Goal: Task Accomplishment & Management: Manage account settings

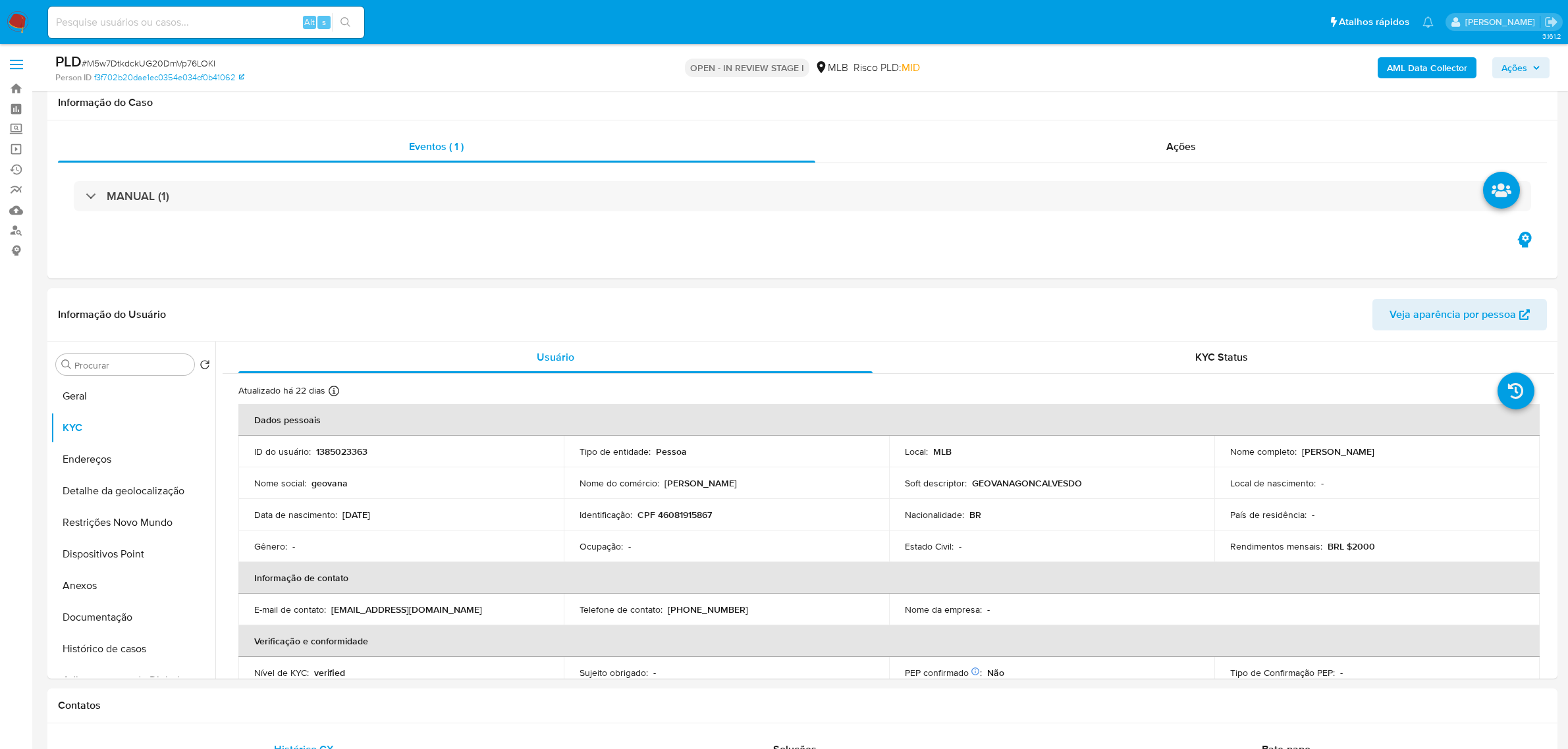
select select "10"
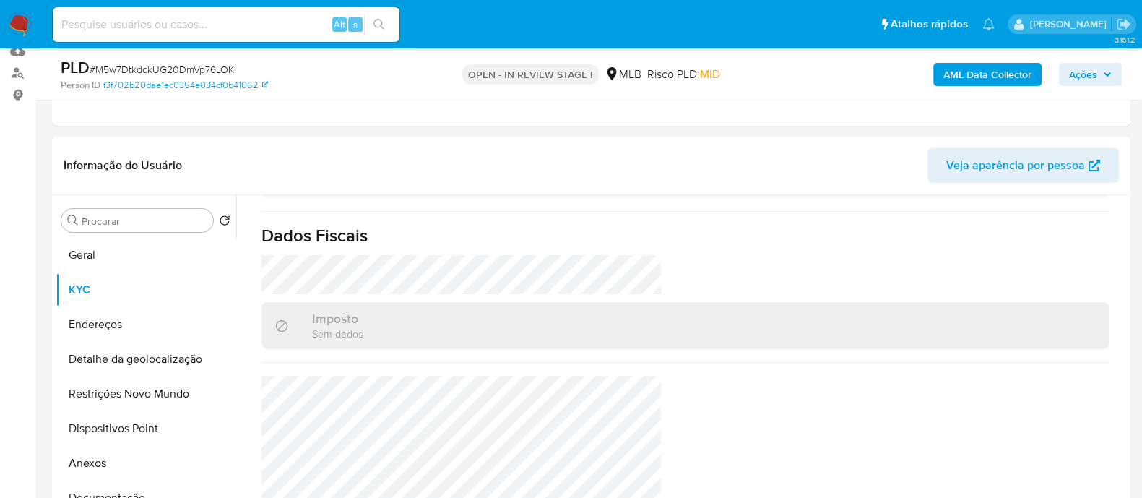
scroll to position [616, 0]
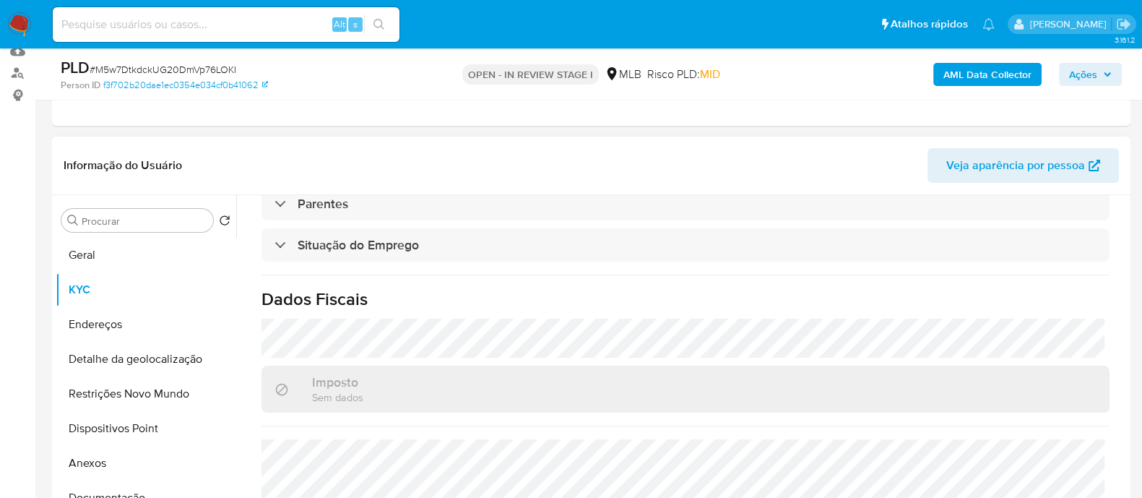
click at [241, 148] on header "Informação do Usuário Veja aparência por pessoa" at bounding box center [592, 165] width 1056 height 35
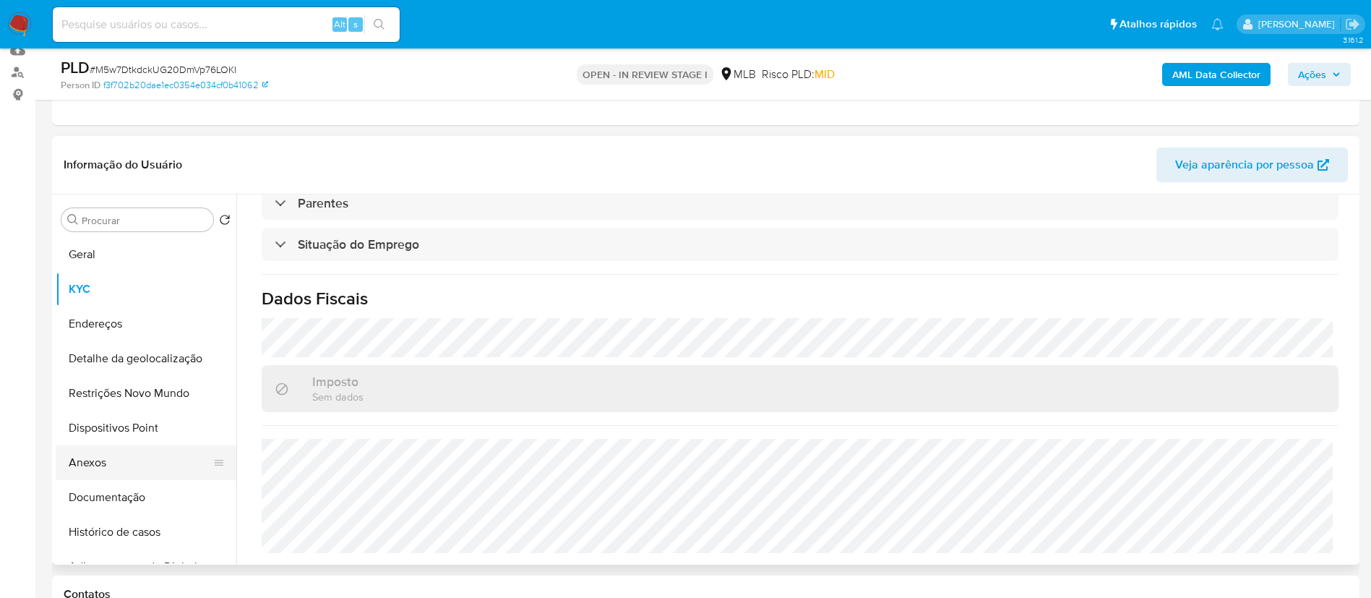
click at [116, 471] on button "Anexos" at bounding box center [140, 462] width 169 height 35
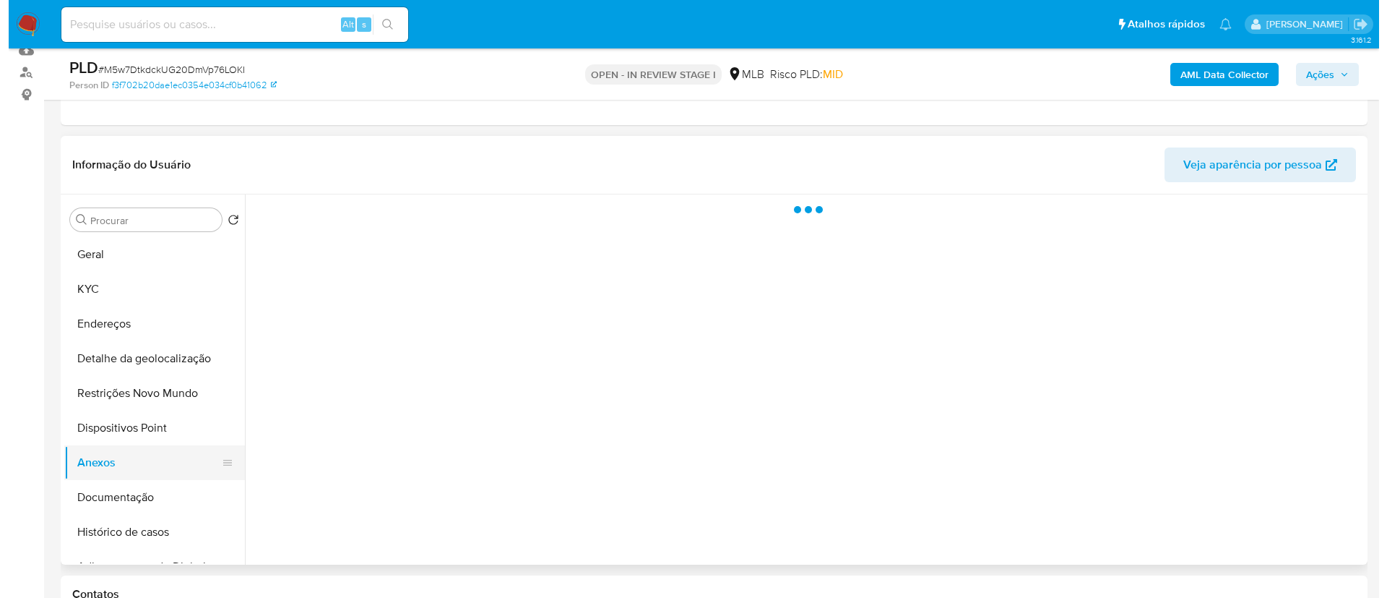
scroll to position [0, 0]
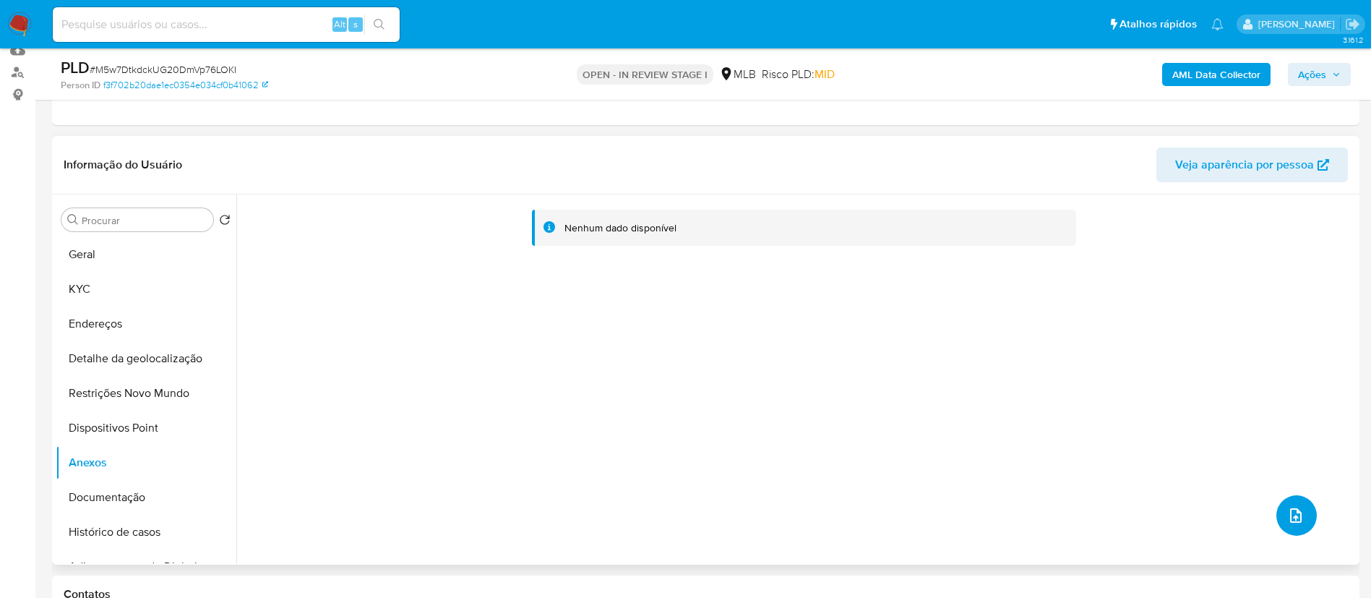
click at [1303, 519] on button "upload-file" at bounding box center [1296, 515] width 40 height 40
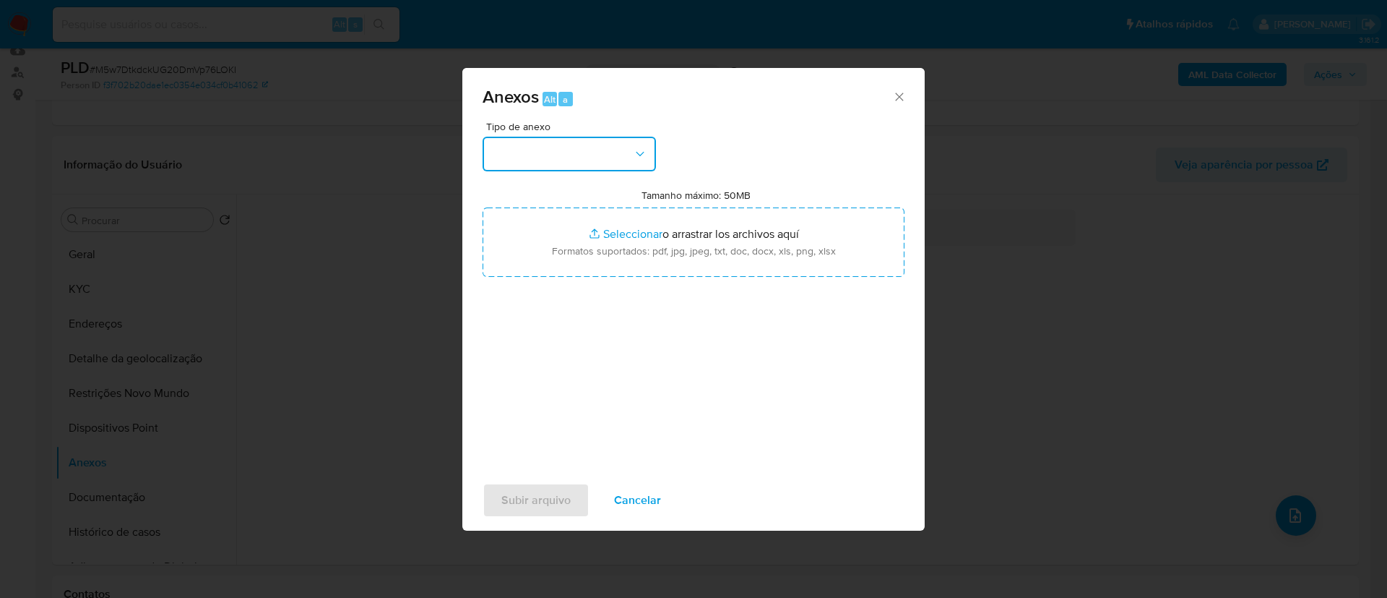
click at [647, 165] on button "button" at bounding box center [569, 154] width 173 height 35
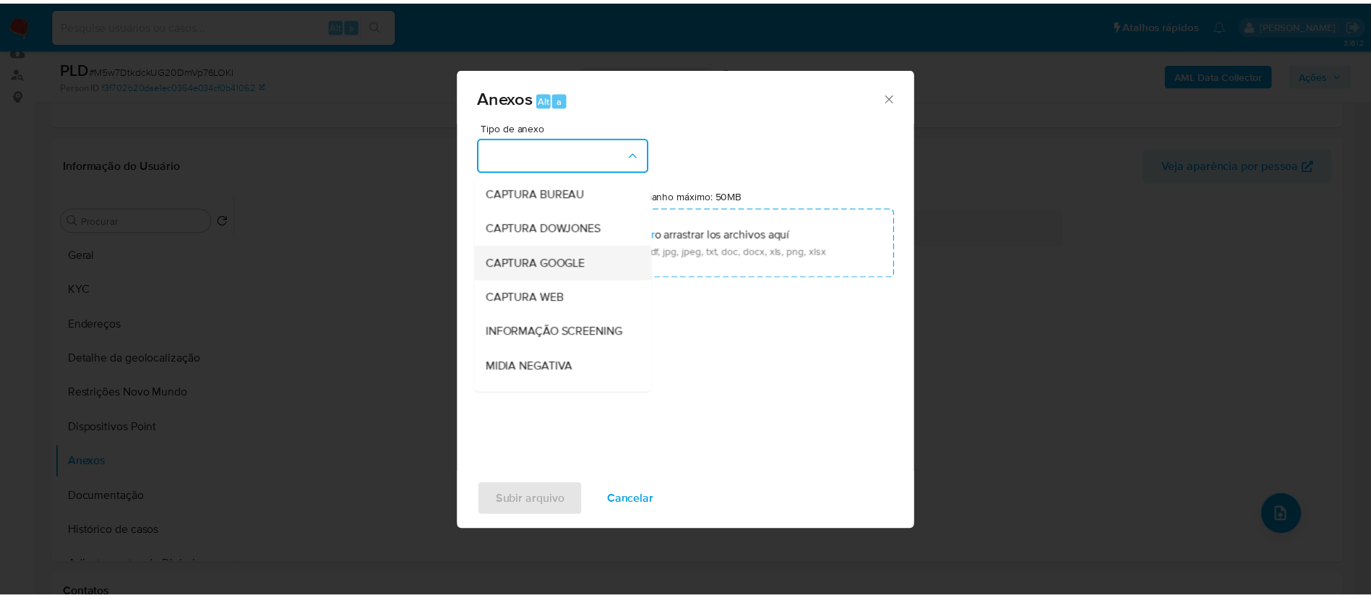
scroll to position [223, 0]
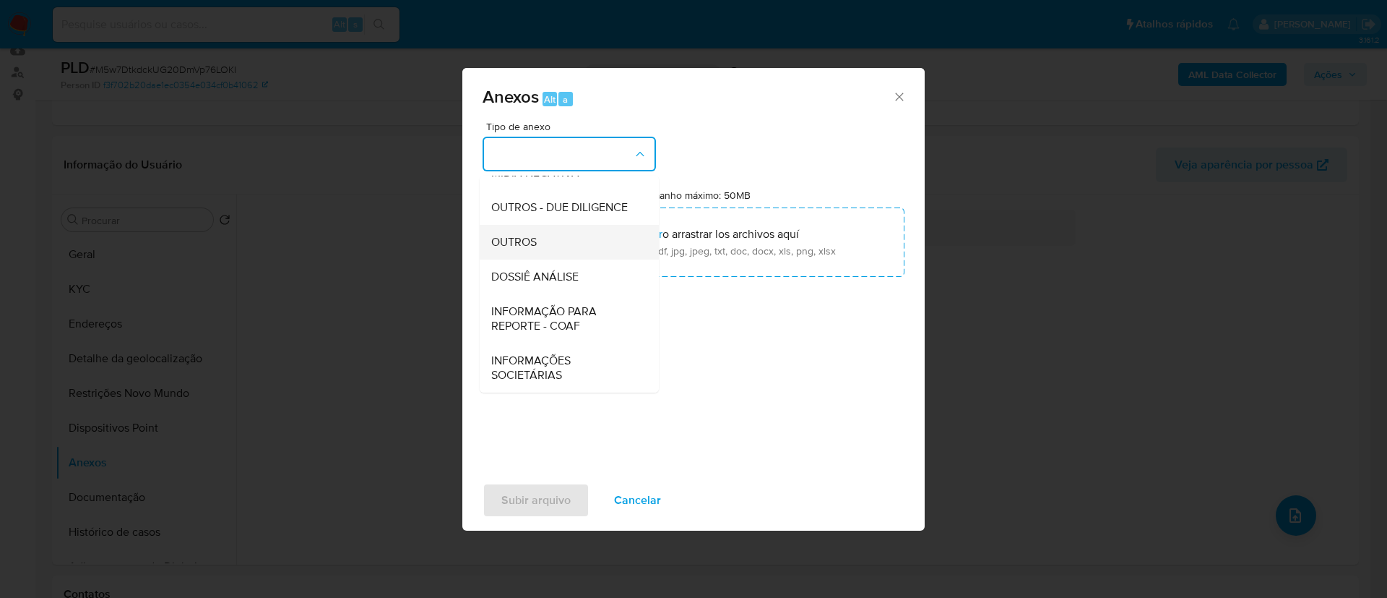
click at [537, 244] on span "OUTROS" at bounding box center [514, 242] width 46 height 14
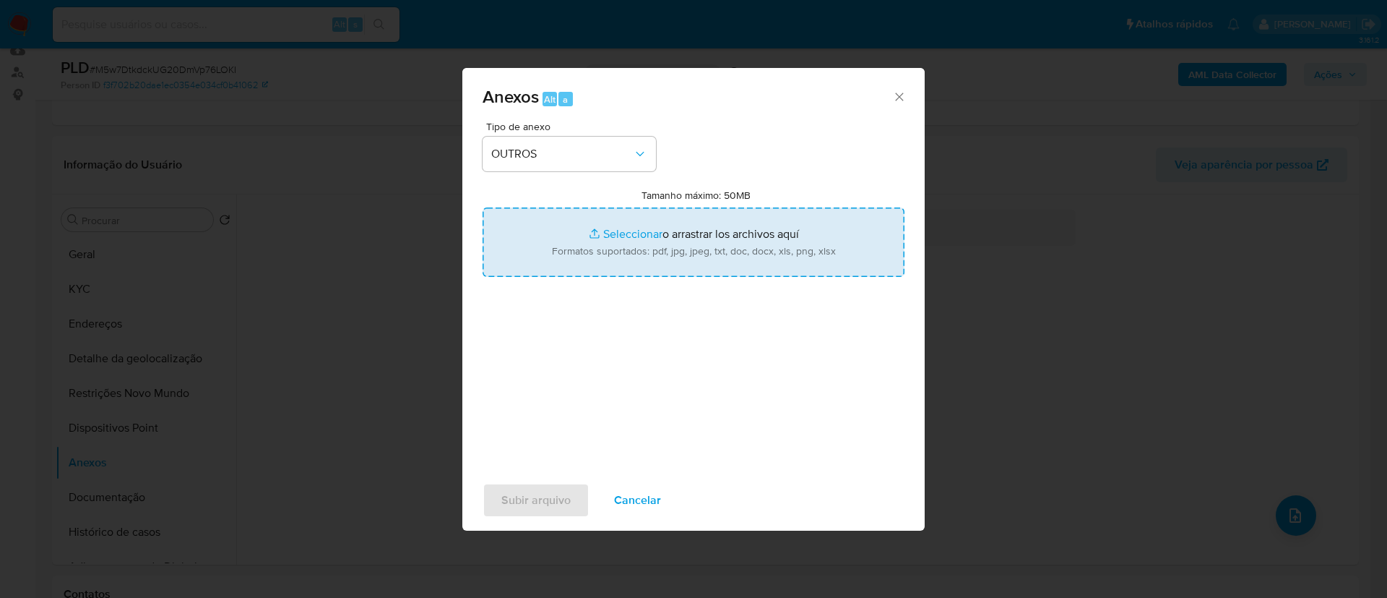
click at [640, 233] on input "Tamanho máximo: 50MB Seleccionar archivos" at bounding box center [694, 241] width 422 height 69
type input "C:\fakepath\MOV - Geovana Goncalves Dos Santos .xlsx"
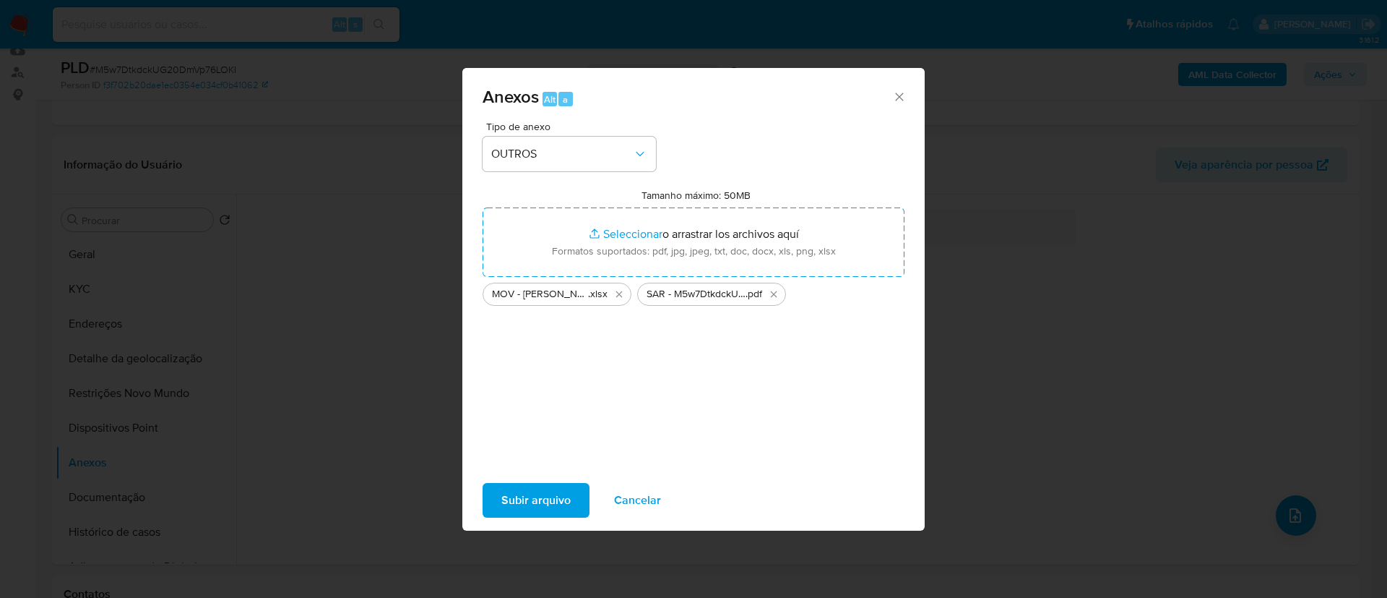
click at [526, 500] on span "Subir arquivo" at bounding box center [535, 500] width 69 height 32
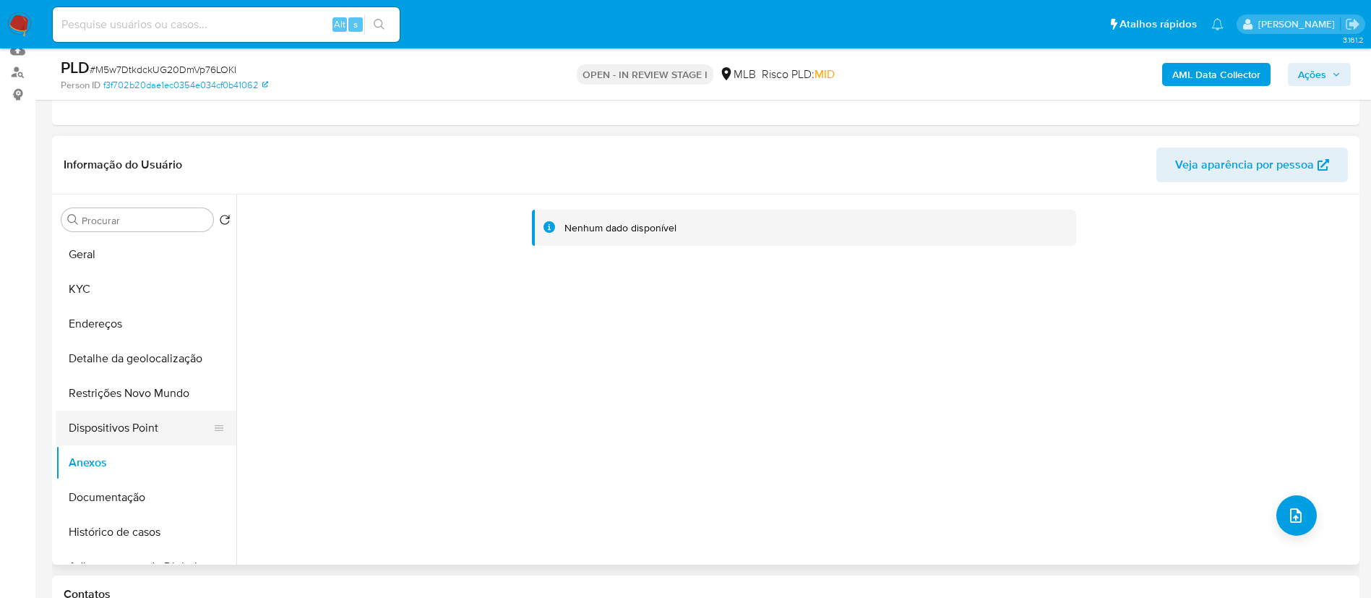
click at [131, 432] on button "Dispositivos Point" at bounding box center [140, 427] width 169 height 35
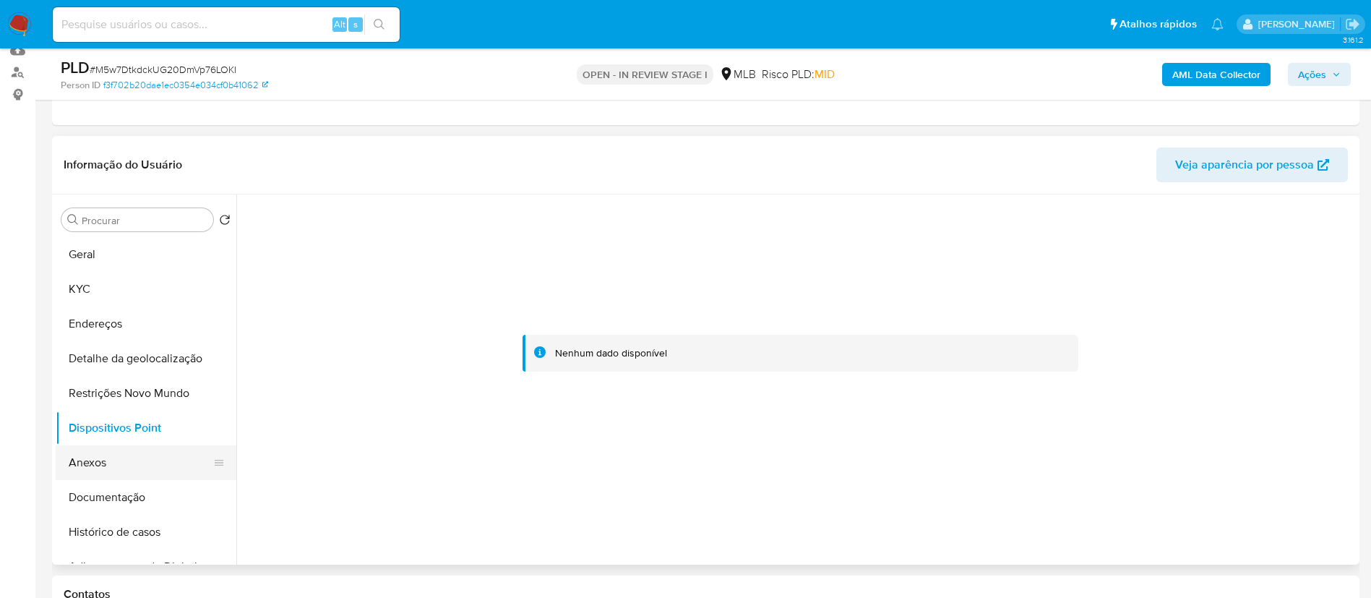
click at [98, 461] on button "Anexos" at bounding box center [140, 462] width 169 height 35
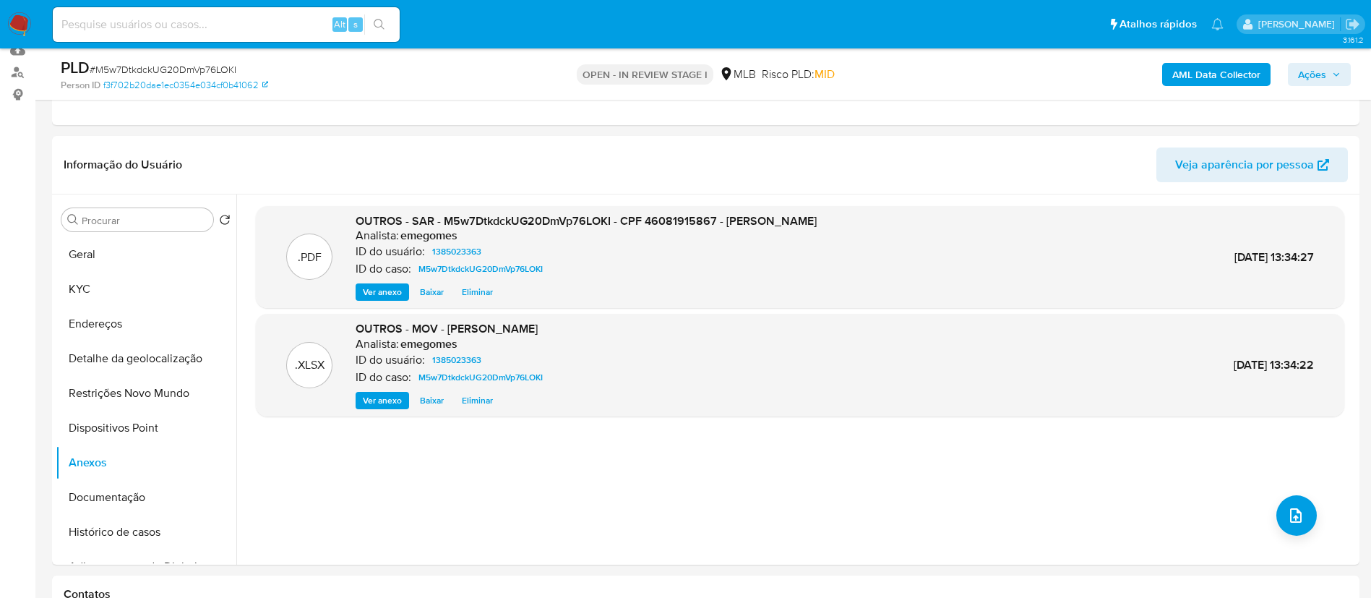
click at [1189, 83] on b "AML Data Collector" at bounding box center [1216, 74] width 88 height 23
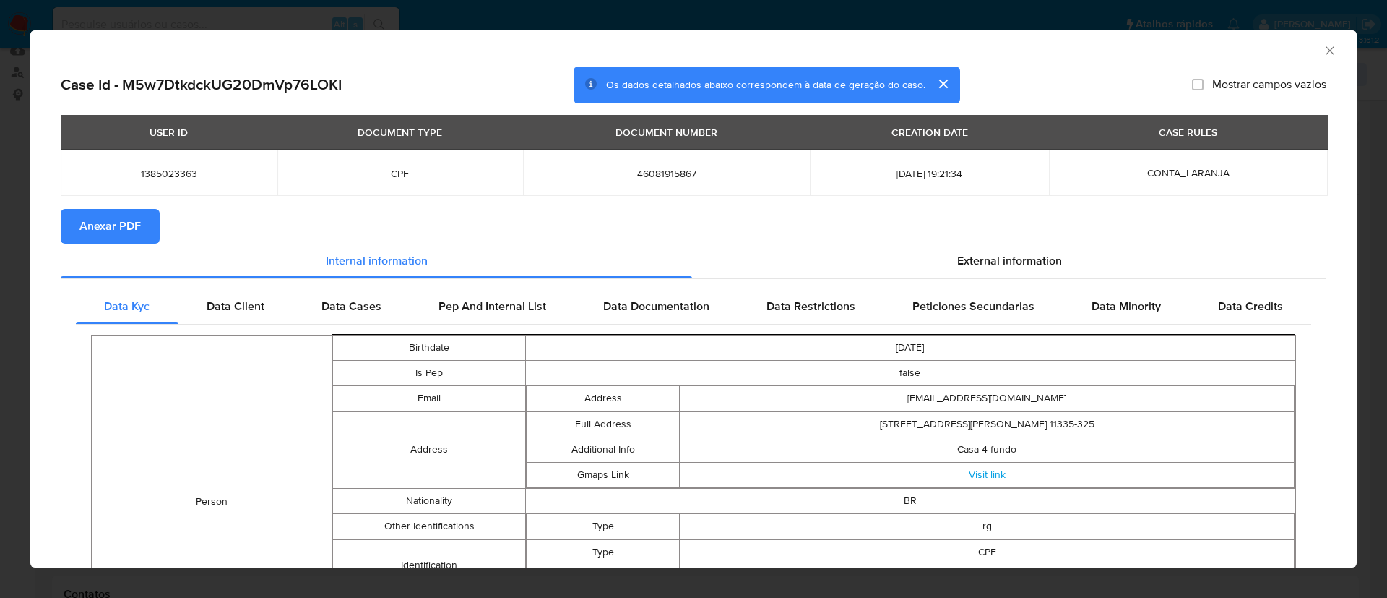
click at [104, 234] on span "Anexar PDF" at bounding box center [109, 226] width 61 height 32
click at [1323, 56] on icon "Fechar a janela" at bounding box center [1330, 50] width 14 height 14
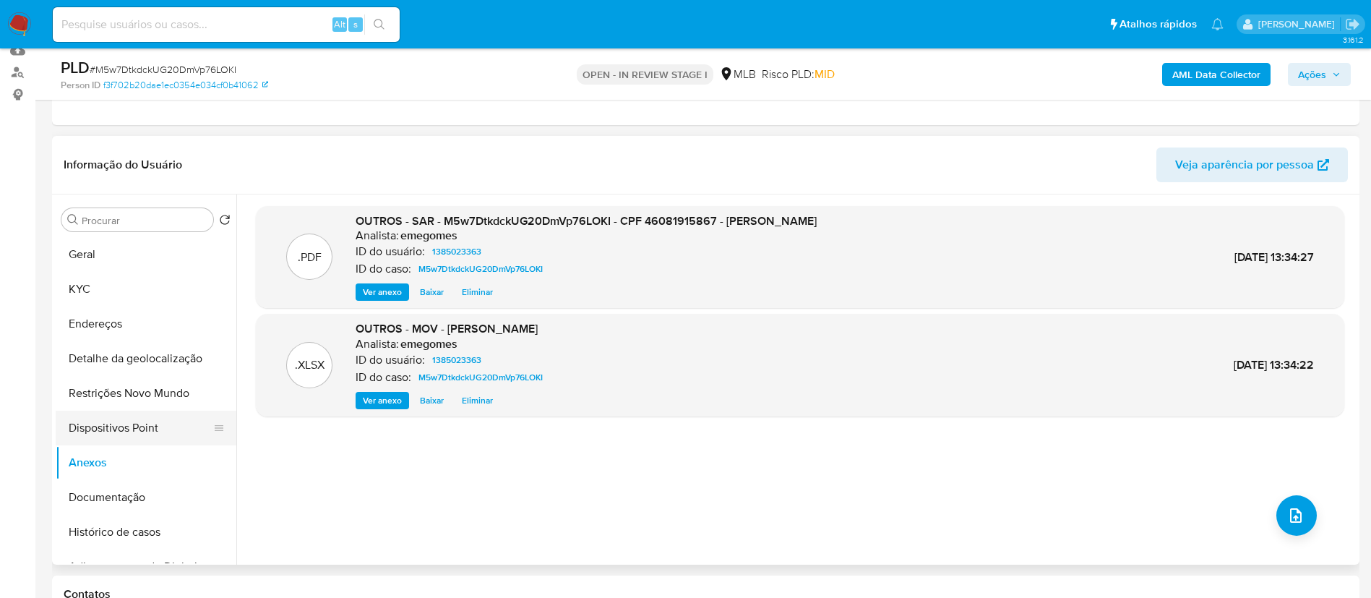
click at [115, 428] on button "Dispositivos Point" at bounding box center [140, 427] width 169 height 35
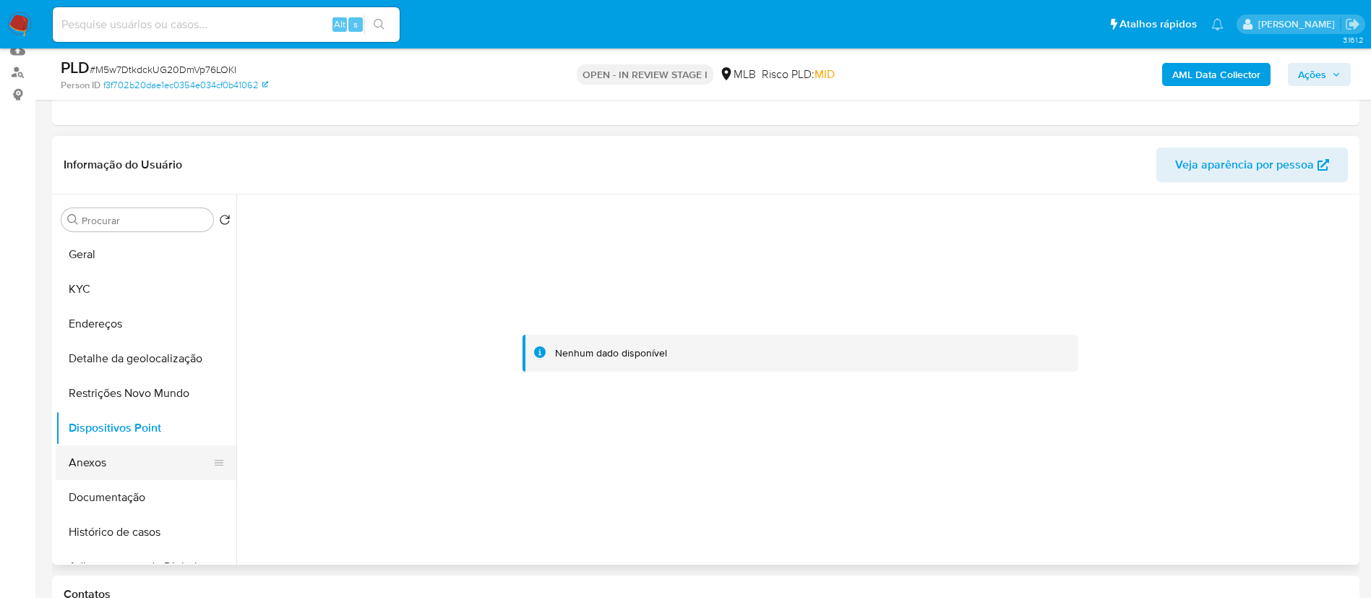
click at [98, 466] on button "Anexos" at bounding box center [140, 462] width 169 height 35
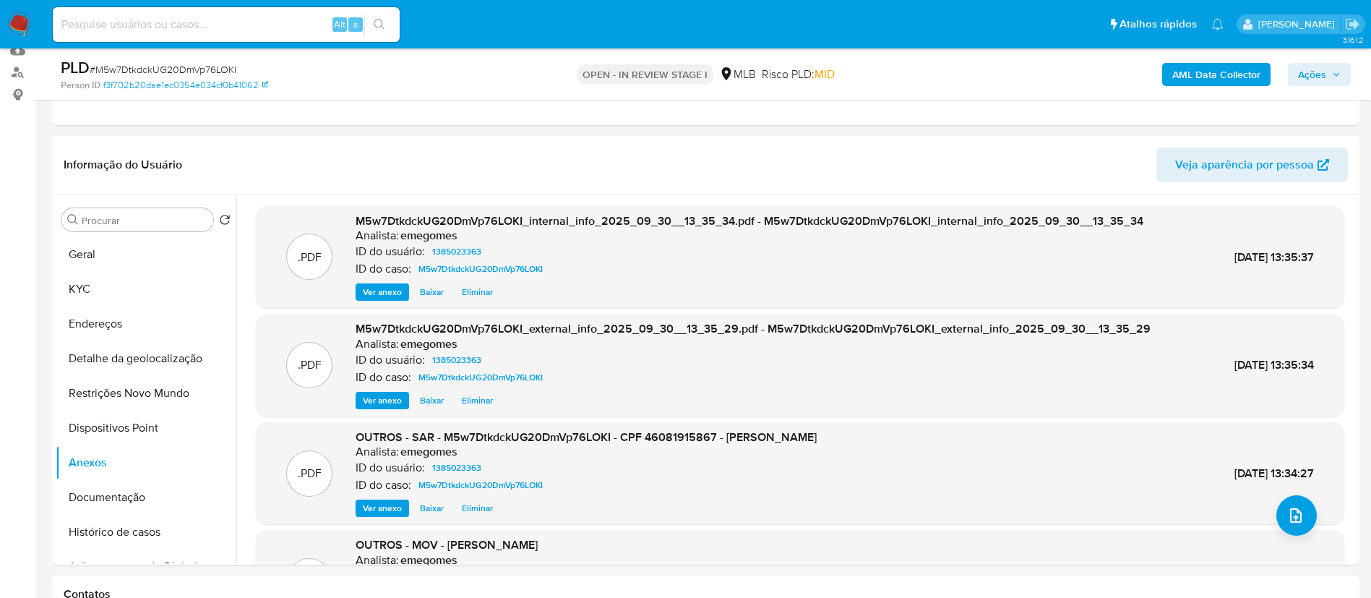
click at [1337, 72] on icon "button" at bounding box center [1336, 74] width 9 height 9
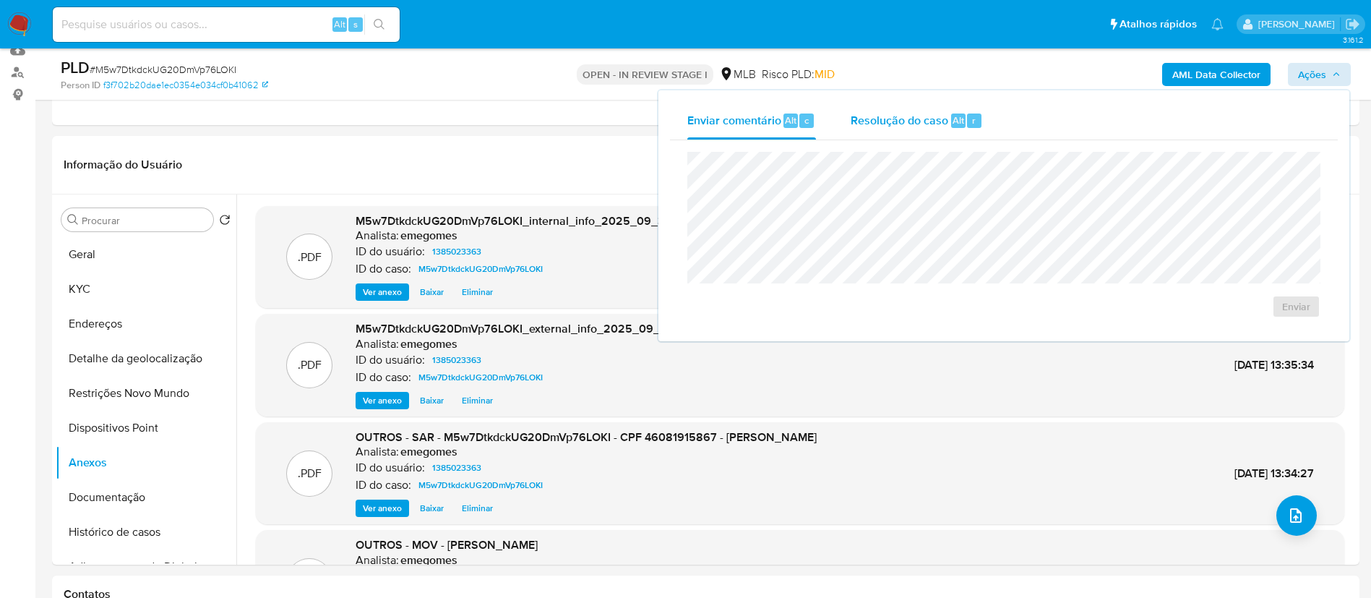
click at [892, 116] on span "Resolução do caso" at bounding box center [899, 119] width 98 height 17
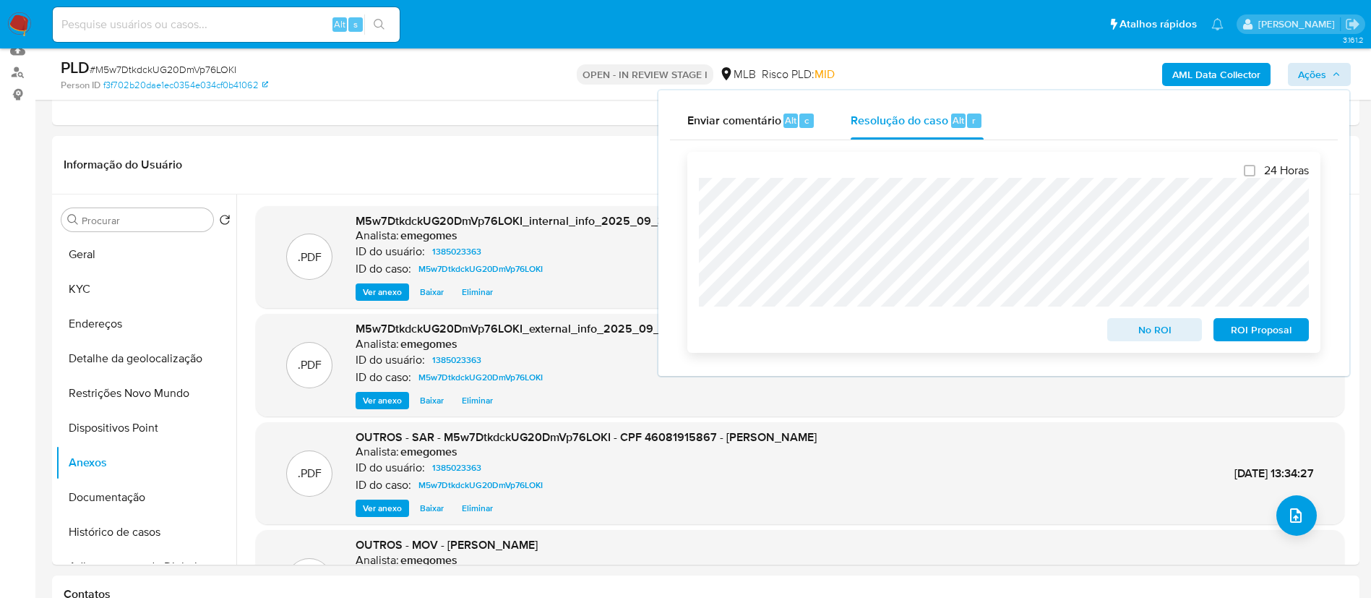
click at [1272, 333] on span "ROI Proposal" at bounding box center [1260, 329] width 75 height 20
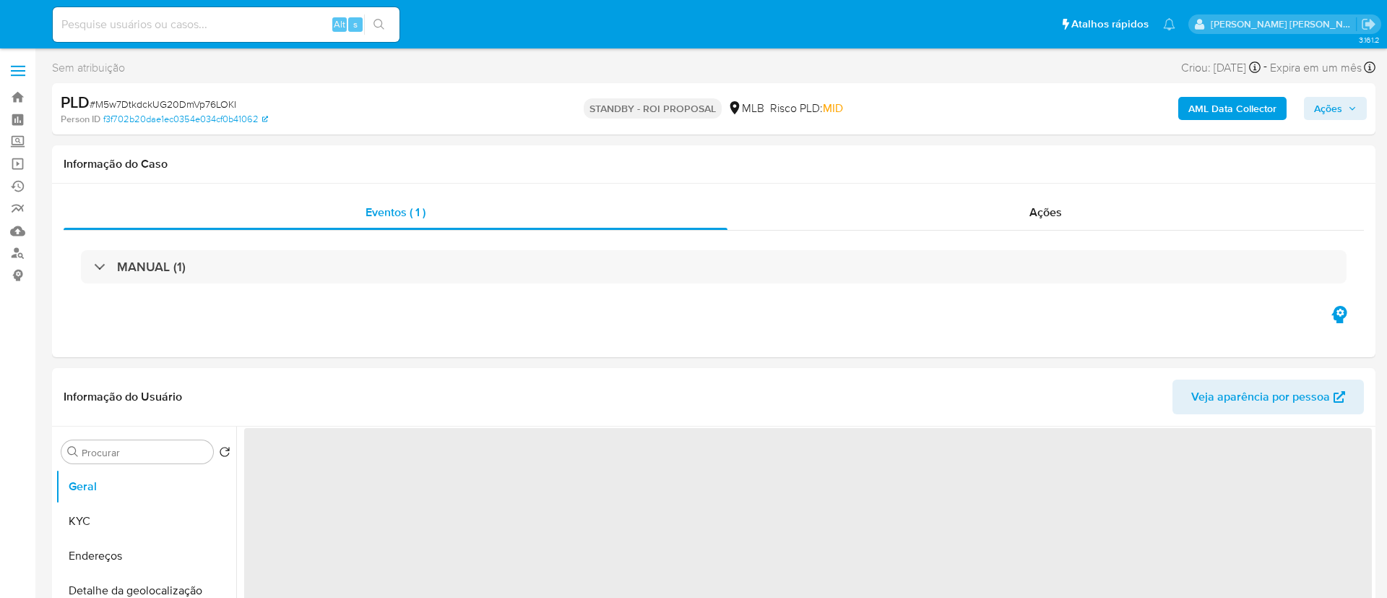
select select "10"
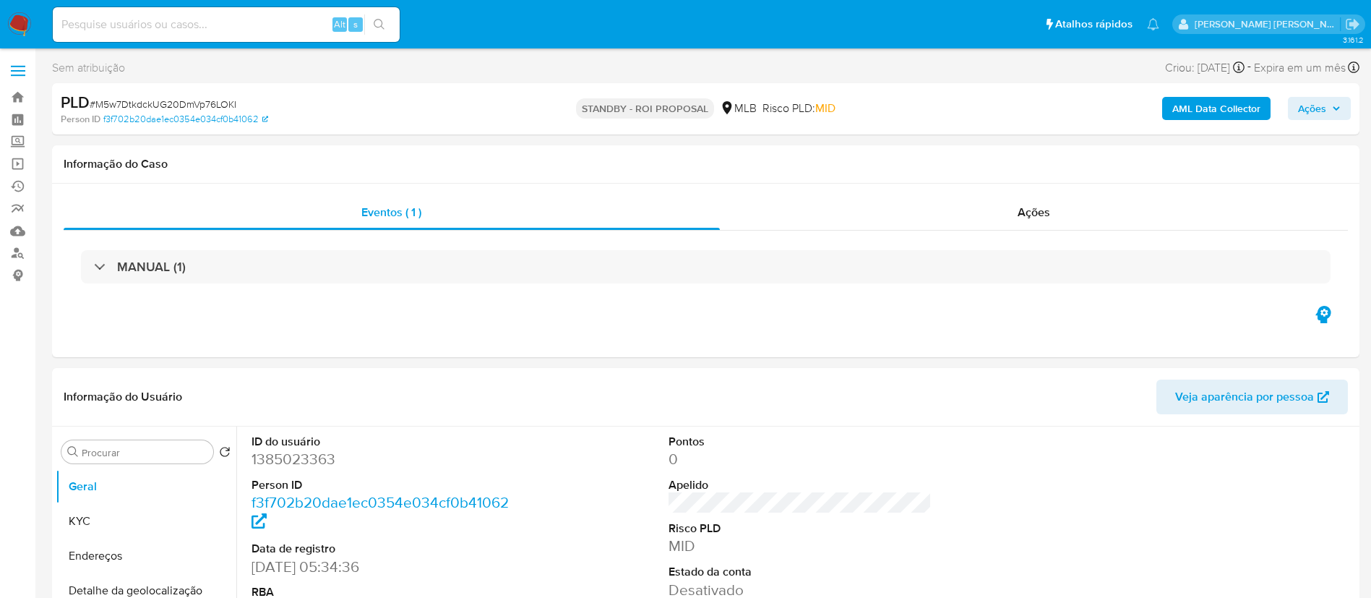
click at [24, 59] on label at bounding box center [18, 71] width 36 height 30
click at [0, 0] on input "checkbox" at bounding box center [0, 0] width 0 height 0
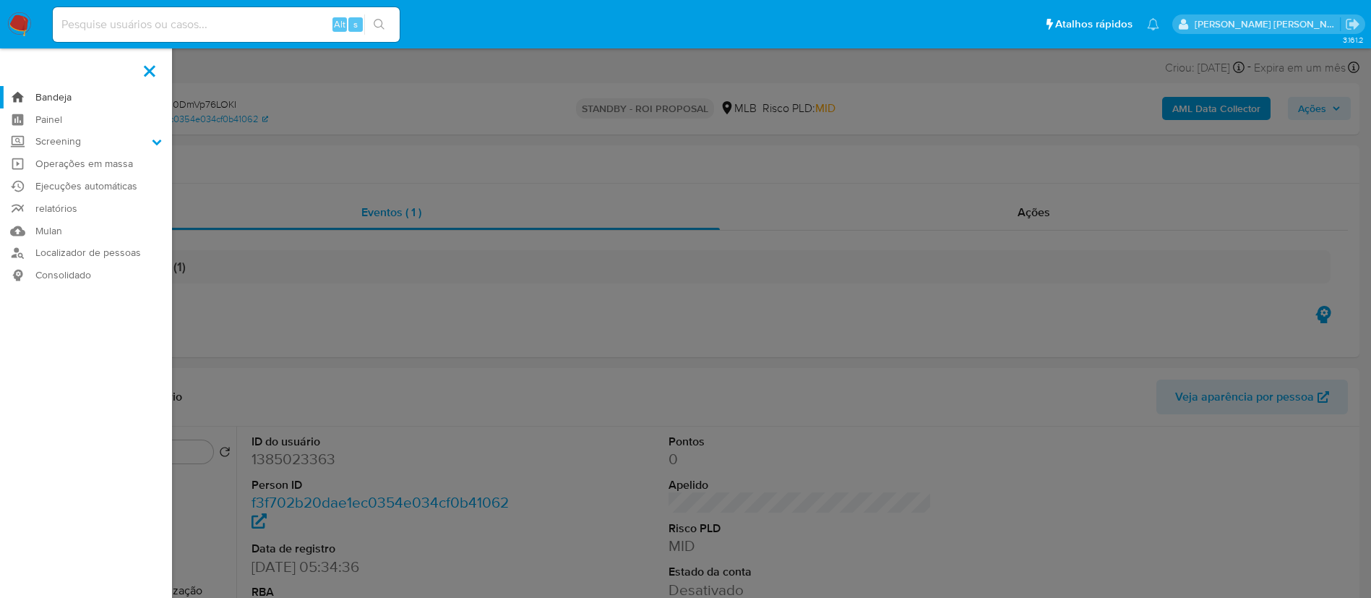
click at [63, 98] on link "Bandeja" at bounding box center [86, 97] width 172 height 22
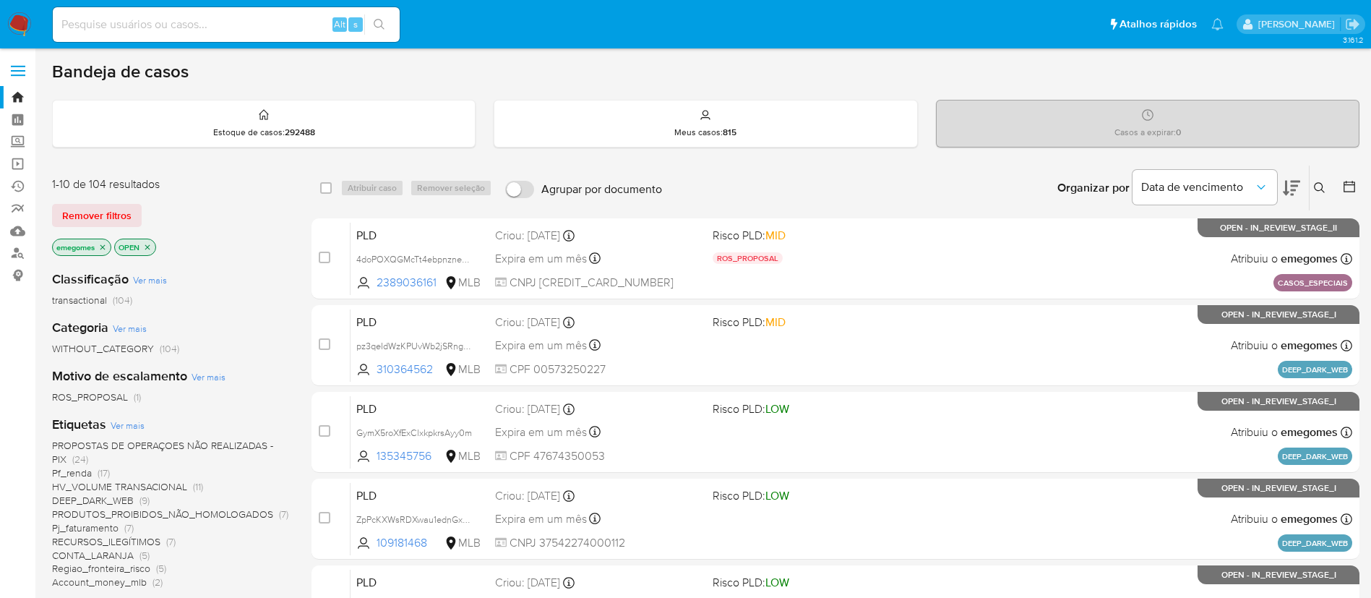
scroll to position [108, 0]
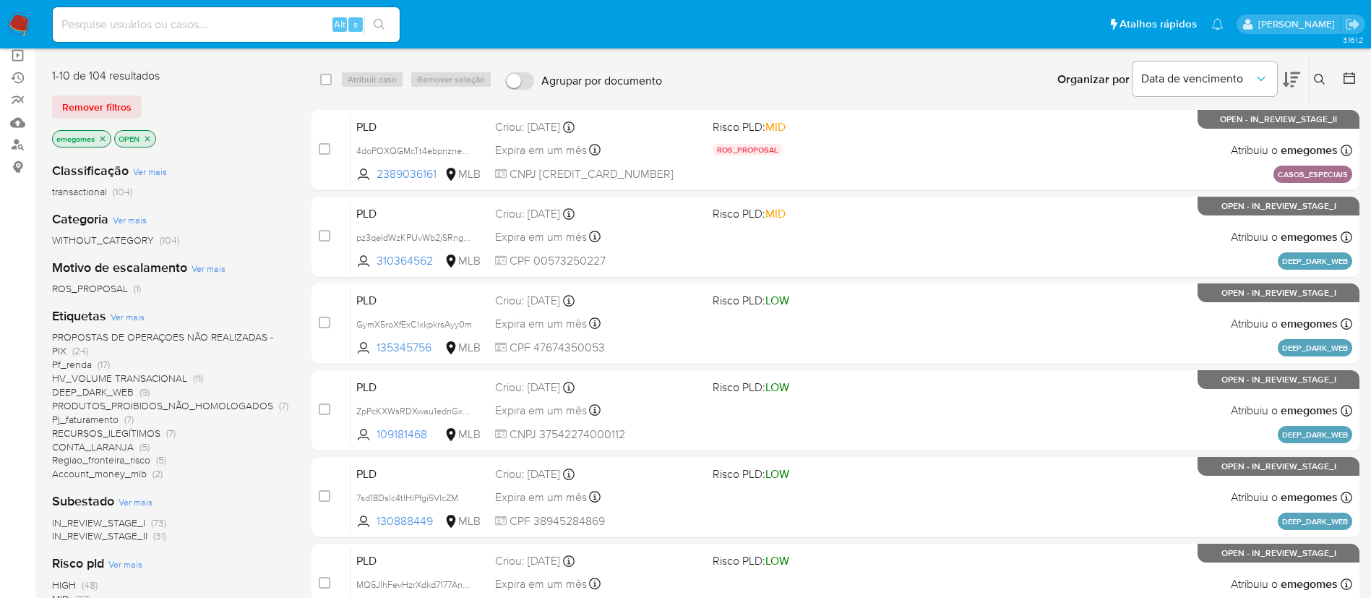
click at [109, 443] on span "CONTA_LARANJA" at bounding box center [93, 446] width 82 height 14
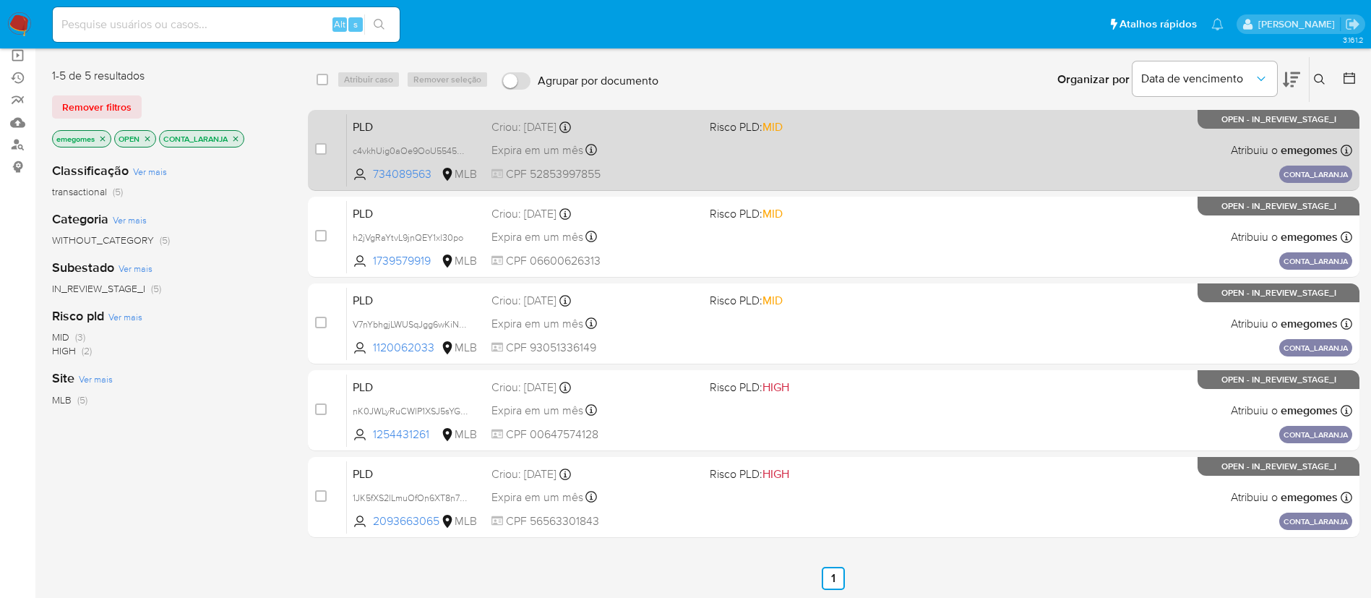
click at [675, 147] on div "Expira em um mês Expira em 27/10/2025 16:21:31" at bounding box center [594, 150] width 207 height 20
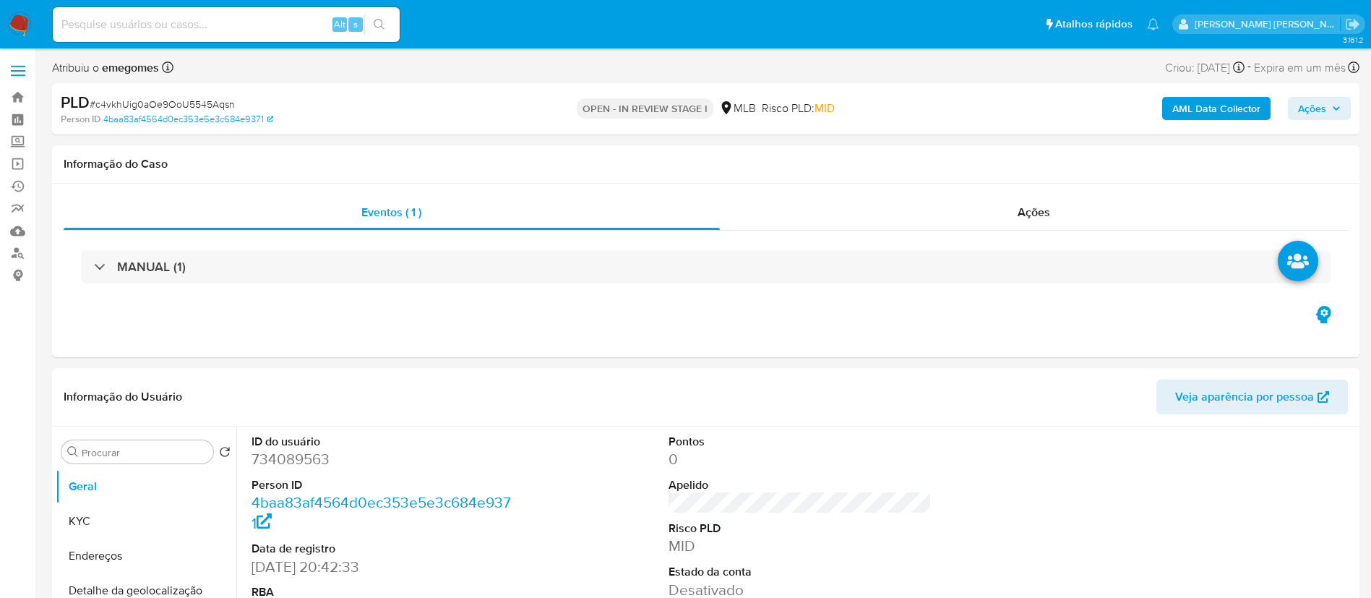
select select "10"
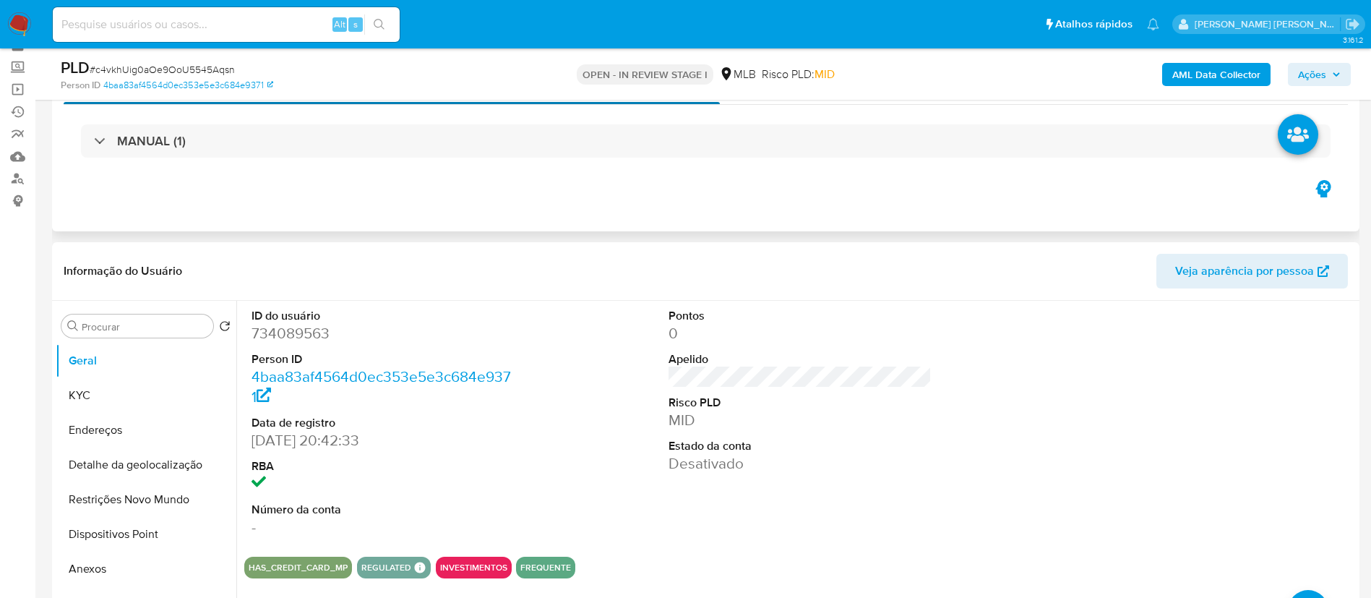
scroll to position [108, 0]
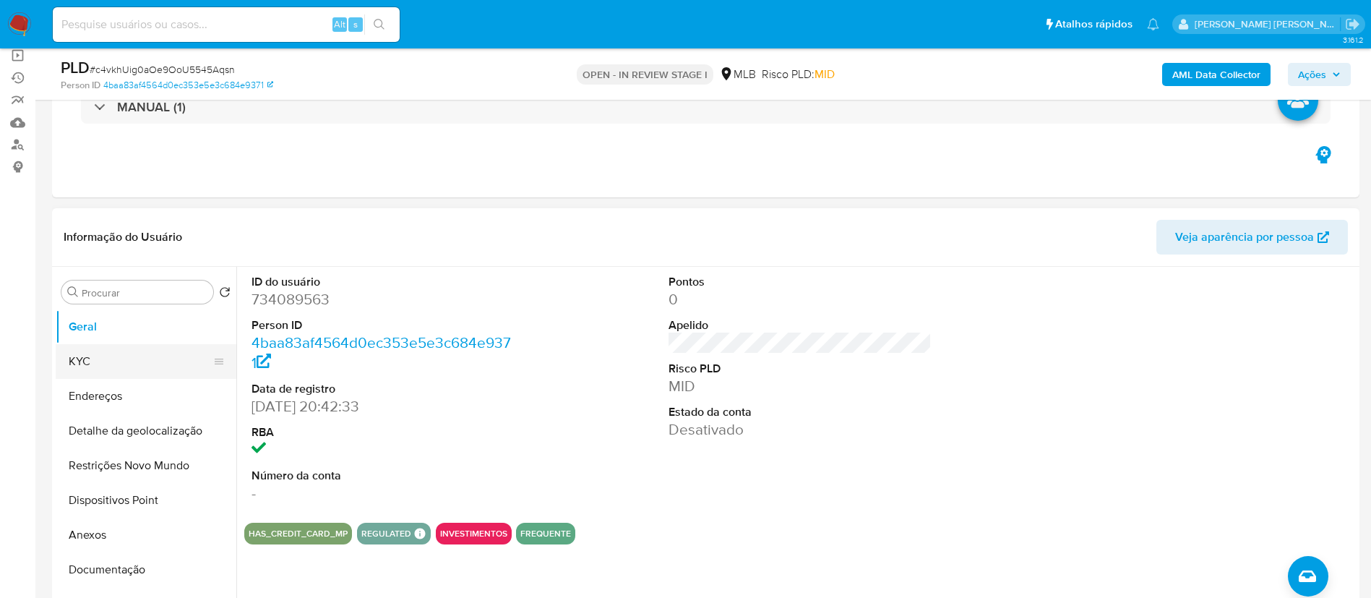
click at [125, 365] on button "KYC" at bounding box center [140, 361] width 169 height 35
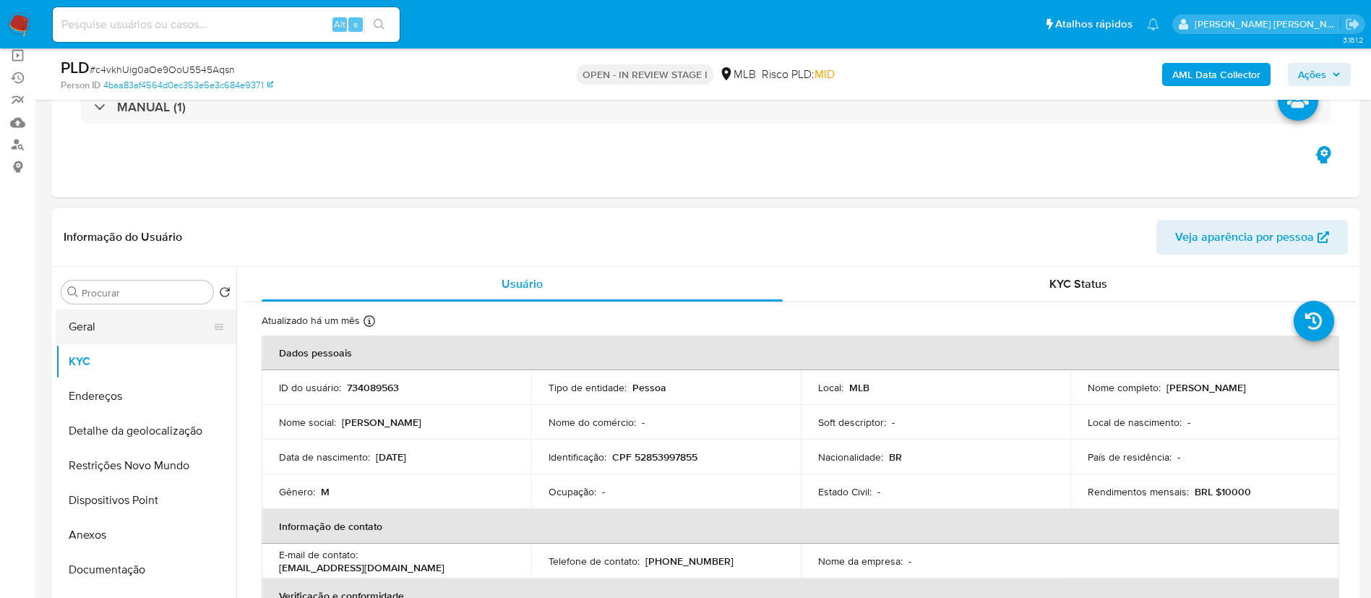
click at [147, 328] on button "Geral" at bounding box center [140, 326] width 169 height 35
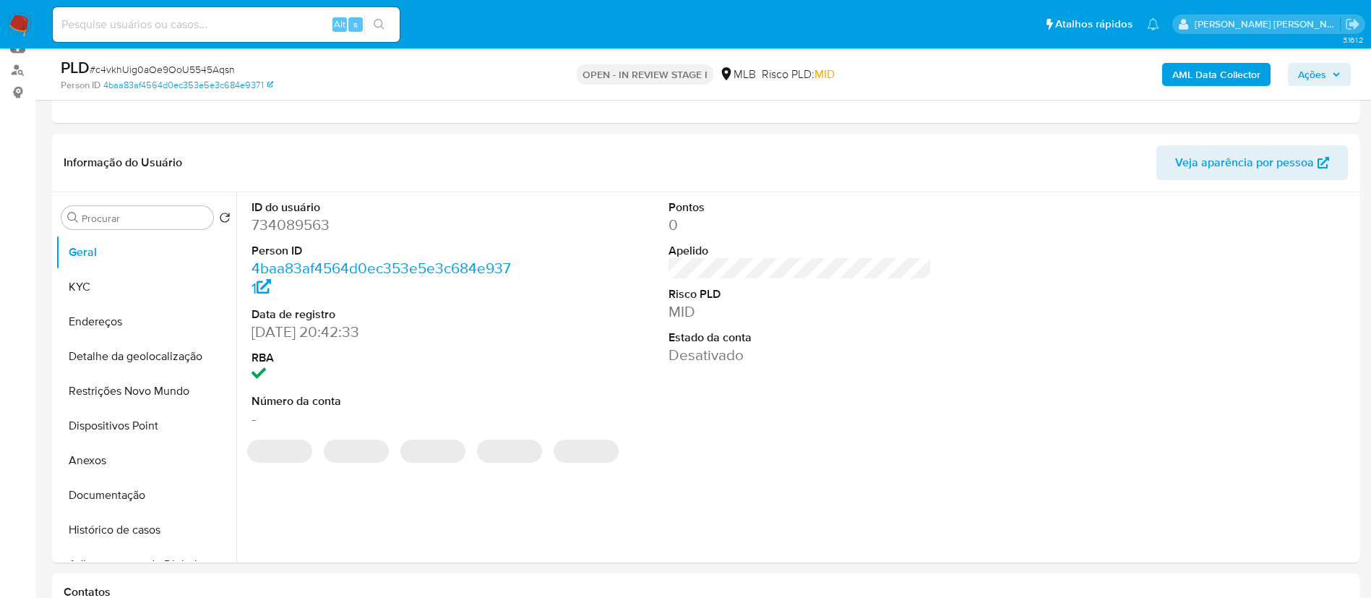
scroll to position [217, 0]
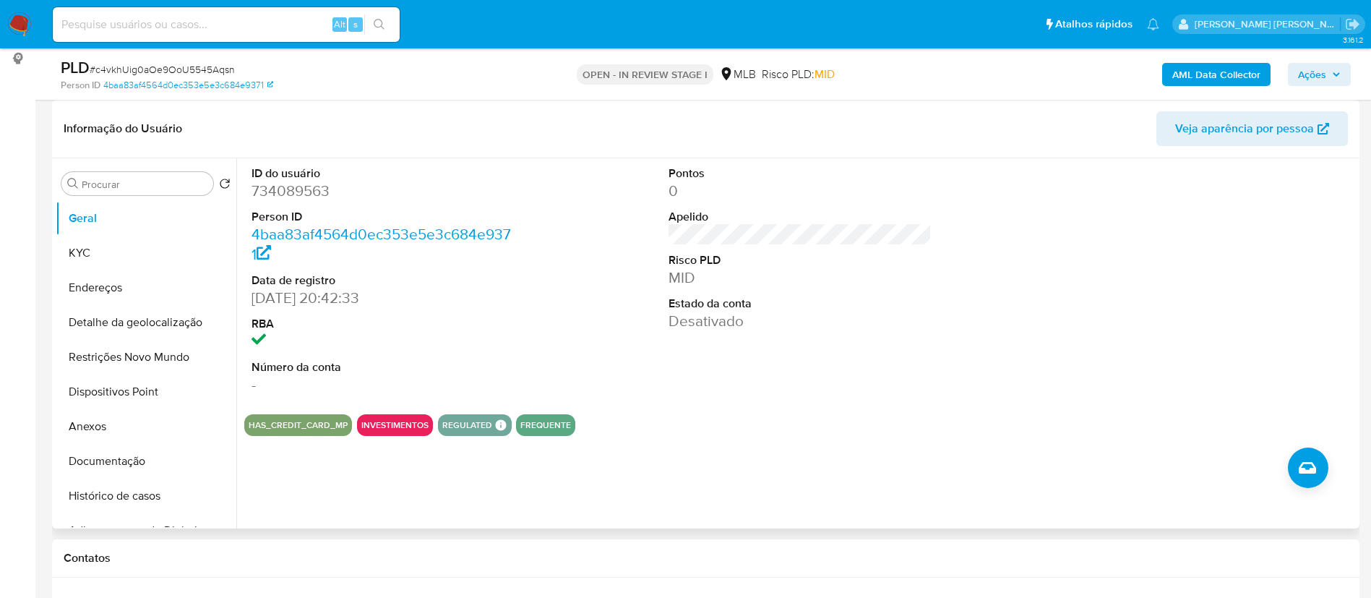
click at [577, 258] on div "ID do usuário 734089563 Person ID 4baa83af4564d0ec353e5e3c684e9371 Data de regi…" at bounding box center [799, 280] width 1111 height 244
click at [78, 252] on button "KYC" at bounding box center [140, 253] width 169 height 35
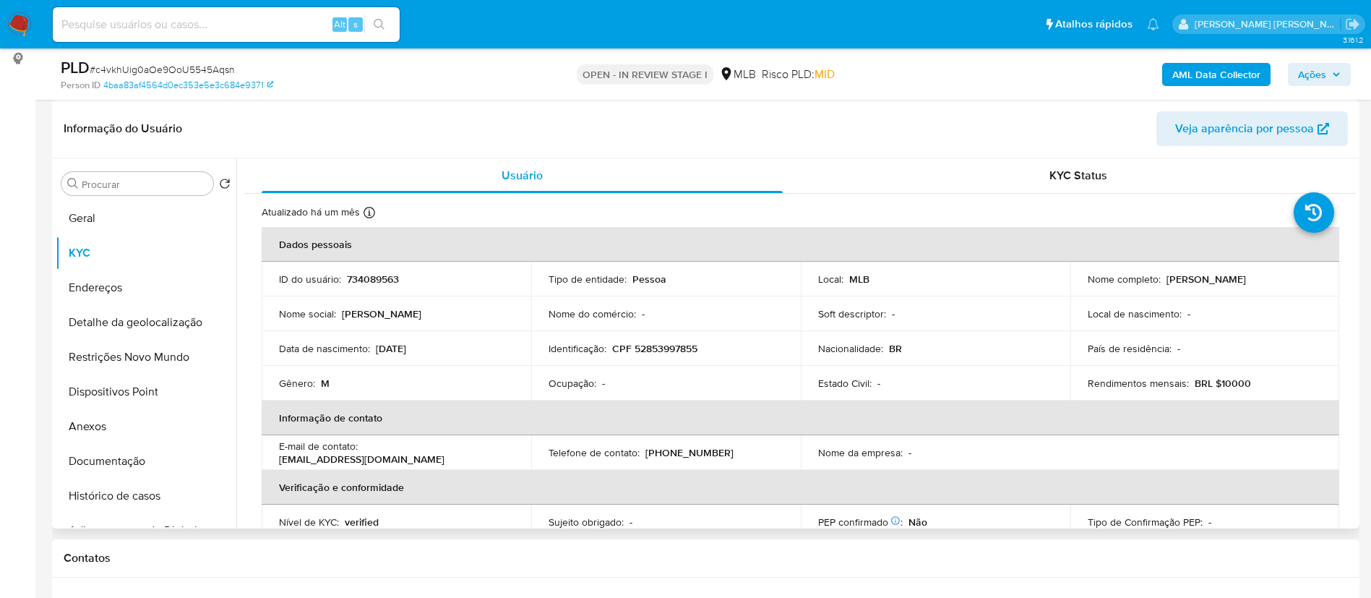
click at [475, 340] on td "Data de nascimento : 18/05/2003" at bounding box center [397, 348] width 270 height 35
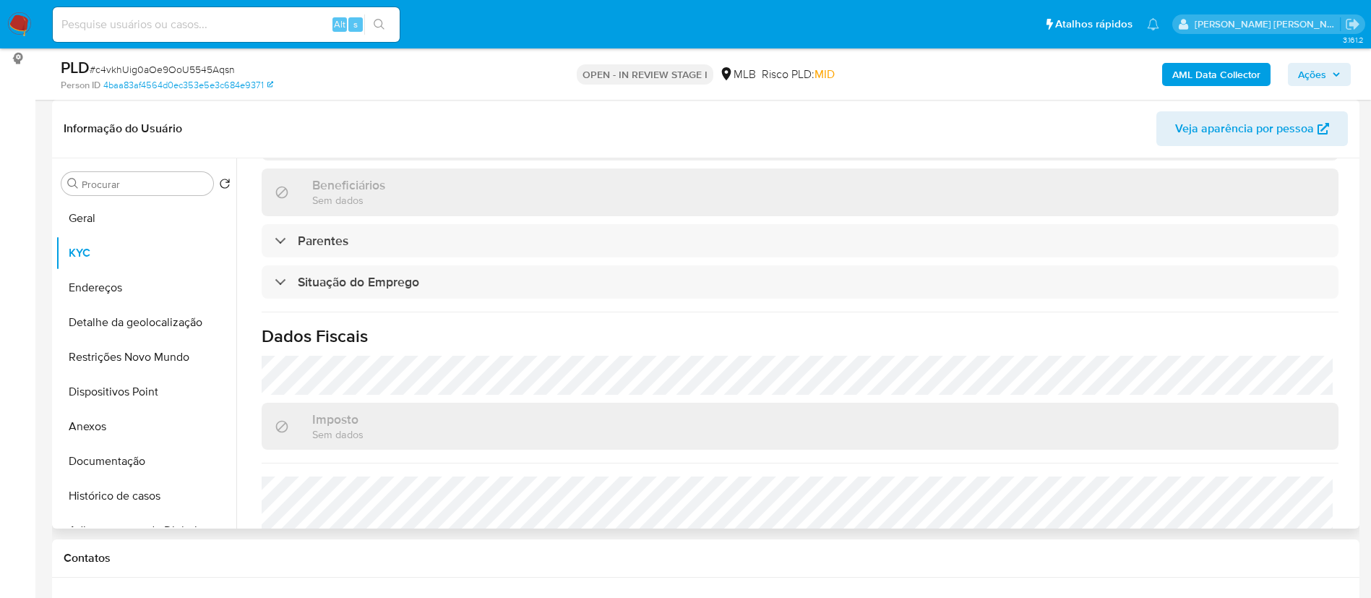
scroll to position [616, 0]
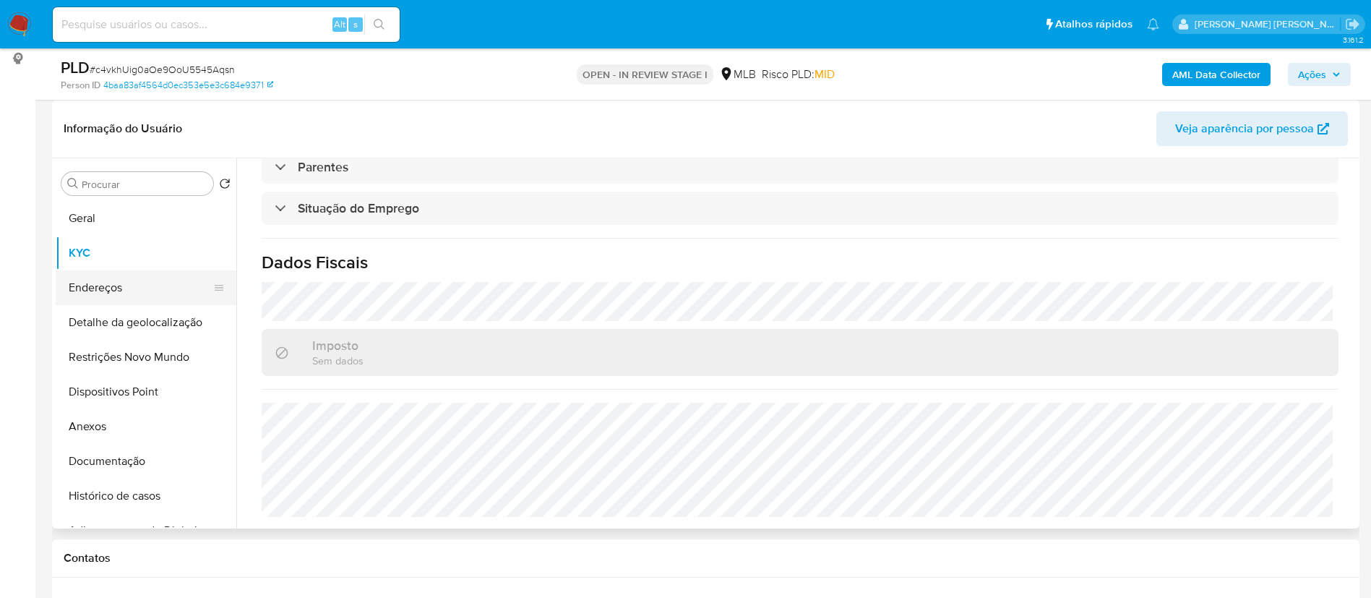
click at [103, 288] on button "Endereços" at bounding box center [140, 287] width 169 height 35
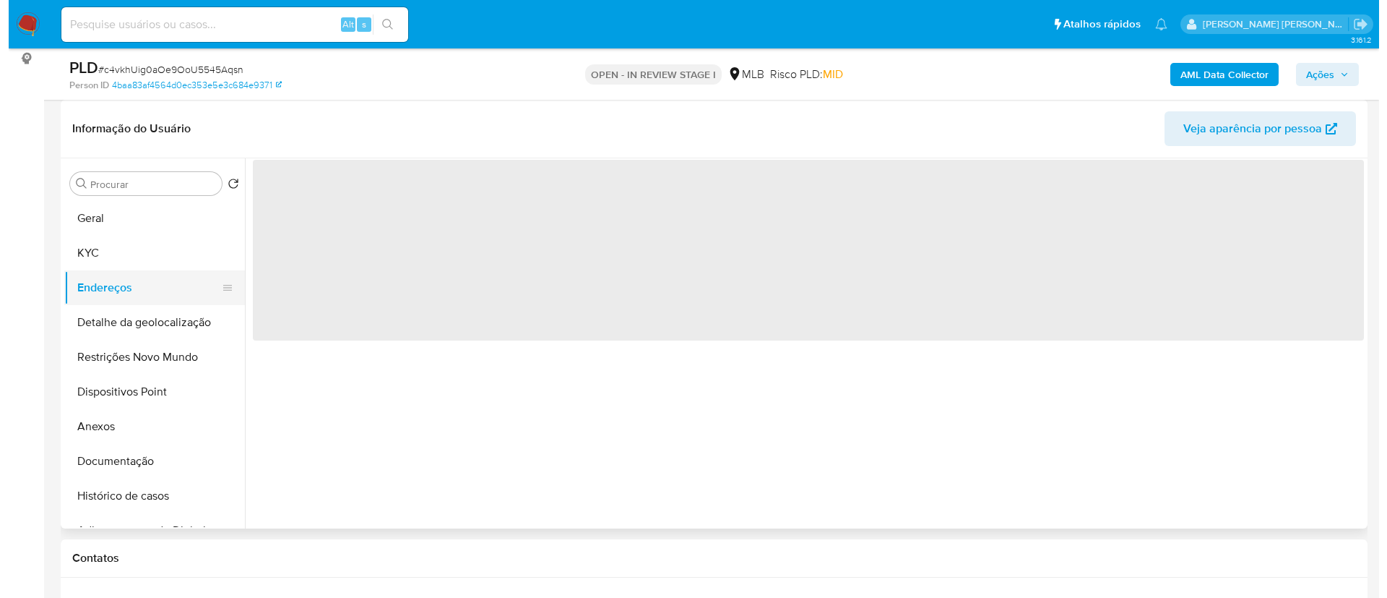
scroll to position [0, 0]
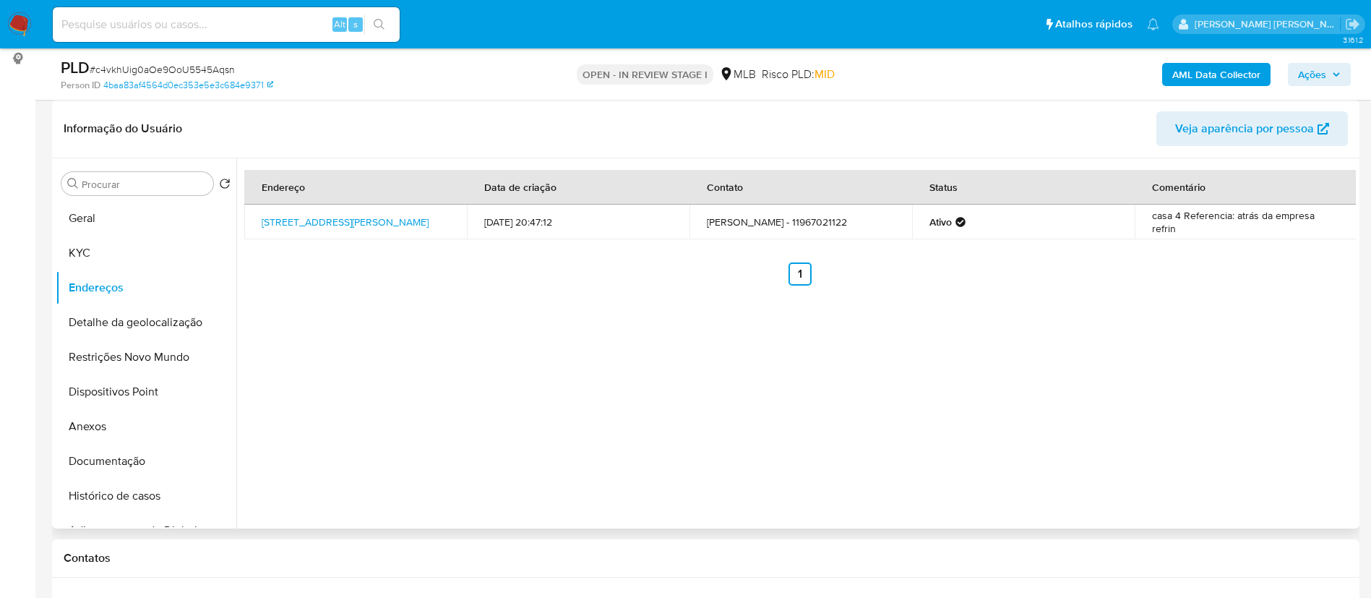
click at [359, 124] on header "Informação do Usuário Veja aparência por pessoa" at bounding box center [706, 128] width 1284 height 35
click at [116, 319] on button "Detalhe da geolocalização" at bounding box center [140, 322] width 169 height 35
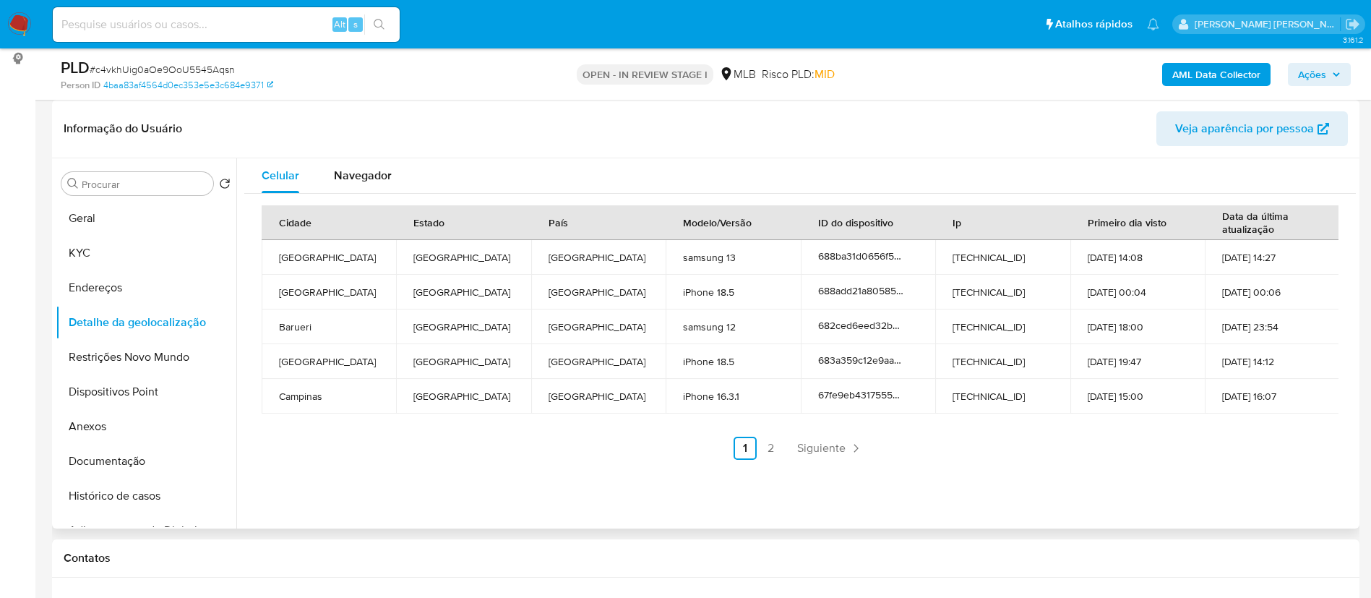
click at [507, 129] on header "Informação do Usuário Veja aparência por pessoa" at bounding box center [706, 128] width 1284 height 35
click at [175, 360] on button "Restrições Novo Mundo" at bounding box center [140, 357] width 169 height 35
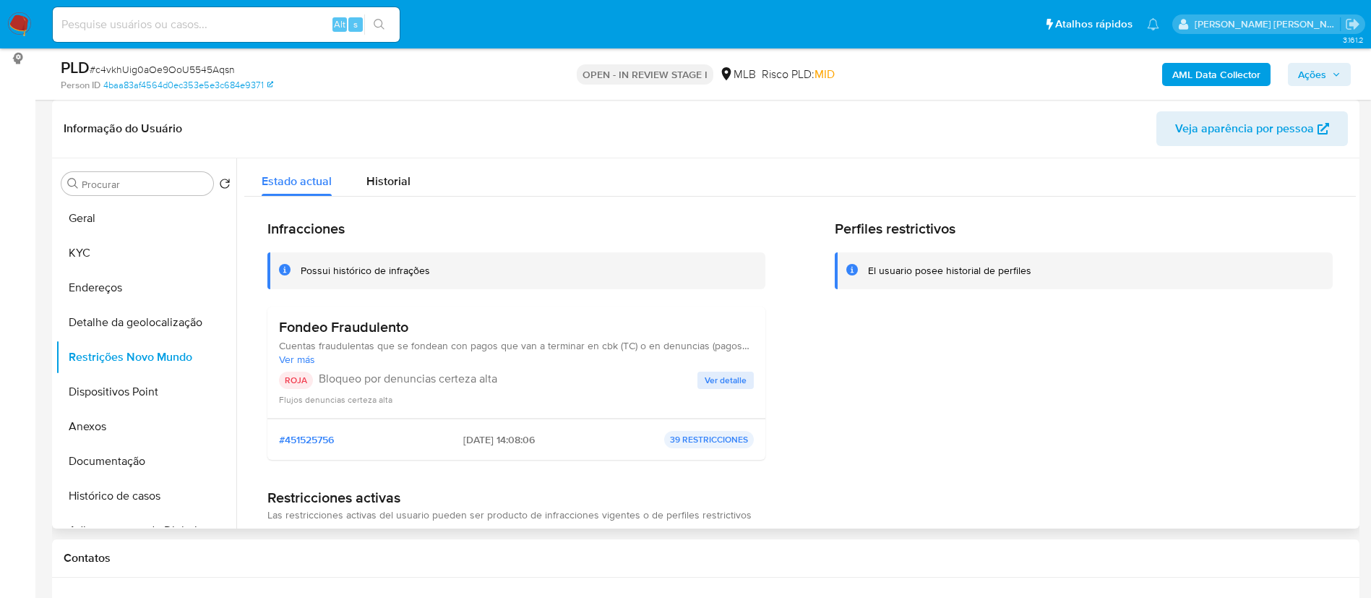
click at [478, 114] on header "Informação do Usuário Veja aparência por pessoa" at bounding box center [706, 128] width 1284 height 35
click at [112, 394] on button "Dispositivos Point" at bounding box center [140, 391] width 169 height 35
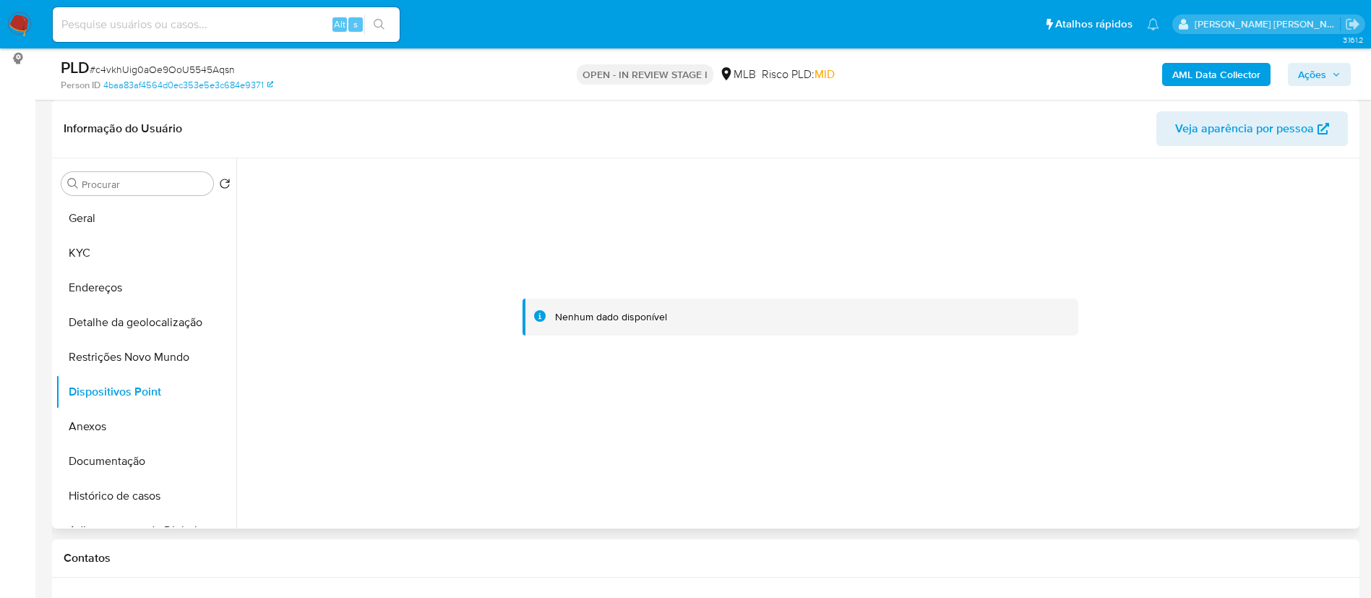
click at [414, 105] on div "Informação do Usuário Veja aparência por pessoa" at bounding box center [705, 129] width 1307 height 59
click at [107, 430] on button "Anexos" at bounding box center [140, 426] width 169 height 35
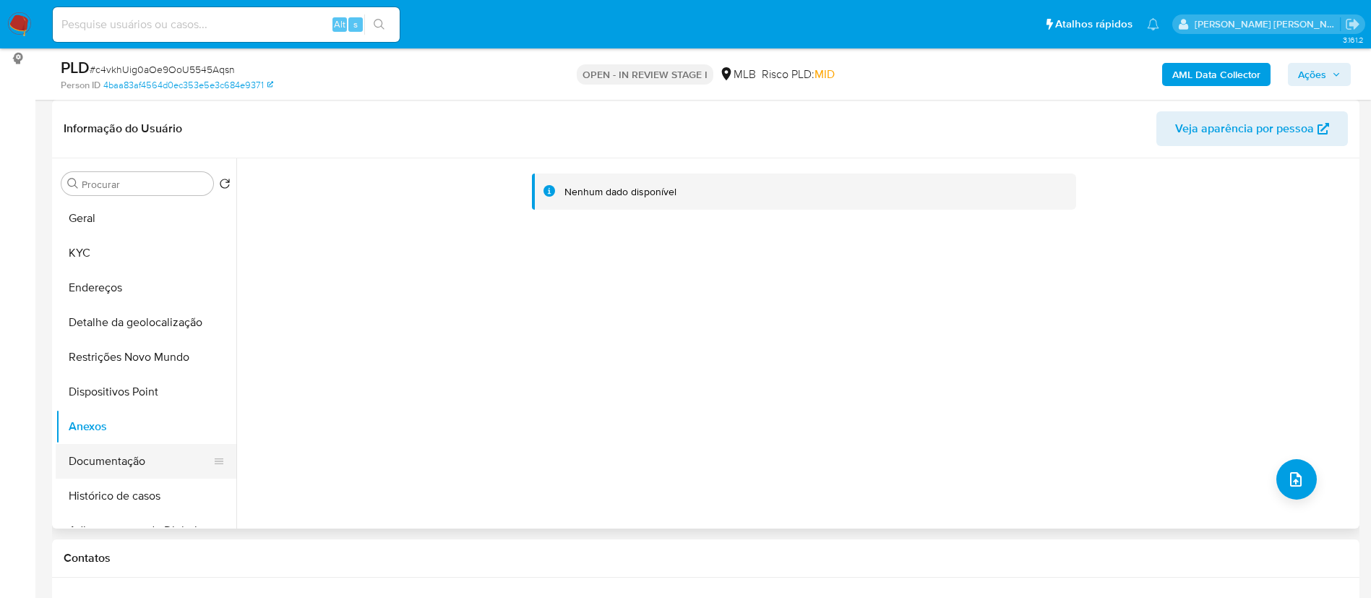
click at [113, 452] on button "Documentação" at bounding box center [140, 461] width 169 height 35
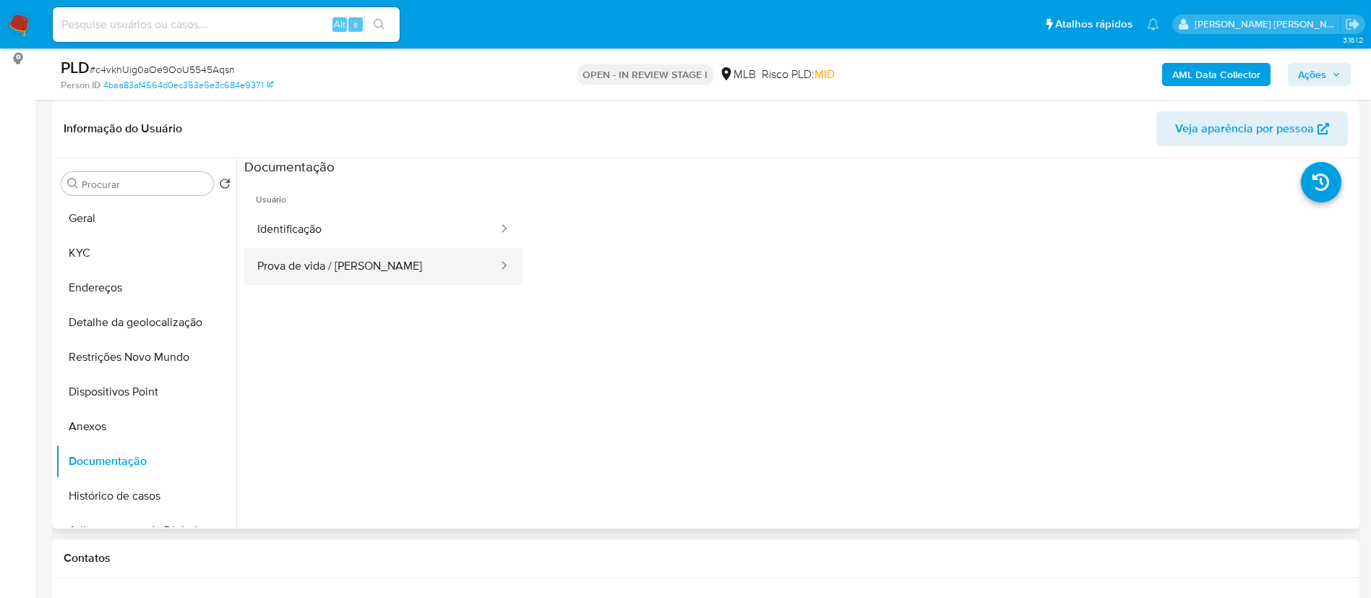
click at [294, 266] on button "Prova de vida / Selfie" at bounding box center [371, 266] width 255 height 37
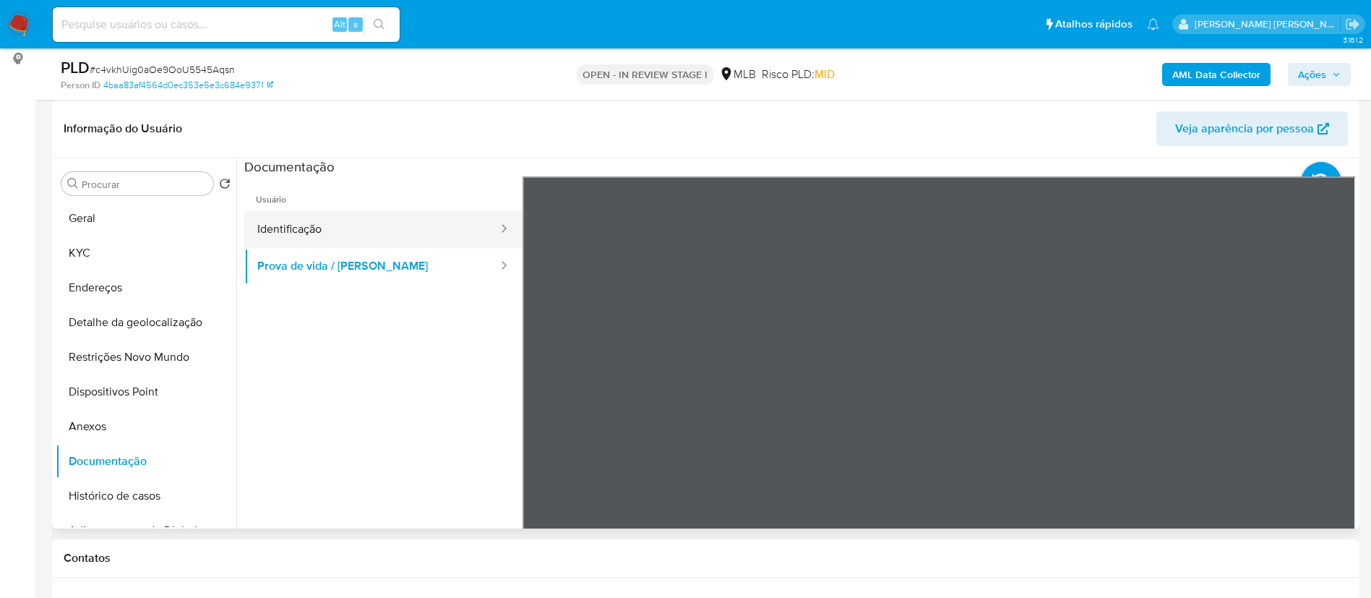
click at [337, 223] on button "Identificação" at bounding box center [371, 229] width 255 height 37
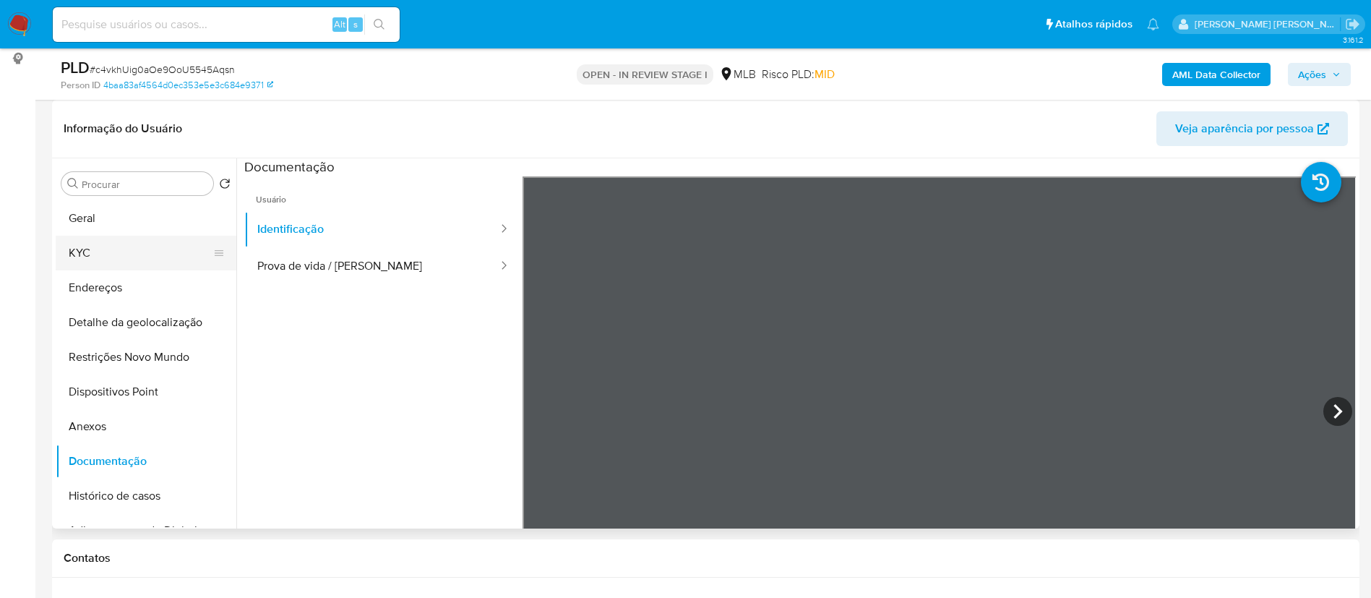
click at [120, 258] on button "KYC" at bounding box center [140, 253] width 169 height 35
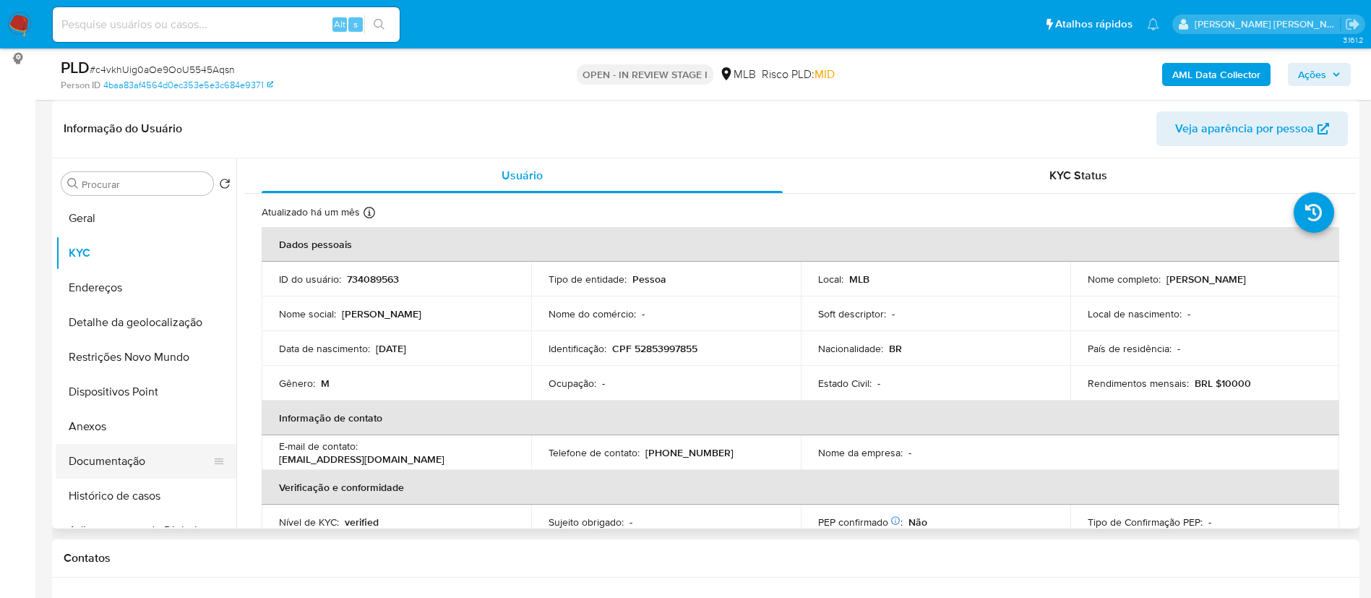
click at [111, 462] on button "Documentação" at bounding box center [140, 461] width 169 height 35
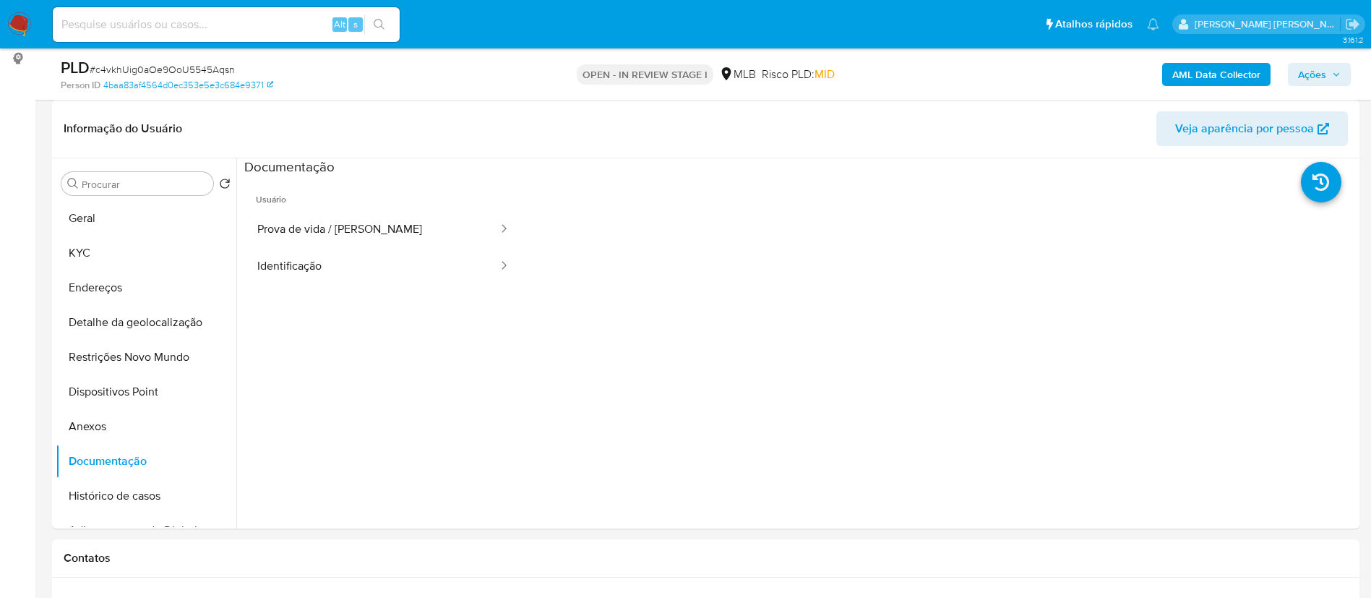
click at [1214, 69] on b "AML Data Collector" at bounding box center [1216, 74] width 88 height 23
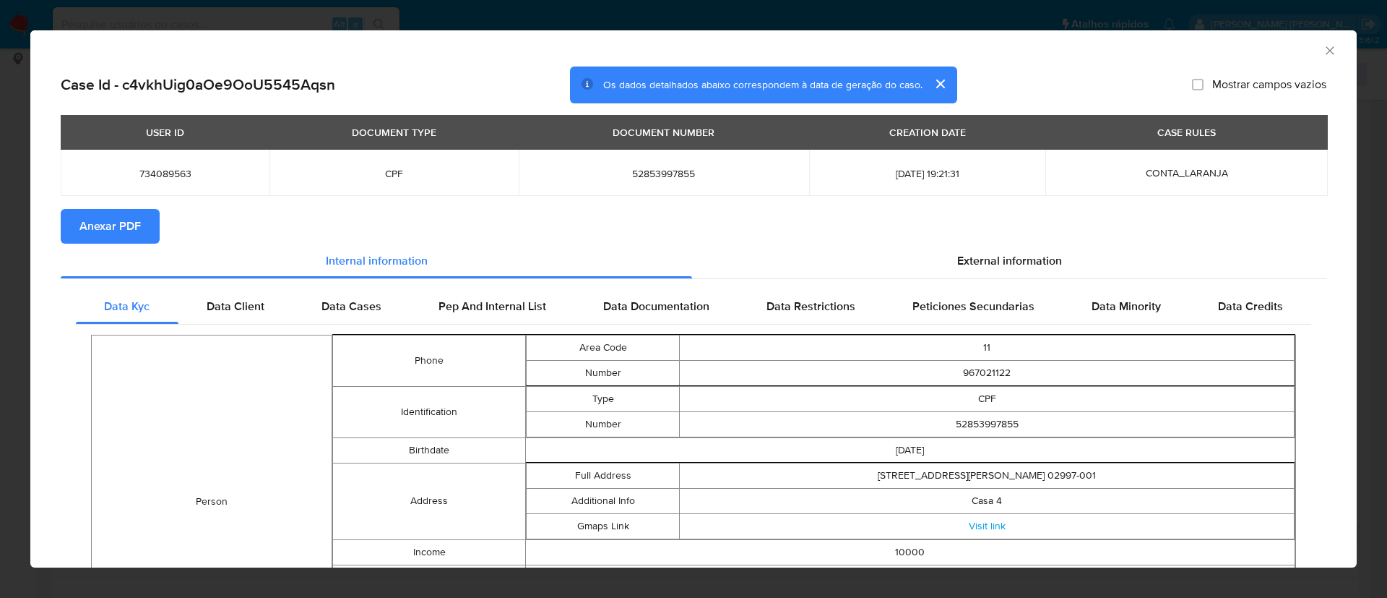
click at [126, 228] on span "Anexar PDF" at bounding box center [109, 226] width 61 height 32
click at [1323, 52] on icon "Fechar a janela" at bounding box center [1330, 50] width 14 height 14
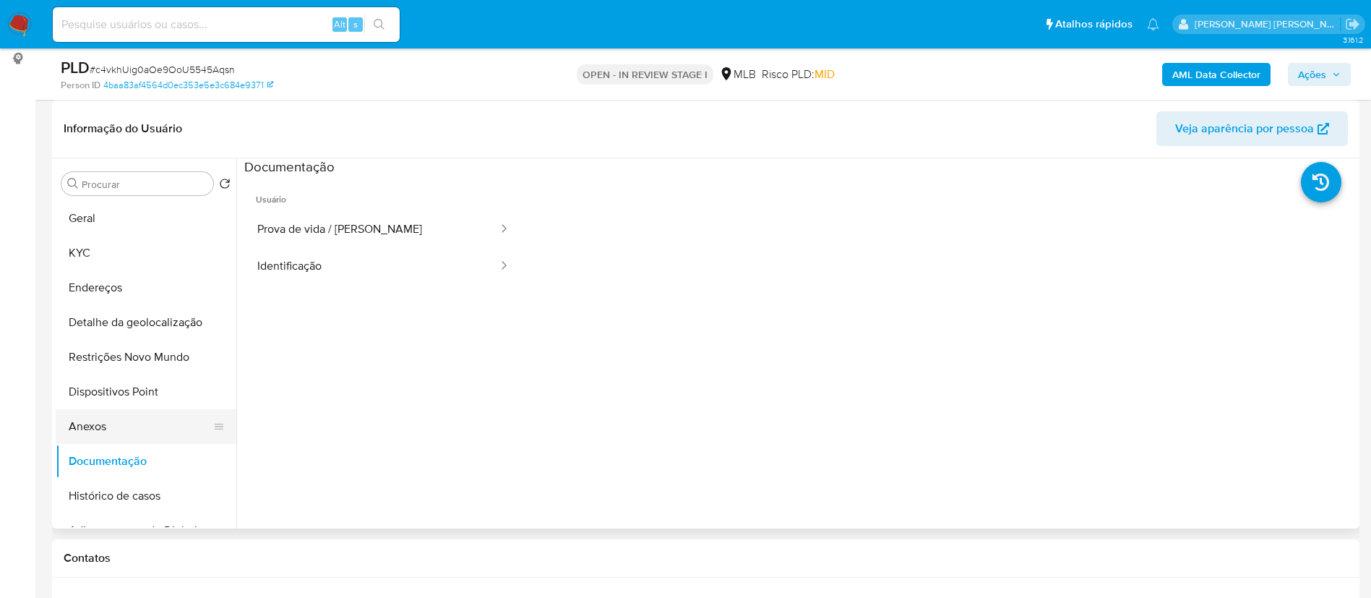
click at [102, 433] on button "Anexos" at bounding box center [140, 426] width 169 height 35
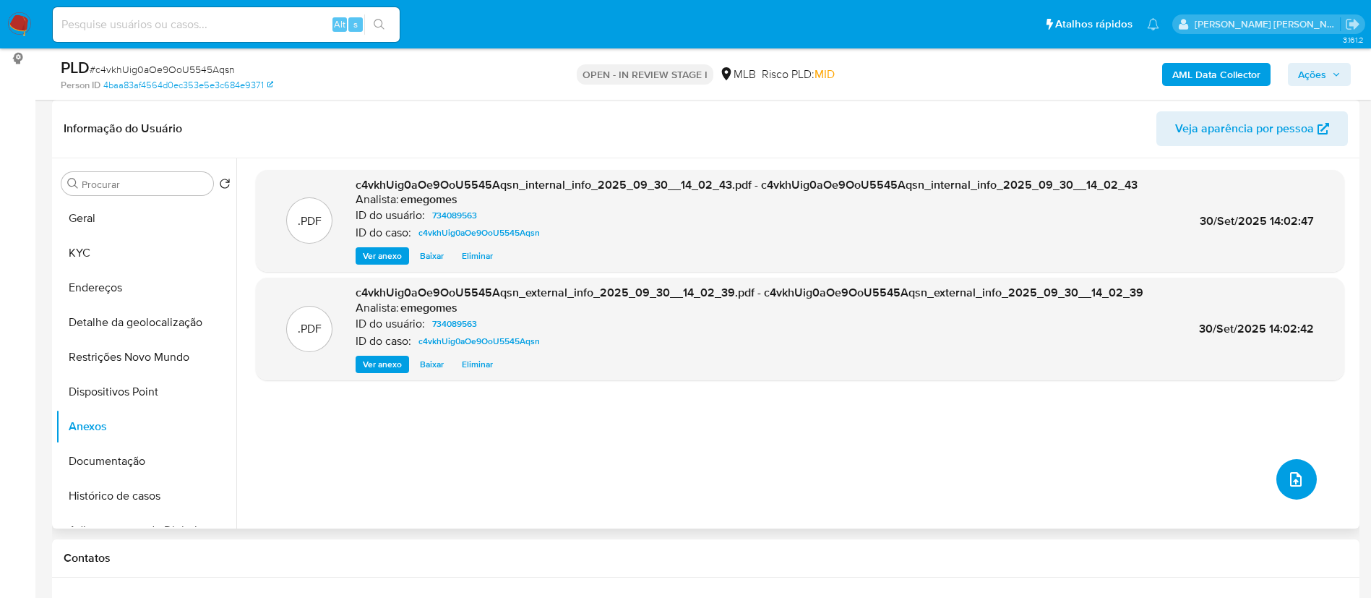
click at [1300, 476] on button "upload-file" at bounding box center [1296, 479] width 40 height 40
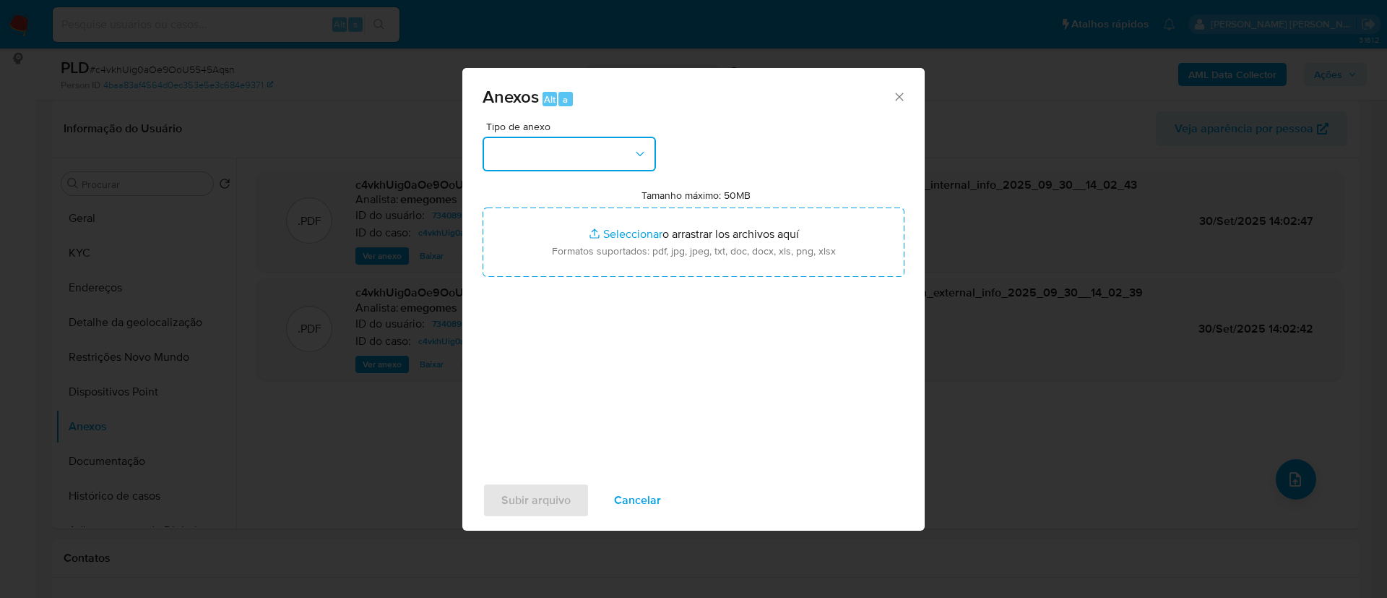
click at [647, 147] on icon "button" at bounding box center [640, 154] width 14 height 14
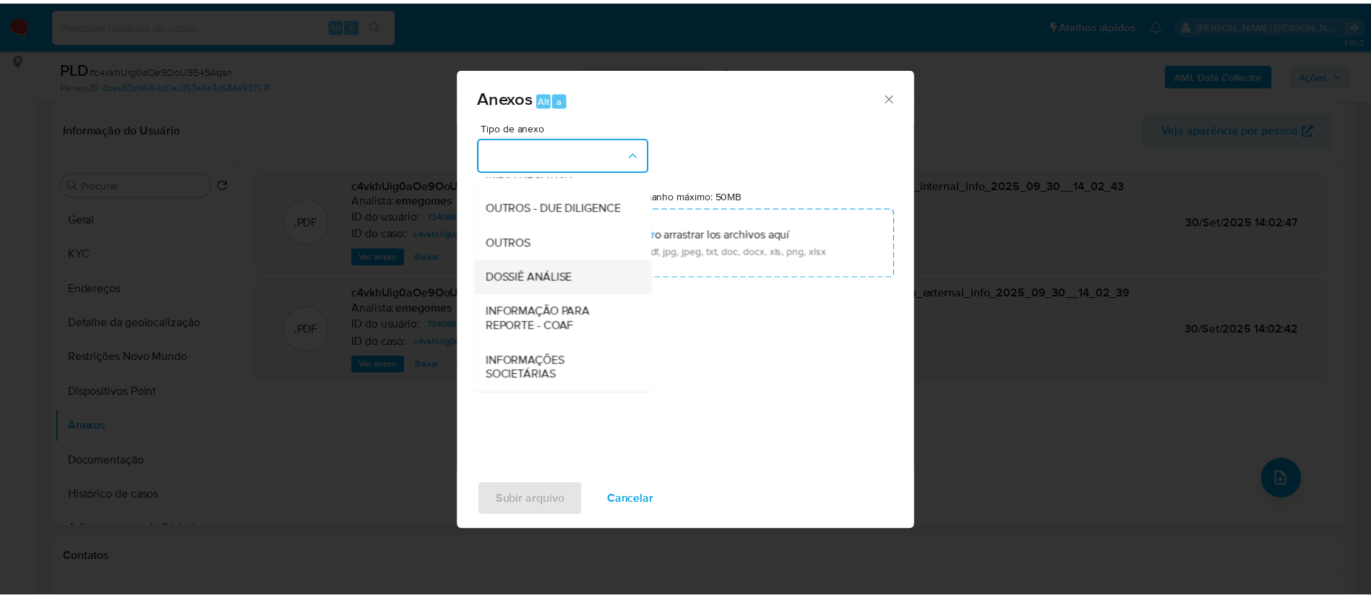
scroll to position [223, 0]
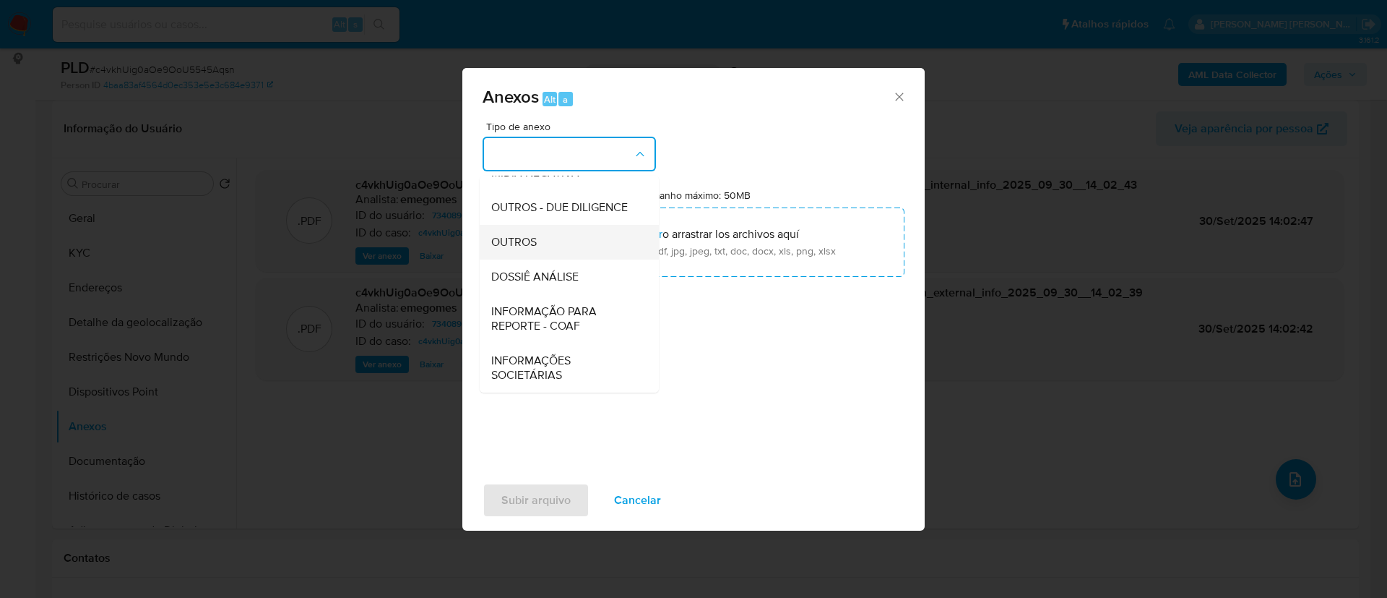
click at [548, 245] on div "OUTROS" at bounding box center [564, 242] width 147 height 35
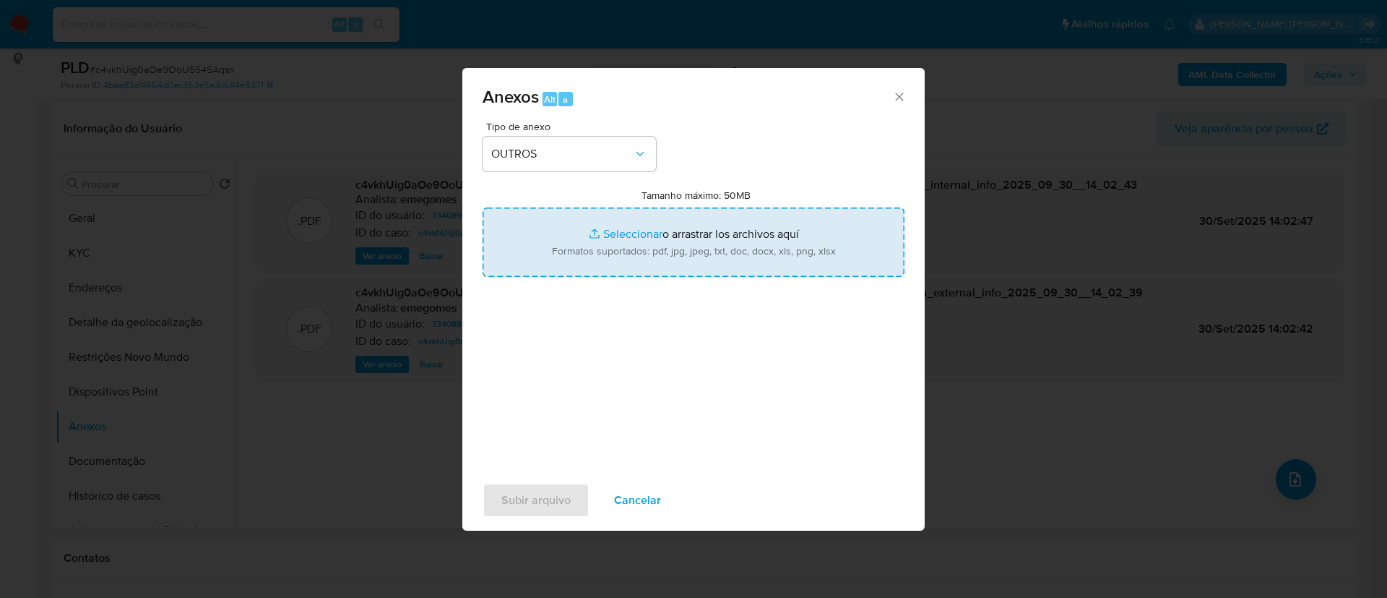
click at [619, 236] on input "Tamanho máximo: 50MB Seleccionar archivos" at bounding box center [694, 241] width 422 height 69
type input "C:\fakepath\MOV - Cristopher Ferreira Bertucci .xlsx"
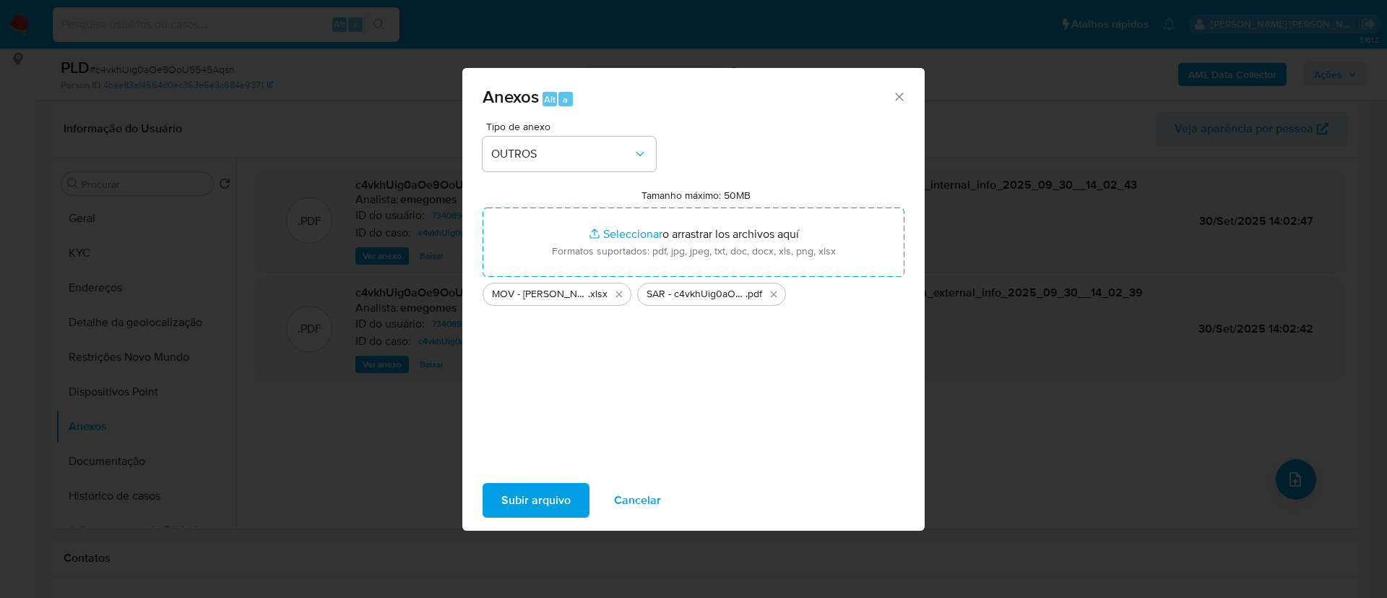
click at [529, 484] on span "Subir arquivo" at bounding box center [535, 500] width 69 height 32
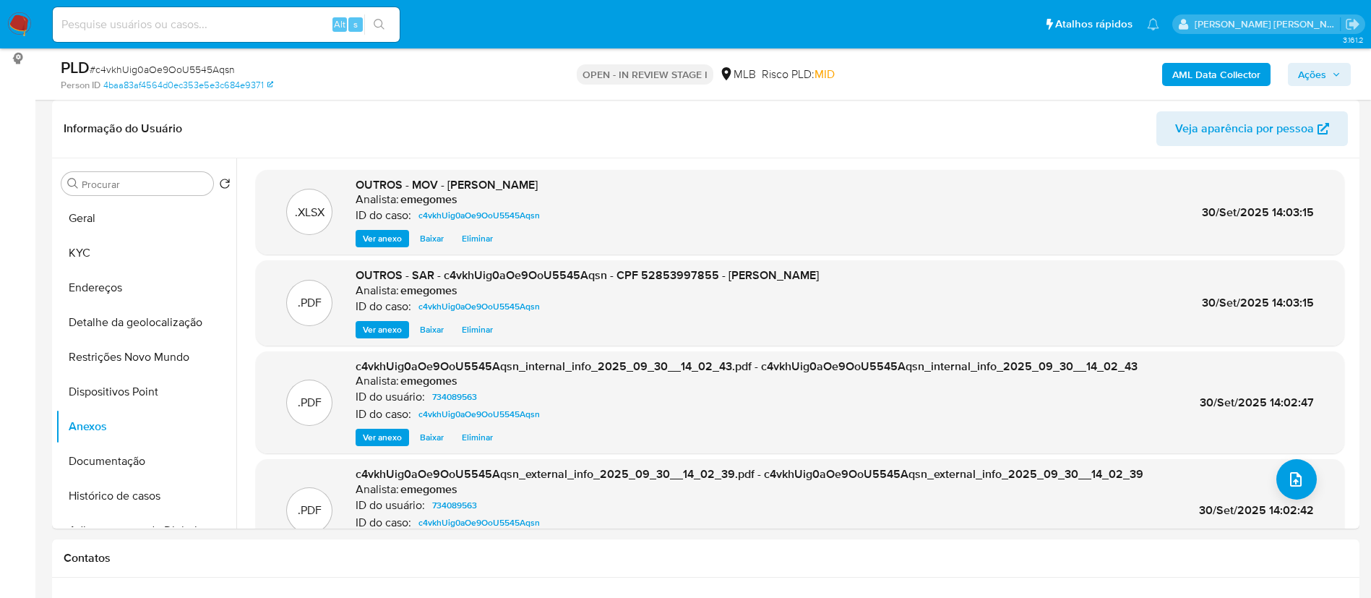
click at [1339, 79] on span "Ações" at bounding box center [1319, 74] width 43 height 20
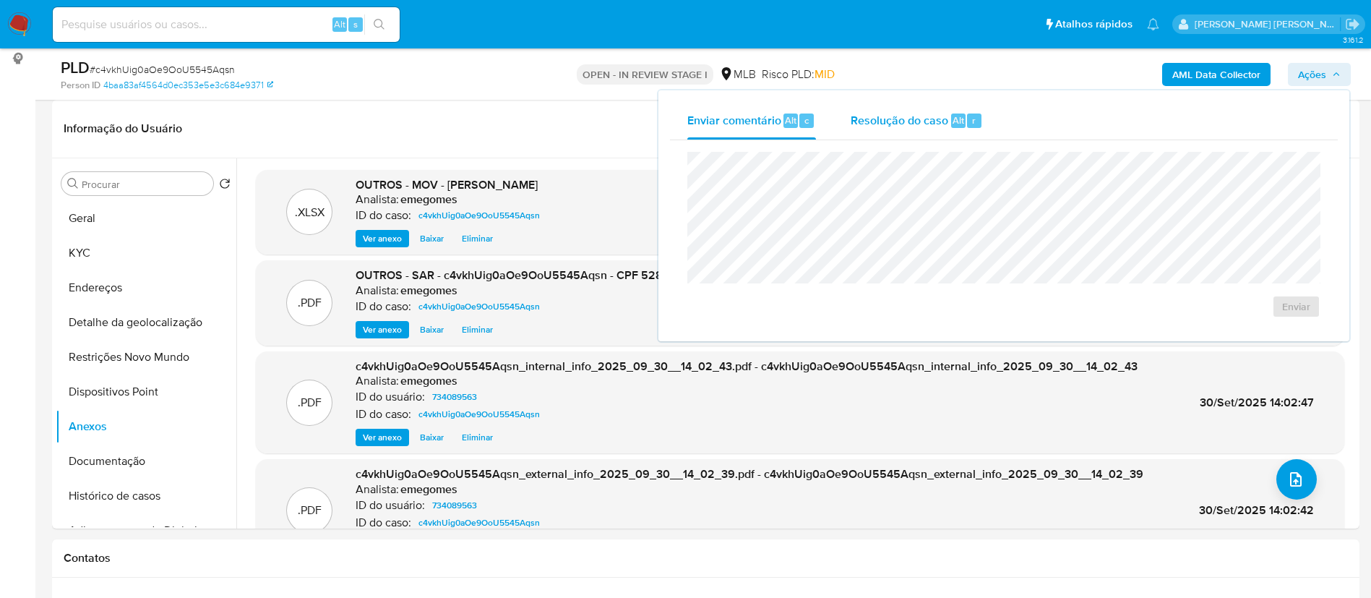
click at [869, 115] on span "Resolução do caso" at bounding box center [899, 119] width 98 height 17
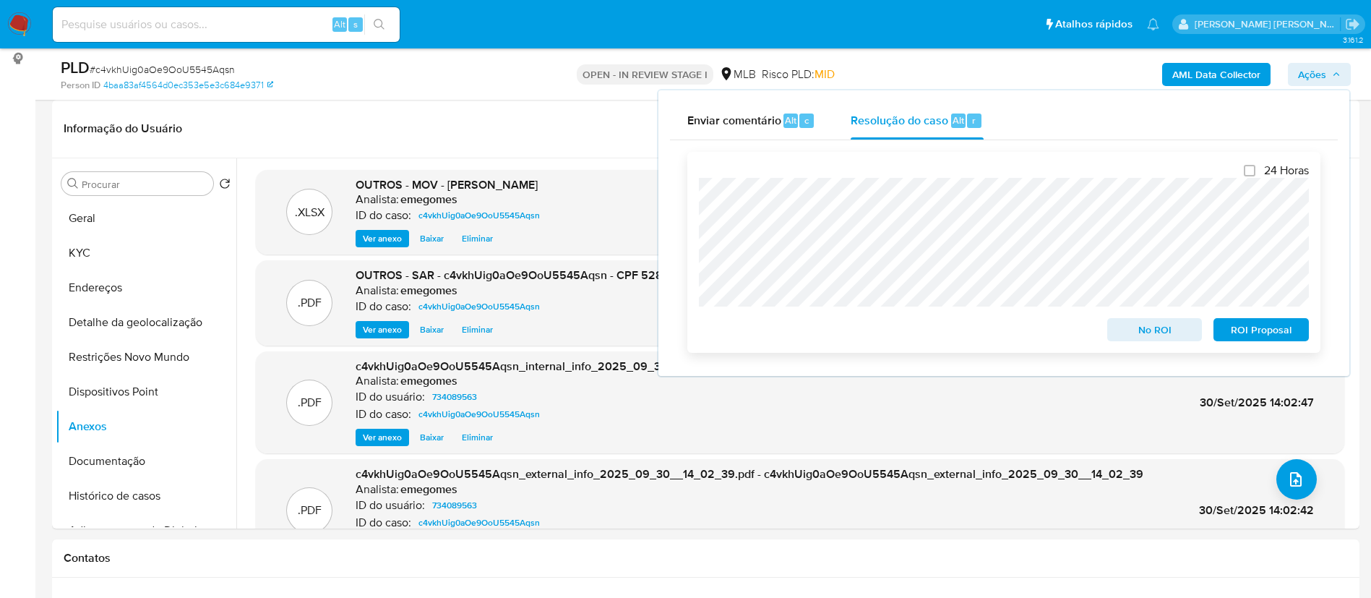
click at [1267, 338] on span "ROI Proposal" at bounding box center [1260, 329] width 75 height 20
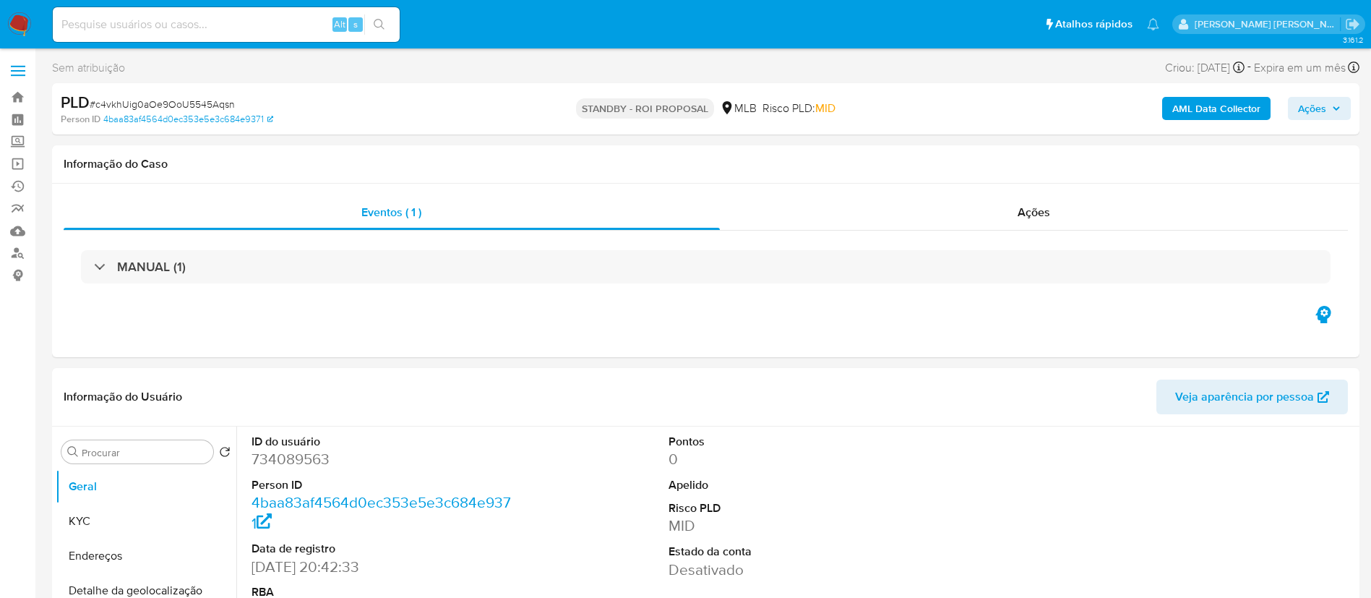
select select "10"
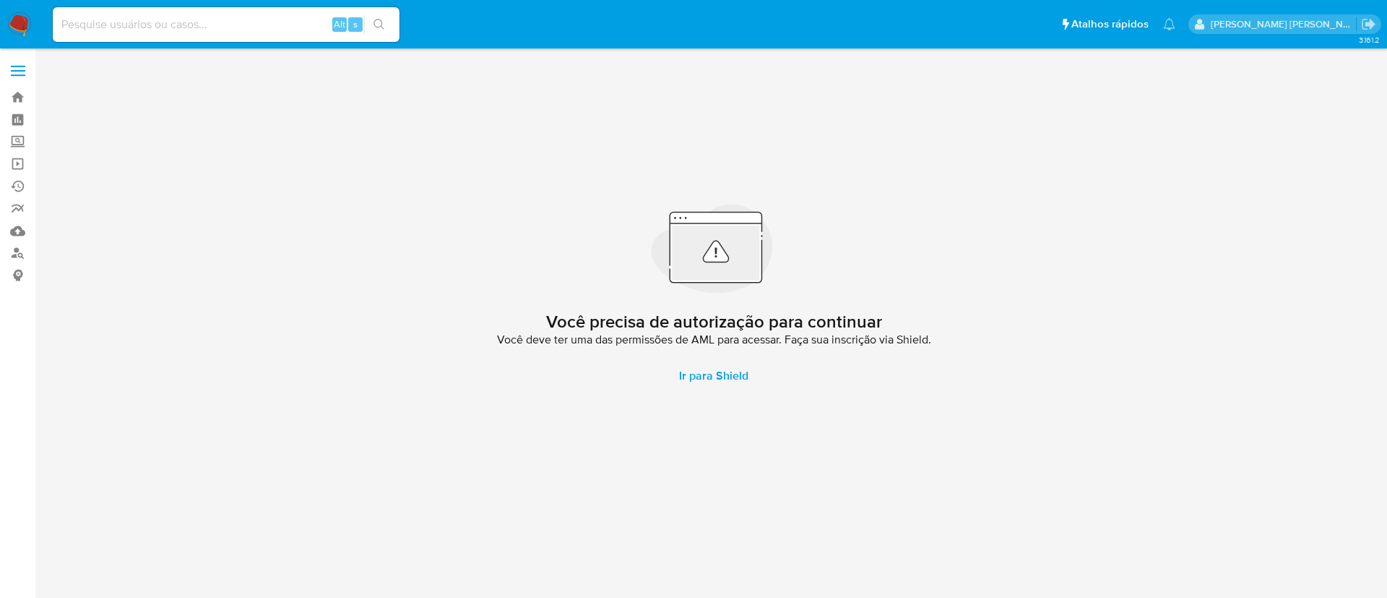
click at [12, 75] on span at bounding box center [18, 75] width 14 height 2
click at [0, 0] on input "checkbox" at bounding box center [0, 0] width 0 height 0
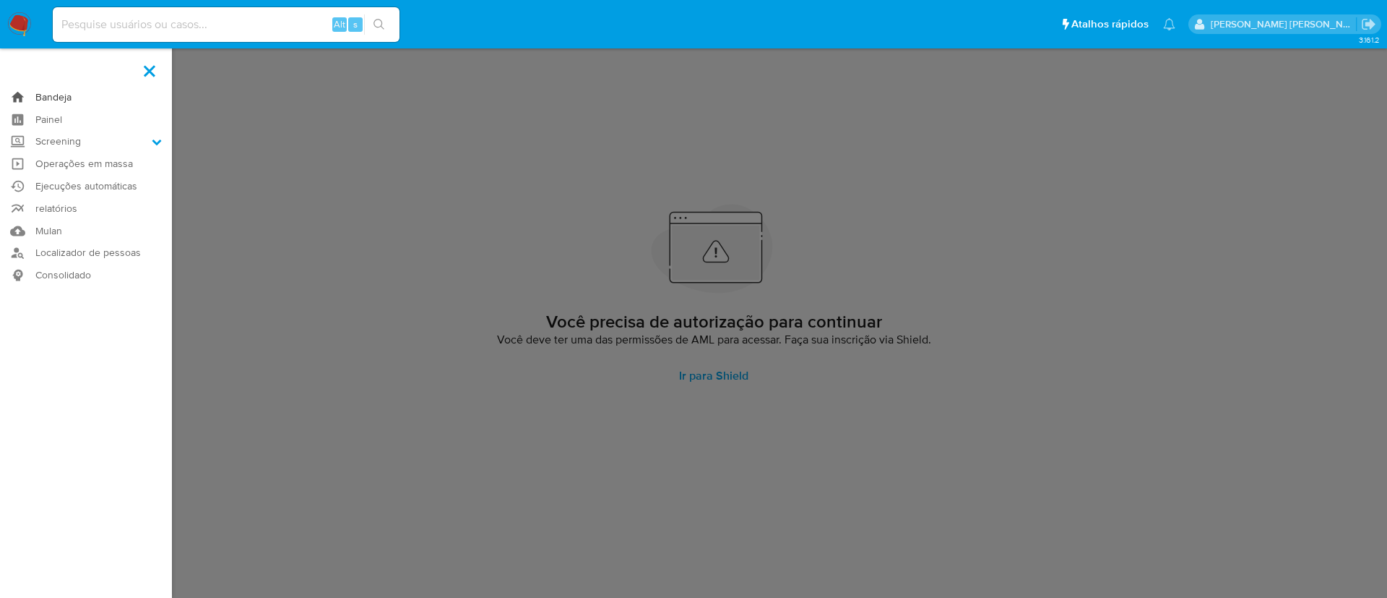
click at [64, 94] on link "Bandeja" at bounding box center [86, 97] width 172 height 22
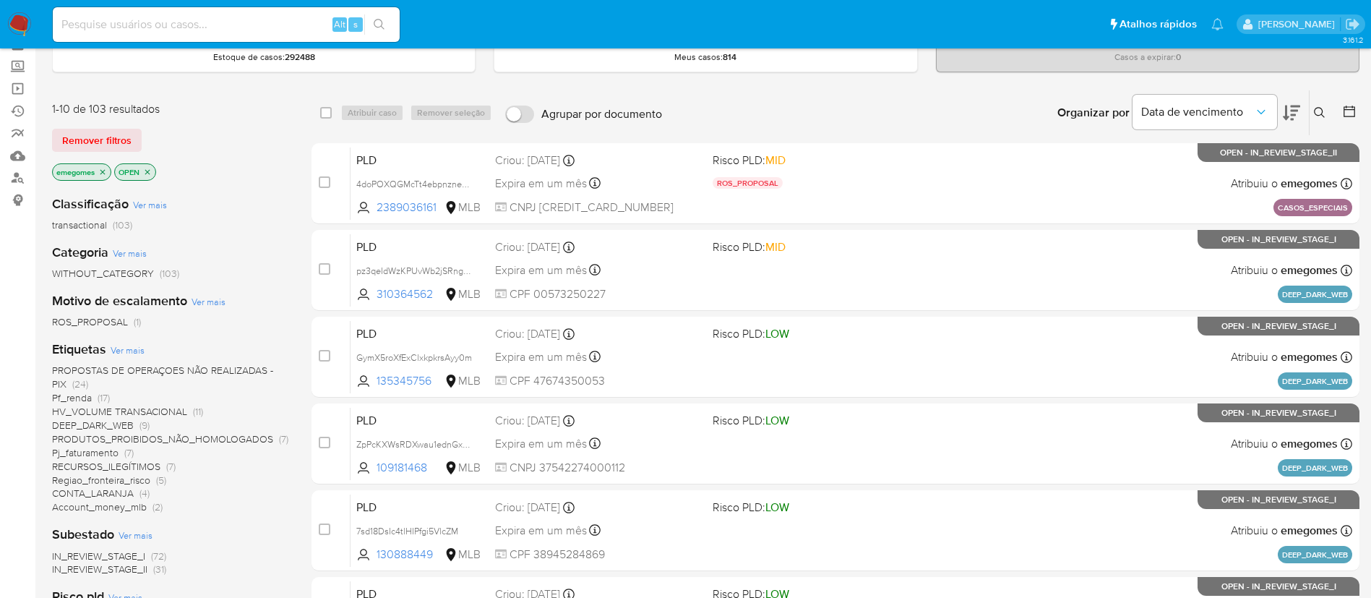
scroll to position [108, 0]
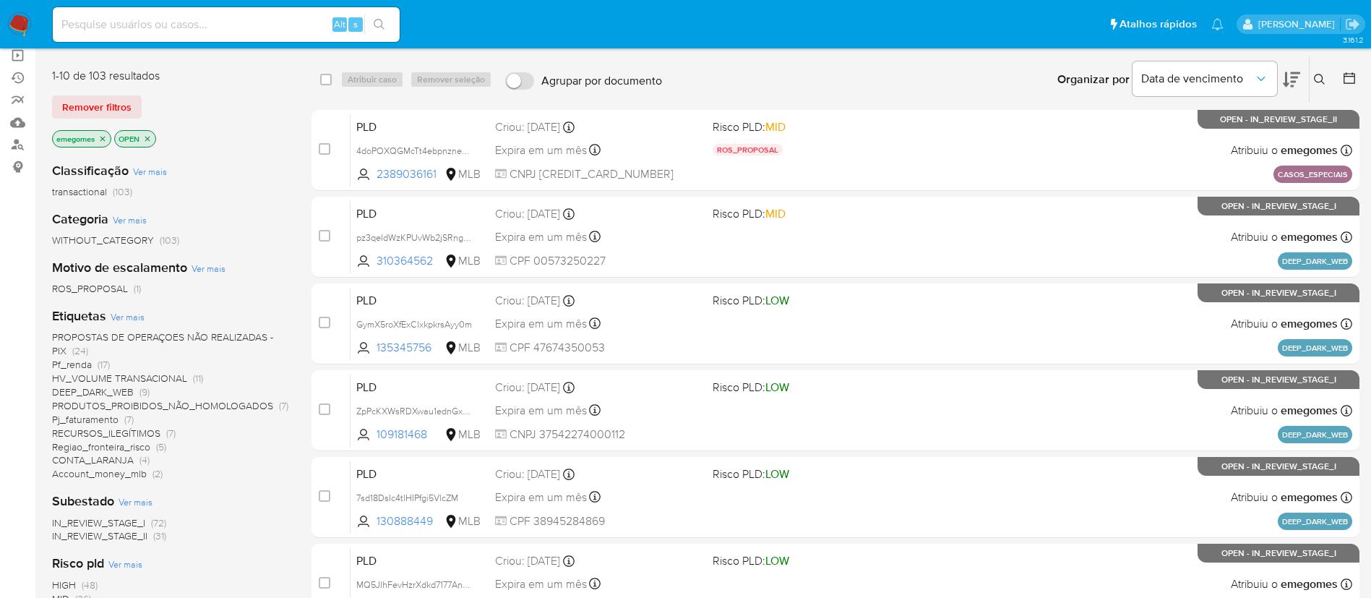
click at [125, 460] on span "CONTA_LARANJA" at bounding box center [93, 459] width 82 height 14
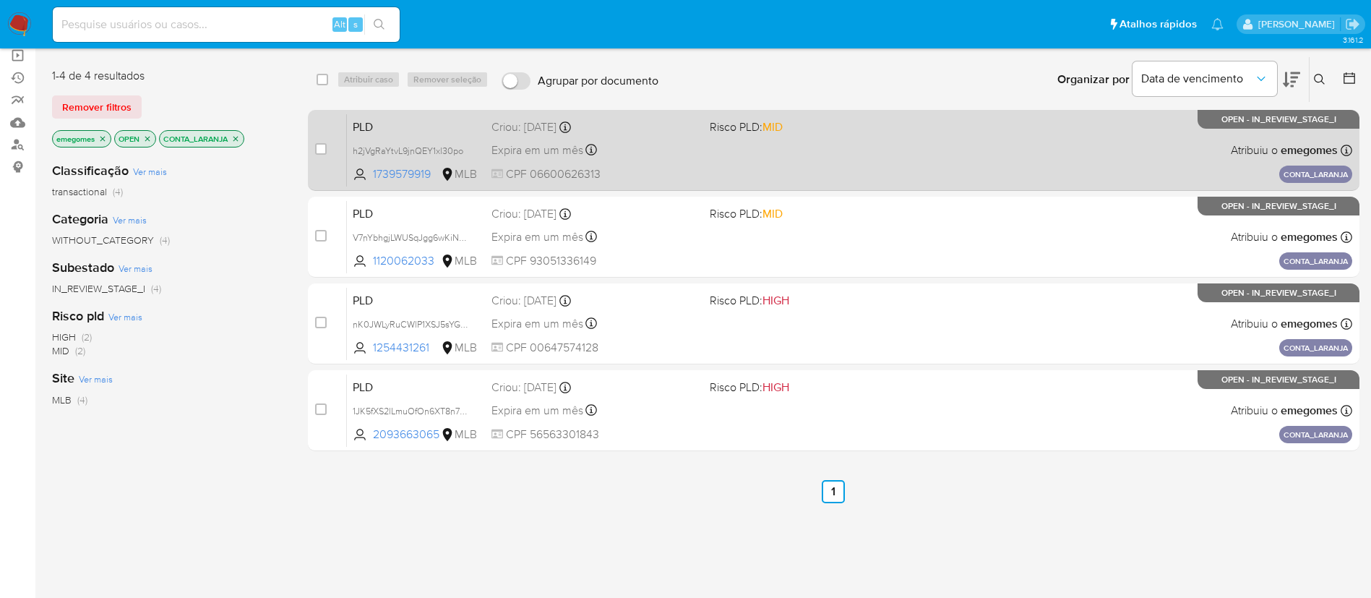
click at [639, 140] on div "Expira em um mês Expira em 27/10/2025 16:21:28" at bounding box center [594, 150] width 207 height 20
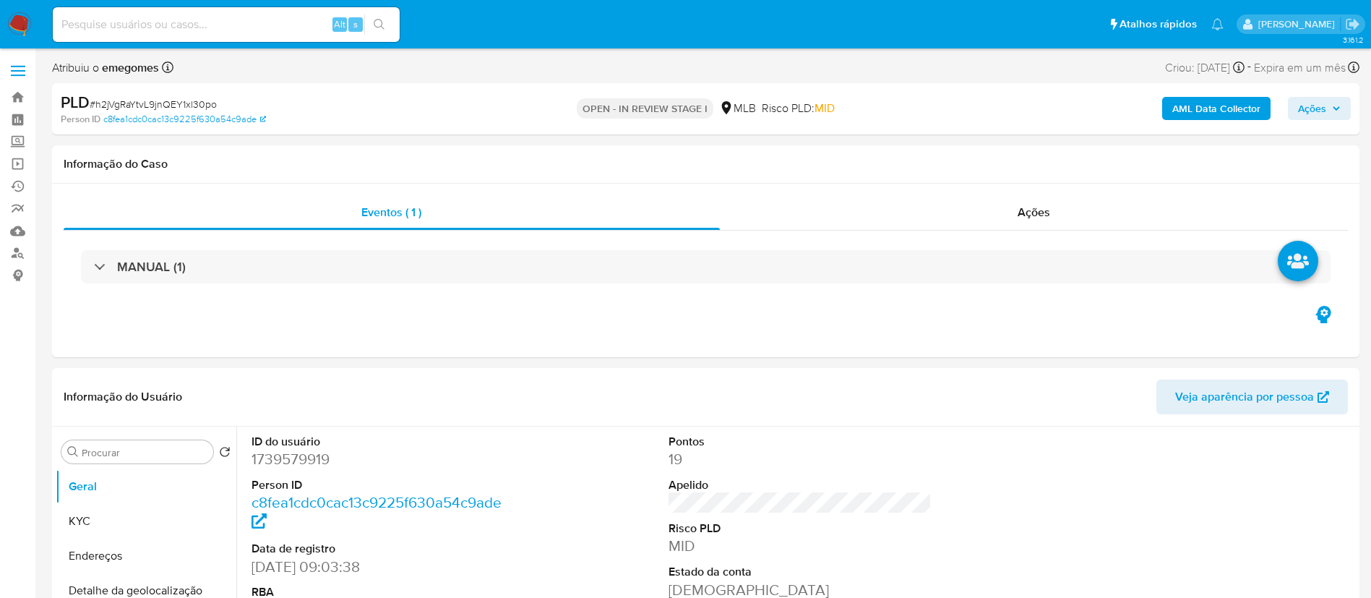
select select "10"
click at [112, 515] on button "KYC" at bounding box center [140, 521] width 169 height 35
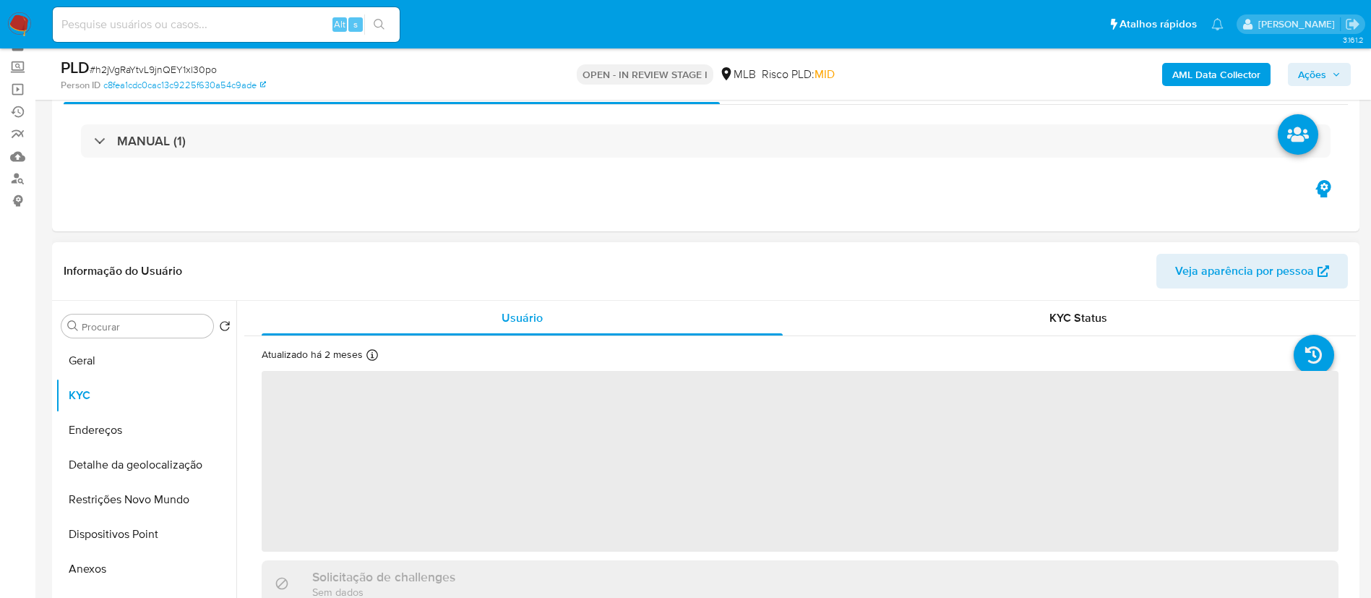
scroll to position [108, 0]
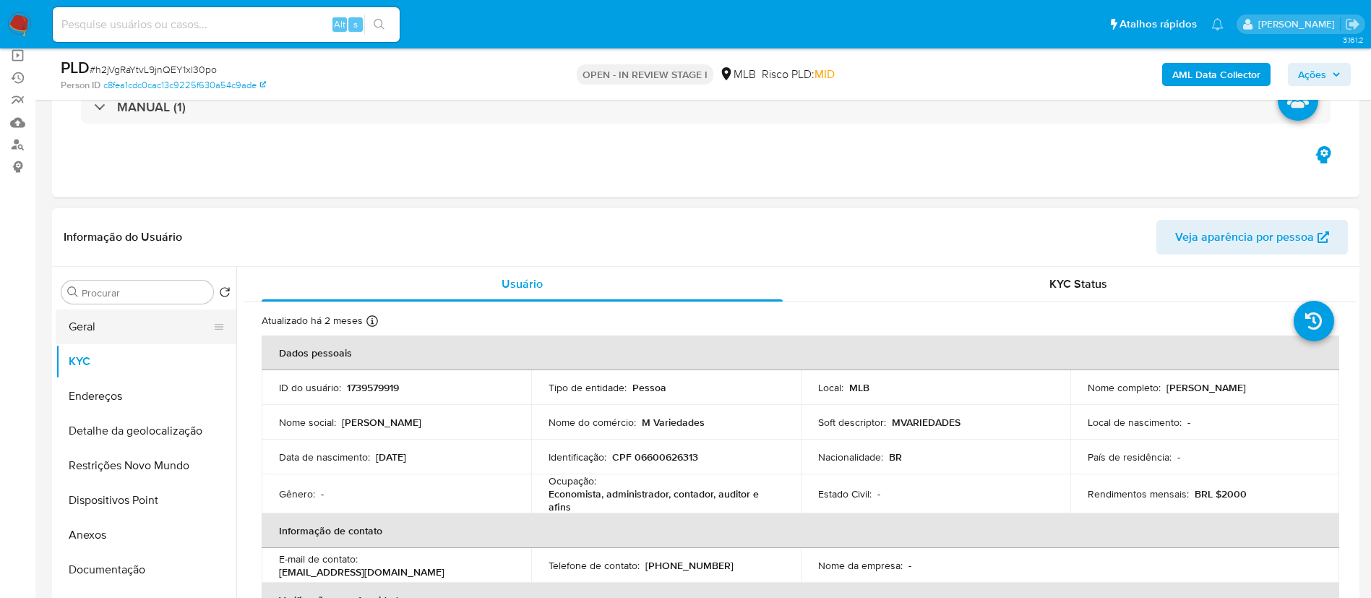
click at [132, 326] on button "Geral" at bounding box center [140, 326] width 169 height 35
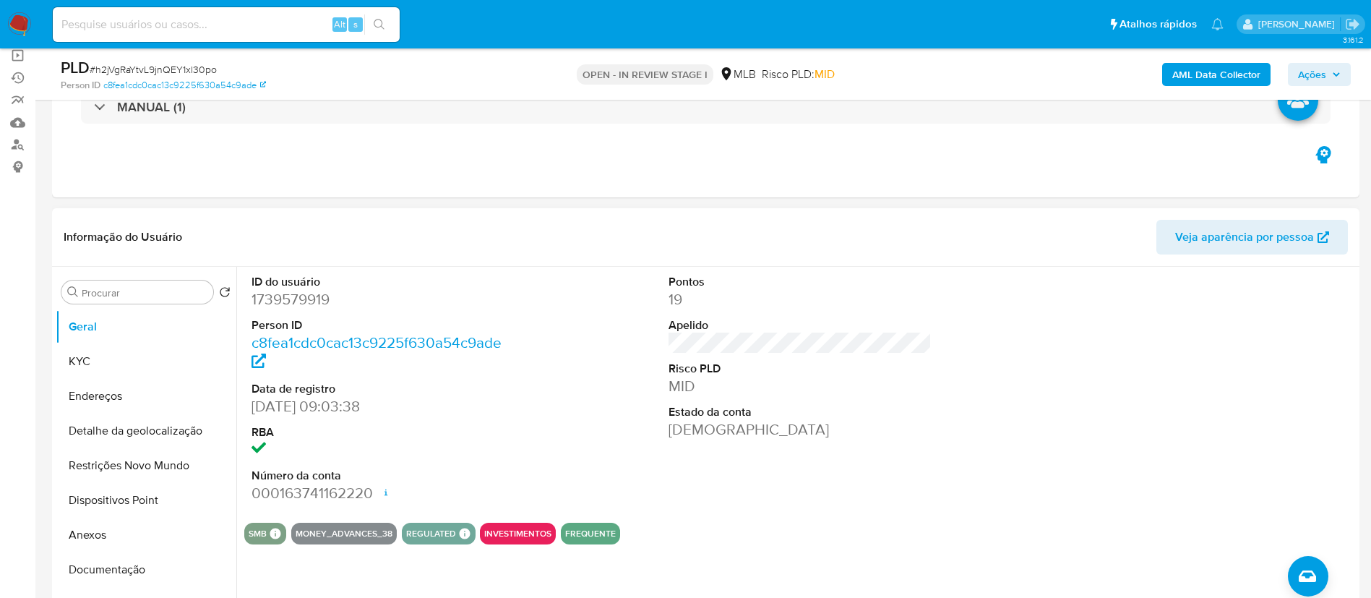
click at [384, 215] on div "Informação do Usuário Veja aparência por pessoa" at bounding box center [705, 237] width 1307 height 59
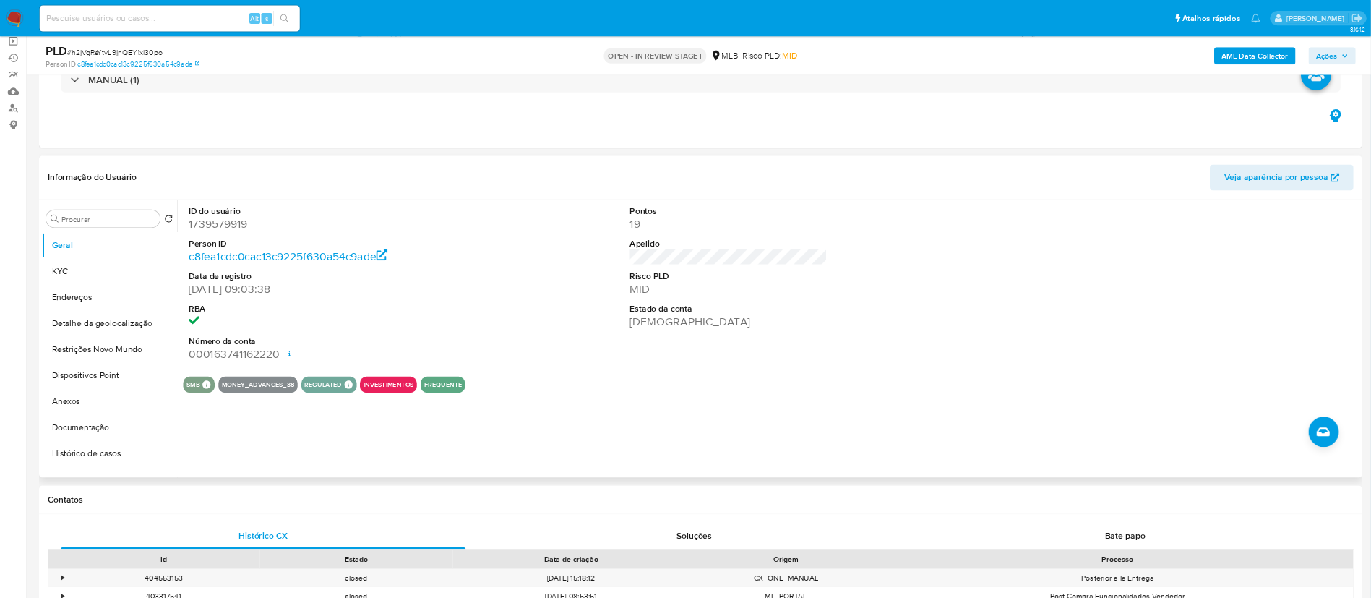
scroll to position [109, 0]
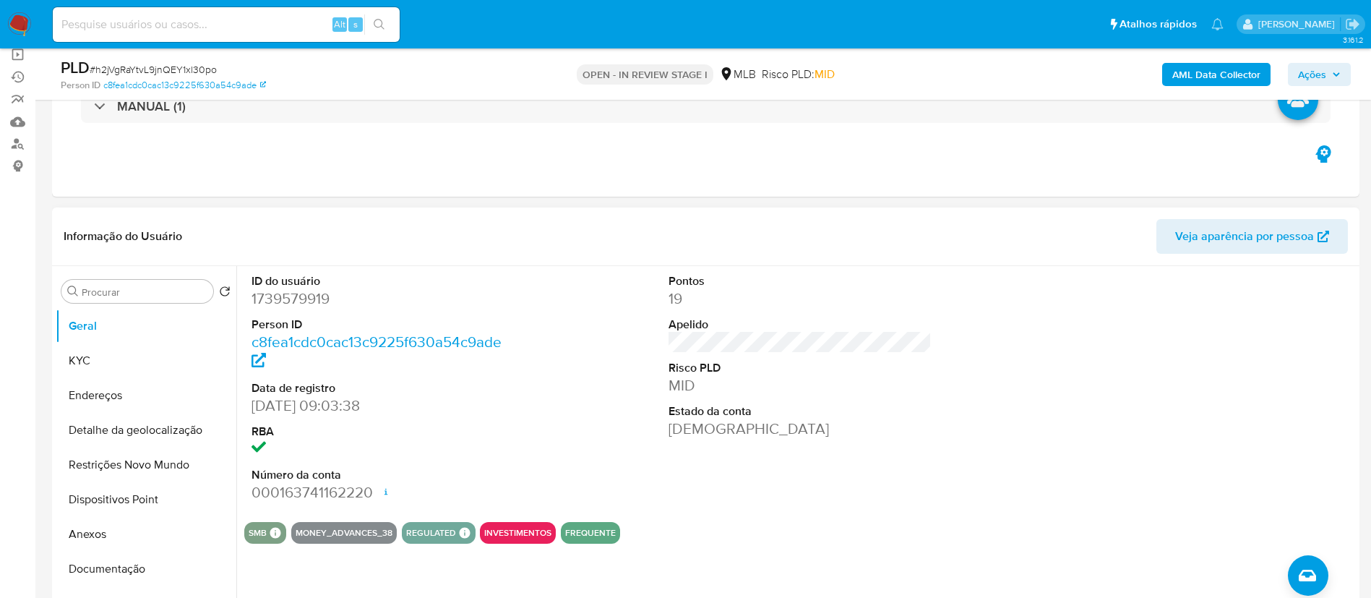
click at [423, 219] on header "Informação do Usuário Veja aparência por pessoa" at bounding box center [706, 236] width 1284 height 35
click at [111, 357] on button "KYC" at bounding box center [140, 360] width 169 height 35
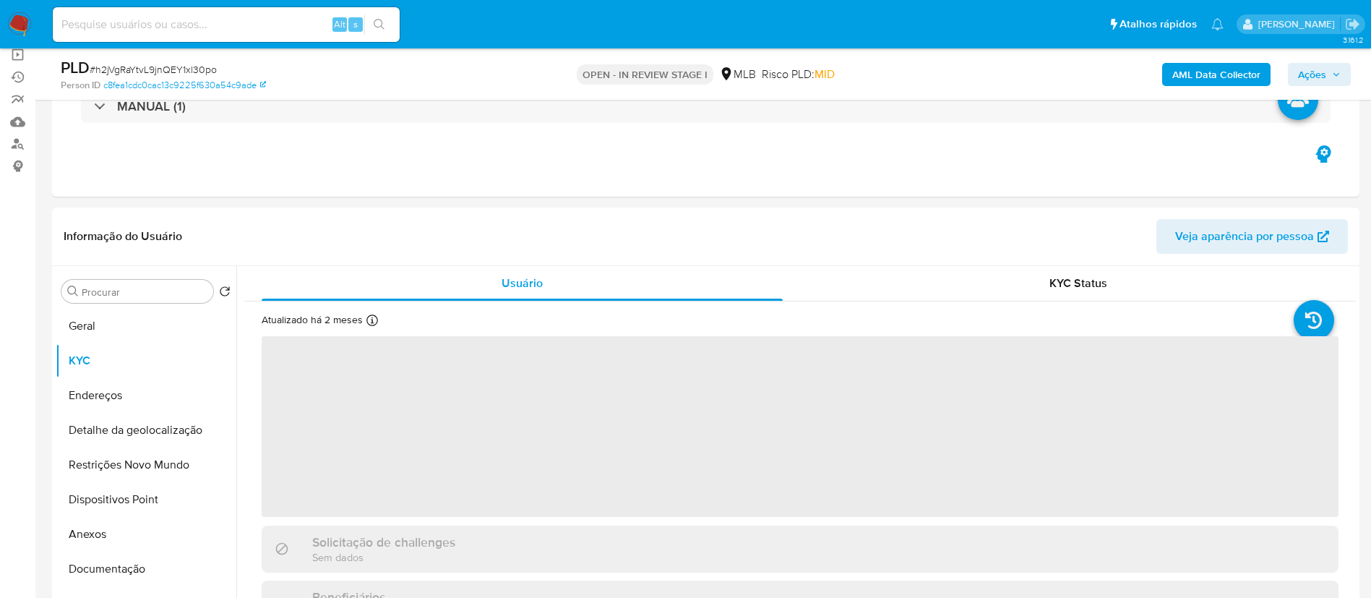
scroll to position [217, 0]
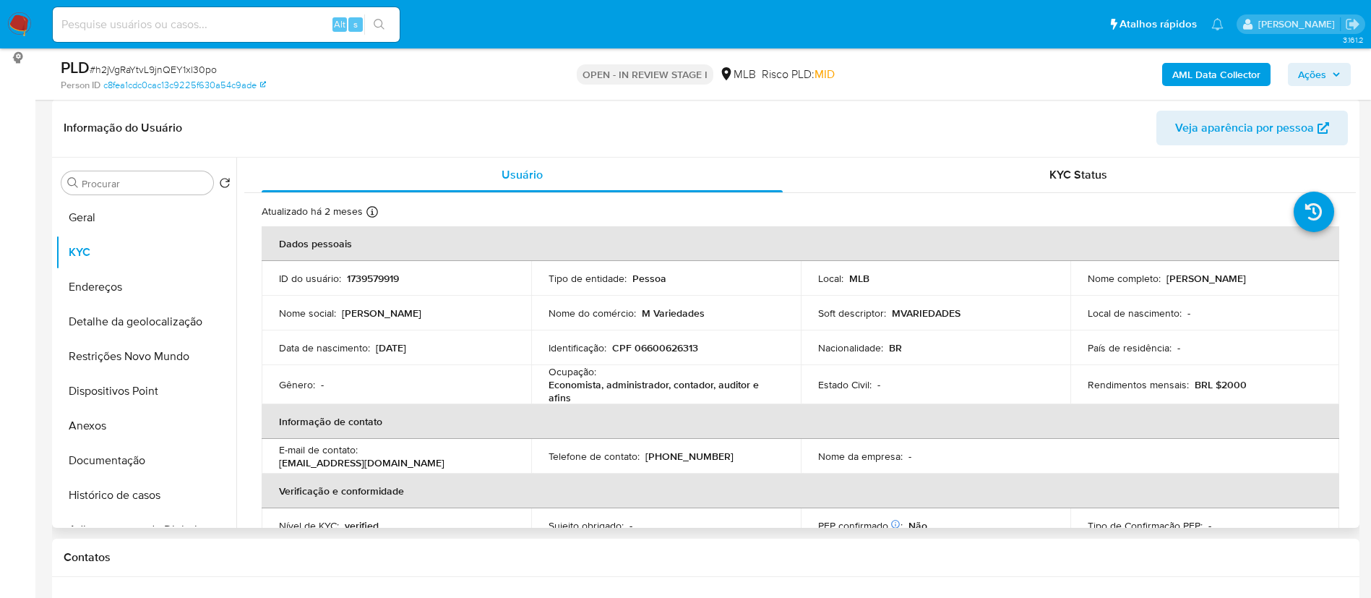
click at [551, 133] on header "Informação do Usuário Veja aparência por pessoa" at bounding box center [706, 128] width 1284 height 35
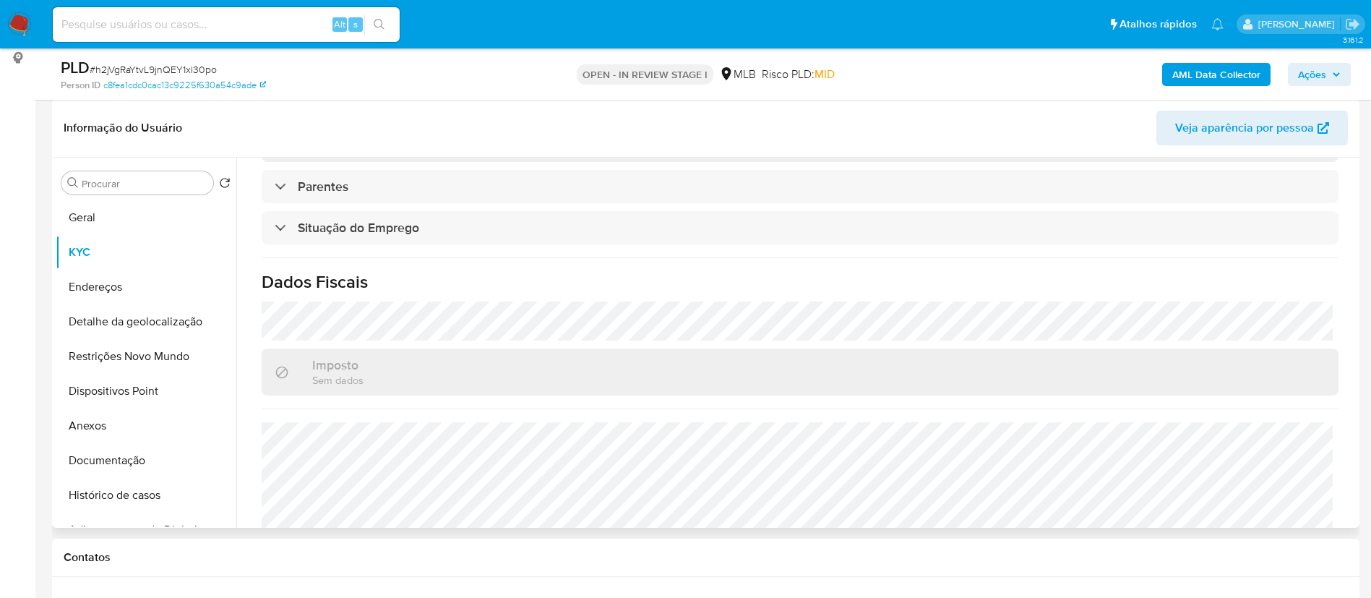
scroll to position [620, 0]
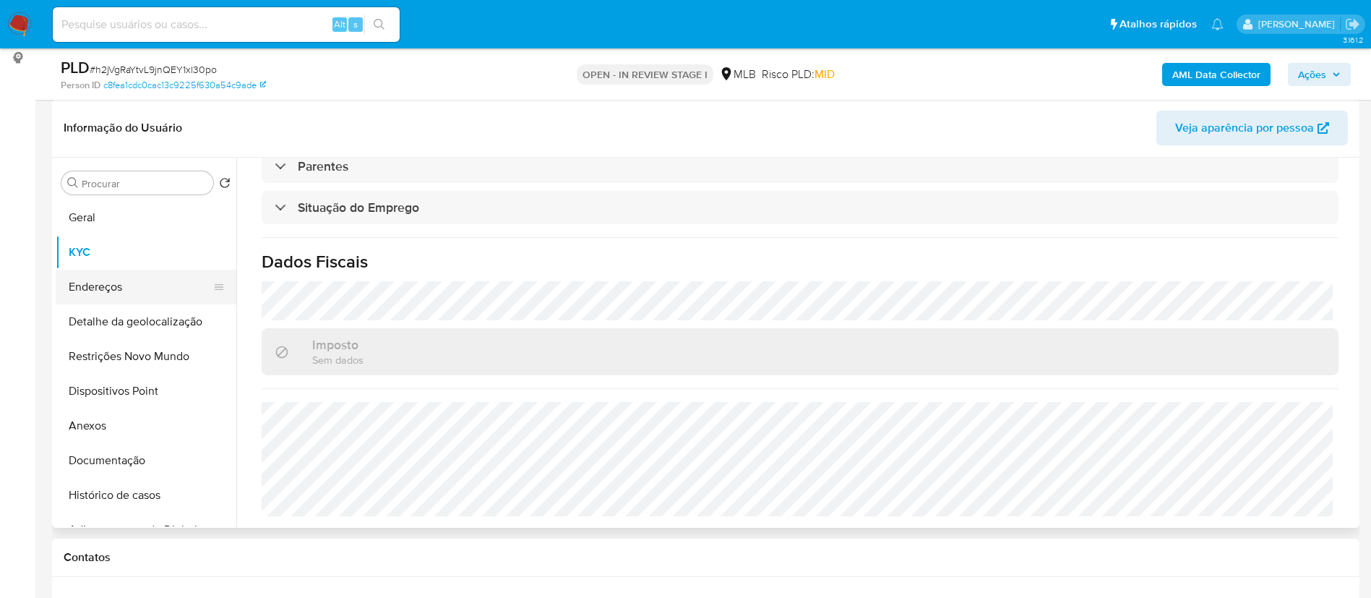
click at [112, 282] on button "Endereços" at bounding box center [140, 287] width 169 height 35
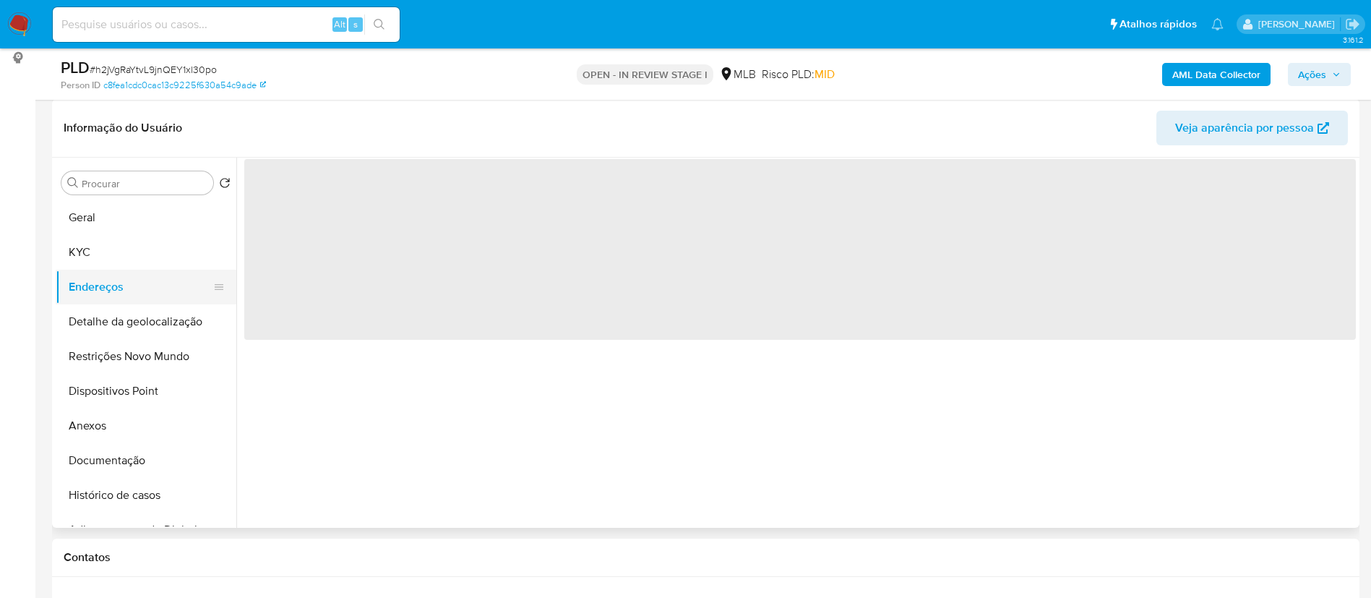
scroll to position [0, 0]
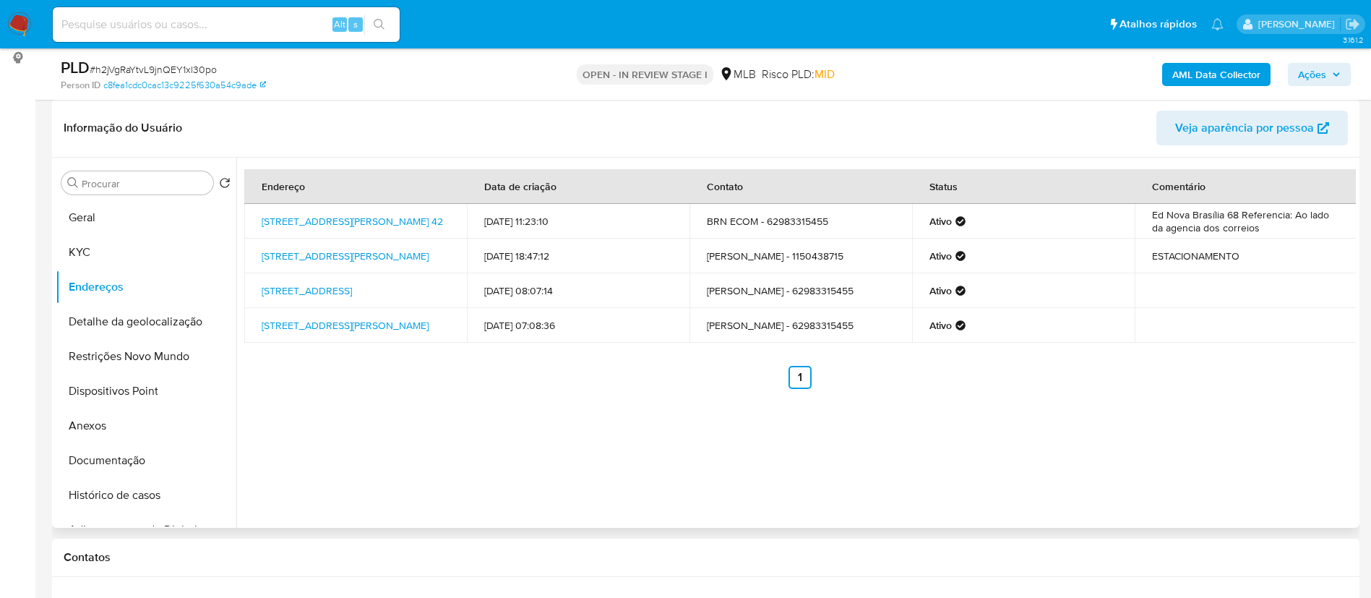
click at [559, 140] on header "Informação do Usuário Veja aparência por pessoa" at bounding box center [706, 128] width 1284 height 35
click at [152, 322] on button "Detalhe da geolocalização" at bounding box center [140, 321] width 169 height 35
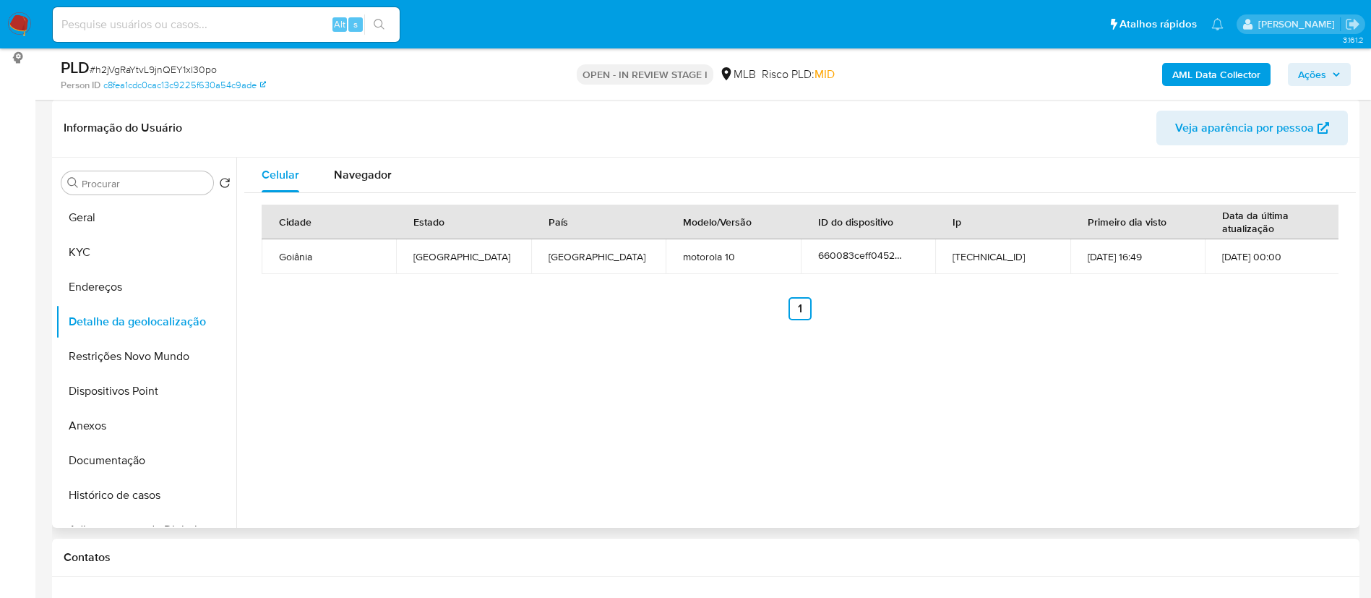
click at [402, 117] on header "Informação do Usuário Veja aparência por pessoa" at bounding box center [706, 128] width 1284 height 35
click at [139, 370] on button "Restrições Novo Mundo" at bounding box center [140, 356] width 169 height 35
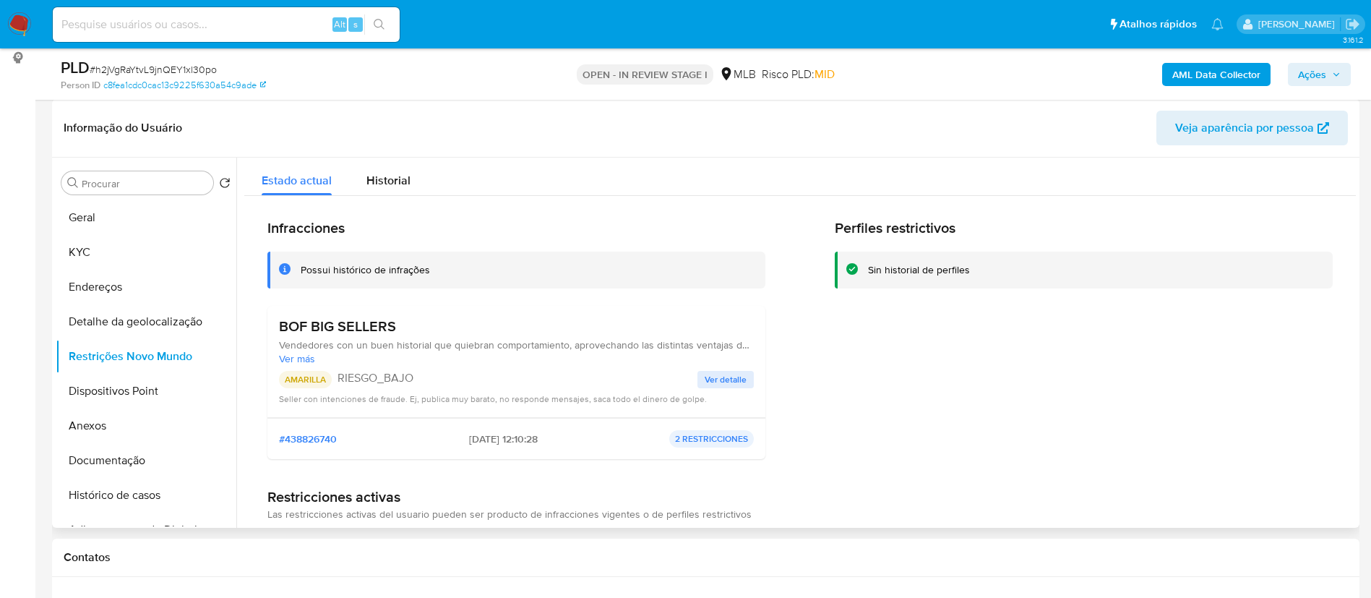
click at [529, 145] on div "Informação do Usuário Veja aparência por pessoa" at bounding box center [705, 128] width 1307 height 59
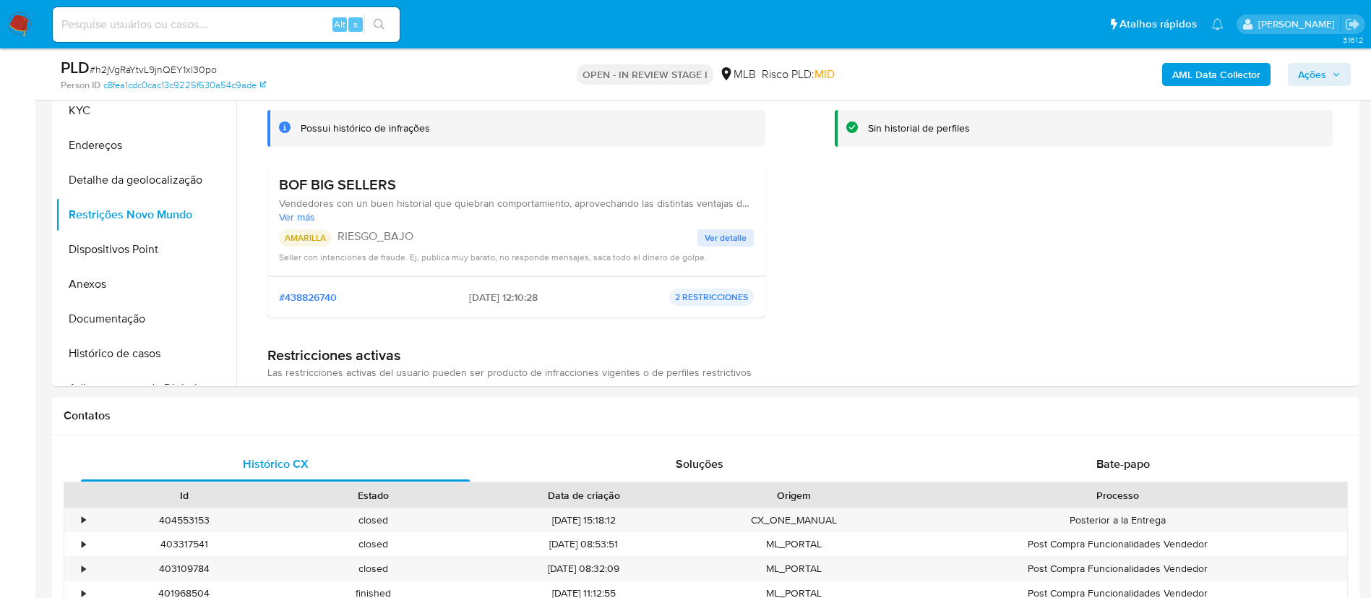
scroll to position [325, 0]
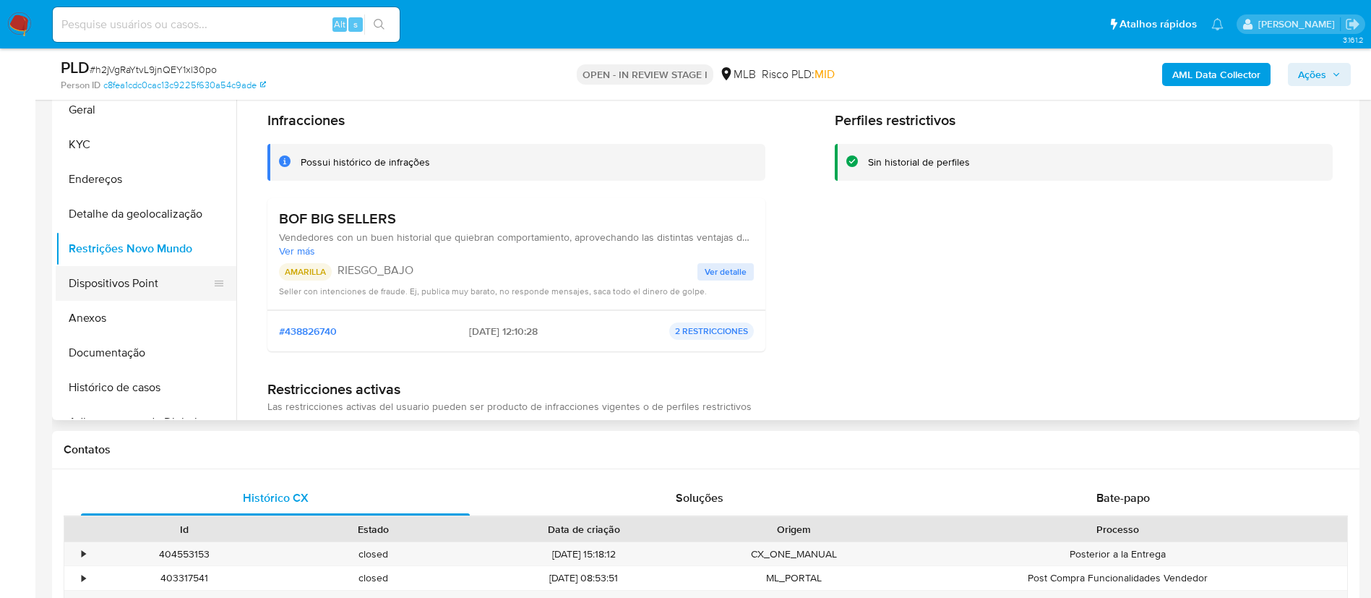
click at [145, 278] on button "Dispositivos Point" at bounding box center [140, 283] width 169 height 35
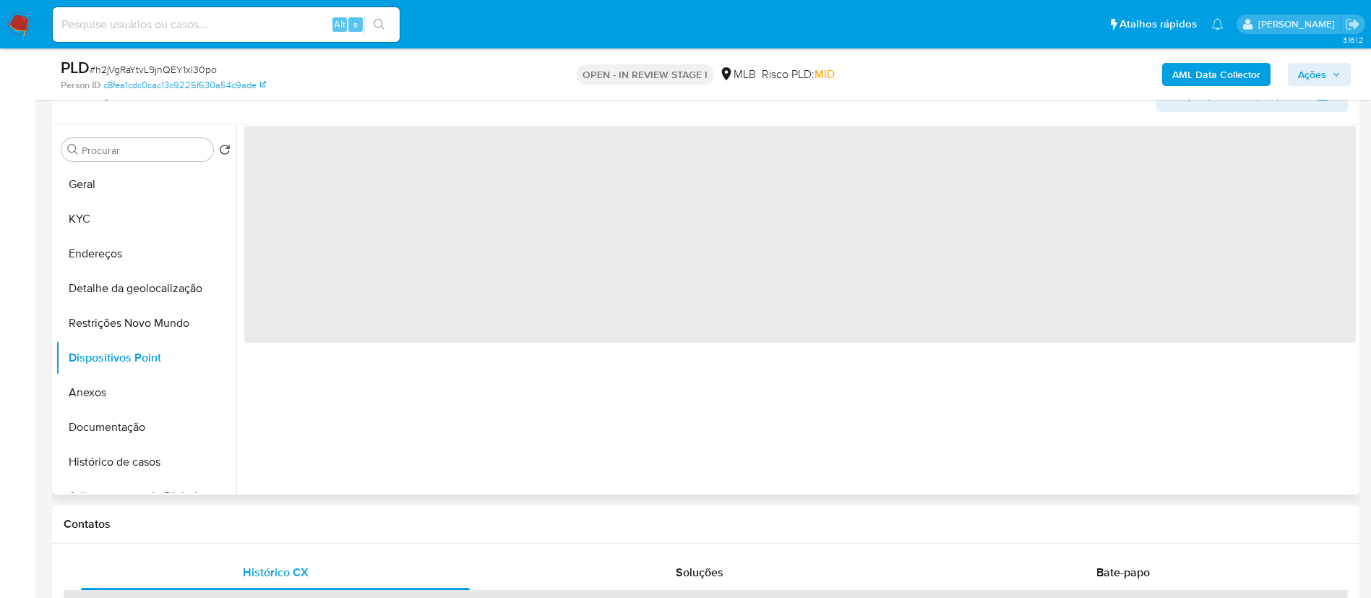
scroll to position [217, 0]
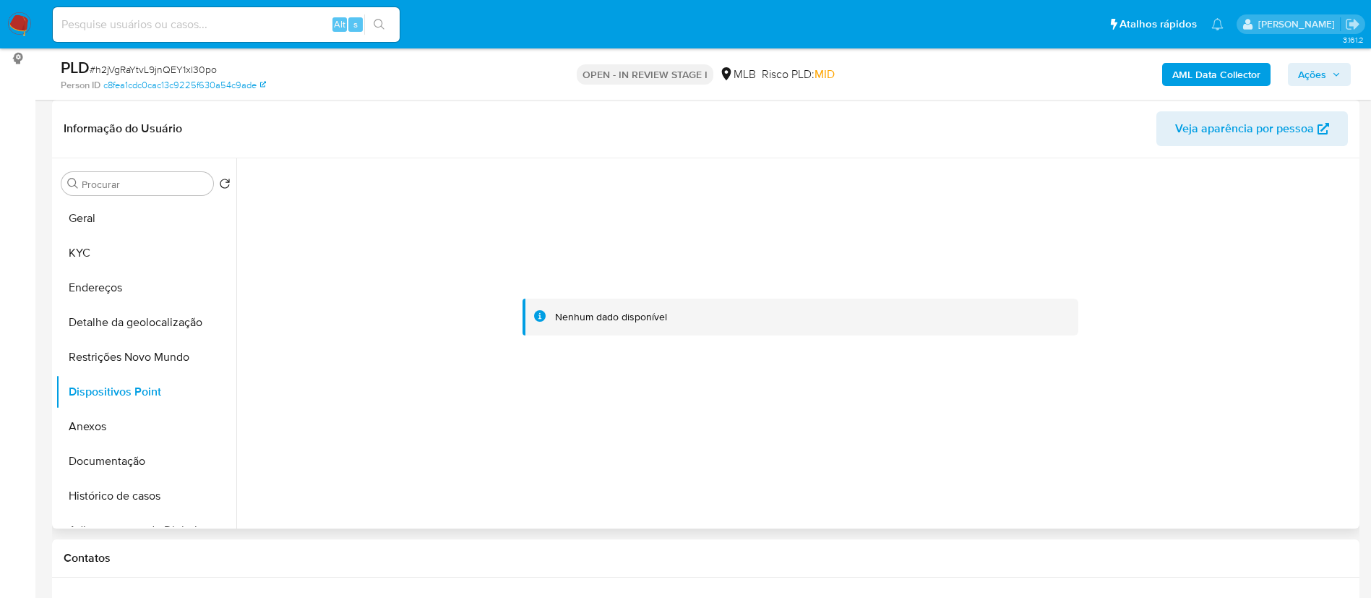
click at [600, 142] on header "Informação do Usuário Veja aparência por pessoa" at bounding box center [706, 128] width 1284 height 35
click at [114, 250] on button "KYC" at bounding box center [140, 253] width 169 height 35
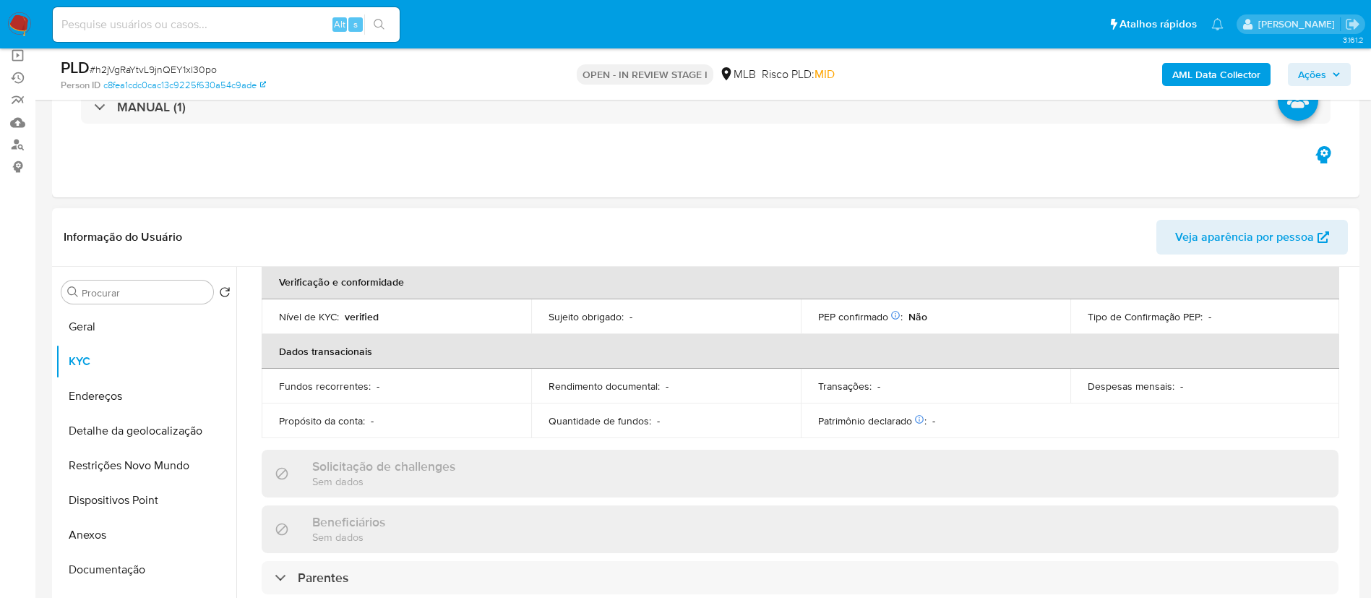
scroll to position [295, 0]
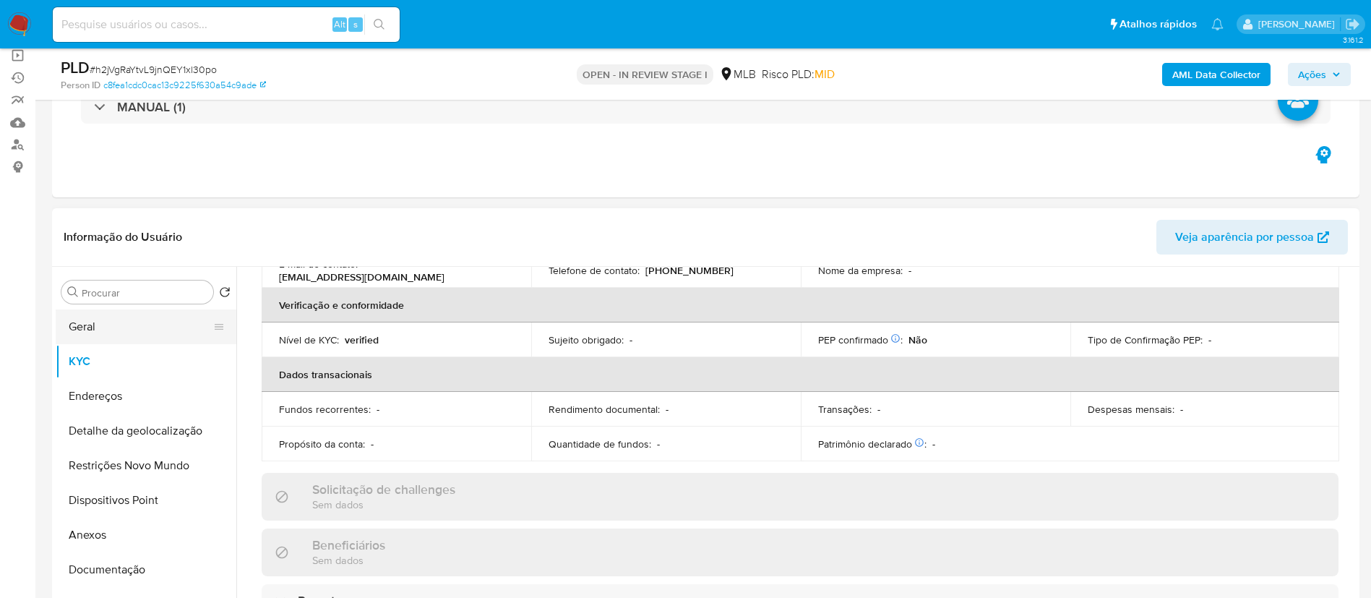
click at [147, 336] on button "Geral" at bounding box center [140, 326] width 169 height 35
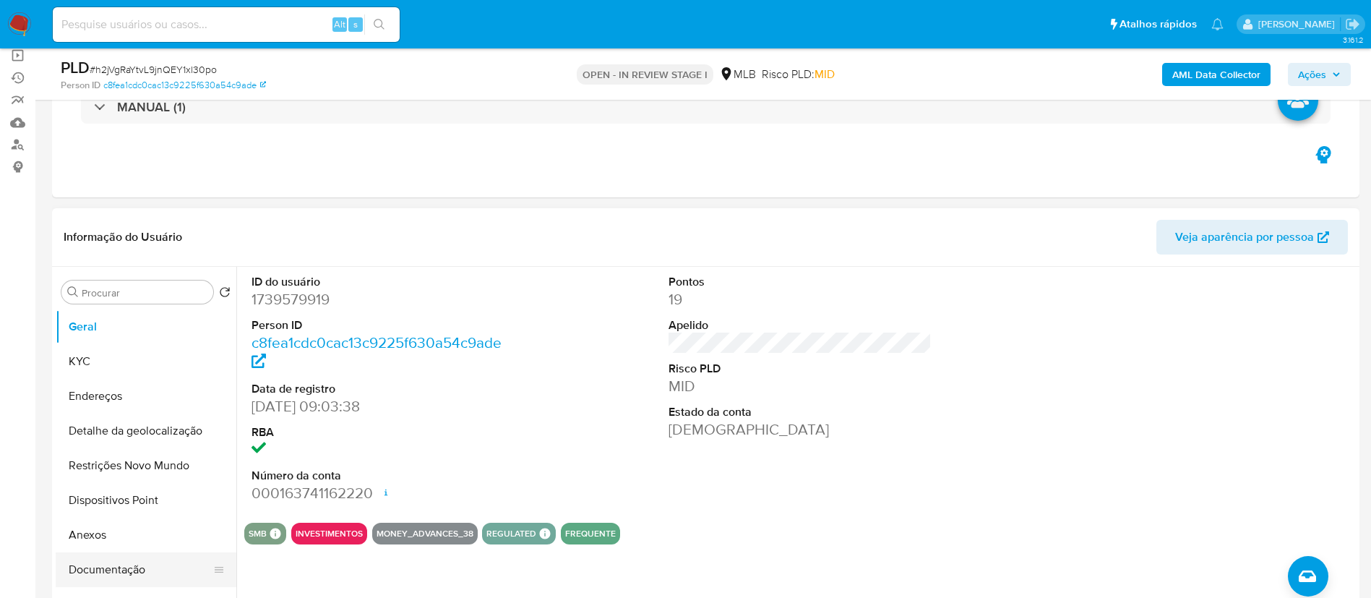
click at [94, 564] on button "Documentação" at bounding box center [140, 569] width 169 height 35
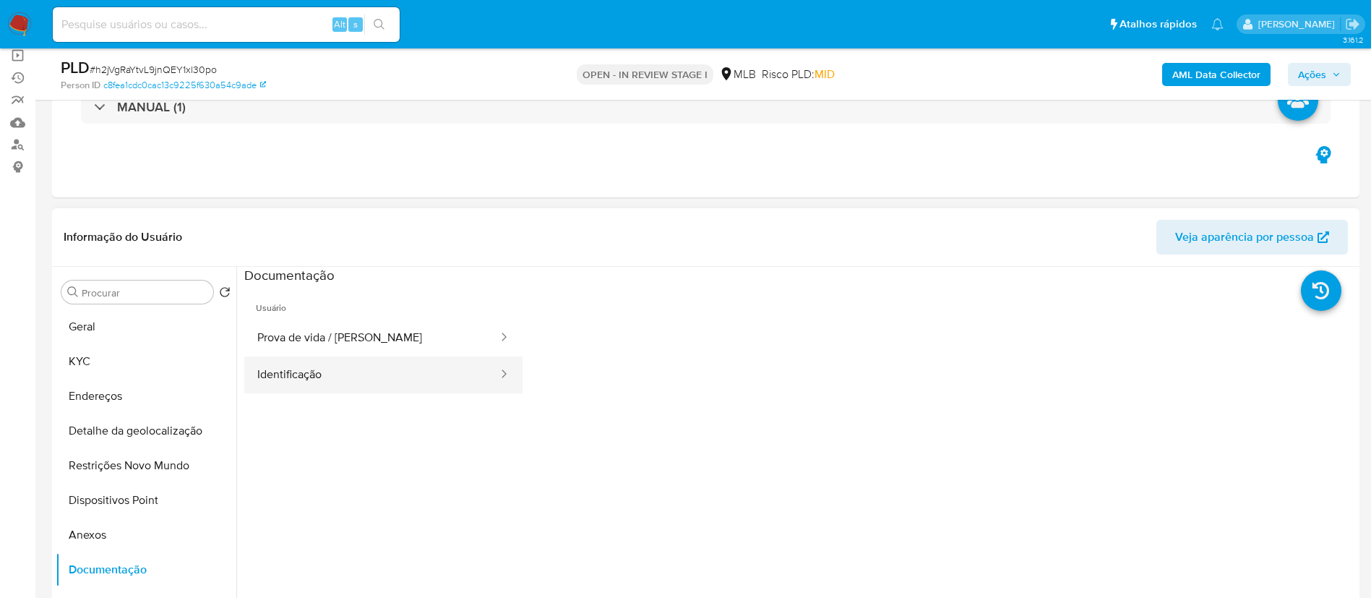
click at [318, 365] on button "Identificação" at bounding box center [371, 374] width 255 height 37
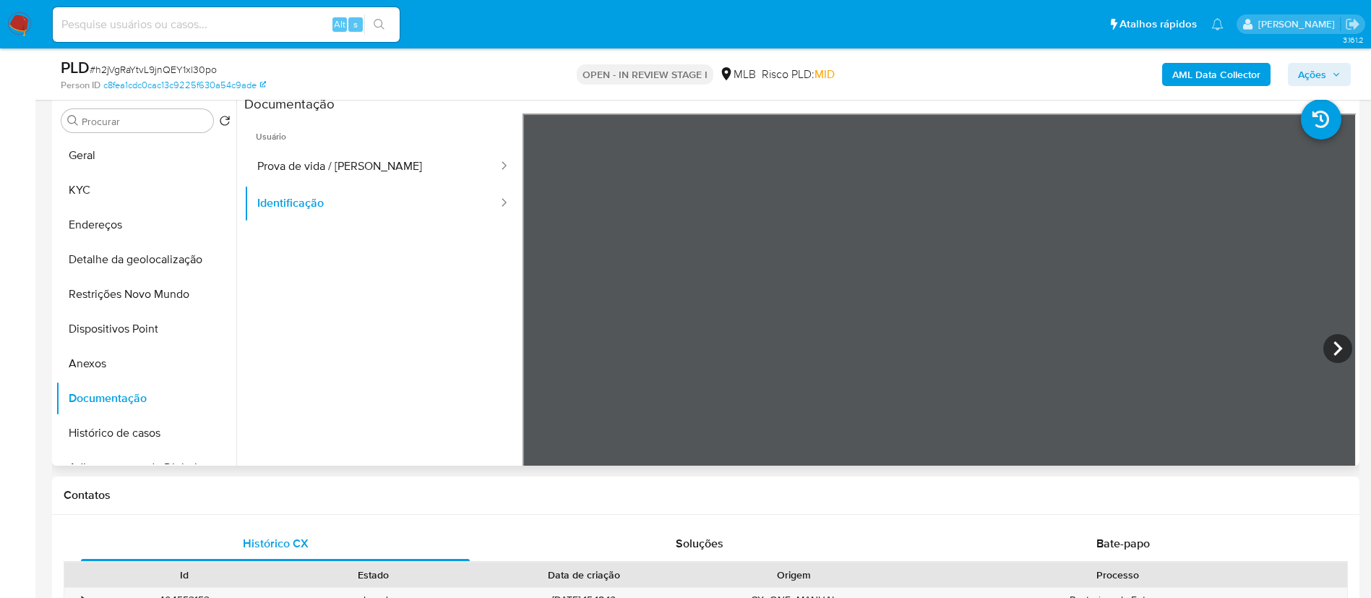
scroll to position [325, 0]
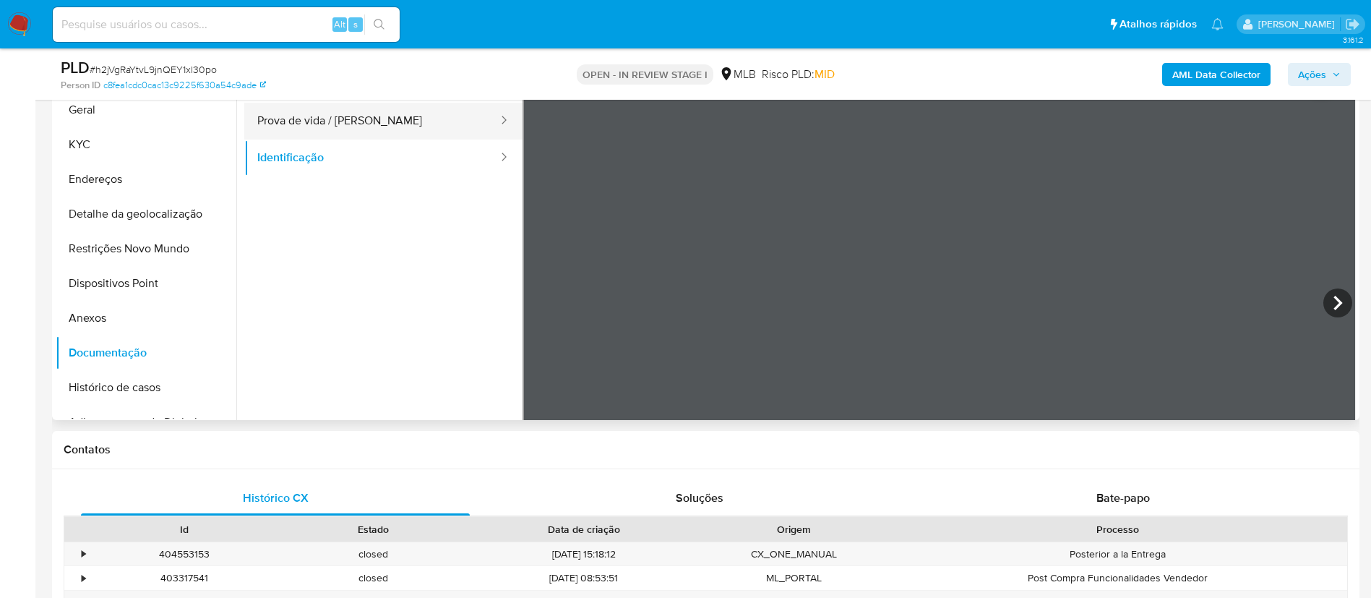
click at [327, 121] on button "Prova de vida / Selfie" at bounding box center [371, 121] width 255 height 37
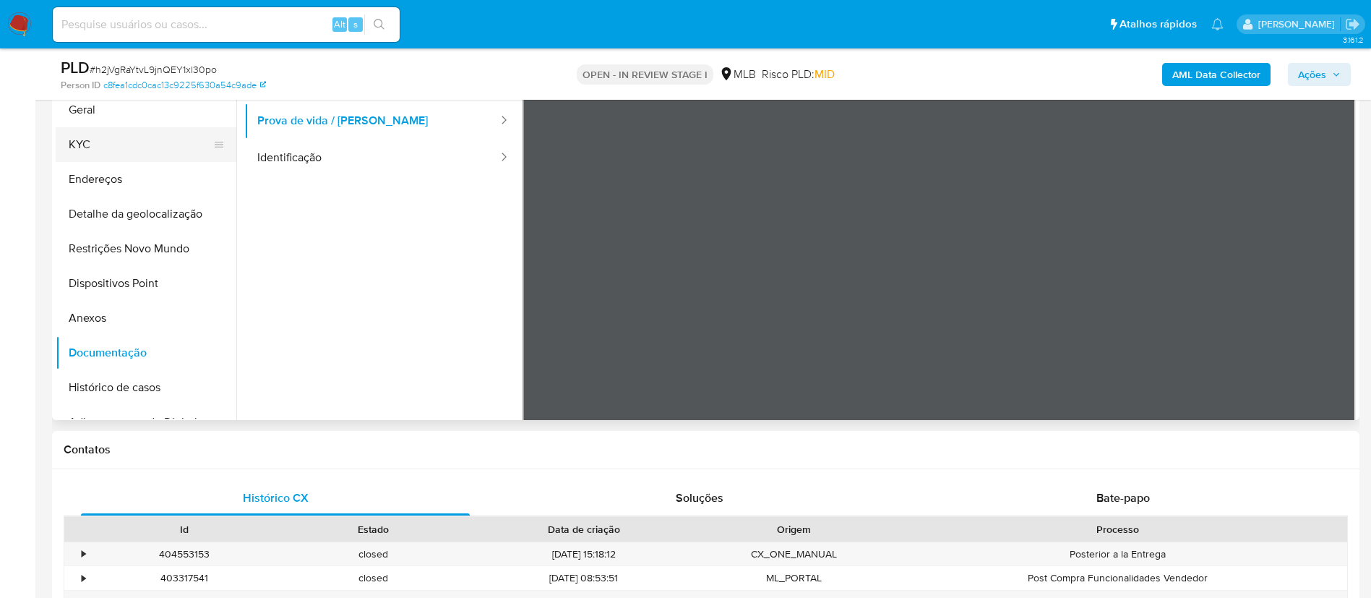
click at [124, 142] on button "KYC" at bounding box center [140, 144] width 169 height 35
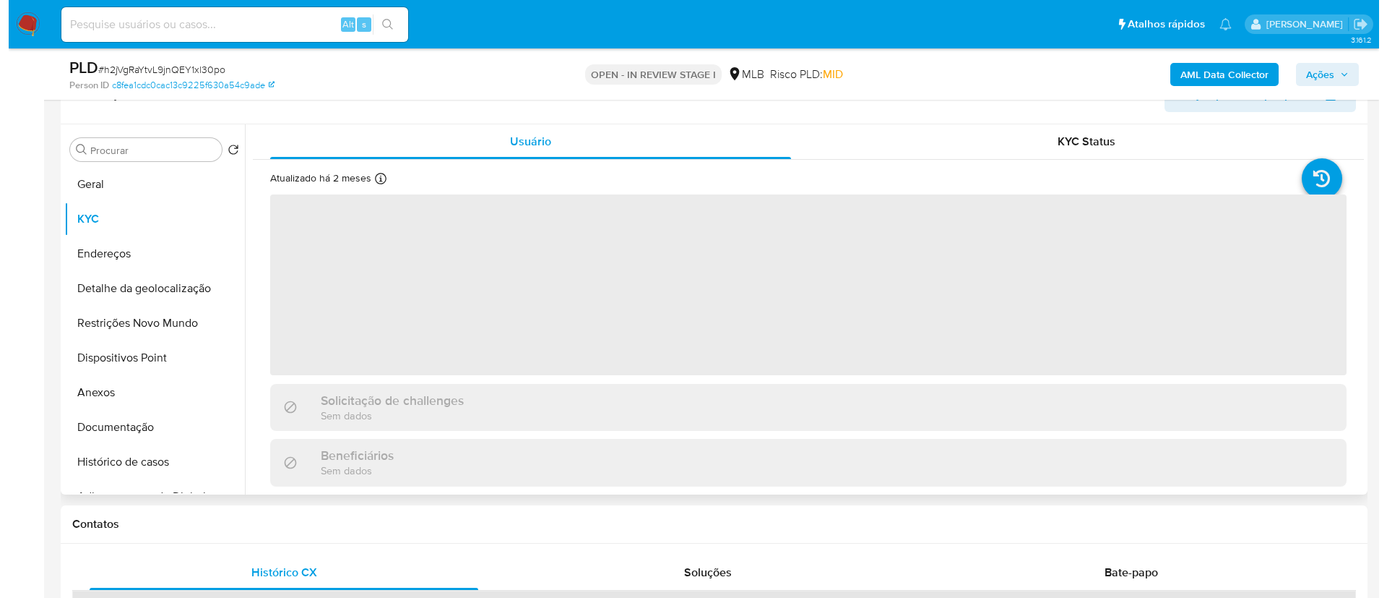
scroll to position [217, 0]
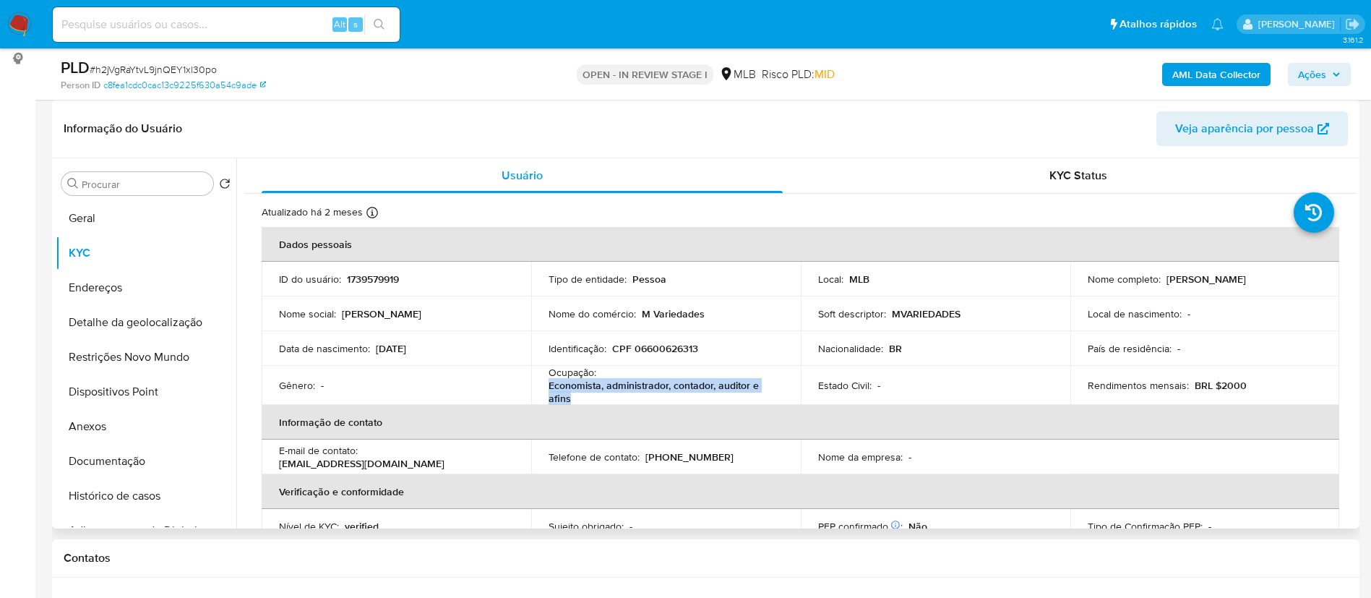
drag, startPoint x: 581, startPoint y: 400, endPoint x: 548, endPoint y: 389, distance: 35.2
click at [548, 389] on p "Economista, administrador, contador, auditor e afins" at bounding box center [662, 392] width 229 height 26
copy p "Economista, administrador, contador, auditor e afins"
click at [173, 180] on input "Procurar" at bounding box center [145, 184] width 126 height 13
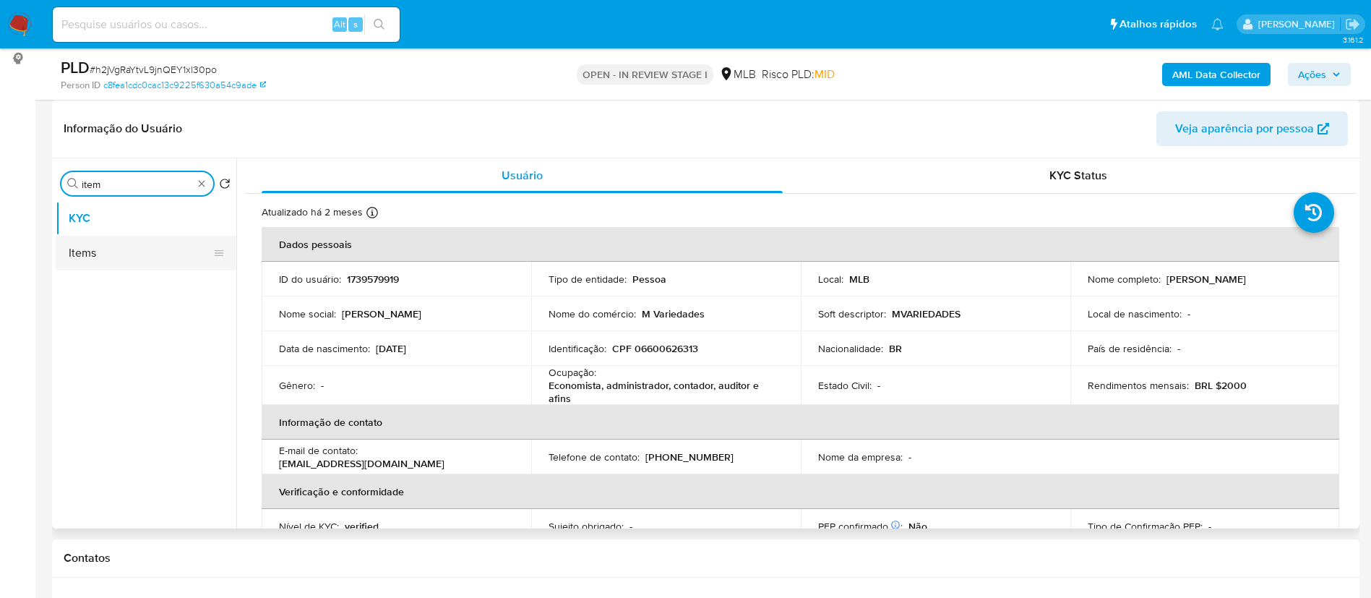
type input "item"
click at [116, 249] on button "Items" at bounding box center [140, 253] width 169 height 35
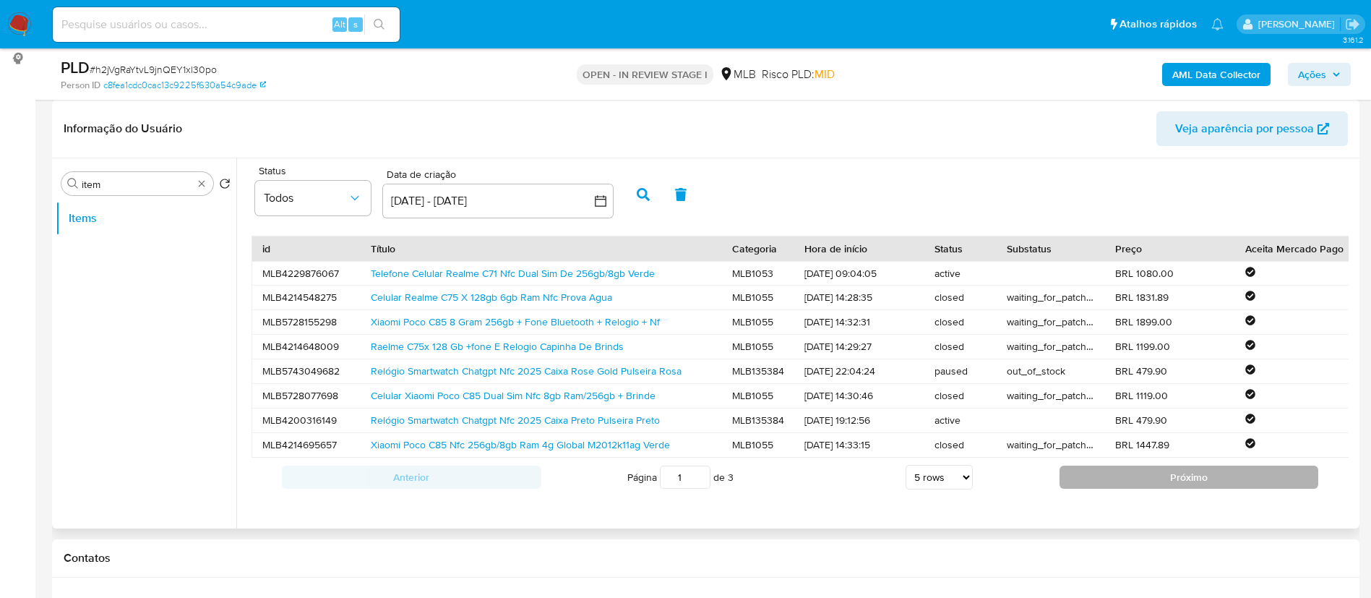
click at [1097, 488] on button "Próximo" at bounding box center [1188, 476] width 259 height 23
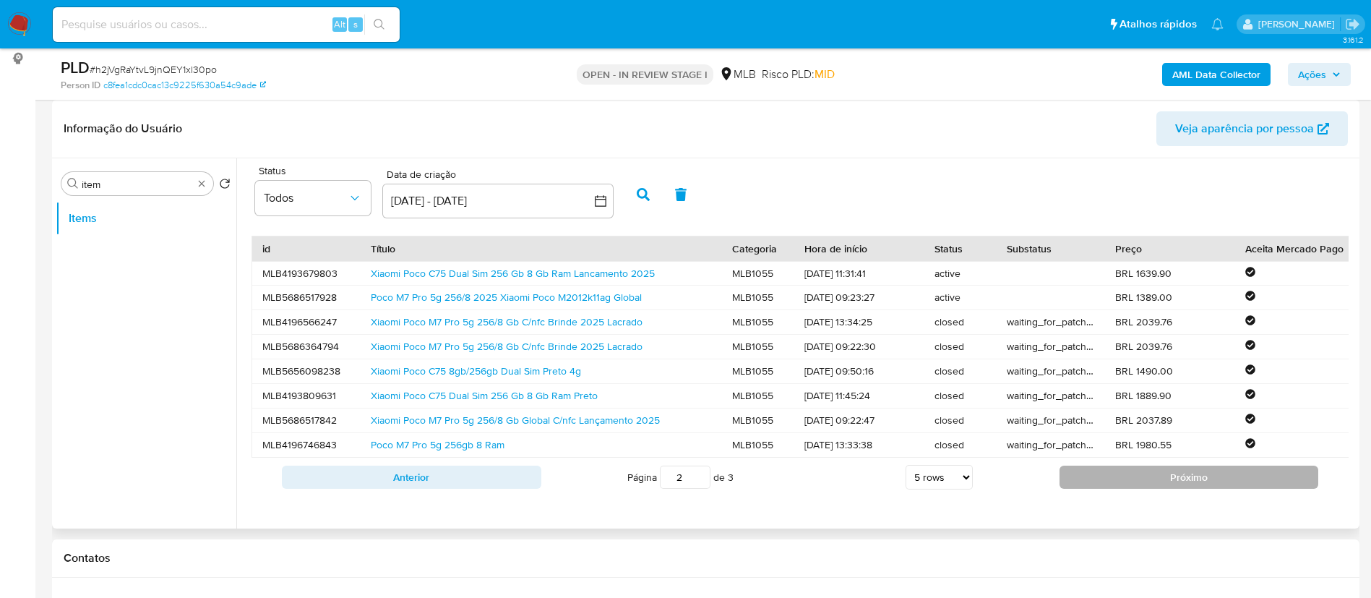
click at [1099, 483] on button "Próximo" at bounding box center [1188, 476] width 259 height 23
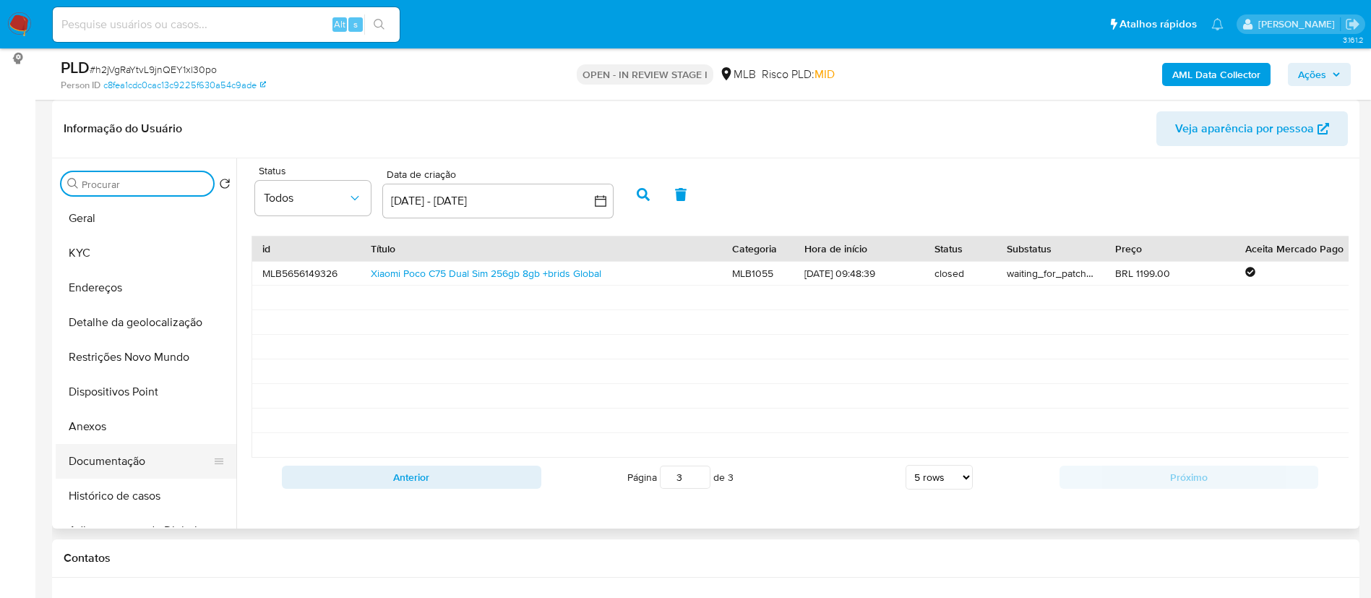
click at [95, 455] on button "Documentação" at bounding box center [140, 461] width 169 height 35
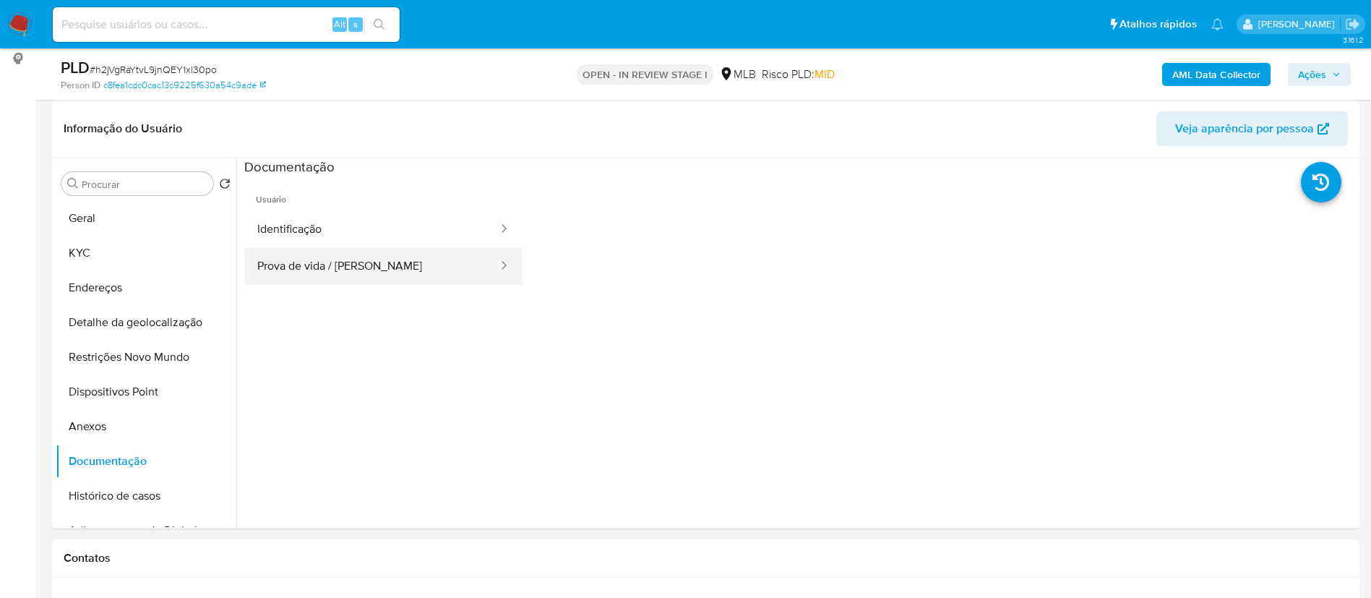
click at [354, 262] on button "Prova de vida / Selfie" at bounding box center [371, 266] width 255 height 37
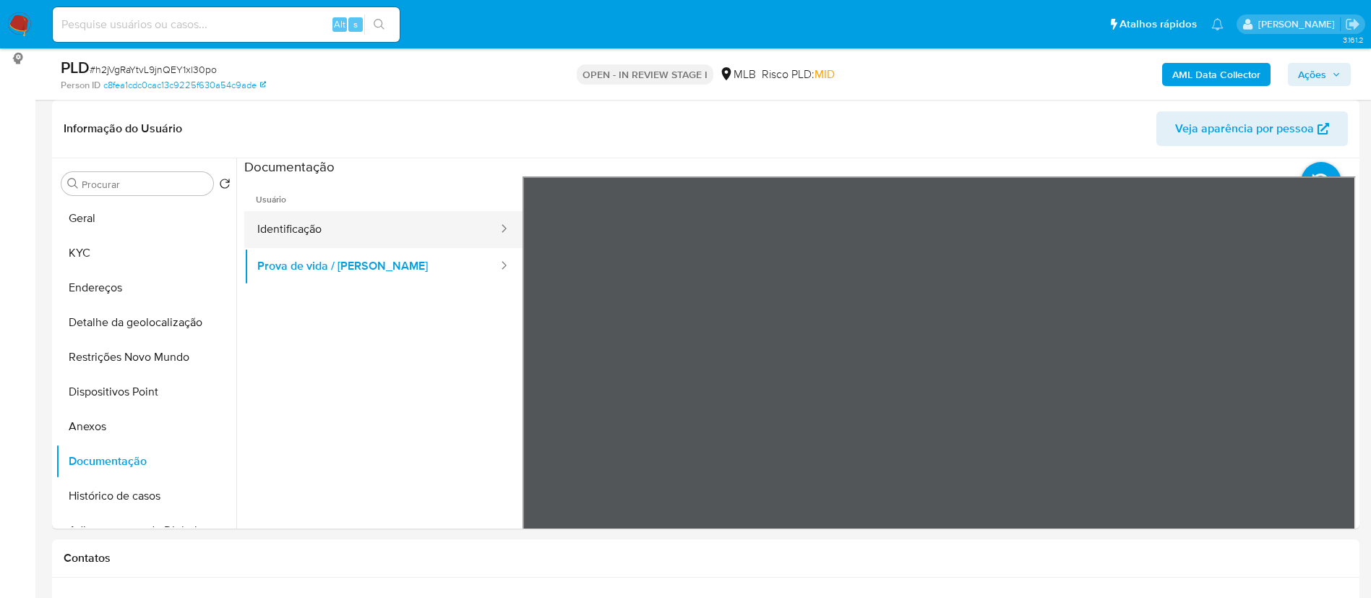
click at [366, 231] on button "Identificação" at bounding box center [371, 229] width 255 height 37
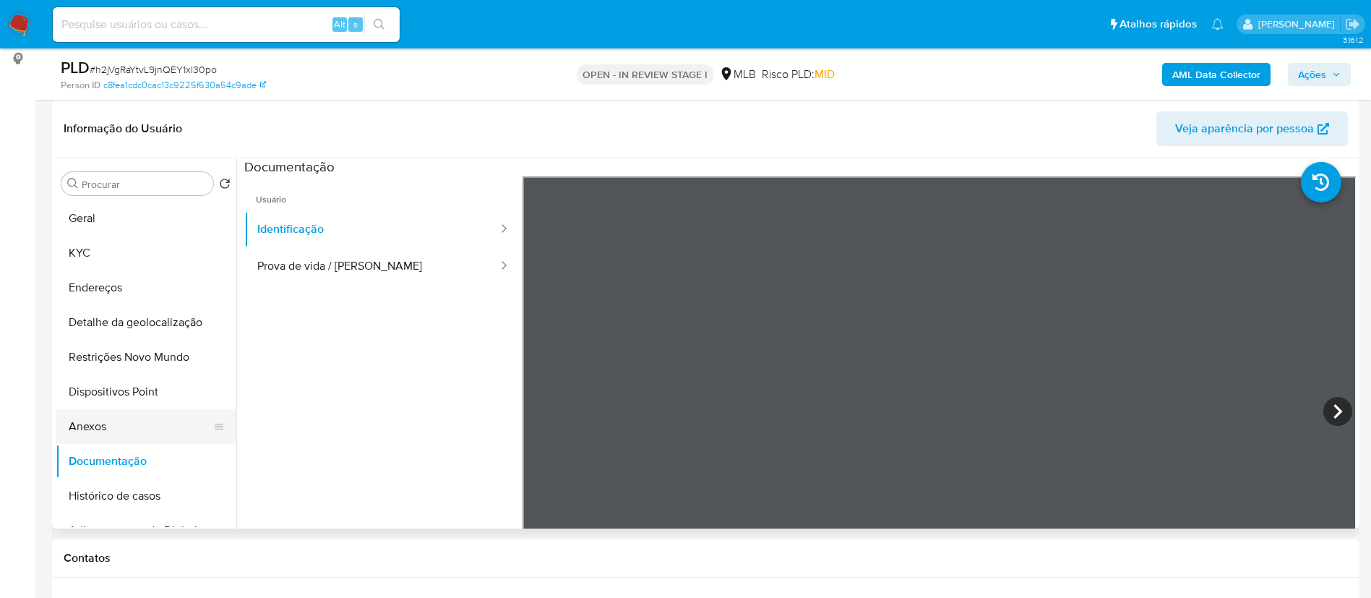
click at [113, 419] on button "Anexos" at bounding box center [140, 426] width 169 height 35
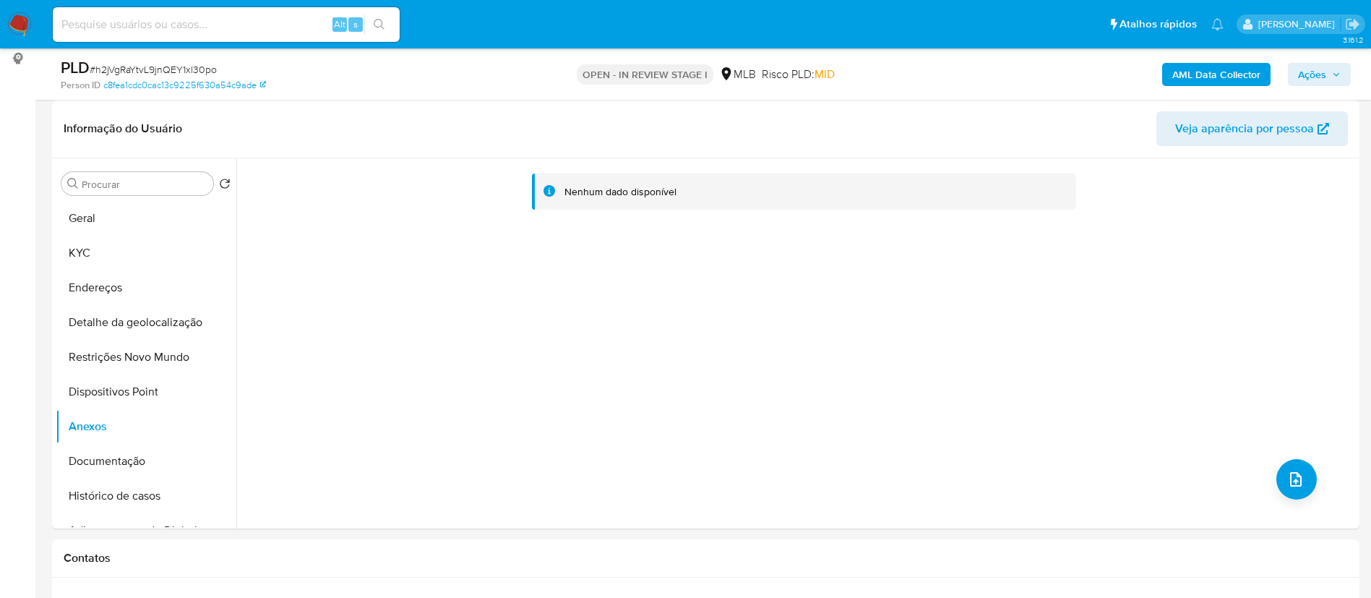
click at [1243, 69] on b "AML Data Collector" at bounding box center [1216, 74] width 88 height 23
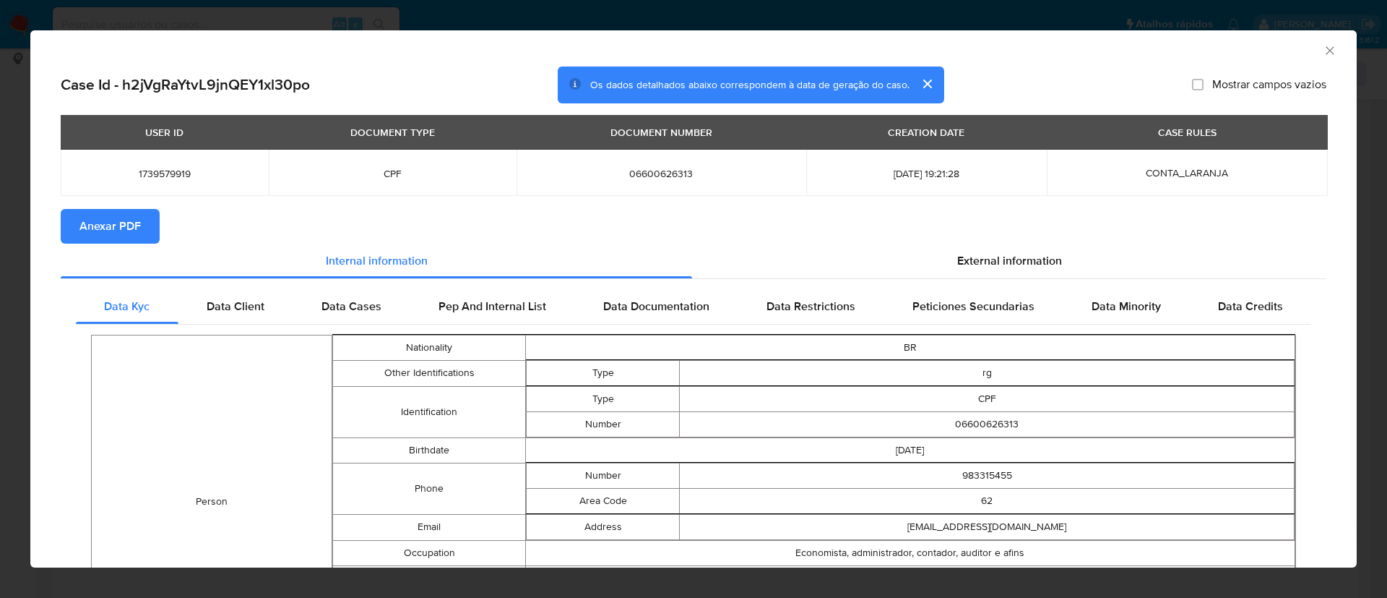
click at [129, 230] on span "Anexar PDF" at bounding box center [109, 226] width 61 height 32
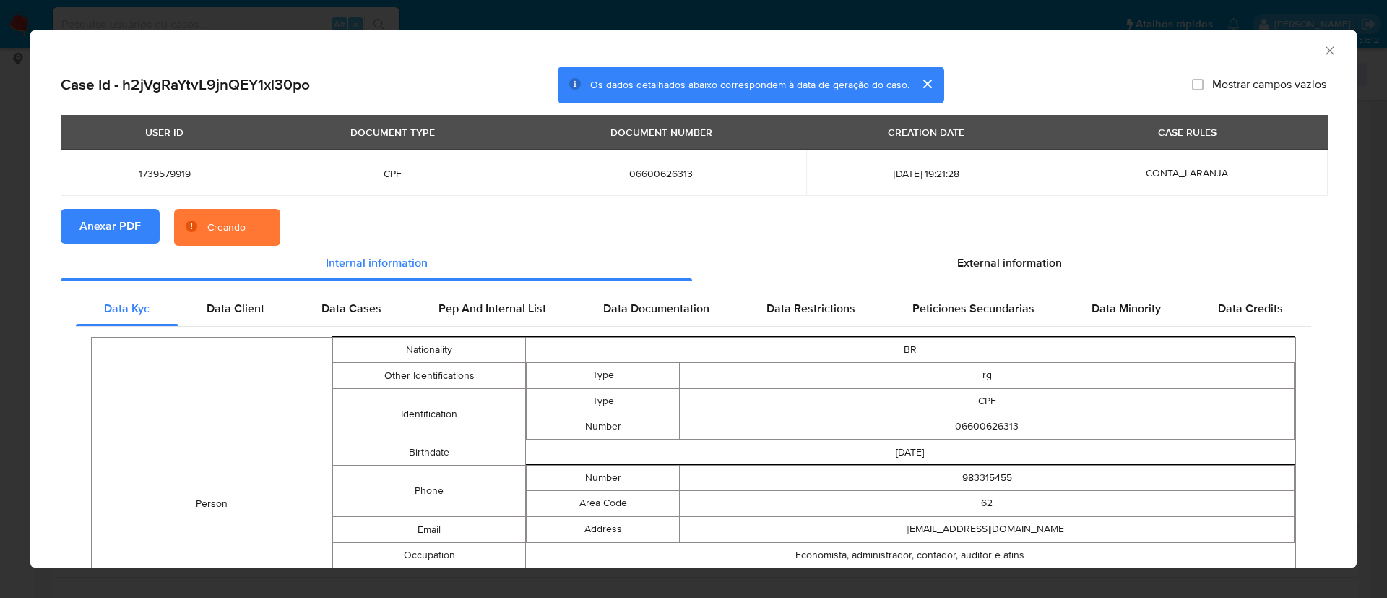
click at [1323, 51] on icon "Fechar a janela" at bounding box center [1330, 50] width 14 height 14
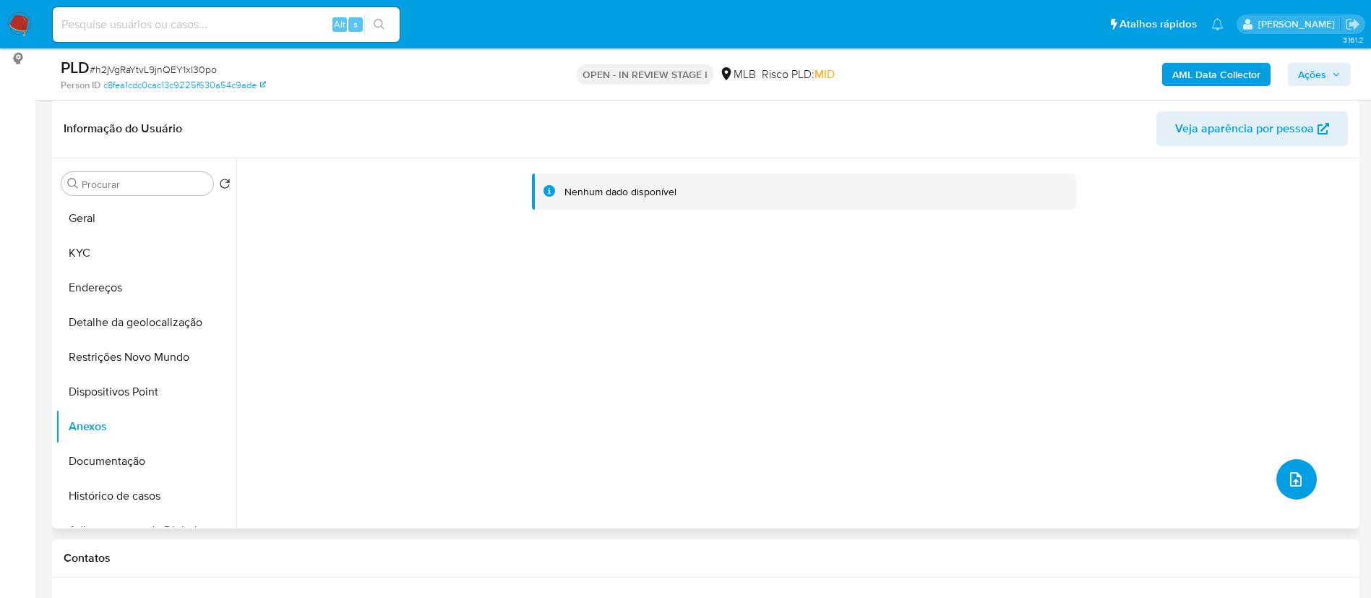
click at [1287, 482] on span "upload-file" at bounding box center [1295, 478] width 17 height 17
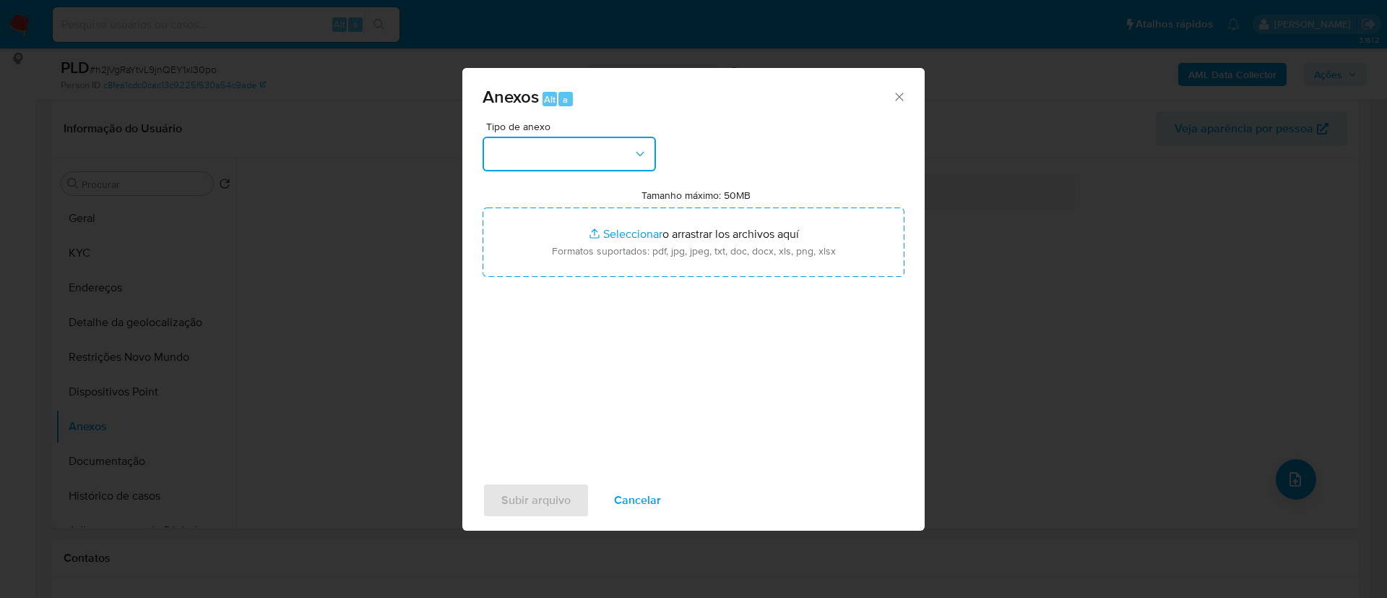
click at [647, 148] on button "button" at bounding box center [569, 154] width 173 height 35
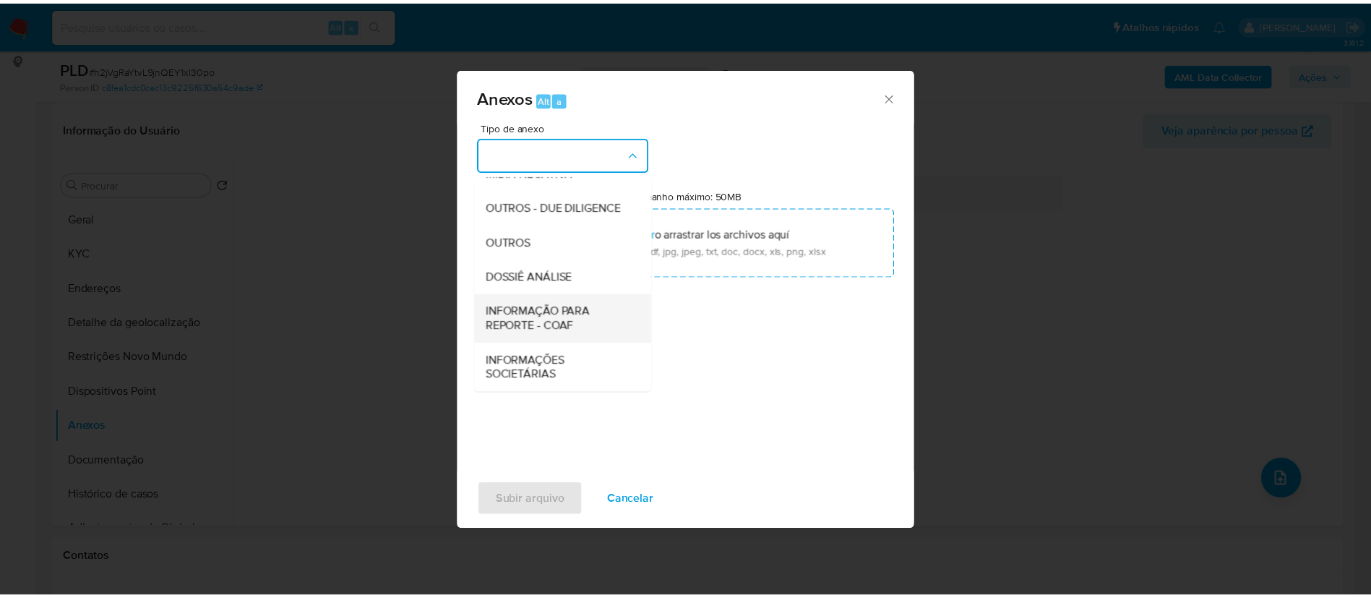
scroll to position [223, 0]
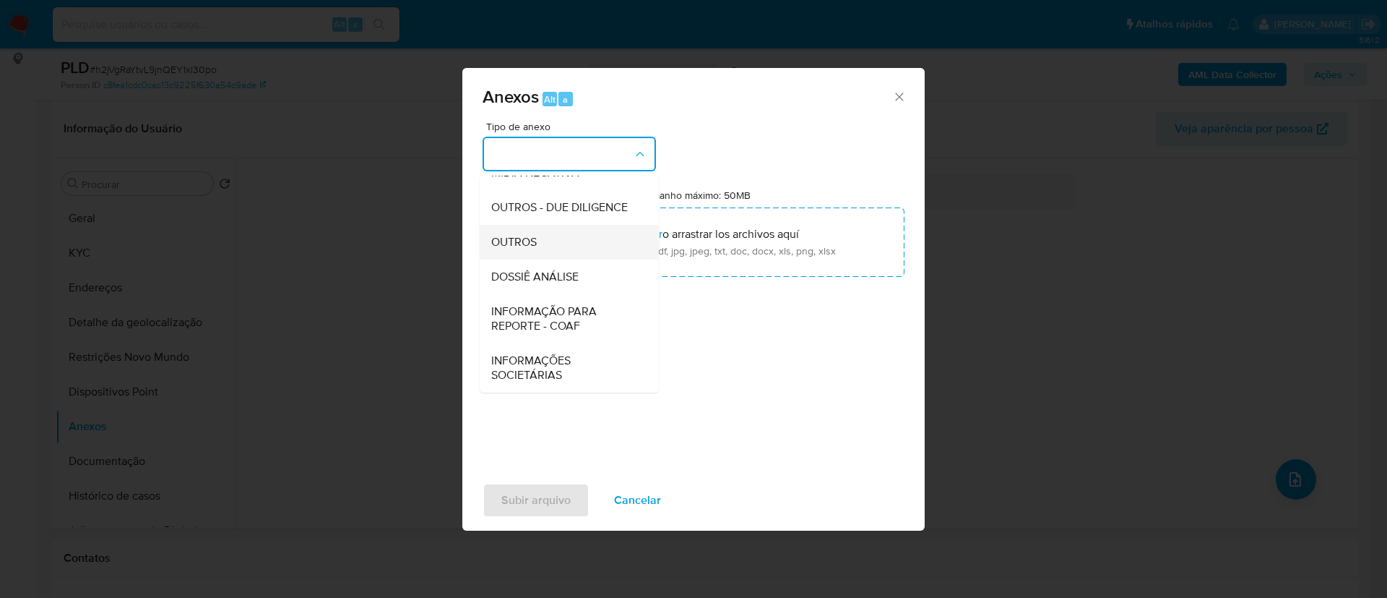
click at [553, 232] on div "OUTROS" at bounding box center [564, 242] width 147 height 35
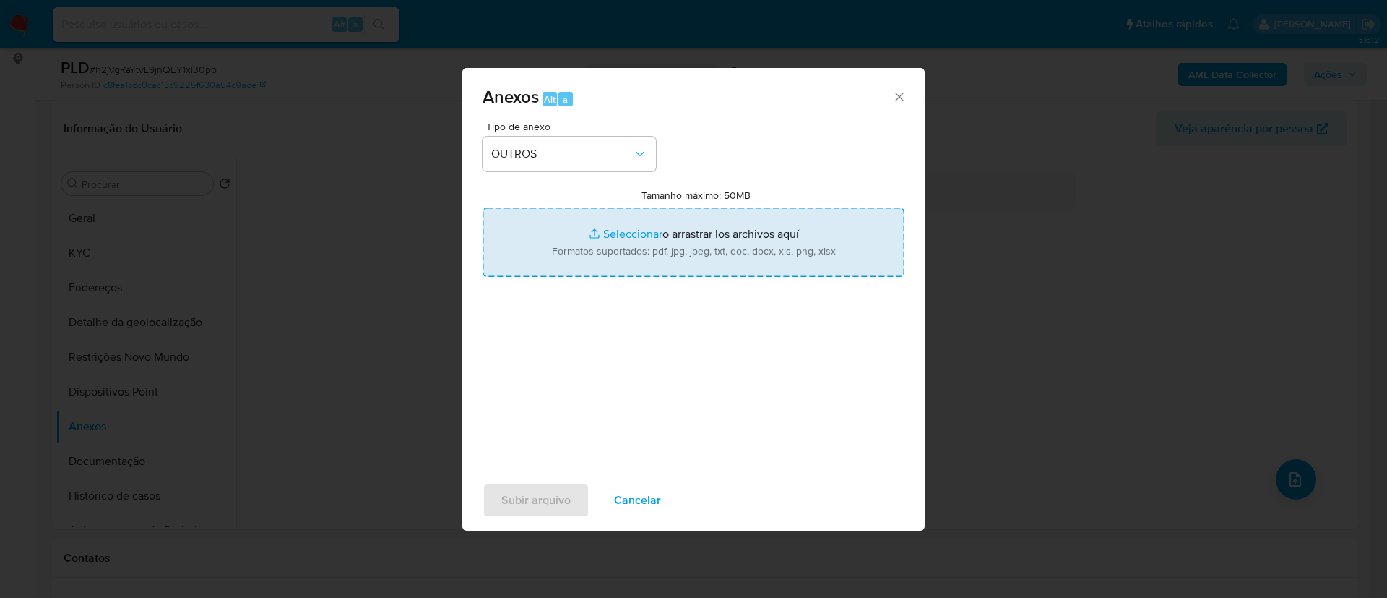
click at [637, 237] on input "Tamanho máximo: 50MB Seleccionar archivos" at bounding box center [694, 241] width 422 height 69
type input "C:\fakepath\SAR - h2jVgRaYtvL9jnQEY1xl30po - CPF 06600626313 - MARIA SILMARA LE…"
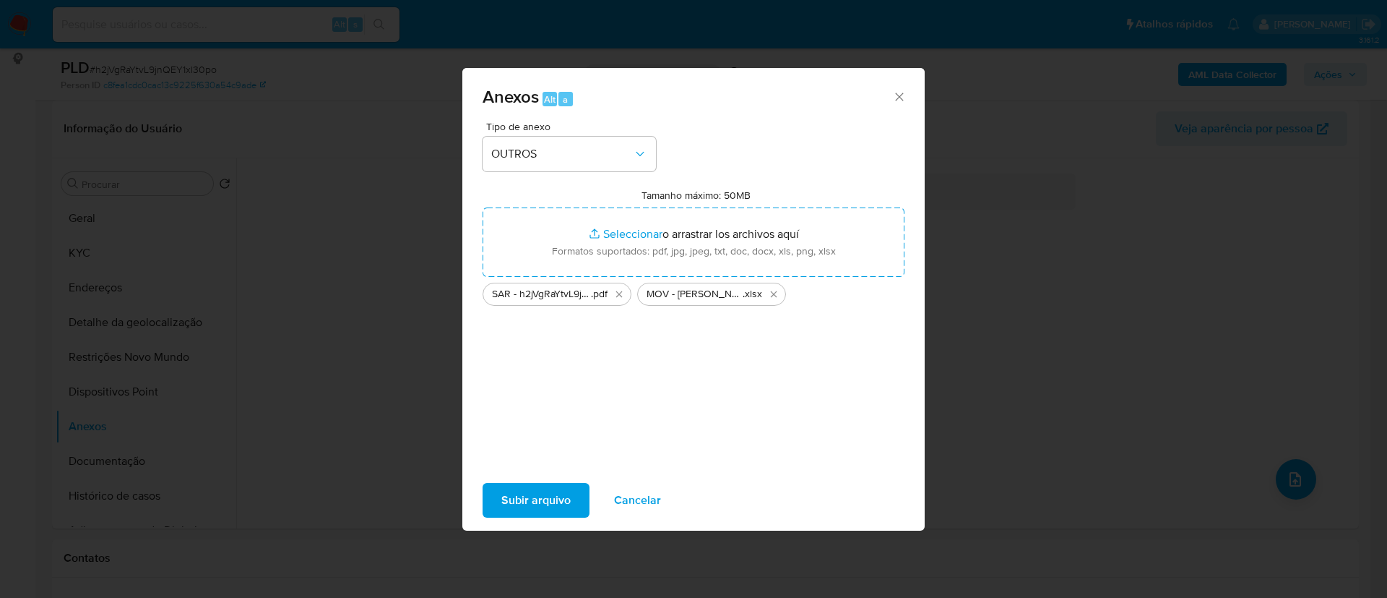
click at [547, 494] on span "Subir arquivo" at bounding box center [535, 500] width 69 height 32
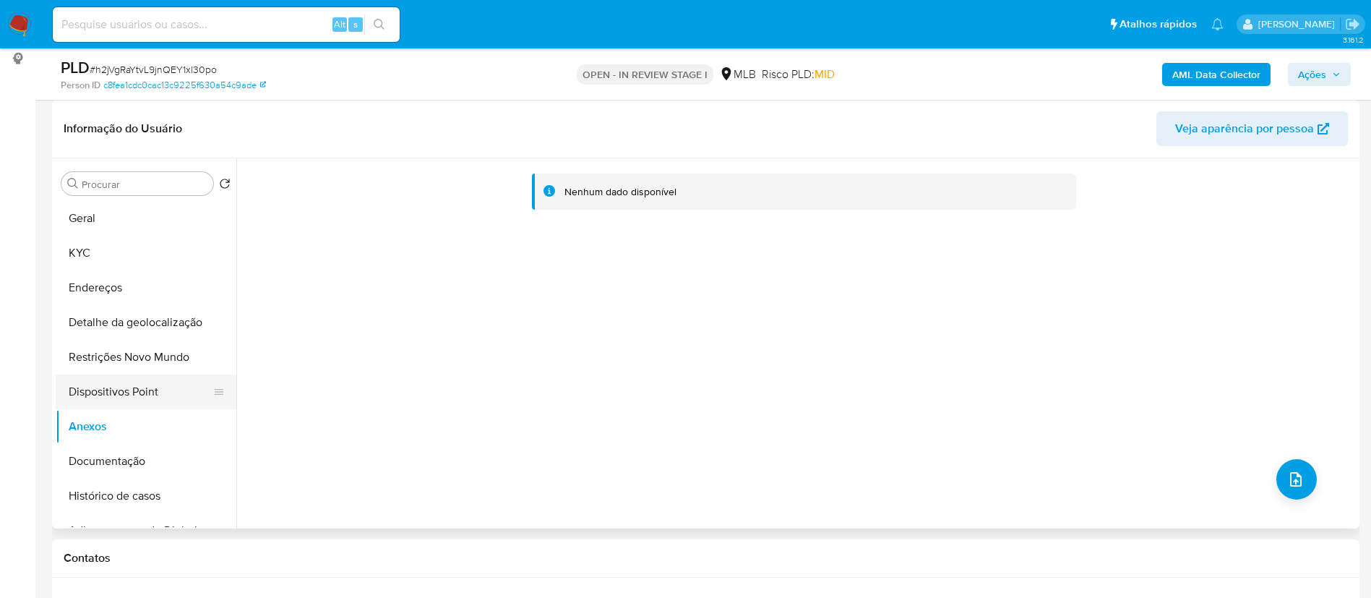
click at [148, 393] on button "Dispositivos Point" at bounding box center [140, 391] width 169 height 35
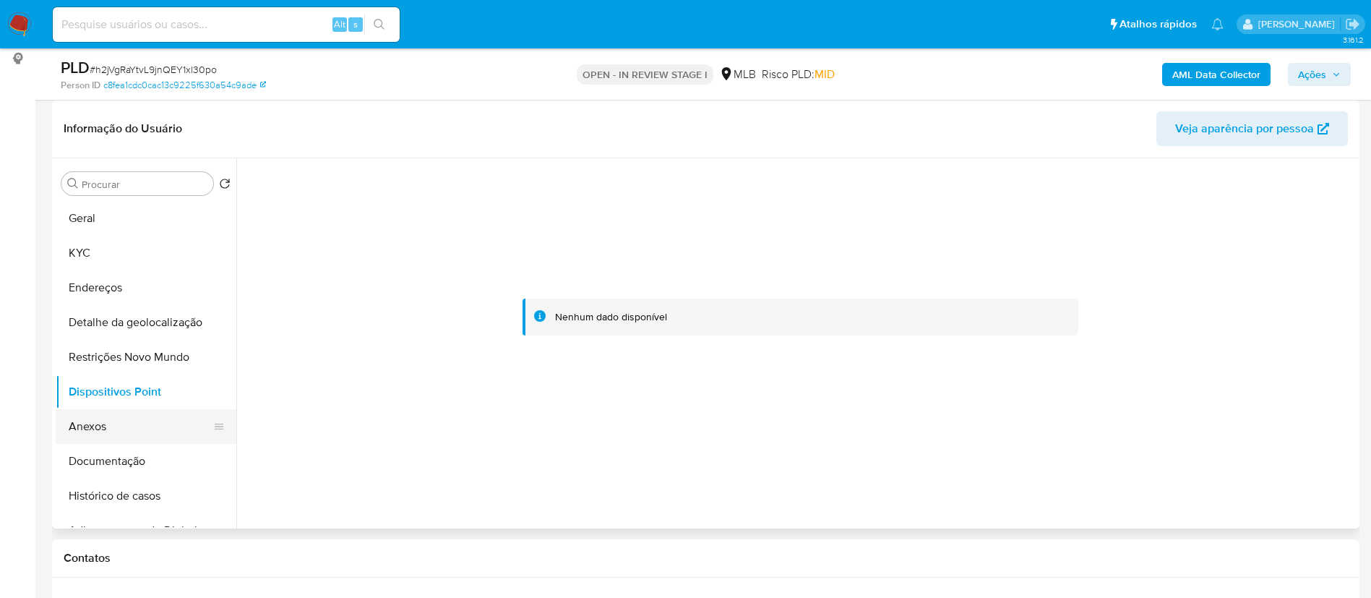
click at [121, 419] on button "Anexos" at bounding box center [140, 426] width 169 height 35
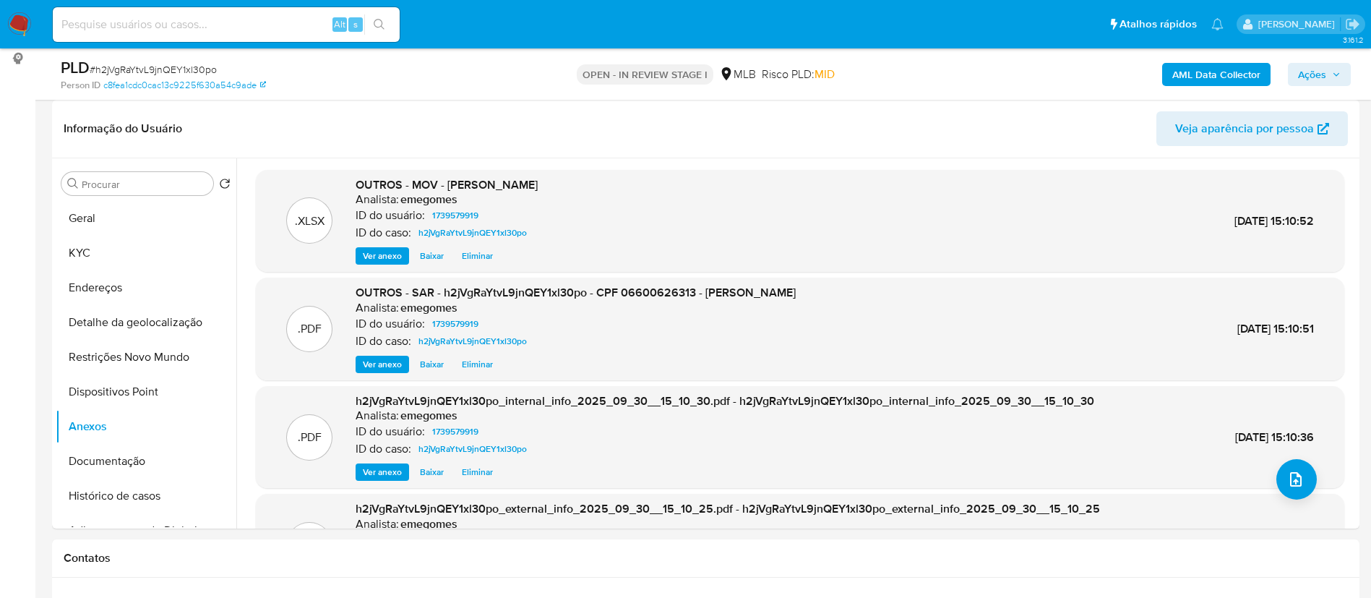
click at [1333, 75] on icon "button" at bounding box center [1336, 74] width 9 height 9
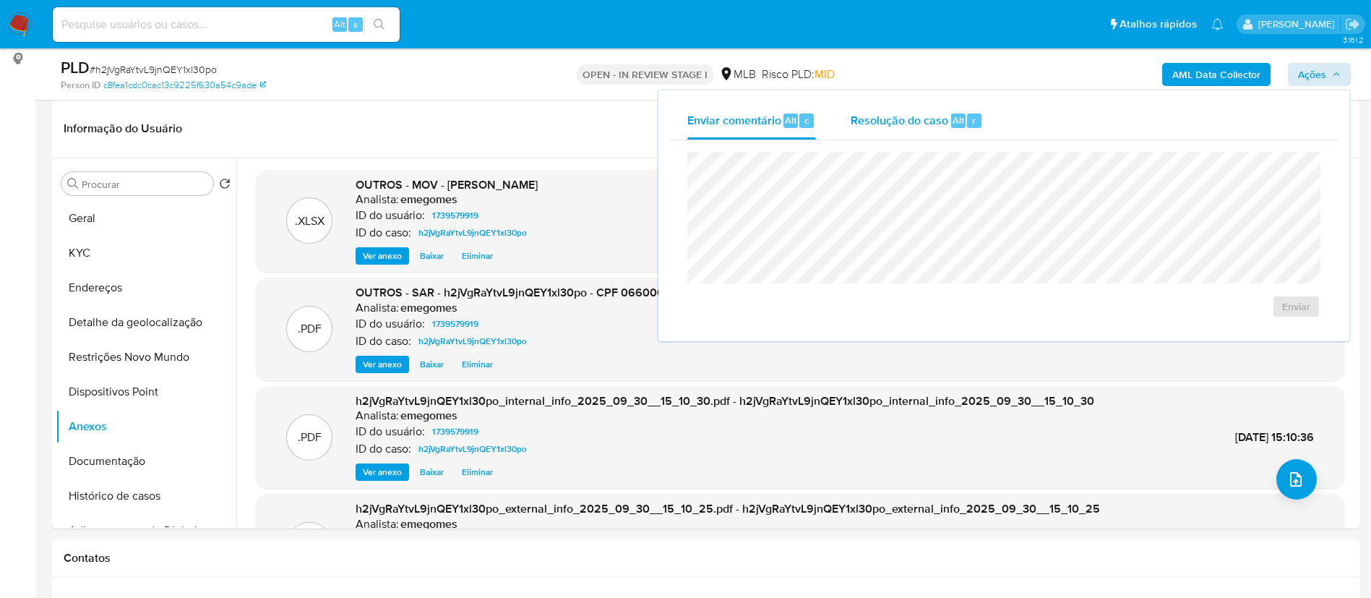
click at [907, 108] on div "Resolução do caso Alt r" at bounding box center [916, 121] width 132 height 38
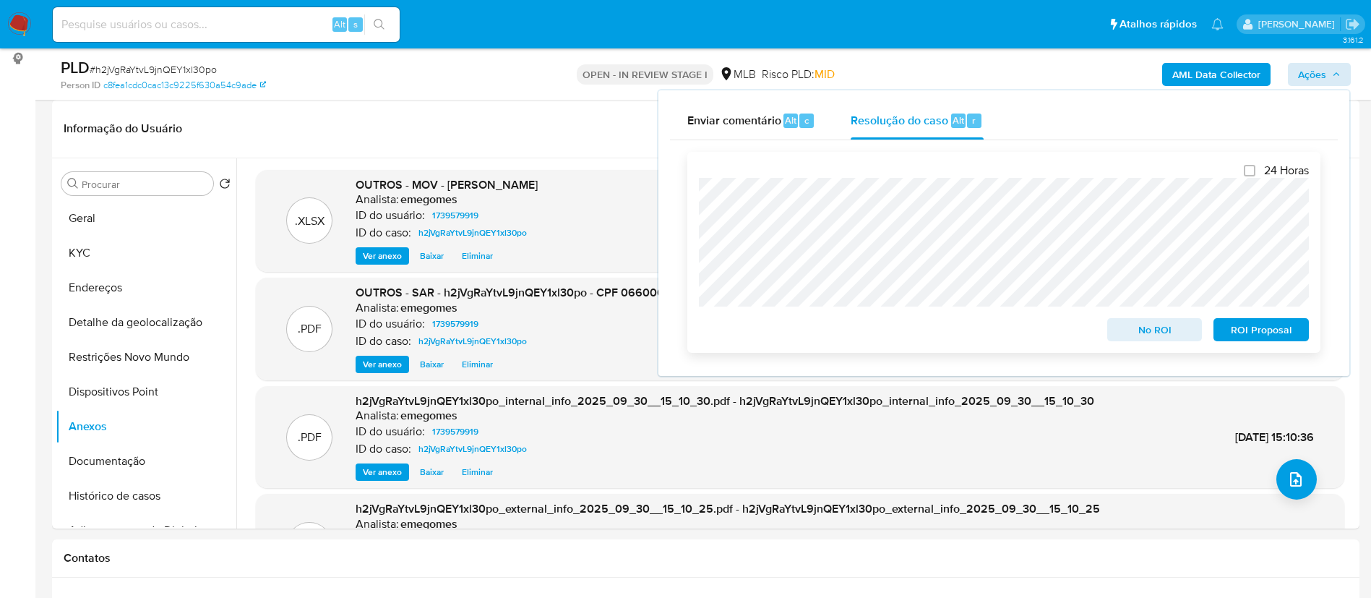
click at [1258, 327] on span "ROI Proposal" at bounding box center [1260, 329] width 75 height 20
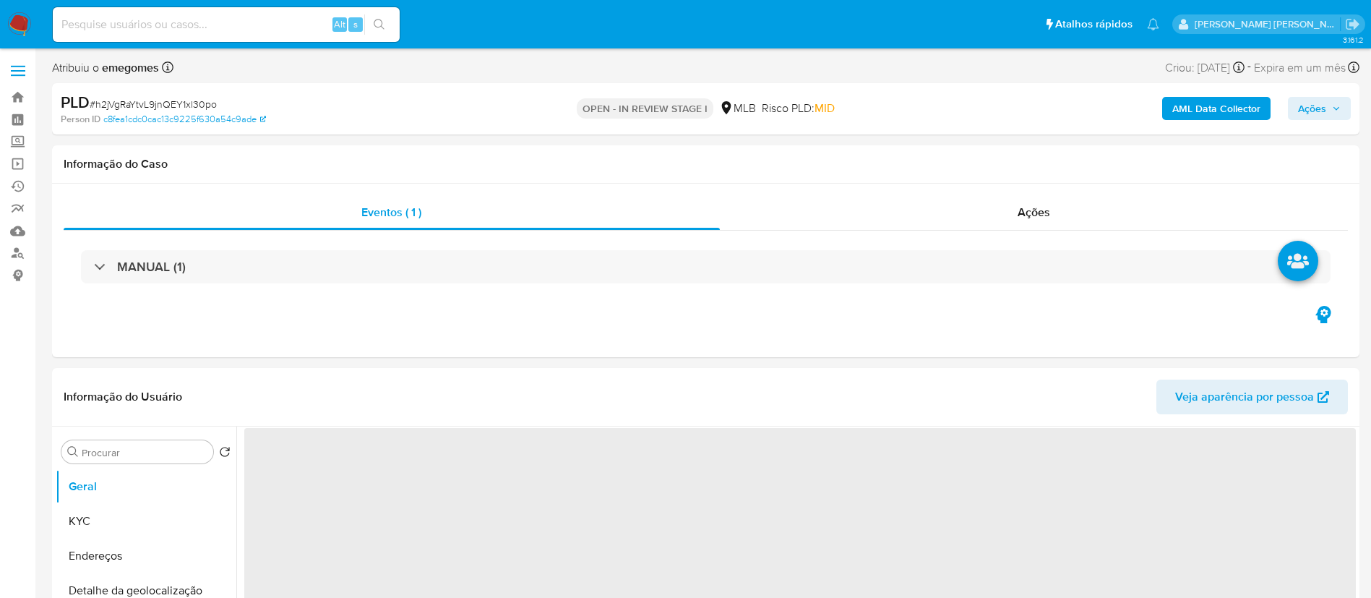
select select "10"
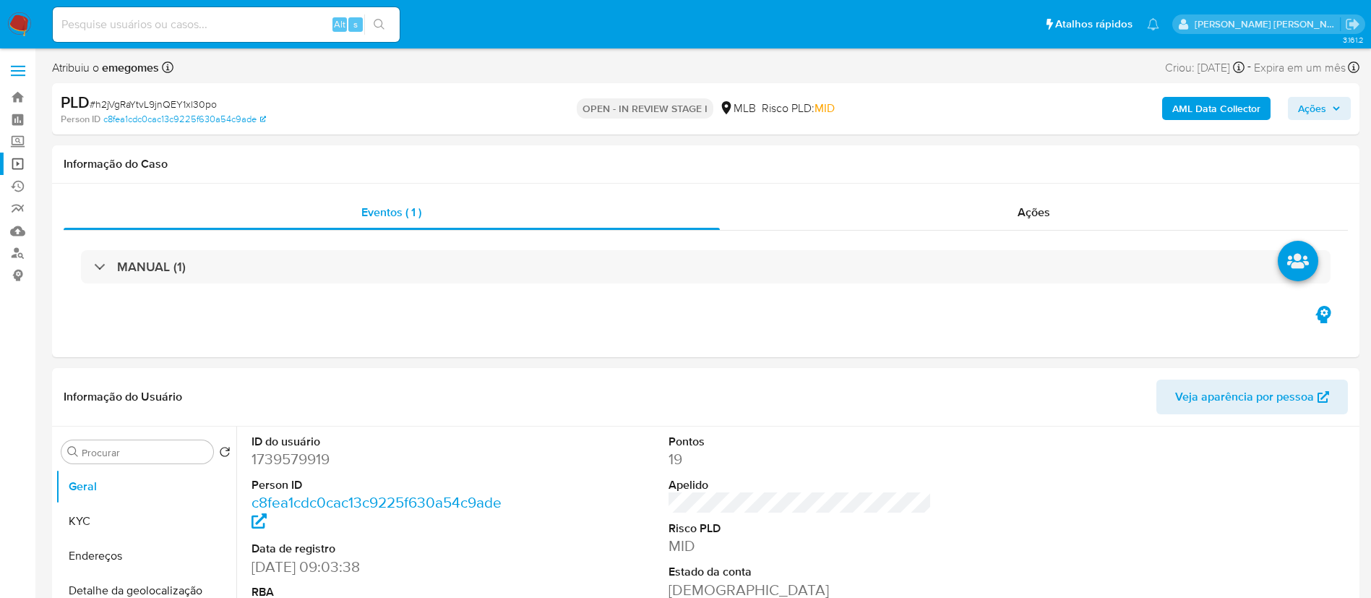
click at [21, 158] on link "Operações em massa" at bounding box center [86, 163] width 172 height 22
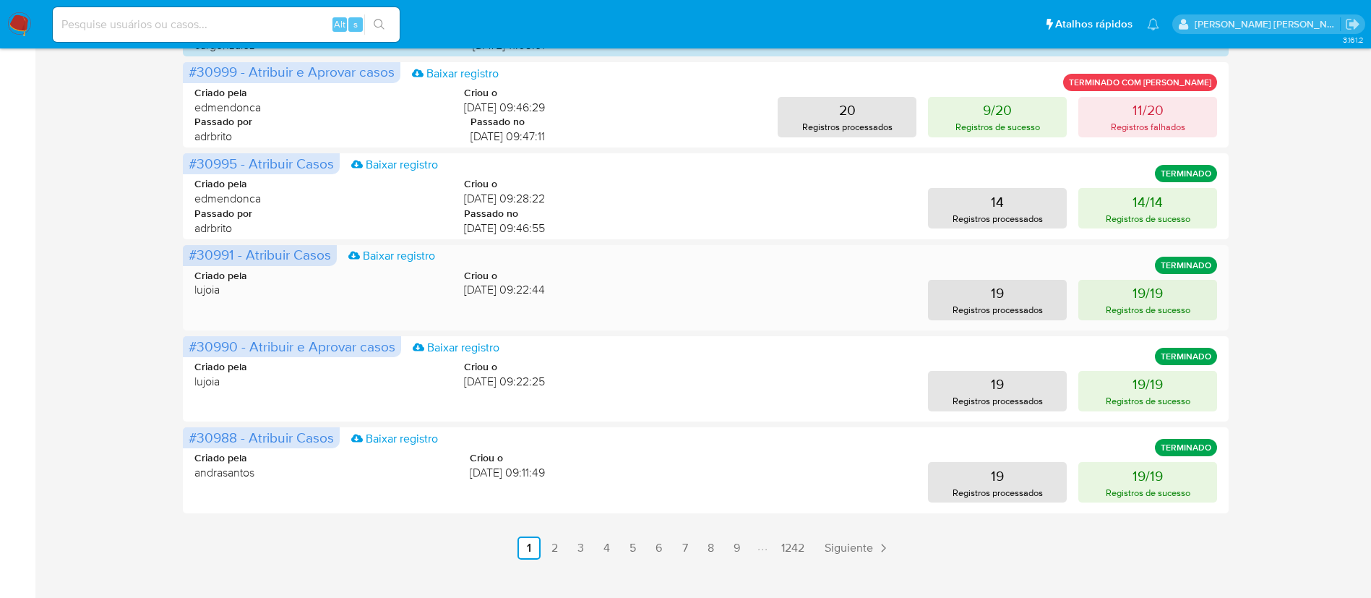
scroll to position [696, 0]
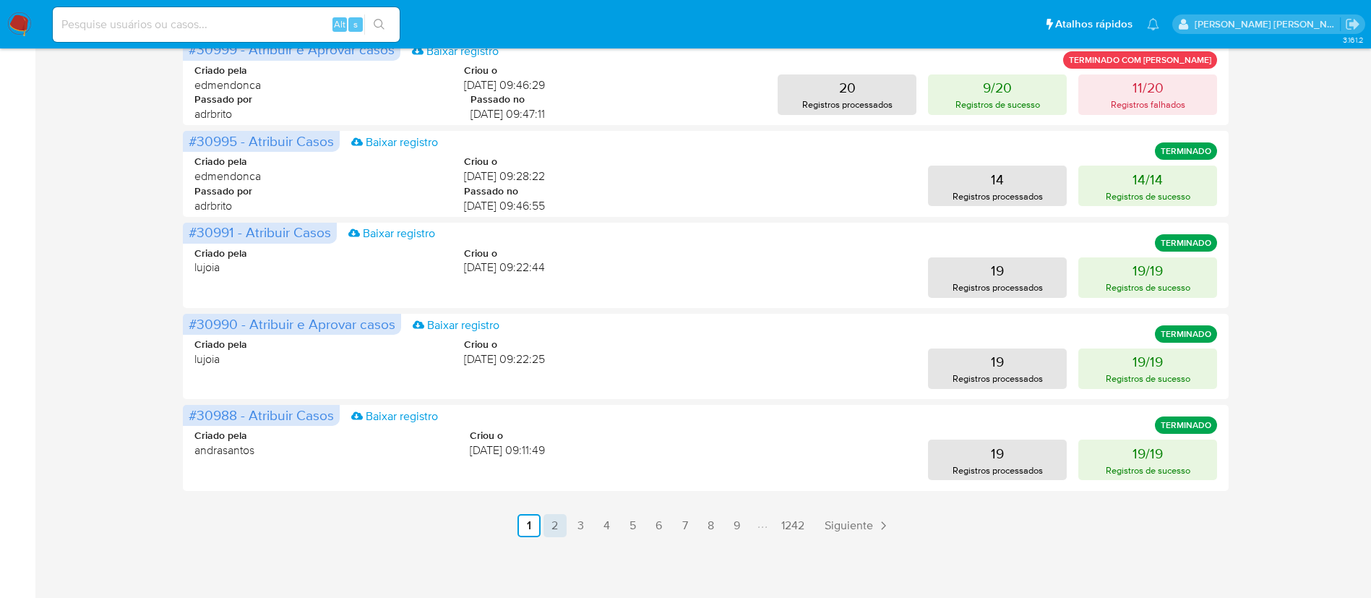
click at [548, 520] on link "2" at bounding box center [554, 525] width 23 height 23
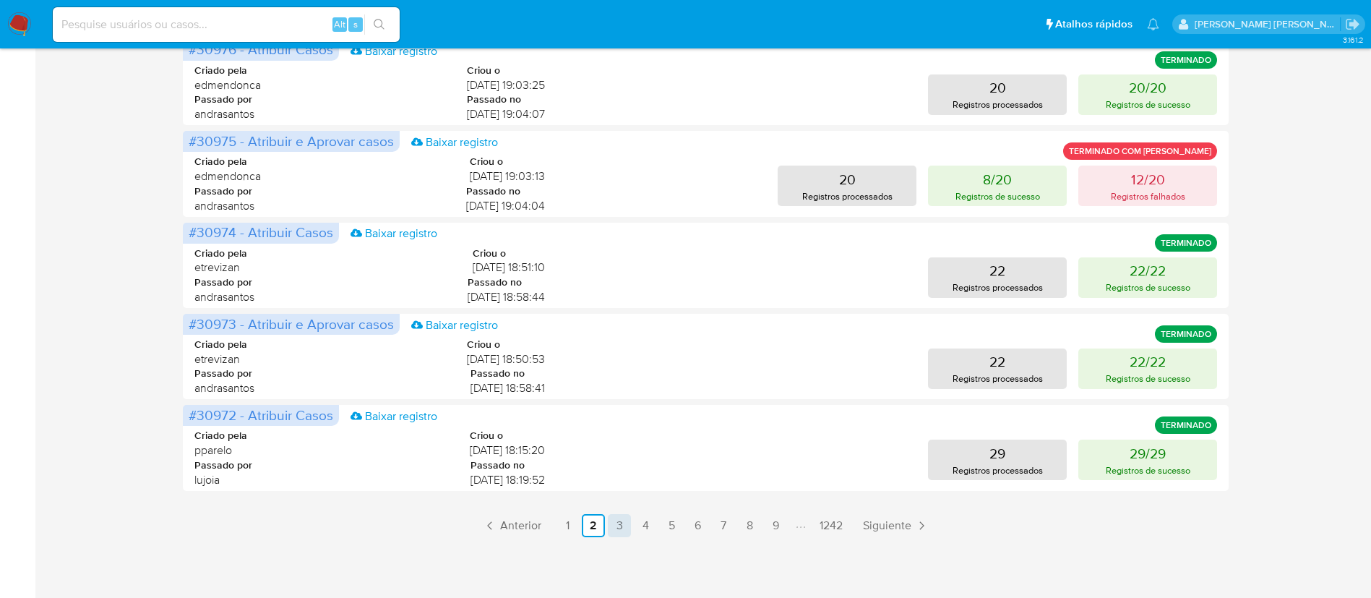
click at [619, 524] on link "3" at bounding box center [619, 525] width 23 height 23
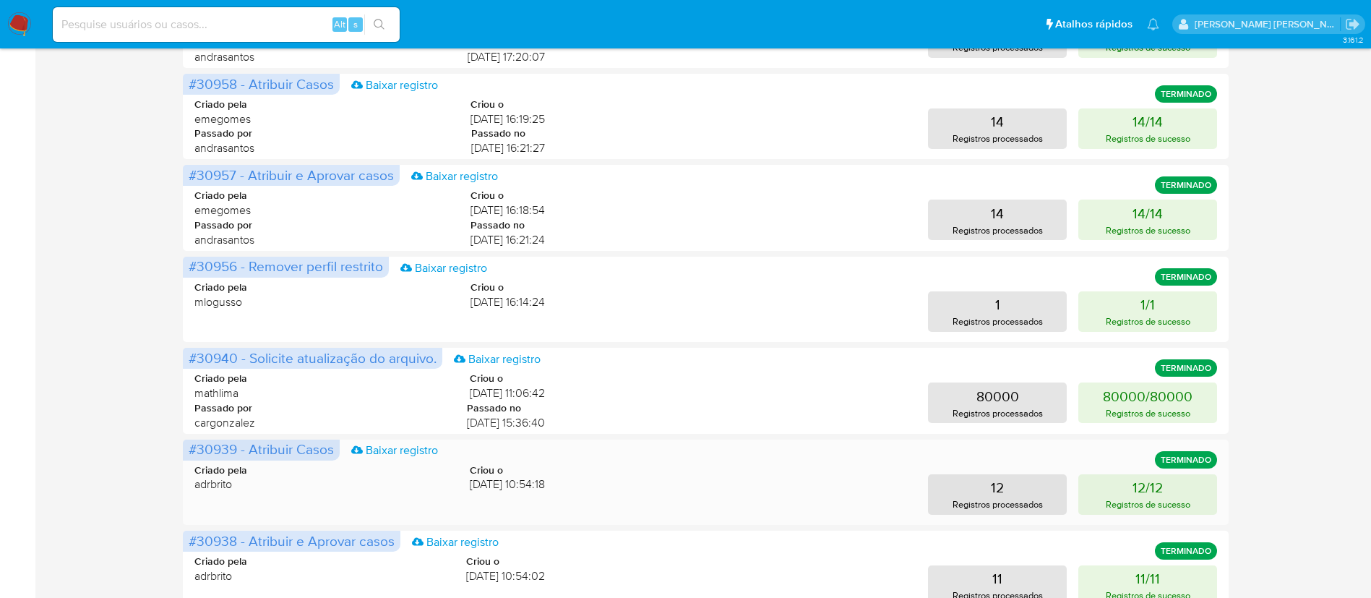
scroll to position [371, 0]
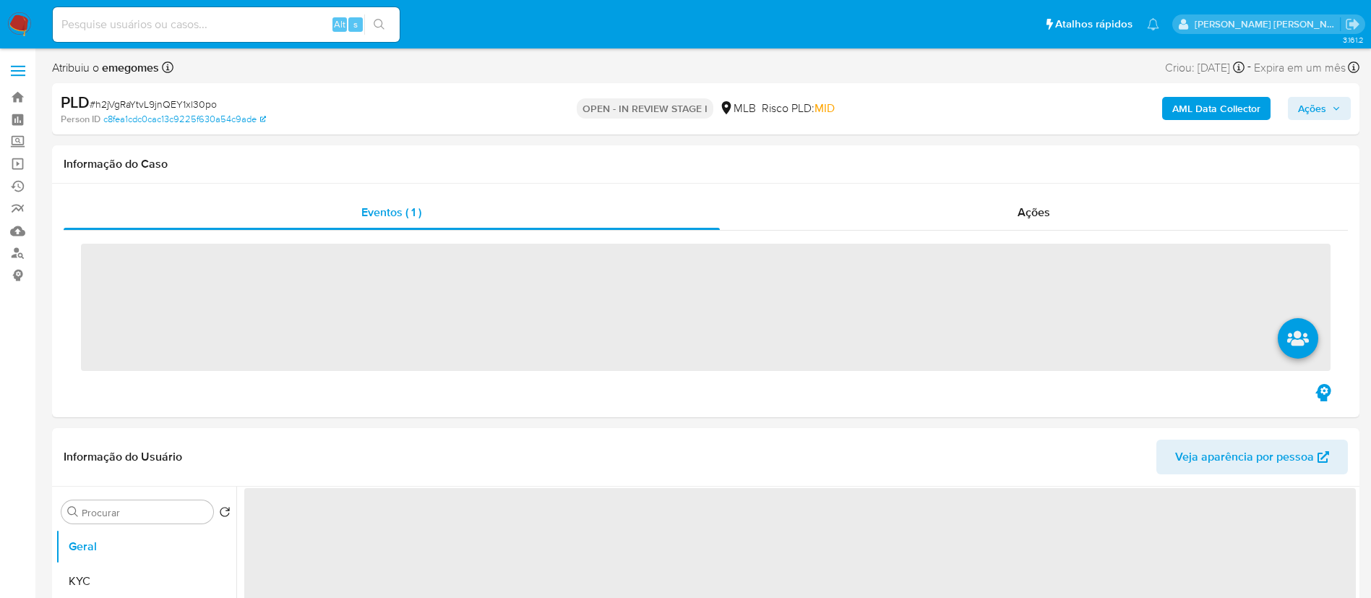
click at [181, 31] on input at bounding box center [226, 24] width 347 height 19
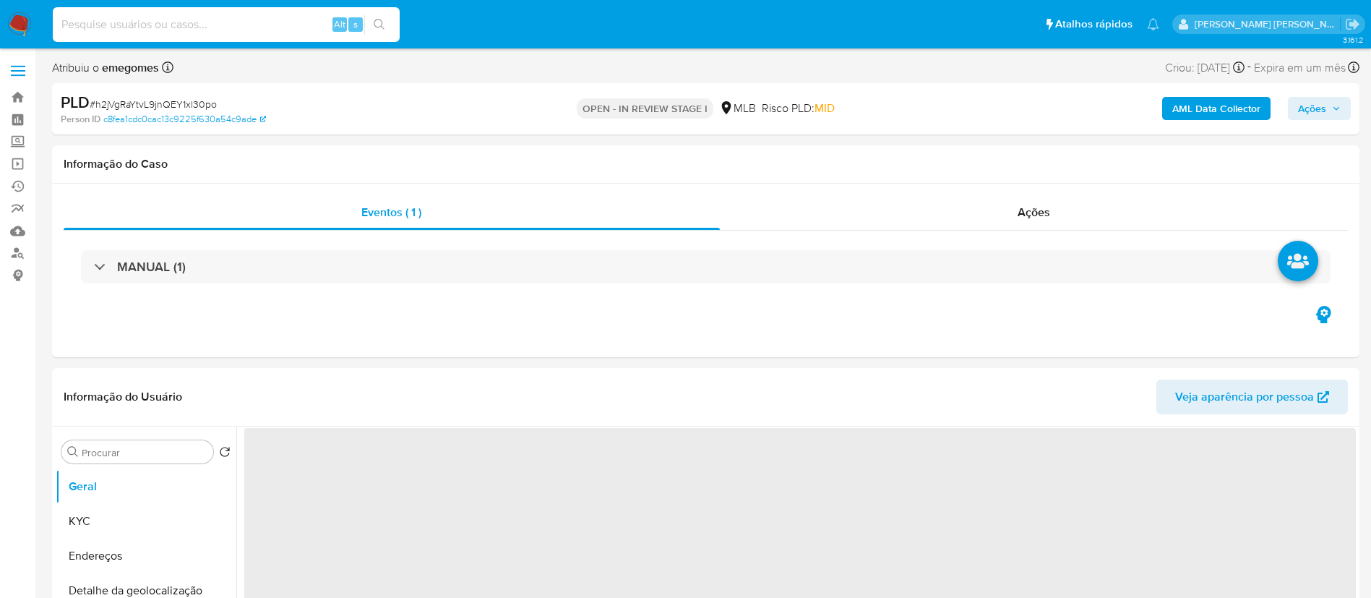
paste input "ikFhk4CfFQ9nz2D9n11A7khO"
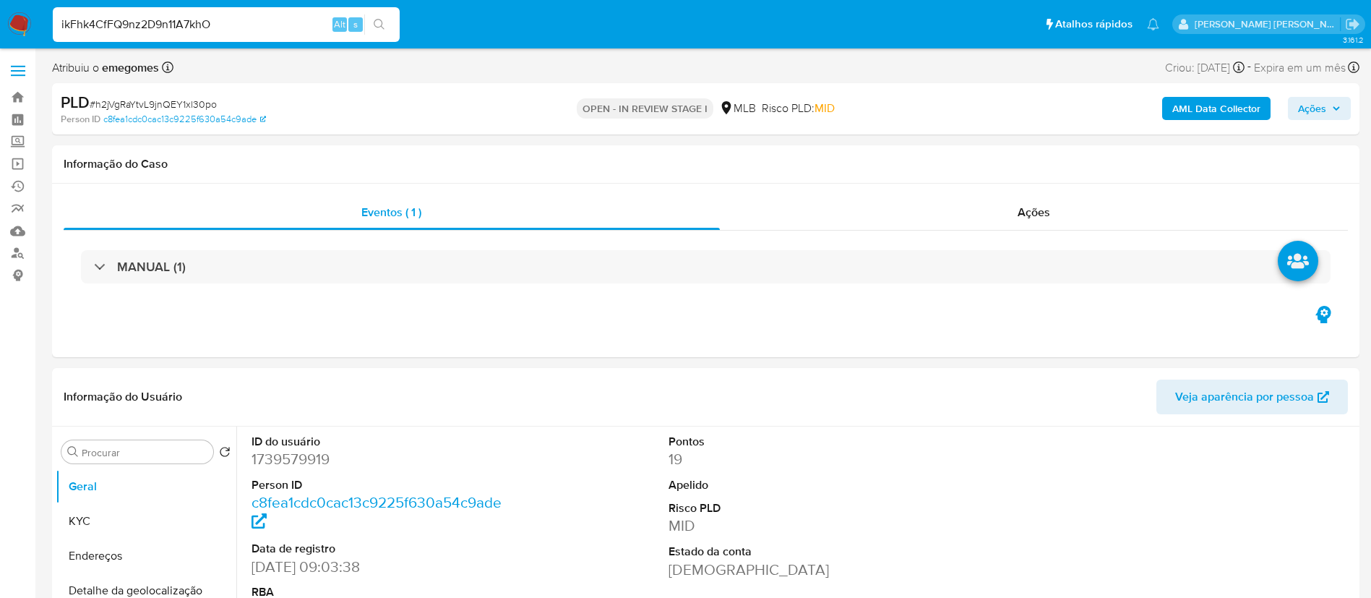
type input "ikFhk4CfFQ9nz2D9n11A7khO"
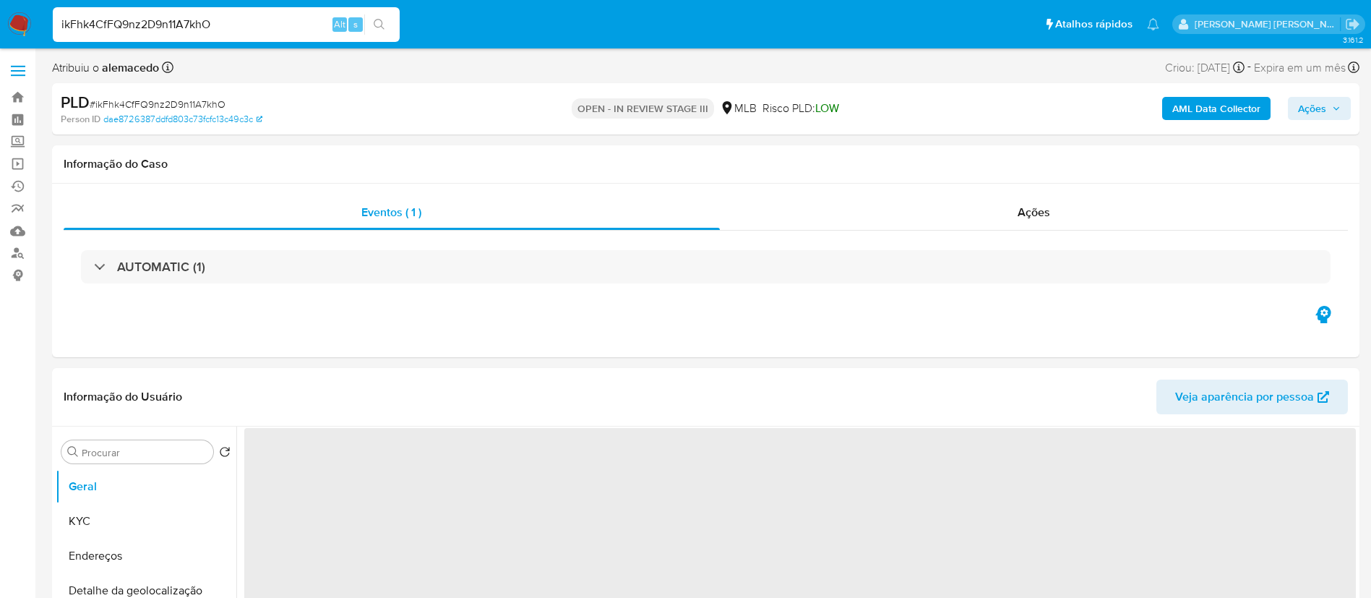
select select "10"
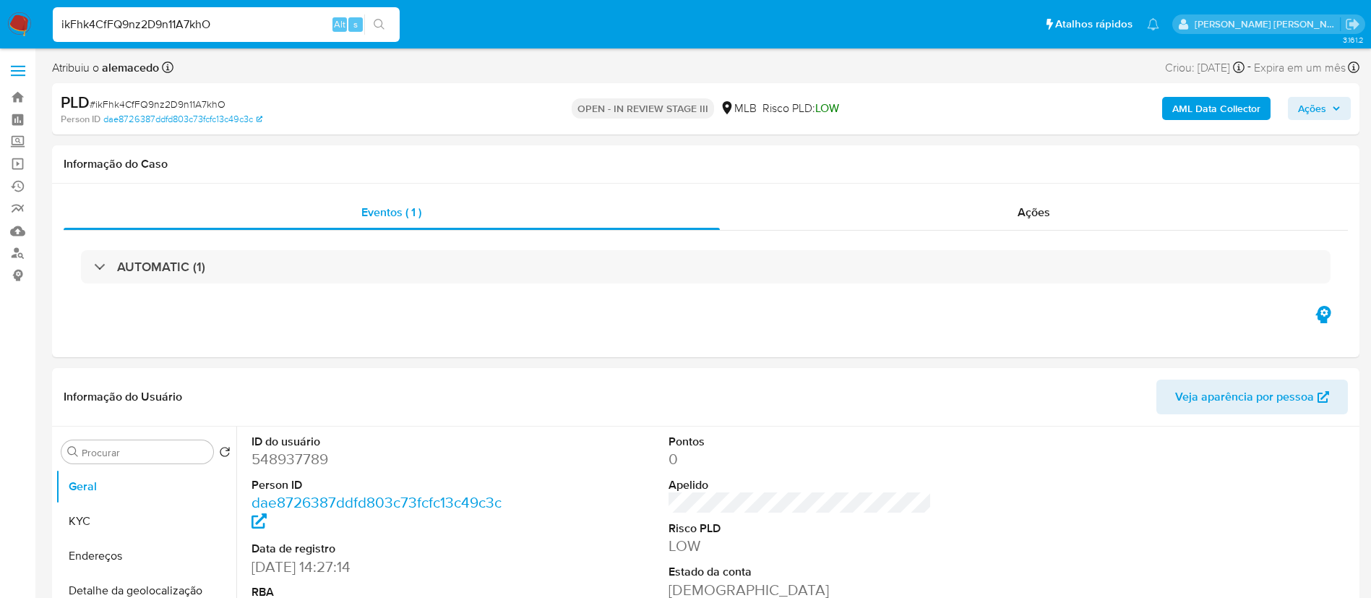
click at [257, 16] on input "ikFhk4CfFQ9nz2D9n11A7khO" at bounding box center [226, 24] width 347 height 19
paste input "7CODpZ1Qoi8tgUePgVXObace"
type input "7CODpZ1Qoi8tgUePgVXObace"
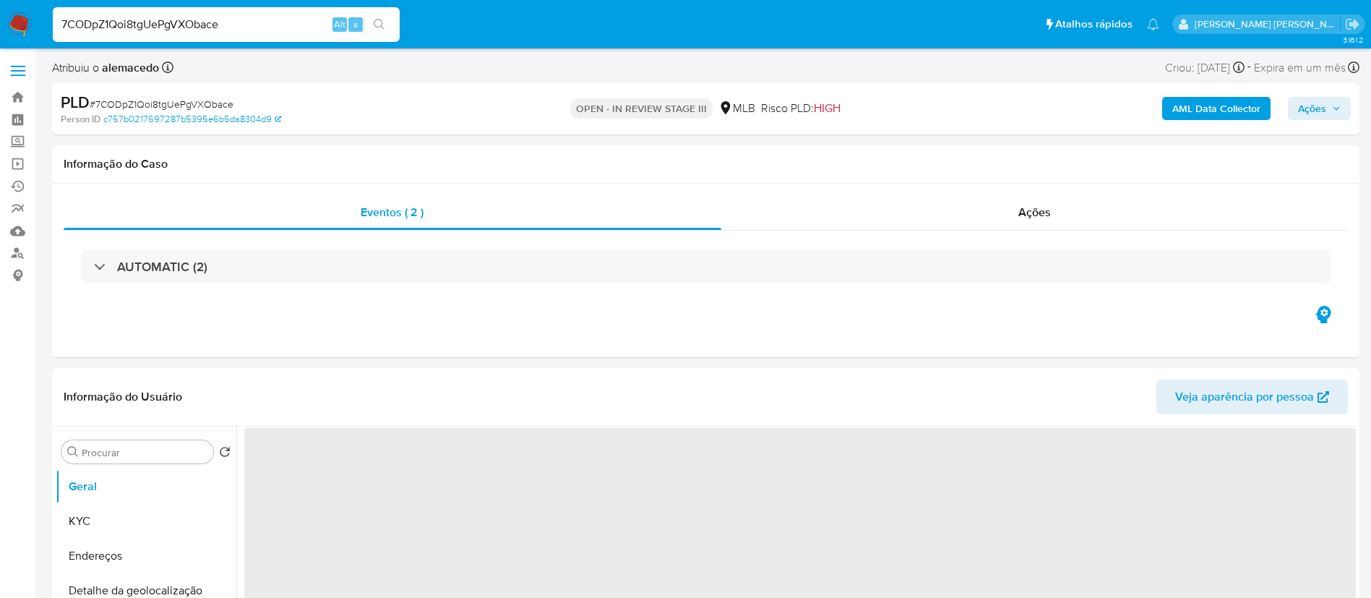
select select "10"
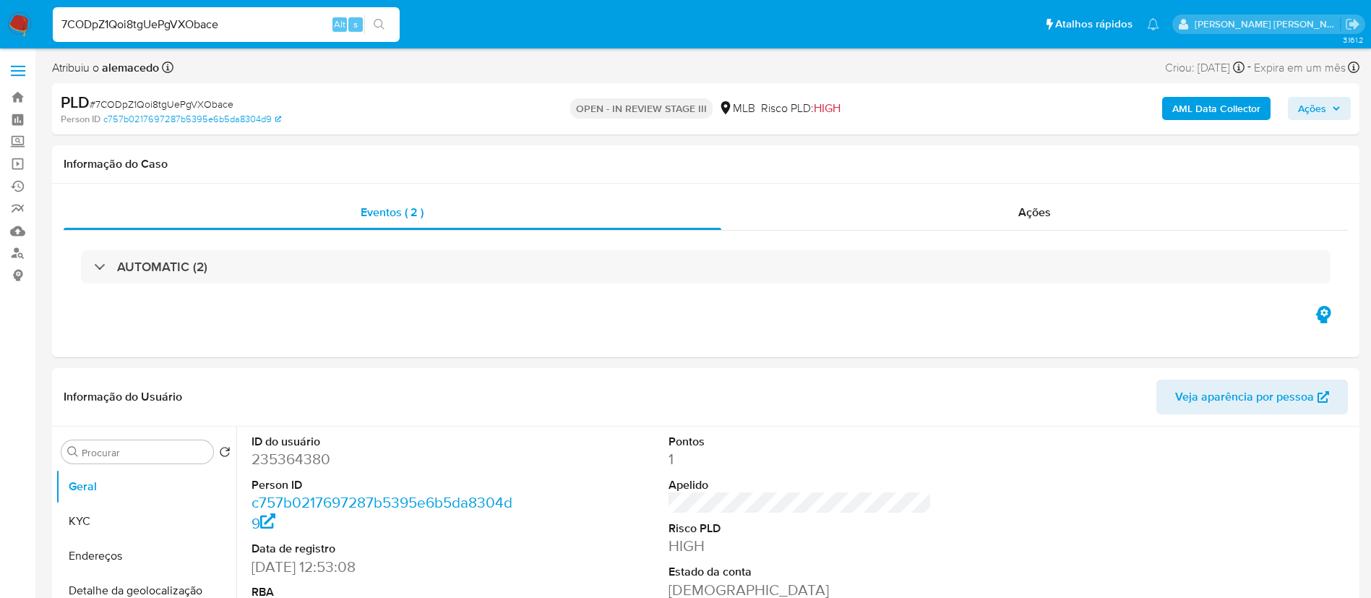
click at [241, 33] on input "7CODpZ1Qoi8tgUePgVXObace" at bounding box center [226, 24] width 347 height 19
paste input "qeaXNGL0YDKOOp2QSty0bmVj"
type input "qeaXNGL0YDKOOp2QSty0bmVj"
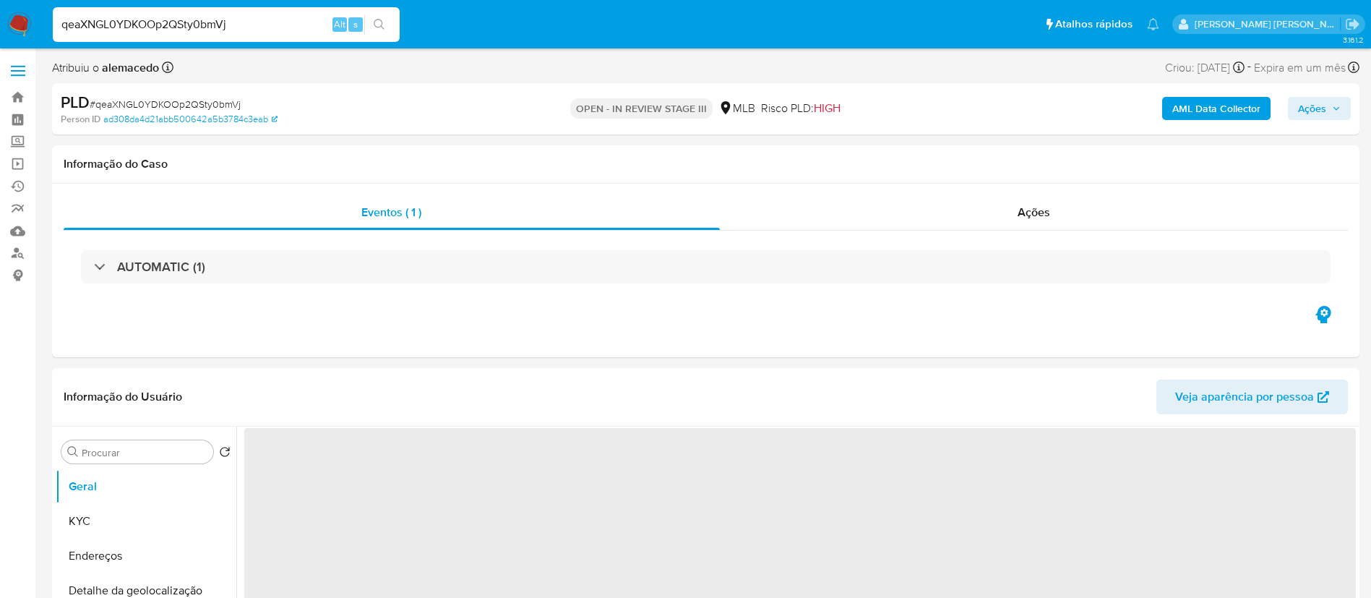
select select "10"
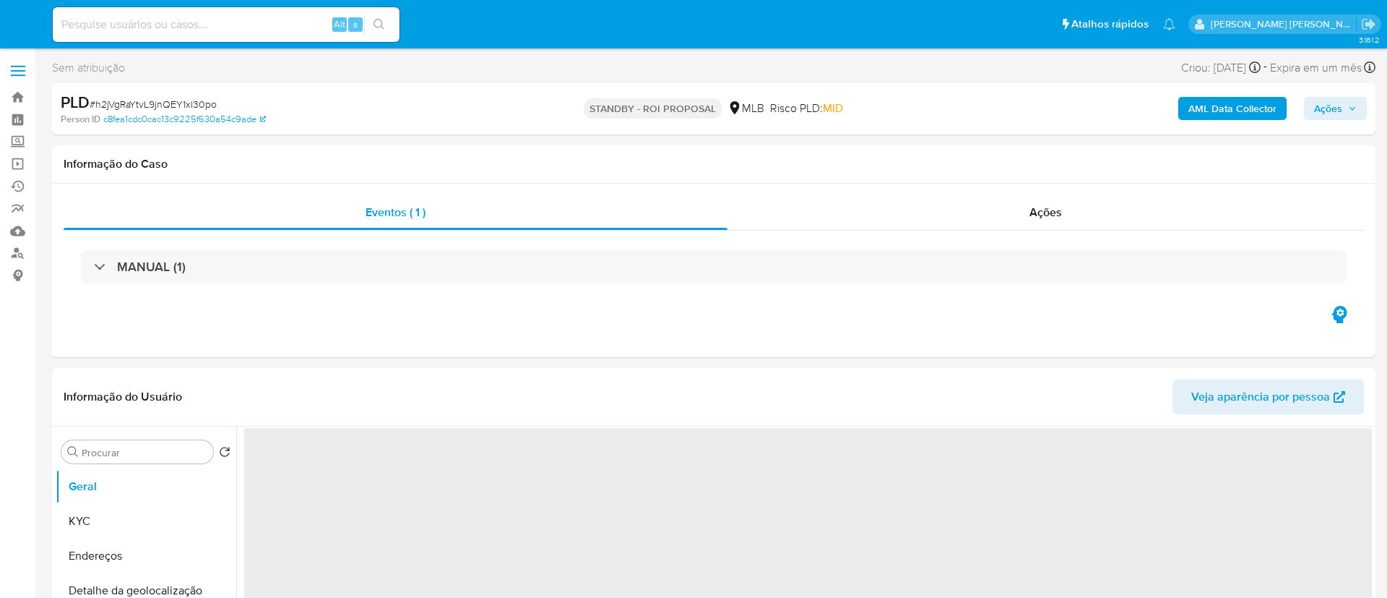
select select "10"
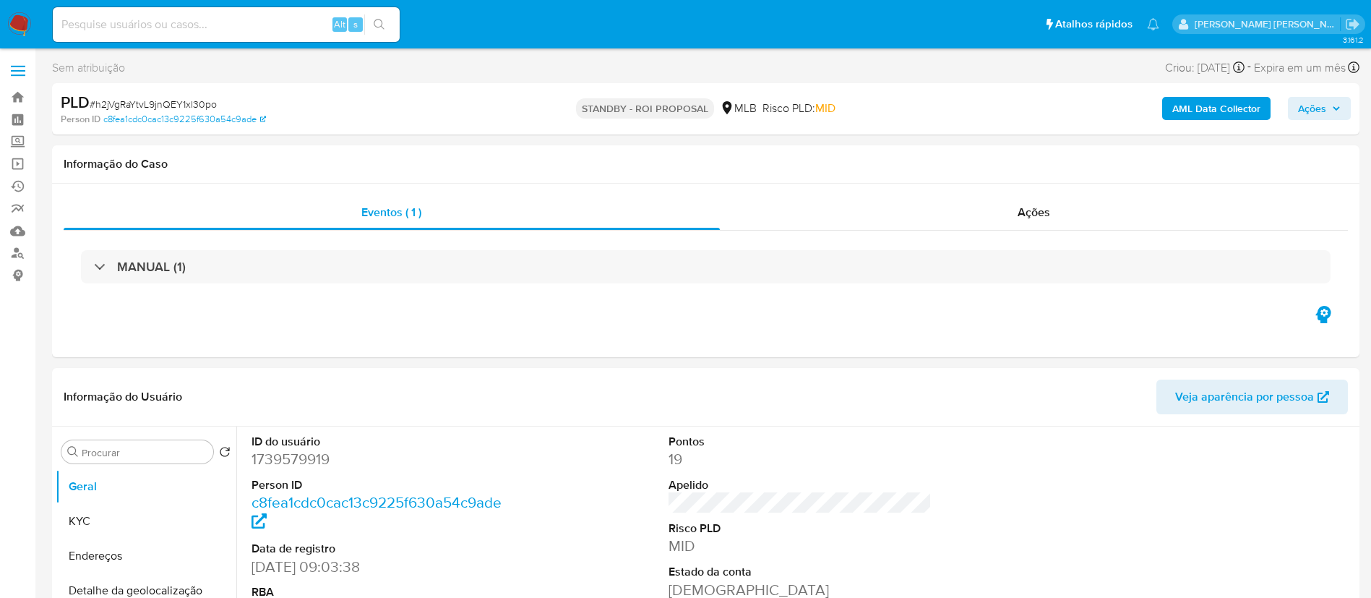
click at [14, 72] on label at bounding box center [18, 71] width 36 height 30
click at [0, 0] on input "checkbox" at bounding box center [0, 0] width 0 height 0
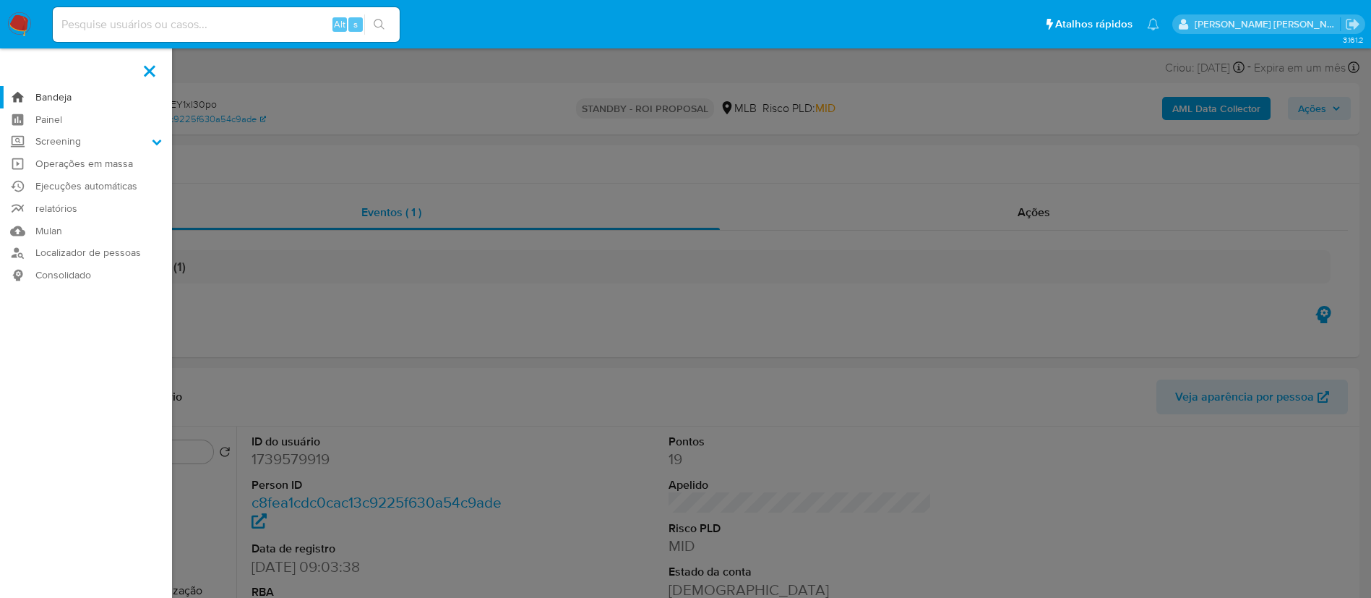
click at [60, 98] on link "Bandeja" at bounding box center [86, 97] width 172 height 22
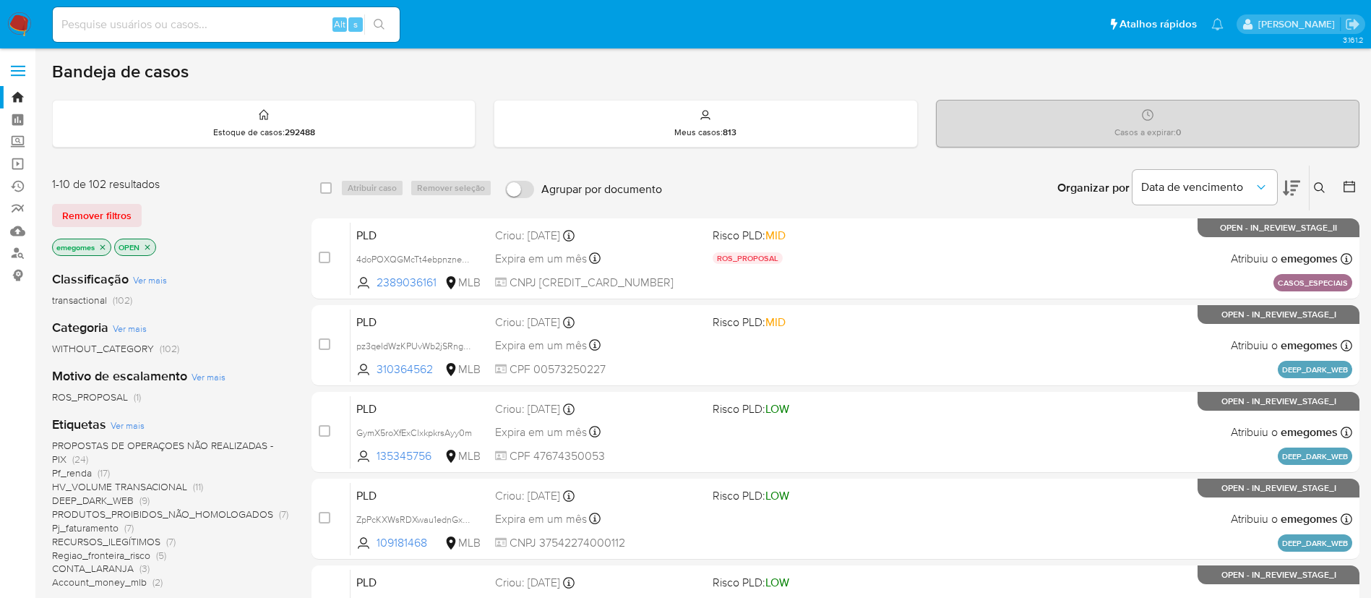
scroll to position [108, 0]
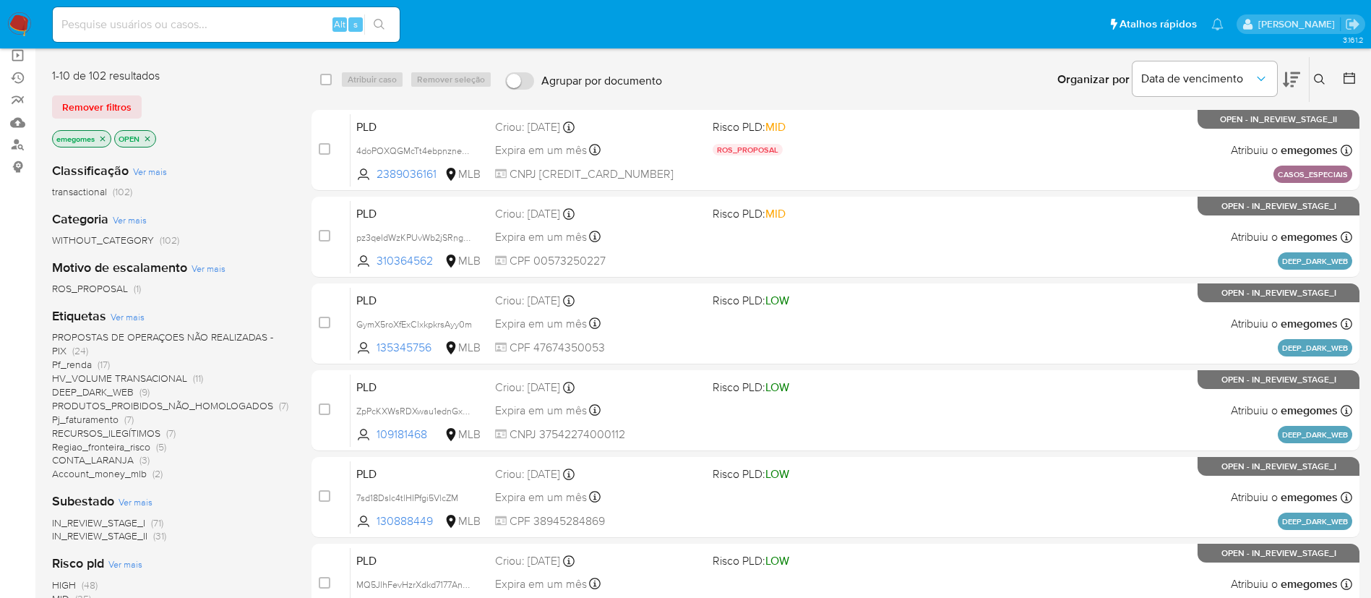
click at [108, 462] on span "CONTA_LARANJA" at bounding box center [93, 459] width 82 height 14
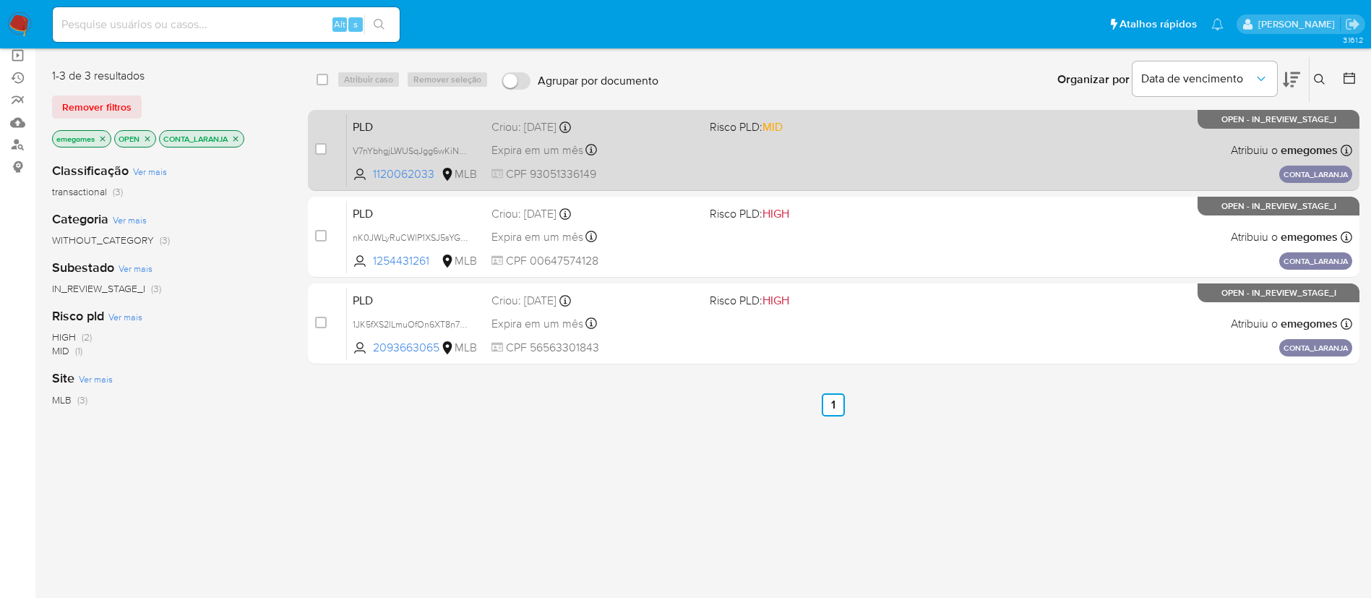
click at [663, 129] on div "Criou: [DATE] Criou: [DATE] 16:20:22" at bounding box center [594, 127] width 207 height 16
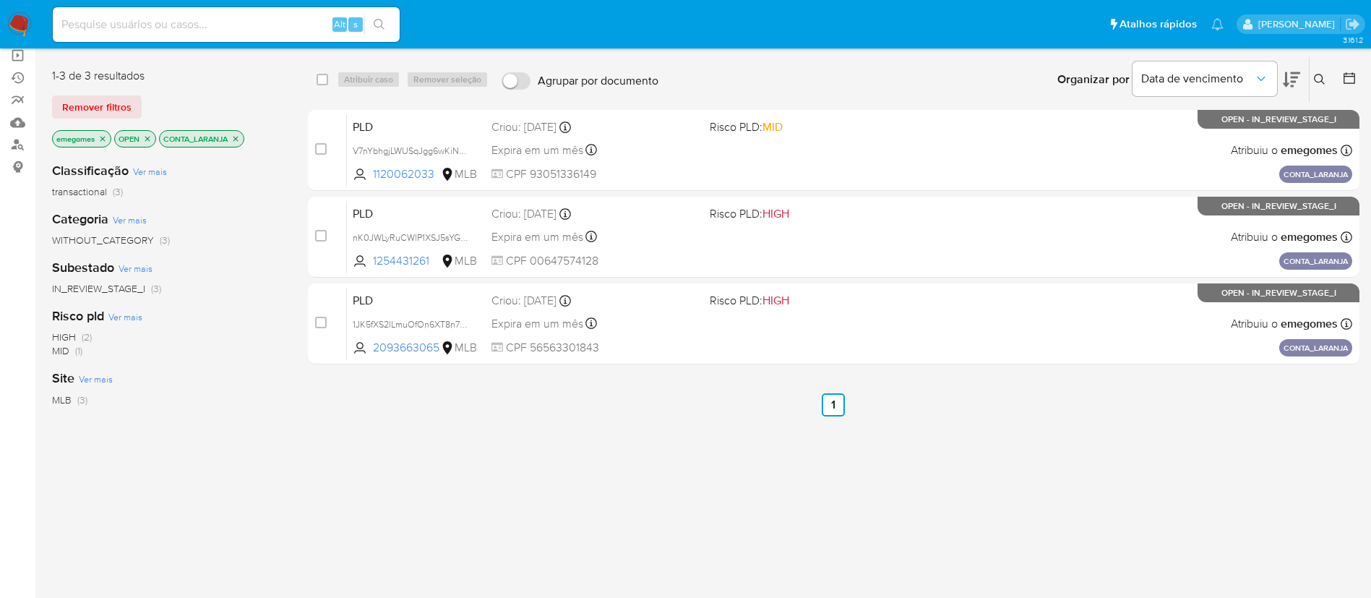
click at [236, 137] on icon "close-filter" at bounding box center [235, 138] width 5 height 5
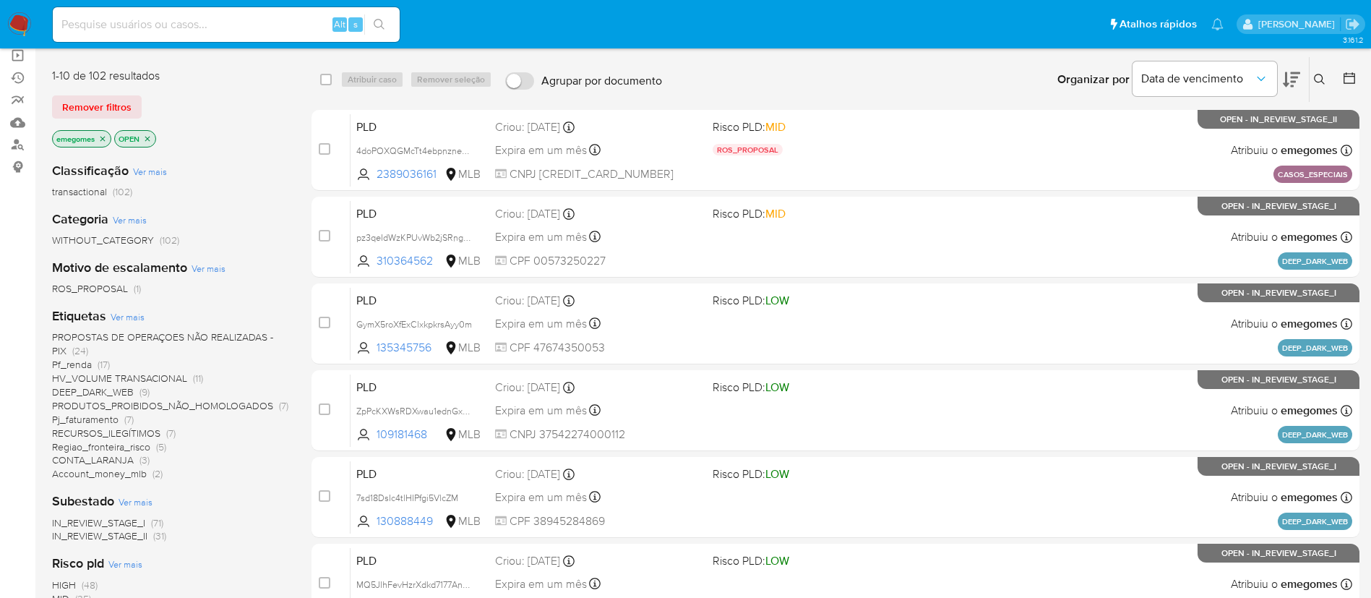
click at [101, 393] on span "DEEP_DARK_WEB" at bounding box center [93, 391] width 82 height 14
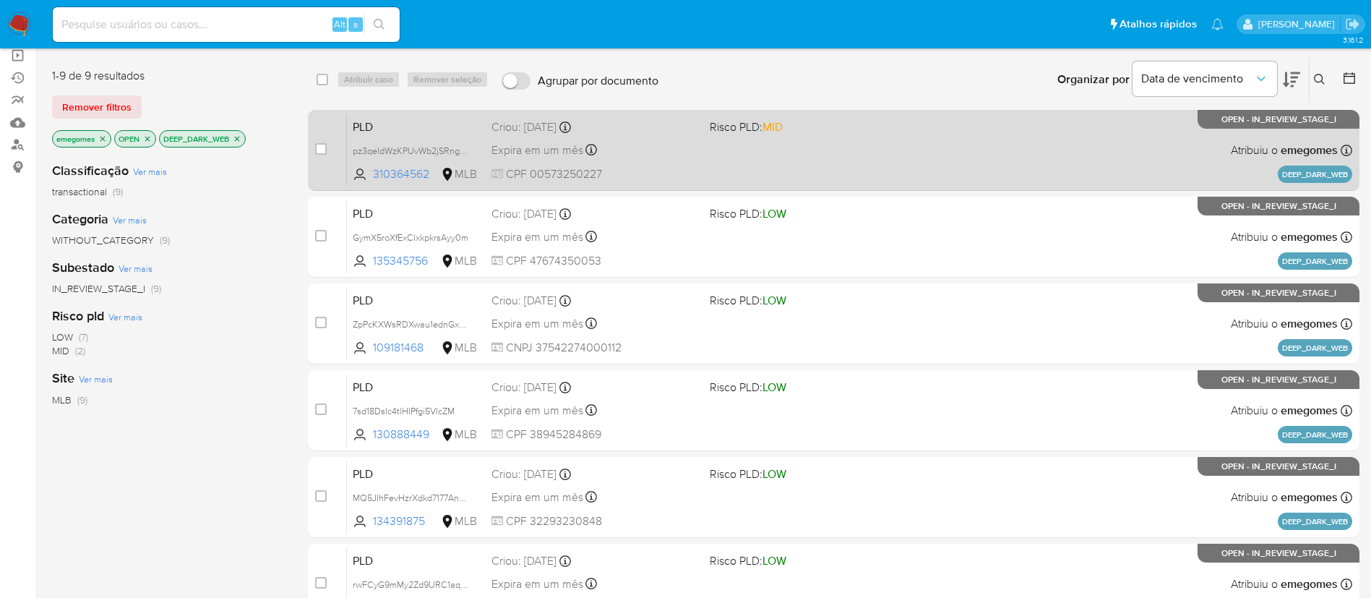
click at [694, 160] on div "PLD pz3qeIdWzKPUvWb2jSRngfJz 310364562 MLB Risco PLD: MID Criou: [DATE] Criou: …" at bounding box center [849, 149] width 1005 height 73
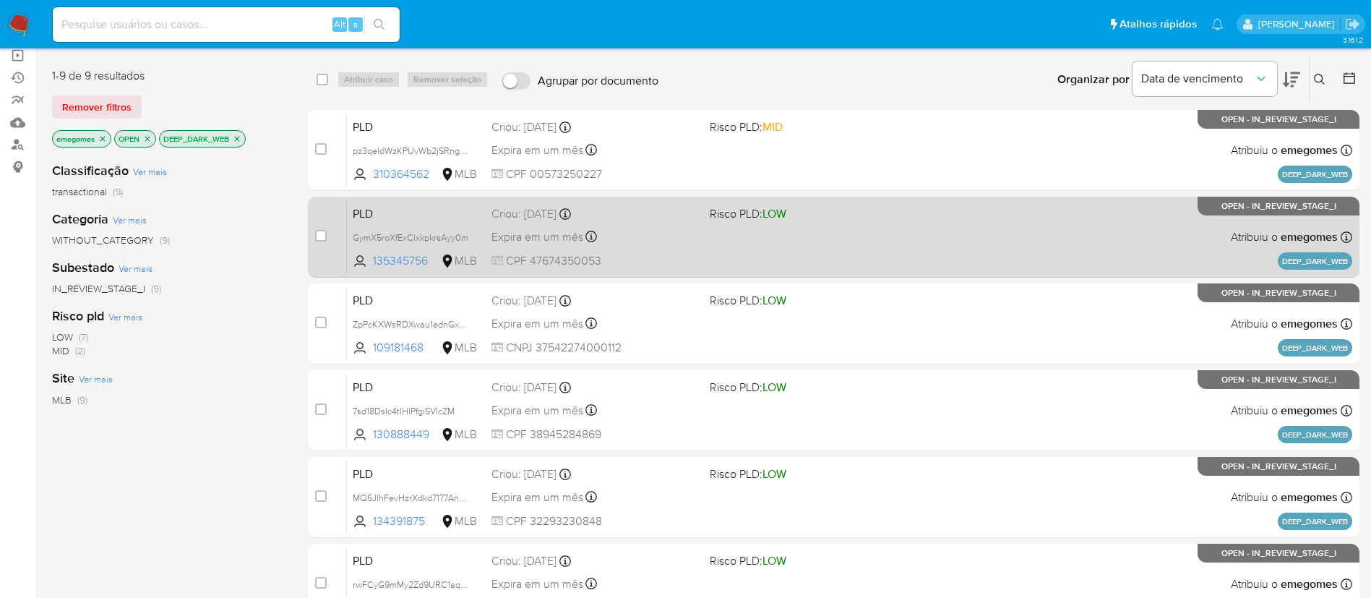
click at [655, 222] on div "PLD GymX5roXfExClxkpkrsAyy0m 135345756 MLB Risco PLD: LOW Criou: [DATE] Criou: …" at bounding box center [849, 236] width 1005 height 73
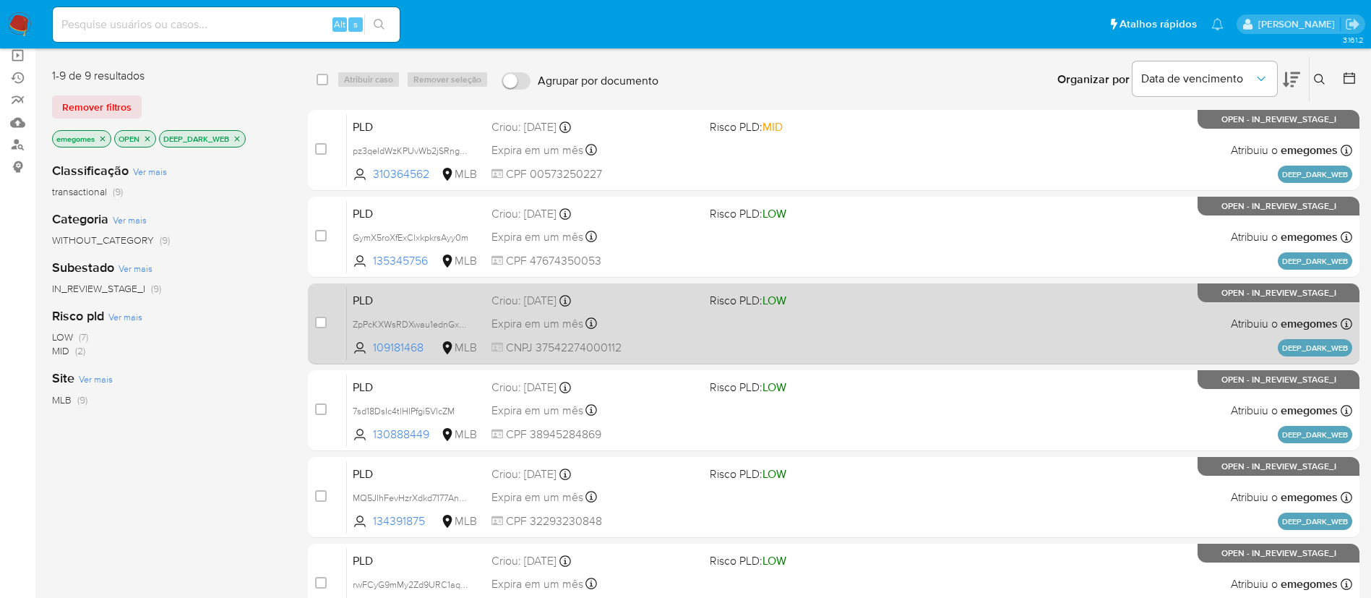
click at [626, 315] on div "Expira em um mês Expira em [DATE] 18:20:28" at bounding box center [594, 324] width 207 height 20
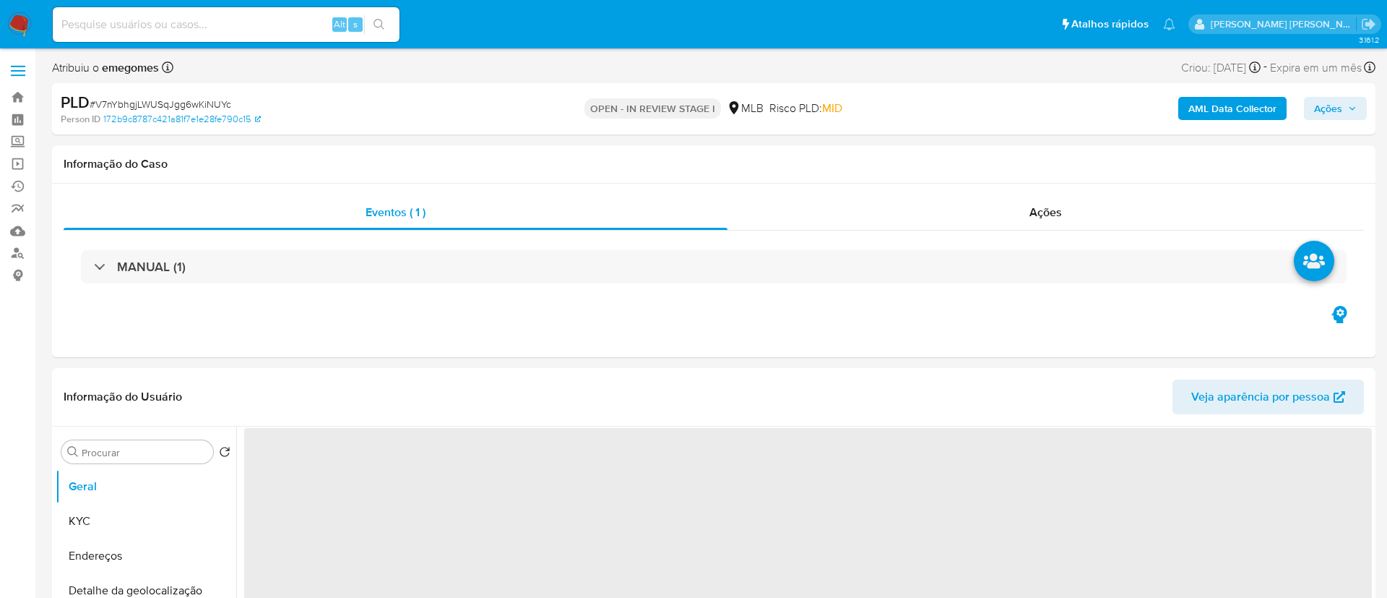
select select "10"
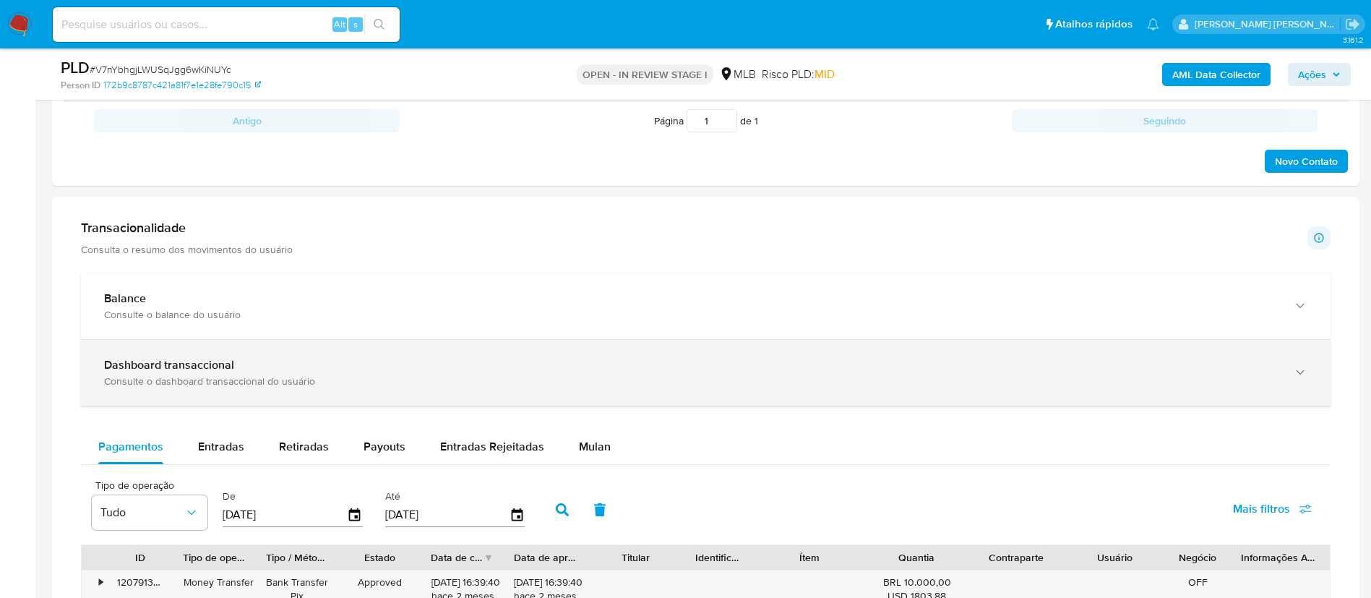
scroll to position [1084, 0]
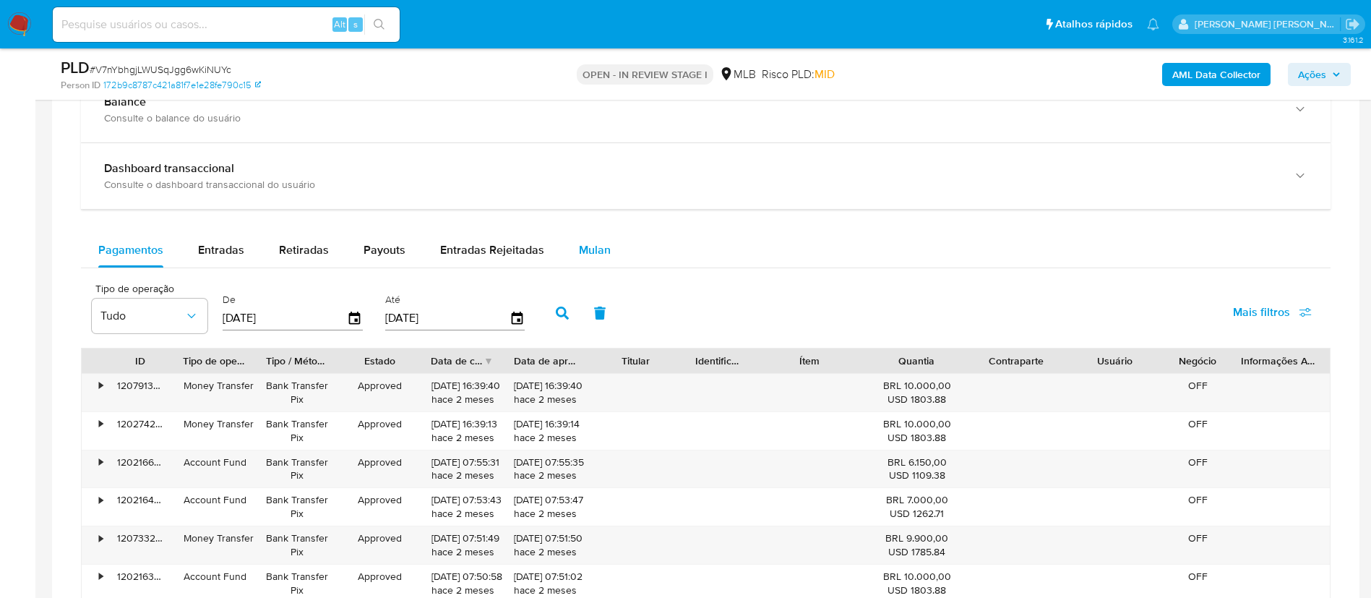
click at [584, 251] on span "Mulan" at bounding box center [595, 249] width 32 height 17
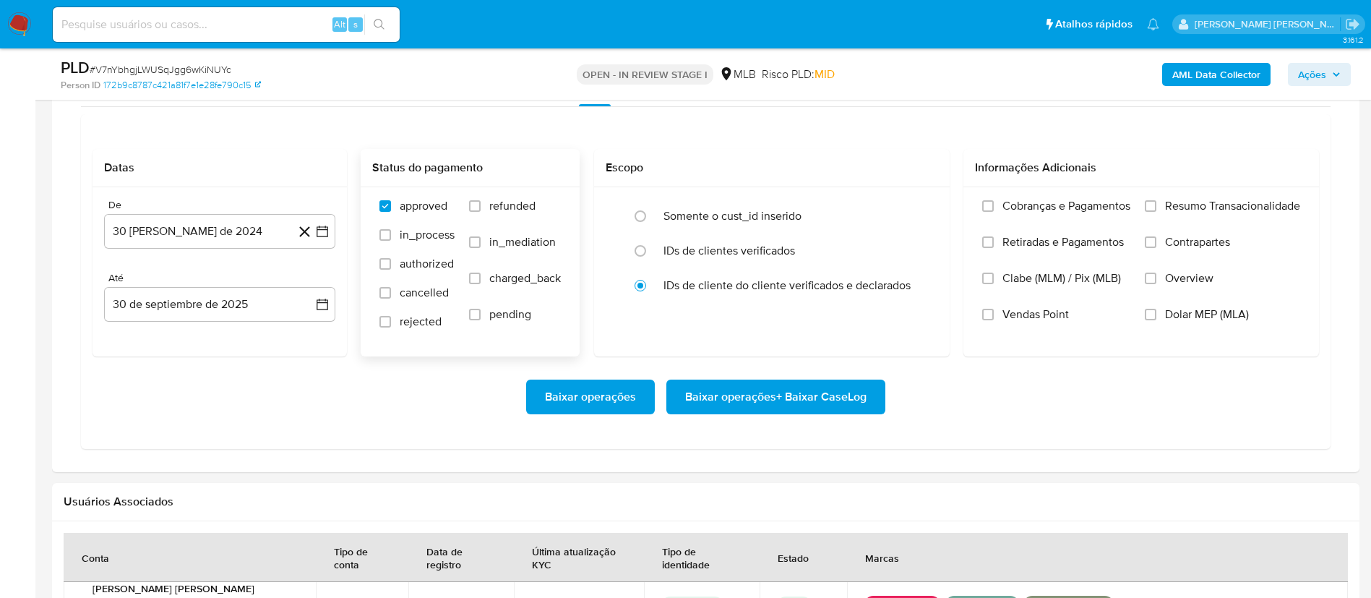
scroll to position [1301, 0]
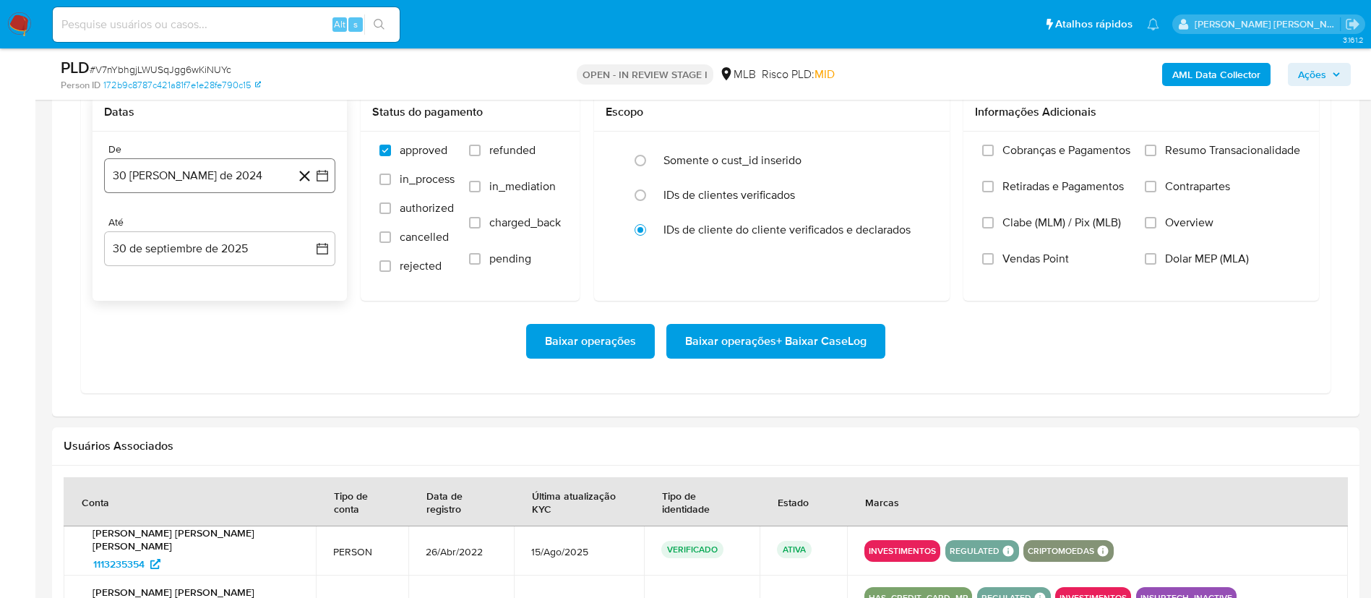
click at [322, 173] on icon "button" at bounding box center [322, 175] width 14 height 14
click at [316, 223] on icon "Mes siguiente" at bounding box center [309, 227] width 17 height 17
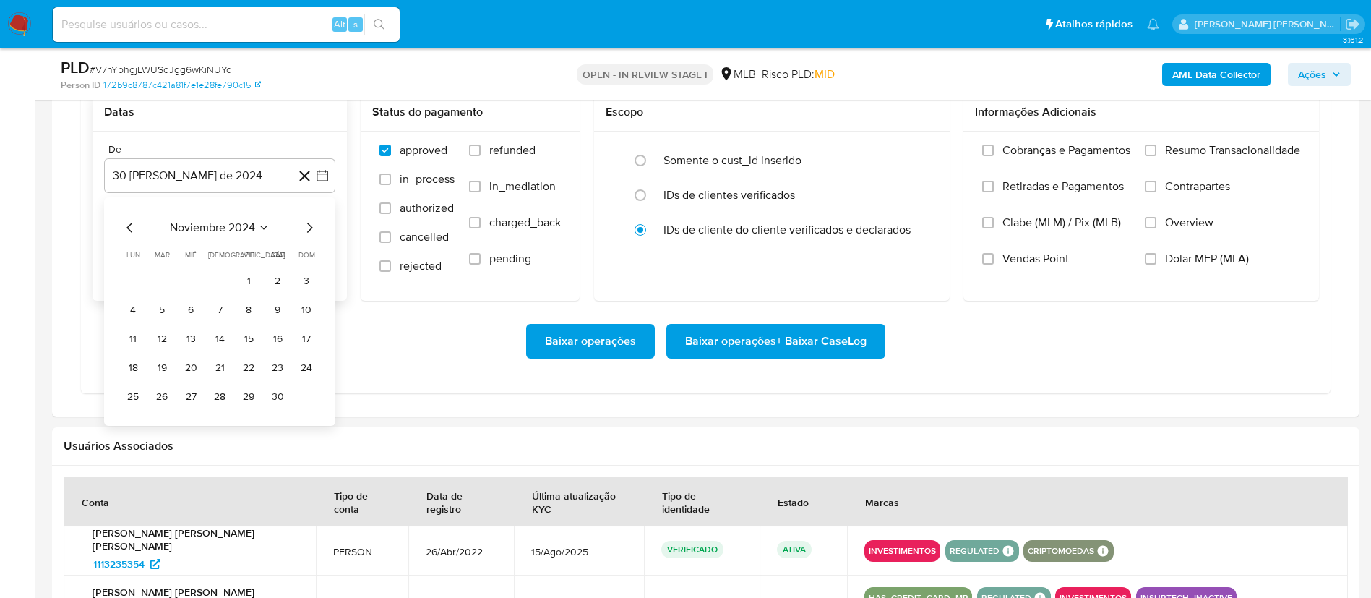
click at [316, 223] on icon "Mes siguiente" at bounding box center [309, 227] width 17 height 17
click at [187, 280] on button "1" at bounding box center [190, 281] width 23 height 23
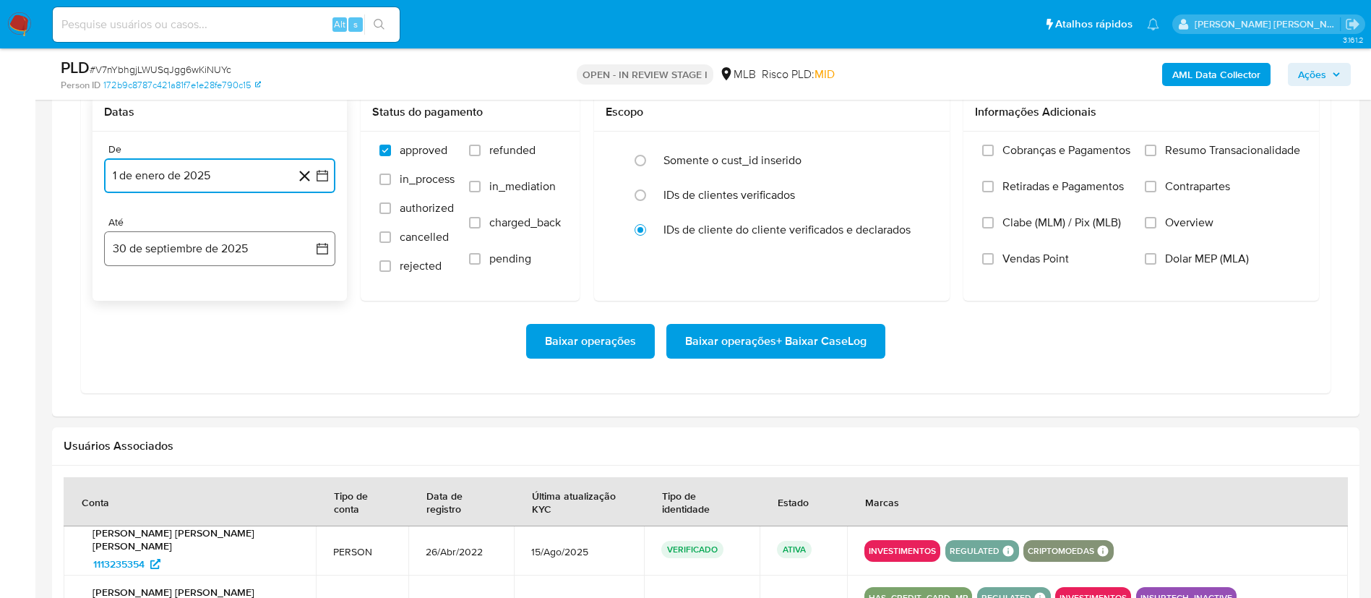
click at [320, 246] on icon "button" at bounding box center [322, 249] width 12 height 12
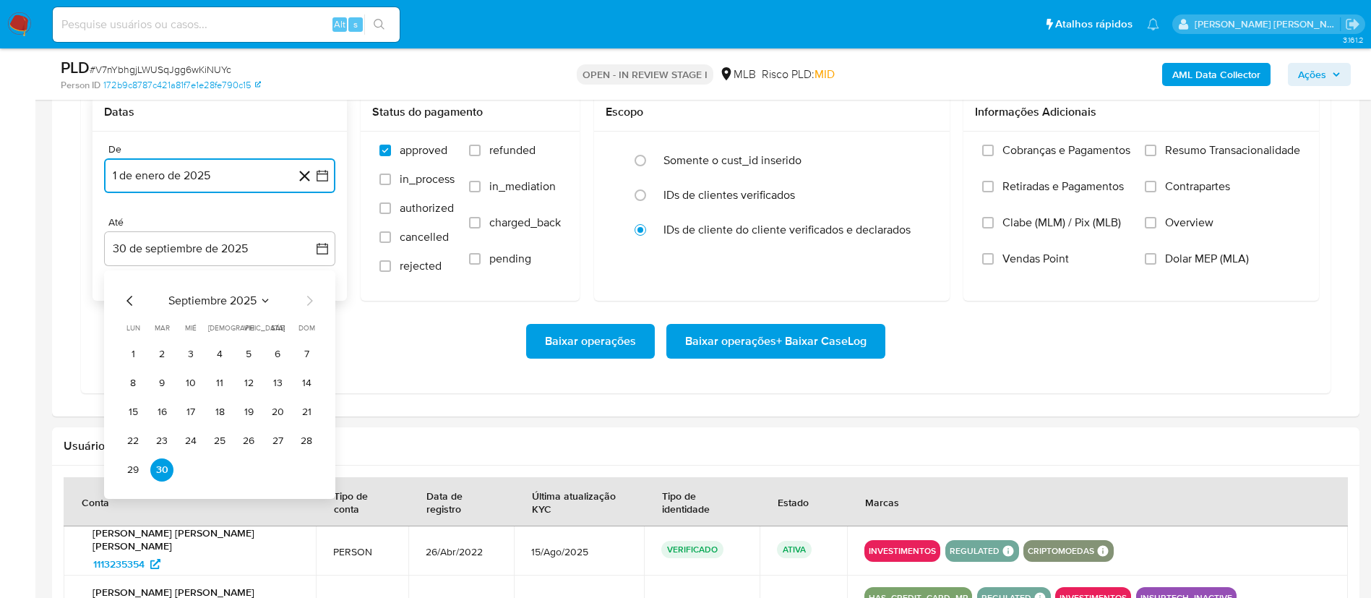
click at [124, 458] on td "29" at bounding box center [132, 469] width 23 height 23
click at [134, 469] on button "29" at bounding box center [132, 469] width 23 height 23
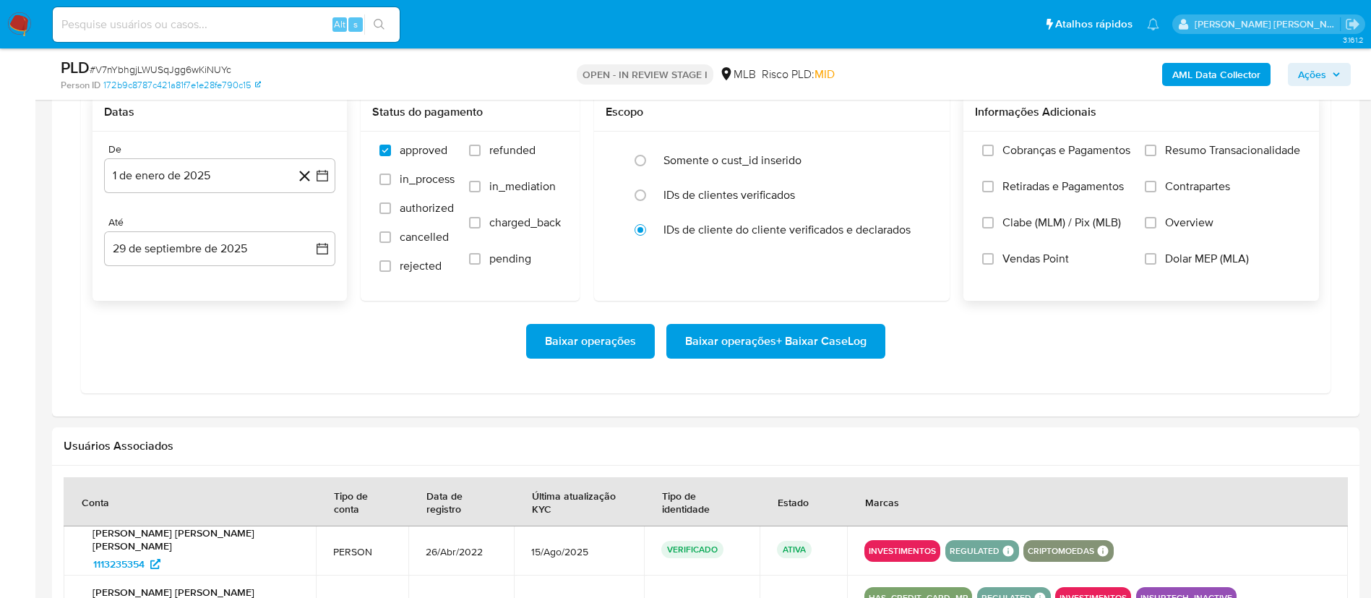
click at [1187, 231] on label "Overview" at bounding box center [1222, 233] width 155 height 36
click at [1156, 228] on input "Overview" at bounding box center [1151, 223] width 12 height 12
click at [1187, 200] on label "Contrapartes" at bounding box center [1222, 197] width 155 height 36
click at [1156, 192] on input "Contrapartes" at bounding box center [1151, 187] width 12 height 12
click at [1225, 150] on span "Resumo Transacionalidade" at bounding box center [1232, 150] width 135 height 14
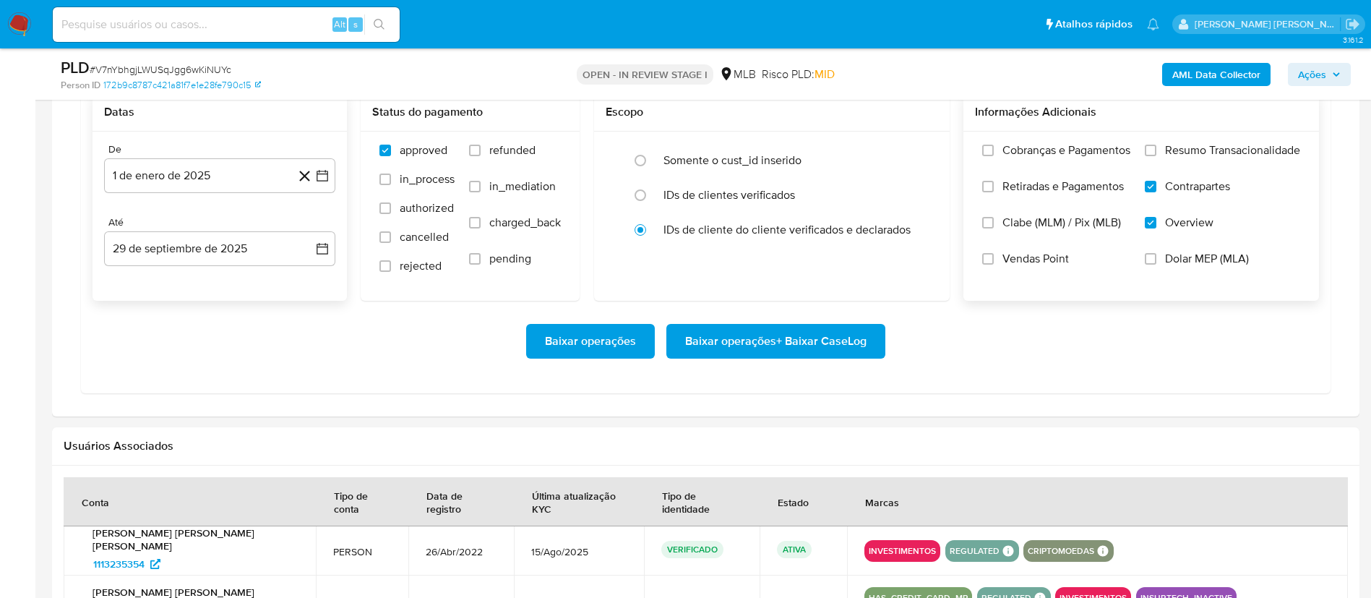
click at [1156, 150] on input "Resumo Transacionalidade" at bounding box center [1151, 151] width 12 height 12
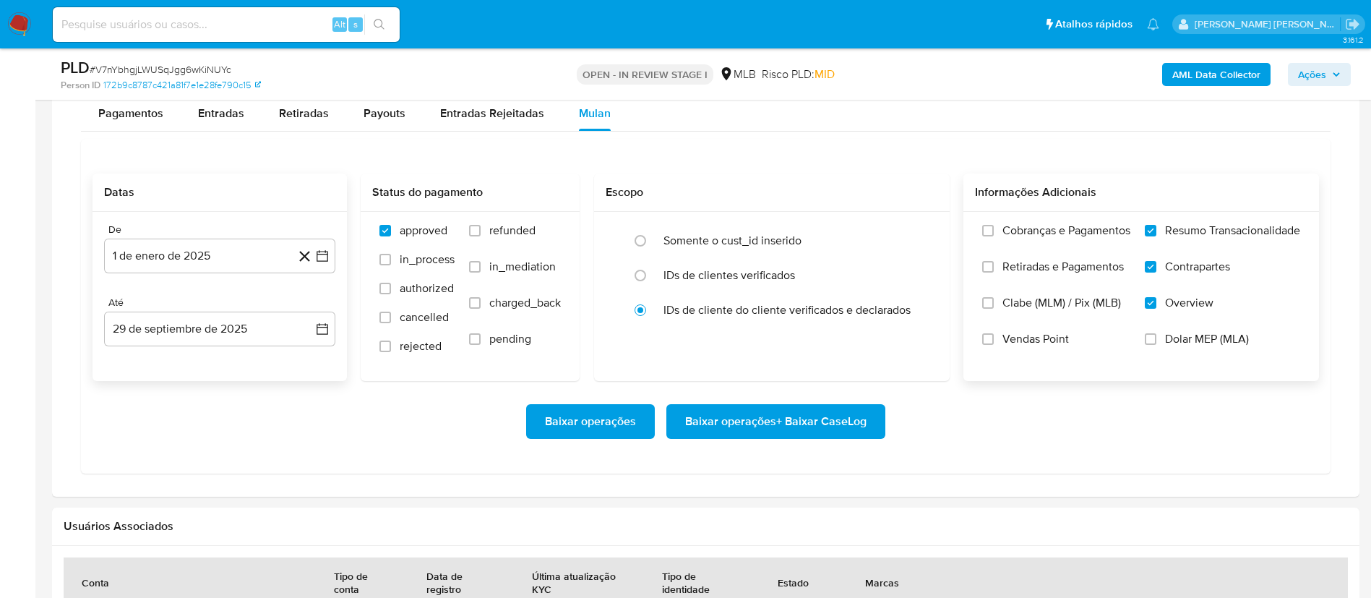
scroll to position [1192, 0]
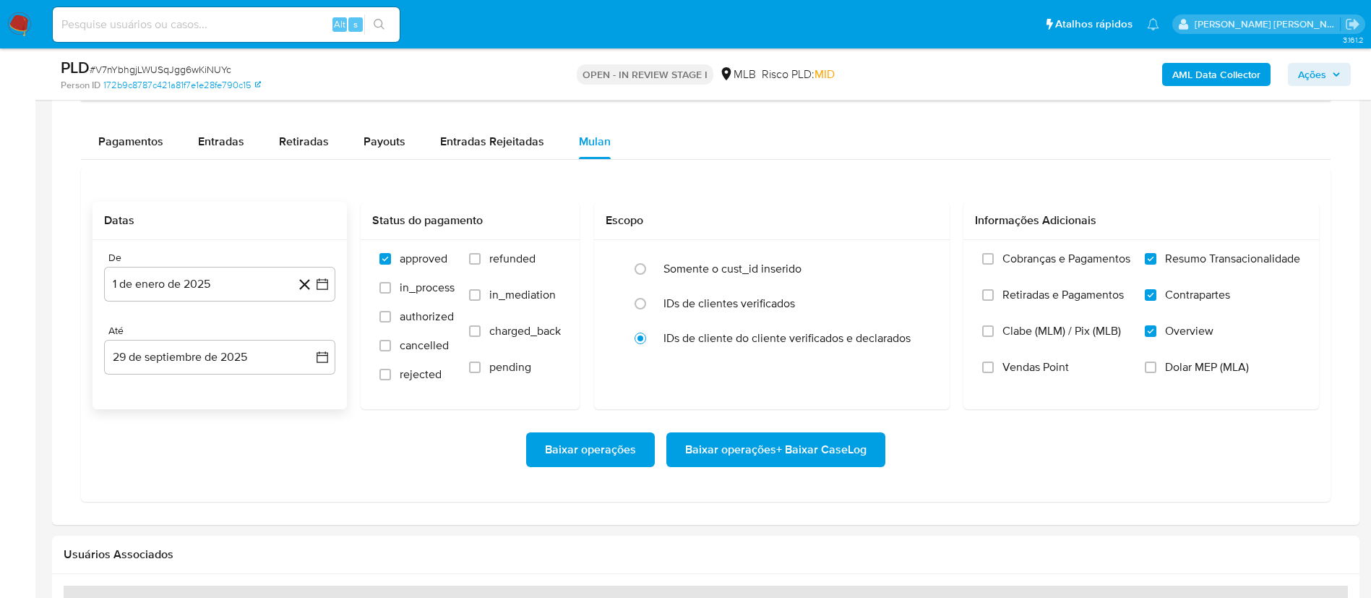
click at [812, 437] on span "Baixar operações + Baixar CaseLog" at bounding box center [775, 450] width 181 height 32
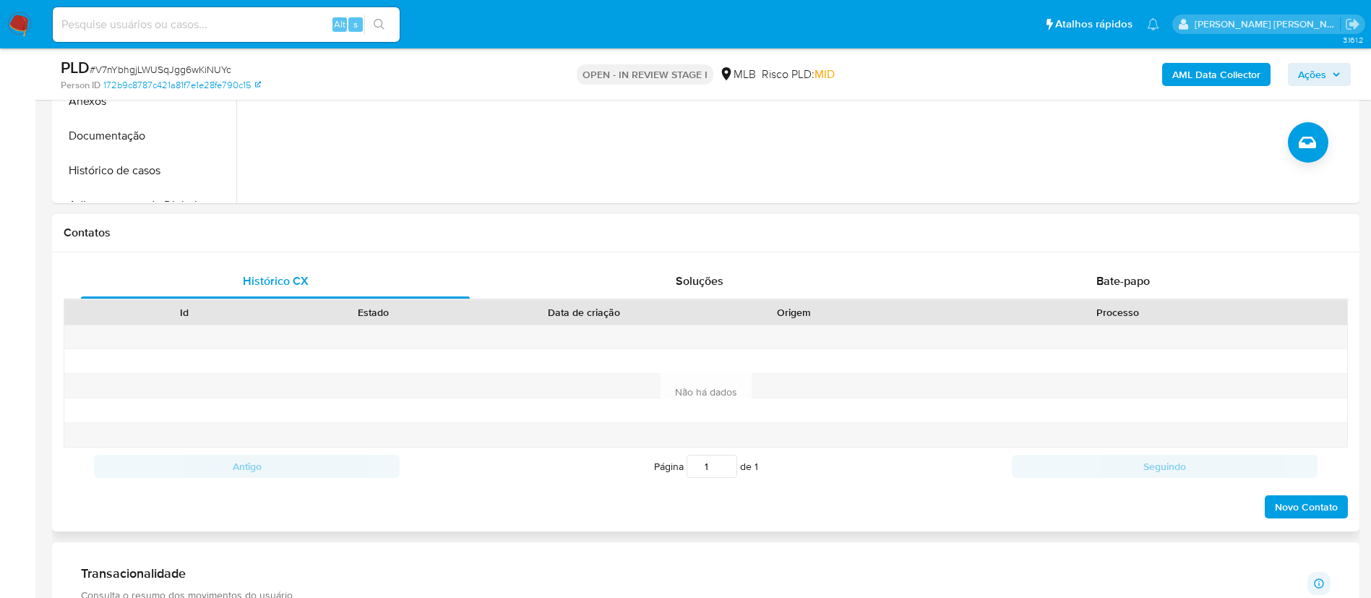
scroll to position [0, 0]
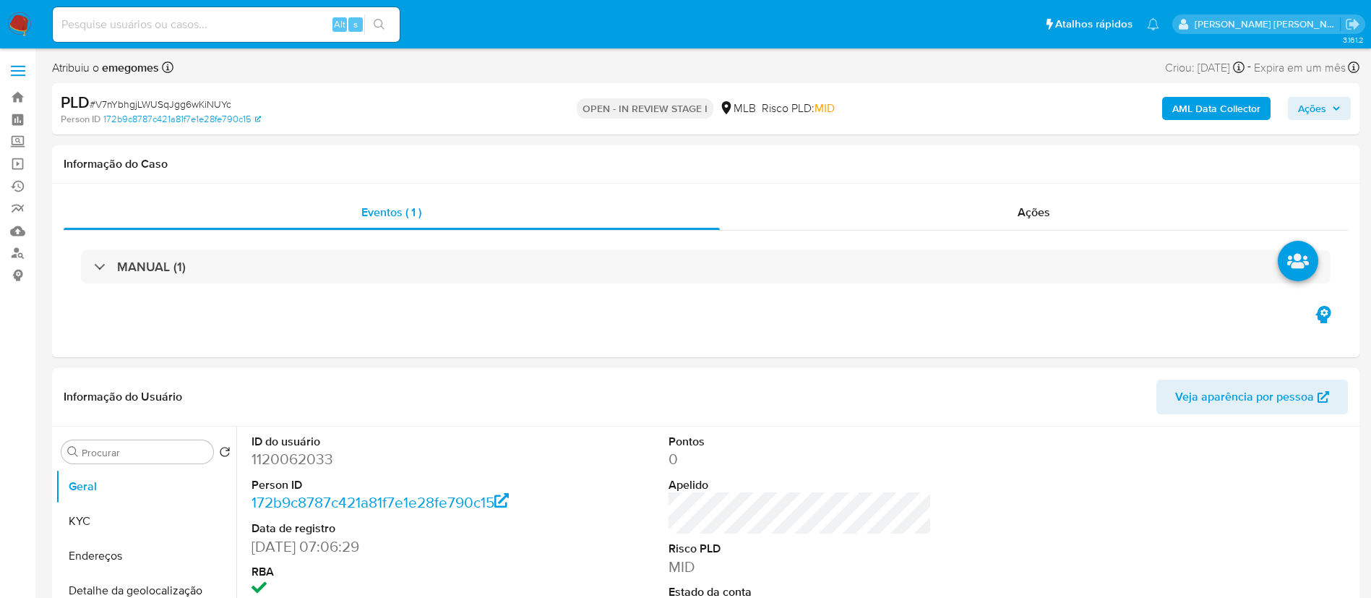
click at [27, 65] on label at bounding box center [18, 71] width 36 height 30
click at [0, 0] on input "checkbox" at bounding box center [0, 0] width 0 height 0
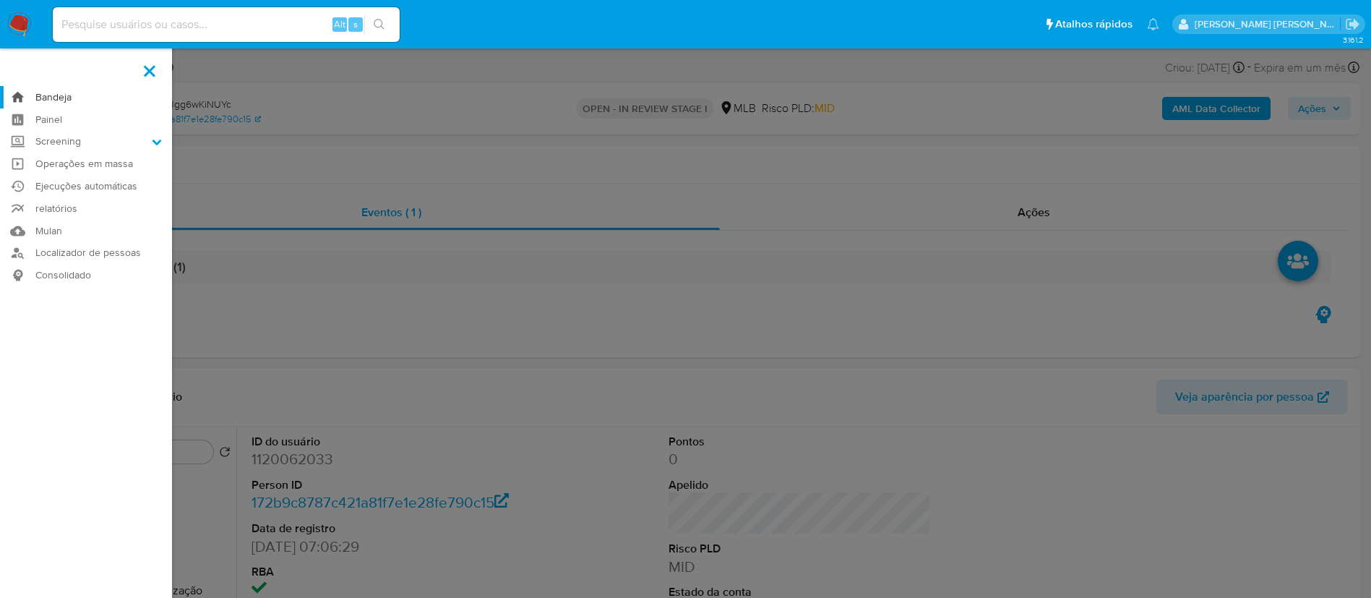
click at [45, 94] on link "Bandeja" at bounding box center [86, 97] width 172 height 22
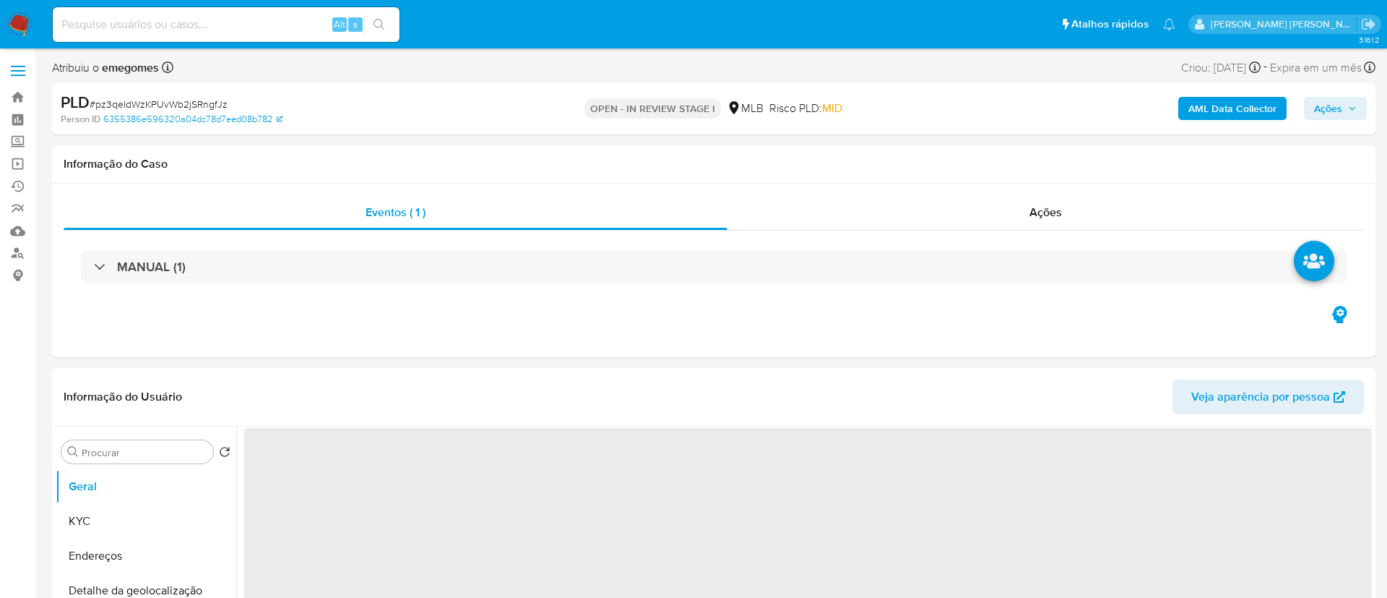
select select "10"
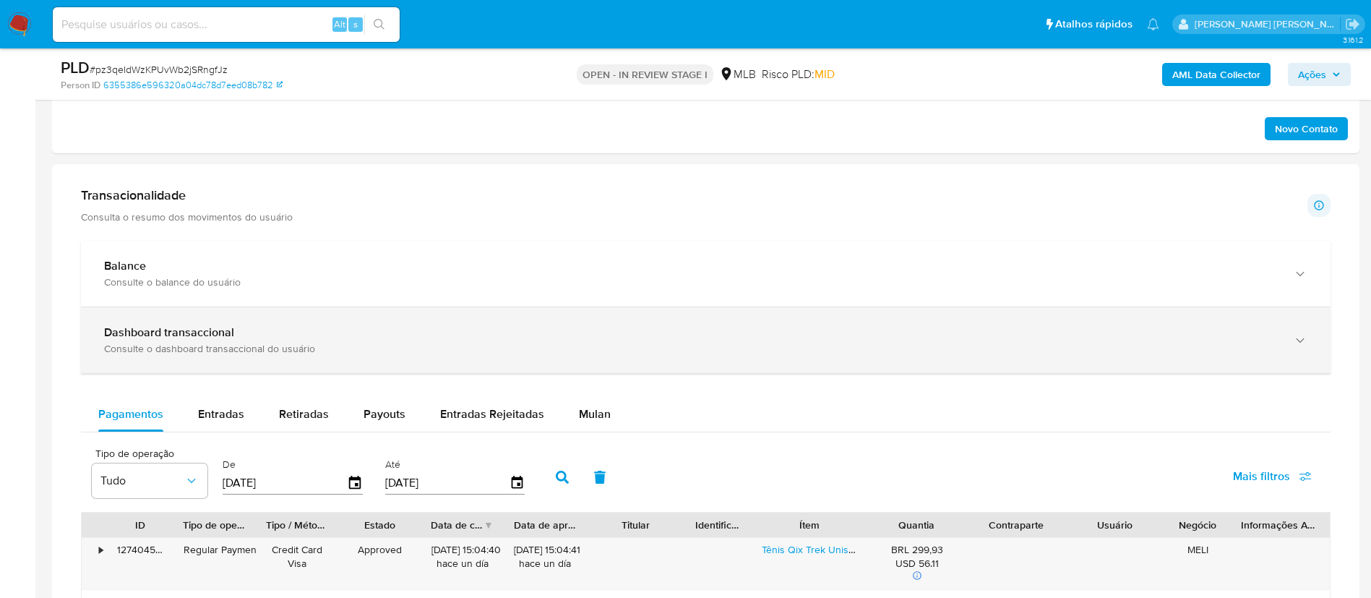
scroll to position [975, 0]
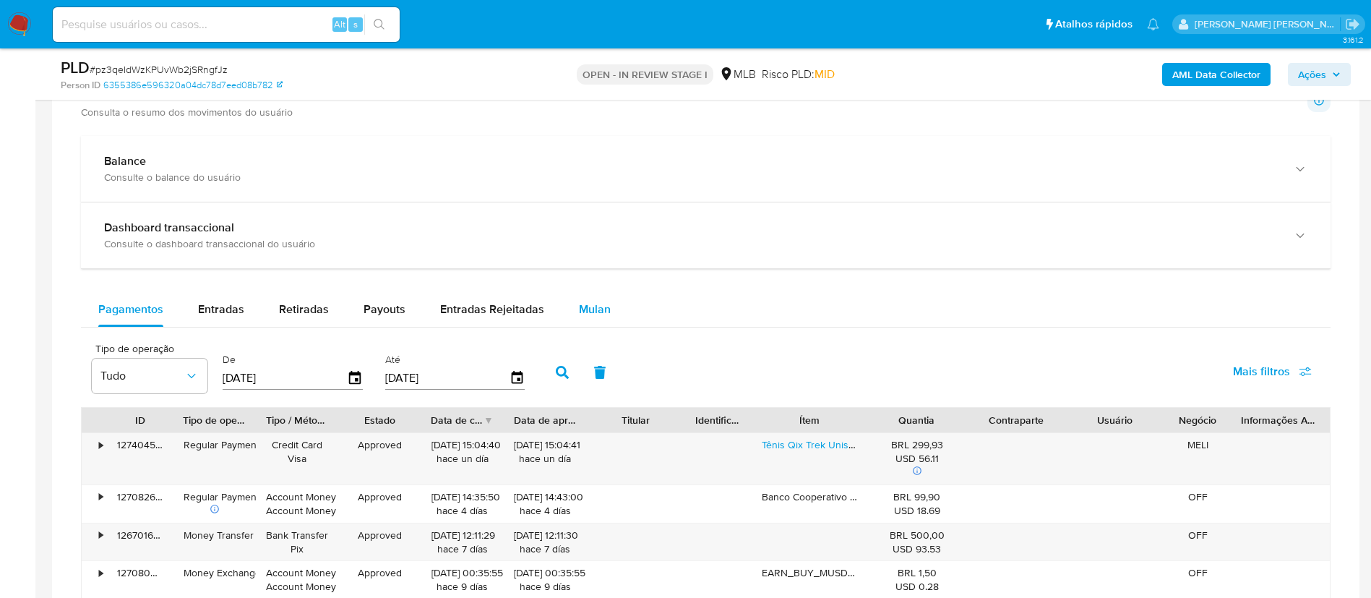
click at [589, 303] on span "Mulan" at bounding box center [595, 309] width 32 height 17
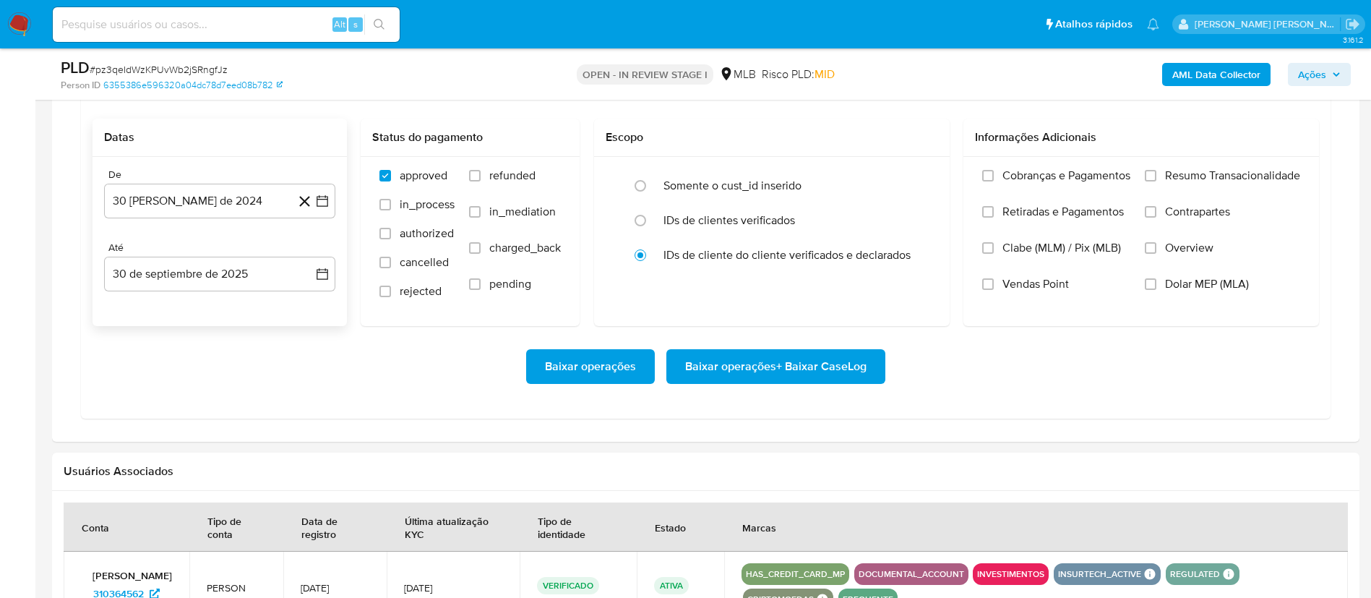
scroll to position [1192, 0]
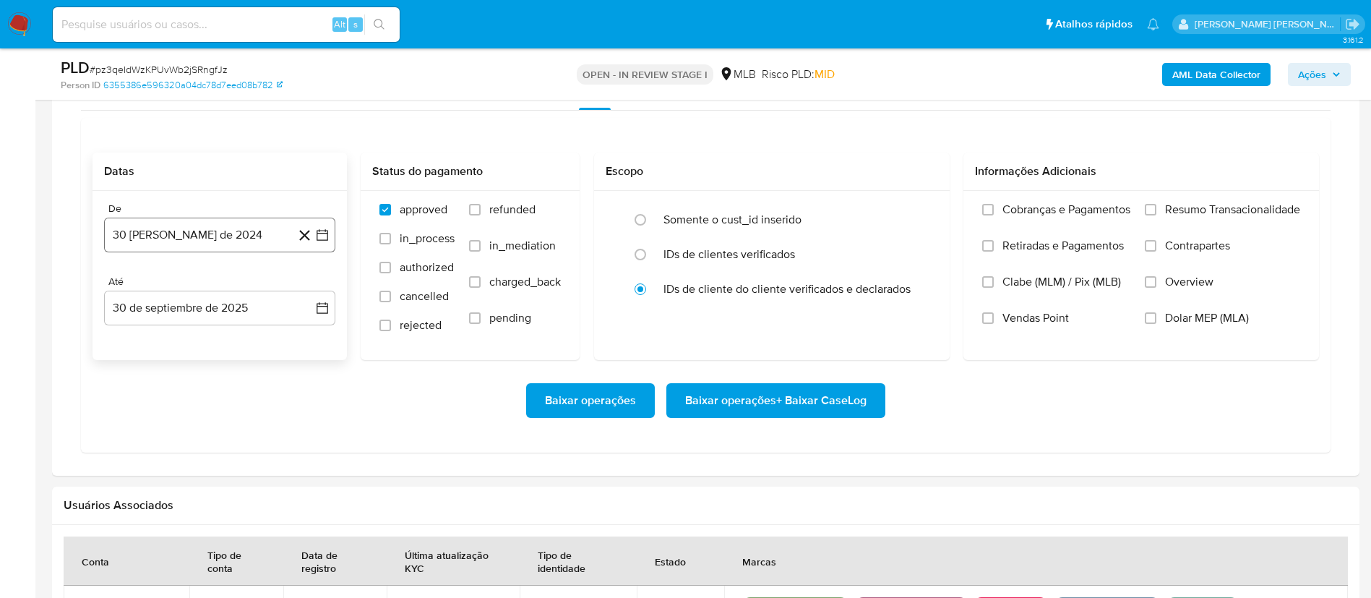
click at [330, 239] on button "30 [PERSON_NAME] de 2024" at bounding box center [219, 234] width 231 height 35
click at [310, 285] on icon "Mes siguiente" at bounding box center [309, 286] width 17 height 17
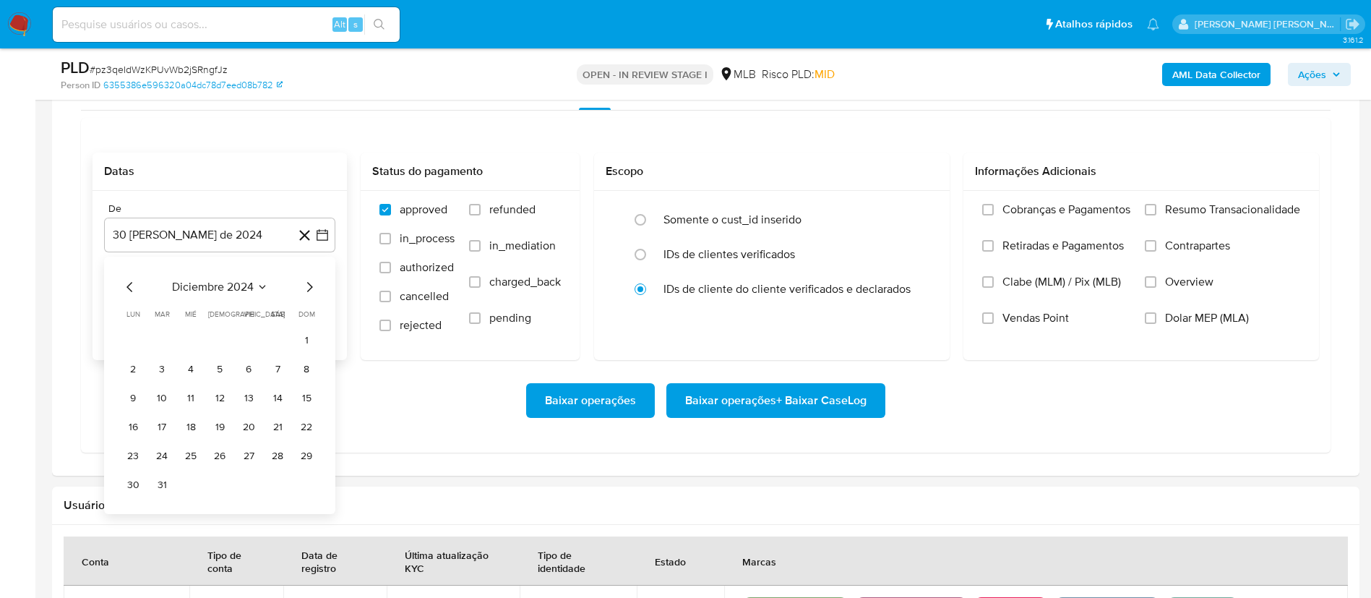
click at [310, 285] on icon "Mes siguiente" at bounding box center [309, 286] width 17 height 17
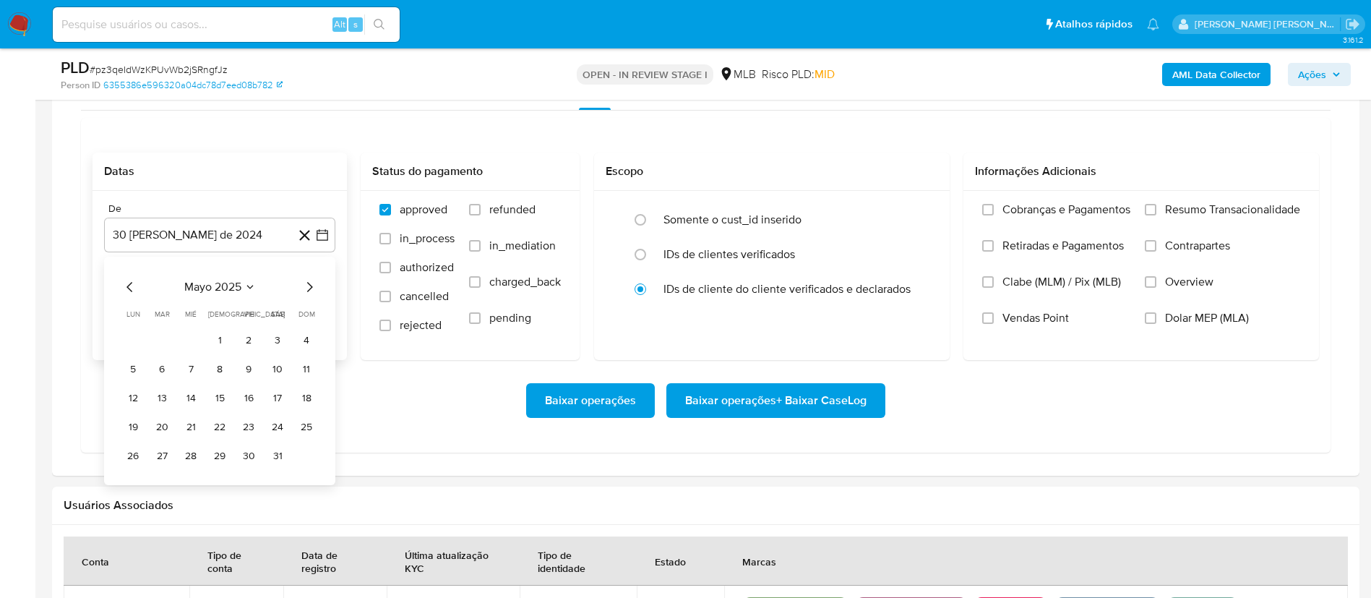
click at [310, 285] on icon "Mes siguiente" at bounding box center [309, 286] width 17 height 17
click at [248, 336] on button "1" at bounding box center [248, 340] width 23 height 23
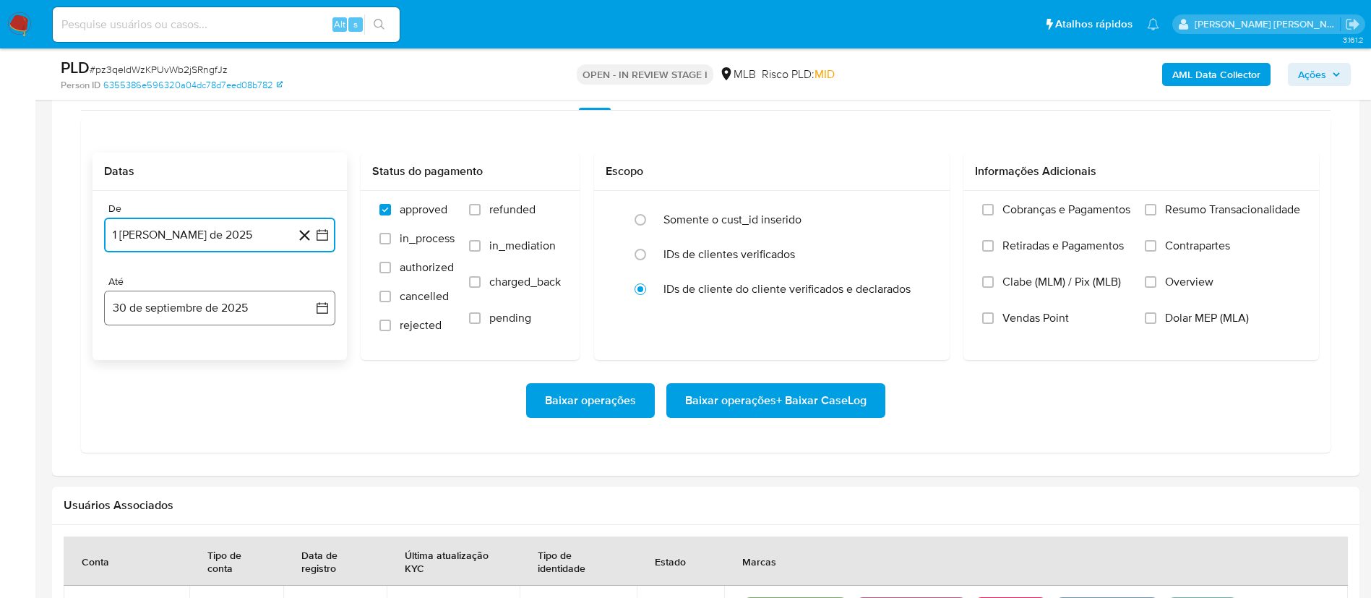
click at [318, 304] on icon "button" at bounding box center [322, 308] width 14 height 14
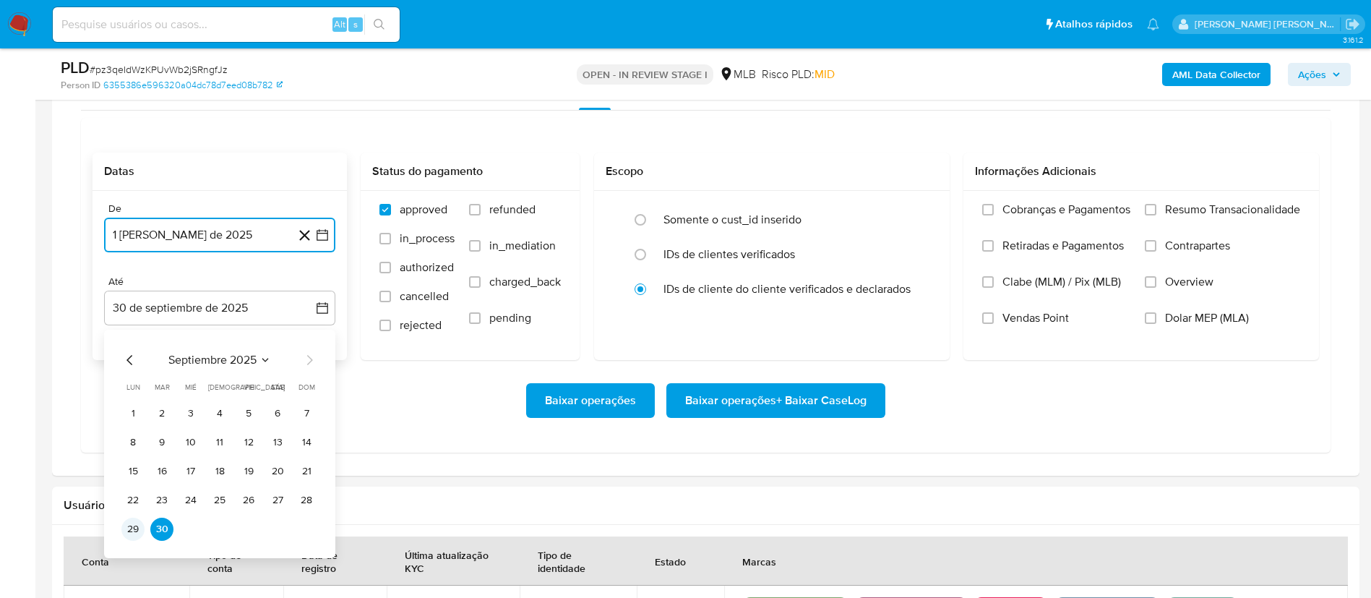
click at [131, 534] on button "29" at bounding box center [132, 528] width 23 height 23
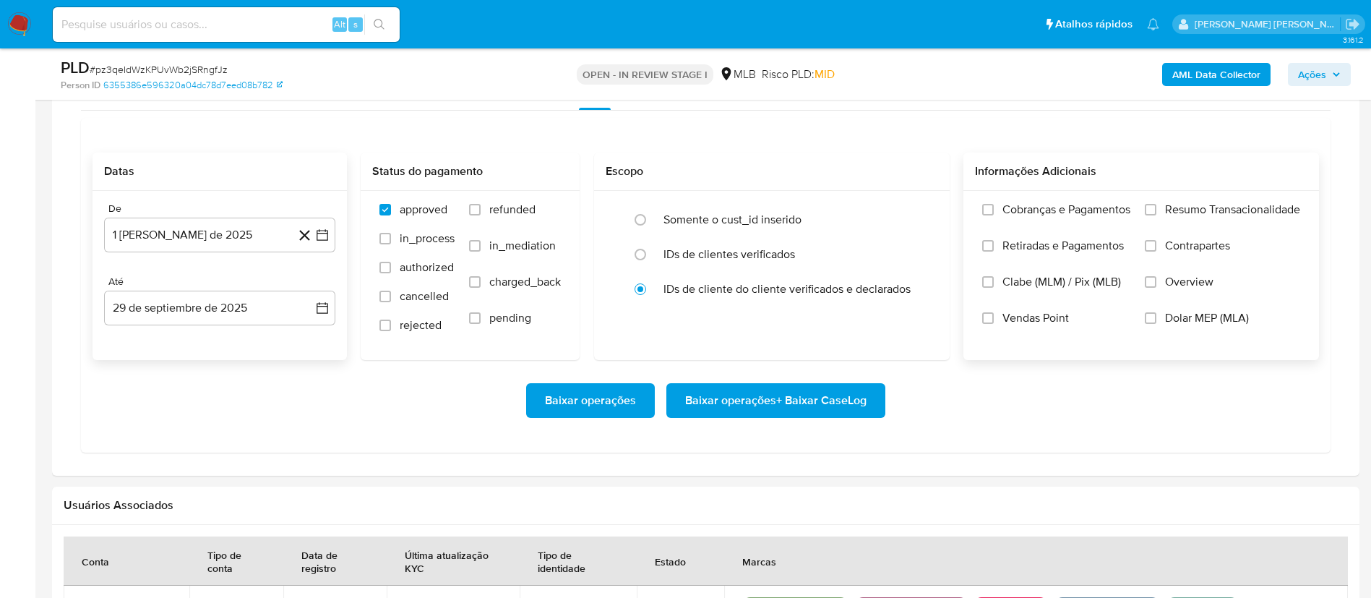
click at [1200, 282] on span "Overview" at bounding box center [1189, 282] width 48 height 14
click at [1156, 282] on input "Overview" at bounding box center [1151, 282] width 12 height 12
click at [1196, 241] on span "Contrapartes" at bounding box center [1197, 245] width 65 height 14
click at [1156, 241] on input "Contrapartes" at bounding box center [1151, 246] width 12 height 12
click at [1205, 210] on span "Resumo Transacionalidade" at bounding box center [1232, 209] width 135 height 14
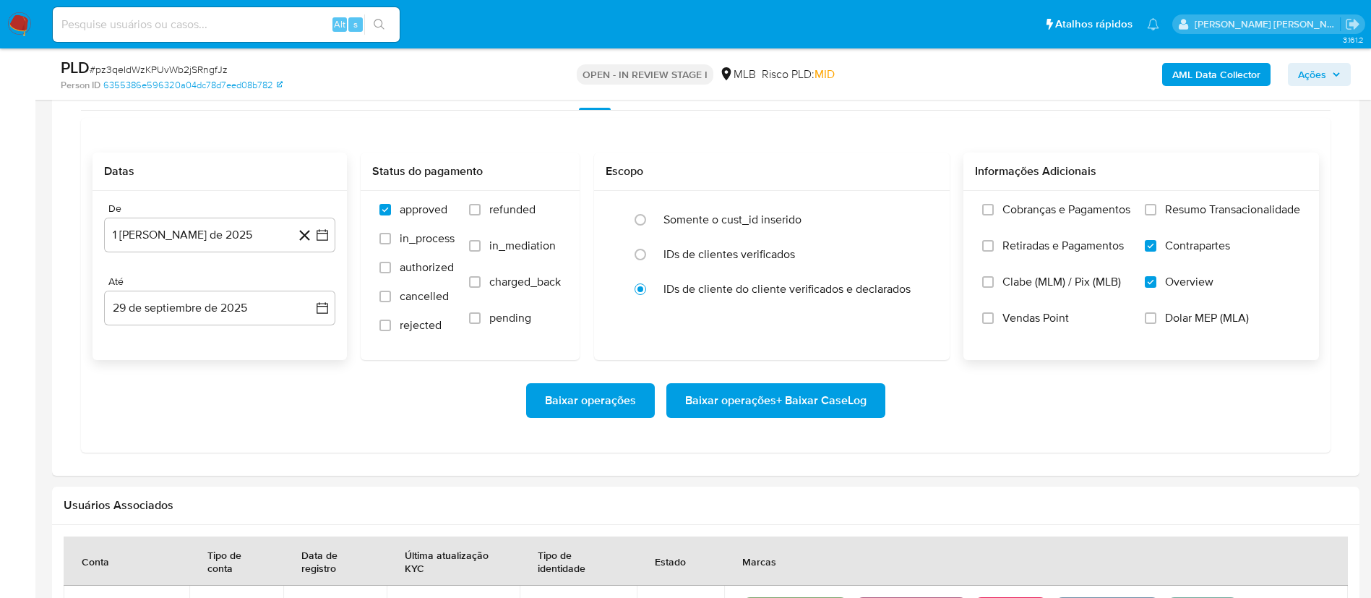
click at [1156, 210] on input "Resumo Transacionalidade" at bounding box center [1151, 210] width 12 height 12
click at [841, 395] on span "Baixar operações + Baixar CaseLog" at bounding box center [775, 400] width 181 height 32
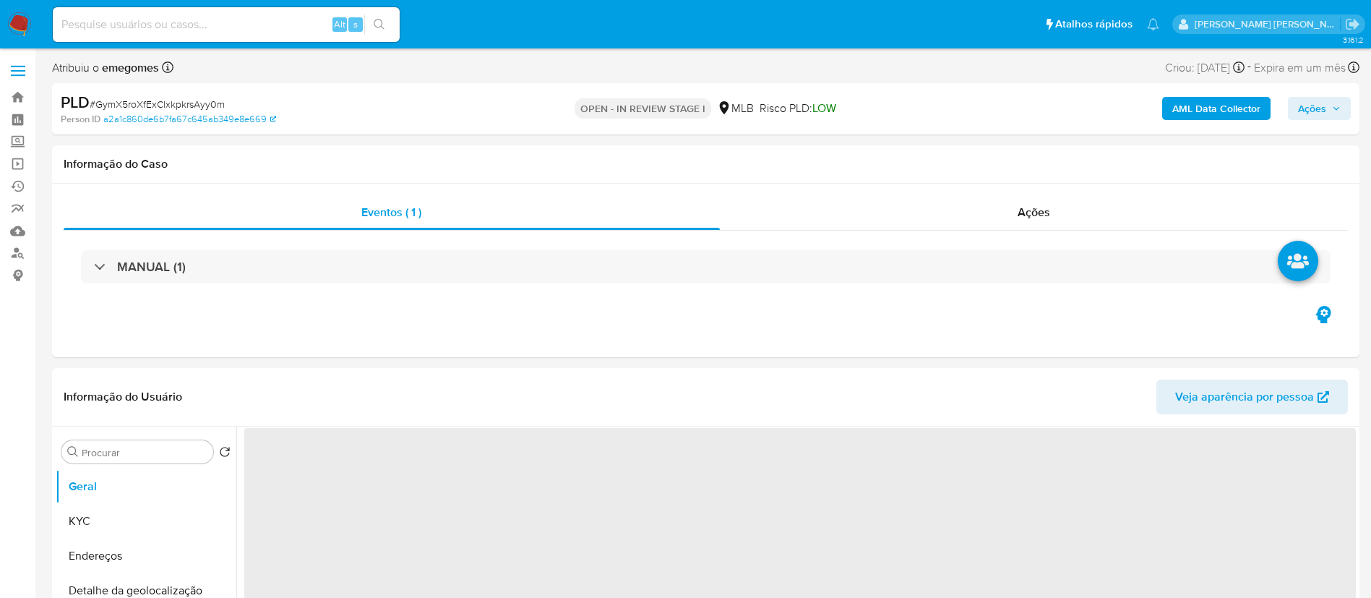
select select "10"
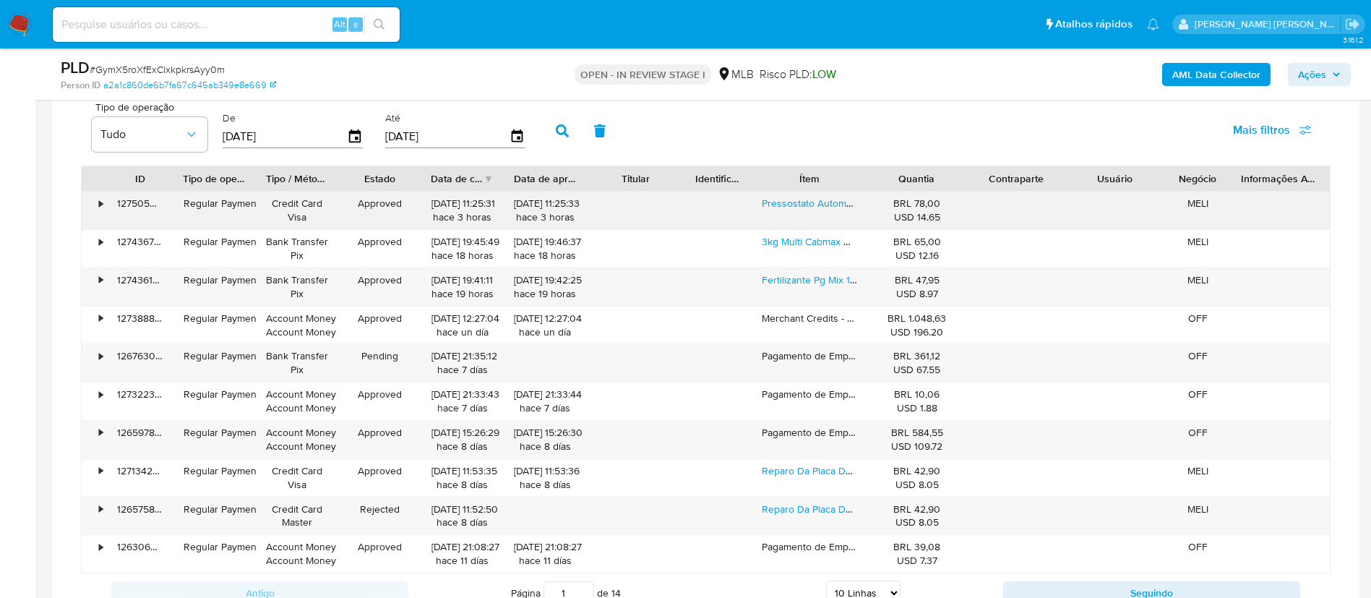
scroll to position [1084, 0]
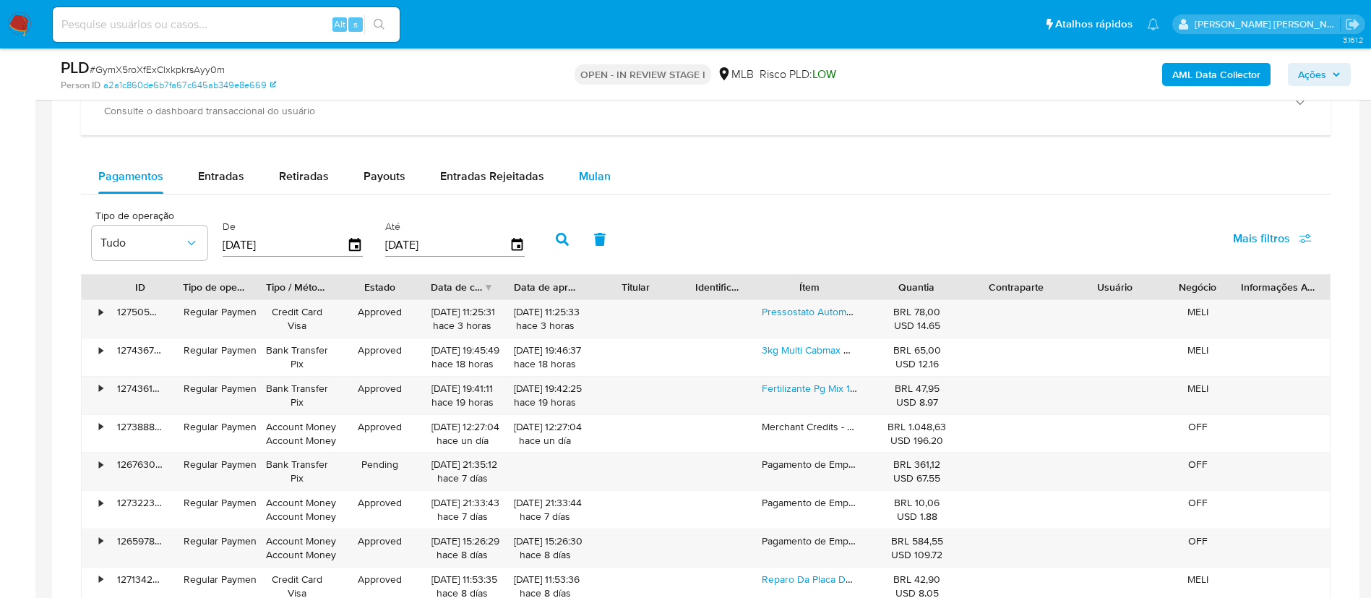
click at [594, 180] on span "Mulan" at bounding box center [595, 176] width 32 height 17
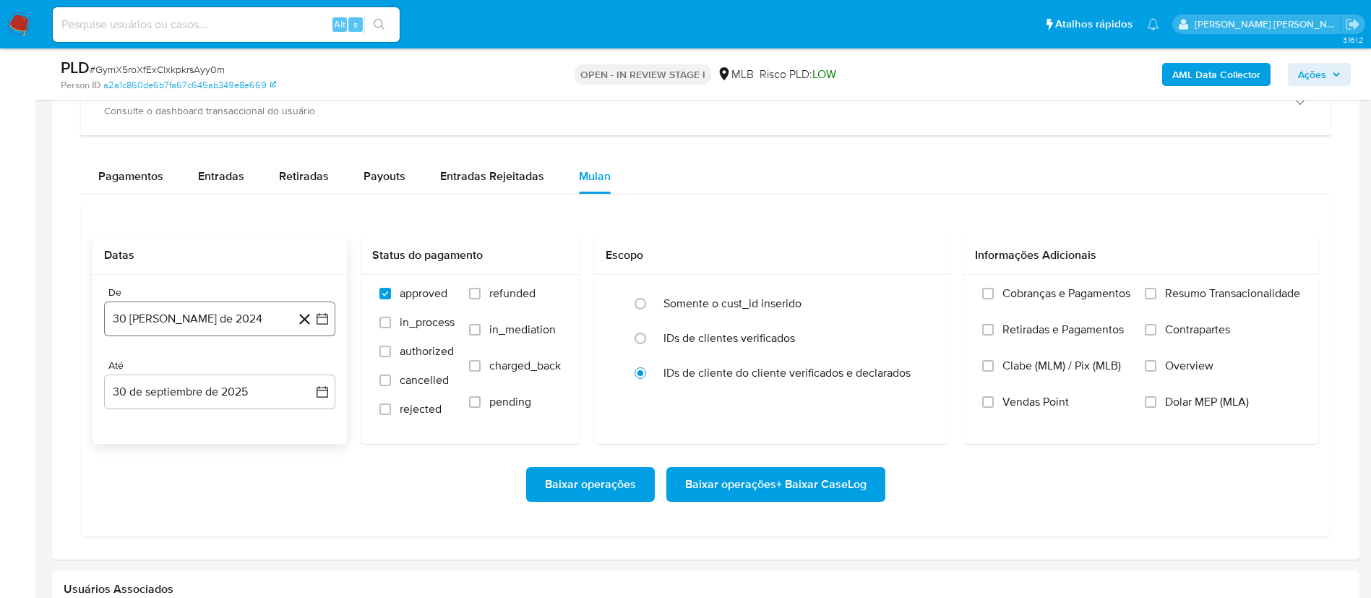
click at [331, 312] on button "30 [PERSON_NAME] de 2024" at bounding box center [219, 318] width 231 height 35
click at [306, 373] on icon "Mes siguiente" at bounding box center [309, 370] width 17 height 17
click at [306, 373] on div "Até 30 de septiembre de 2025 [DATE]" at bounding box center [219, 384] width 231 height 50
click at [321, 313] on icon "button" at bounding box center [322, 318] width 14 height 14
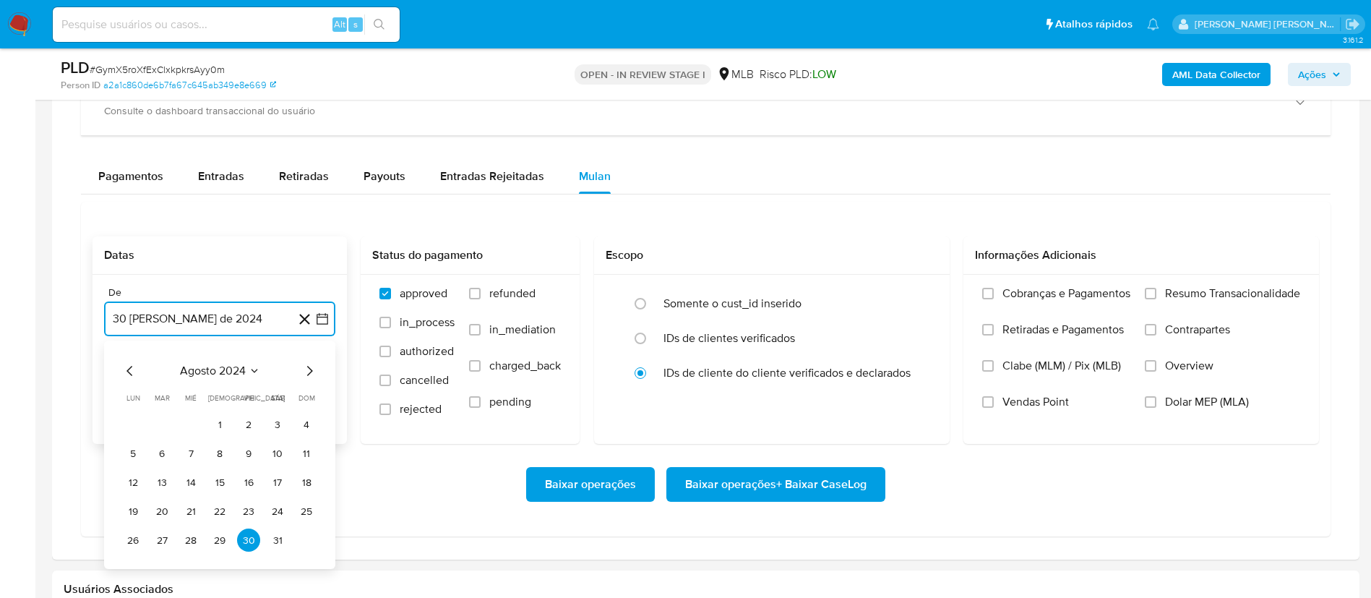
click at [308, 374] on icon "Mes siguiente" at bounding box center [310, 371] width 6 height 10
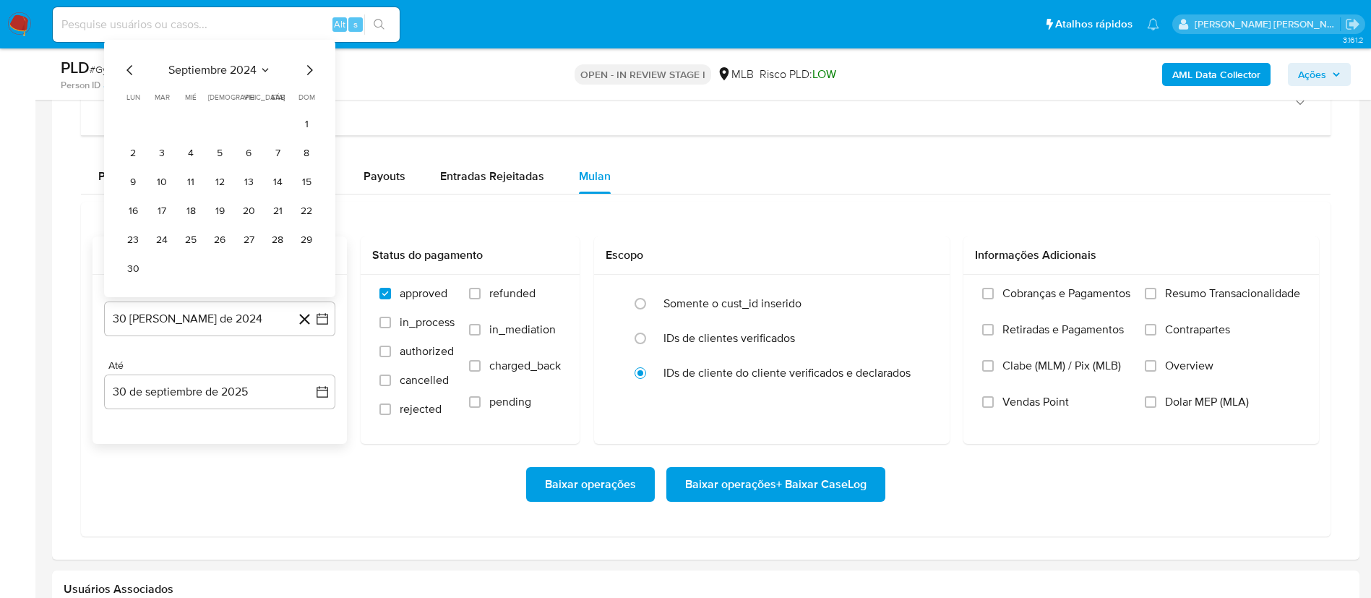
click at [308, 374] on button "30 de septiembre de 2025" at bounding box center [219, 391] width 231 height 35
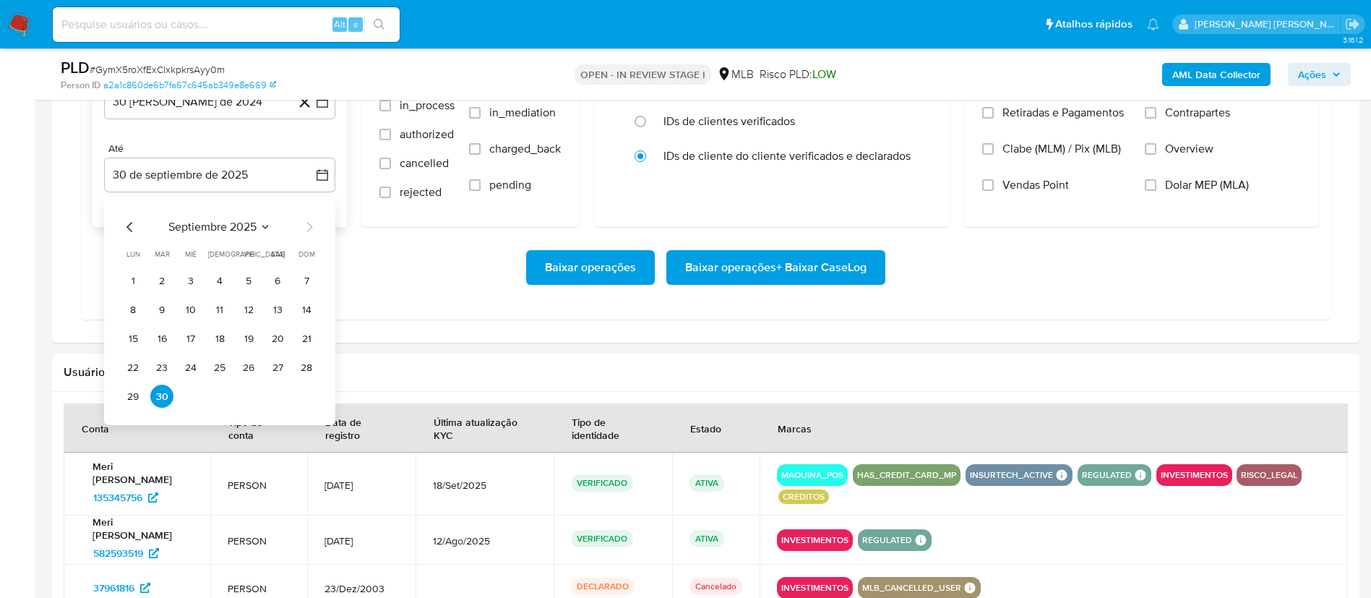
click at [425, 301] on div "Baixar operações Baixar operações + Baixar CaseLog" at bounding box center [705, 267] width 1226 height 81
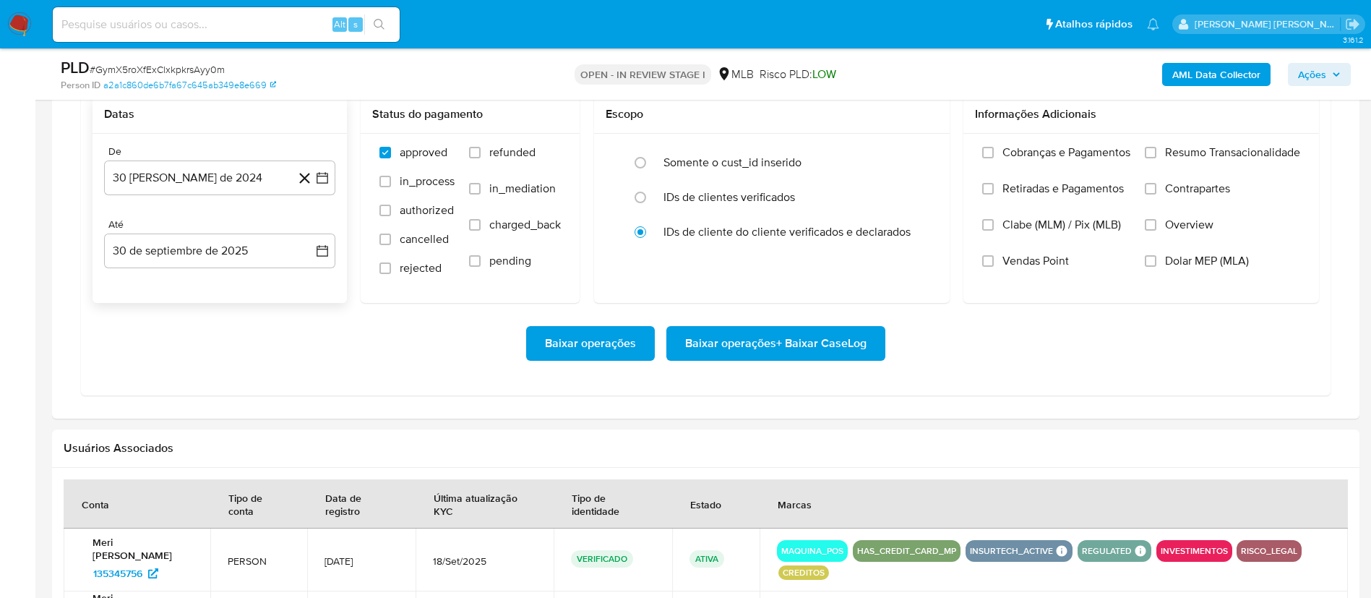
scroll to position [1192, 0]
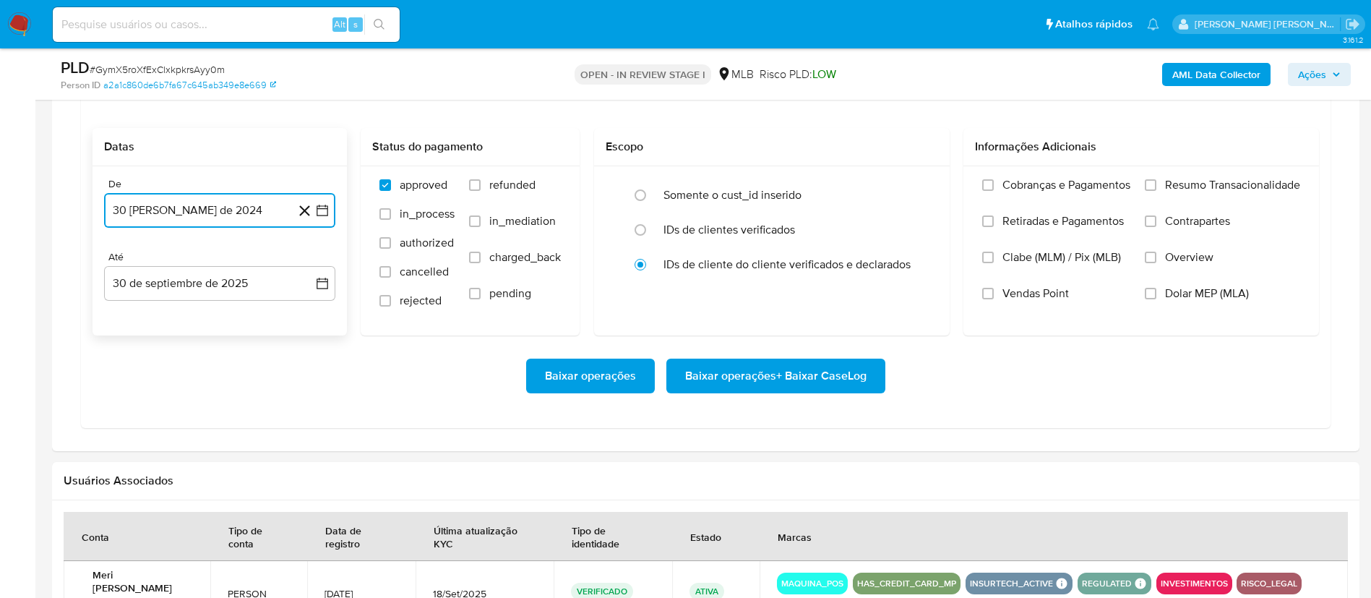
click at [324, 210] on icon "button" at bounding box center [322, 210] width 14 height 14
click at [312, 259] on icon "Mes siguiente" at bounding box center [309, 262] width 17 height 17
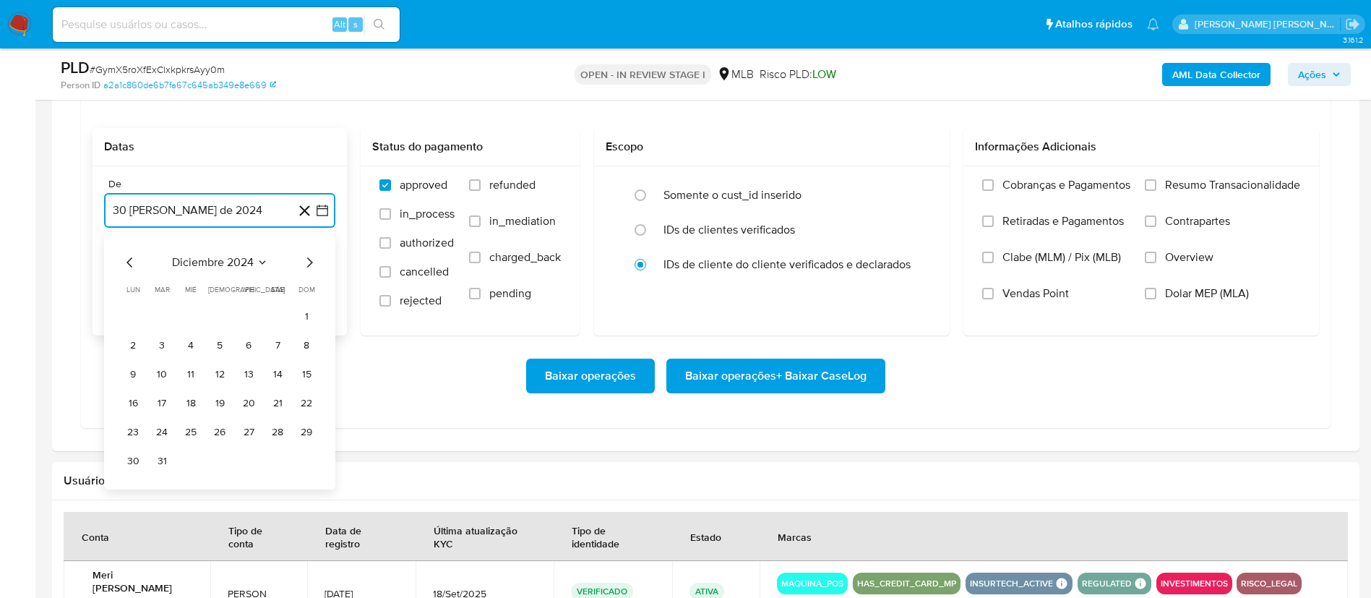
click at [312, 259] on icon "Mes siguiente" at bounding box center [309, 262] width 17 height 17
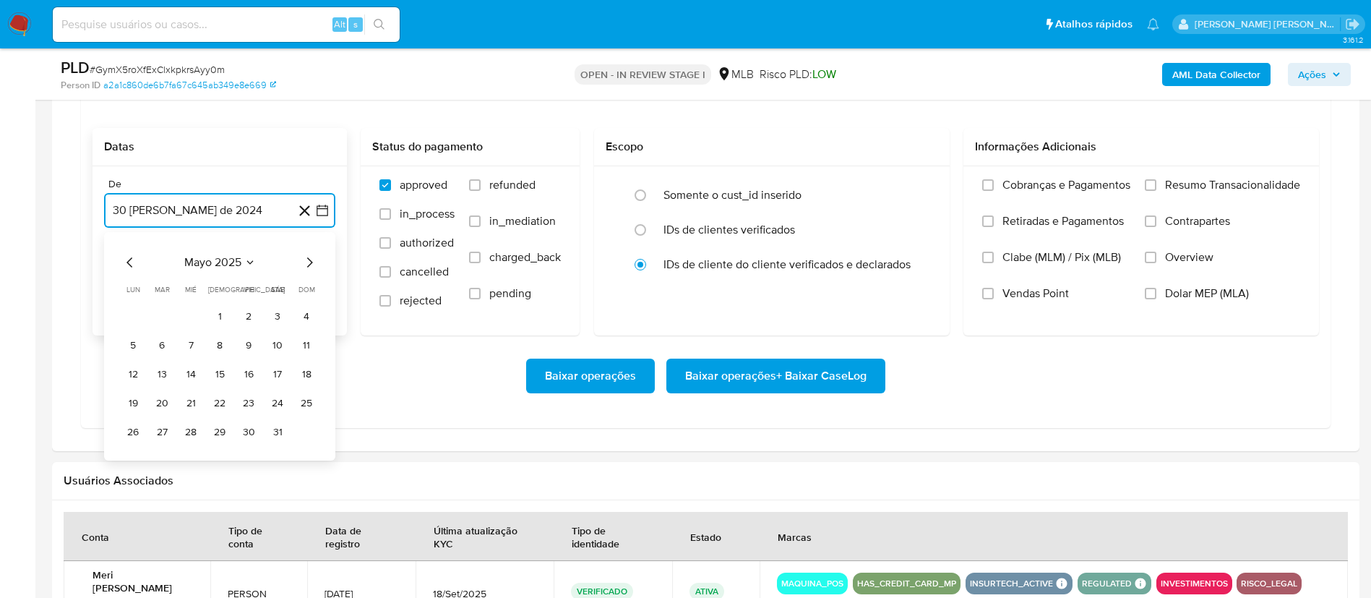
click at [312, 259] on icon "Mes siguiente" at bounding box center [309, 262] width 17 height 17
click at [247, 314] on button "1" at bounding box center [248, 315] width 23 height 23
click at [323, 289] on icon "button" at bounding box center [322, 283] width 14 height 14
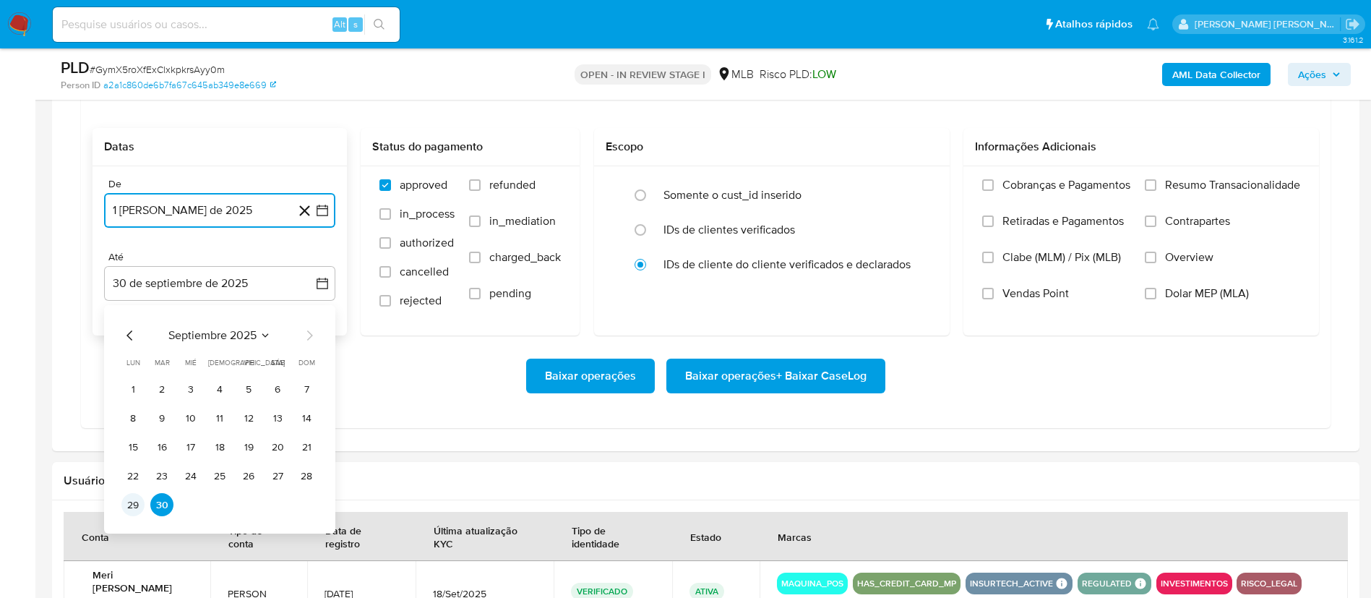
click at [138, 501] on button "29" at bounding box center [132, 504] width 23 height 23
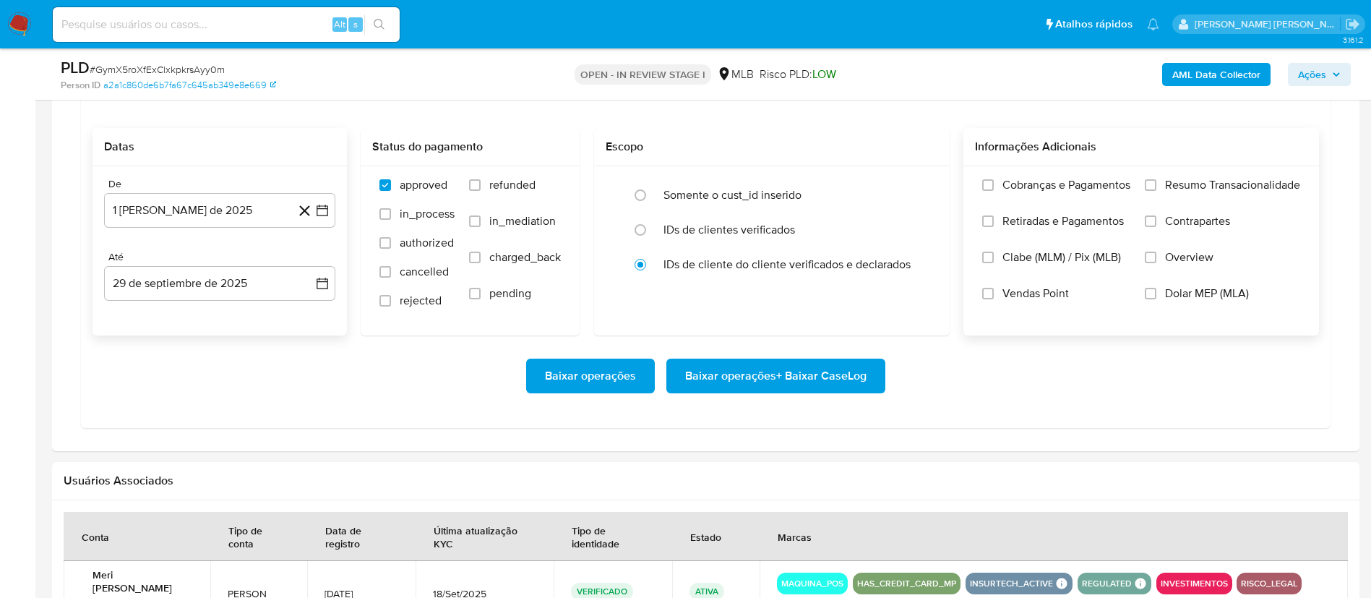
click at [1165, 259] on span "Overview" at bounding box center [1189, 257] width 48 height 14
click at [1156, 259] on input "Overview" at bounding box center [1151, 257] width 12 height 12
click at [1181, 220] on span "Contrapartes" at bounding box center [1197, 221] width 65 height 14
click at [1156, 220] on input "Contrapartes" at bounding box center [1151, 221] width 12 height 12
click at [1190, 178] on span "Resumo Transacionalidade" at bounding box center [1232, 185] width 135 height 14
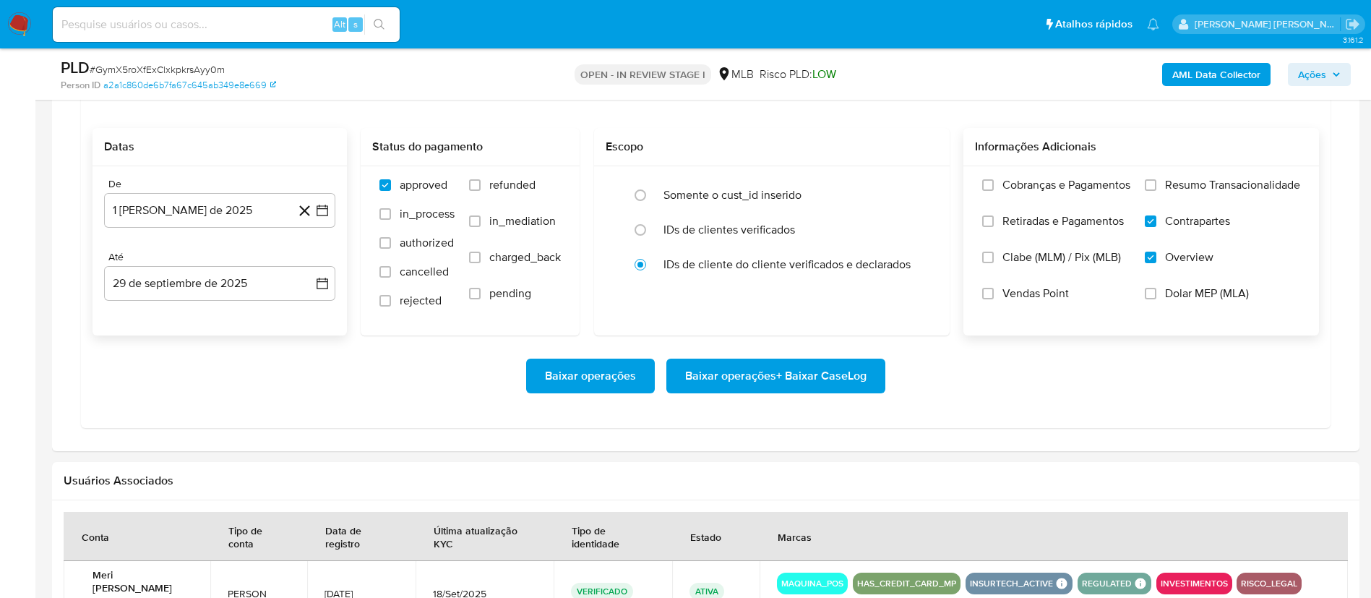
click at [1156, 179] on input "Resumo Transacionalidade" at bounding box center [1151, 185] width 12 height 12
click at [799, 367] on span "Baixar operações + Baixar CaseLog" at bounding box center [775, 376] width 181 height 32
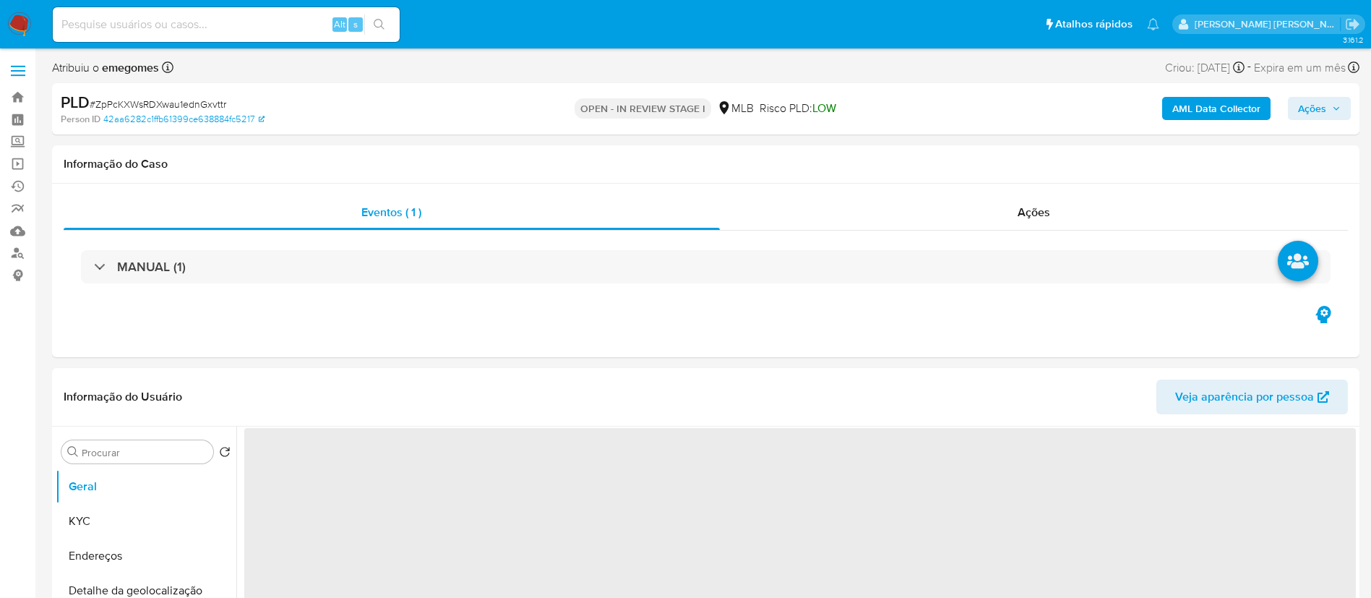
select select "10"
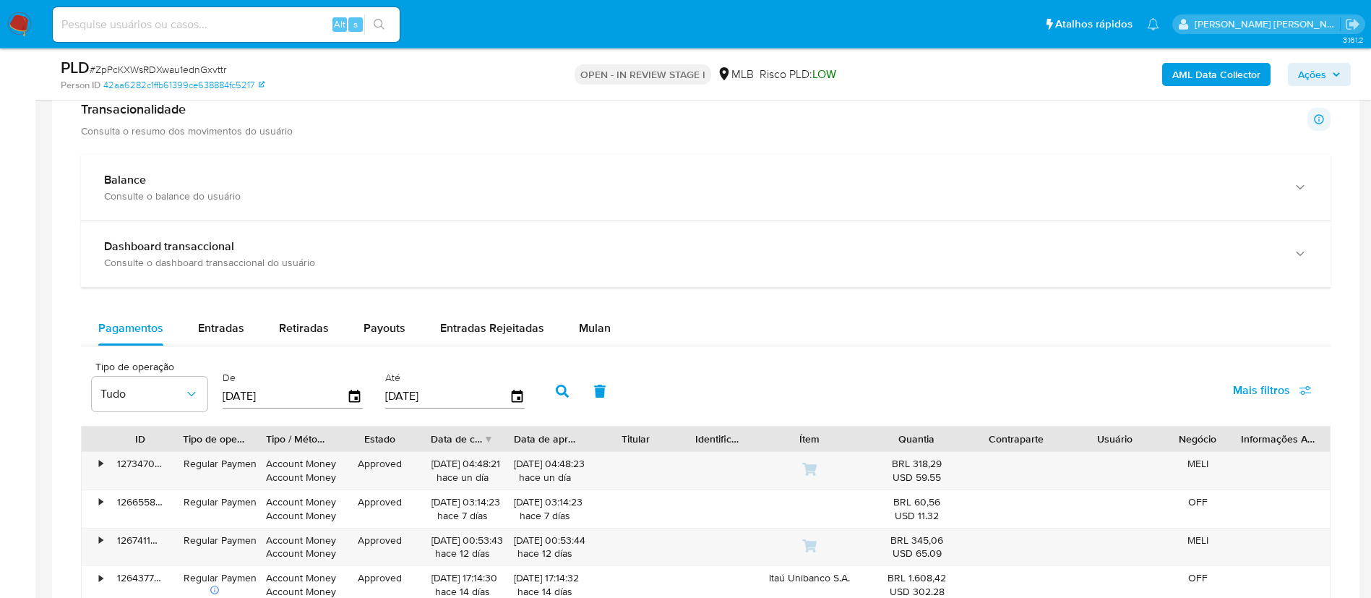
scroll to position [1084, 0]
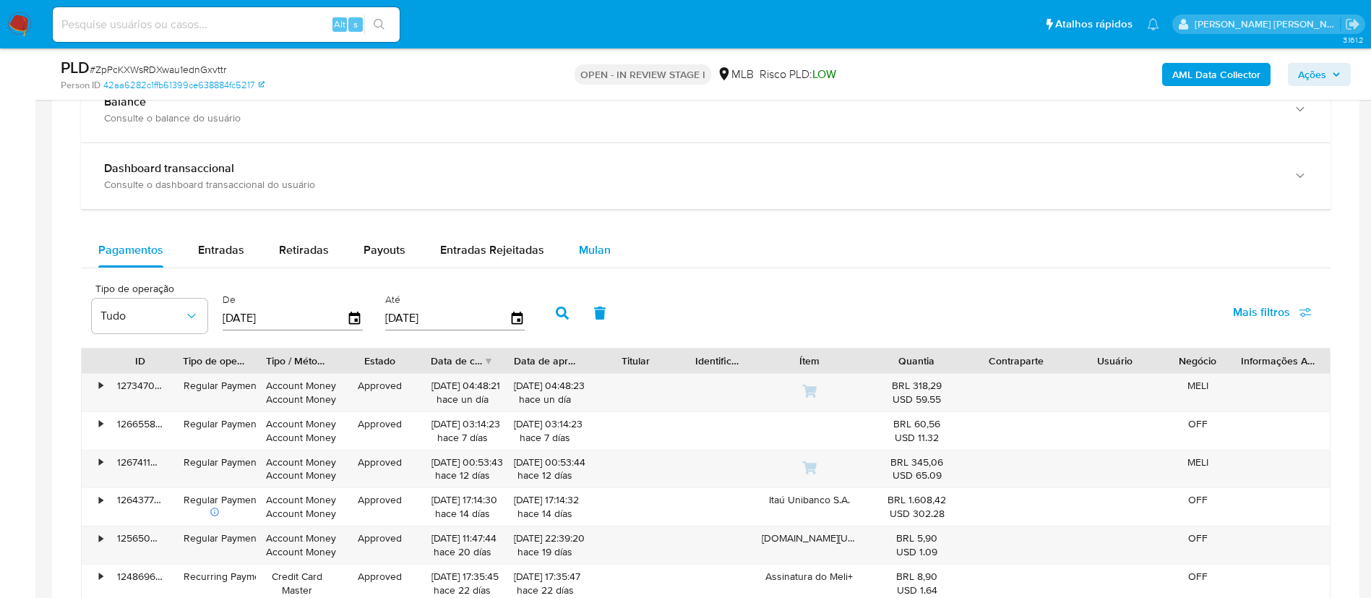
click at [600, 245] on span "Mulan" at bounding box center [595, 249] width 32 height 17
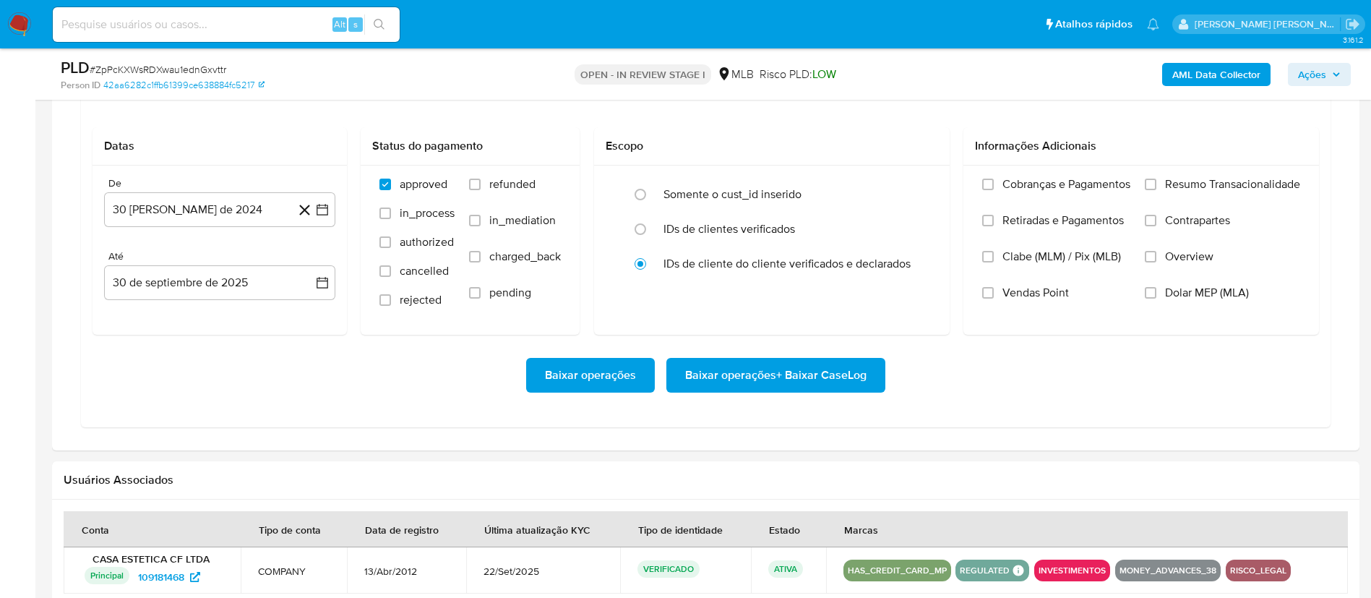
scroll to position [1301, 0]
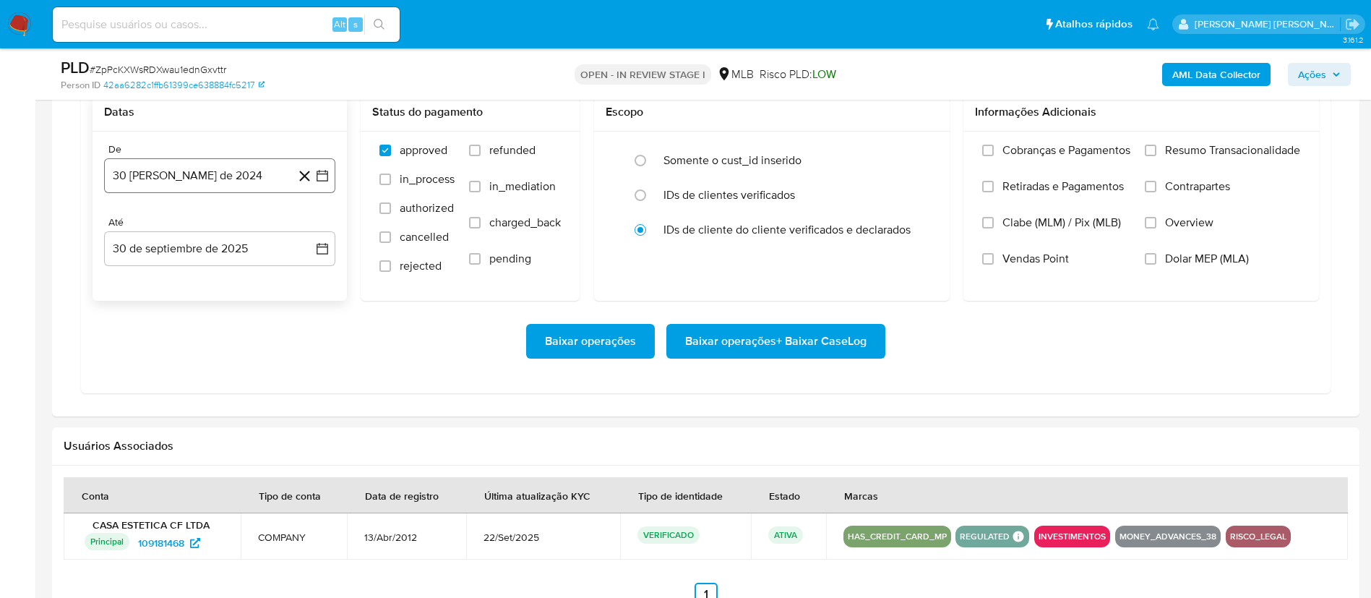
click at [326, 178] on icon "button" at bounding box center [322, 175] width 14 height 14
click at [311, 228] on icon "Mes siguiente" at bounding box center [310, 228] width 6 height 10
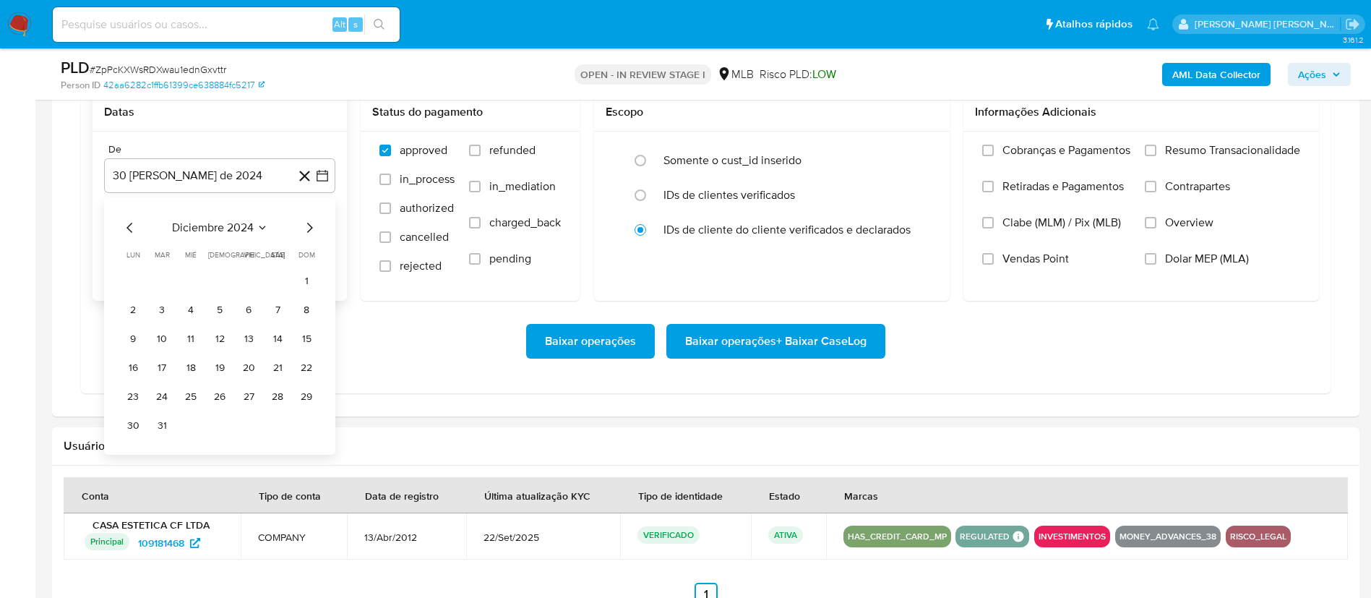
click at [311, 228] on icon "Mes siguiente" at bounding box center [310, 228] width 6 height 10
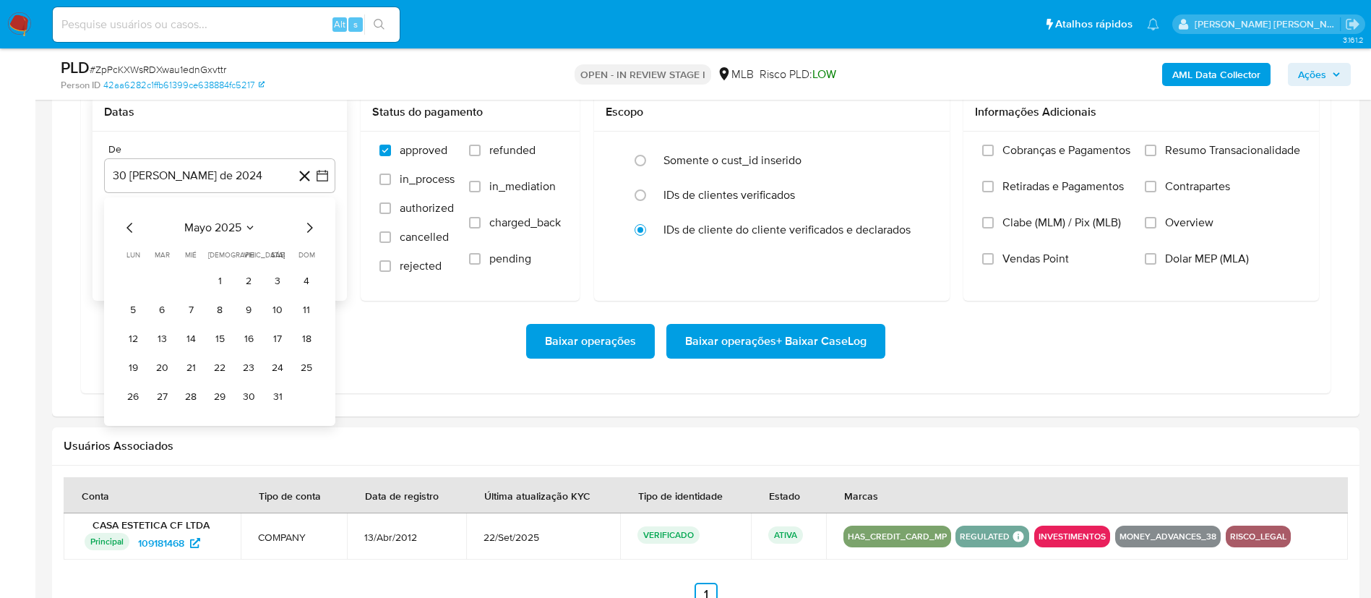
click at [311, 228] on icon "Mes siguiente" at bounding box center [310, 228] width 6 height 10
click at [241, 283] on button "1" at bounding box center [248, 281] width 23 height 23
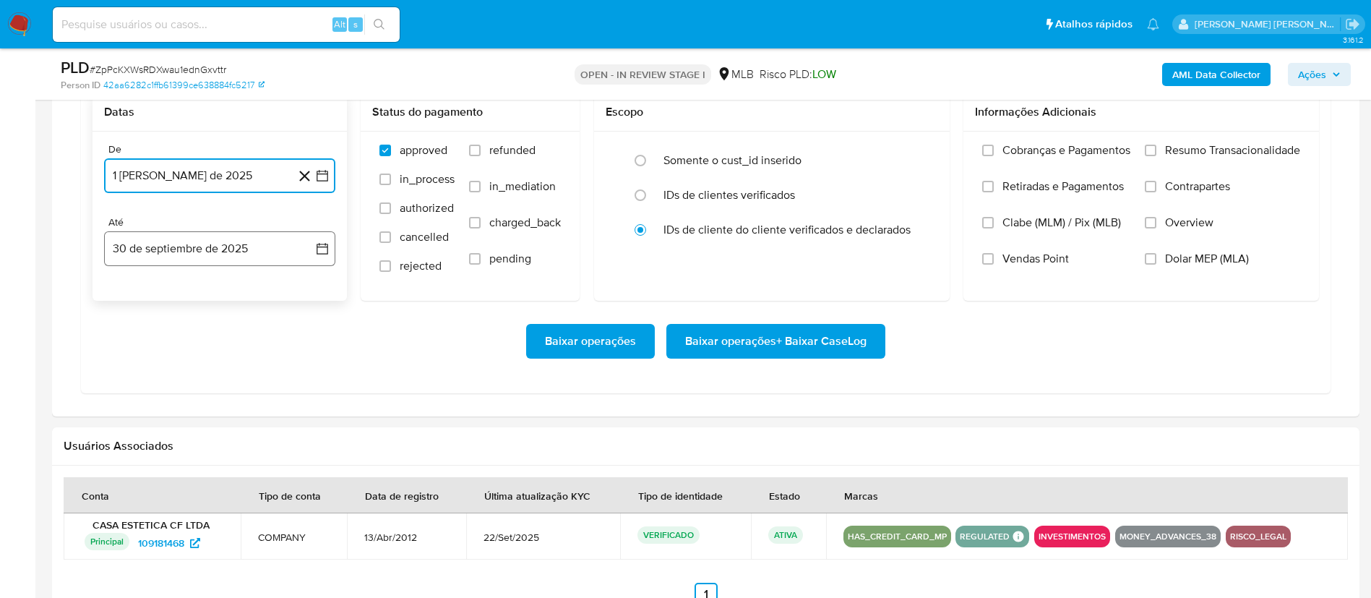
click at [322, 251] on icon "button" at bounding box center [322, 248] width 14 height 14
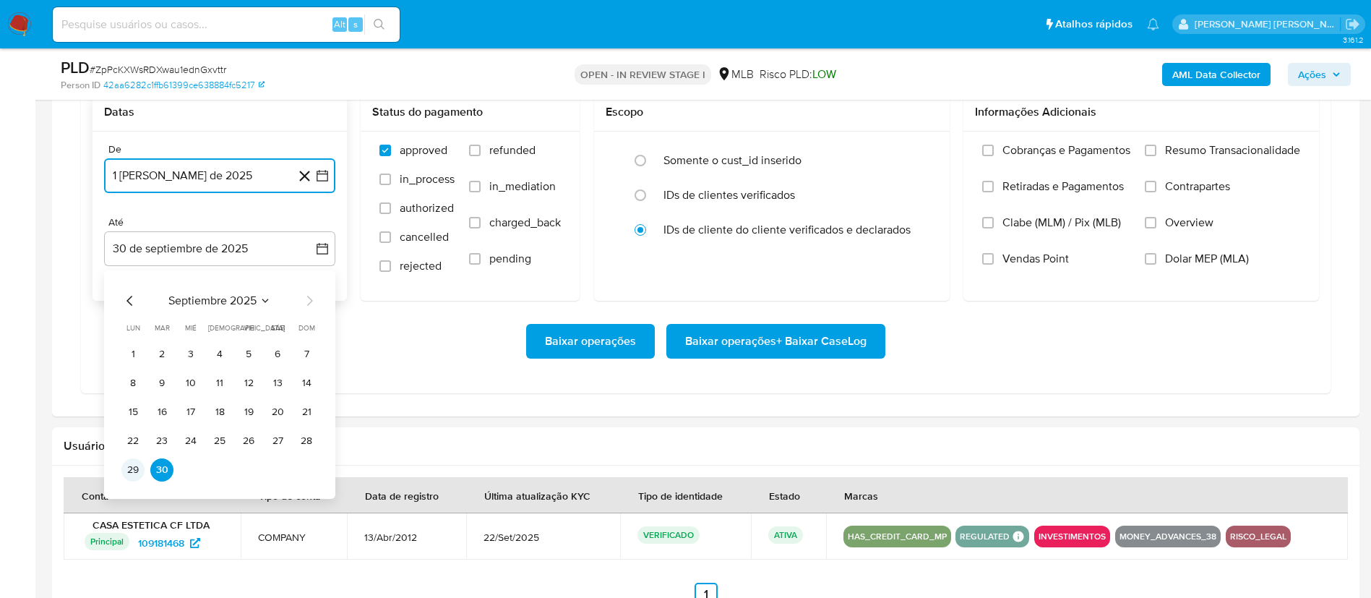
click at [129, 460] on button "29" at bounding box center [132, 469] width 23 height 23
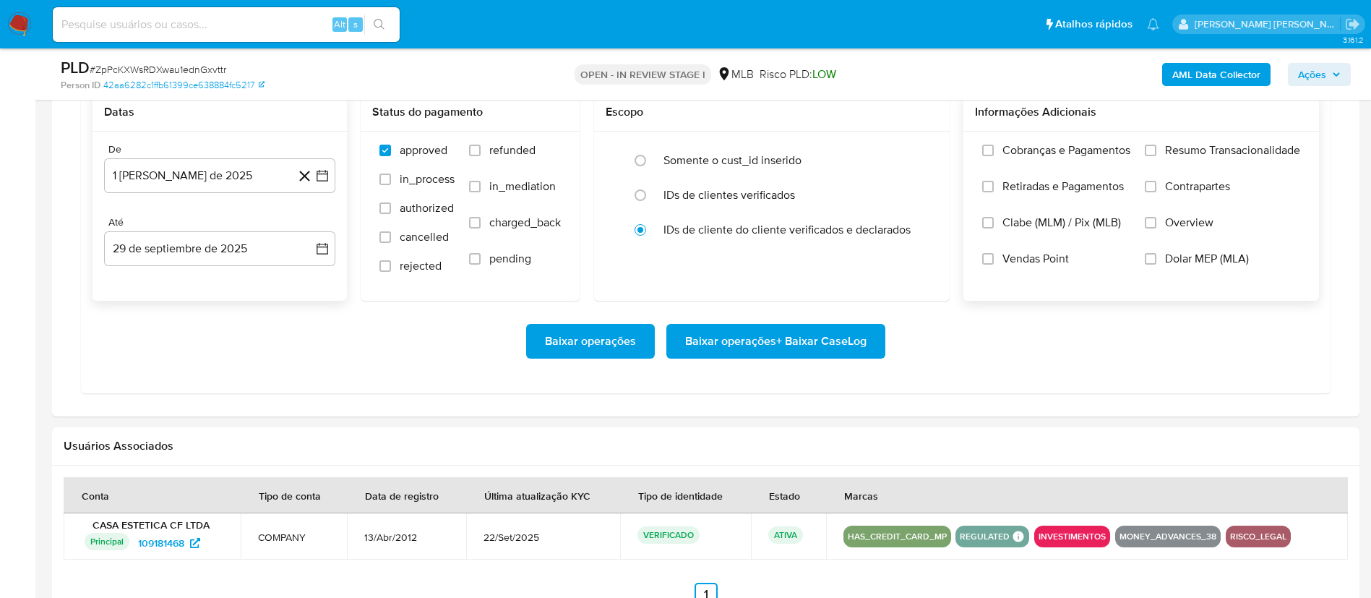
click at [1207, 222] on span "Overview" at bounding box center [1189, 222] width 48 height 14
click at [1156, 222] on input "Overview" at bounding box center [1151, 223] width 12 height 12
click at [1194, 191] on span "Contrapartes" at bounding box center [1197, 186] width 65 height 14
click at [1156, 191] on input "Contrapartes" at bounding box center [1151, 187] width 12 height 12
click at [1195, 152] on span "Resumo Transacionalidade" at bounding box center [1232, 150] width 135 height 14
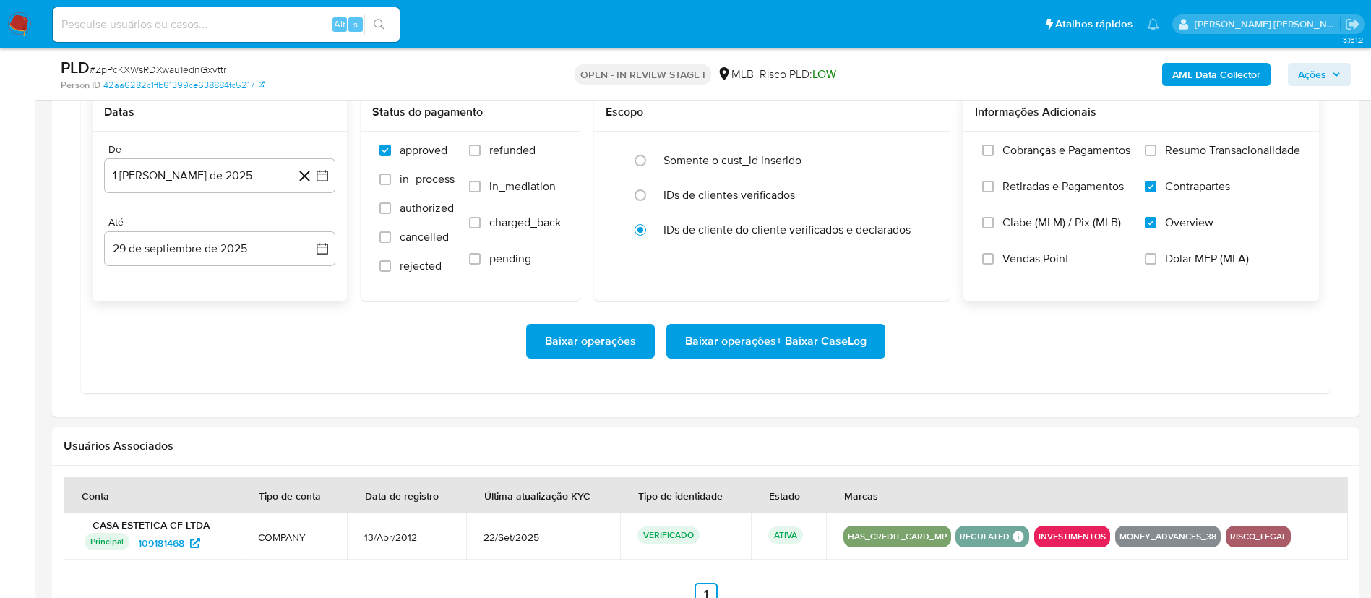
click at [1156, 152] on input "Resumo Transacionalidade" at bounding box center [1151, 151] width 12 height 12
click at [805, 331] on span "Baixar operações + Baixar CaseLog" at bounding box center [775, 341] width 181 height 32
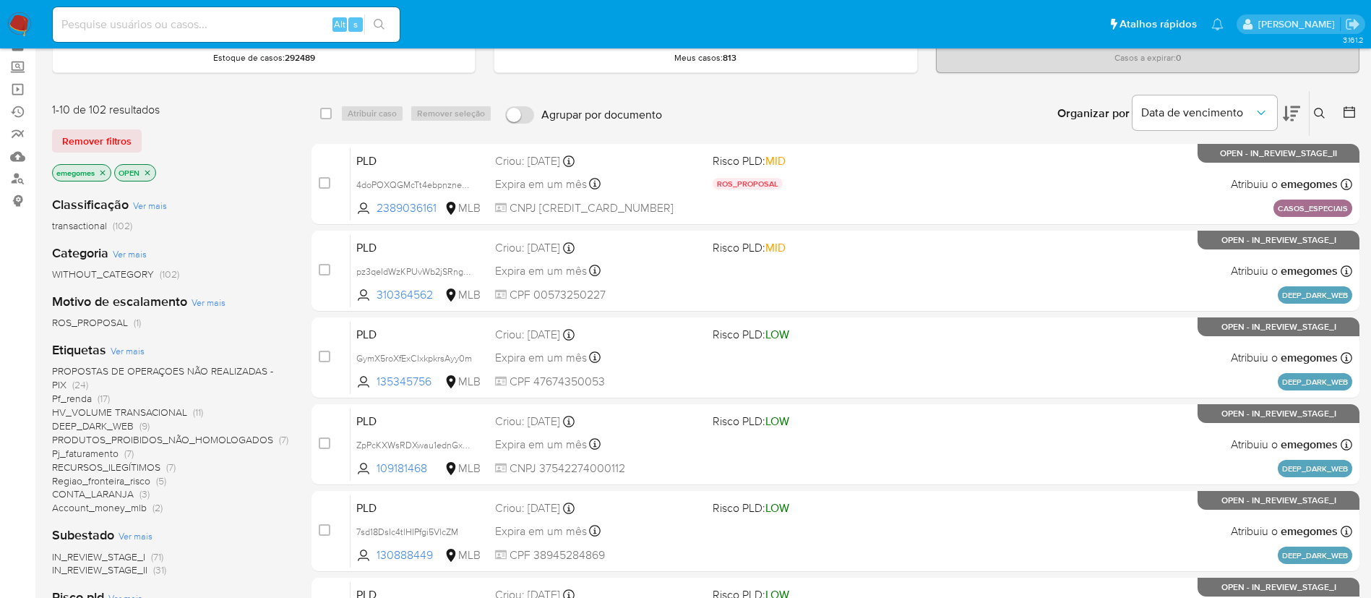
scroll to position [108, 0]
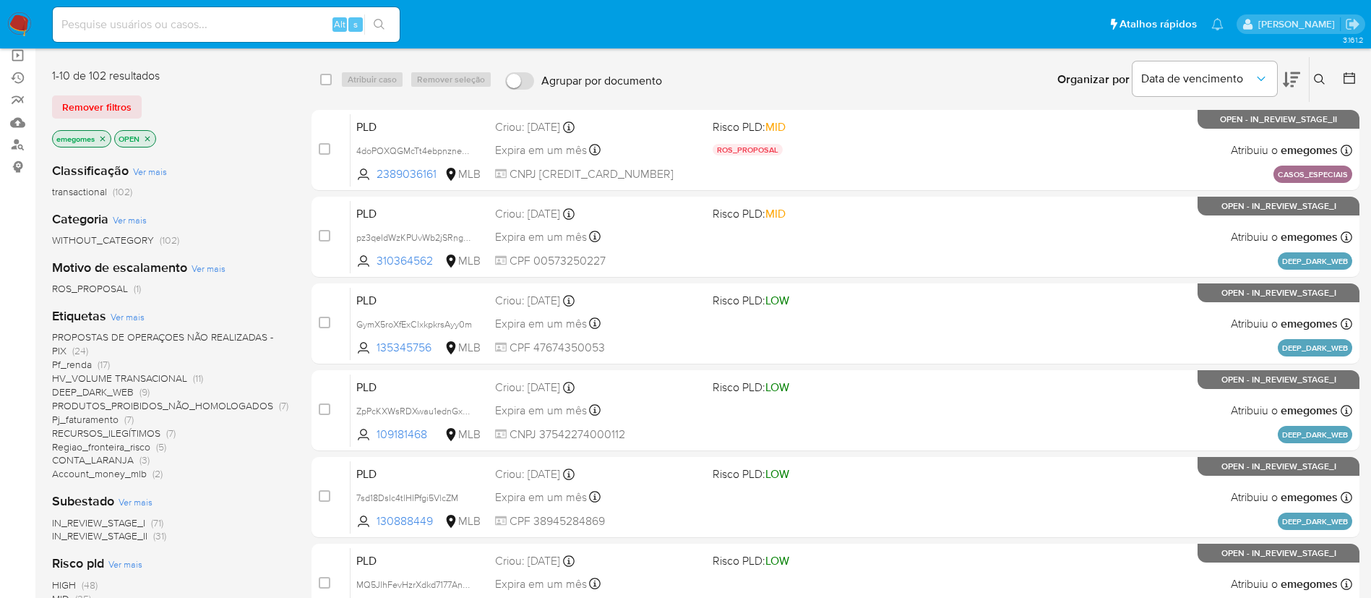
click at [221, 337] on span "PROPOSTAS DE OPERAÇOES NÃO REALIZADAS - PIX" at bounding box center [162, 343] width 221 height 28
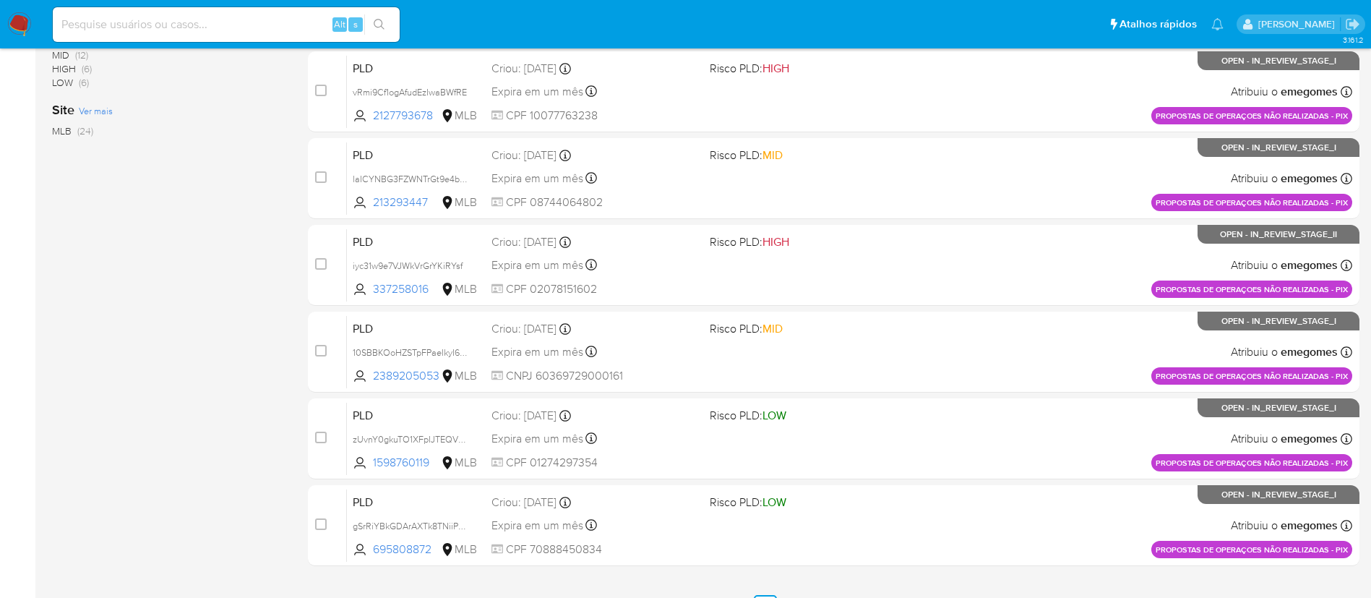
scroll to position [542, 0]
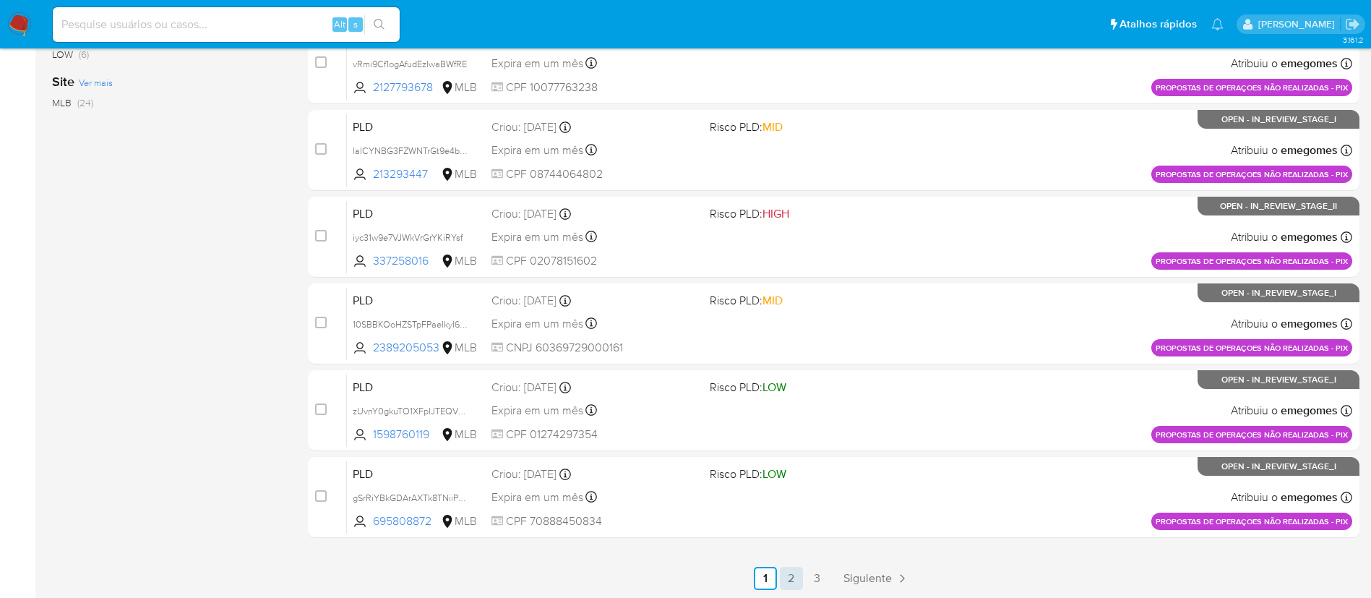
click at [793, 577] on link "2" at bounding box center [791, 578] width 23 height 23
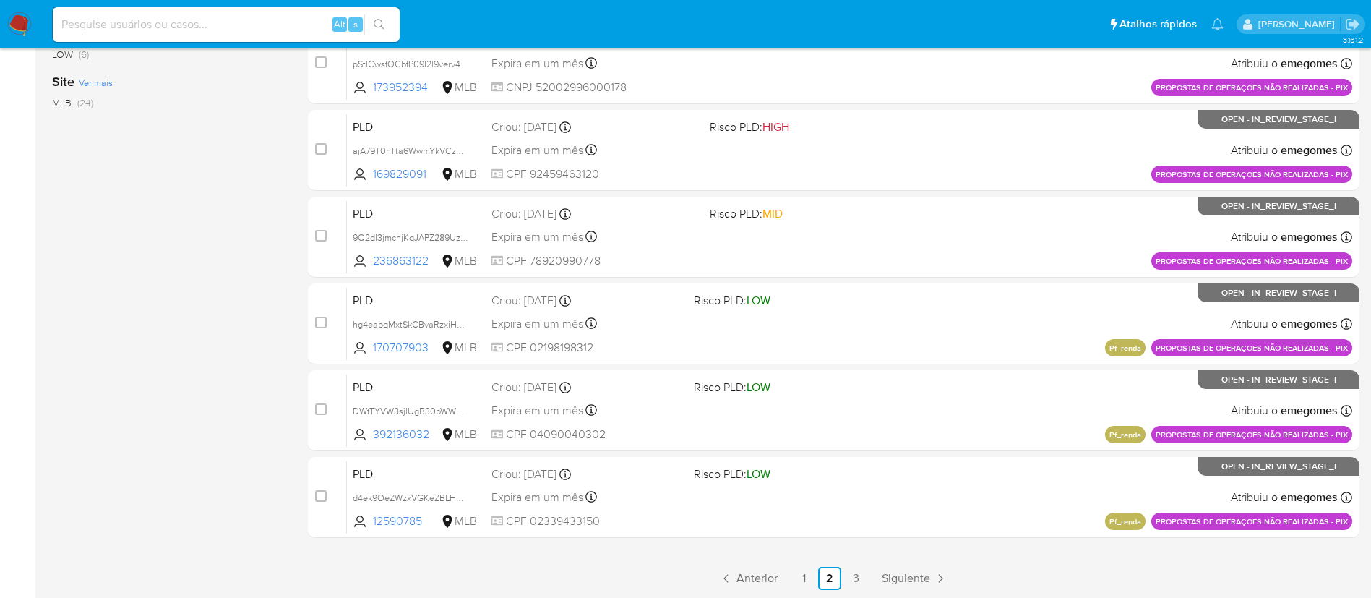
scroll to position [595, 0]
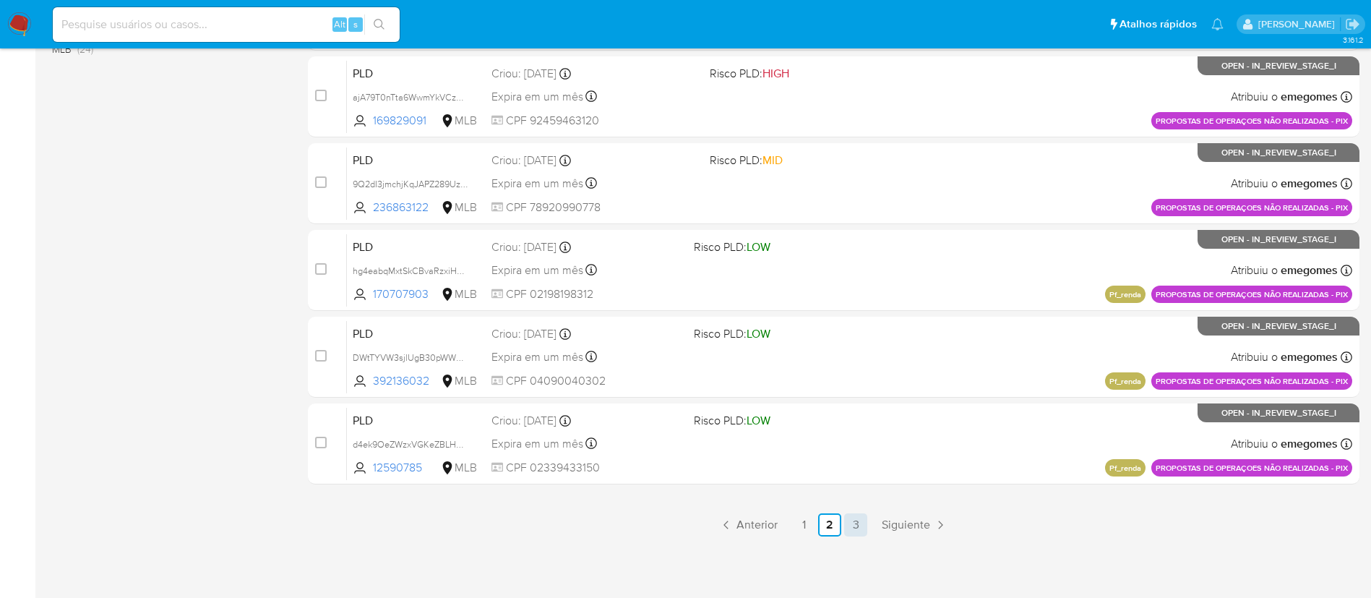
click at [863, 531] on link "3" at bounding box center [855, 524] width 23 height 23
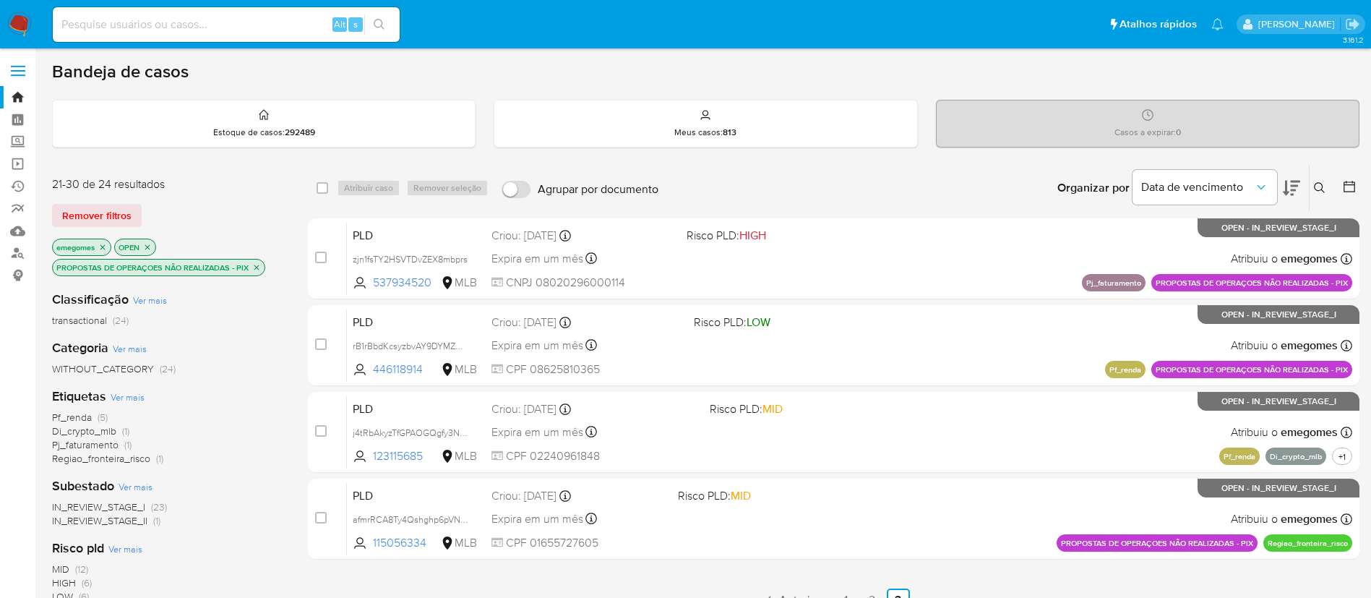
click at [259, 263] on icon "close-filter" at bounding box center [256, 267] width 9 height 9
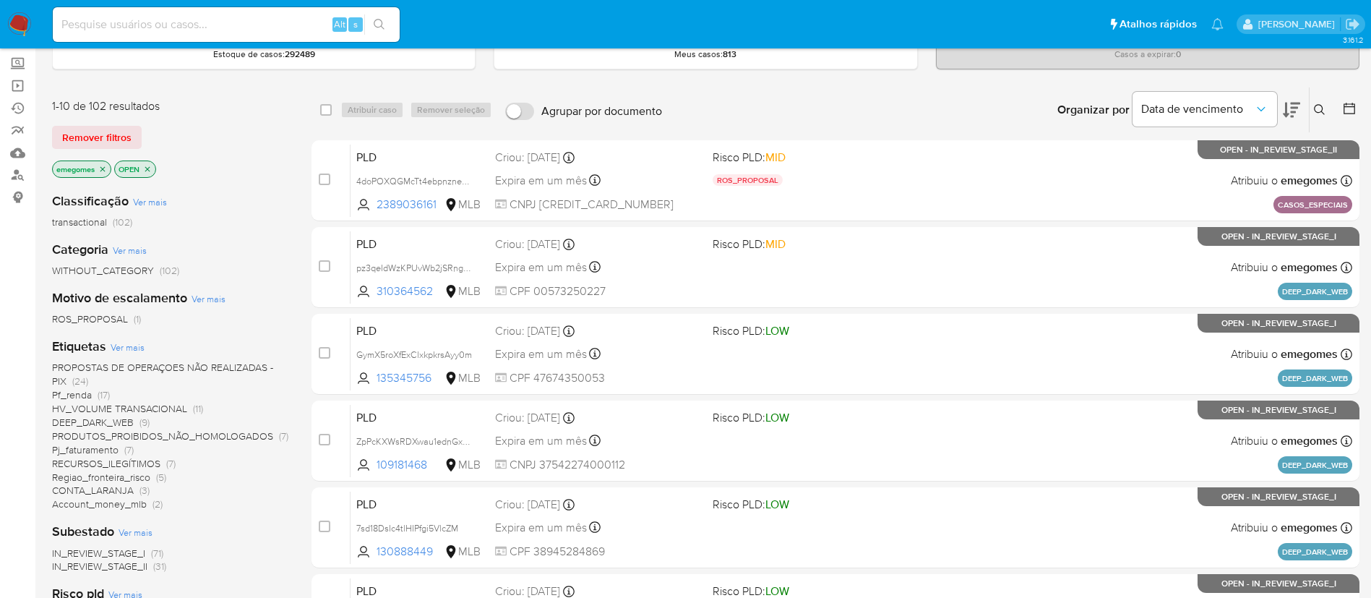
scroll to position [108, 0]
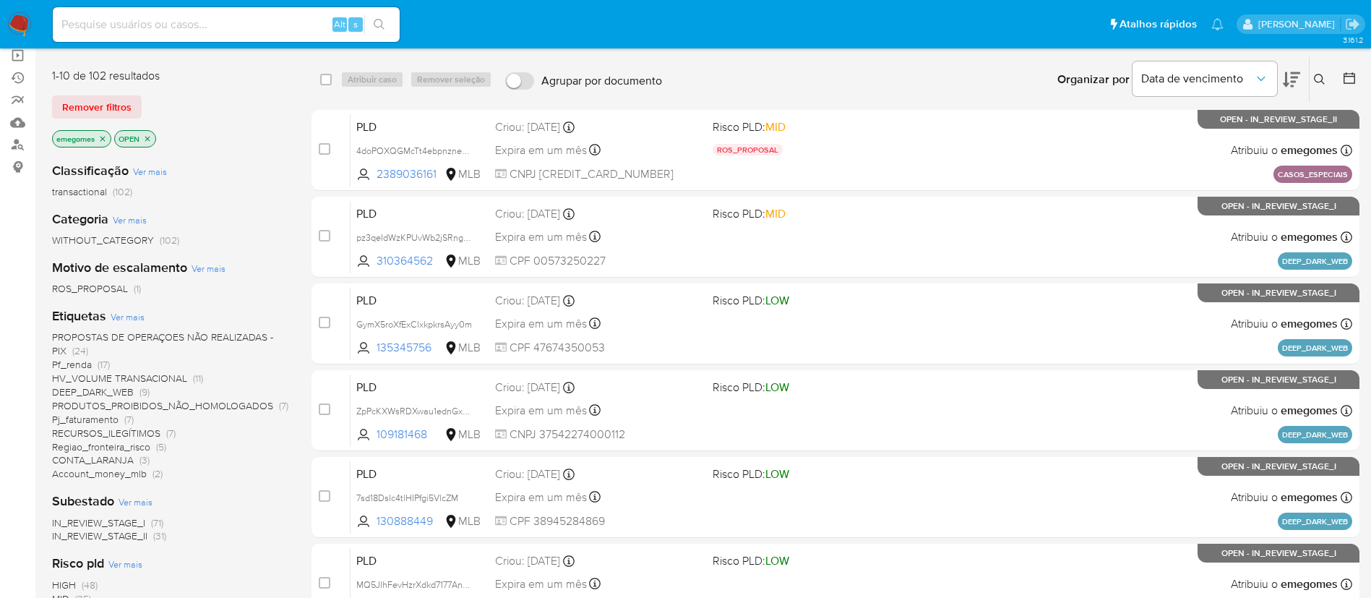
click at [78, 358] on span "Pf_renda" at bounding box center [72, 364] width 40 height 14
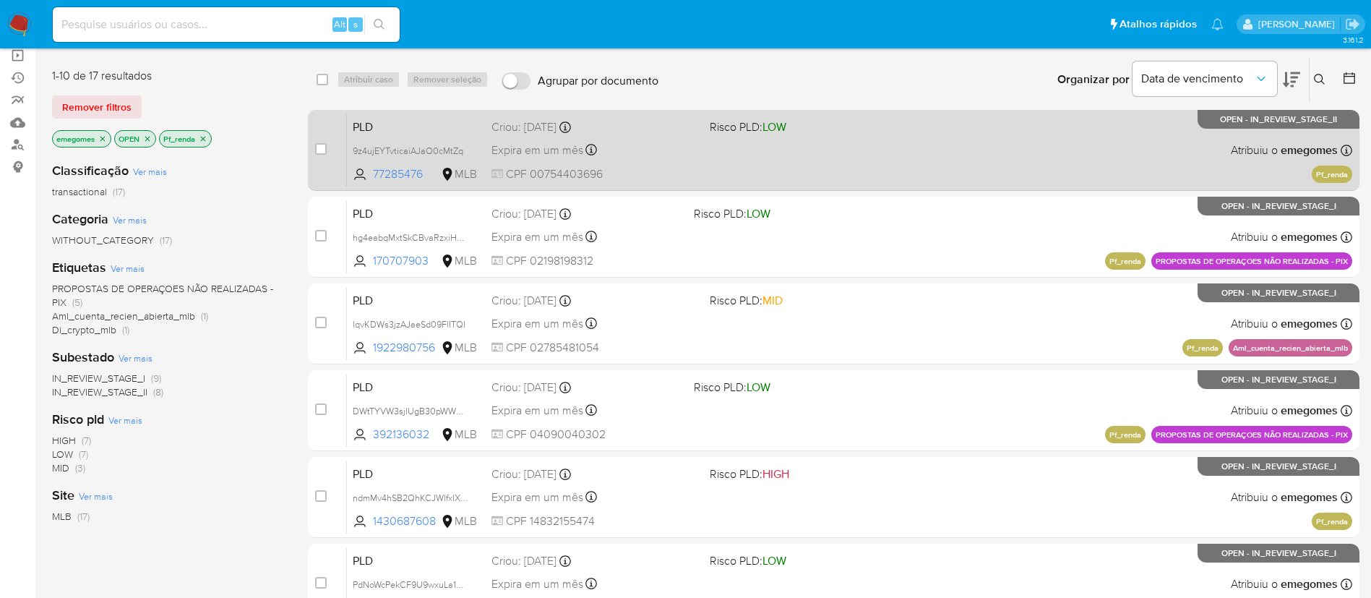
click at [687, 140] on div "Expira em um mês Expira em 27/10/2025 00:40:14" at bounding box center [594, 150] width 207 height 20
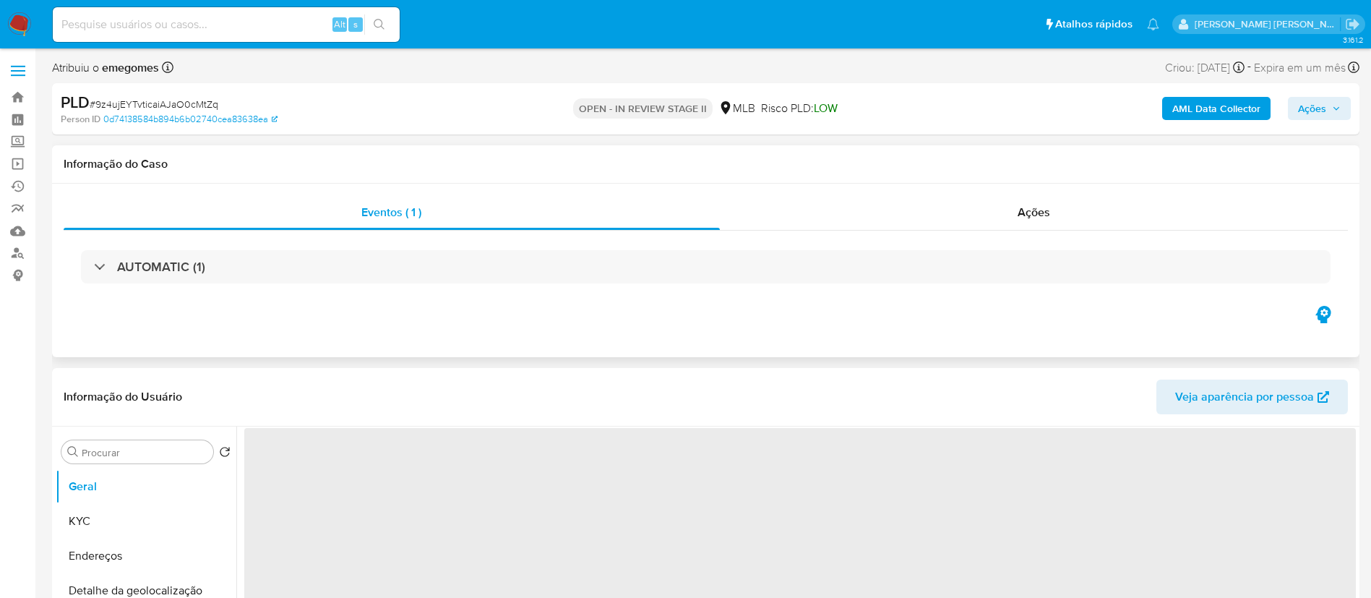
select select "10"
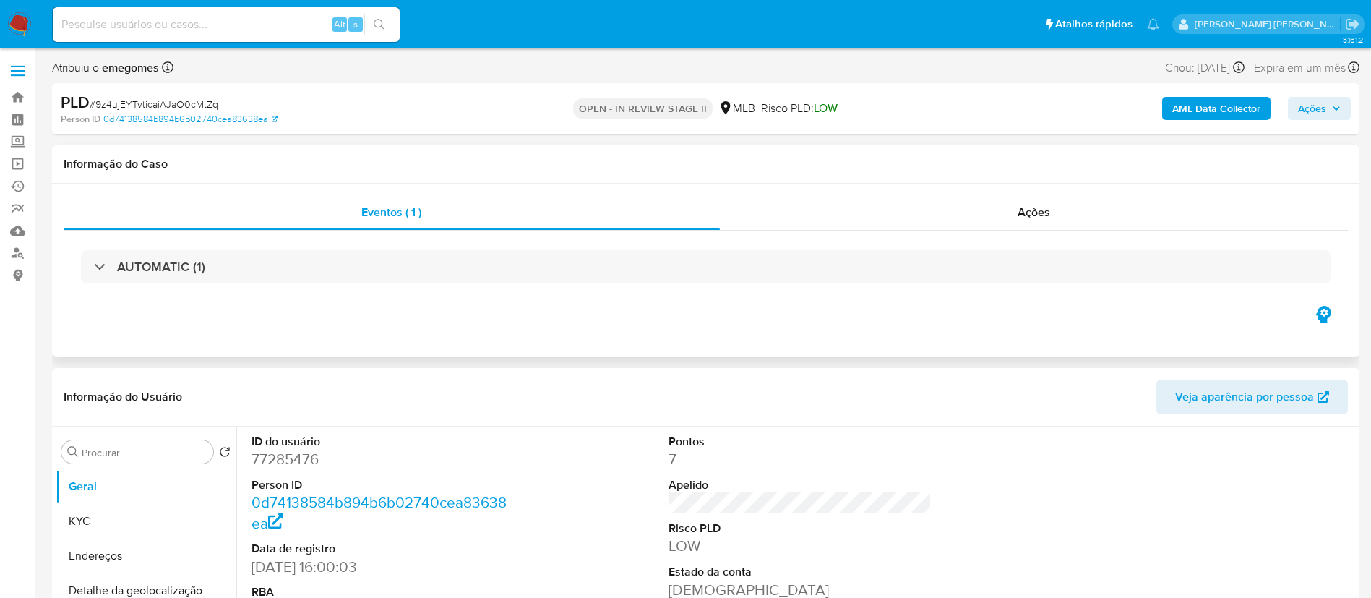
scroll to position [108, 0]
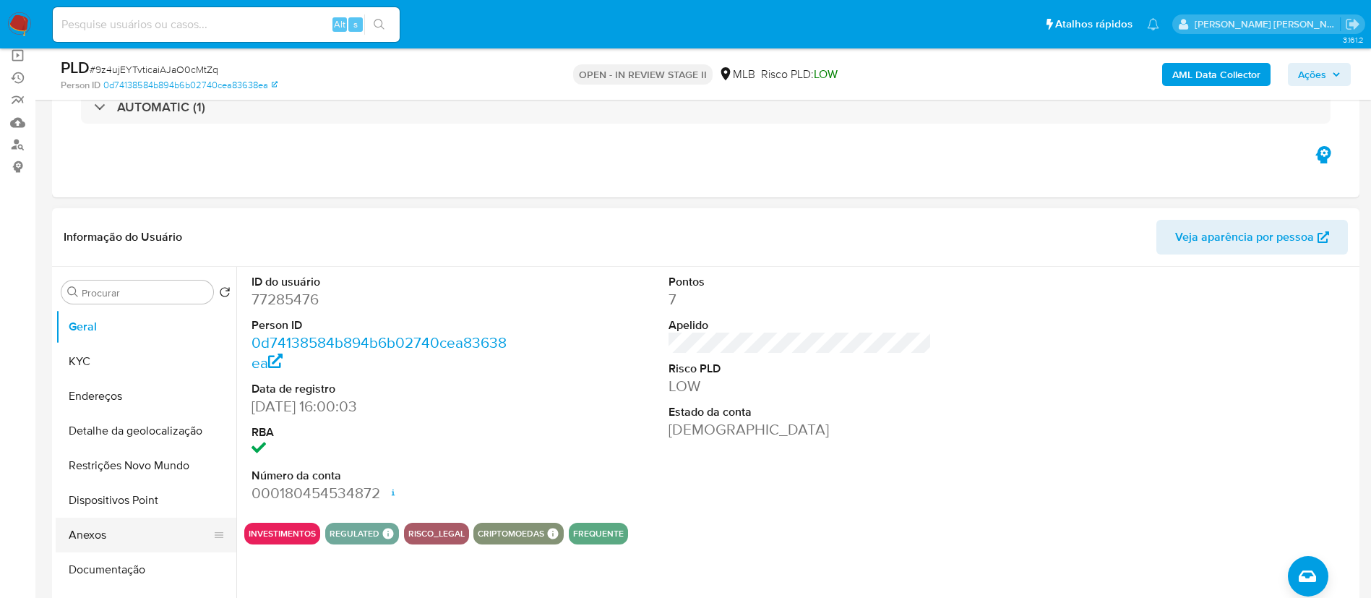
click at [127, 528] on button "Anexos" at bounding box center [140, 534] width 169 height 35
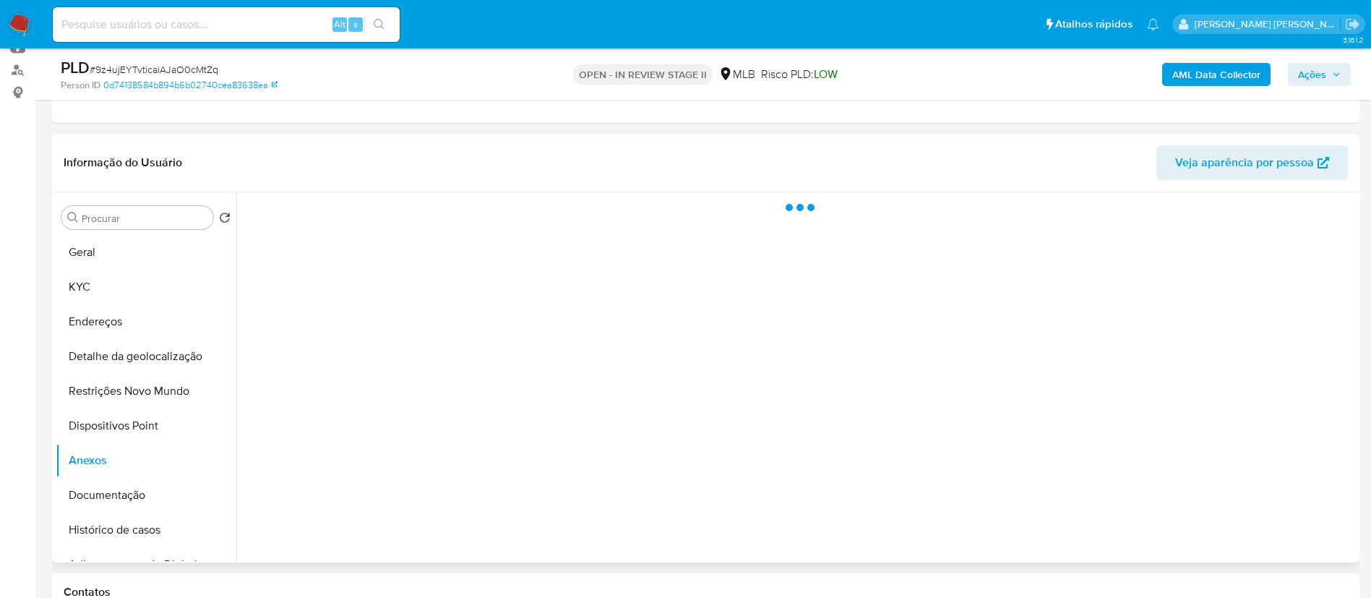
scroll to position [217, 0]
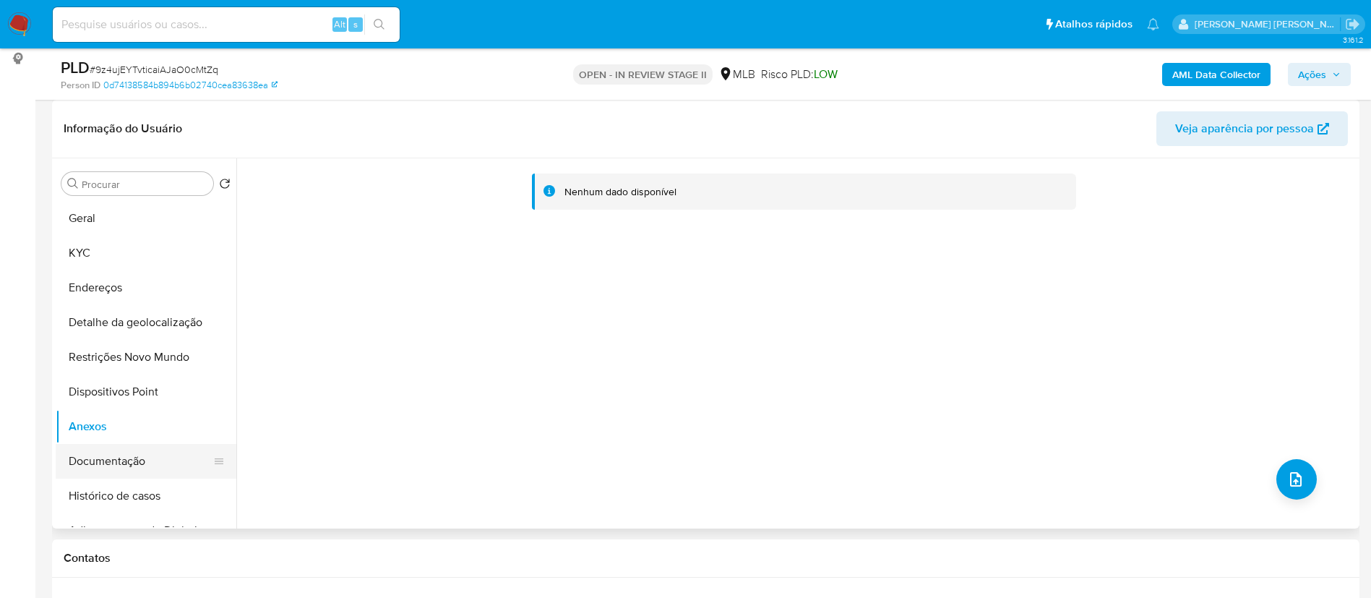
click at [122, 465] on button "Documentação" at bounding box center [140, 461] width 169 height 35
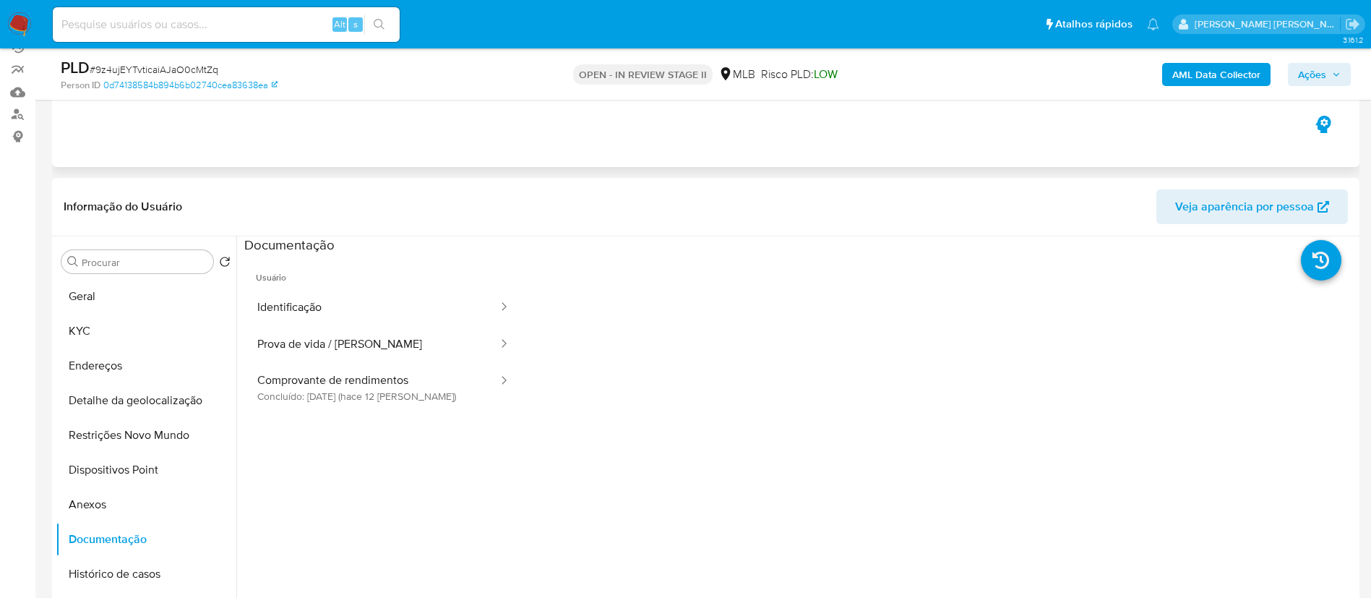
scroll to position [108, 0]
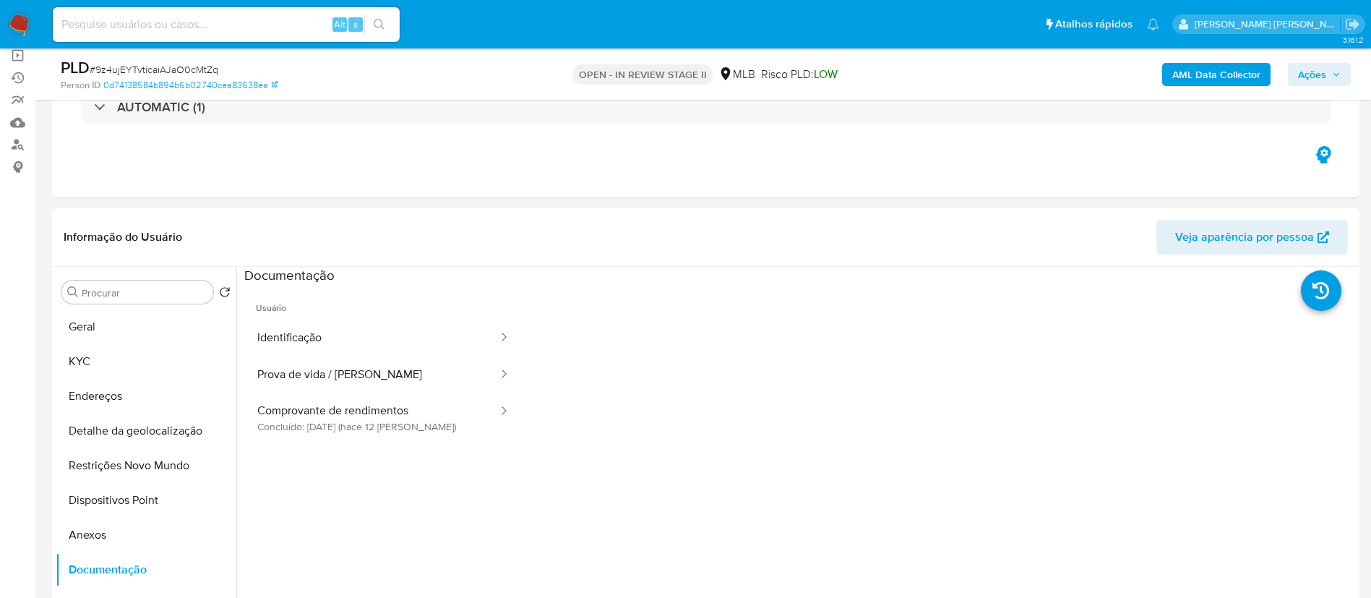
click at [1209, 73] on b "AML Data Collector" at bounding box center [1216, 74] width 88 height 23
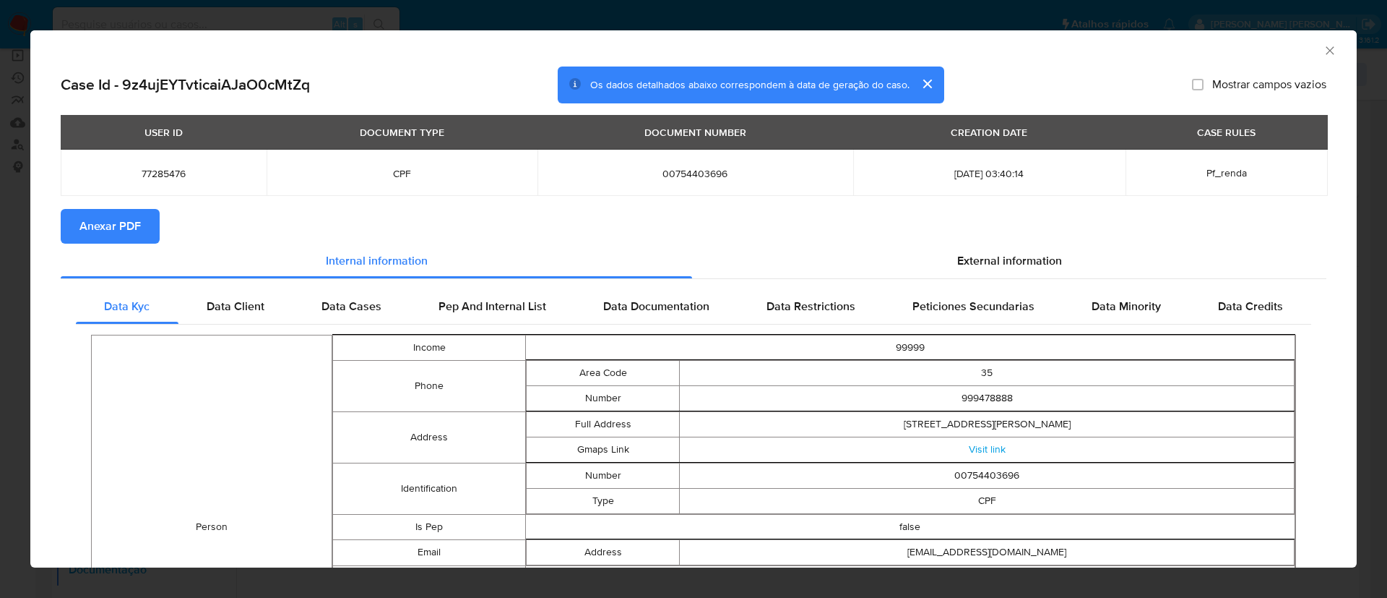
click at [121, 226] on span "Anexar PDF" at bounding box center [109, 226] width 61 height 32
click at [1323, 52] on icon "Fechar a janela" at bounding box center [1330, 50] width 14 height 14
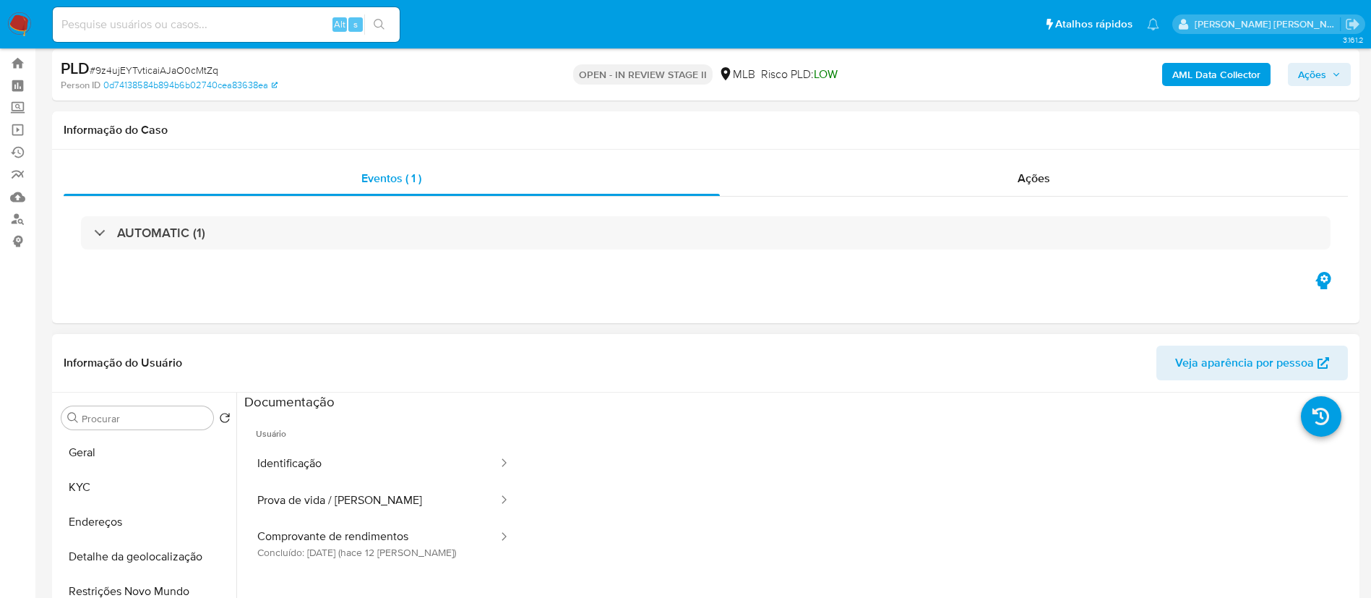
scroll to position [0, 0]
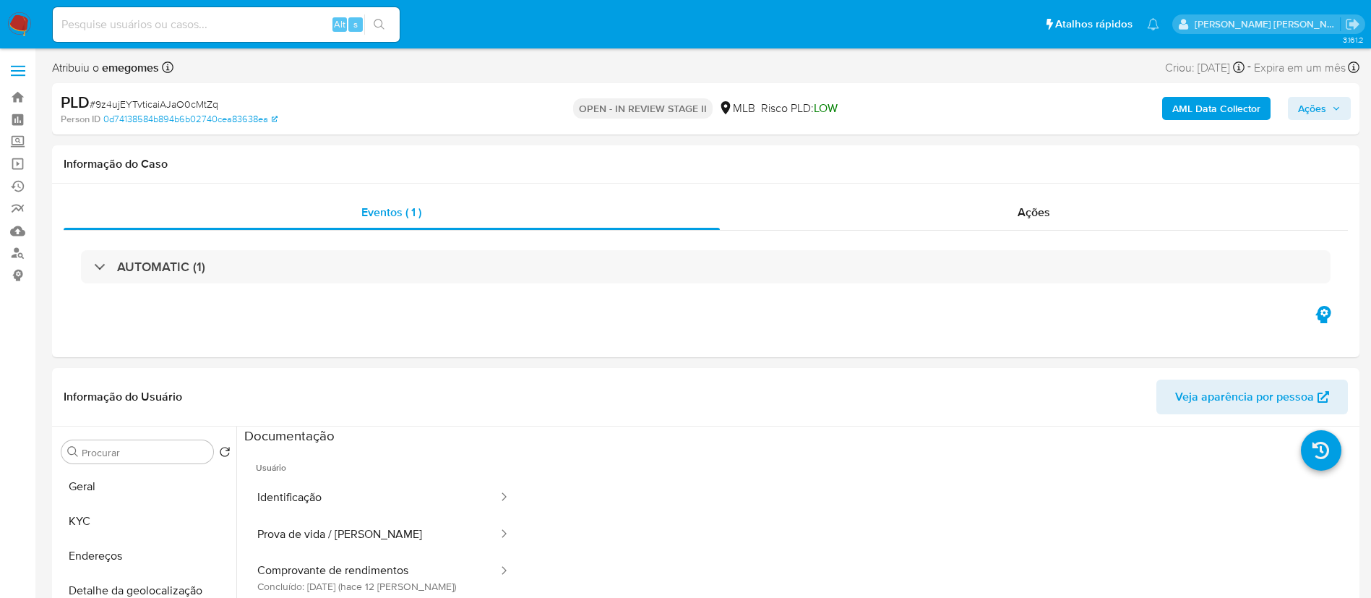
click at [22, 70] on span at bounding box center [18, 71] width 14 height 2
click at [0, 0] on input "checkbox" at bounding box center [0, 0] width 0 height 0
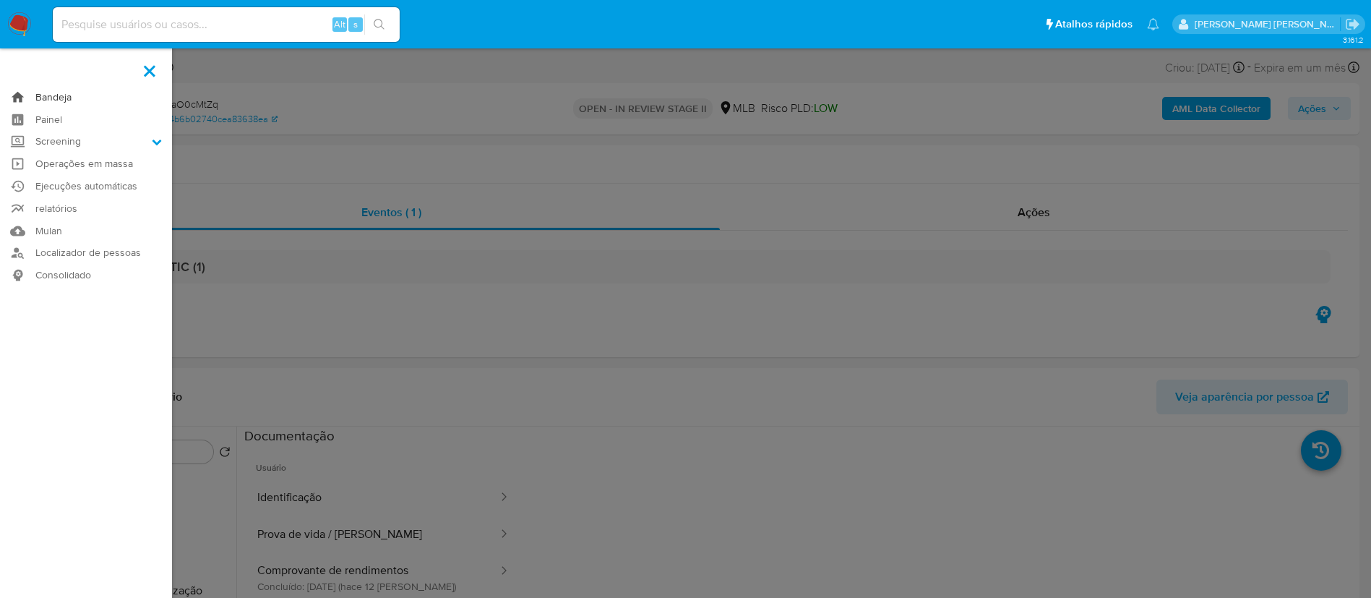
click at [69, 95] on link "Bandeja" at bounding box center [86, 97] width 172 height 22
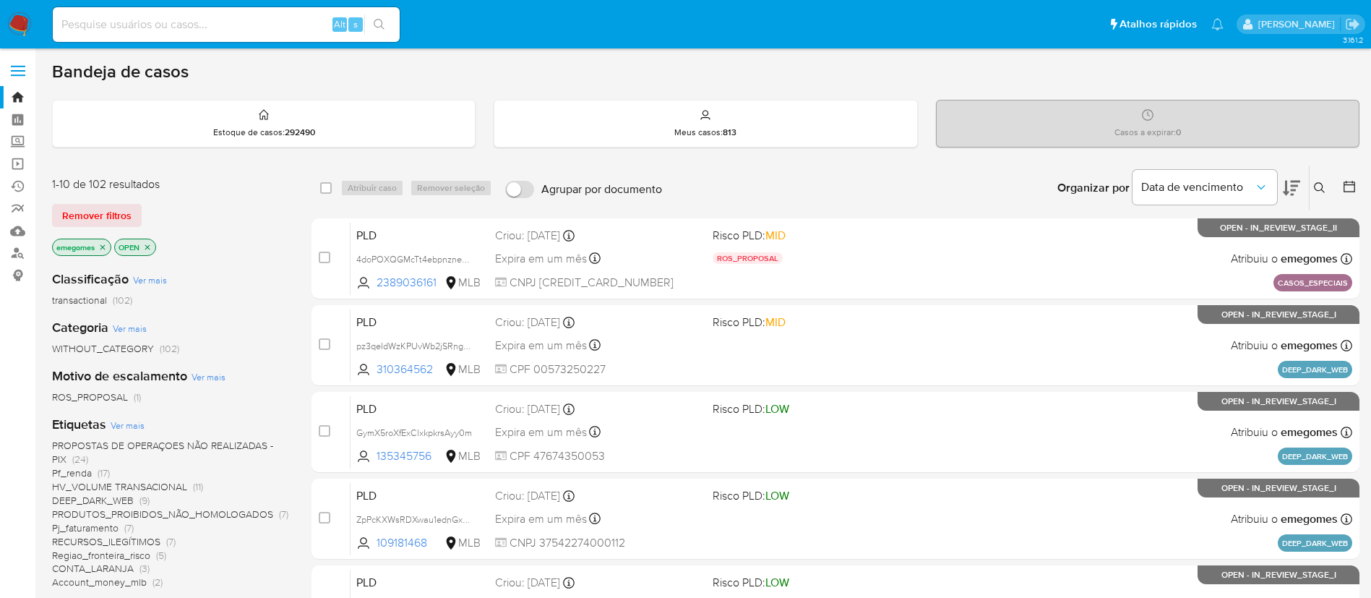
click at [499, 71] on div "Bandeja de casos" at bounding box center [705, 72] width 1307 height 22
click at [105, 502] on span "DEEP_DARK_WEB" at bounding box center [93, 500] width 82 height 14
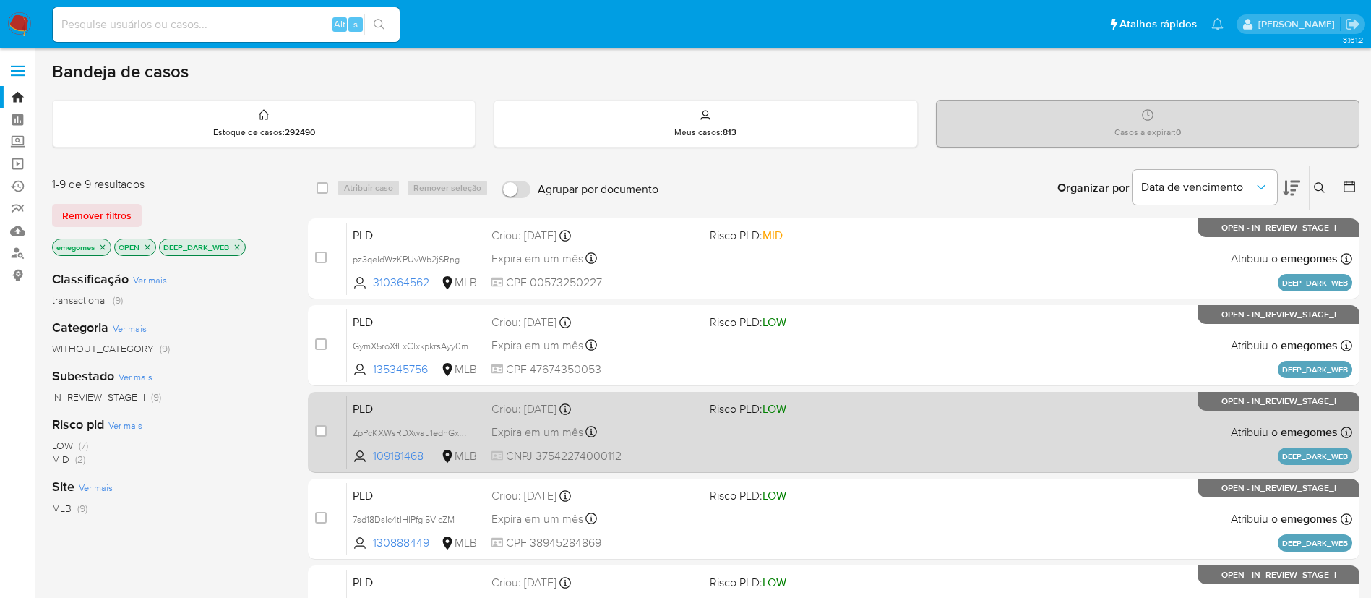
click at [681, 445] on div "PLD ZpPcKXWsRDXwau1ednGxvttr 109181468 MLB Risco PLD: LOW Criou: 12/09/2025 Cri…" at bounding box center [849, 431] width 1005 height 73
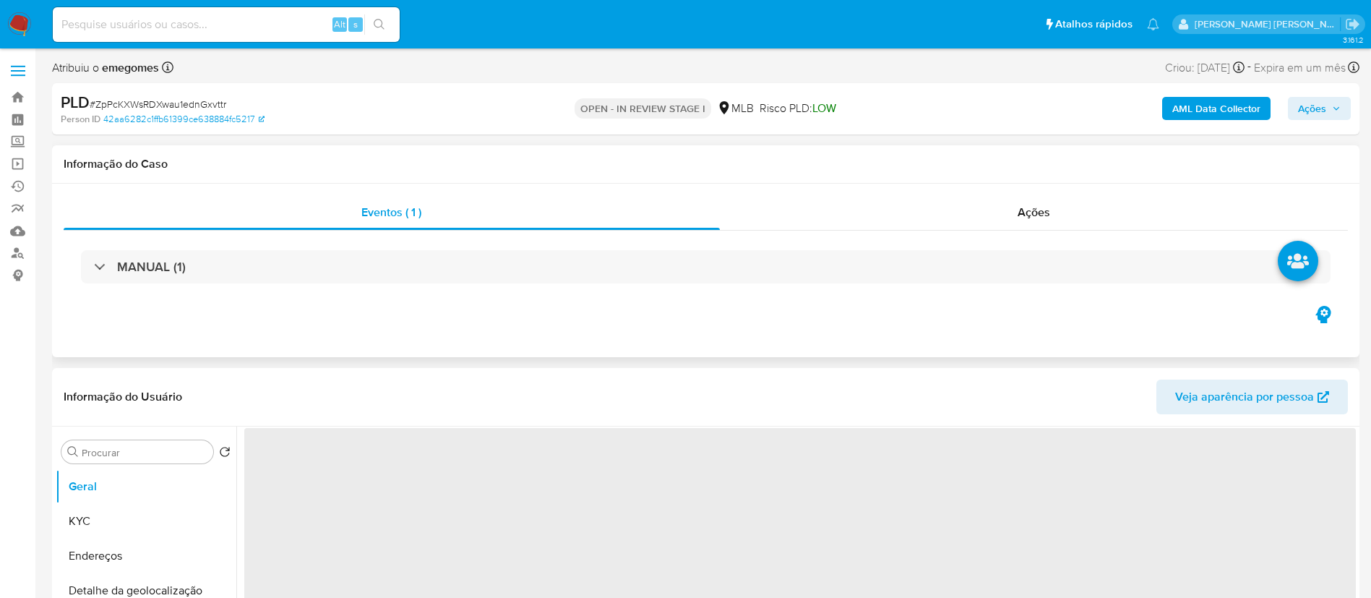
select select "10"
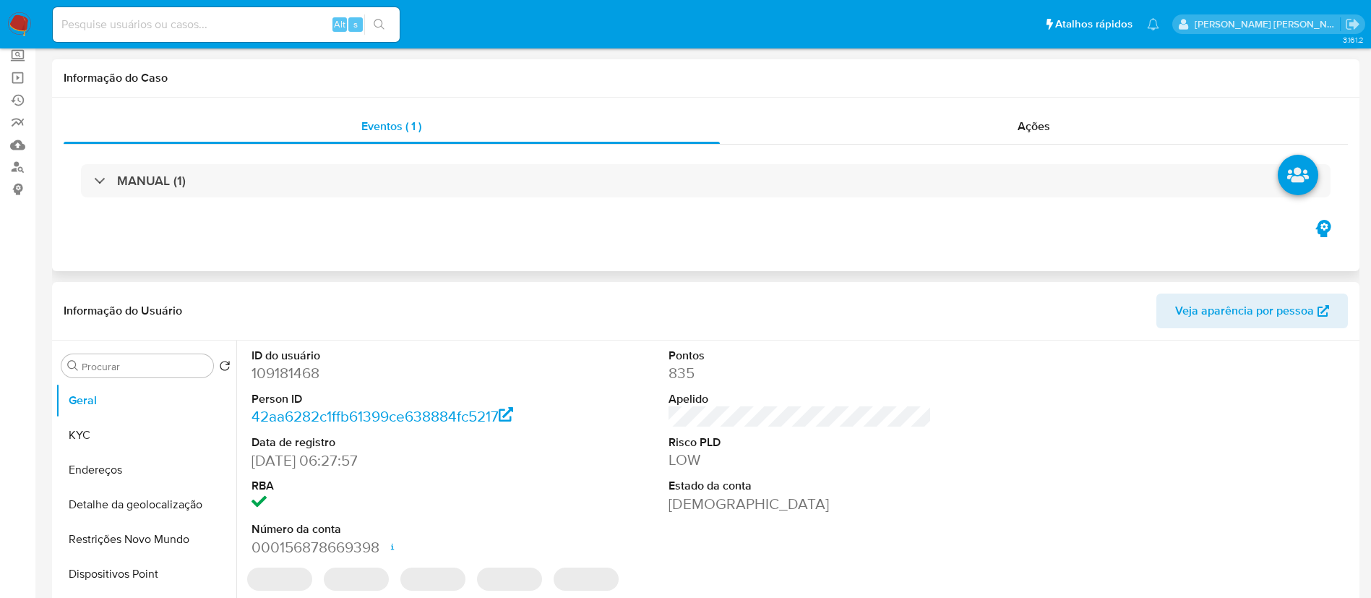
scroll to position [217, 0]
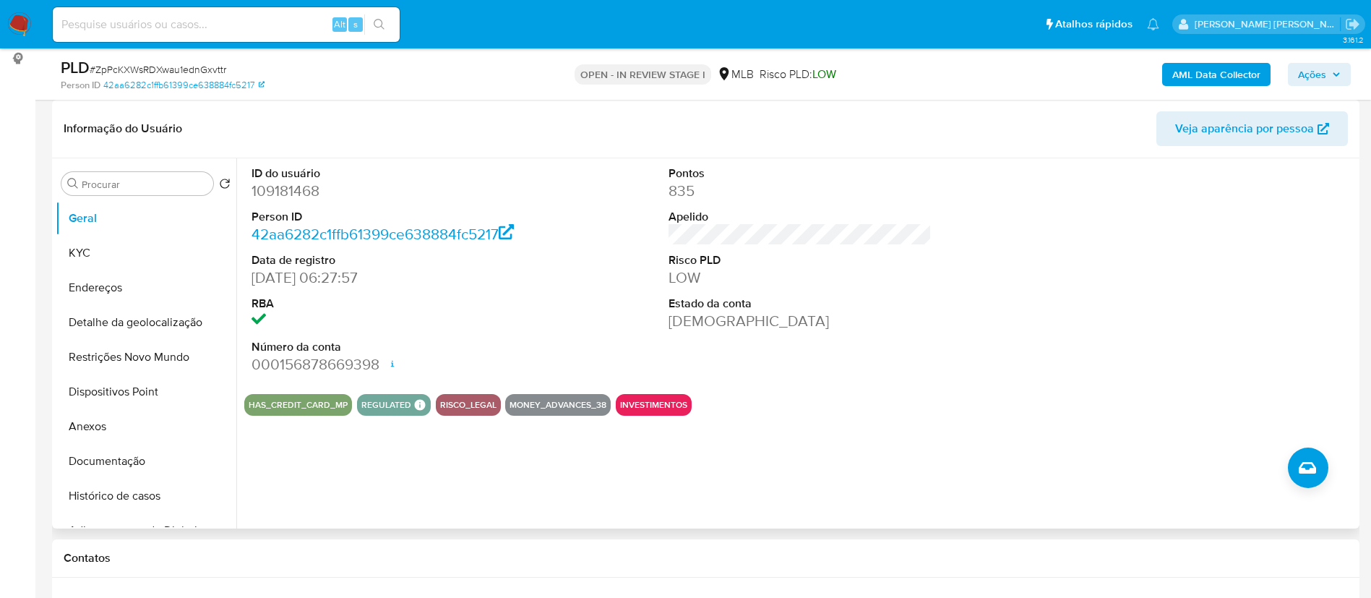
click at [543, 332] on div "ID do usuário 109181468 Person ID 42aa6282c1ffb61399ce638884fc5217 Data de regi…" at bounding box center [799, 270] width 1111 height 224
click at [144, 249] on button "KYC" at bounding box center [140, 253] width 169 height 35
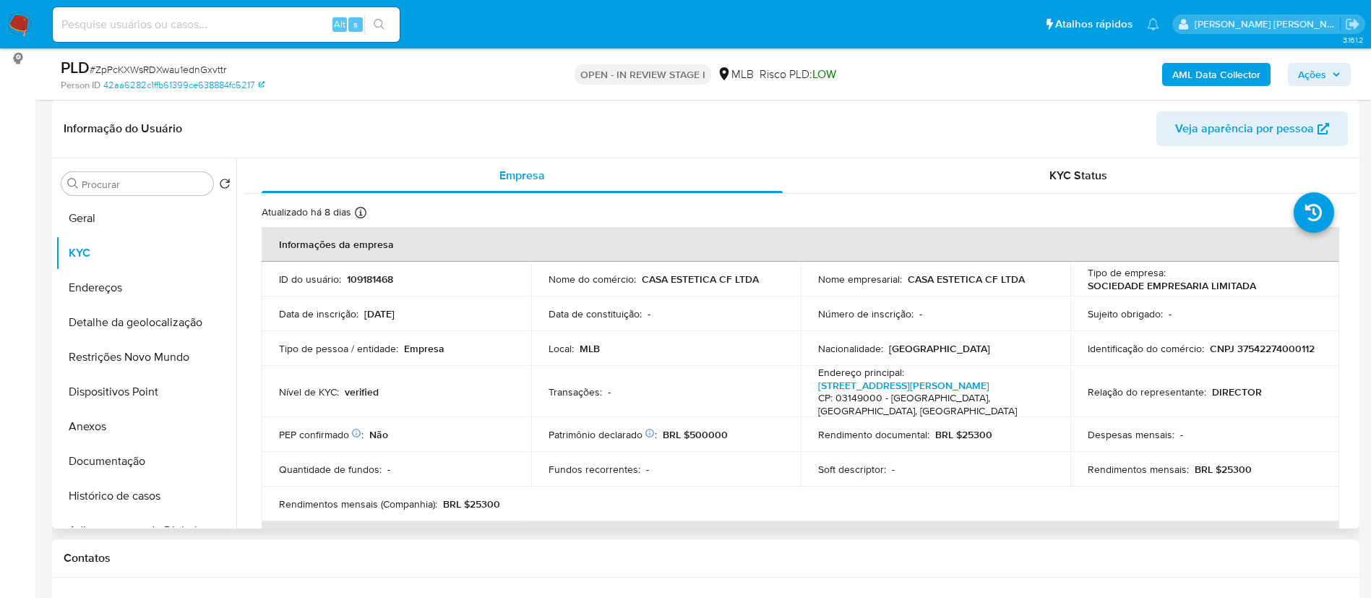
click at [694, 142] on header "Informação do Usuário Veja aparência por pessoa" at bounding box center [706, 128] width 1284 height 35
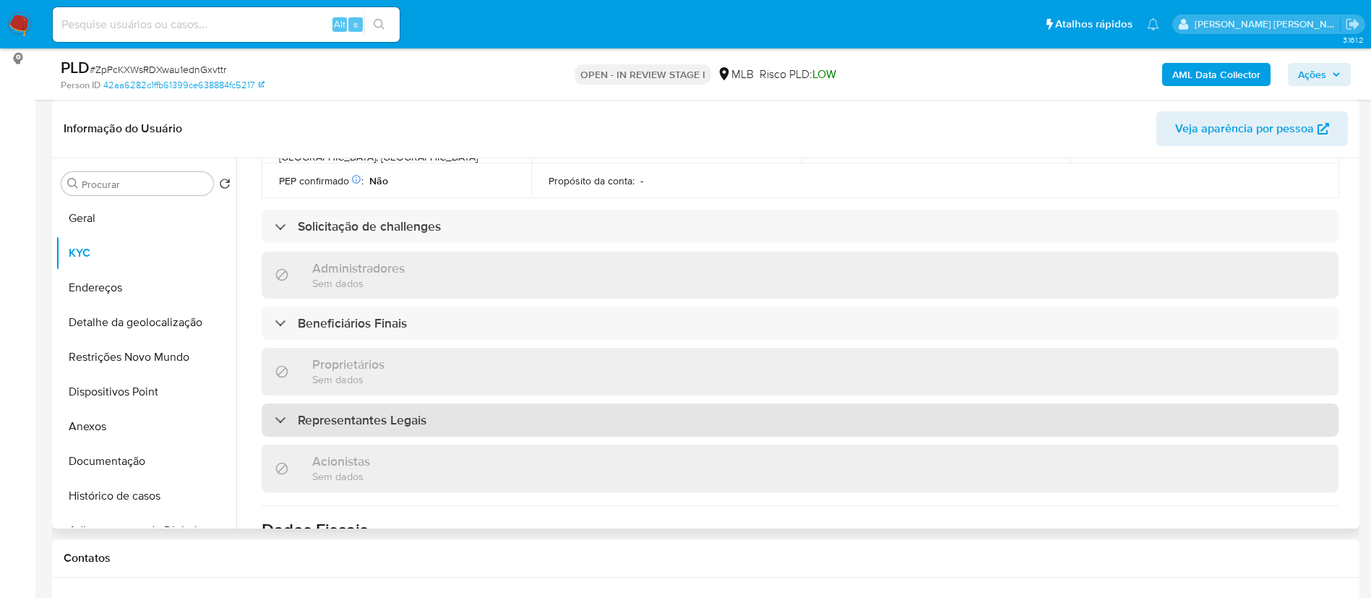
scroll to position [514, 0]
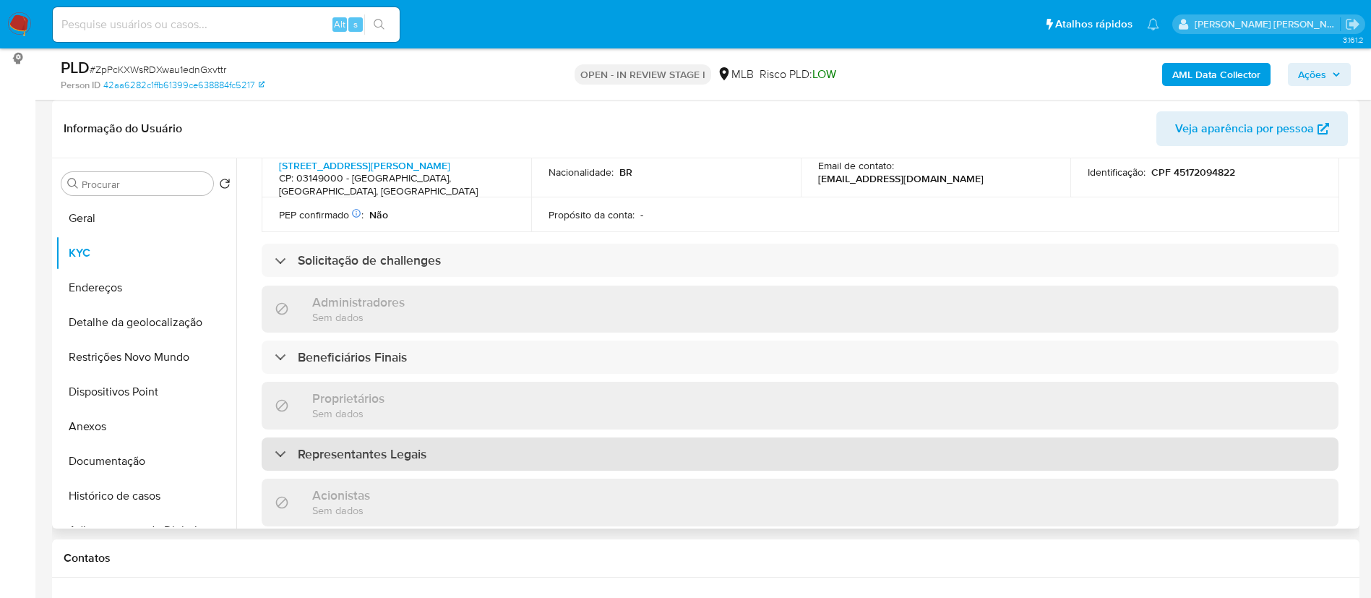
click at [441, 340] on div "Beneficiários Finais" at bounding box center [800, 356] width 1077 height 33
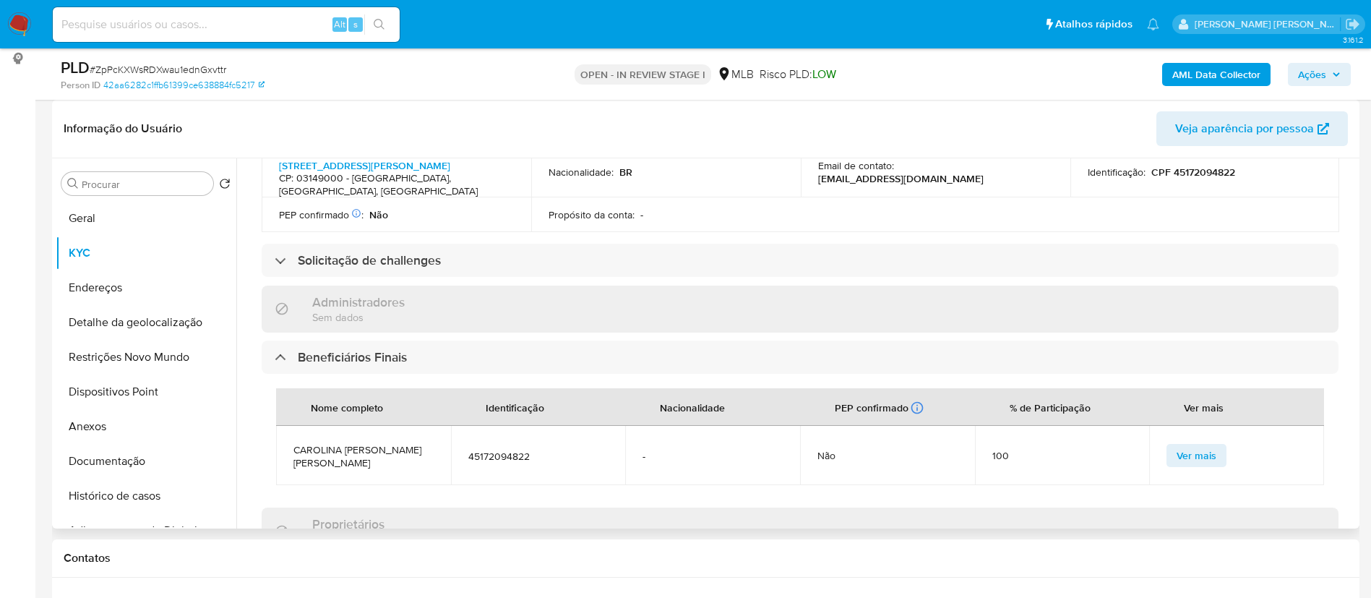
click at [468, 449] on span "45172094822" at bounding box center [538, 455] width 140 height 13
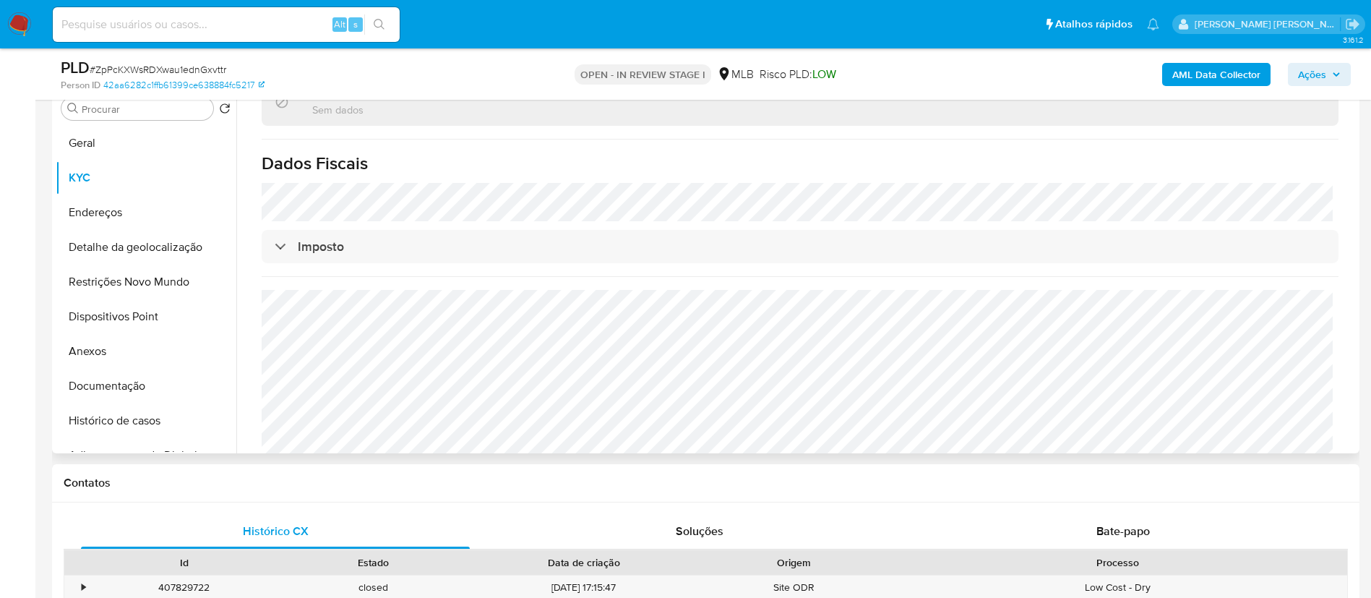
scroll to position [325, 0]
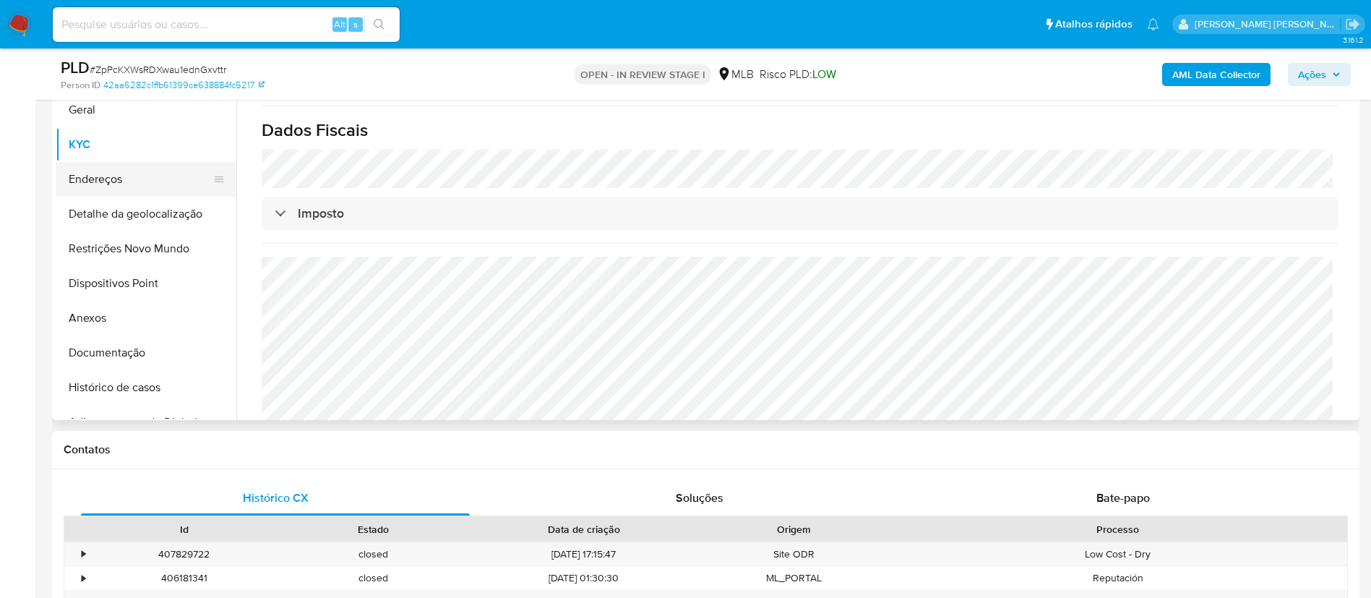
click at [142, 174] on button "Endereços" at bounding box center [140, 179] width 169 height 35
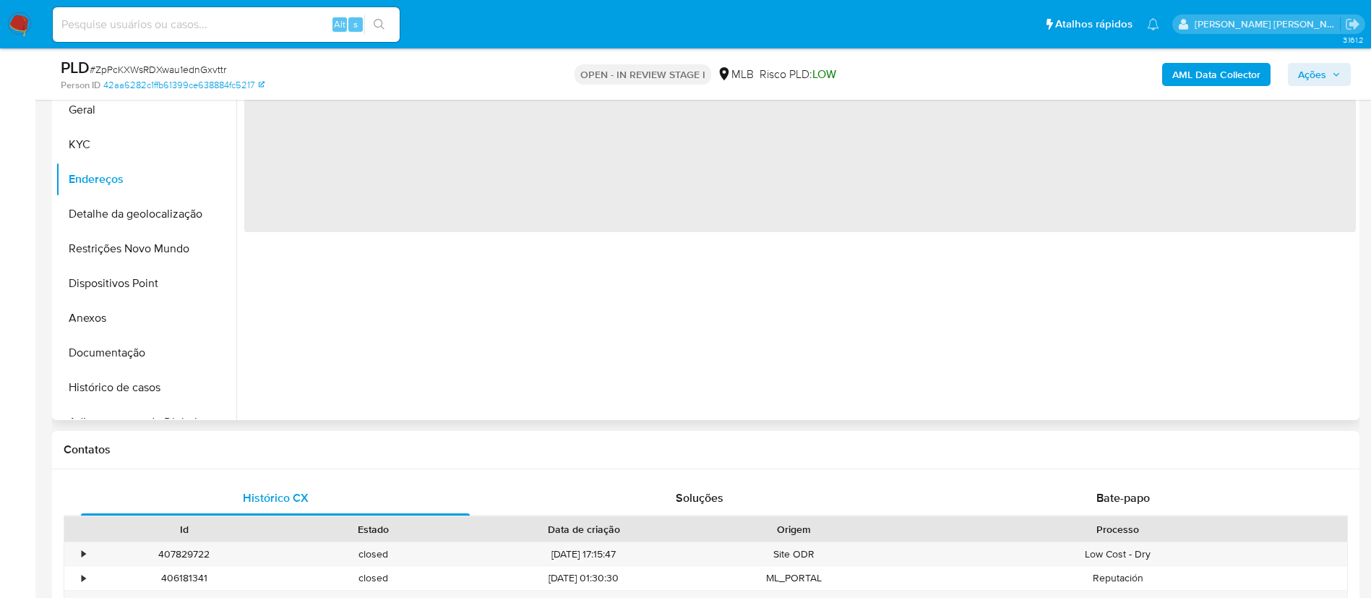
scroll to position [217, 0]
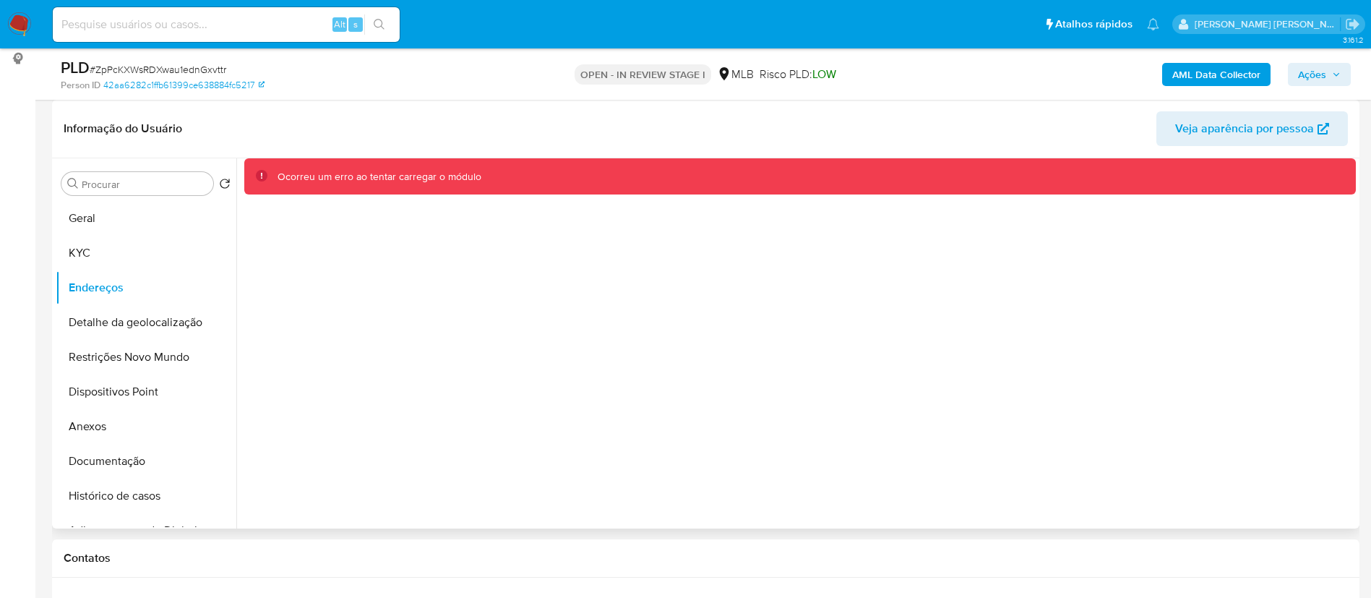
click at [547, 340] on div "Ocorreu um erro ao tentar carregar o módulo" at bounding box center [795, 343] width 1119 height 370
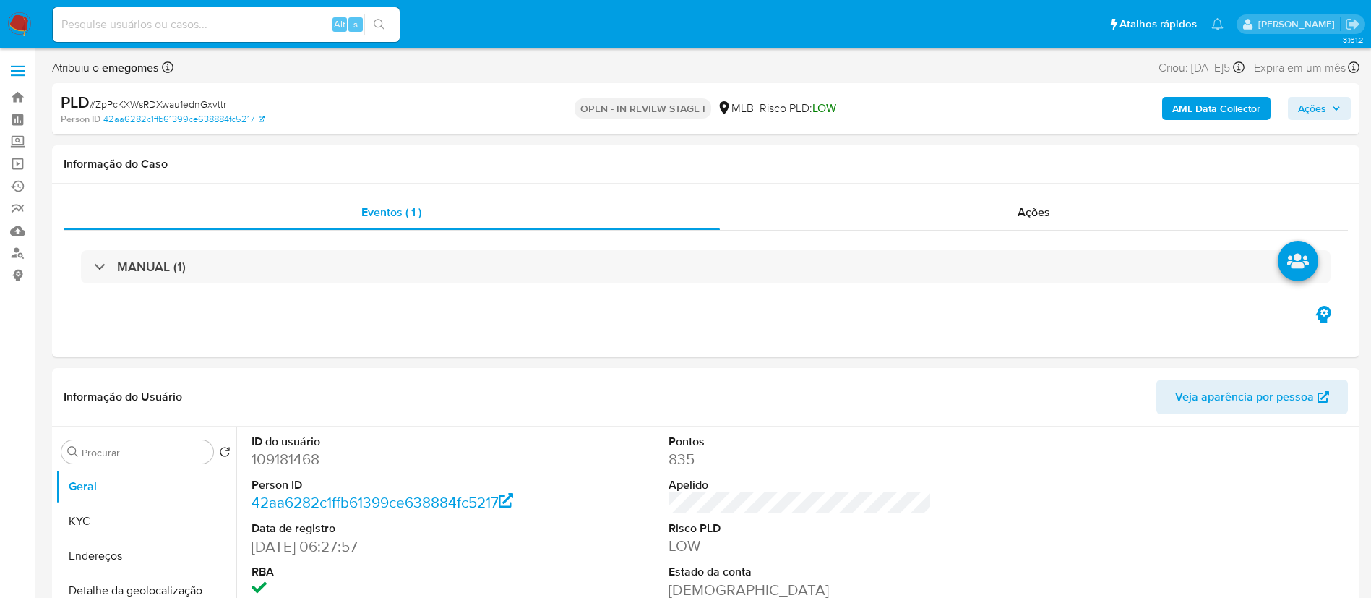
select select "10"
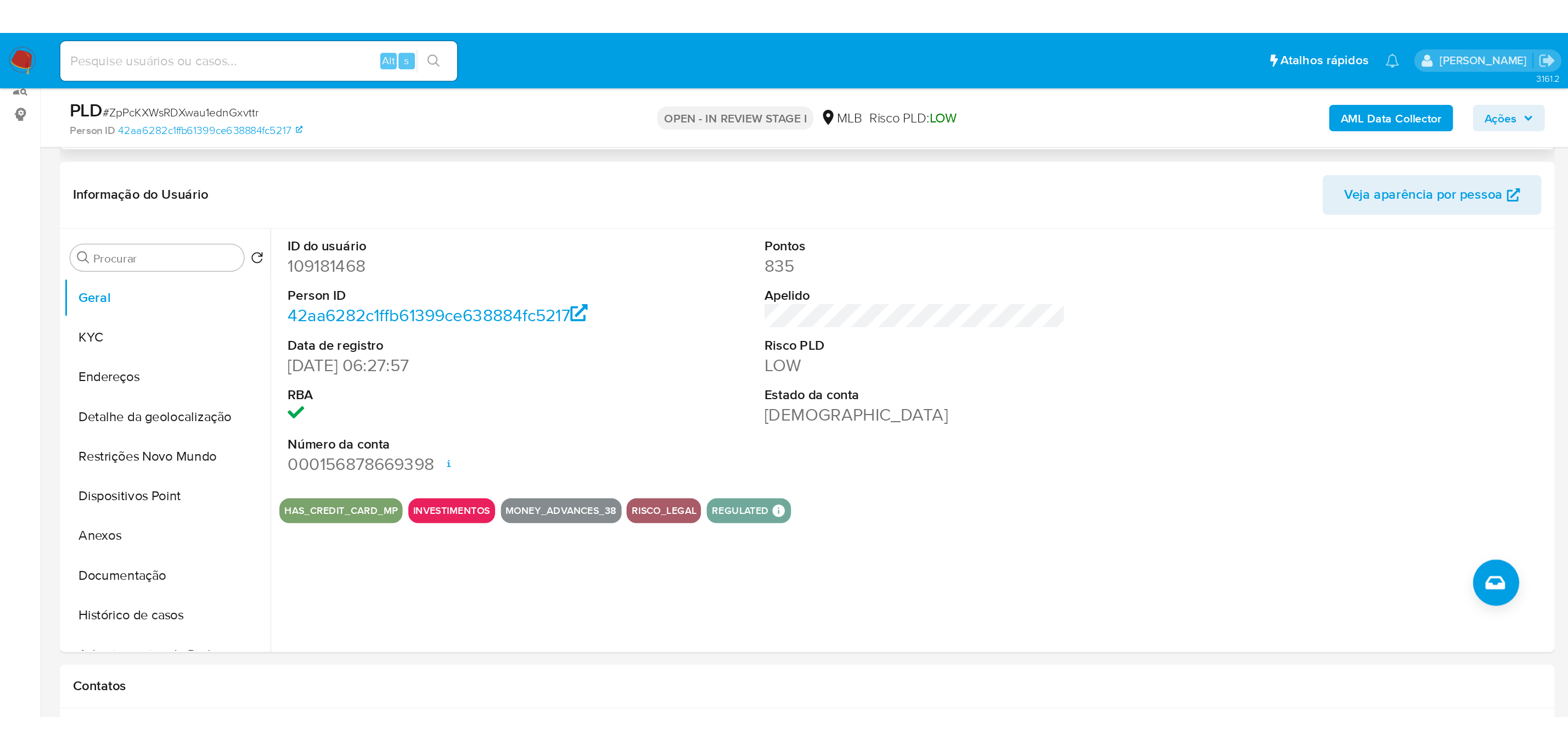
scroll to position [165, 0]
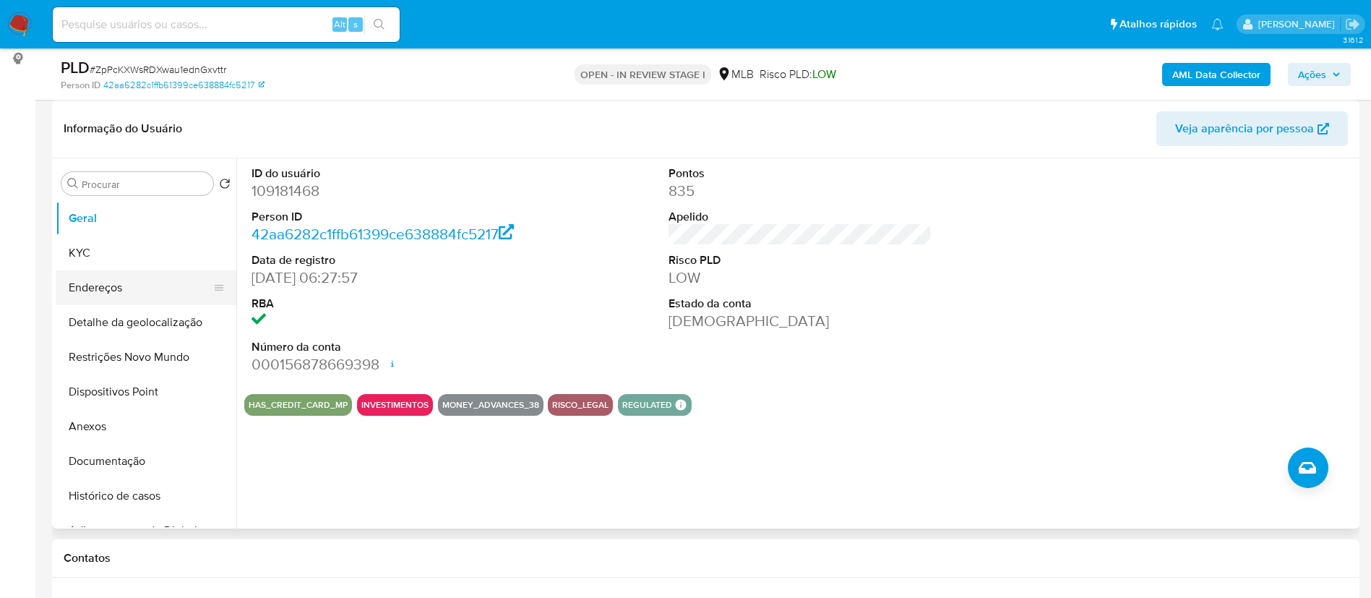
click at [126, 291] on button "Endereços" at bounding box center [140, 287] width 169 height 35
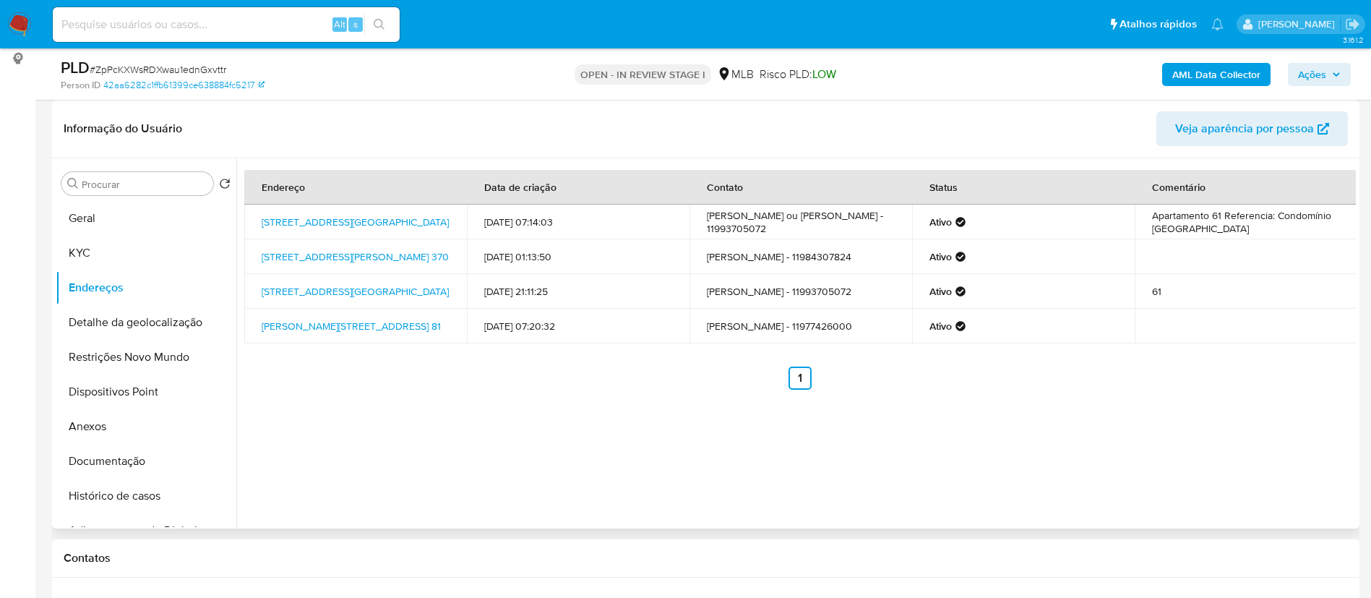
click at [447, 391] on div "Endereço Data de criação Contato Status Comentário Avenida Paes De Barros 2820,…" at bounding box center [795, 343] width 1119 height 370
click at [156, 318] on button "Detalhe da geolocalização" at bounding box center [140, 322] width 169 height 35
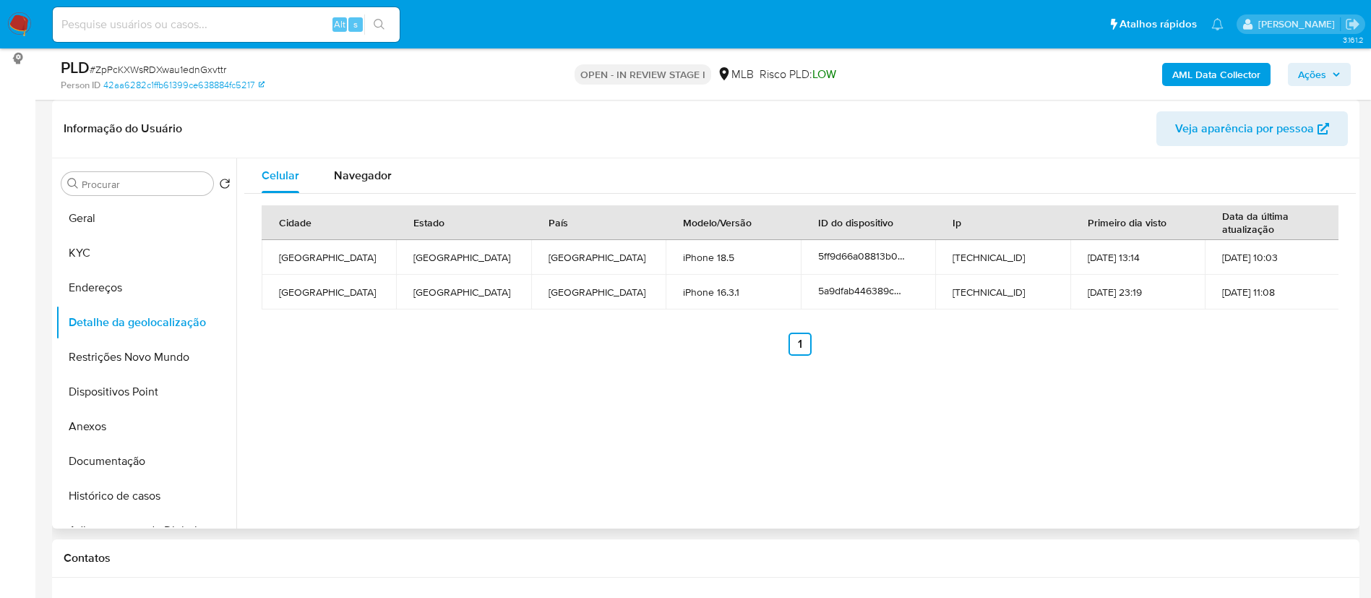
click at [529, 108] on div "Informação do Usuário Veja aparência por pessoa" at bounding box center [705, 129] width 1307 height 59
click at [145, 357] on button "Restrições Novo Mundo" at bounding box center [140, 357] width 169 height 35
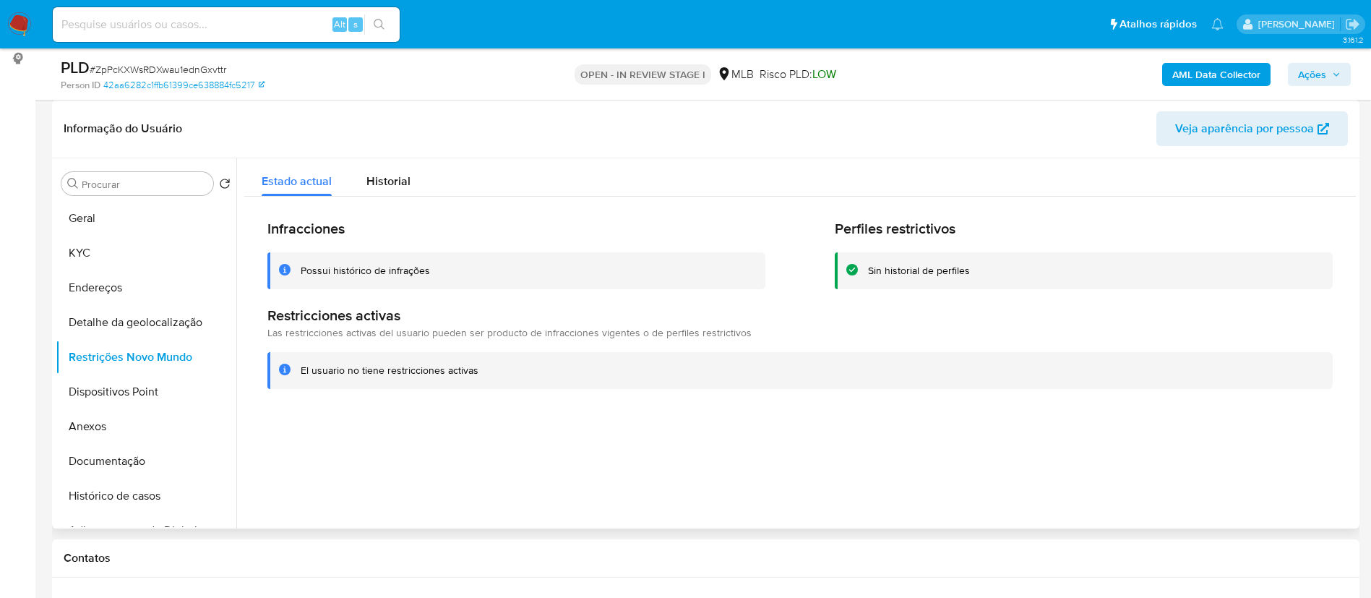
click at [487, 117] on header "Informação do Usuário Veja aparência por pessoa" at bounding box center [706, 128] width 1284 height 35
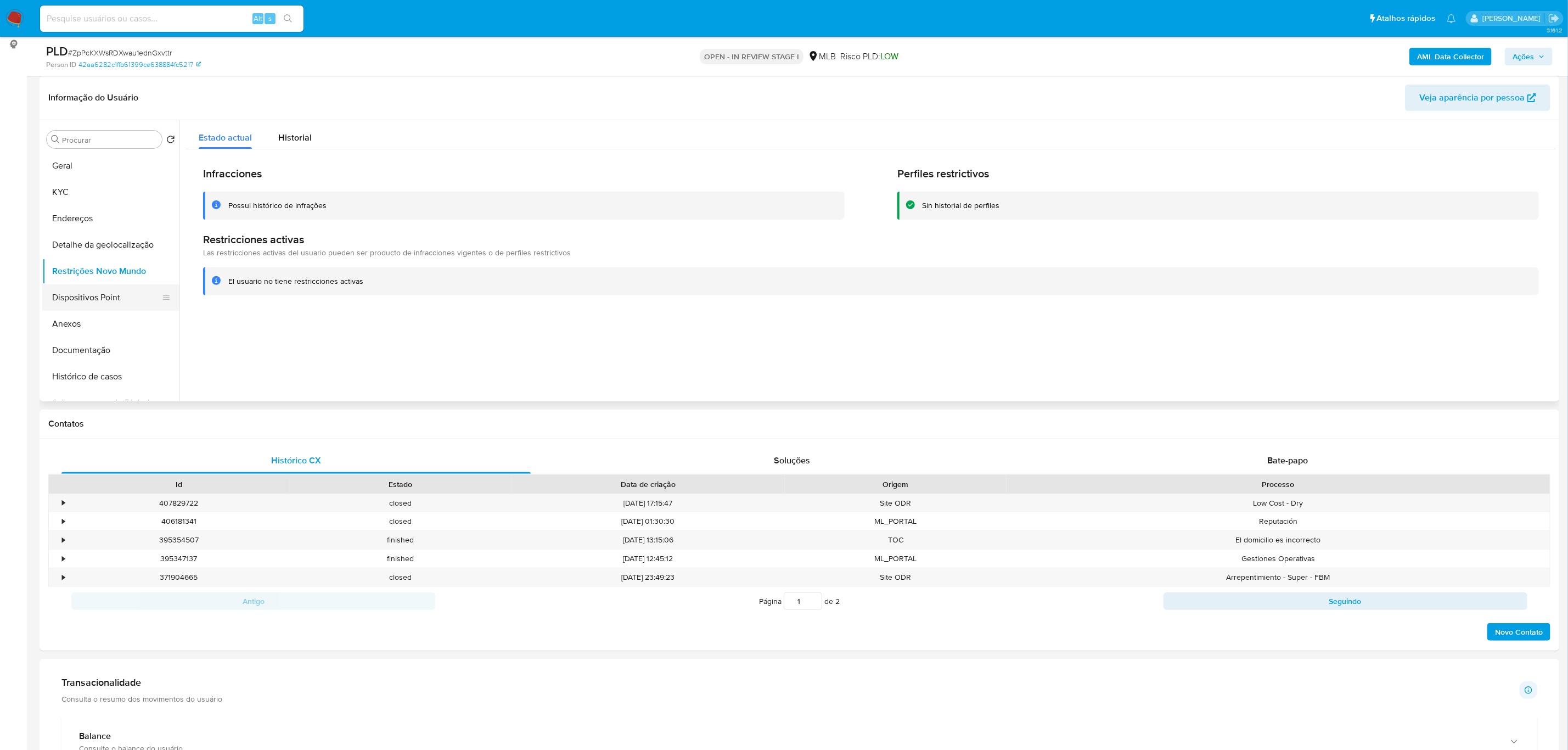
click at [104, 292] on button "Dispositivos Point" at bounding box center [106, 297] width 128 height 27
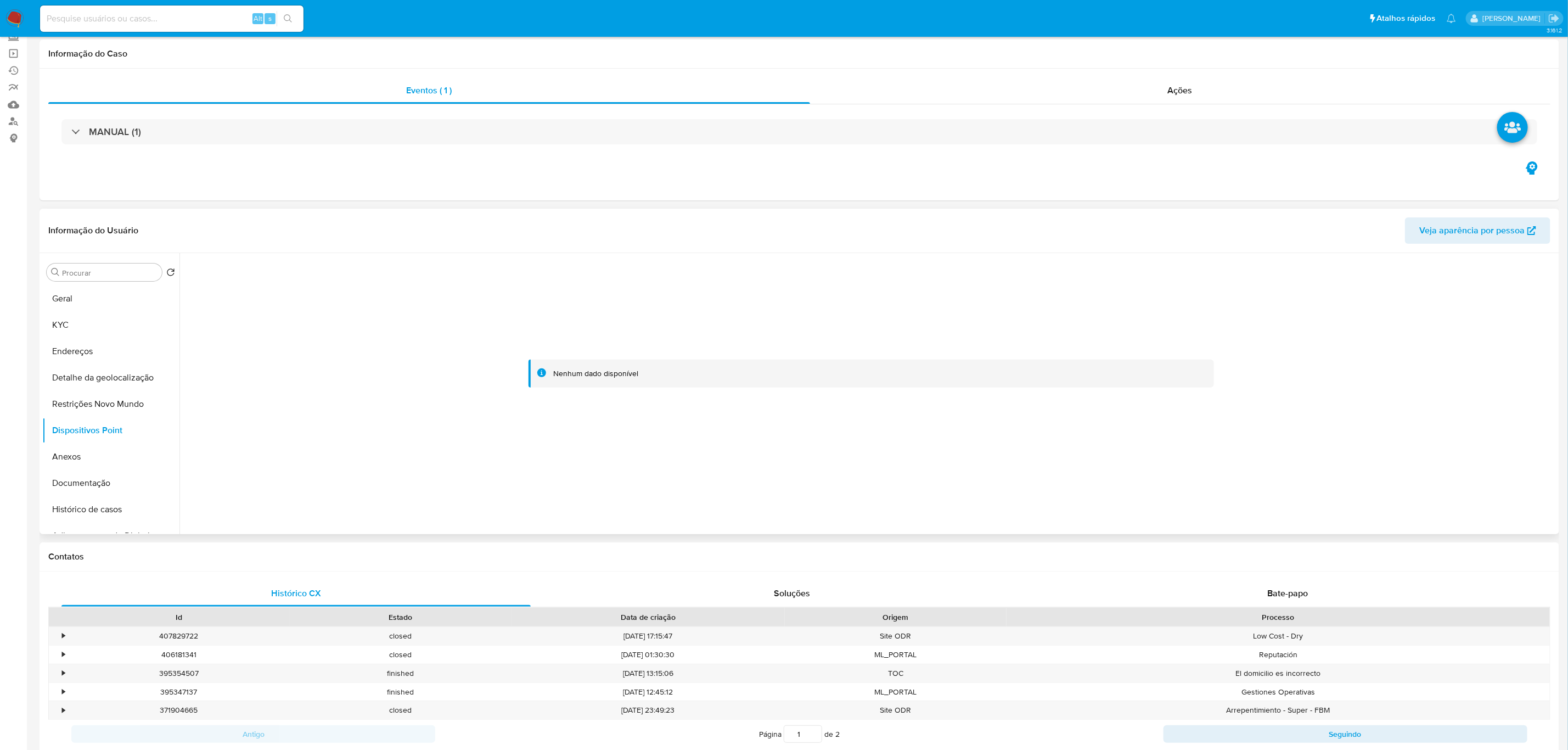
scroll to position [0, 0]
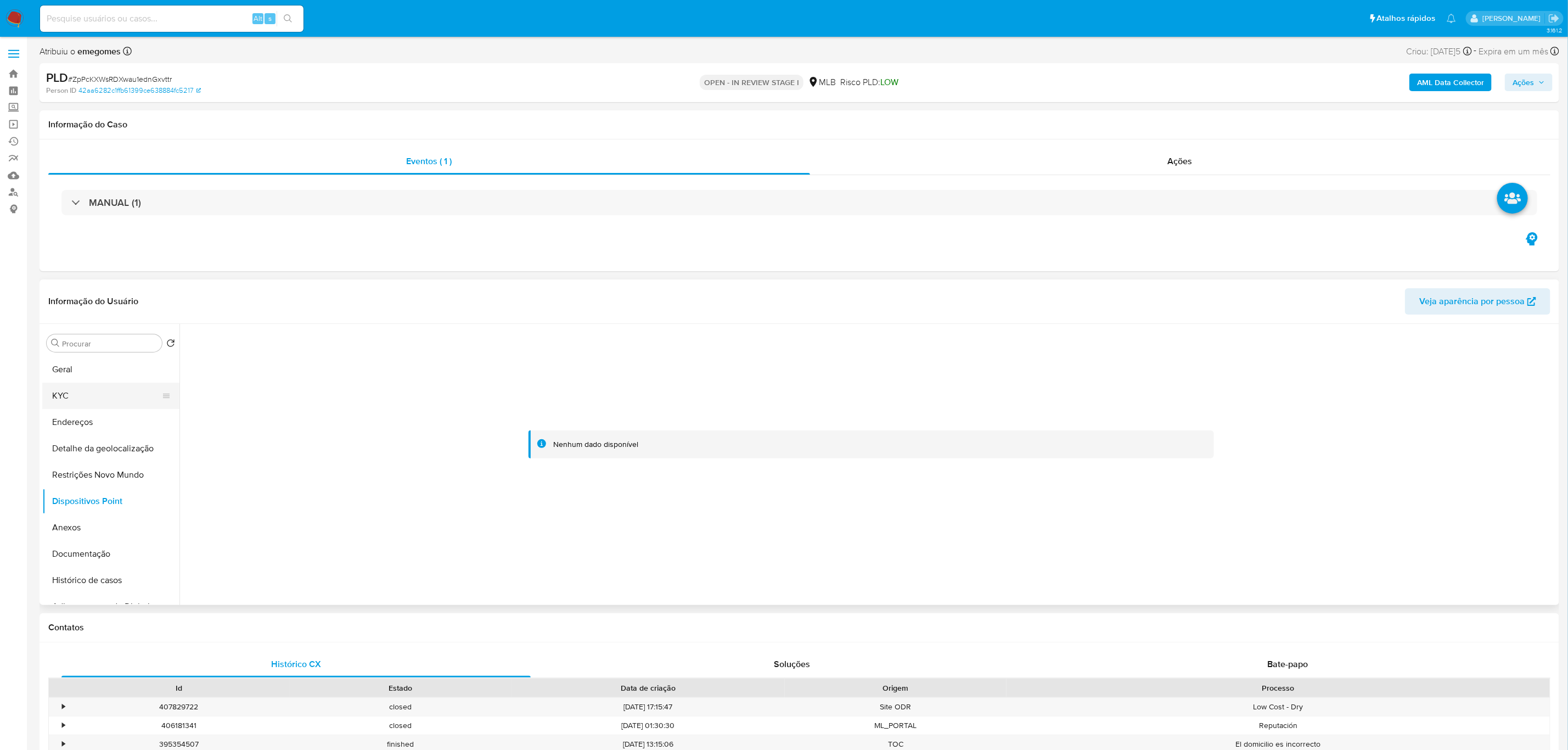
click at [91, 396] on button "KYC" at bounding box center [106, 396] width 128 height 27
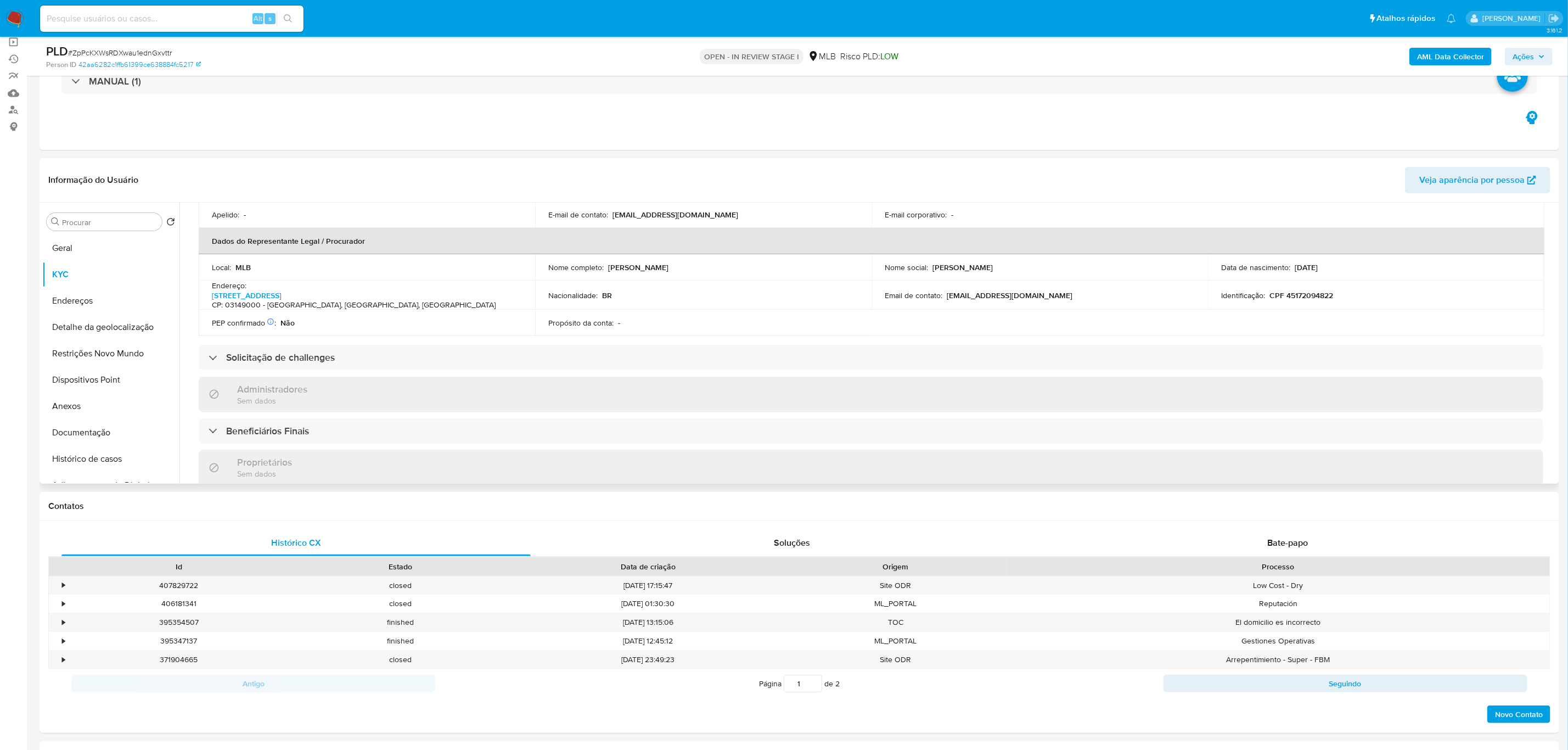
scroll to position [330, 0]
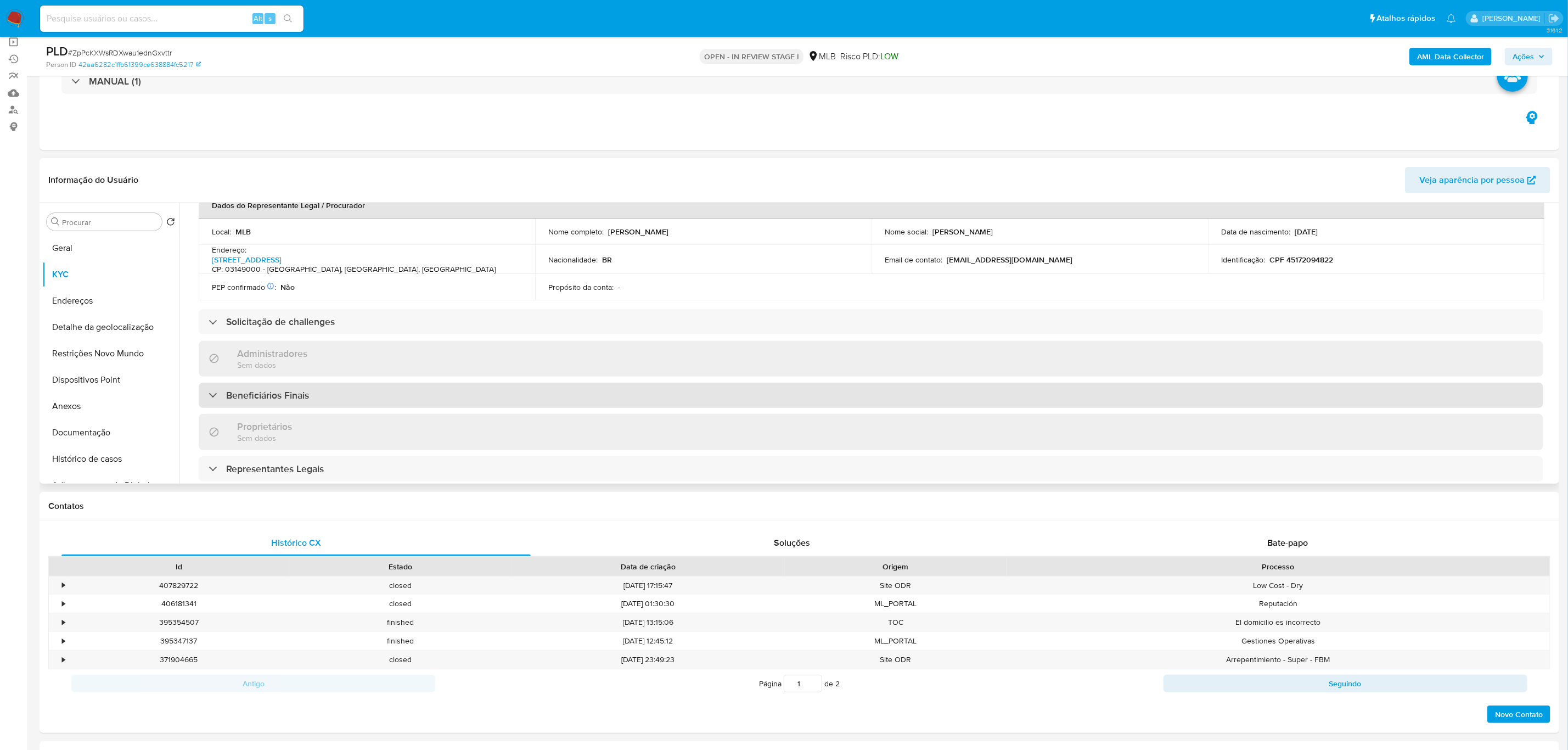
click at [338, 393] on div "Beneficiários Finais" at bounding box center [871, 395] width 1345 height 25
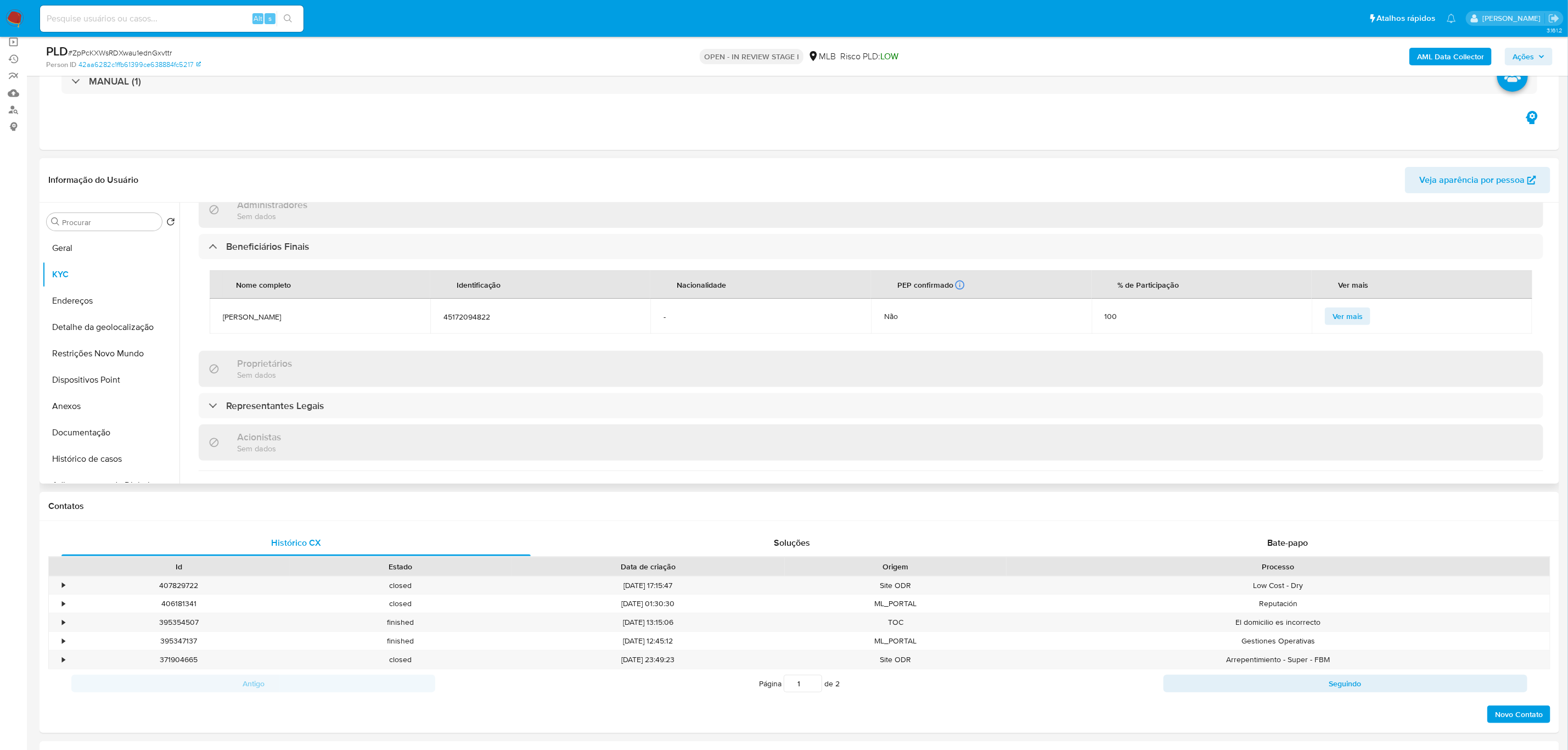
scroll to position [494, 0]
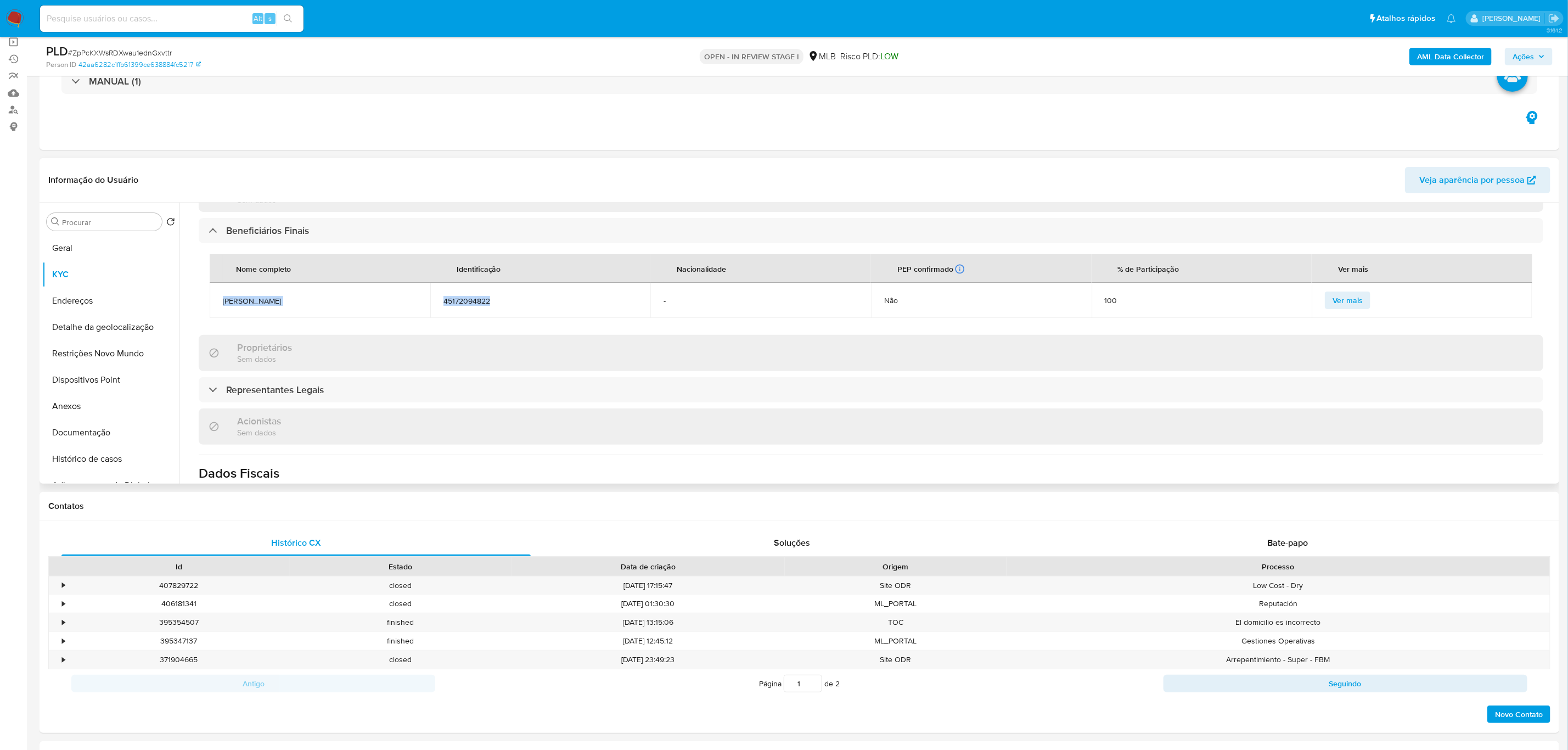
drag, startPoint x: 500, startPoint y: 294, endPoint x: 224, endPoint y: 294, distance: 276.0
click at [224, 294] on tr "CAROLINA FERNANDA APARECIDA RIBEIRO 45172094822 - Não 100 Ver mais" at bounding box center [871, 300] width 1323 height 35
copy tr "CAROLINA FERNANDA APARECIDA RIBEIRO 45172094822"
click at [109, 435] on button "Documentação" at bounding box center [106, 432] width 128 height 27
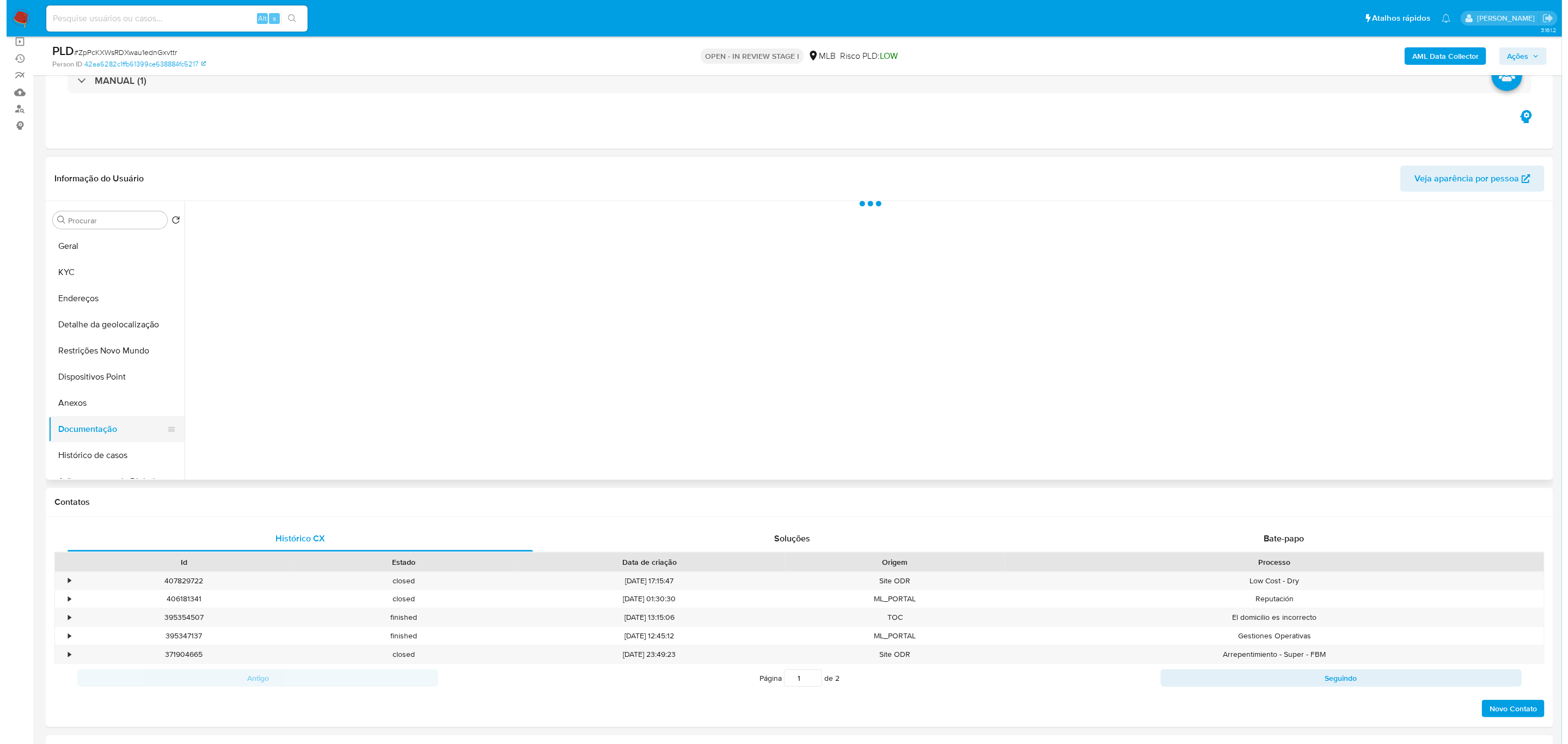
scroll to position [0, 0]
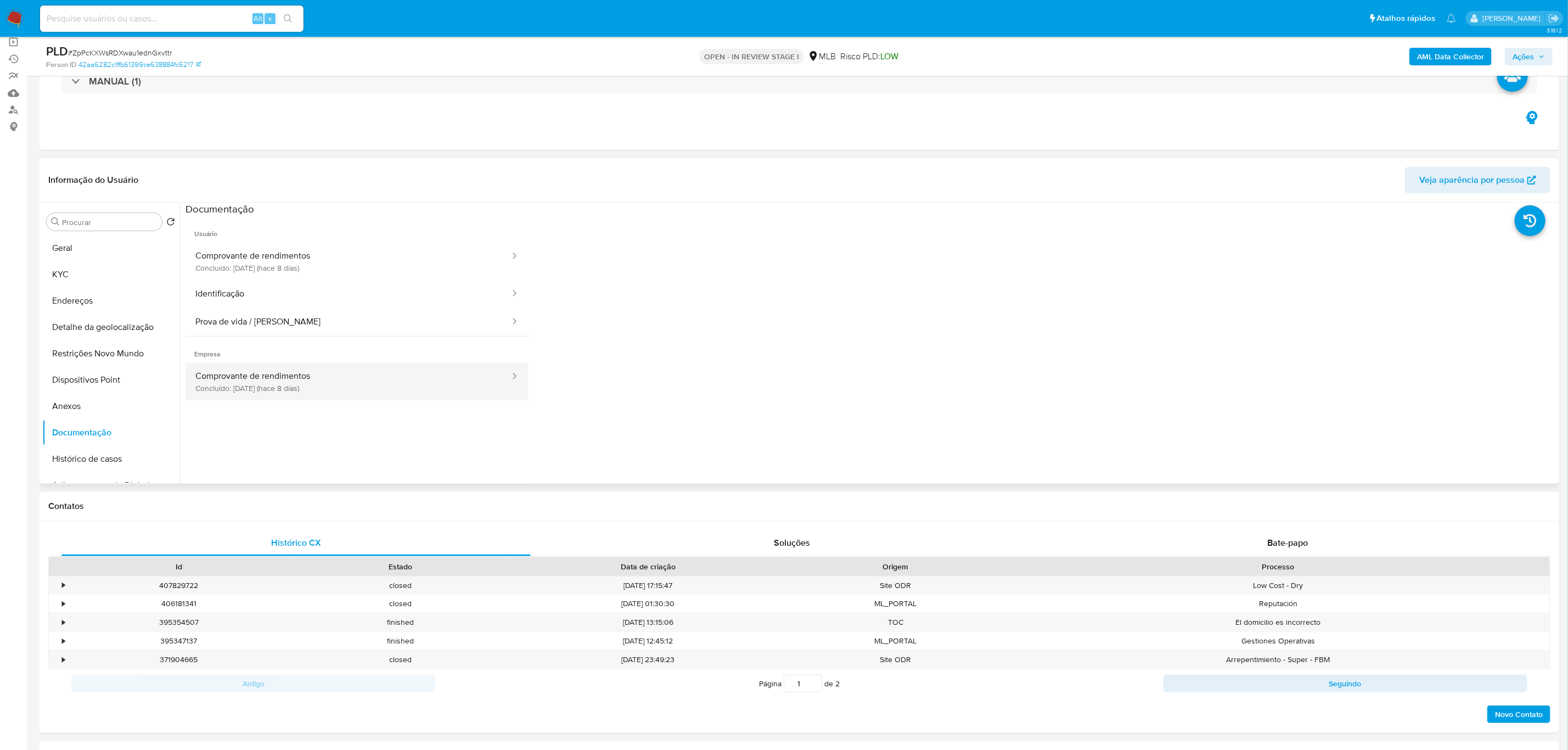
click at [285, 371] on button "Comprovante de rendimentos Concluído: 22/09/2025 (hace 8 días)" at bounding box center [348, 381] width 325 height 37
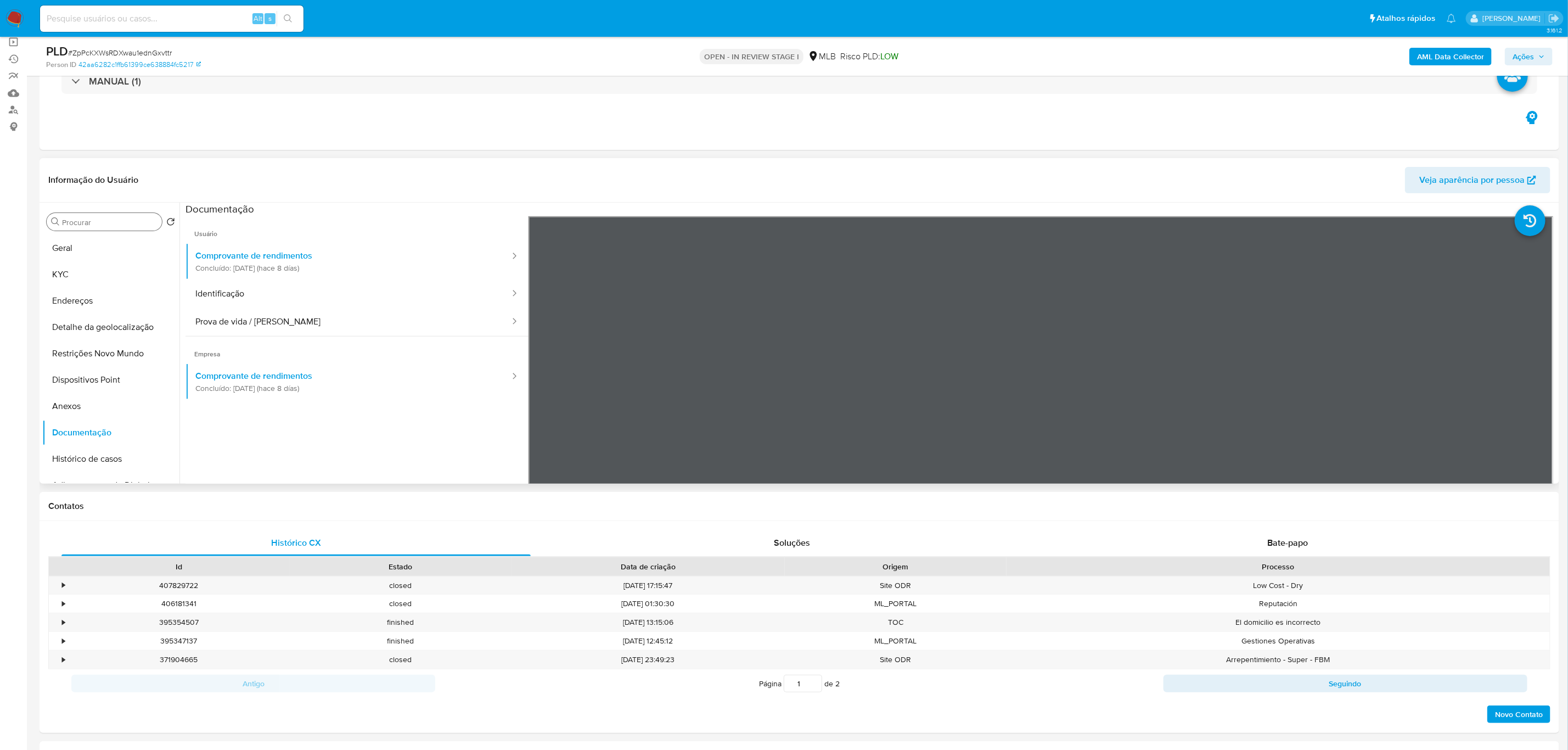
click at [135, 218] on input "Procurar" at bounding box center [110, 222] width 96 height 10
type input "item"
click at [89, 277] on button "Items" at bounding box center [106, 274] width 128 height 27
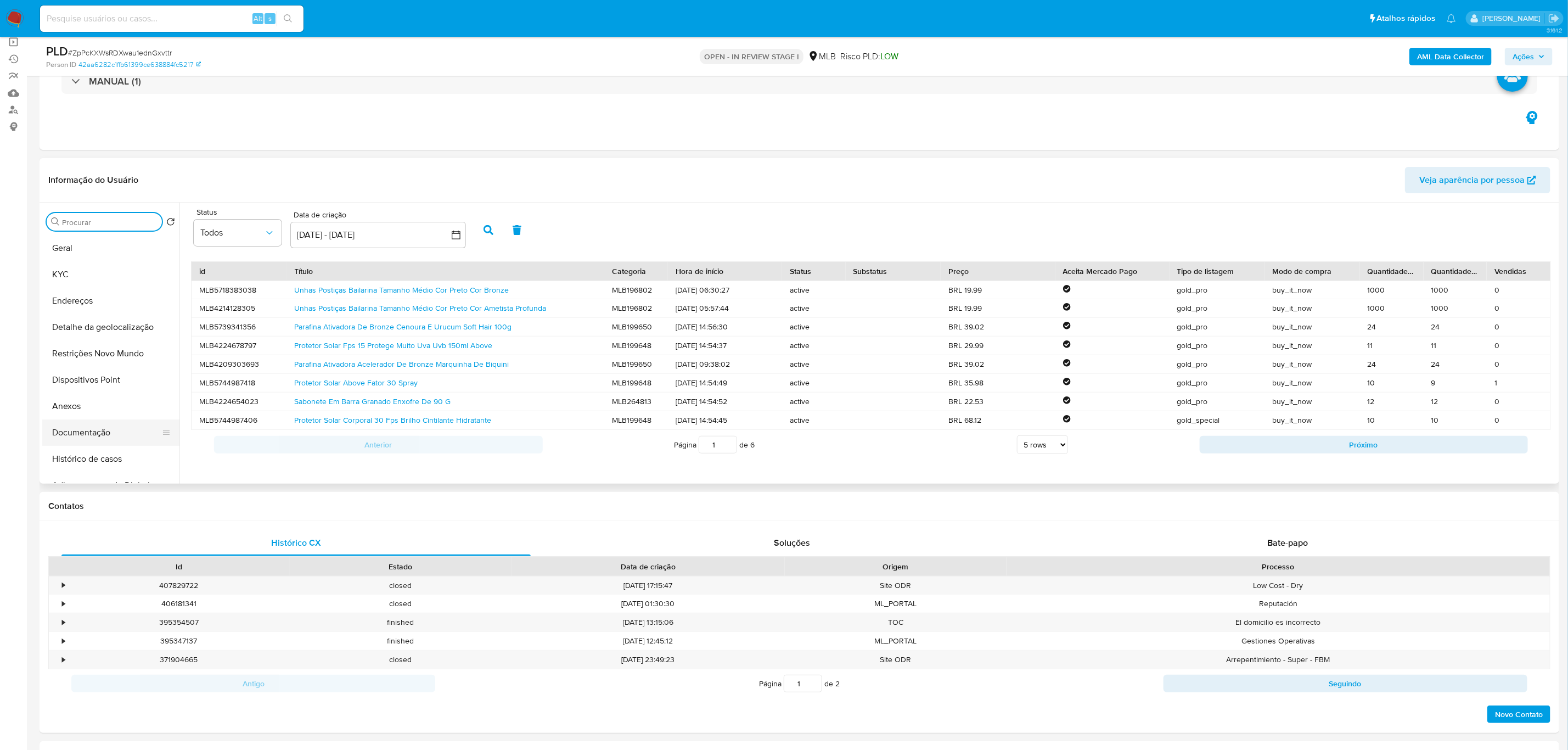
click at [77, 436] on button "Documentação" at bounding box center [106, 432] width 128 height 27
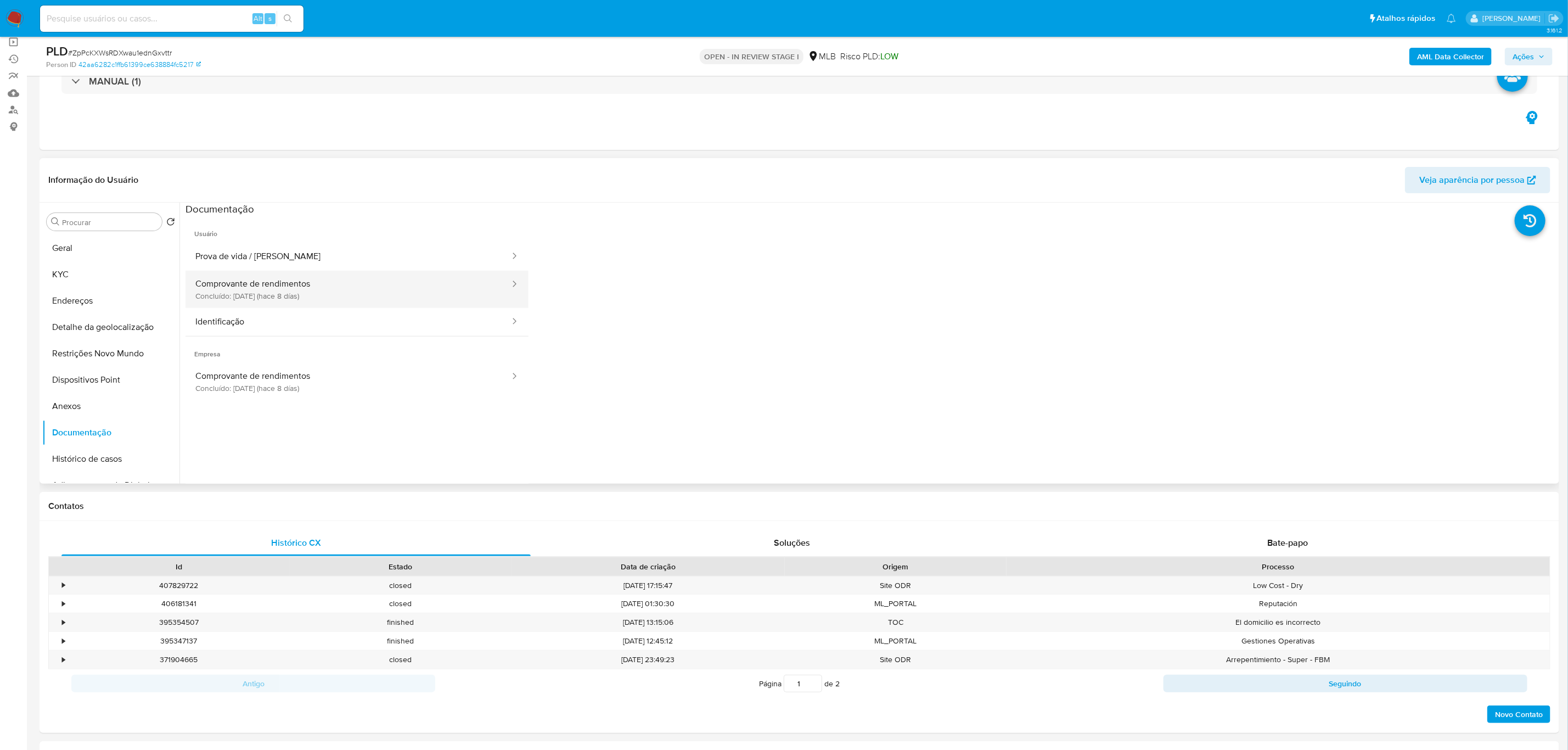
click at [326, 300] on button "Comprovante de rendimentos Concluído: 22/09/2025 (hace 8 días)" at bounding box center [348, 289] width 325 height 37
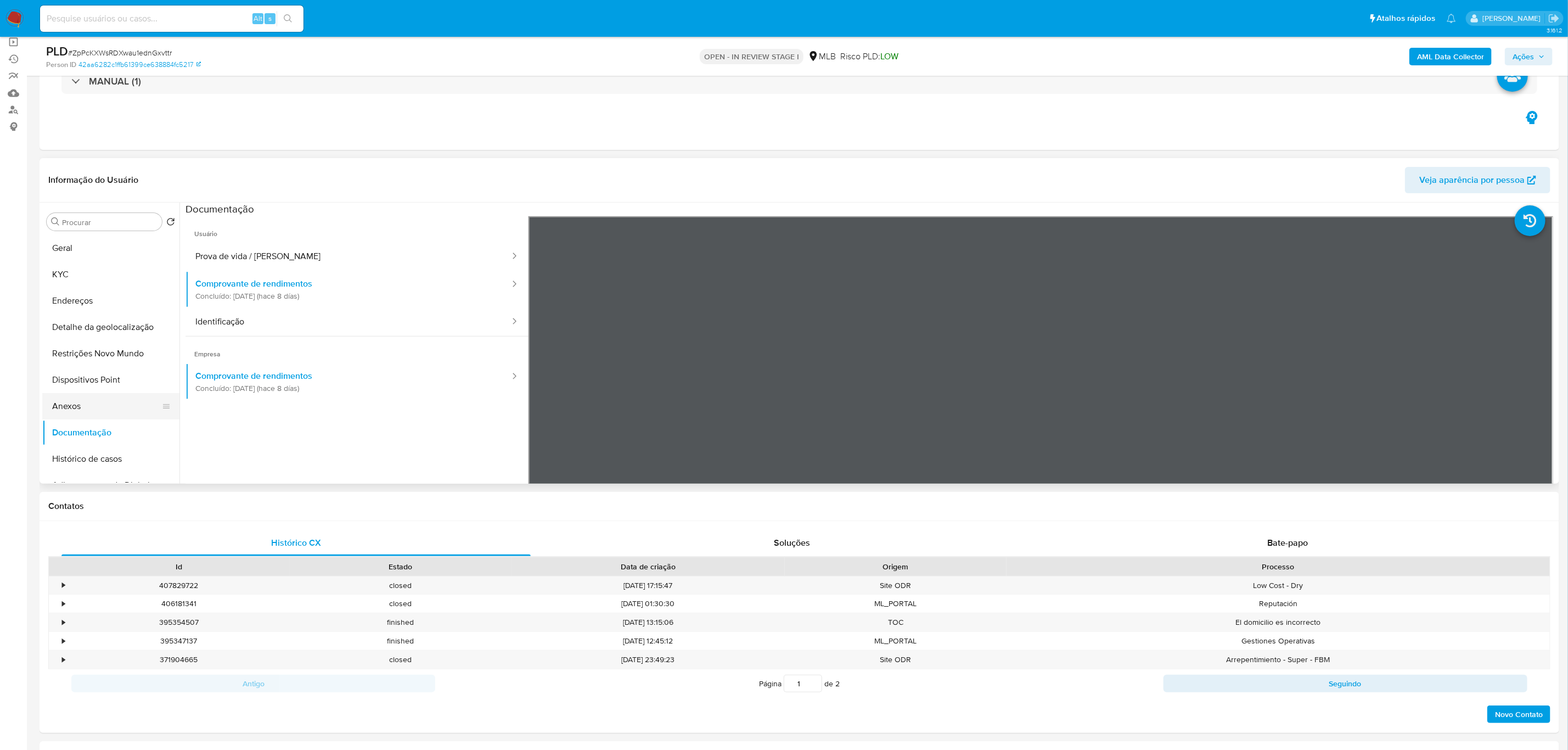
click at [103, 400] on button "Anexos" at bounding box center [106, 406] width 128 height 27
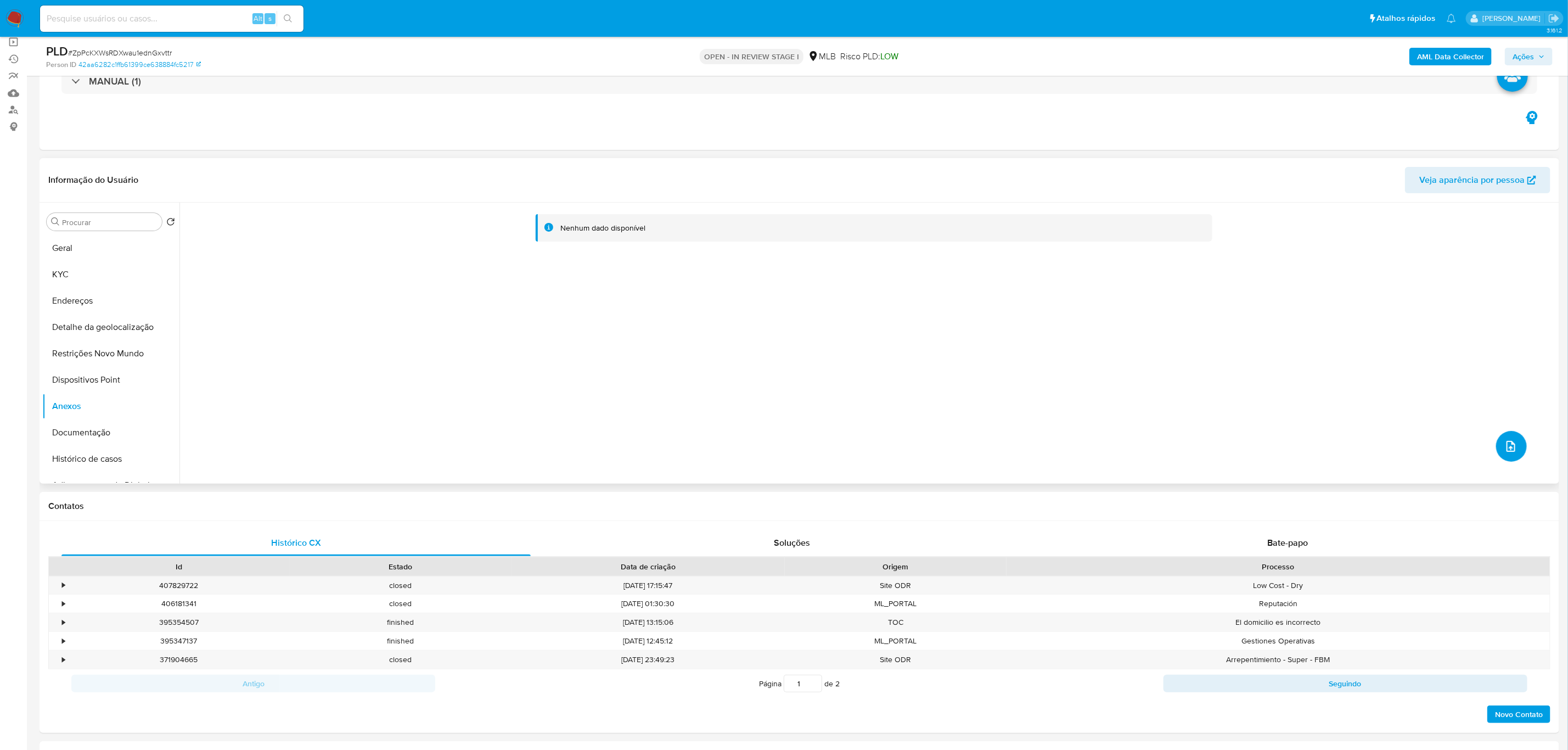
click at [1054, 447] on icon "upload-file" at bounding box center [1511, 446] width 13 height 13
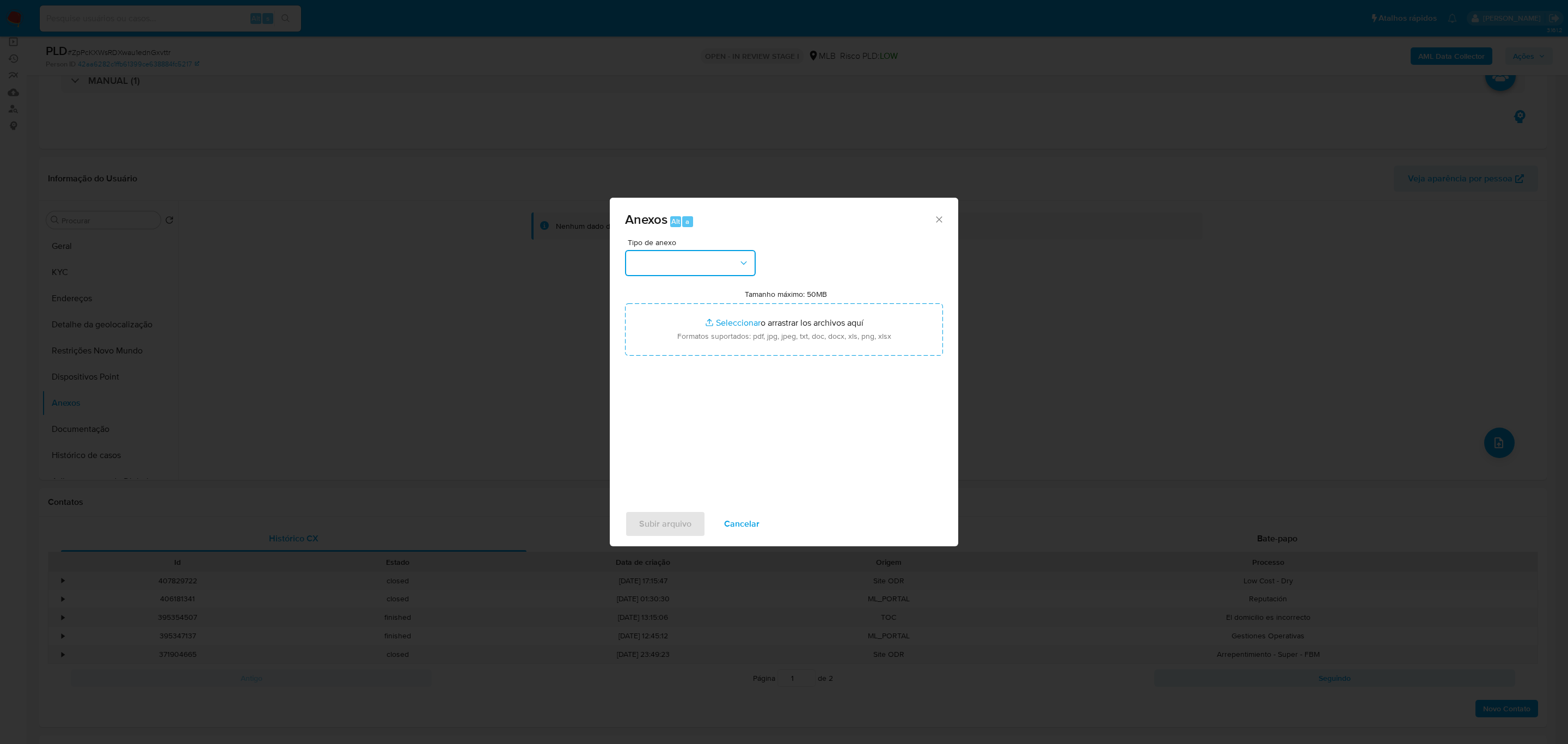
click at [745, 262] on icon "button" at bounding box center [744, 263] width 11 height 11
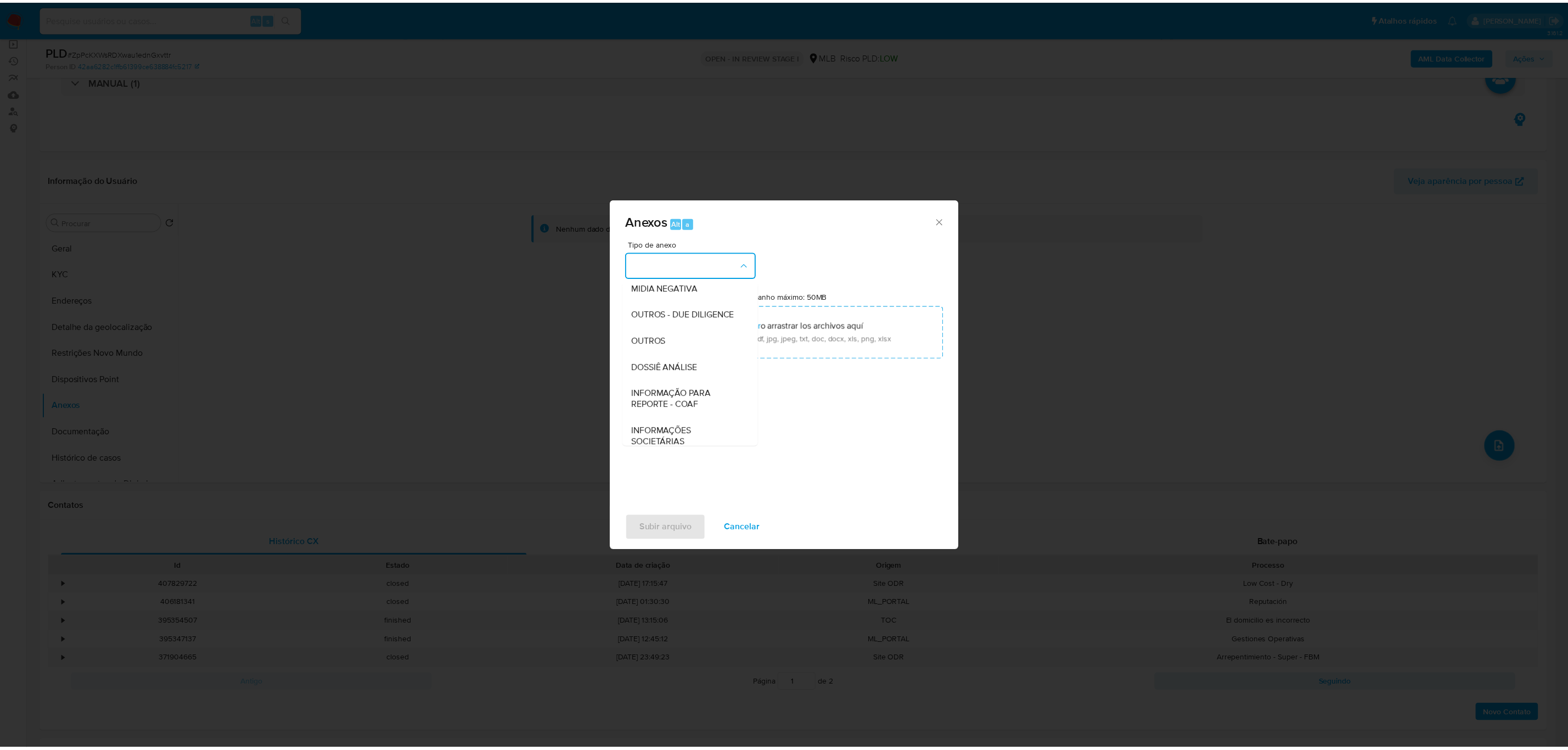
scroll to position [169, 0]
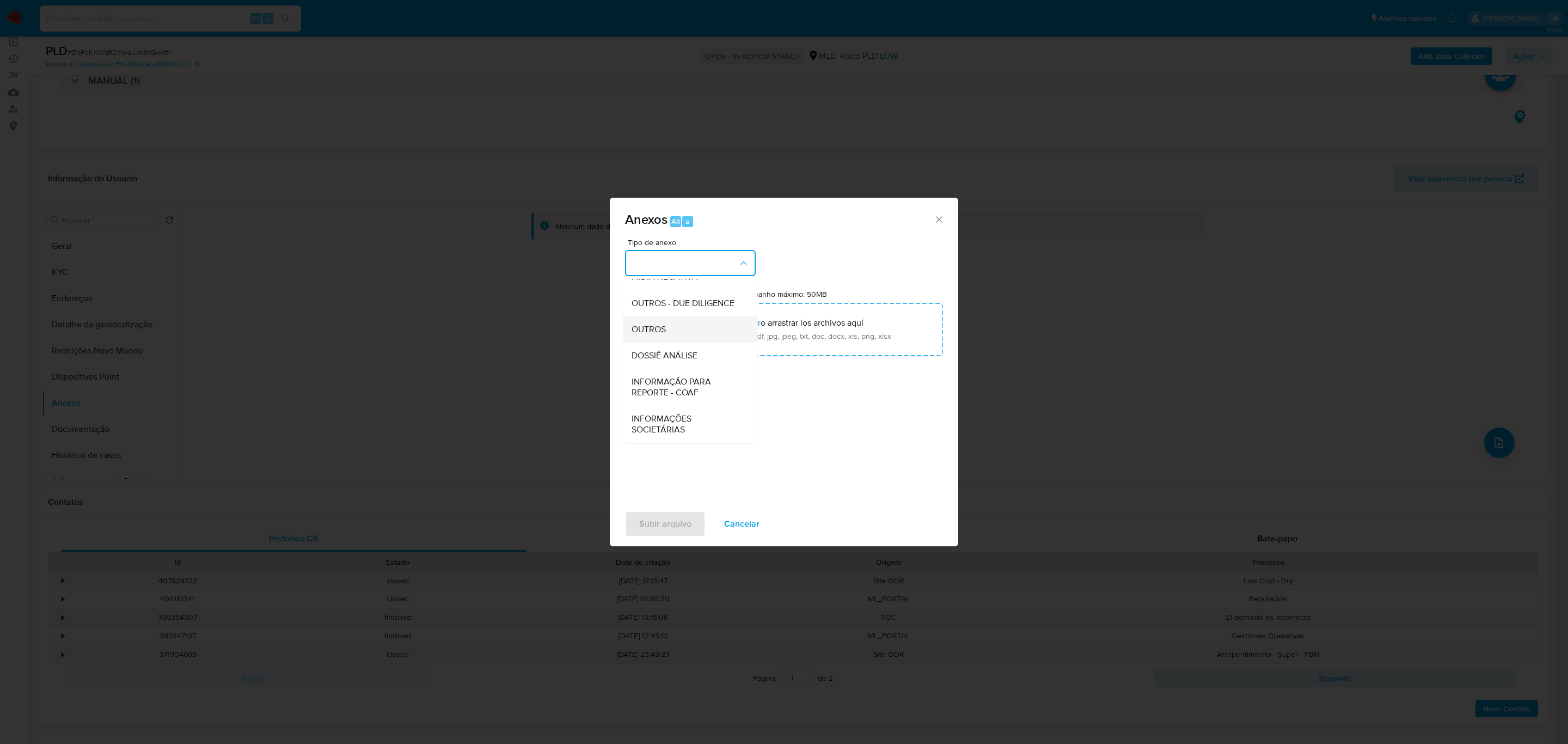
click at [656, 325] on span "OUTROS" at bounding box center [649, 329] width 35 height 11
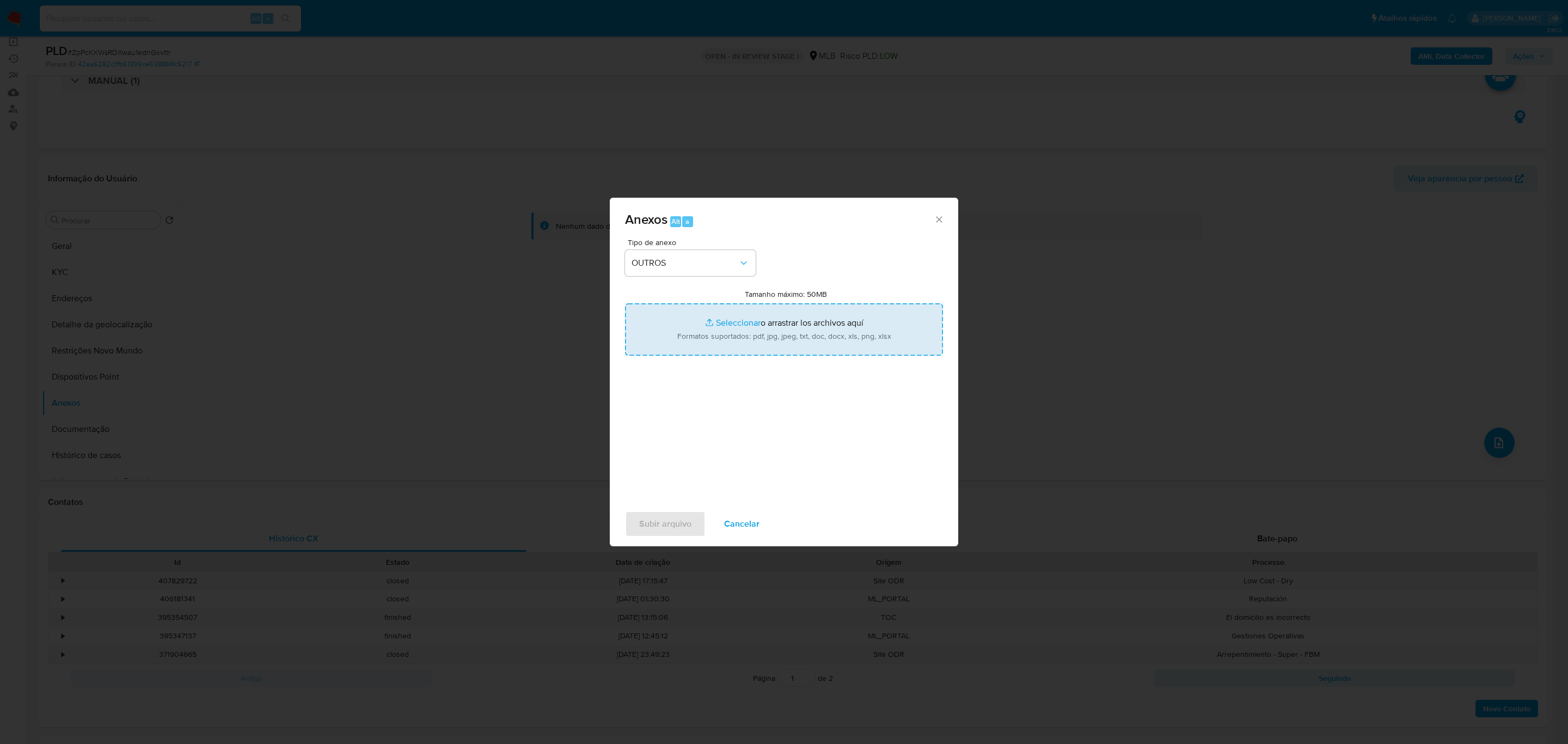
click at [739, 321] on input "Tamanho máximo: 50MB Seleccionar archivos" at bounding box center [784, 329] width 318 height 52
type input "C:\fakepath\DECLÍNIO - ZpPcKXWsRDXwau1ednGxvttr - CNPJ 37542274000112 - CASA ES…"
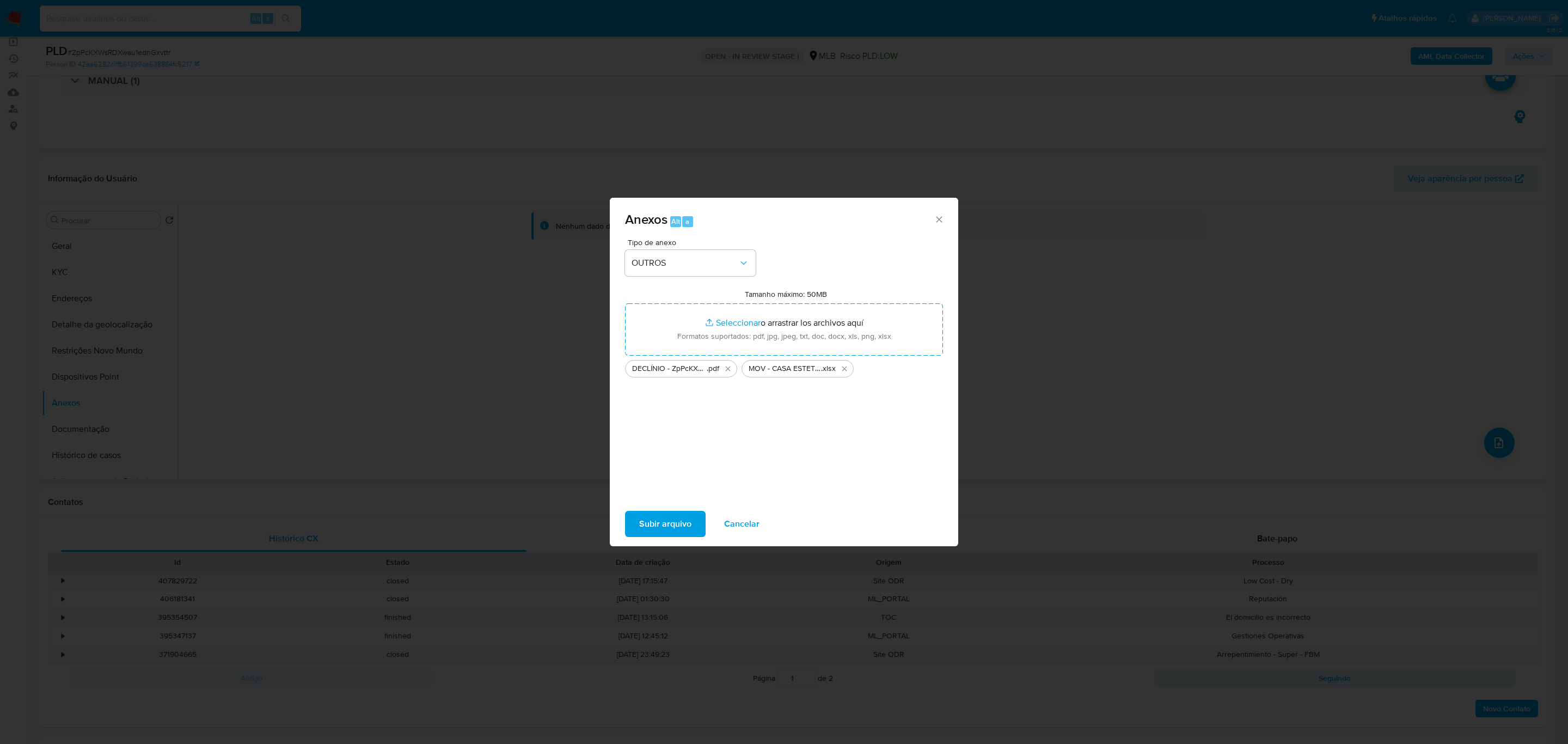
click at [663, 450] on span "Subir arquivo" at bounding box center [665, 524] width 52 height 24
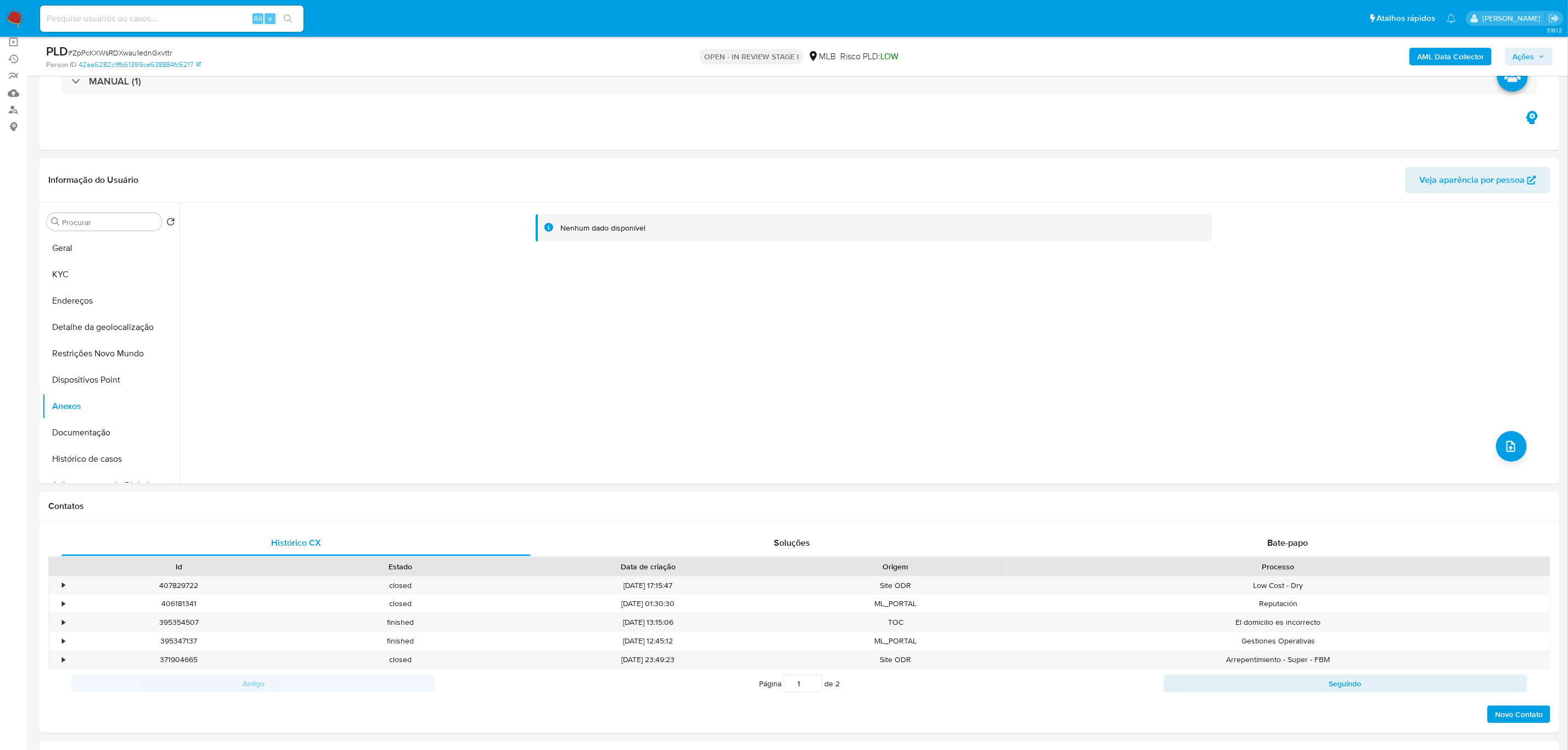
click at [1054, 48] on b "AML Data Collector" at bounding box center [1451, 56] width 67 height 17
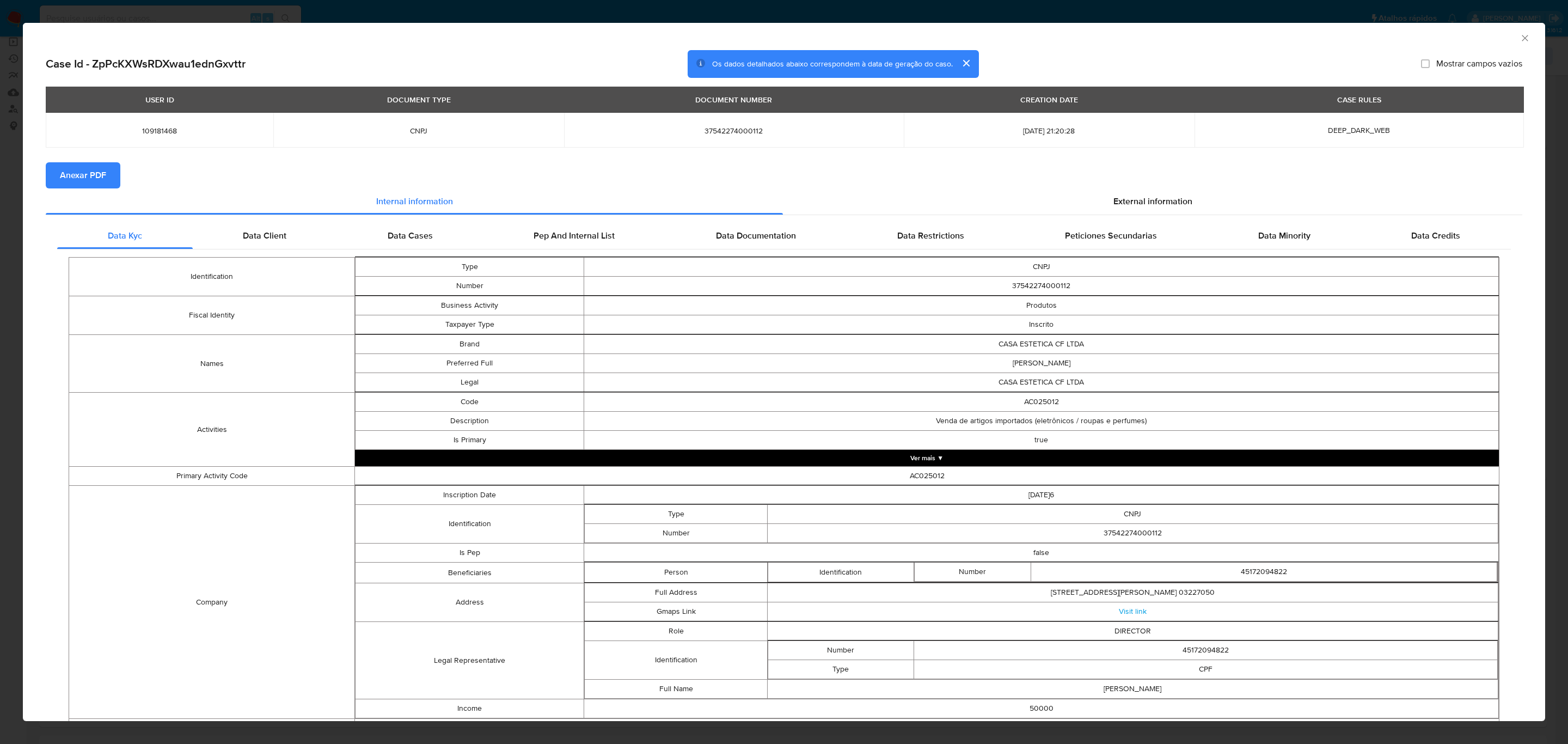
click at [78, 172] on span "Anexar PDF" at bounding box center [82, 176] width 46 height 24
click at [1045, 38] on icon "Fechar a janela" at bounding box center [1525, 38] width 6 height 6
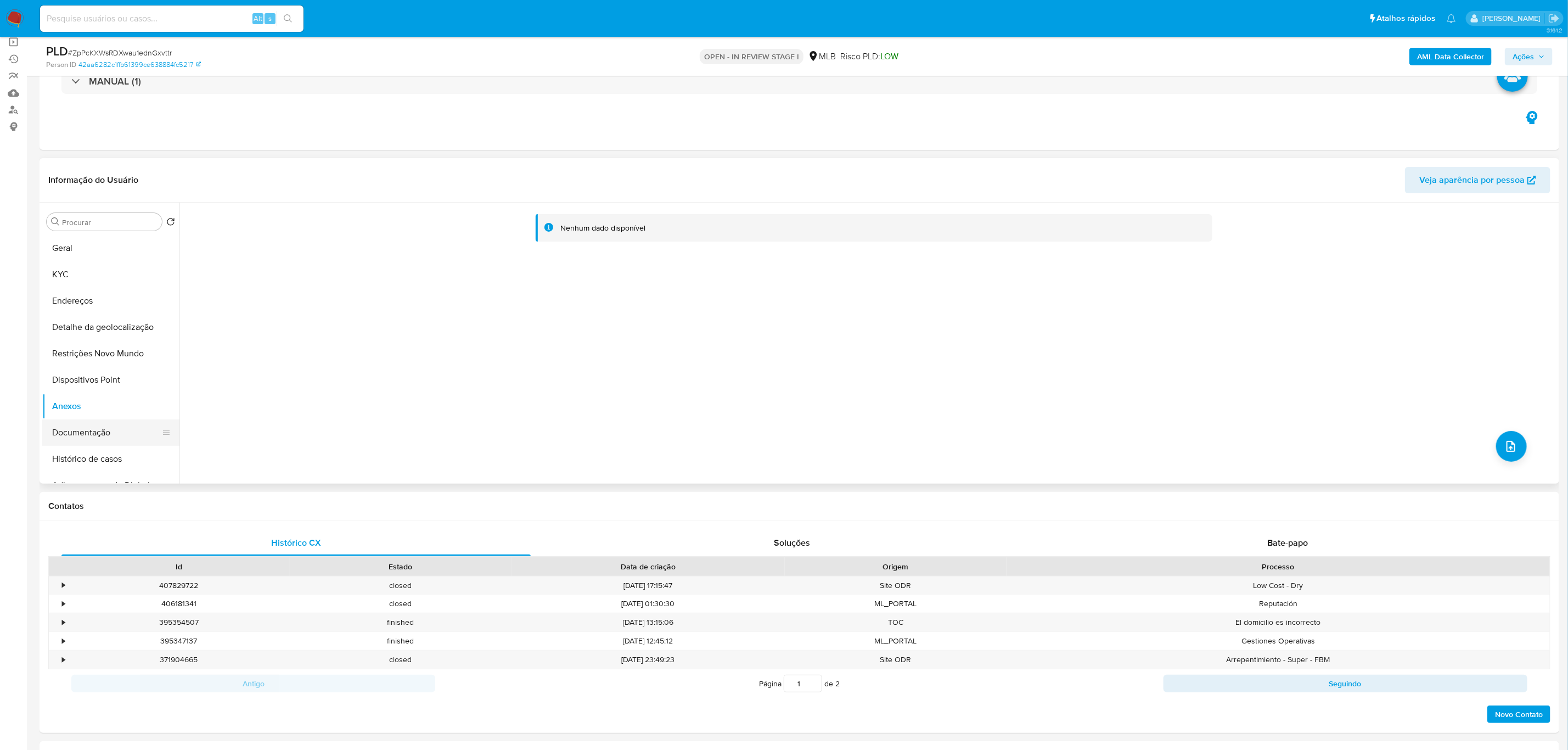
click at [80, 425] on button "Documentação" at bounding box center [106, 432] width 128 height 27
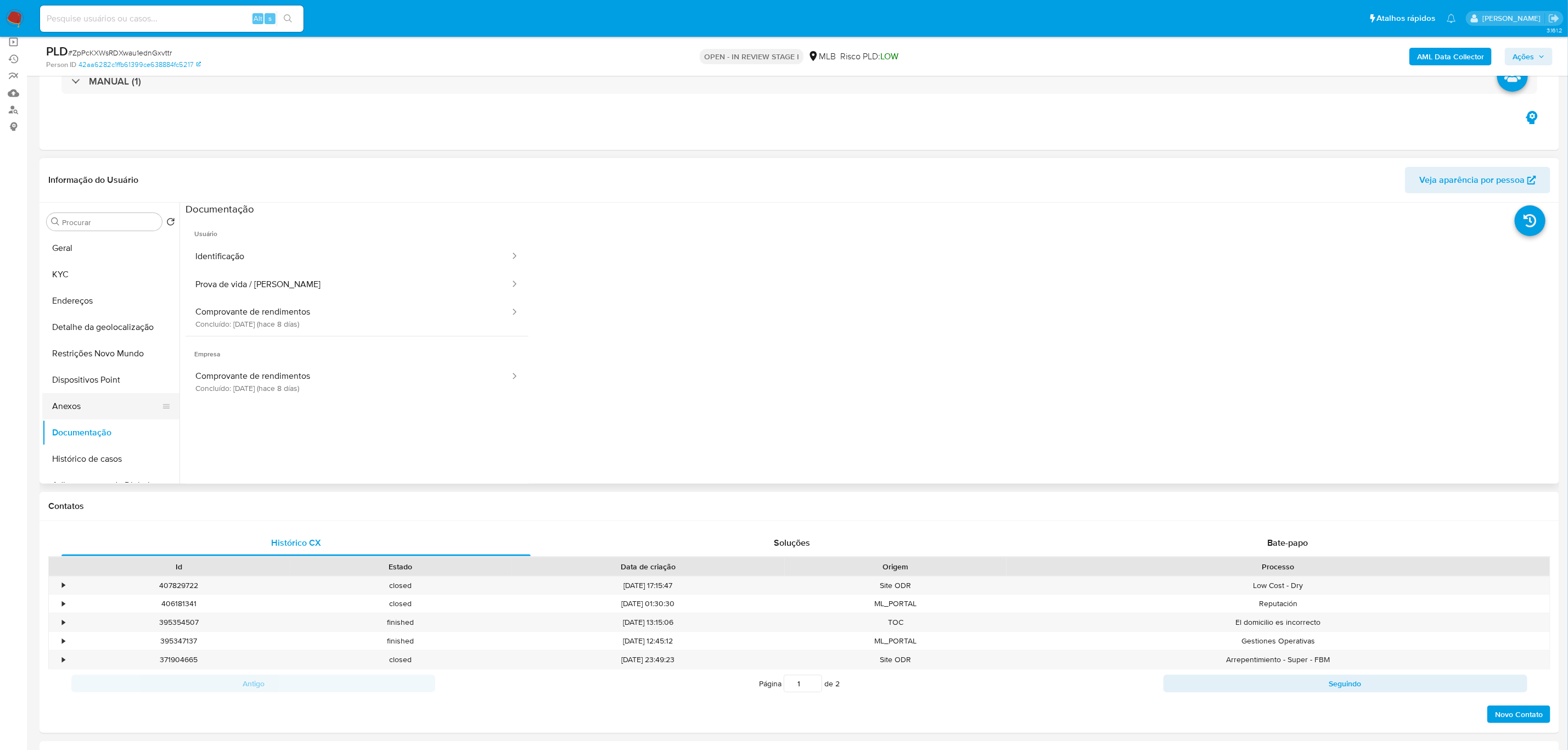
click at [90, 407] on button "Anexos" at bounding box center [106, 406] width 128 height 27
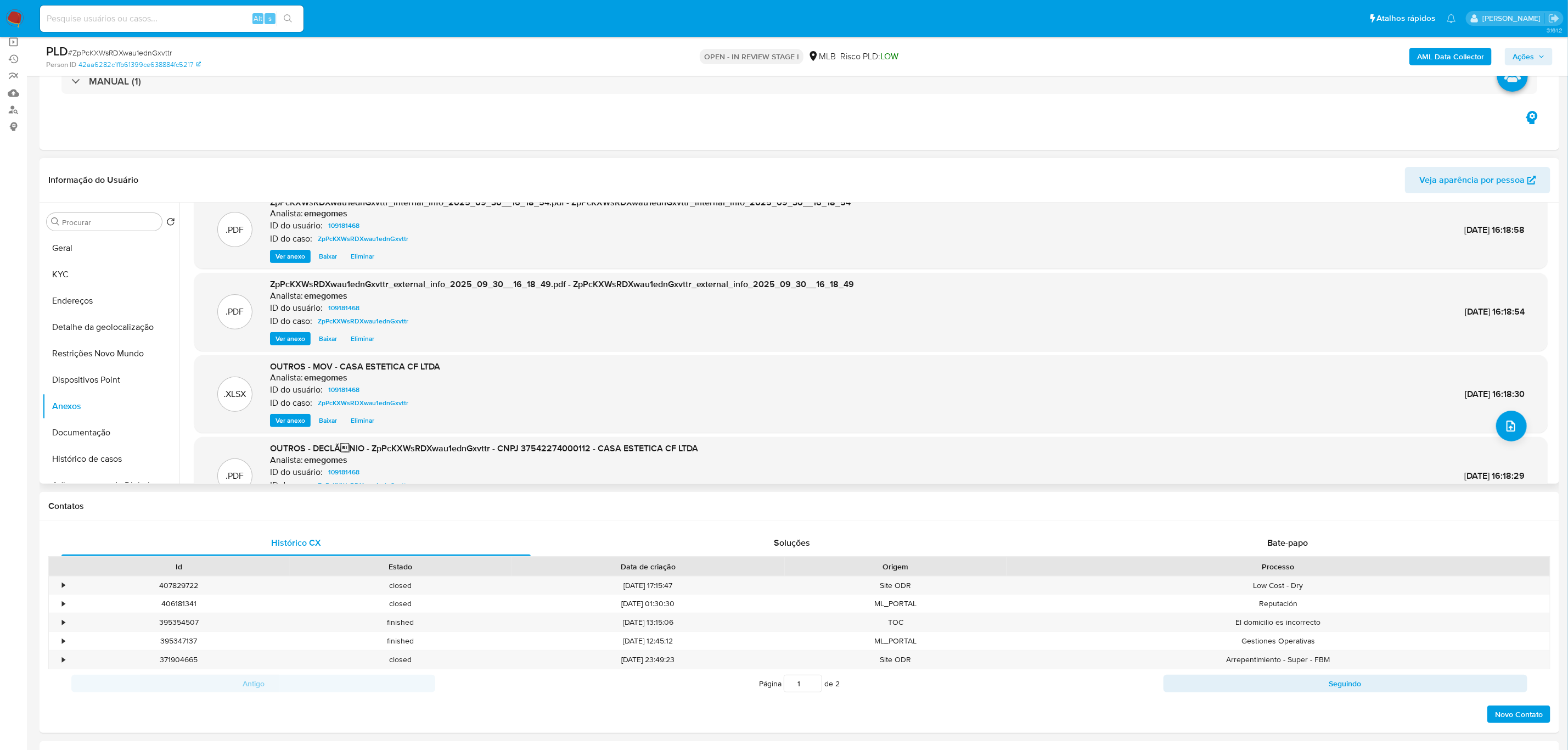
scroll to position [0, 0]
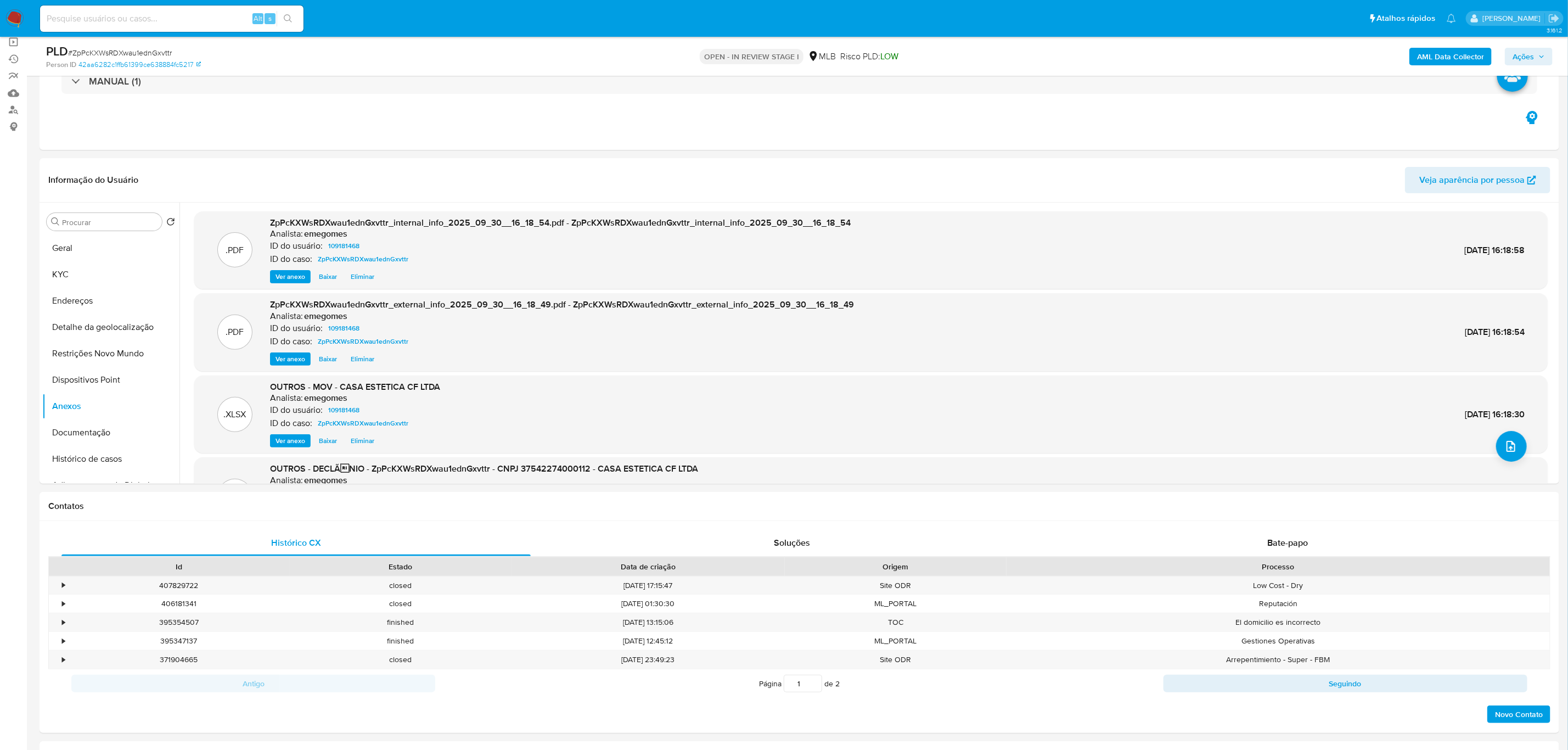
click at [1054, 59] on span "Ações" at bounding box center [1528, 56] width 33 height 15
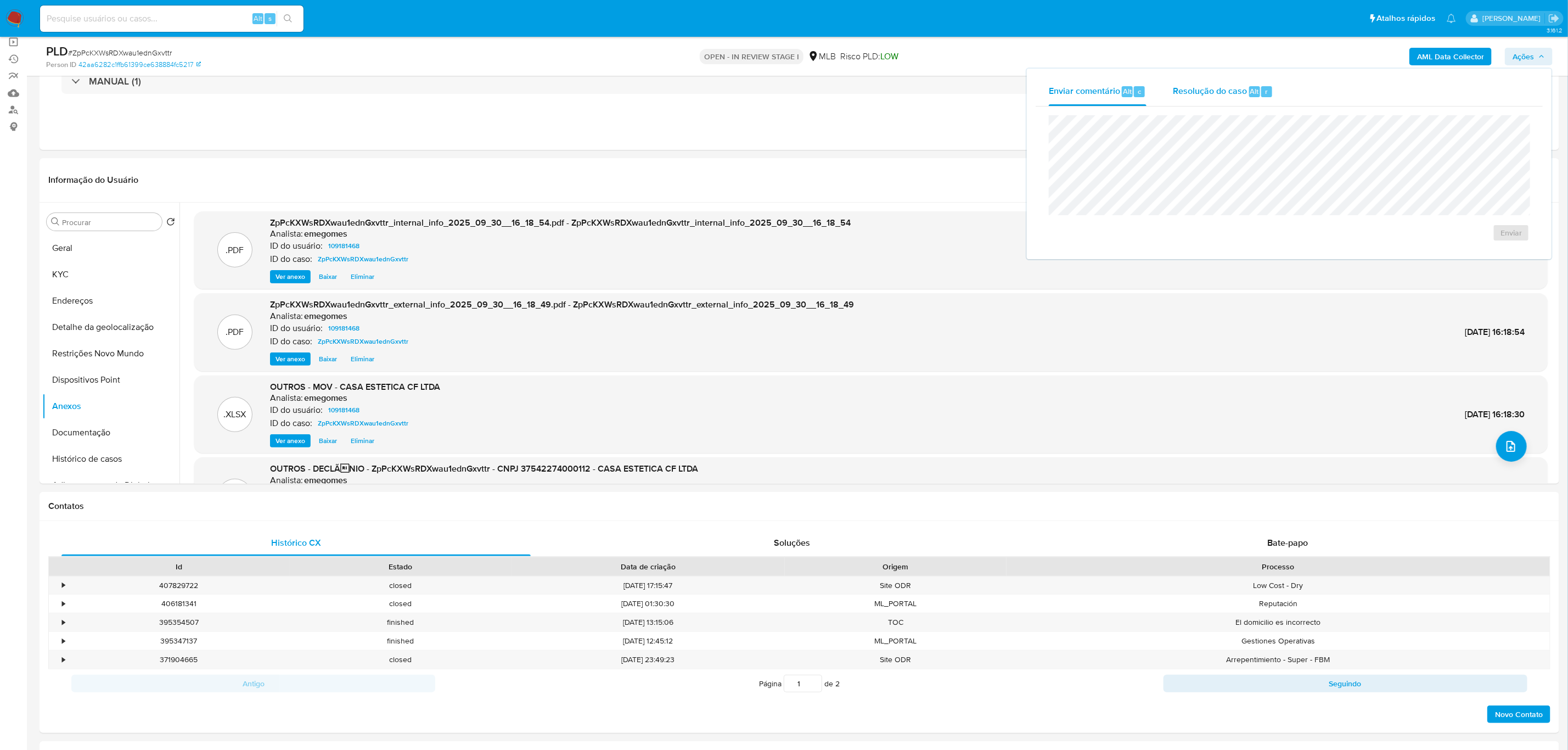
click at [1054, 88] on span "Resolução do caso" at bounding box center [1210, 90] width 74 height 13
click at [1054, 251] on span "No ROI" at bounding box center [1404, 250] width 57 height 15
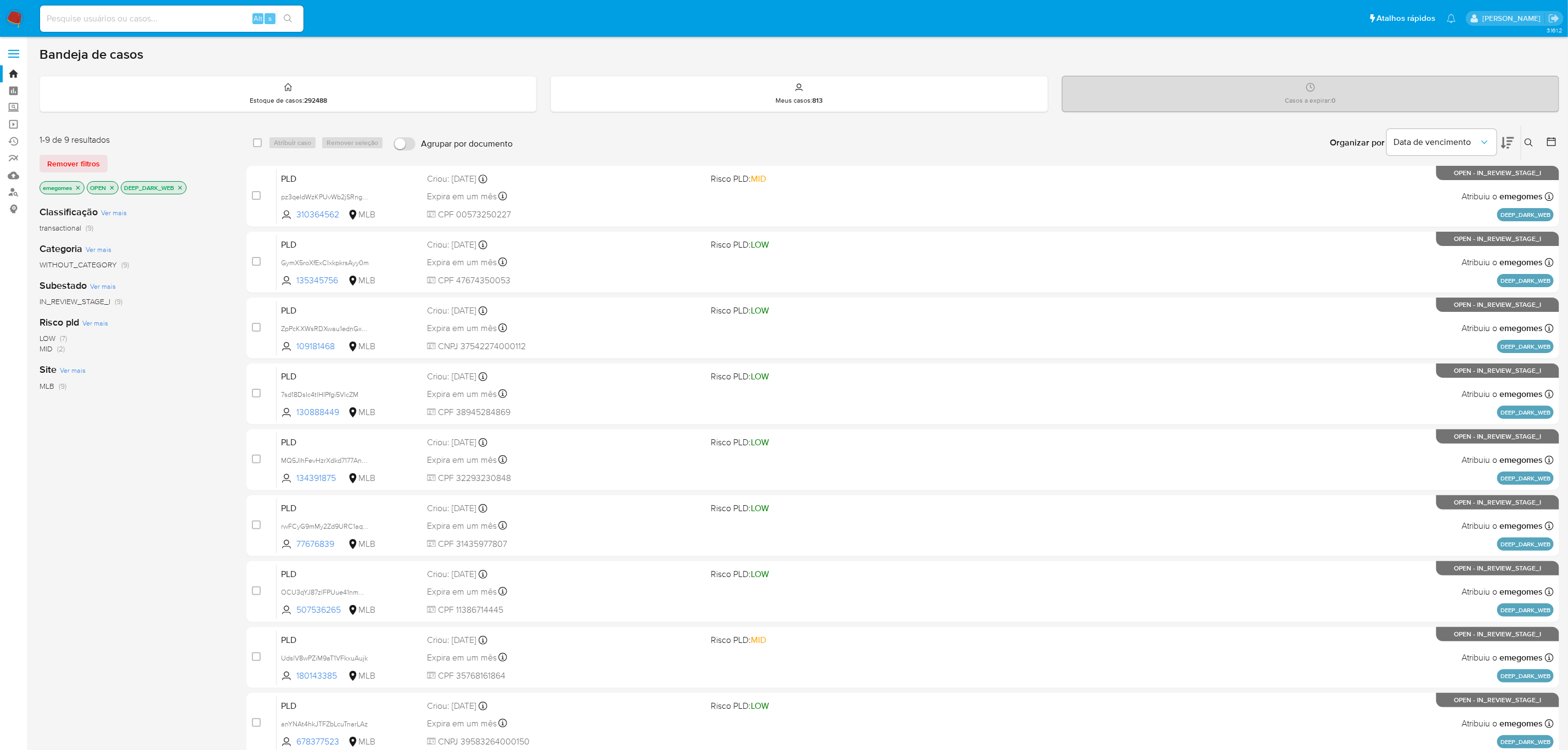
click at [17, 49] on span at bounding box center [14, 50] width 11 height 2
click at [0, 0] on input "checkbox" at bounding box center [0, 0] width 0 height 0
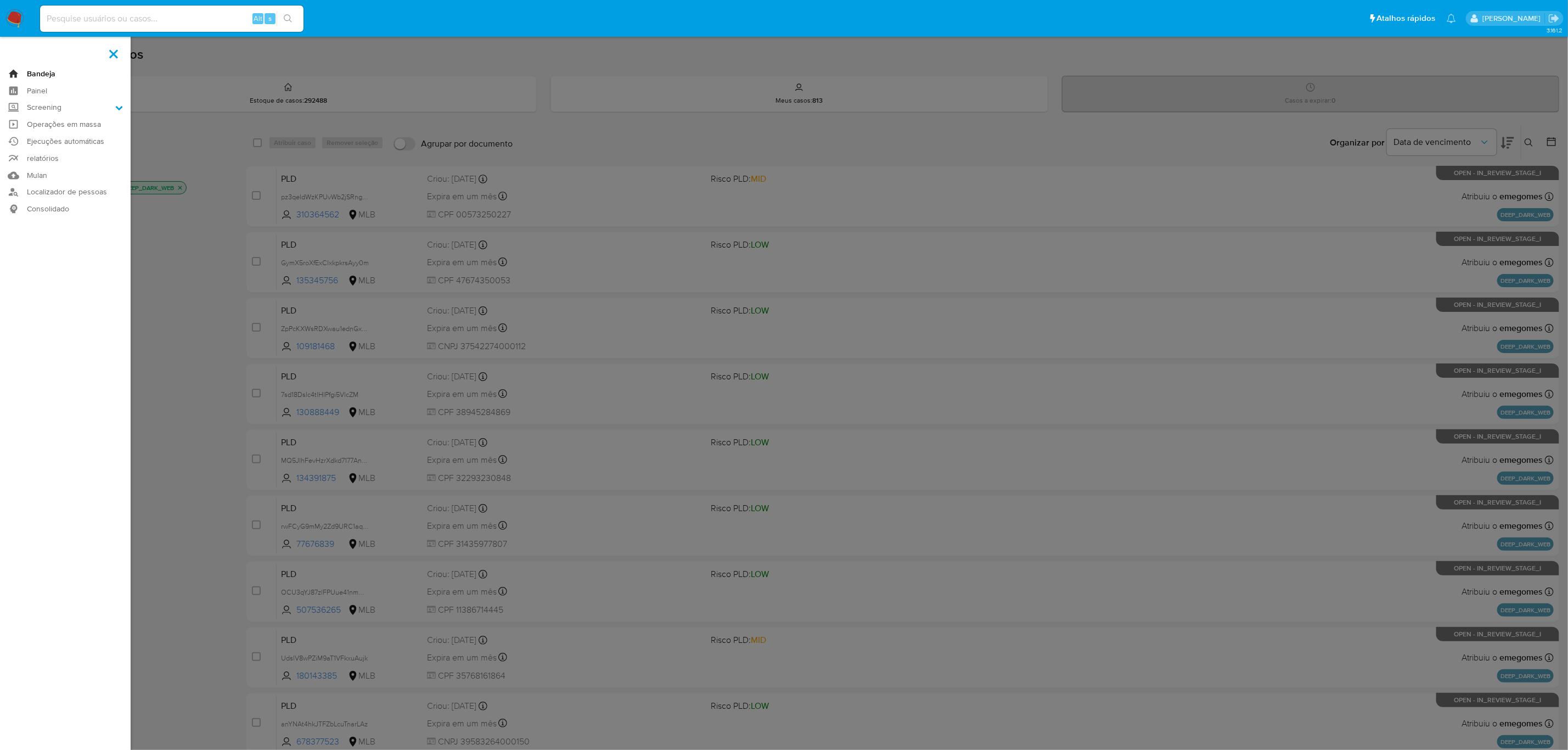
click at [30, 71] on link "Bandeja" at bounding box center [65, 74] width 131 height 17
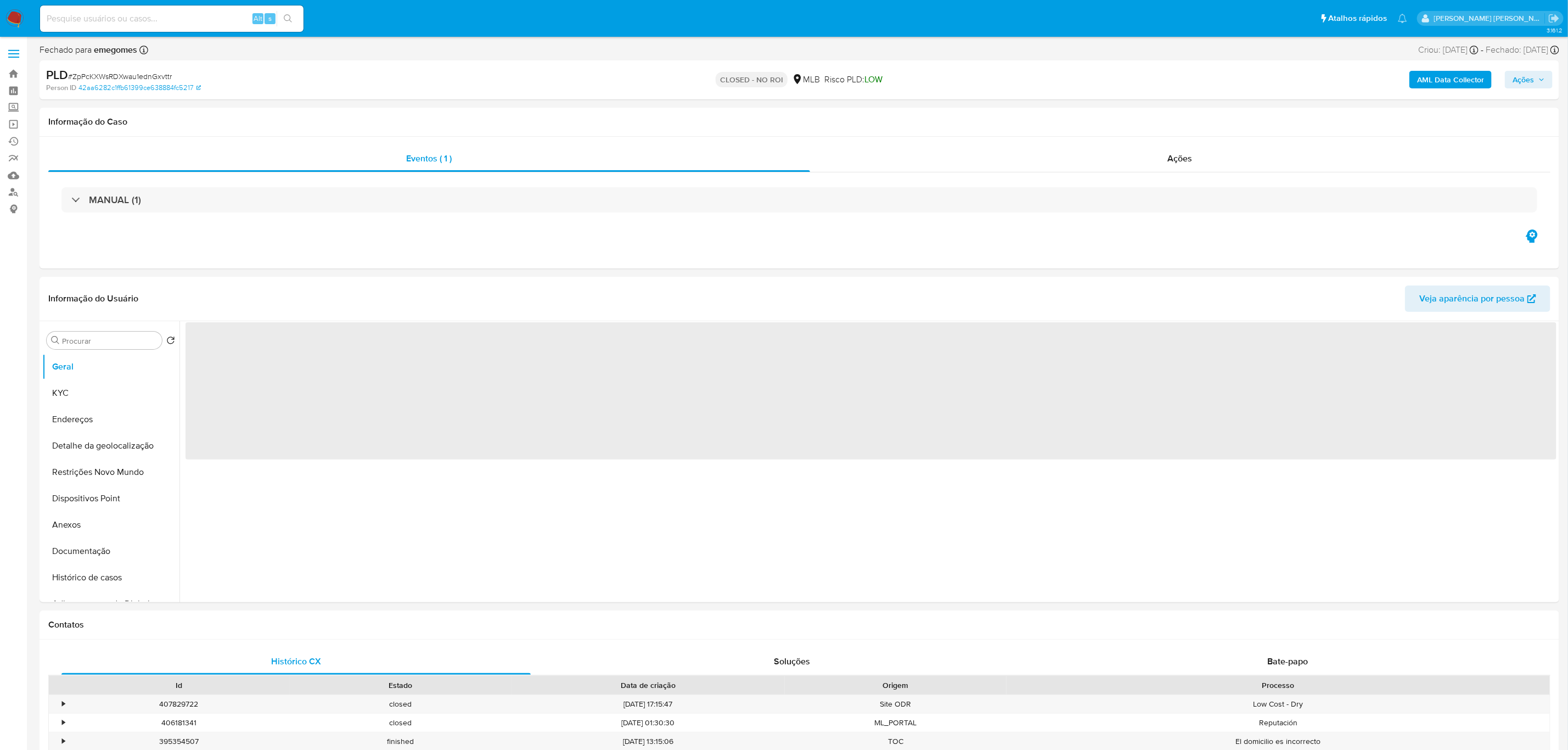
select select "10"
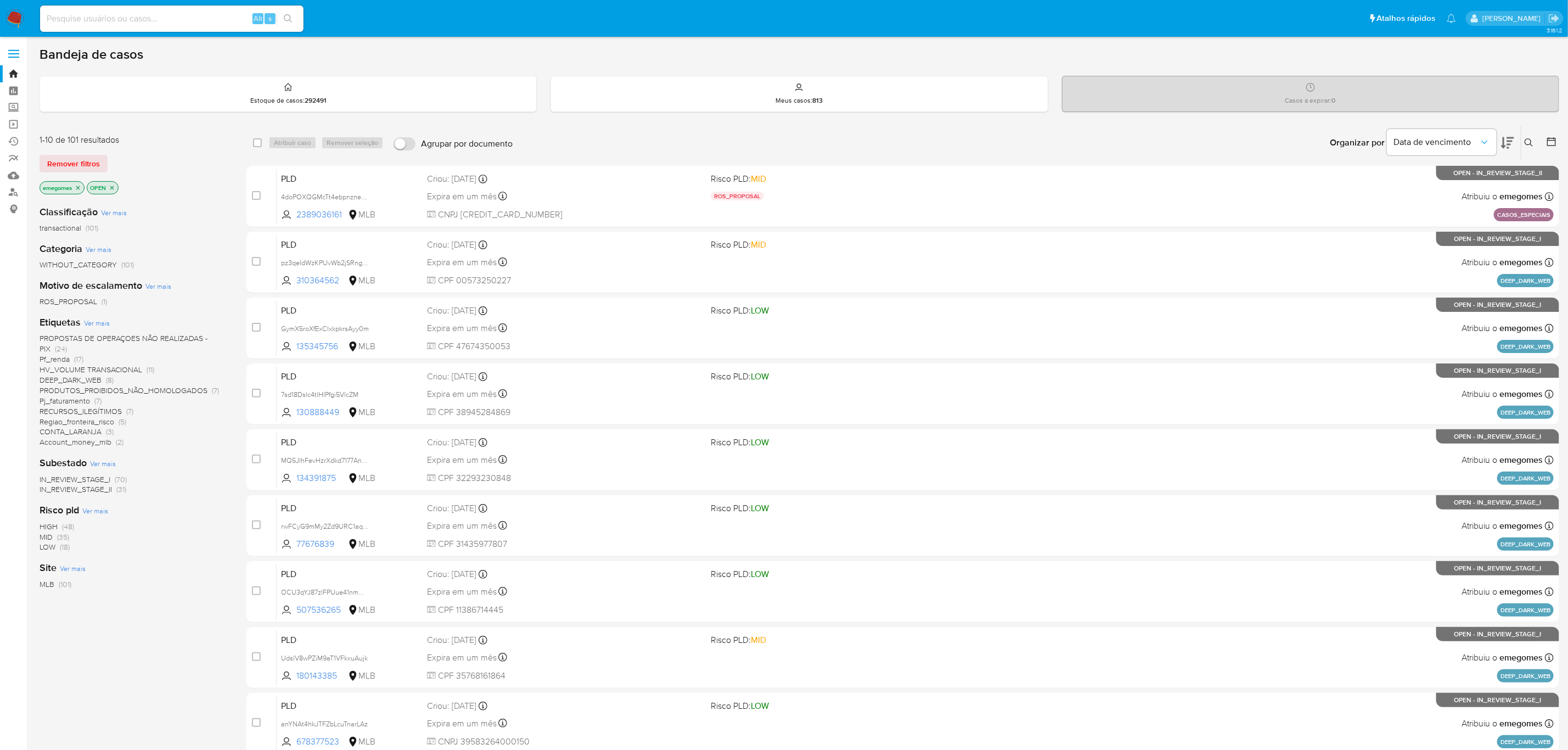
click at [76, 378] on span "DEEP_DARK_WEB" at bounding box center [71, 380] width 62 height 11
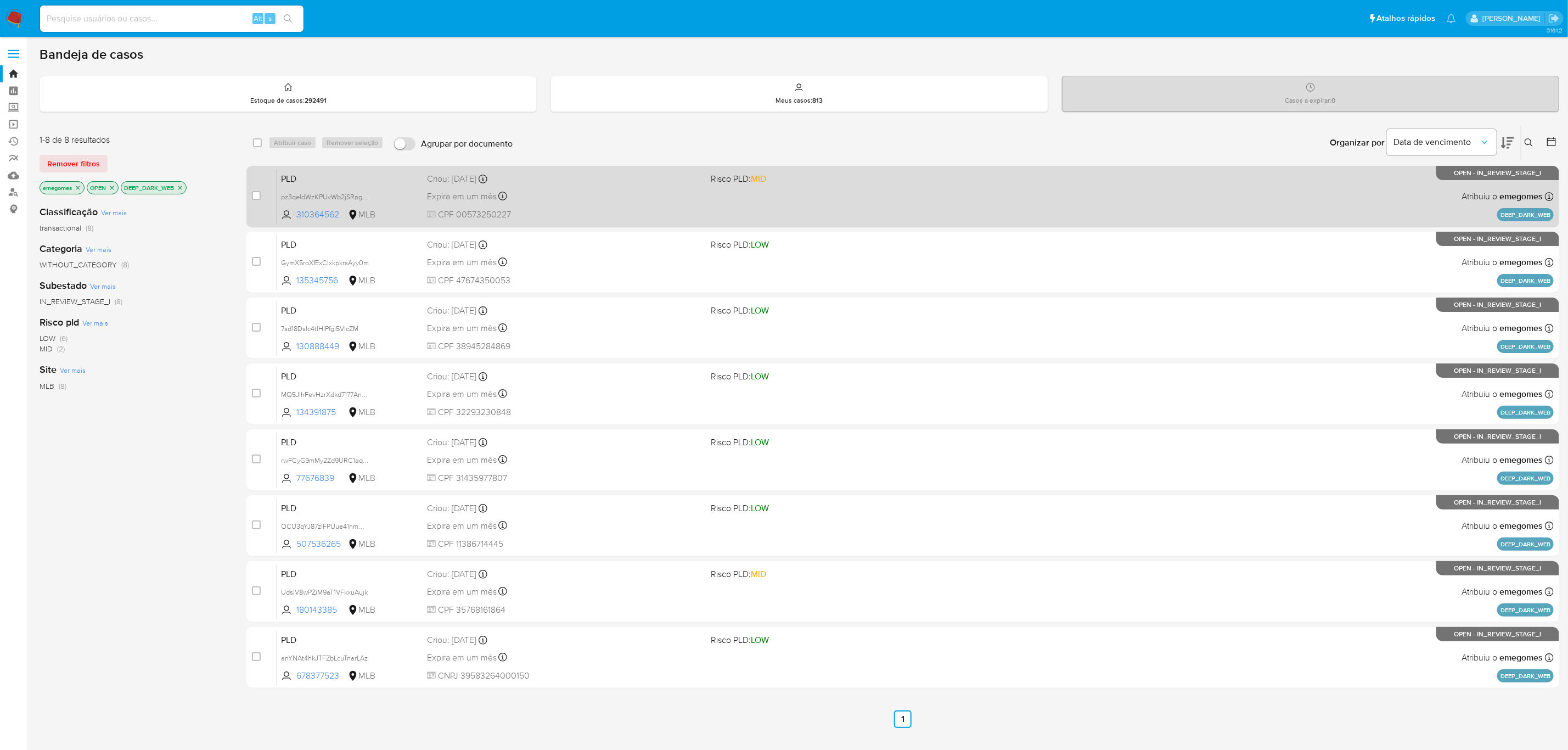
click at [561, 185] on div "PLD pz3qeIdWzKPUvWb2jSRngfJz 310364562 MLB Risco PLD: MID Criou: [DATE] Criou: …" at bounding box center [915, 196] width 1277 height 55
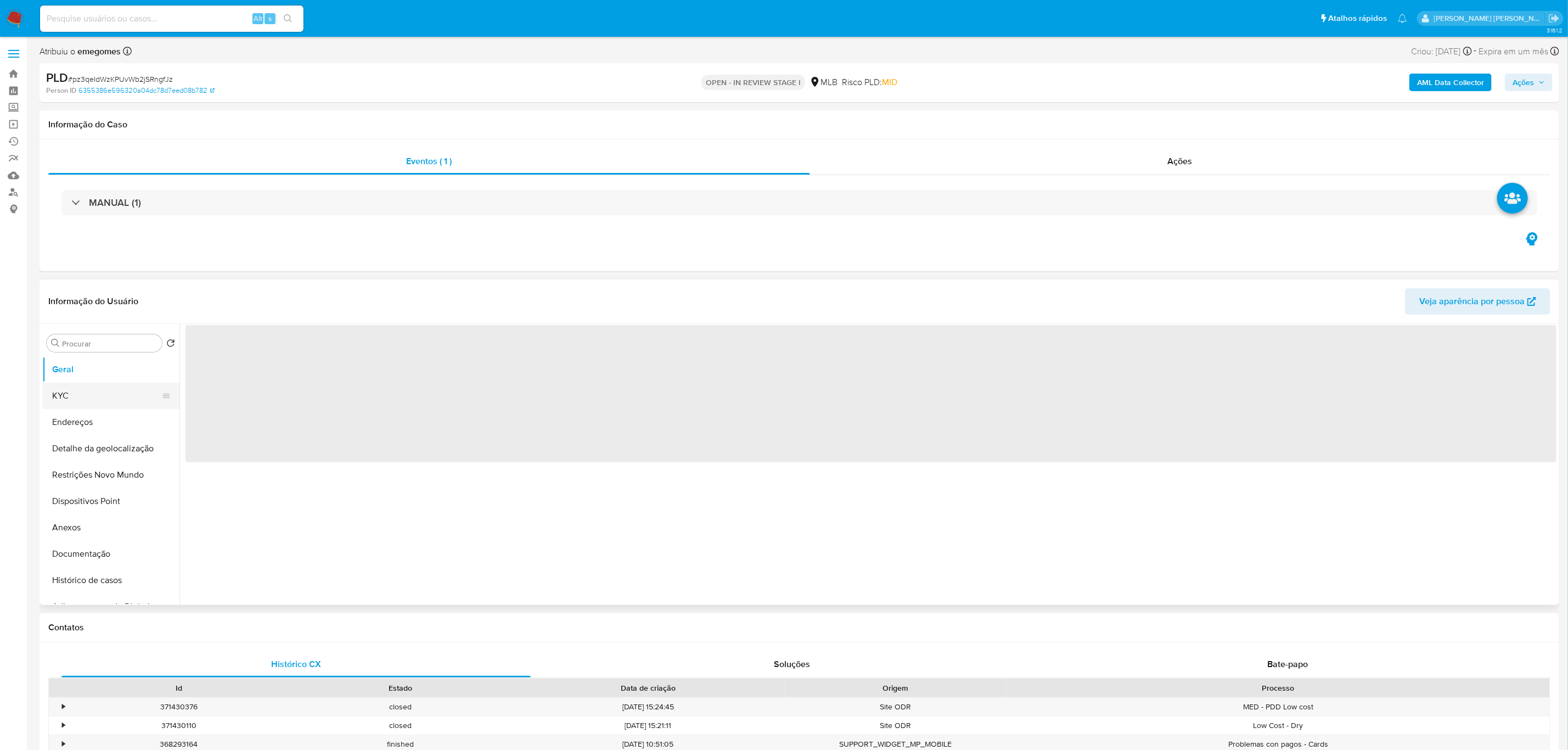
select select "10"
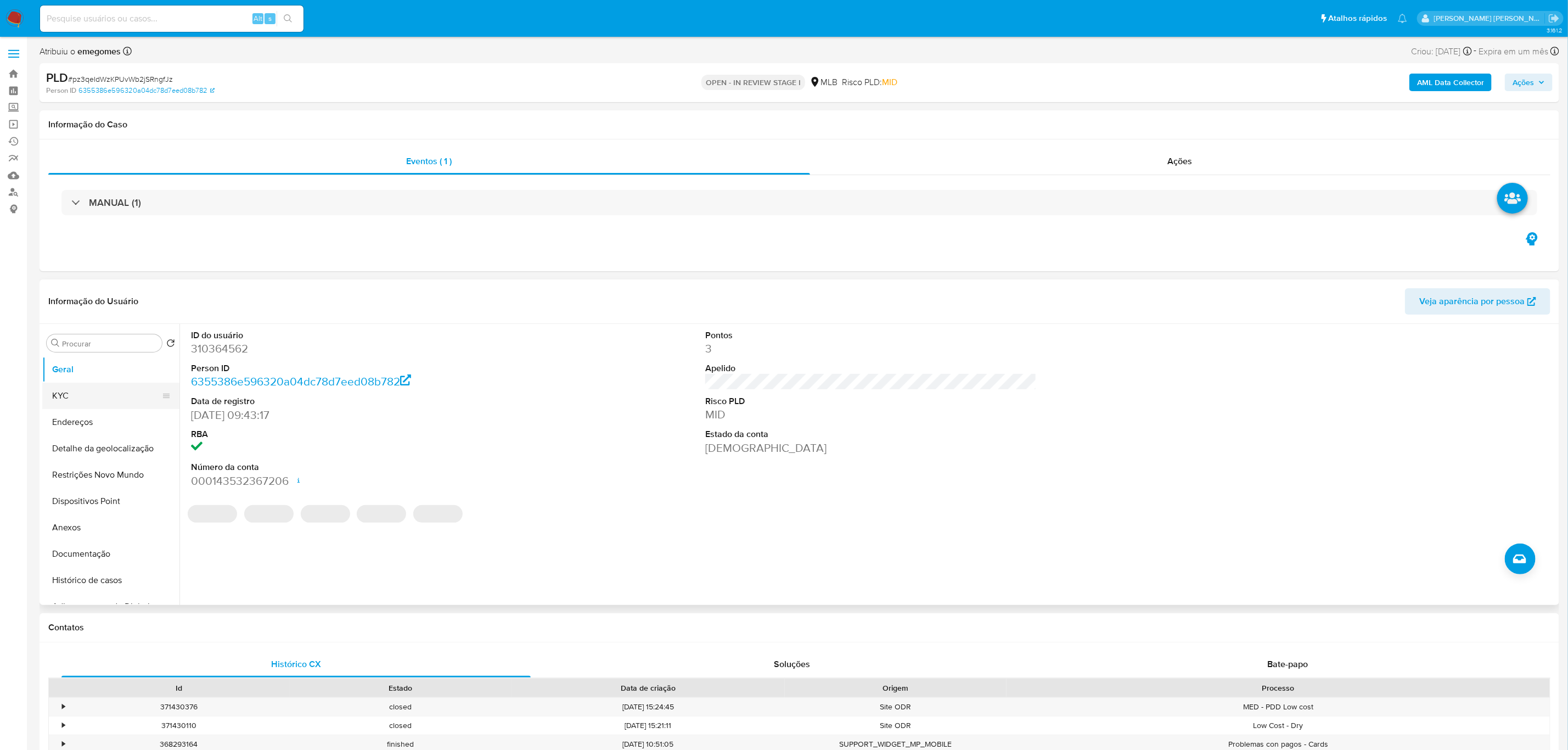
click at [81, 393] on button "KYC" at bounding box center [106, 396] width 128 height 27
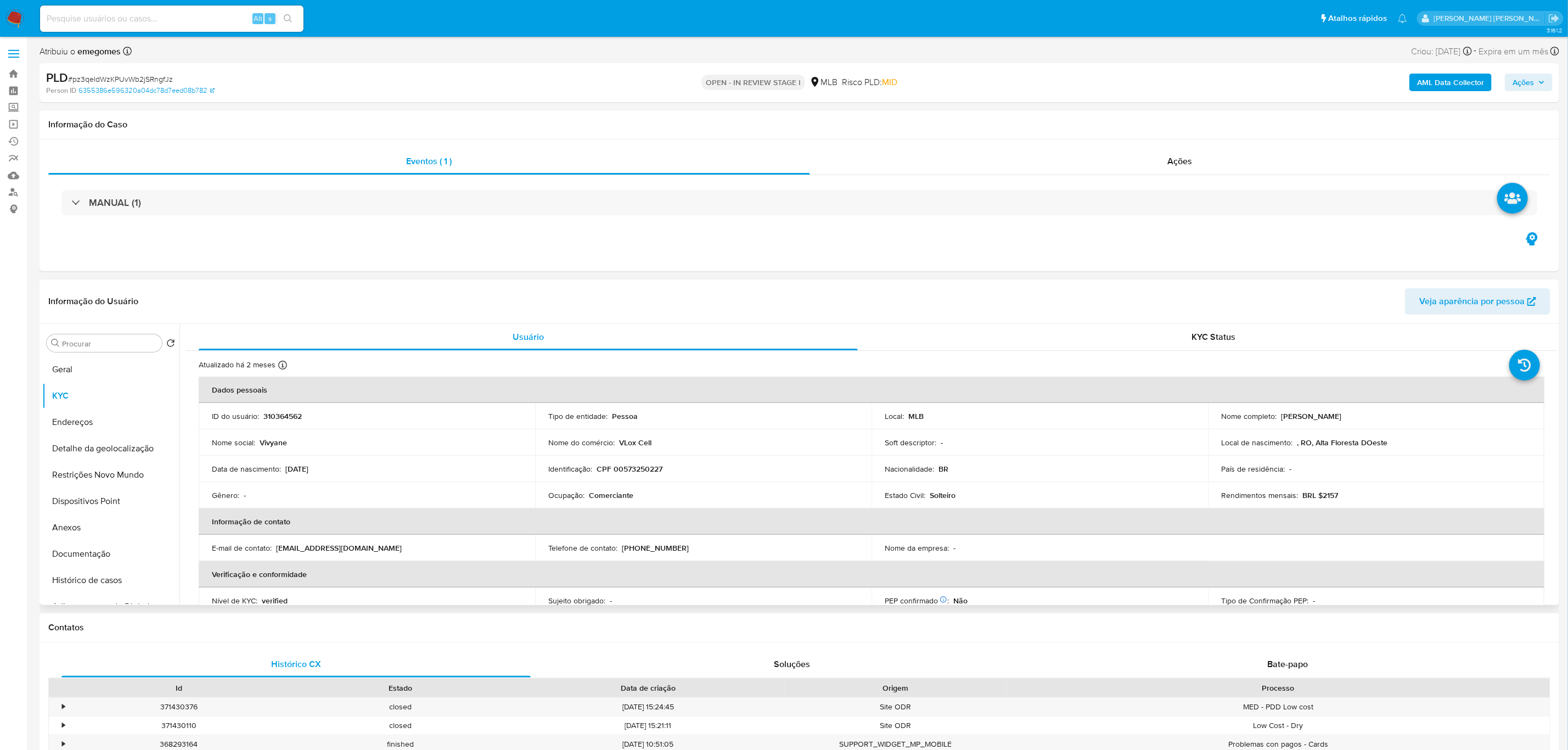
click at [390, 303] on header "Informação do Usuário Veja aparência por pessoa" at bounding box center [800, 301] width 1503 height 27
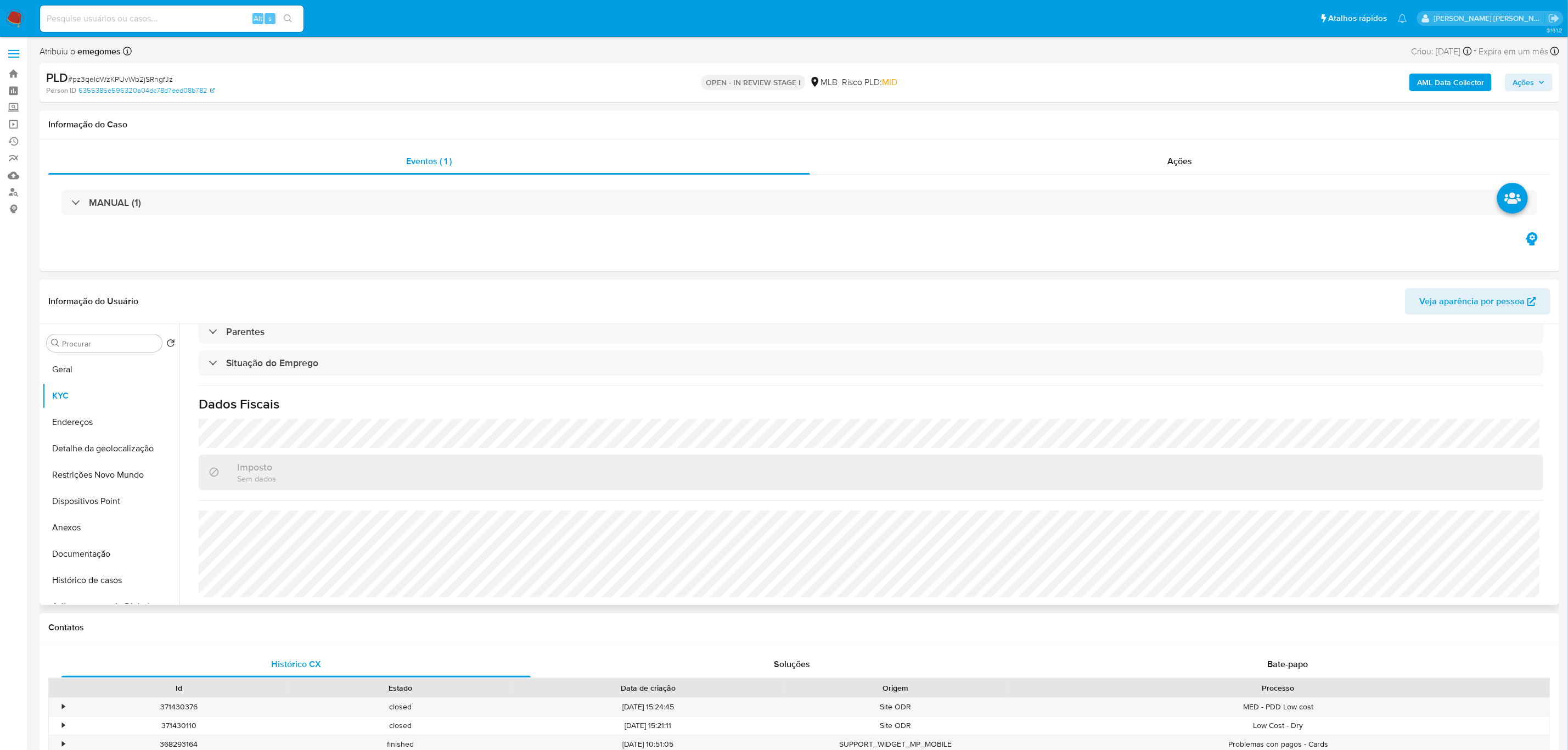
scroll to position [458, 0]
click at [494, 415] on div "Atualizado há 2 meses Criado: 15/03/2020 16:52:36 Atualizado: 30/07/2025 14:04:…" at bounding box center [871, 249] width 1371 height 711
click at [80, 368] on button "Geral" at bounding box center [106, 369] width 128 height 27
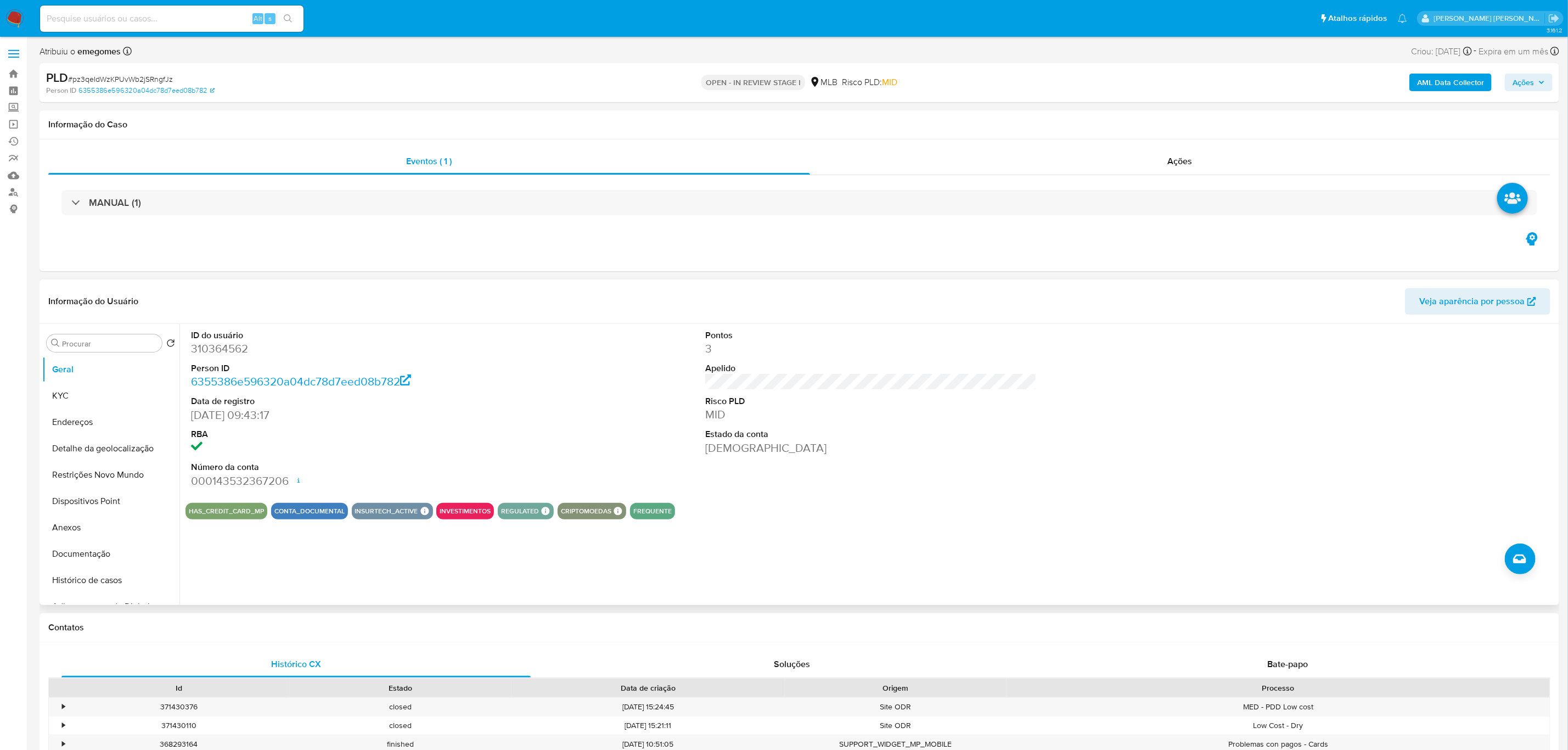
click at [409, 286] on div "Informação do Usuário Veja aparência por pessoa" at bounding box center [799, 302] width 1520 height 45
click at [62, 420] on button "Endereços" at bounding box center [106, 422] width 128 height 27
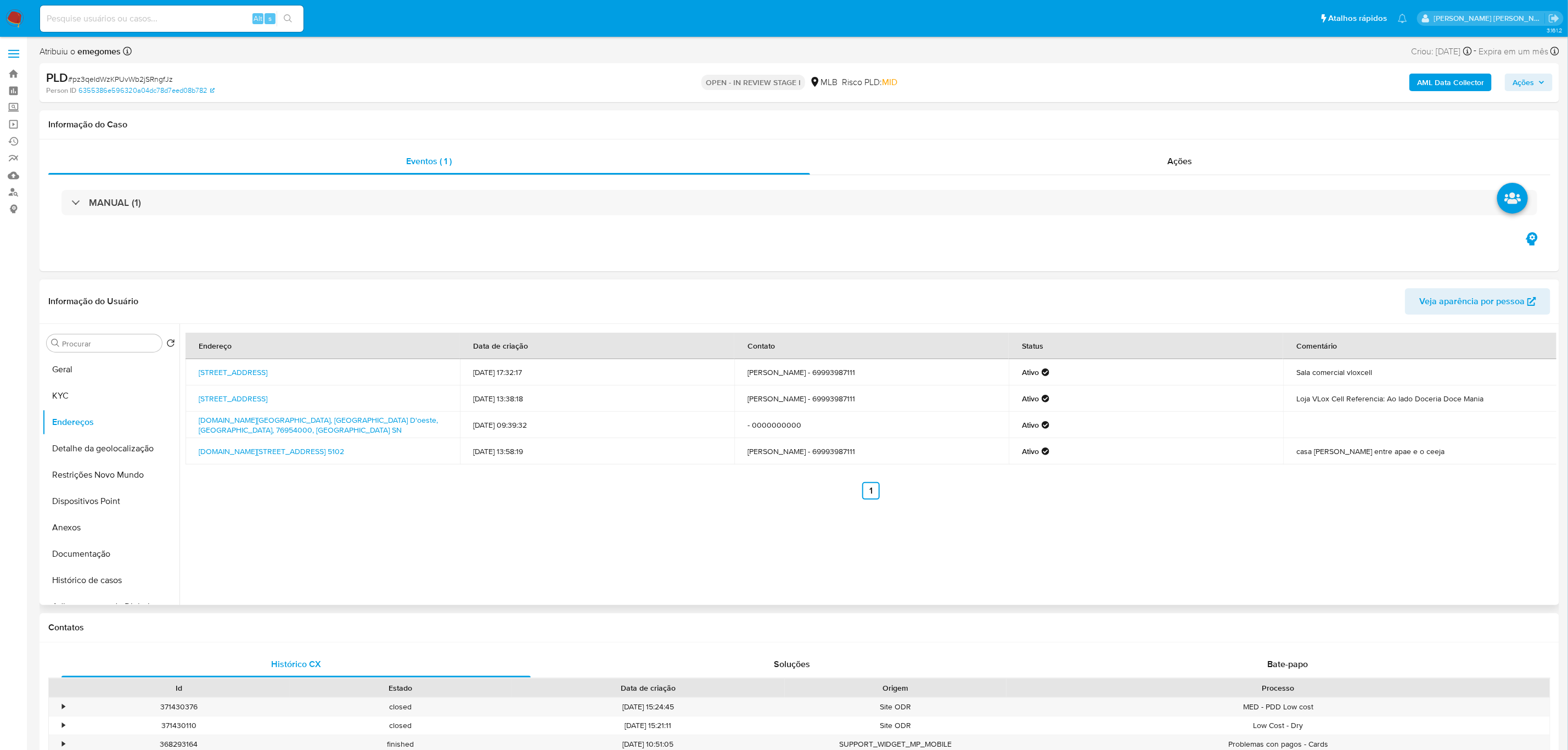
click at [282, 552] on div "Endereço Data de criação Contato Status Comentário Avenida Rio De Janeiro 3938,…" at bounding box center [868, 464] width 1377 height 281
click at [109, 448] on button "Detalhe da geolocalização" at bounding box center [106, 448] width 128 height 27
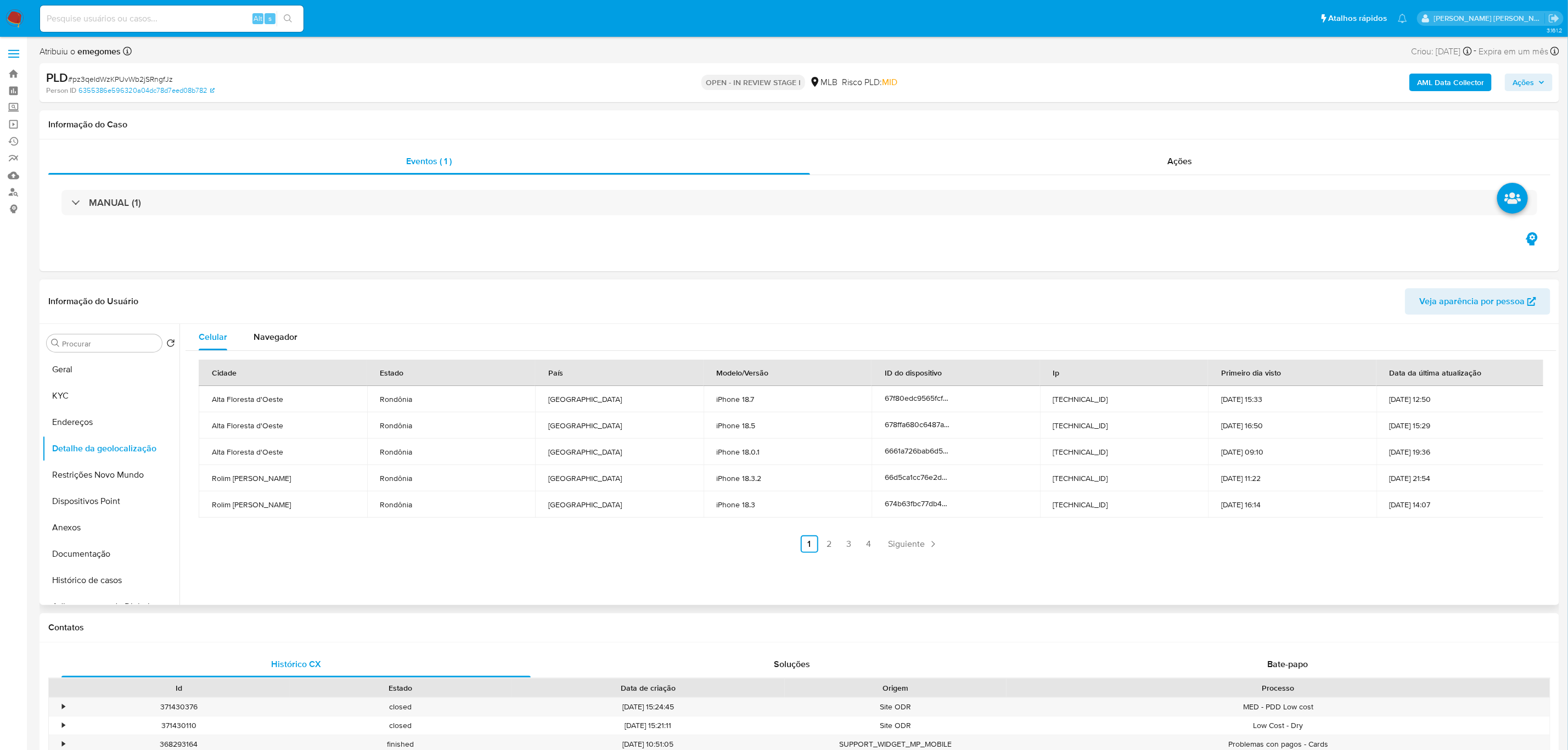
click at [305, 300] on header "Informação do Usuário Veja aparência por pessoa" at bounding box center [800, 301] width 1503 height 27
click at [124, 473] on button "Restrições Novo Mundo" at bounding box center [106, 475] width 128 height 27
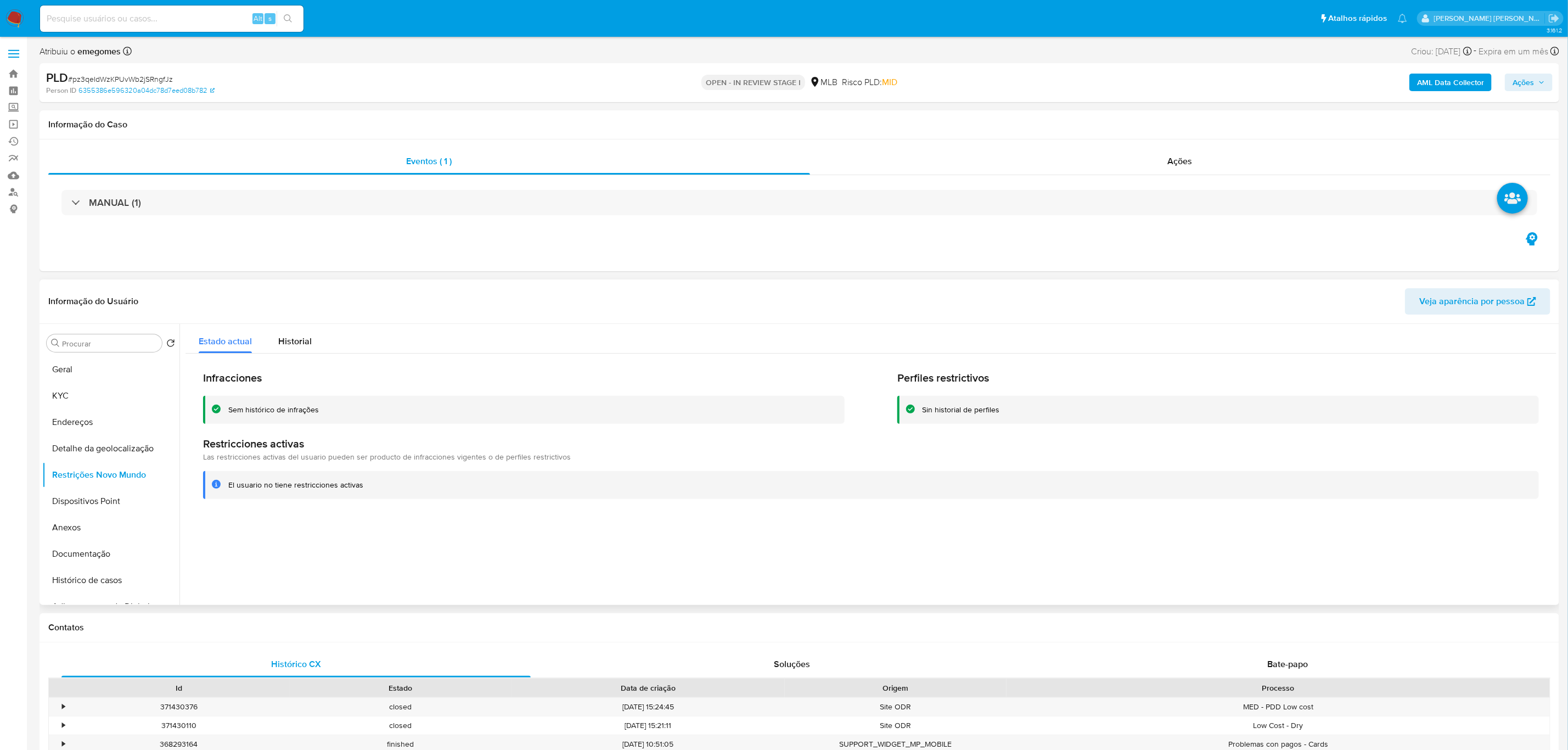
click at [292, 293] on header "Informação do Usuário Veja aparência por pessoa" at bounding box center [800, 301] width 1503 height 27
click at [108, 498] on button "Dispositivos Point" at bounding box center [106, 501] width 128 height 27
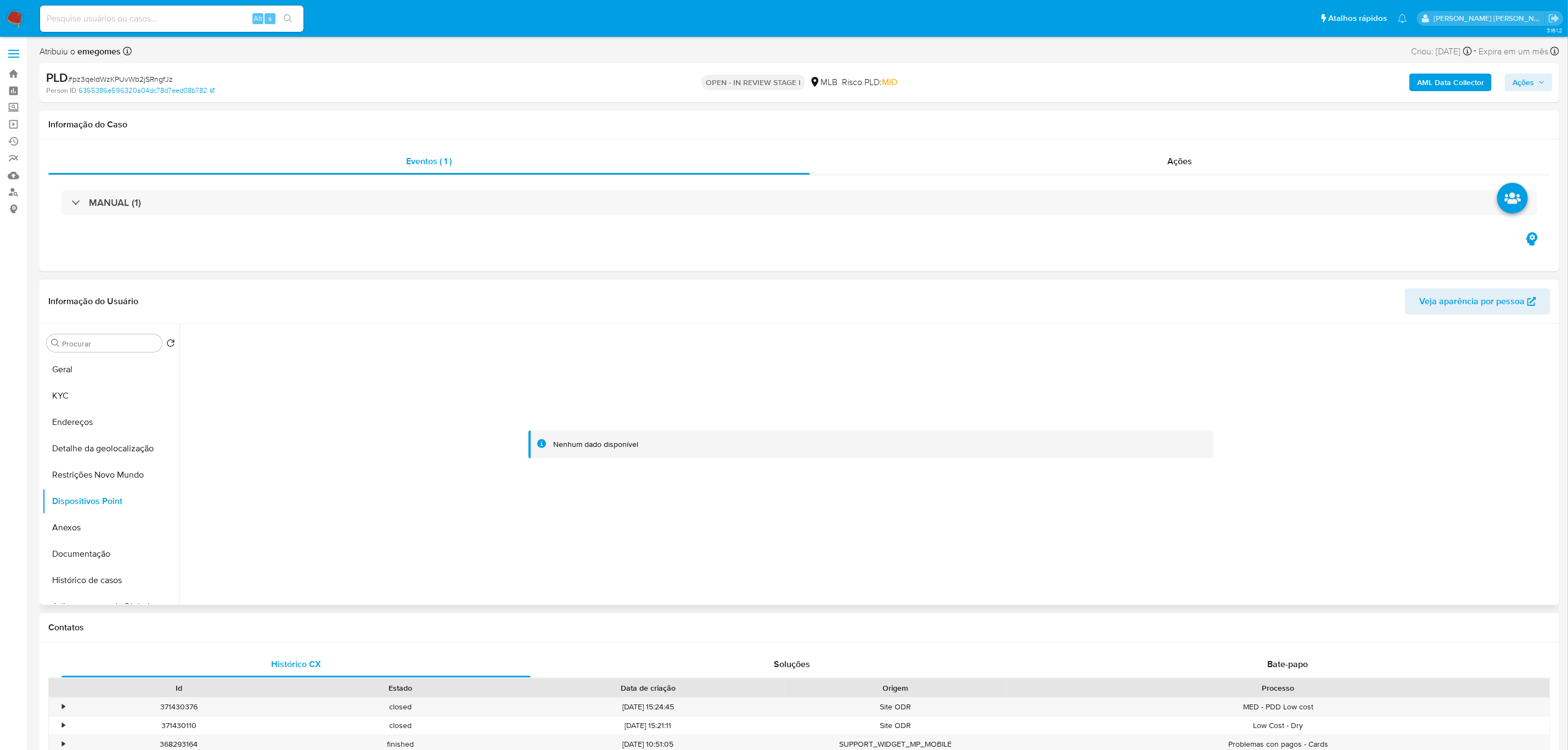
click at [327, 287] on div "Informação do Usuário Veja aparência por pessoa" at bounding box center [799, 302] width 1520 height 45
click at [84, 399] on button "KYC" at bounding box center [106, 396] width 128 height 27
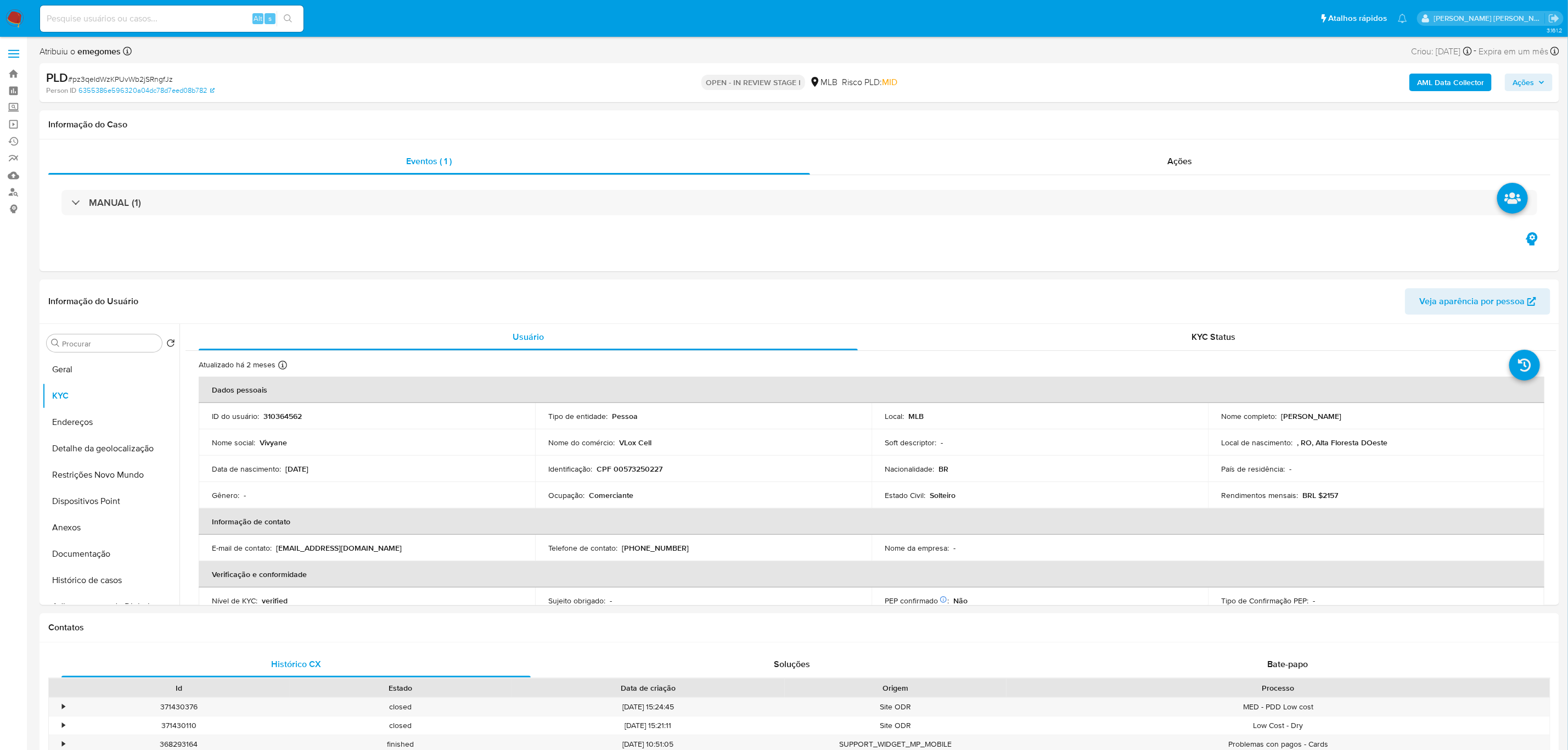
click at [1464, 86] on b "AML Data Collector" at bounding box center [1451, 82] width 67 height 17
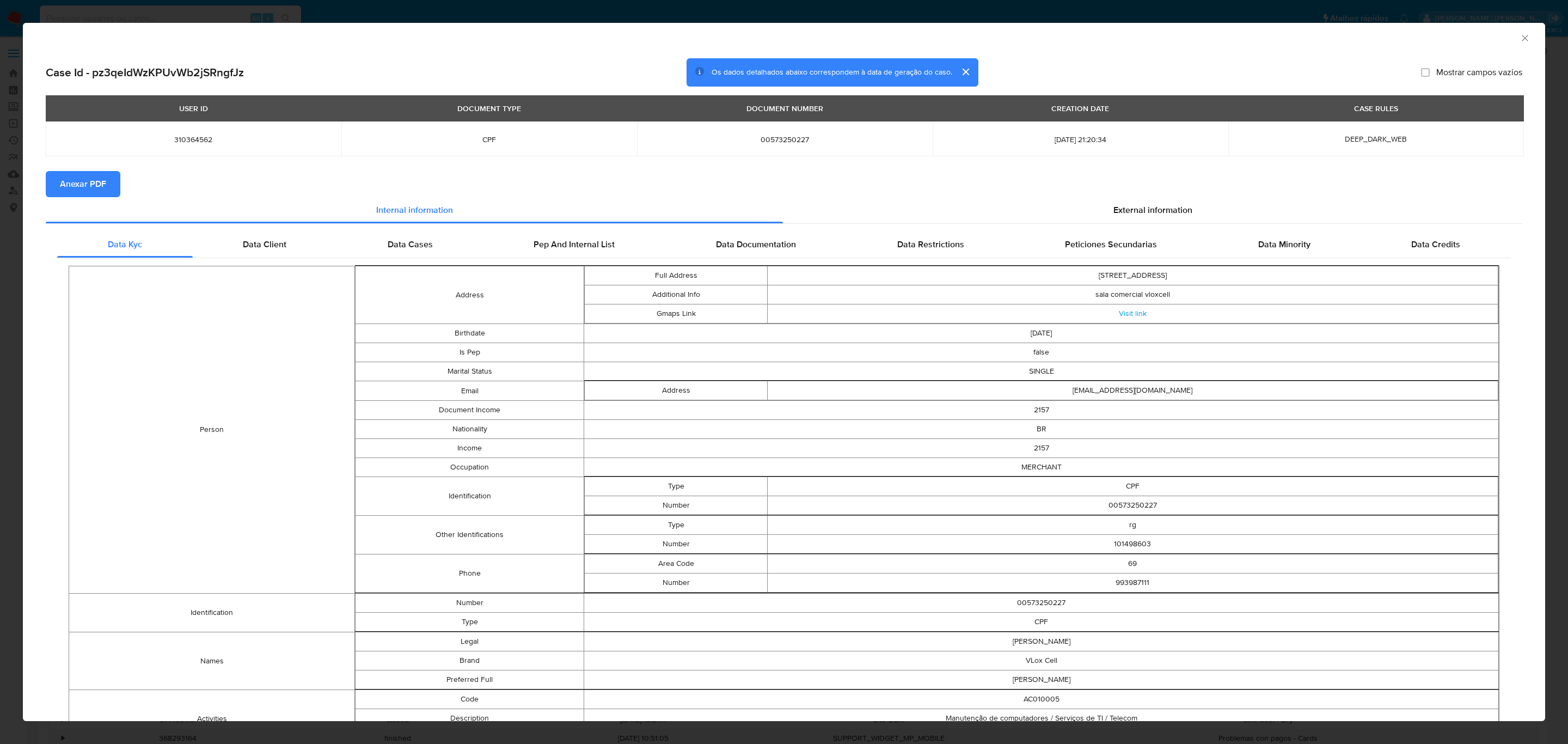
click at [74, 170] on div "USER ID DOCUMENT TYPE DOCUMENT NUMBER CREATION DATE CASE RULES 310364562 CPF 00…" at bounding box center [784, 133] width 1477 height 75
click at [81, 185] on span "Anexar PDF" at bounding box center [82, 184] width 46 height 24
click at [1120, 209] on span "External information" at bounding box center [1153, 212] width 79 height 13
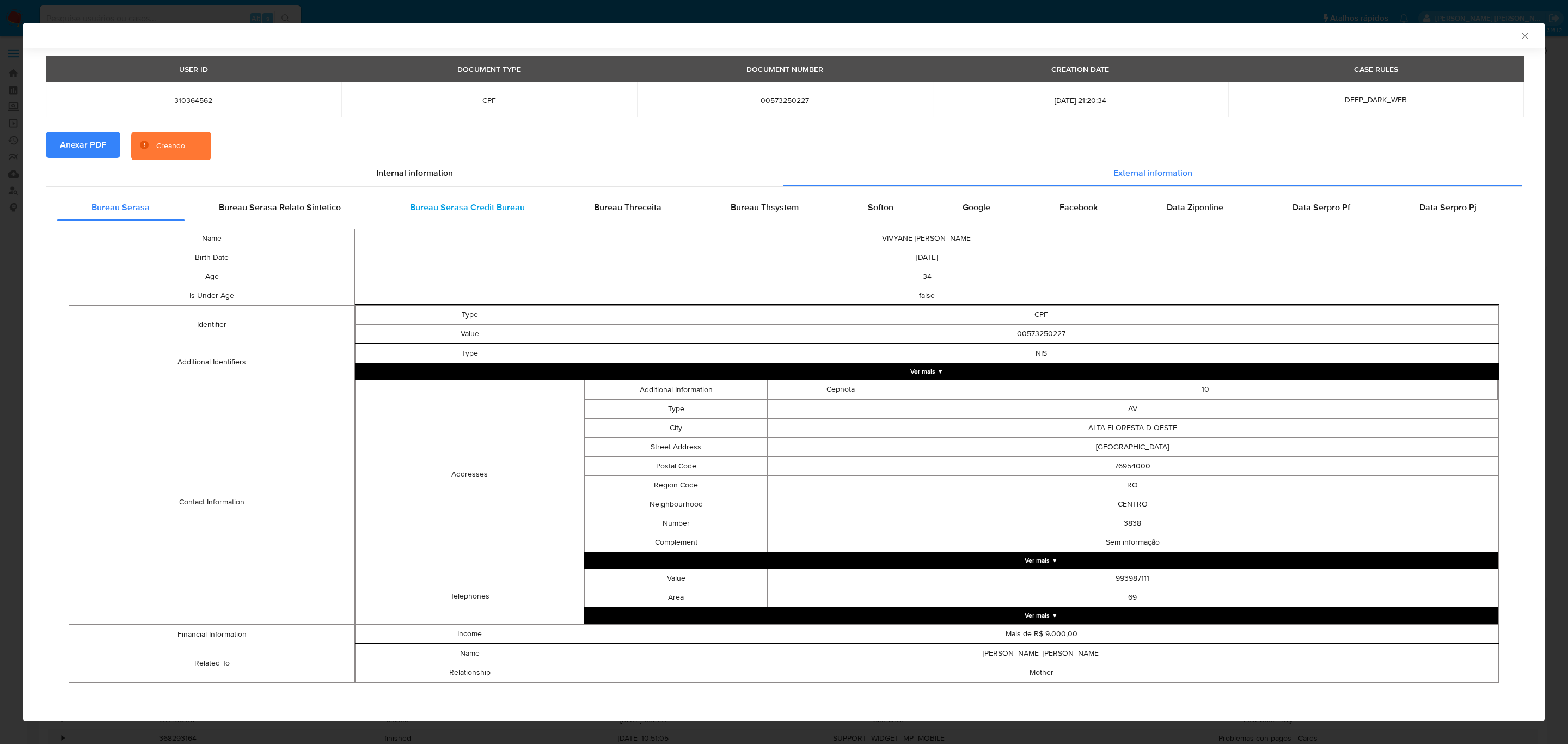
scroll to position [41, 0]
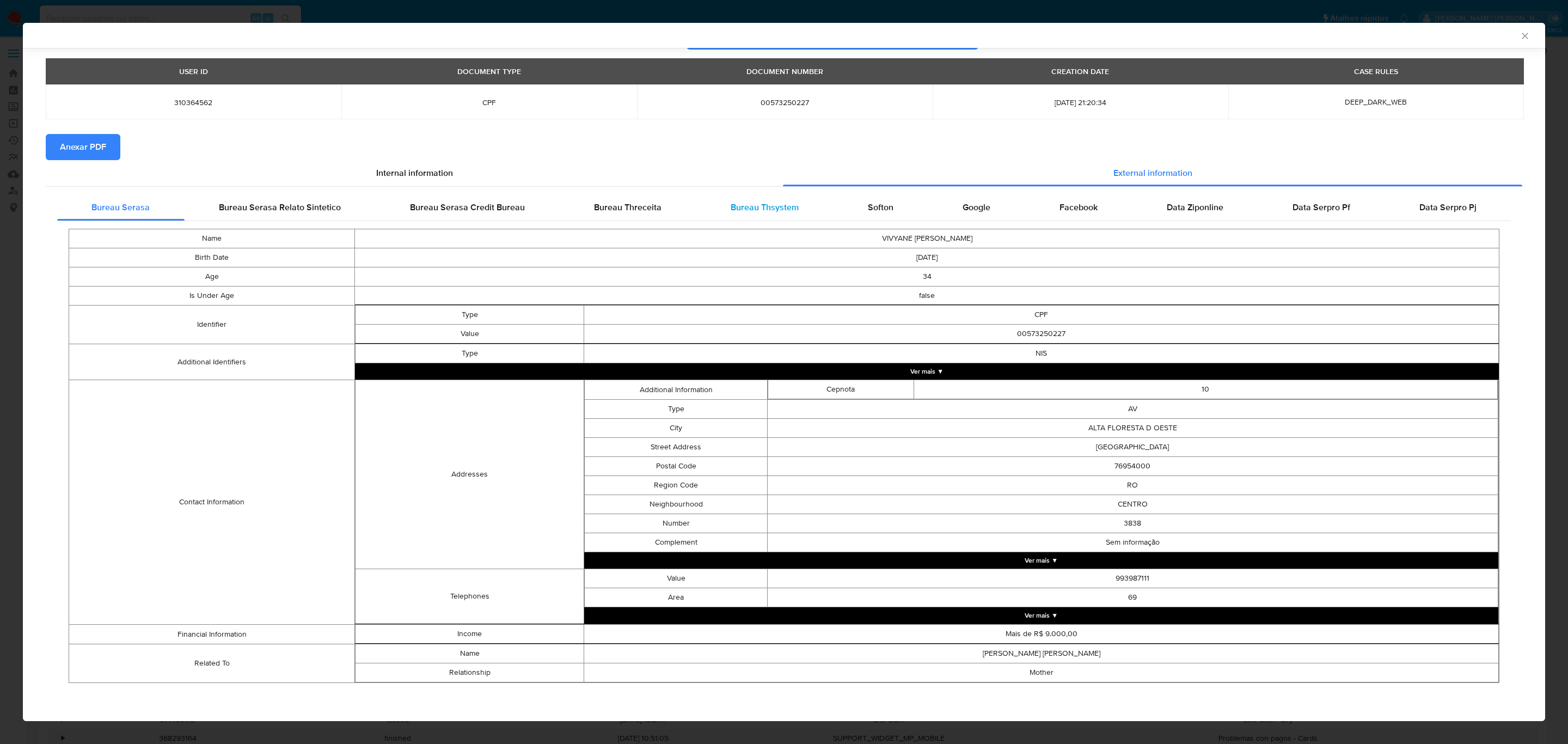
click at [747, 204] on span "Bureau Thsystem" at bounding box center [765, 207] width 68 height 13
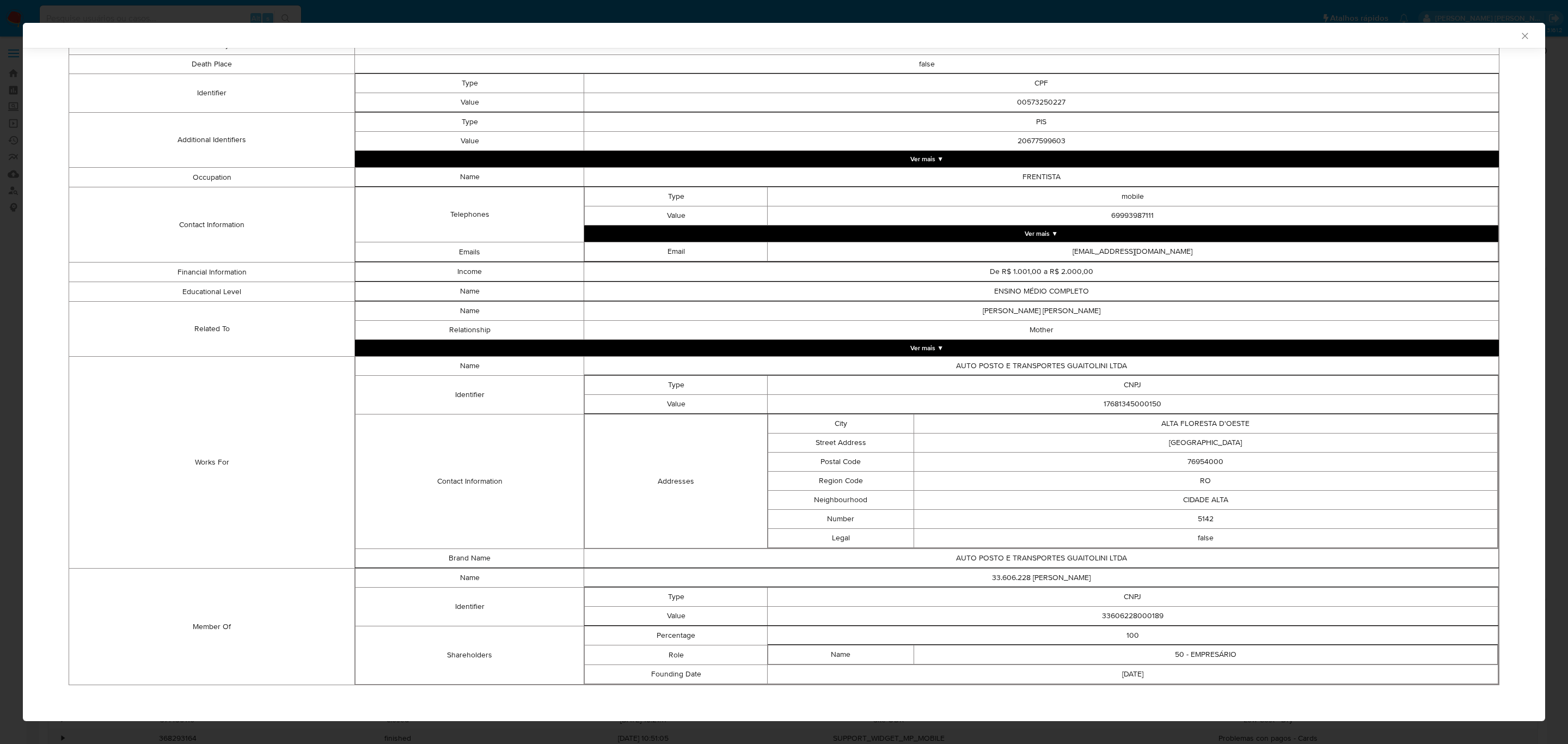
scroll to position [320, 0]
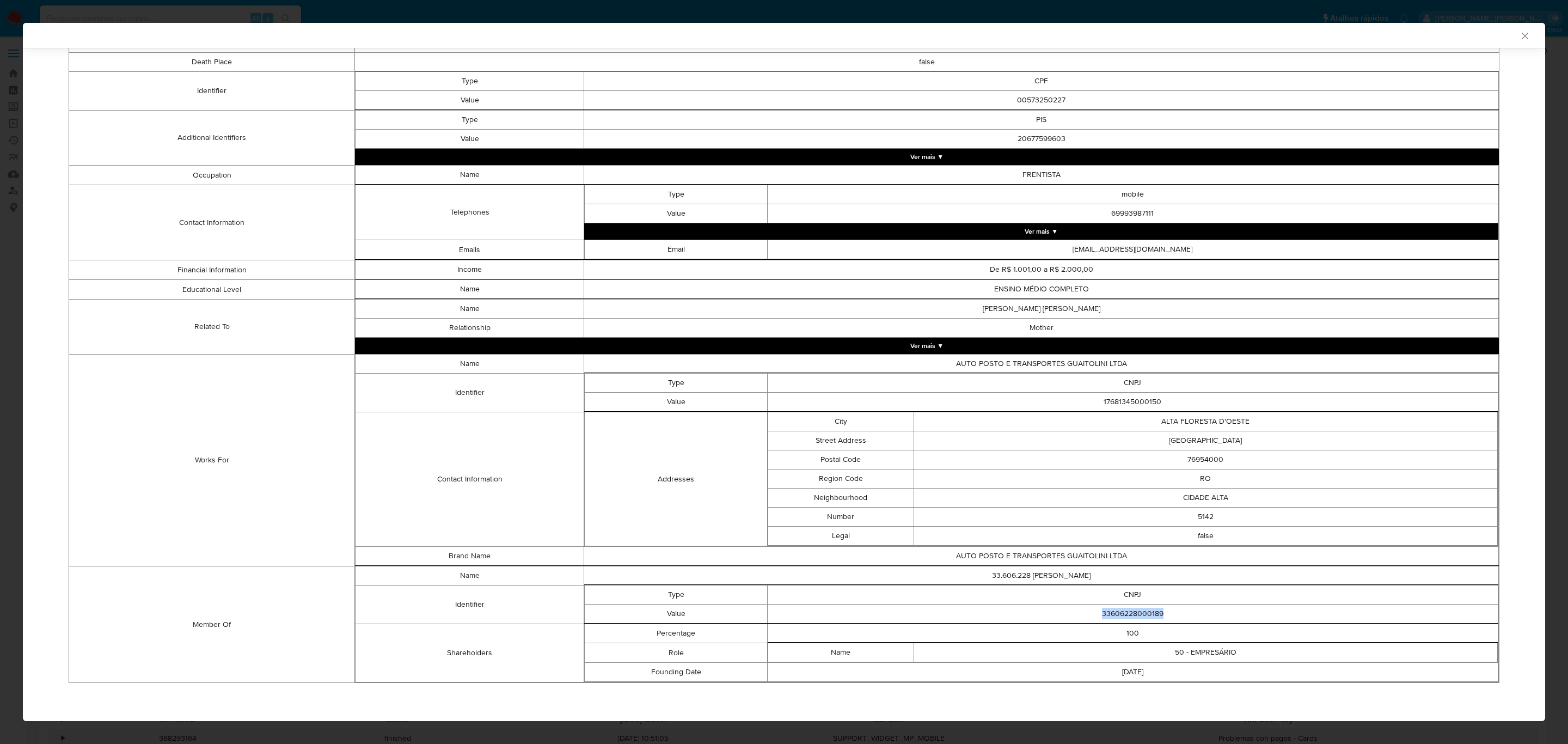
drag, startPoint x: 1160, startPoint y: 608, endPoint x: 1090, endPoint y: 617, distance: 70.6
click at [1090, 617] on td "33606228000189" at bounding box center [1132, 614] width 731 height 19
copy td "33606228000189"
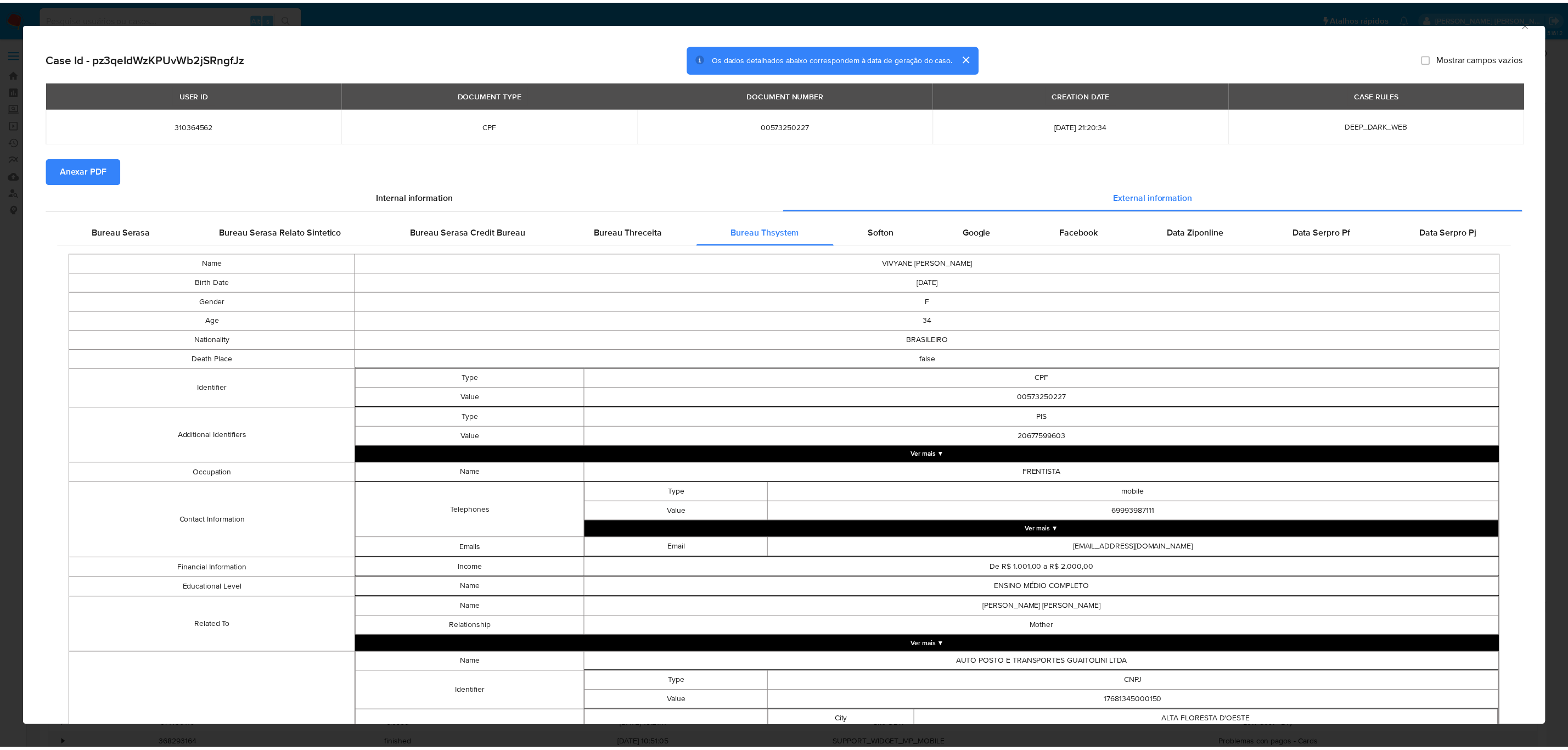
scroll to position [0, 0]
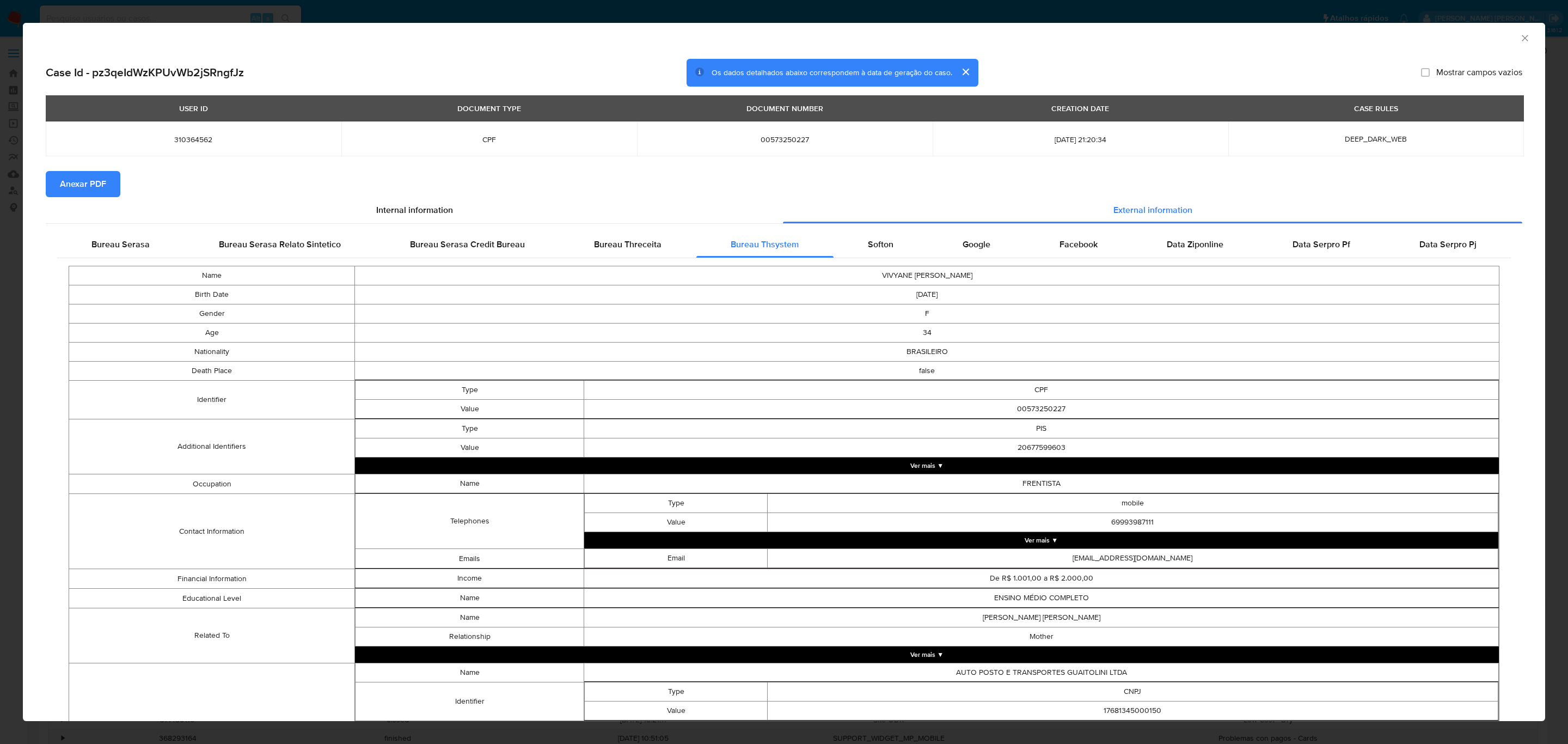
click at [1520, 35] on icon "Fechar a janela" at bounding box center [1525, 38] width 11 height 11
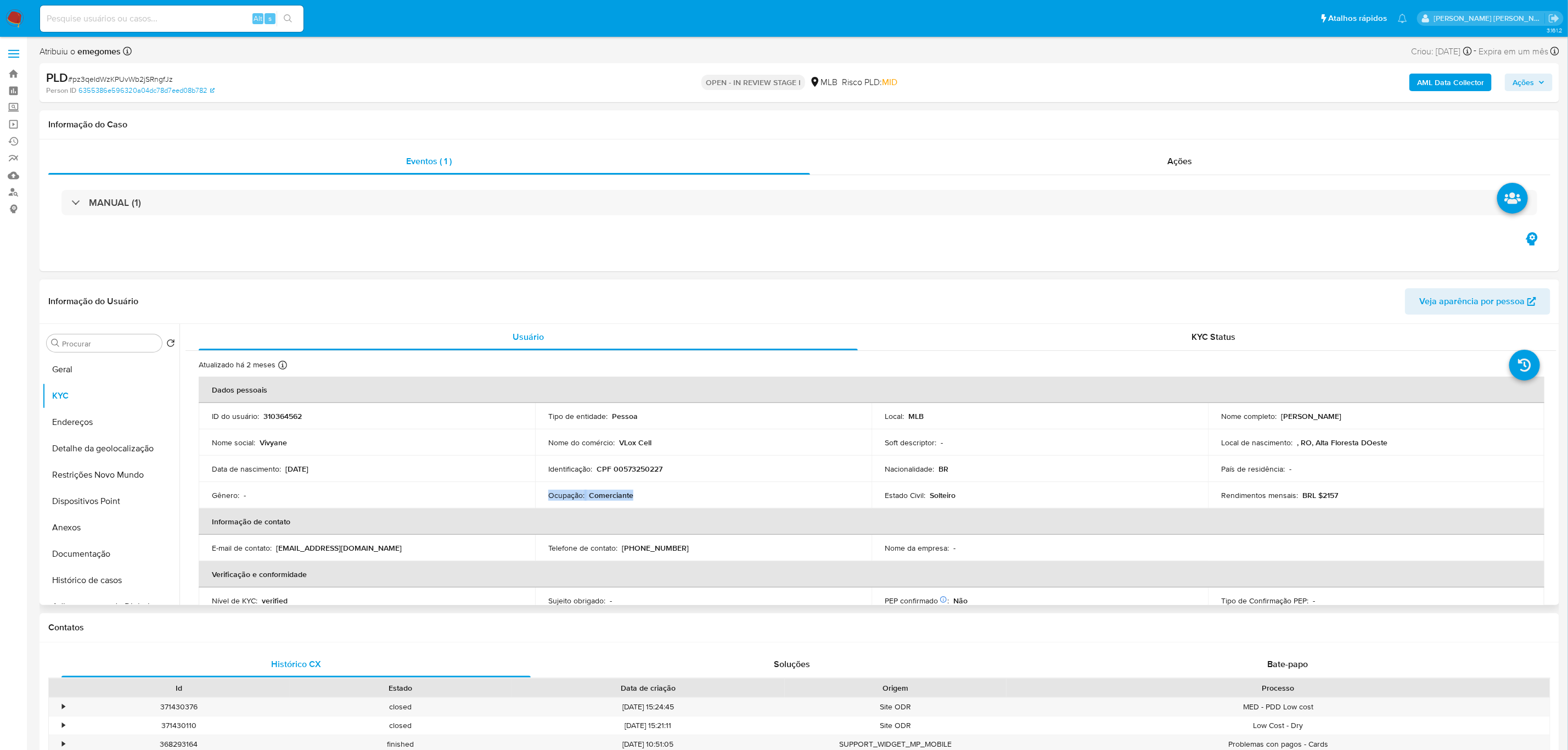
drag, startPoint x: 656, startPoint y: 489, endPoint x: 545, endPoint y: 493, distance: 111.1
click at [545, 493] on td "Ocupação : Comerciante" at bounding box center [703, 495] width 337 height 27
copy div "Ocupação : Comerciante"
click at [87, 562] on button "Documentação" at bounding box center [106, 554] width 128 height 27
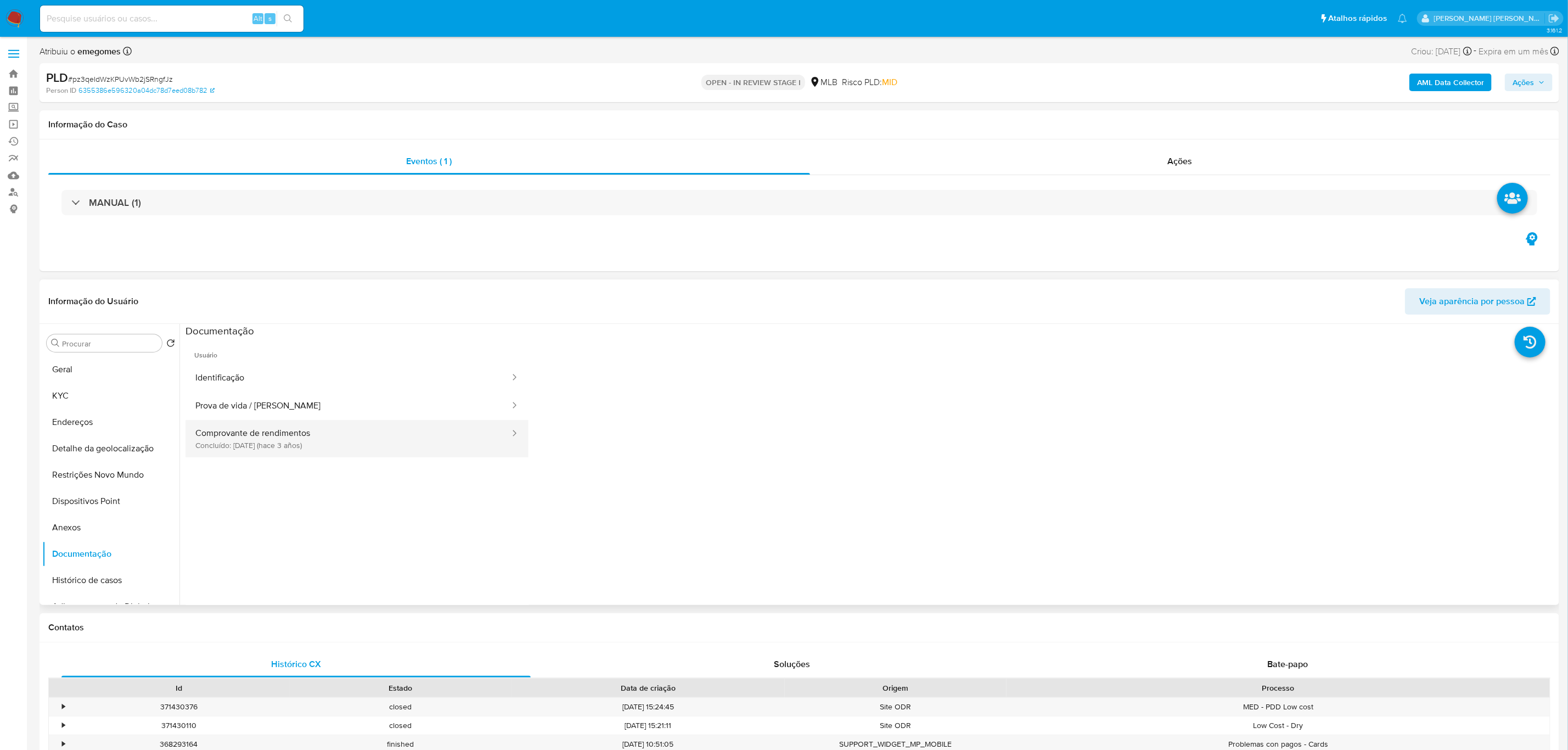
click at [310, 437] on button "Comprovante de rendimentos Concluído: 29/11/2022 (hace 3 años)" at bounding box center [348, 438] width 325 height 37
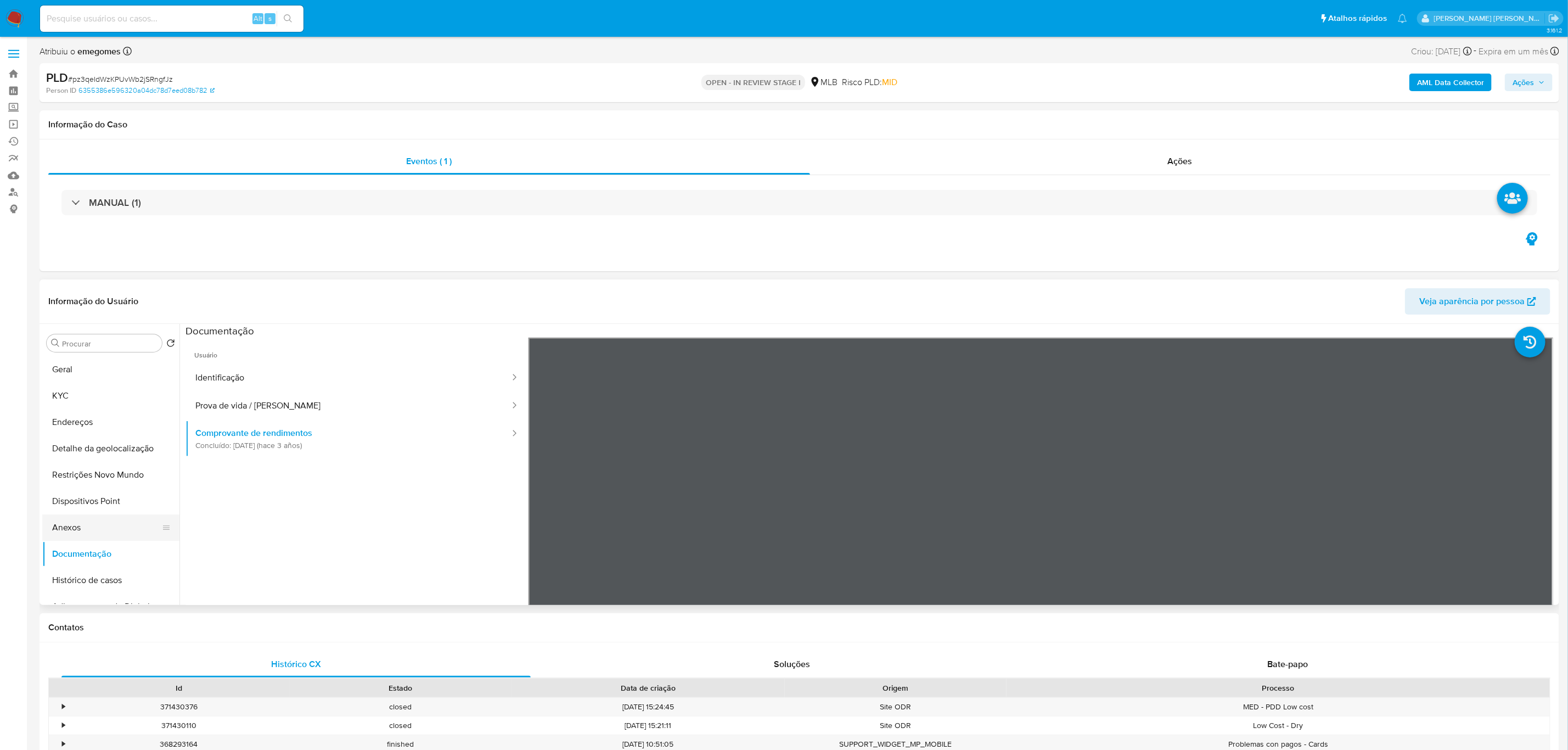
click at [94, 534] on button "Anexos" at bounding box center [106, 527] width 128 height 27
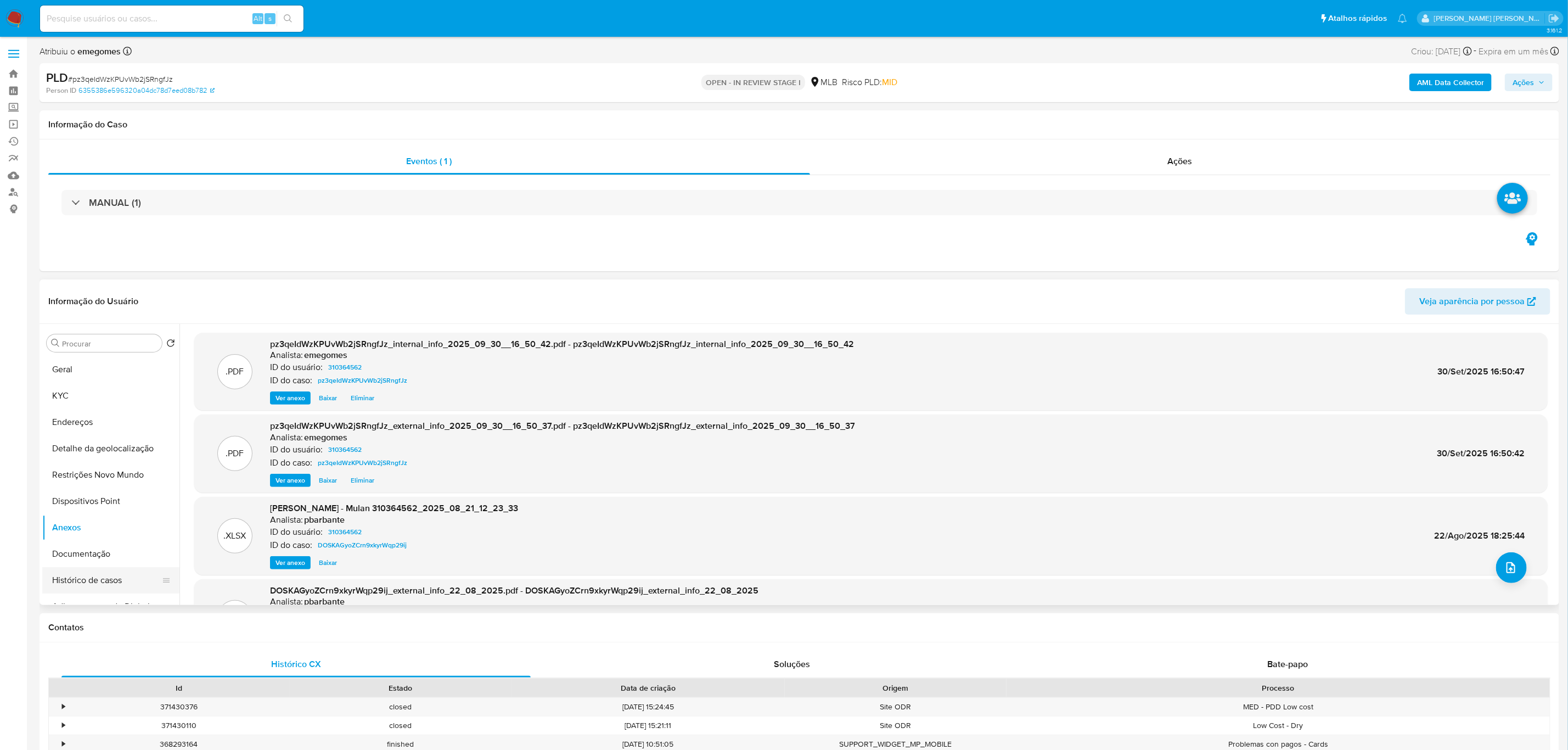
click at [102, 580] on button "Histórico de casos" at bounding box center [106, 580] width 128 height 27
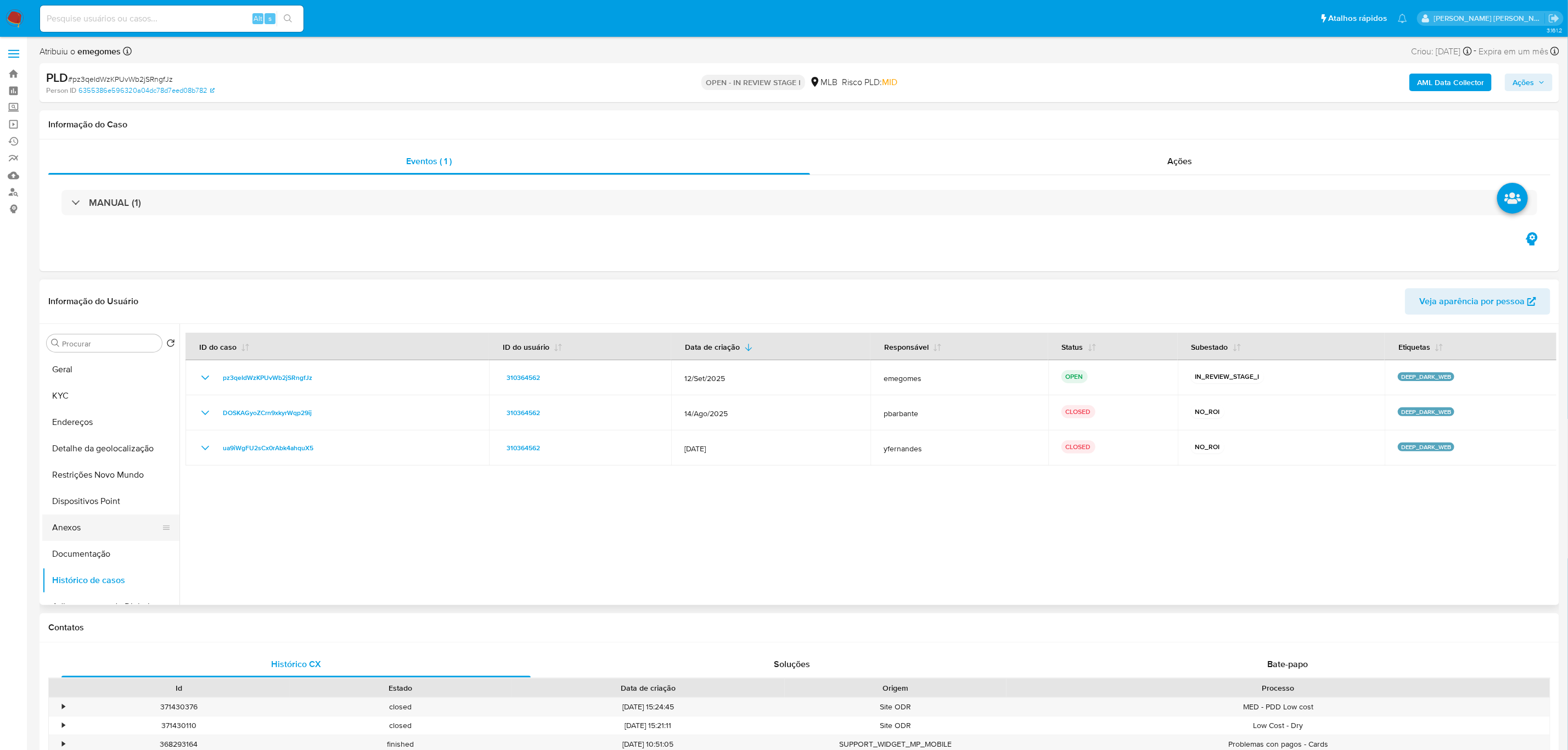
click at [71, 536] on button "Anexos" at bounding box center [106, 527] width 128 height 27
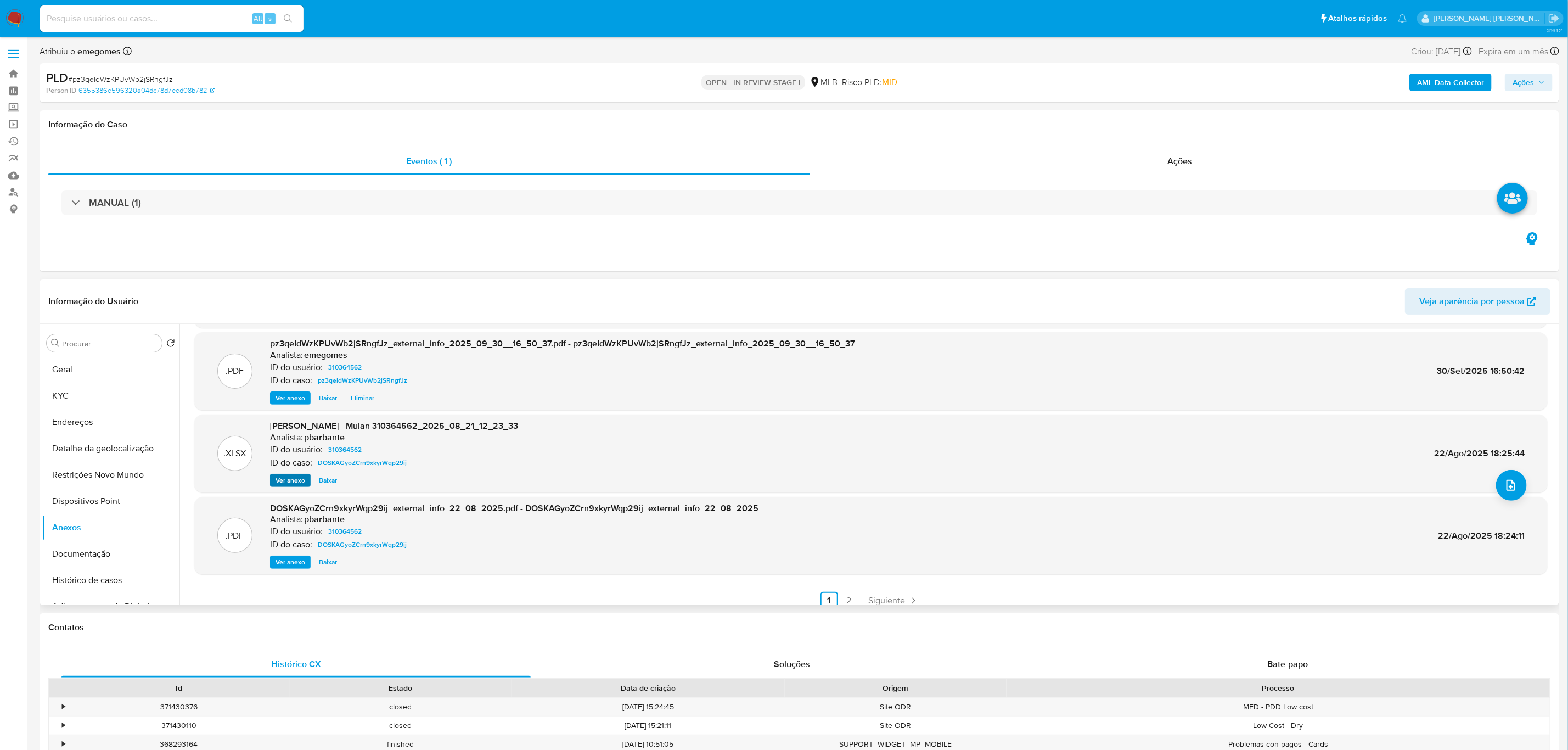
scroll to position [92, 0]
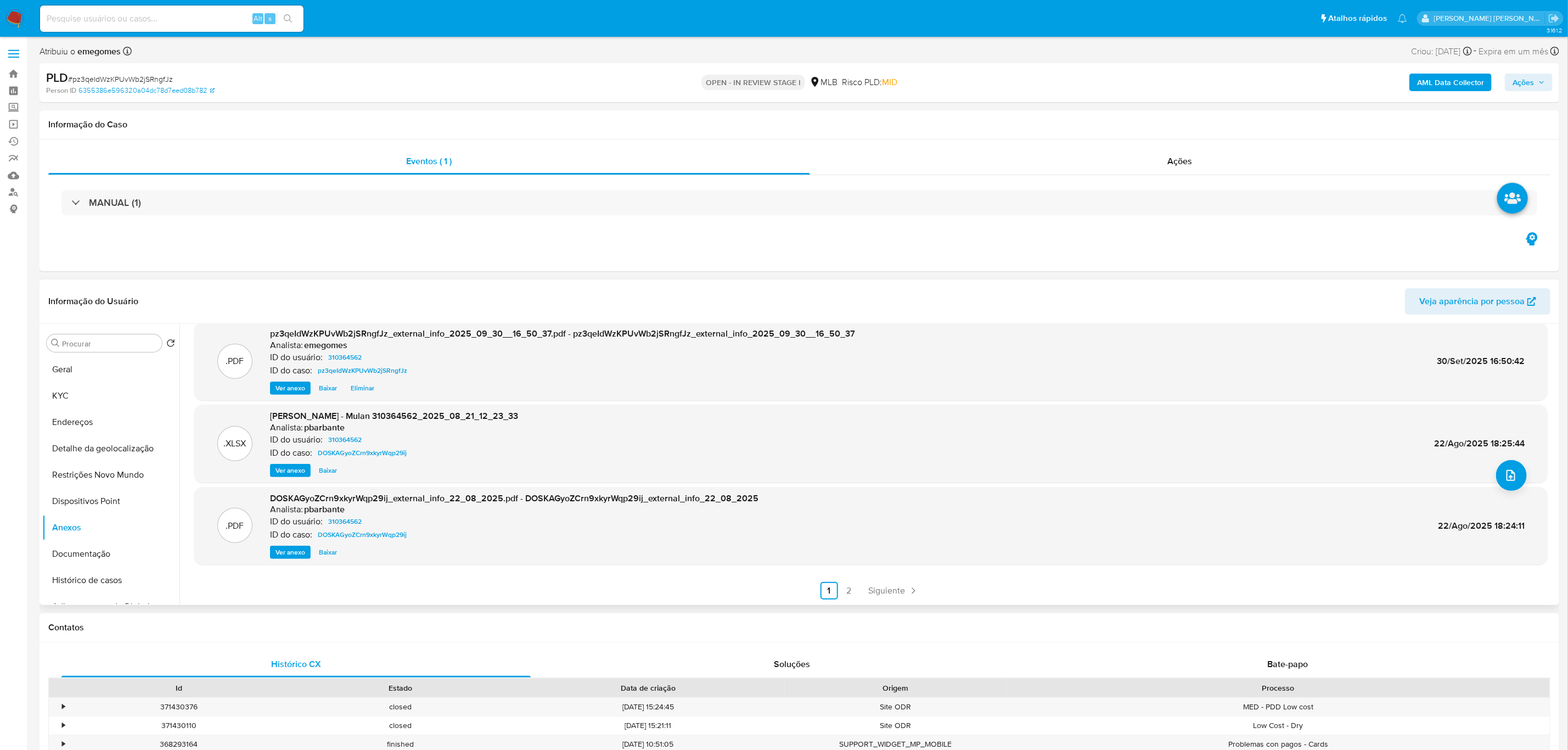
click at [290, 552] on span "Ver anexo" at bounding box center [290, 552] width 30 height 11
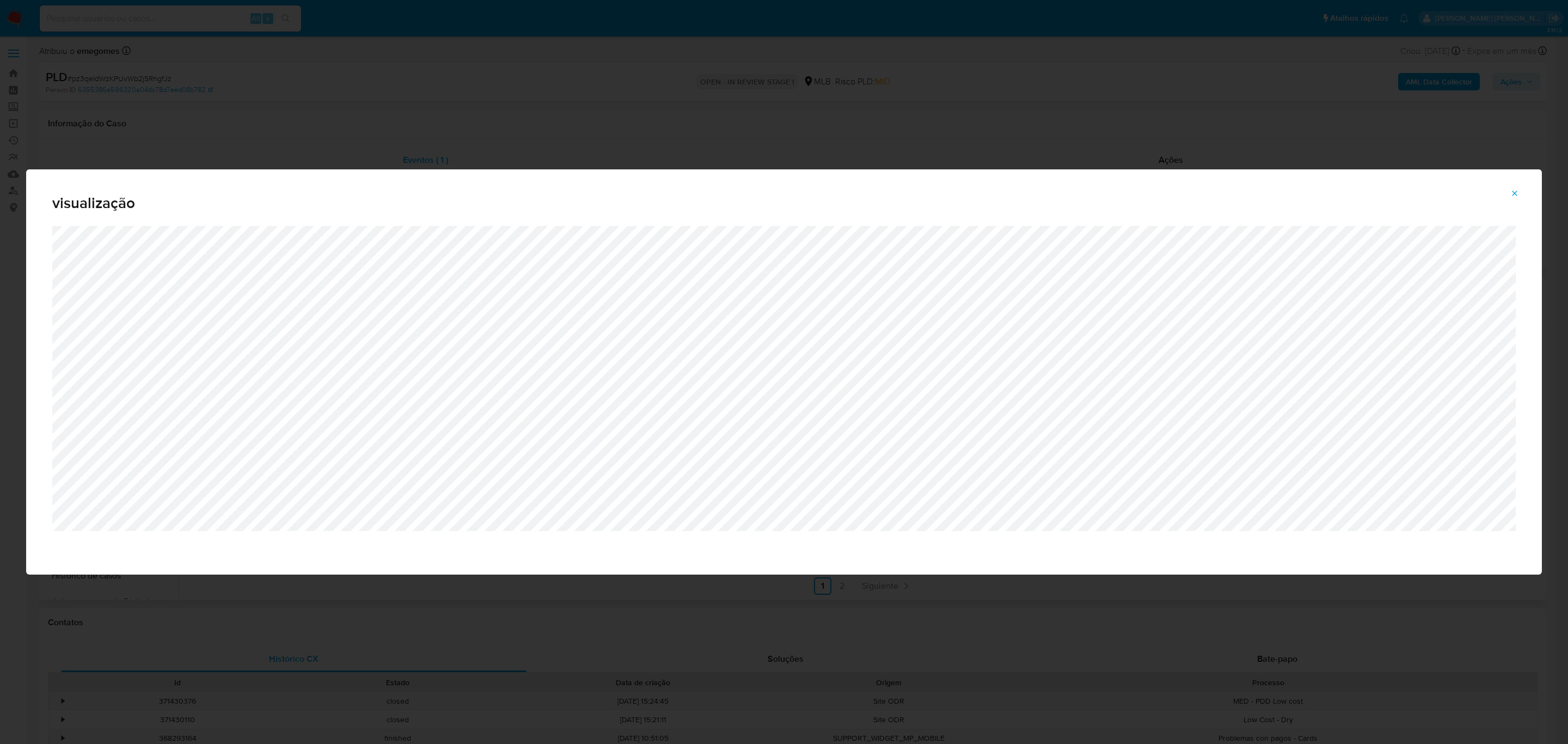
click at [1516, 195] on icon "Attachment preview" at bounding box center [1515, 194] width 9 height 9
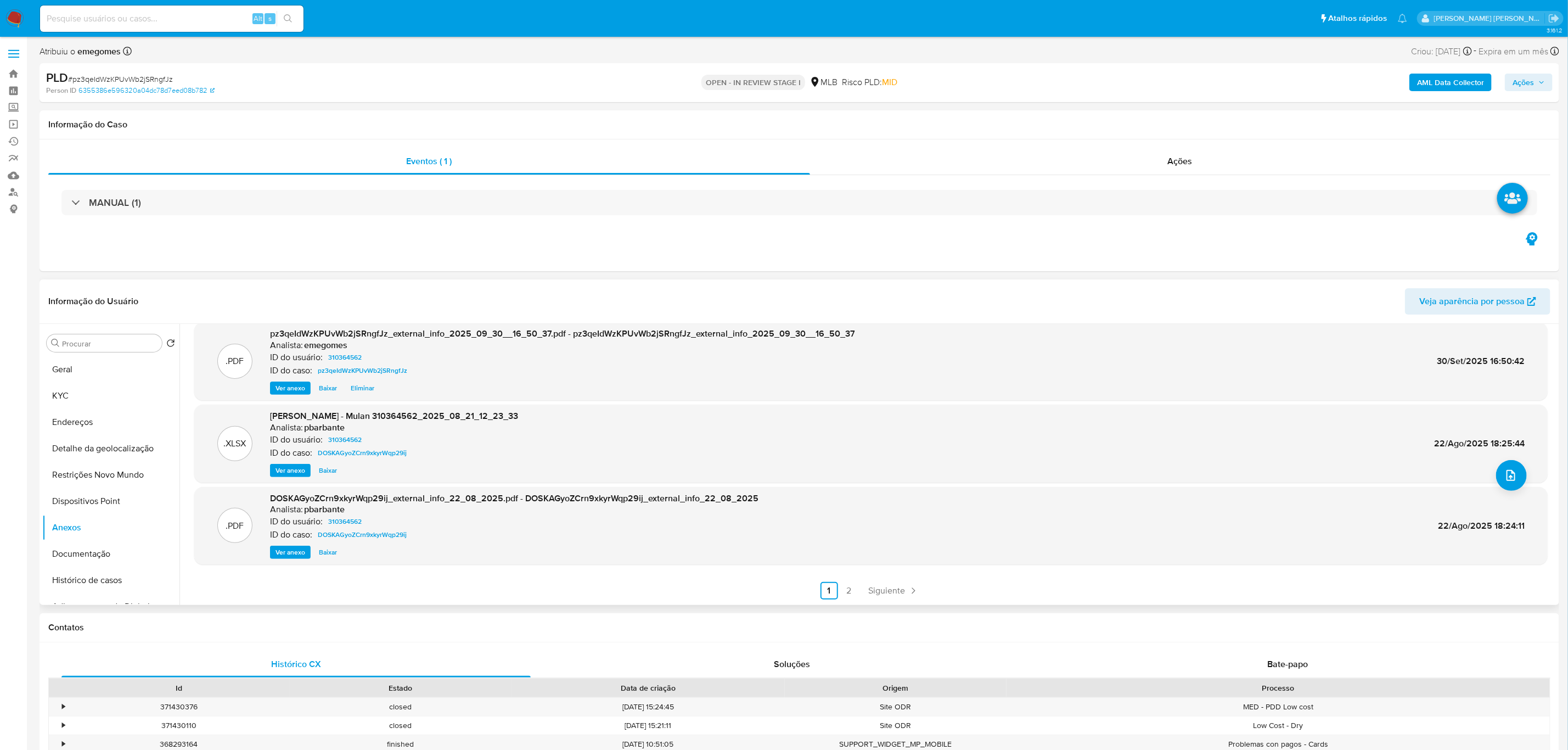
scroll to position [165, 0]
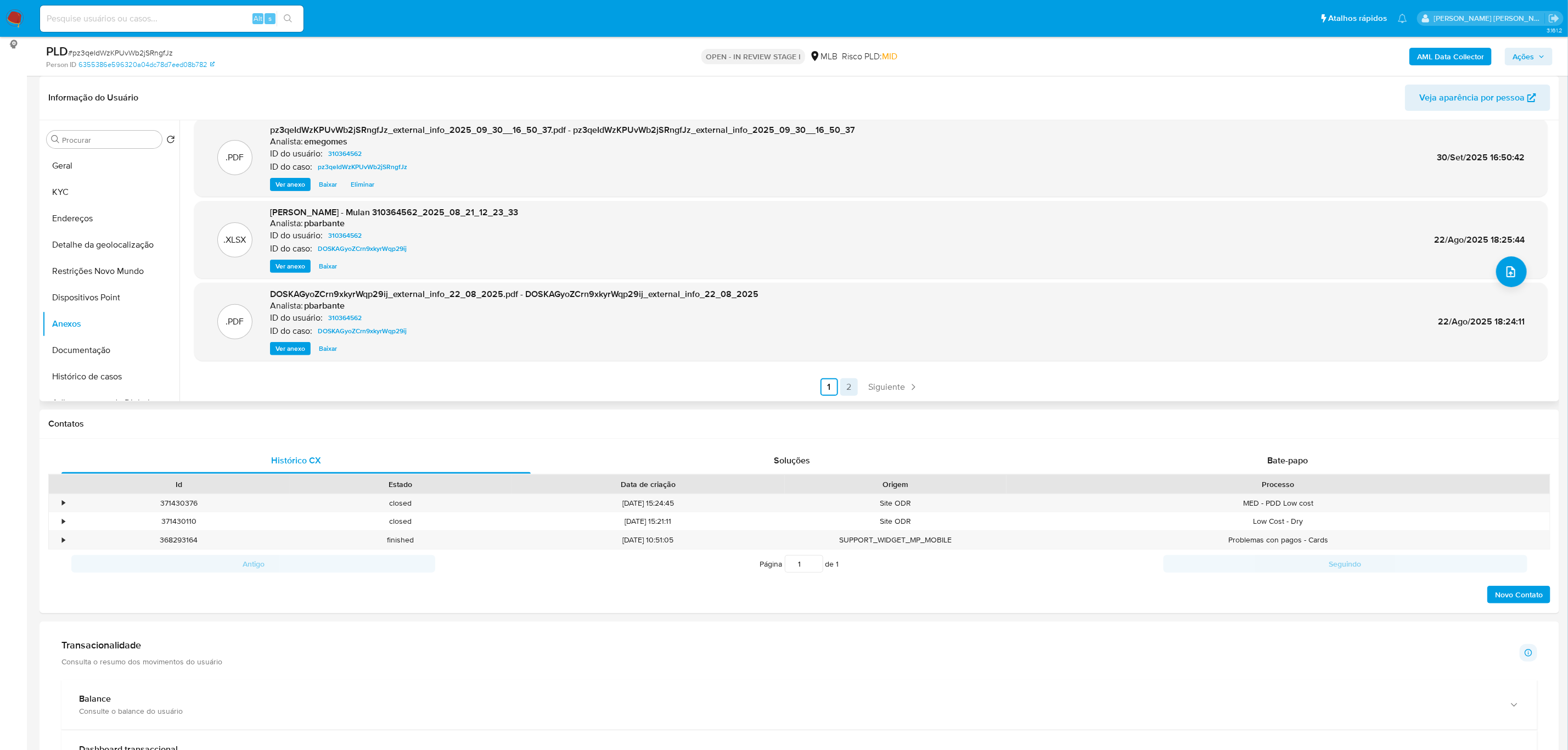
click at [847, 393] on link "2" at bounding box center [849, 387] width 17 height 17
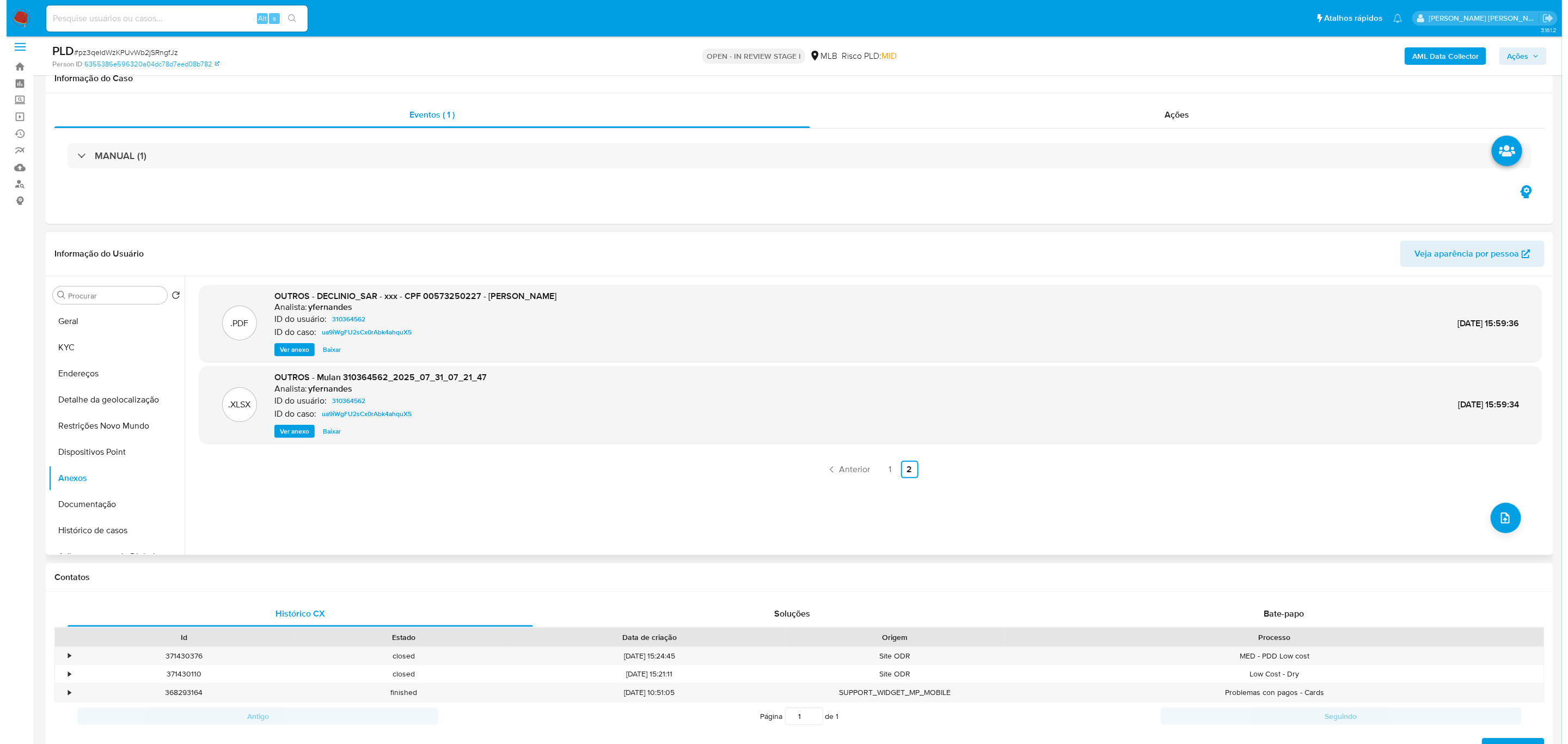
scroll to position [0, 0]
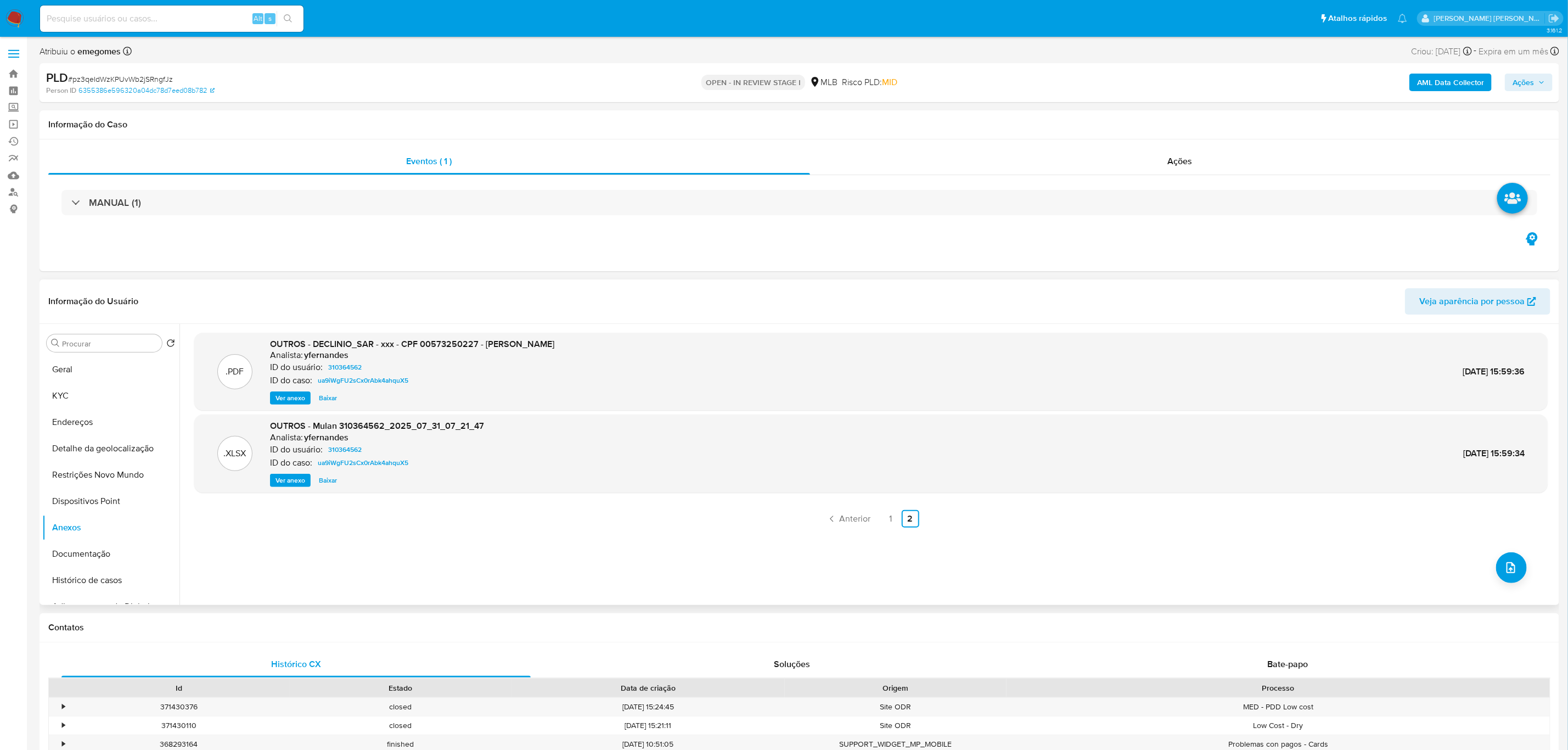
click at [296, 400] on span "Ver anexo" at bounding box center [290, 398] width 30 height 11
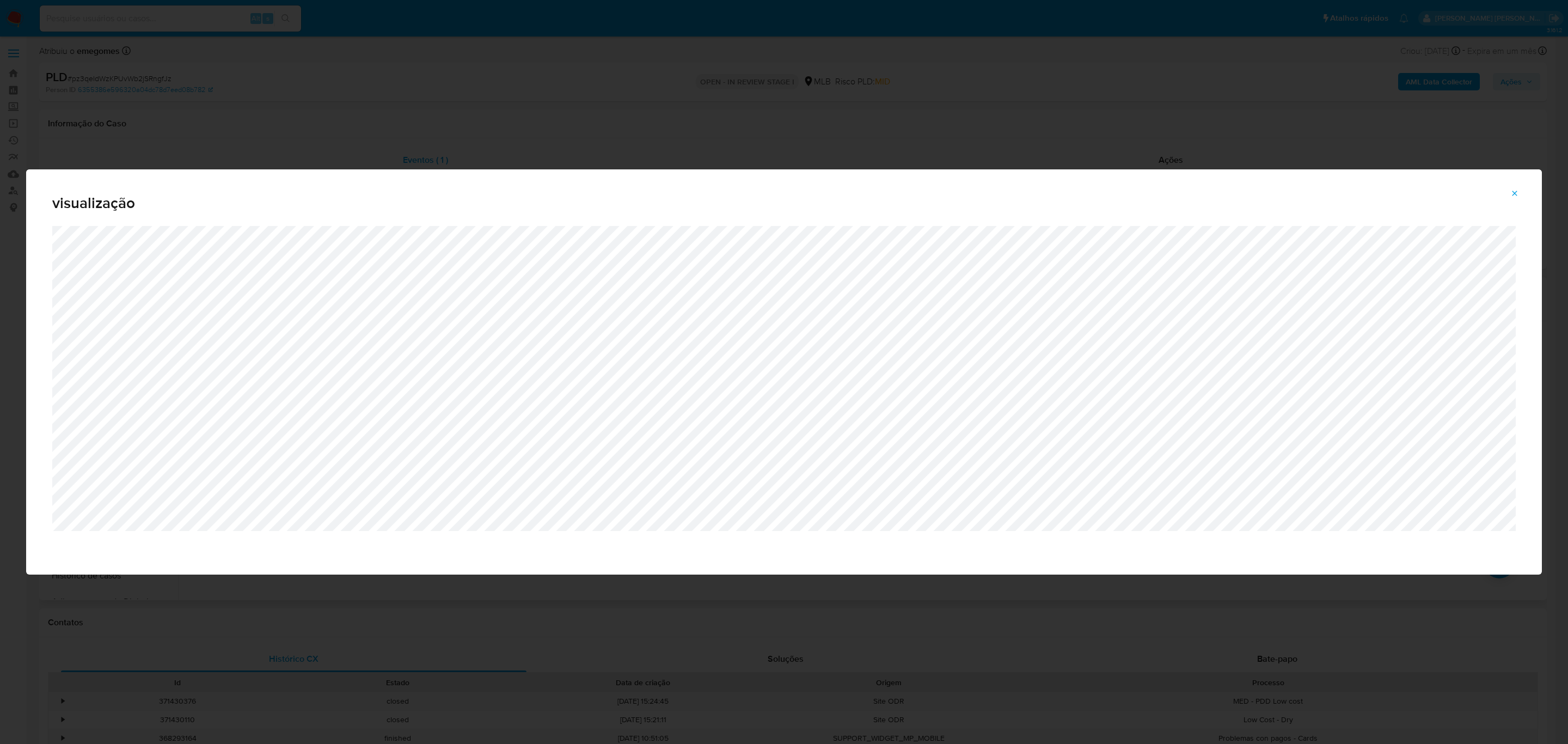
click at [1516, 193] on icon "Attachment preview" at bounding box center [1515, 194] width 9 height 9
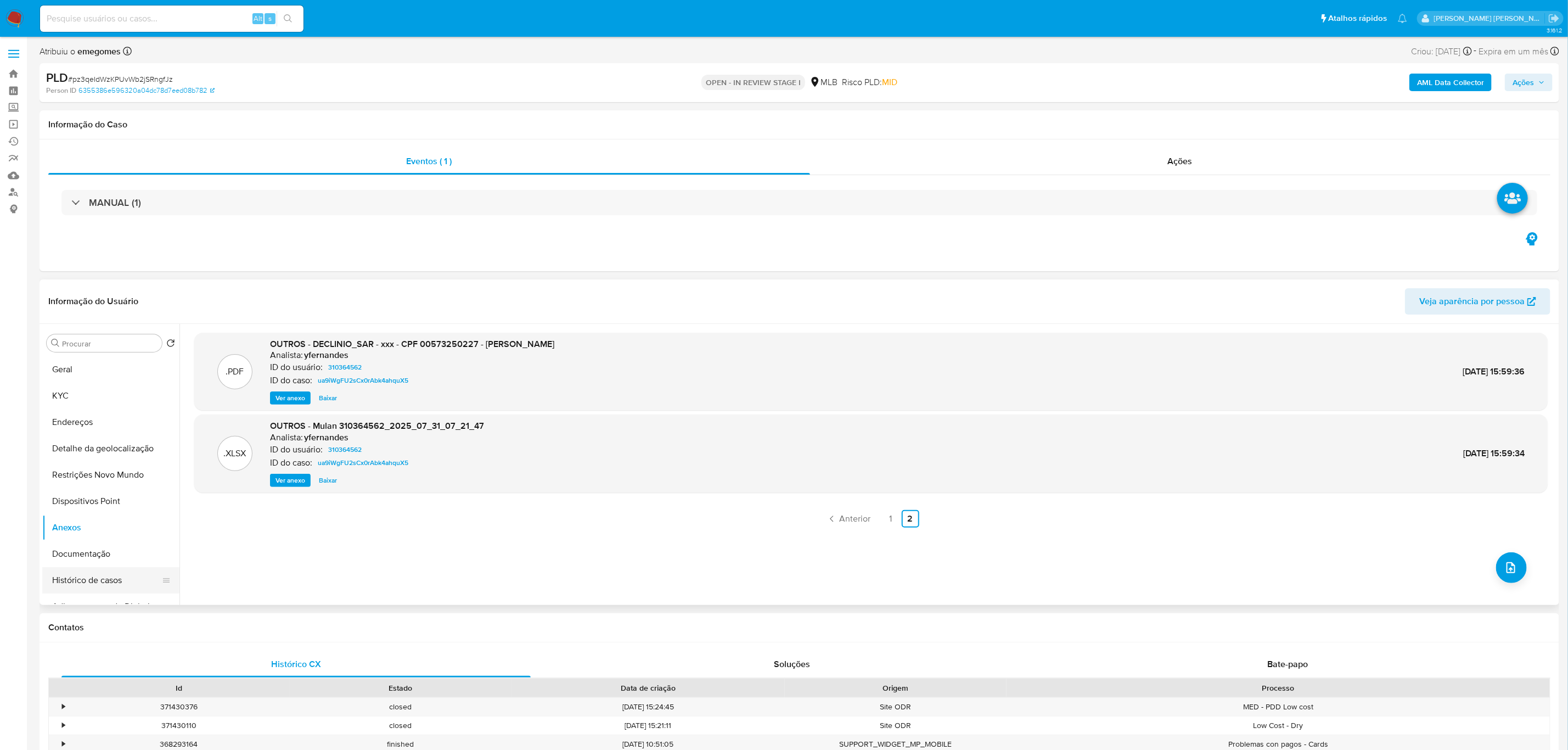
click at [66, 572] on button "Histórico de casos" at bounding box center [106, 580] width 128 height 27
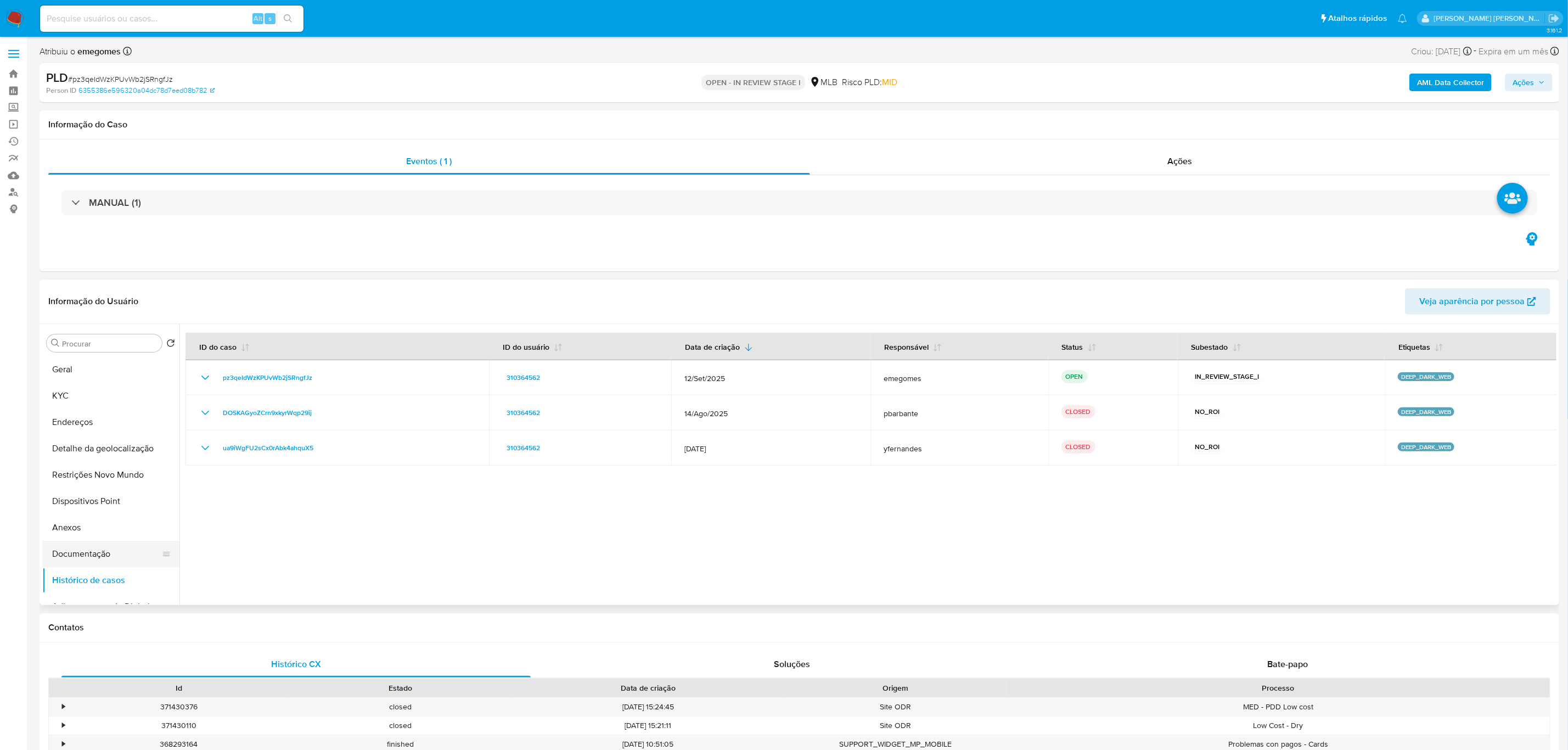
click at [84, 557] on button "Documentação" at bounding box center [106, 554] width 128 height 27
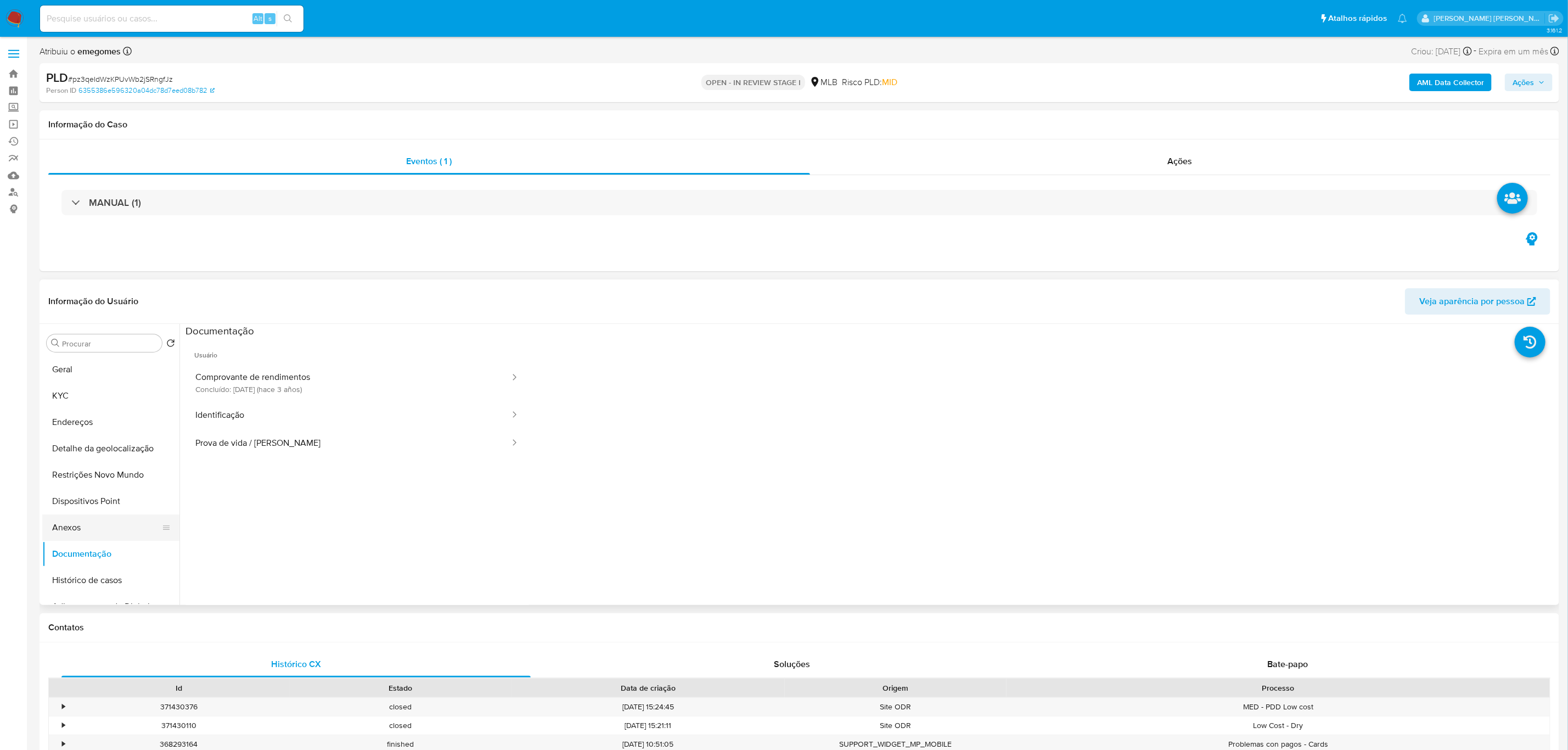
click at [88, 517] on button "Anexos" at bounding box center [106, 527] width 128 height 27
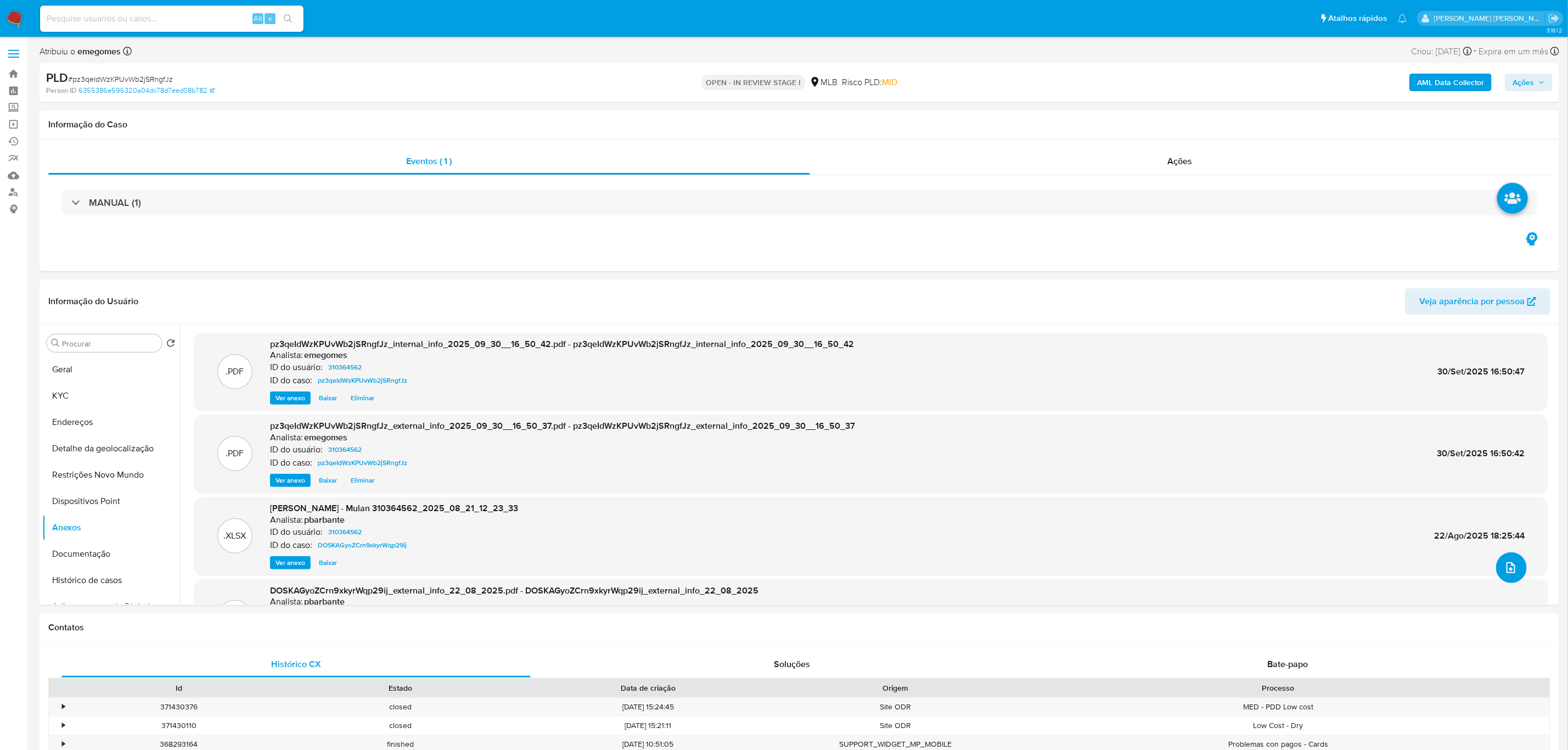
click at [1511, 578] on button "upload-file" at bounding box center [1512, 568] width 30 height 30
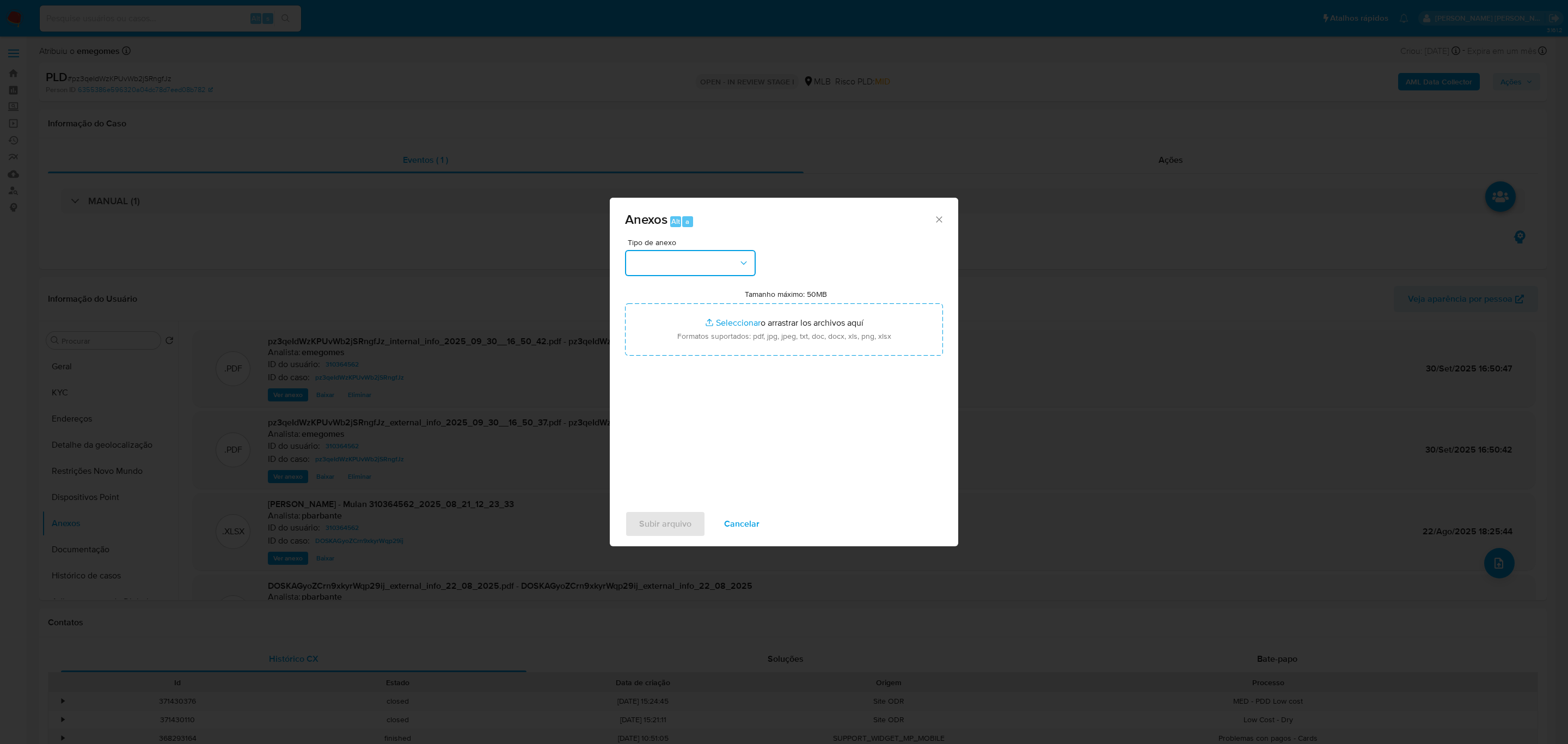
click at [744, 260] on icon "button" at bounding box center [744, 263] width 11 height 11
click at [671, 327] on div "OUTROS" at bounding box center [686, 329] width 111 height 26
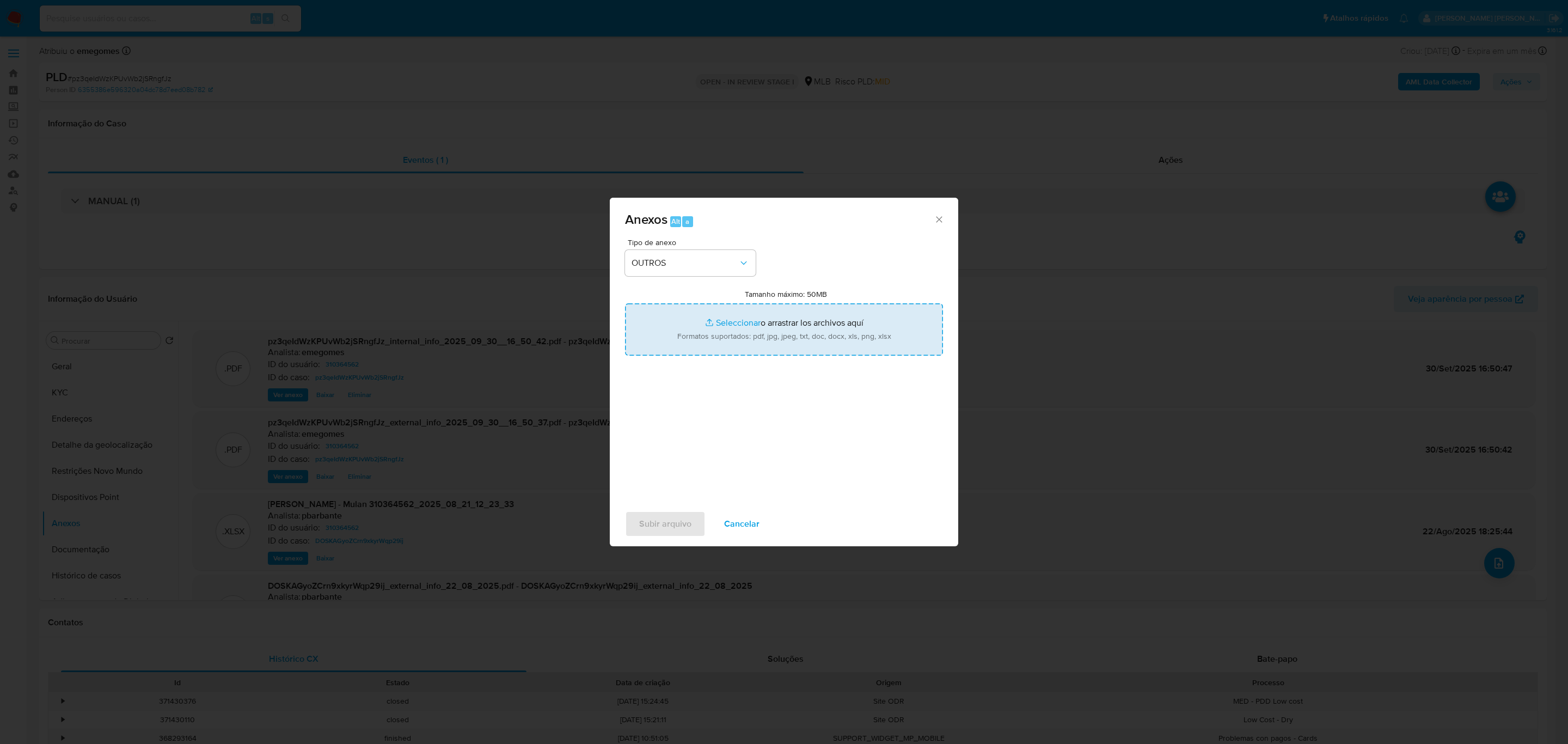
click at [724, 327] on input "Tamanho máximo: 50MB Seleccionar archivos" at bounding box center [784, 329] width 318 height 52
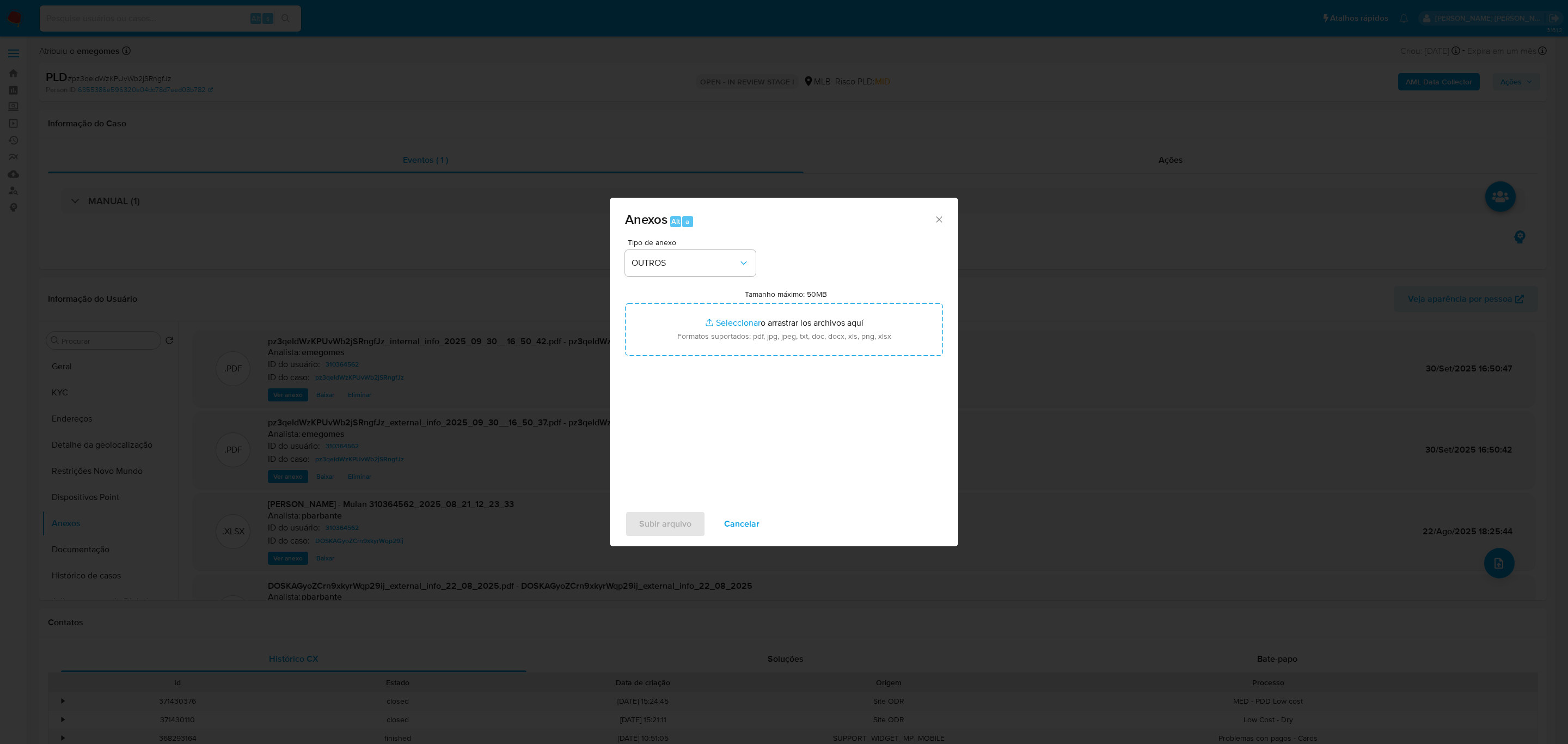
click at [941, 216] on icon "Cerrar" at bounding box center [939, 219] width 11 height 11
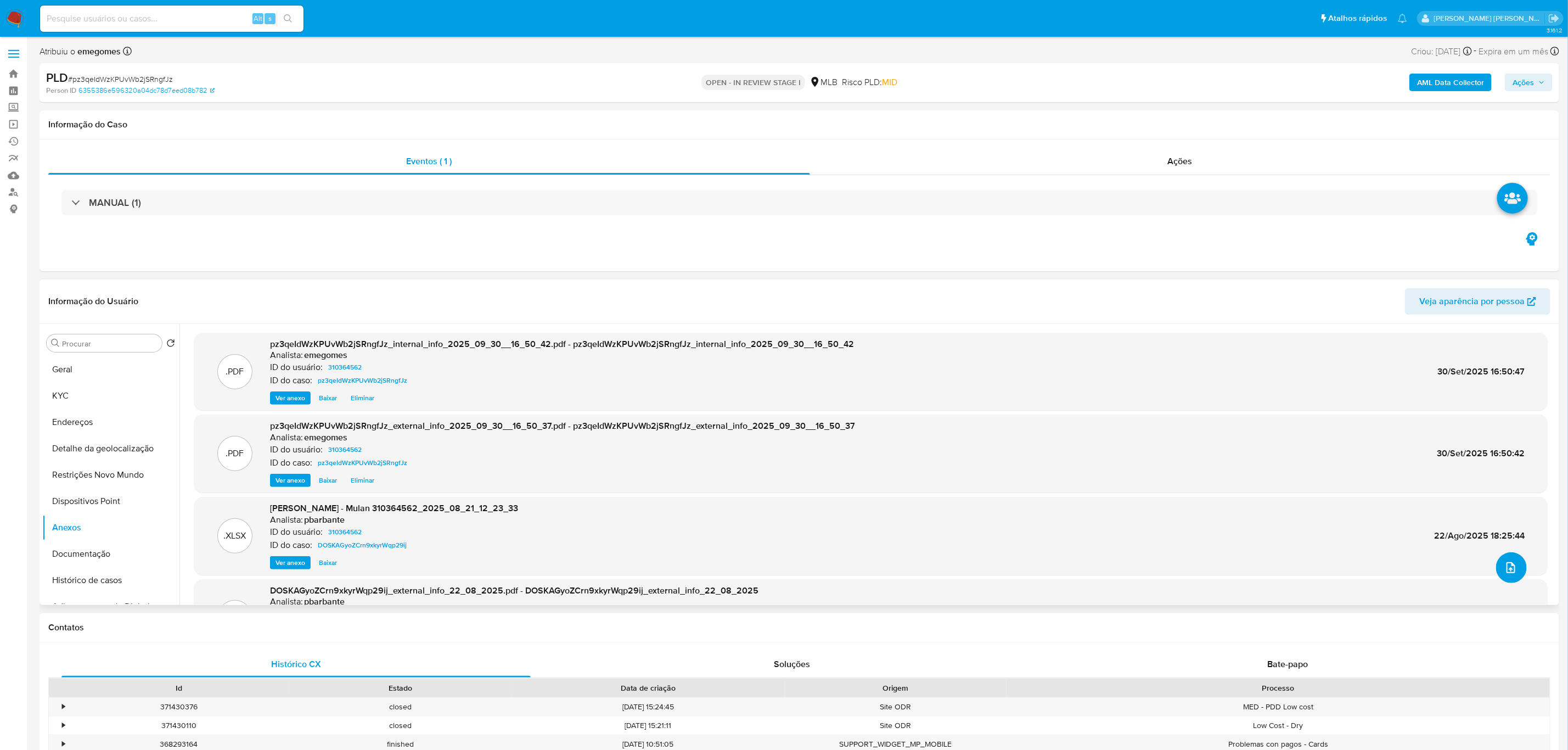
click at [1513, 567] on icon "upload-file" at bounding box center [1511, 567] width 13 height 13
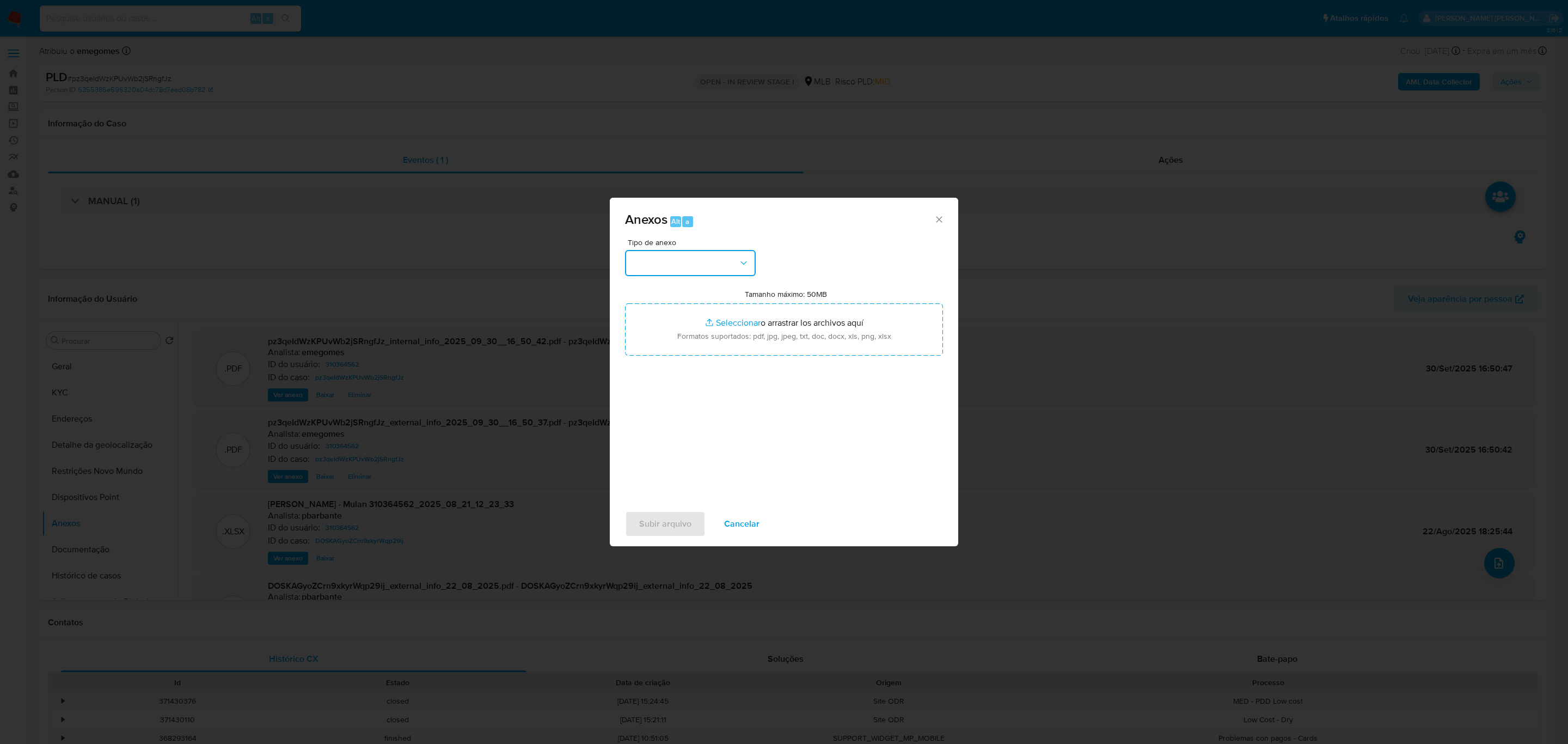
click at [733, 260] on button "button" at bounding box center [690, 263] width 130 height 26
click at [656, 327] on span "OUTROS" at bounding box center [649, 329] width 35 height 11
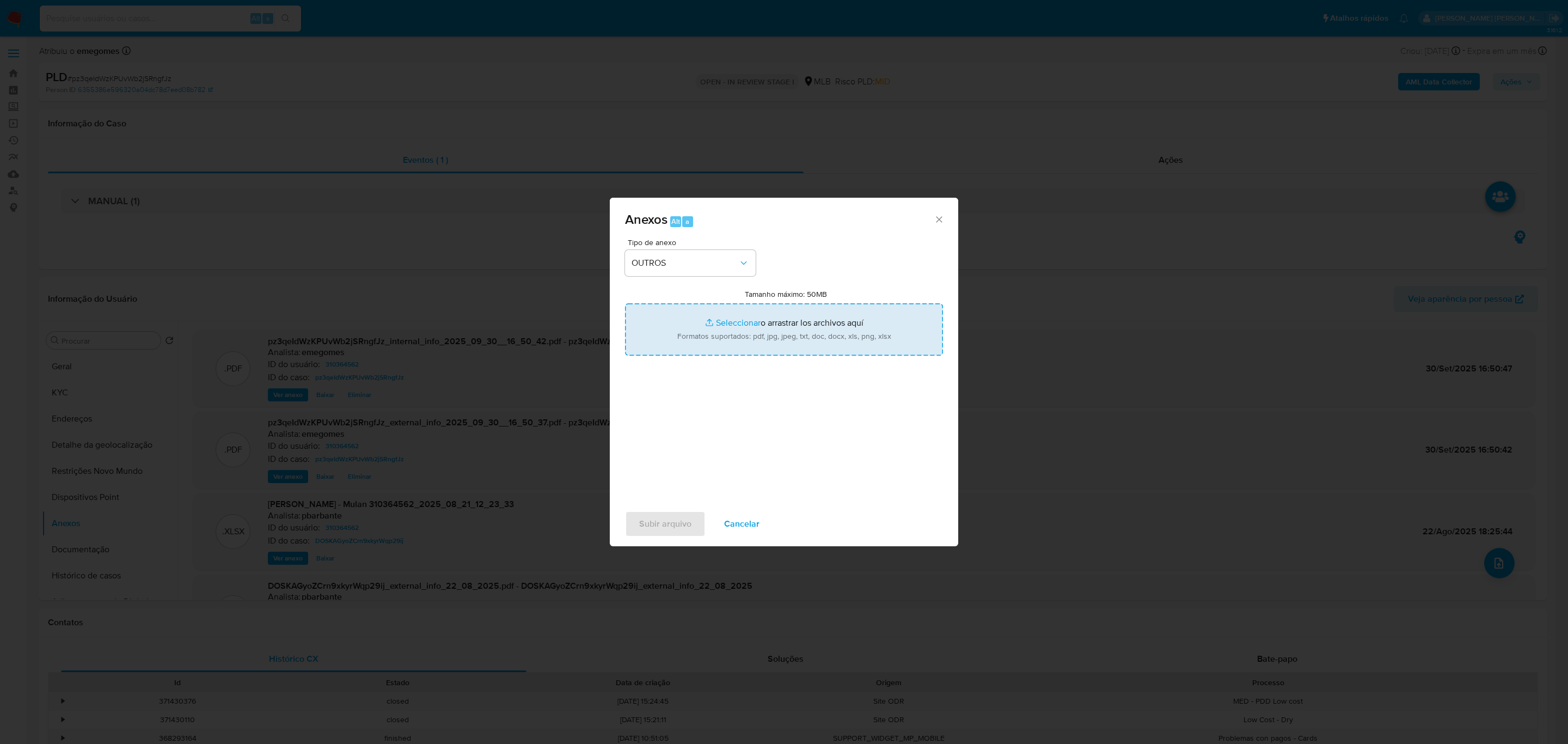
click at [717, 319] on input "Tamanho máximo: 50MB Seleccionar archivos" at bounding box center [784, 329] width 318 height 52
type input "C:\fakepath\MOV Vivyane Lilian Moraes .xlsx"
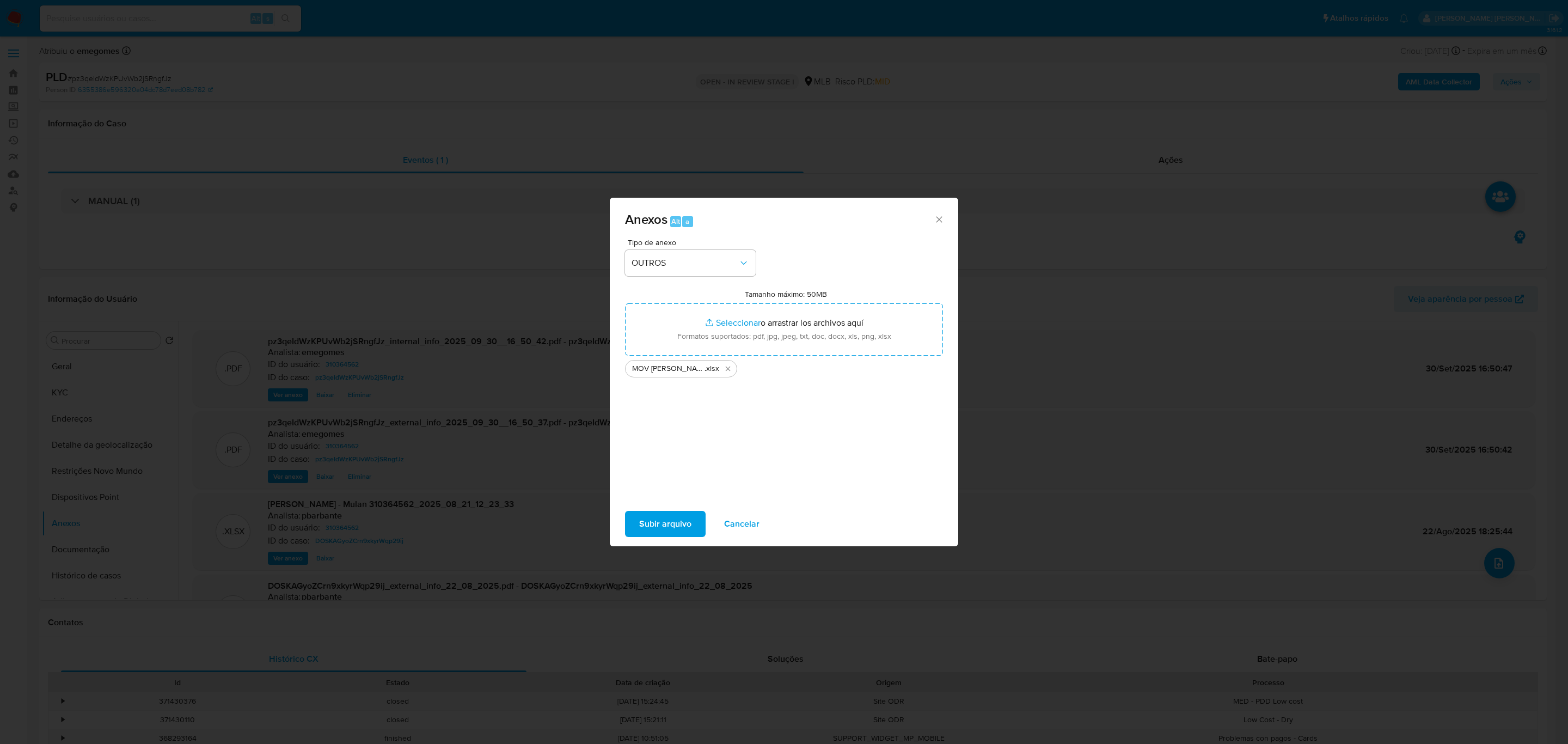
click at [680, 523] on span "Subir arquivo" at bounding box center [665, 524] width 52 height 24
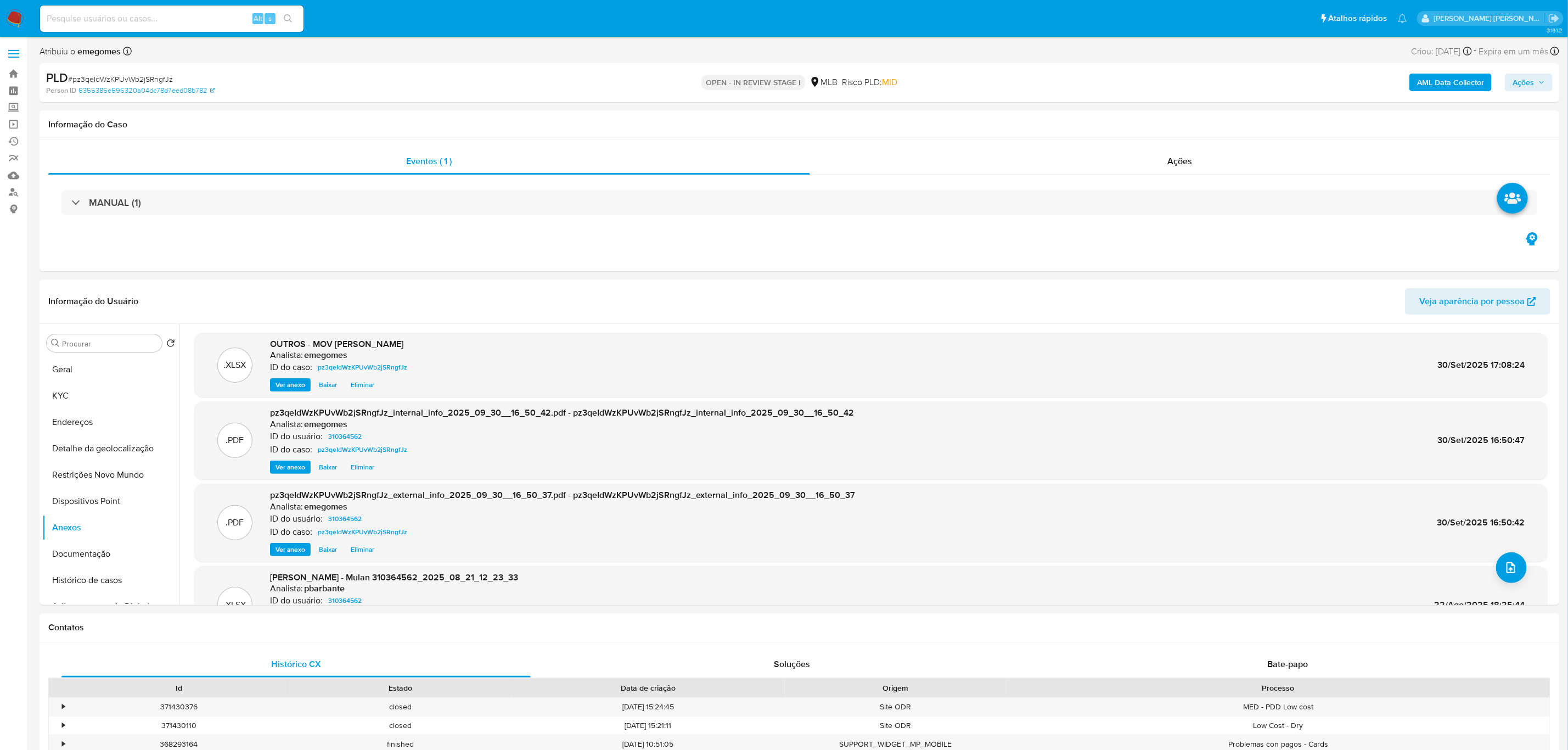
click at [1544, 83] on icon "button" at bounding box center [1541, 82] width 7 height 7
click at [1108, 63] on div "PLD # pz3qeIdWzKPUvWb2jSRngfJz Person ID 6355386e596320a04dc78d7eed08b782 OPEN …" at bounding box center [799, 82] width 1520 height 39
click at [1505, 567] on icon "upload-file" at bounding box center [1511, 567] width 13 height 13
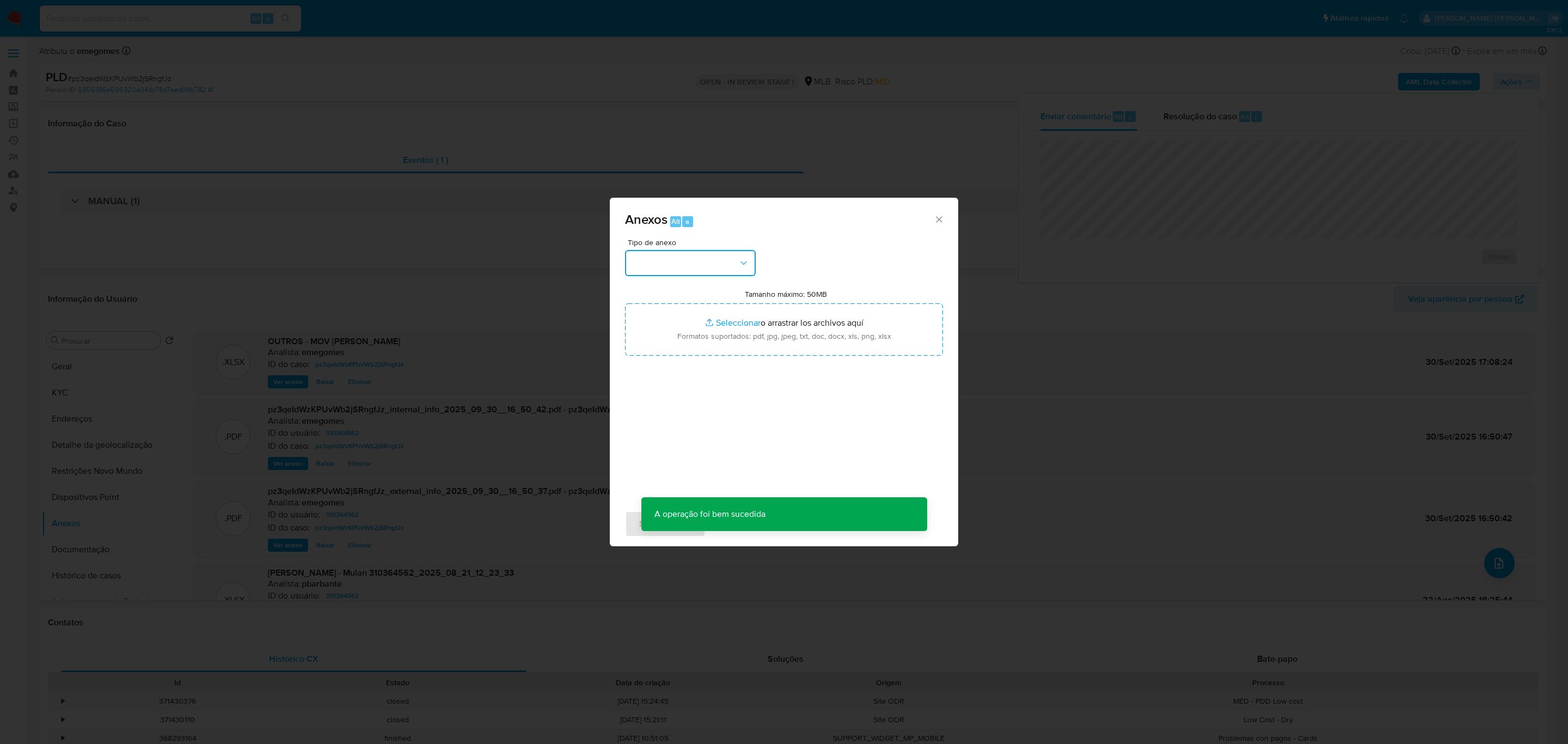
click at [744, 265] on icon "button" at bounding box center [744, 263] width 11 height 11
click at [668, 326] on div "OUTROS" at bounding box center [686, 329] width 111 height 26
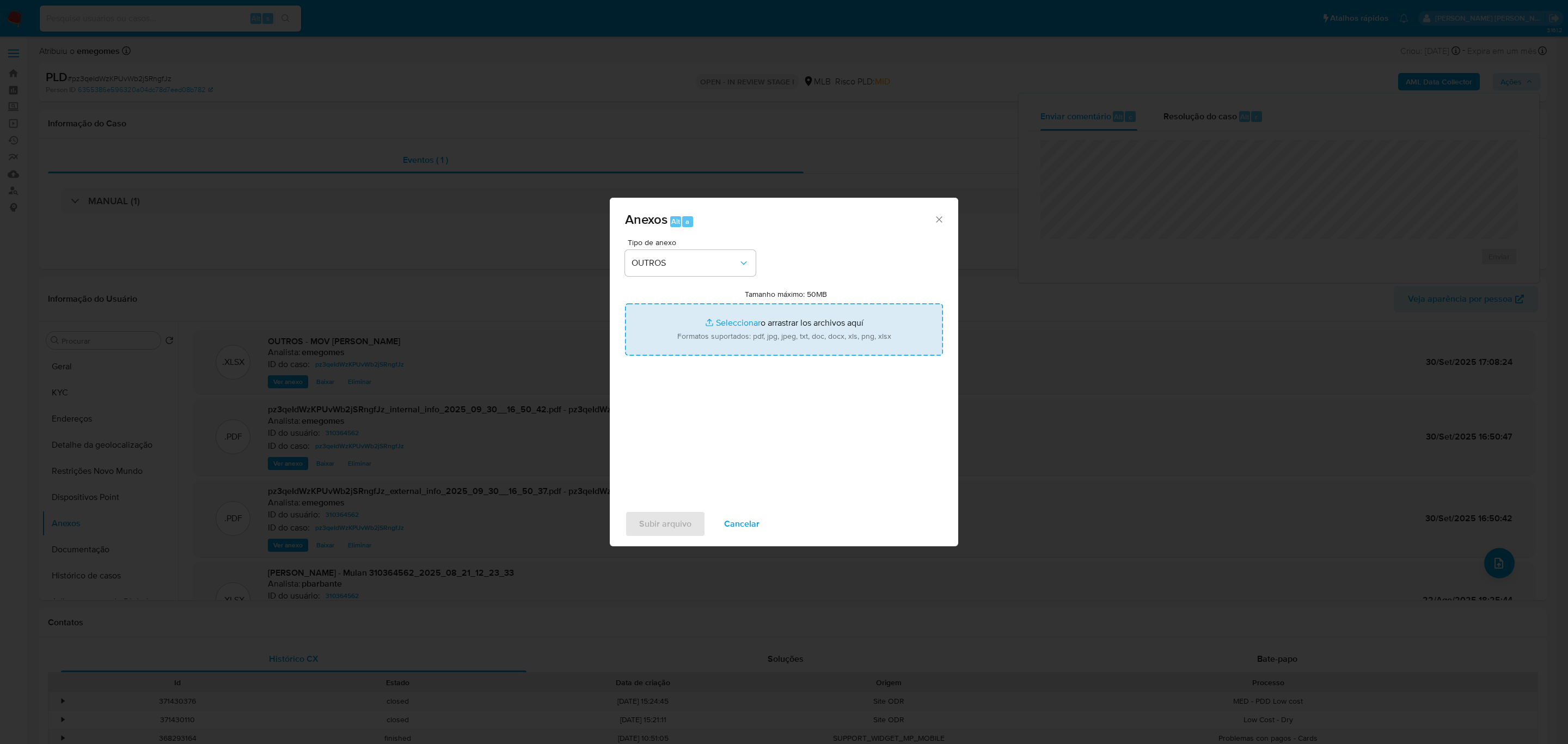
click at [719, 325] on input "Tamanho máximo: 50MB Seleccionar archivos" at bounding box center [784, 329] width 318 height 52
type input "C:\fakepath\SAR - pz3qeIdWzKPUvWb2jSRngfJz - CPF 00573250227 - VIVYANE LILIAN M…"
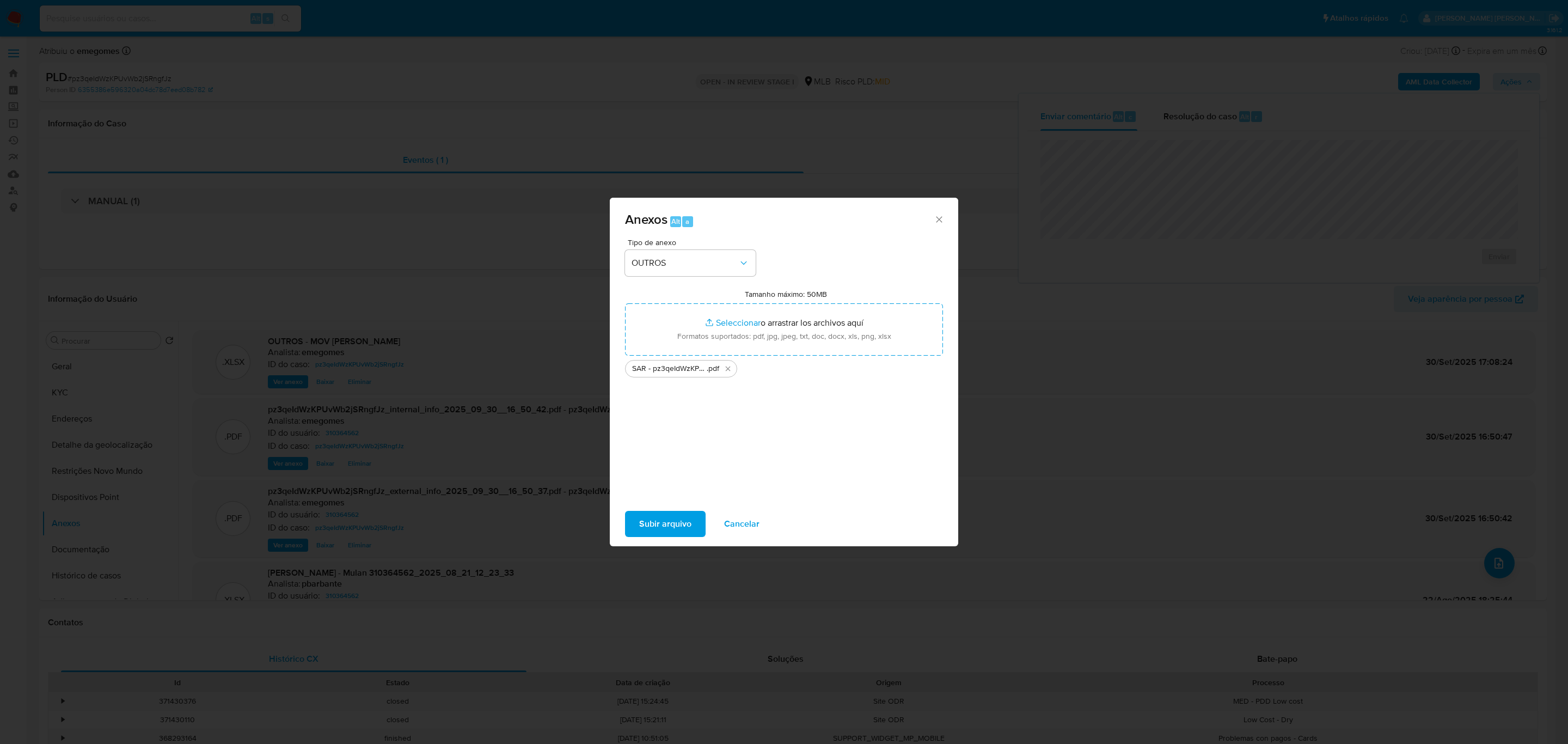
click at [645, 523] on span "Subir arquivo" at bounding box center [665, 524] width 52 height 24
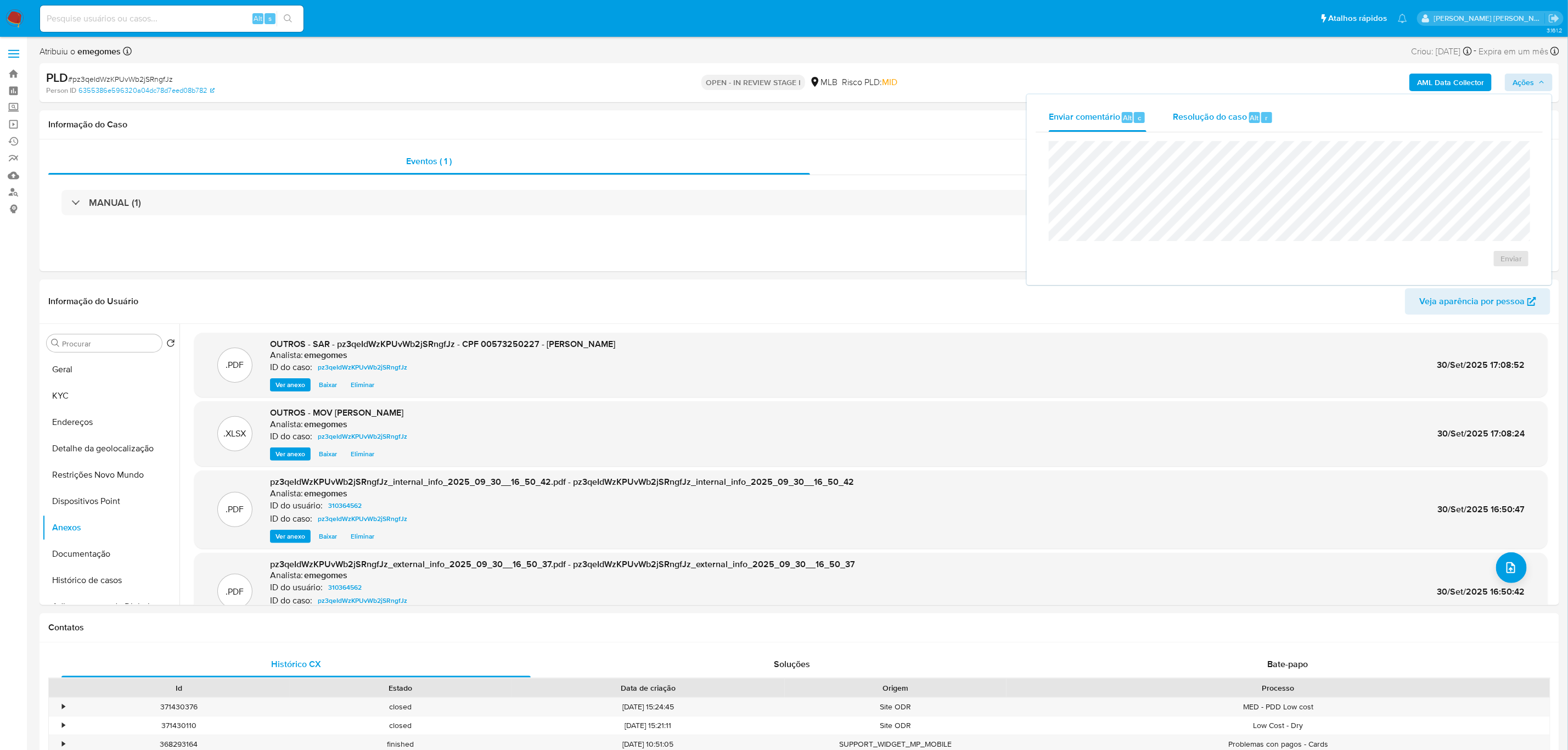
click at [1219, 114] on span "Resolução do caso" at bounding box center [1210, 117] width 74 height 13
click at [1485, 279] on span "ROI Proposal" at bounding box center [1484, 276] width 57 height 15
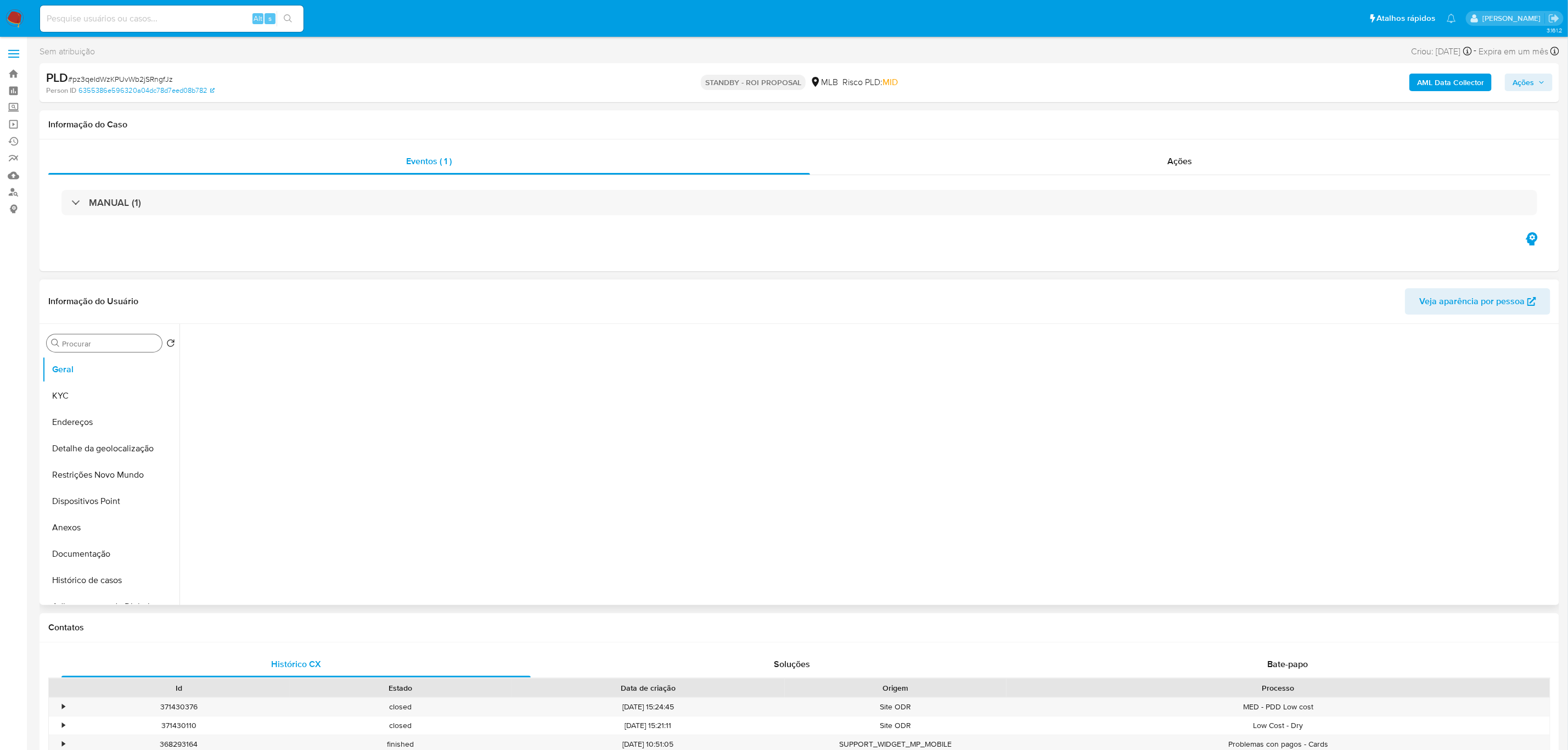
select select "10"
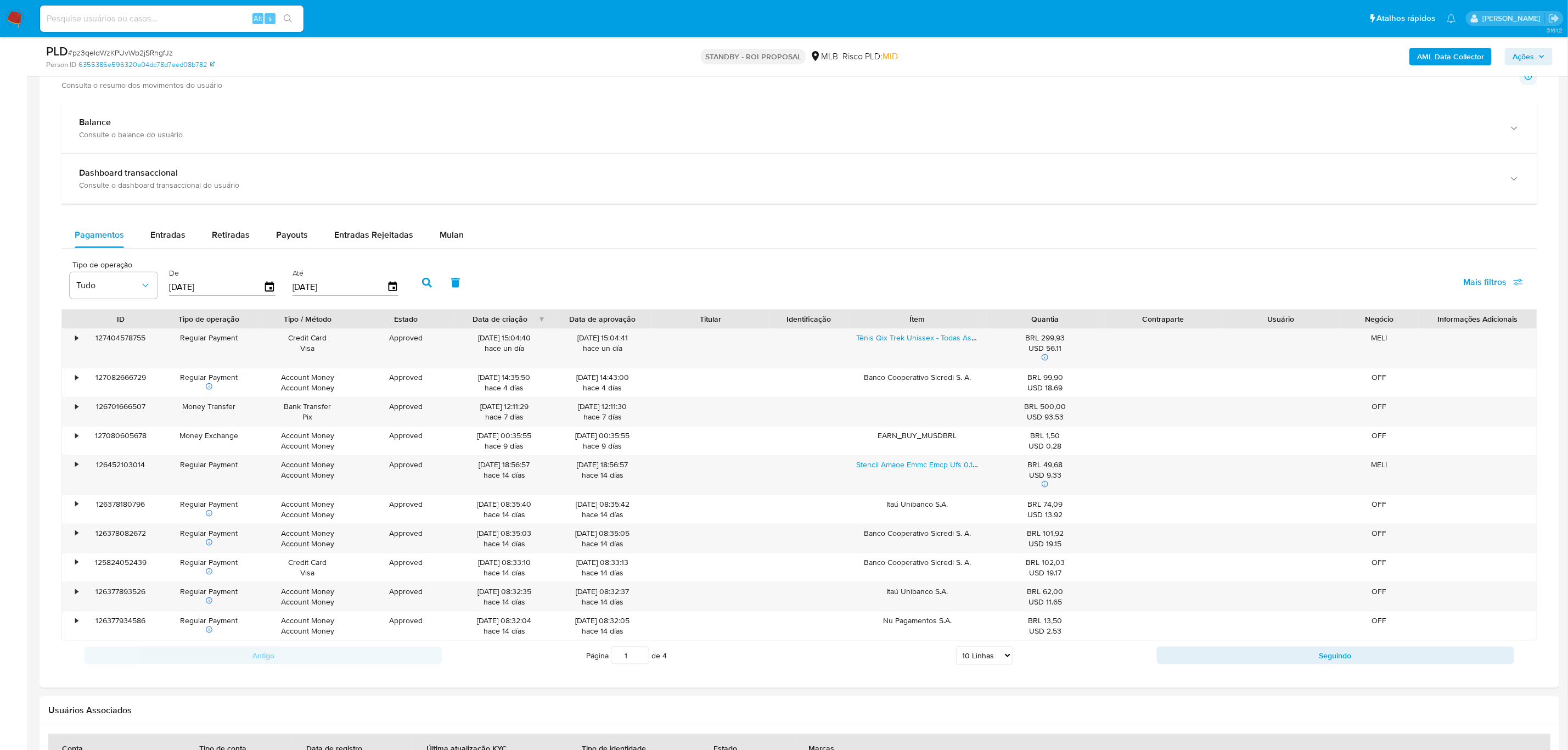
scroll to position [741, 0]
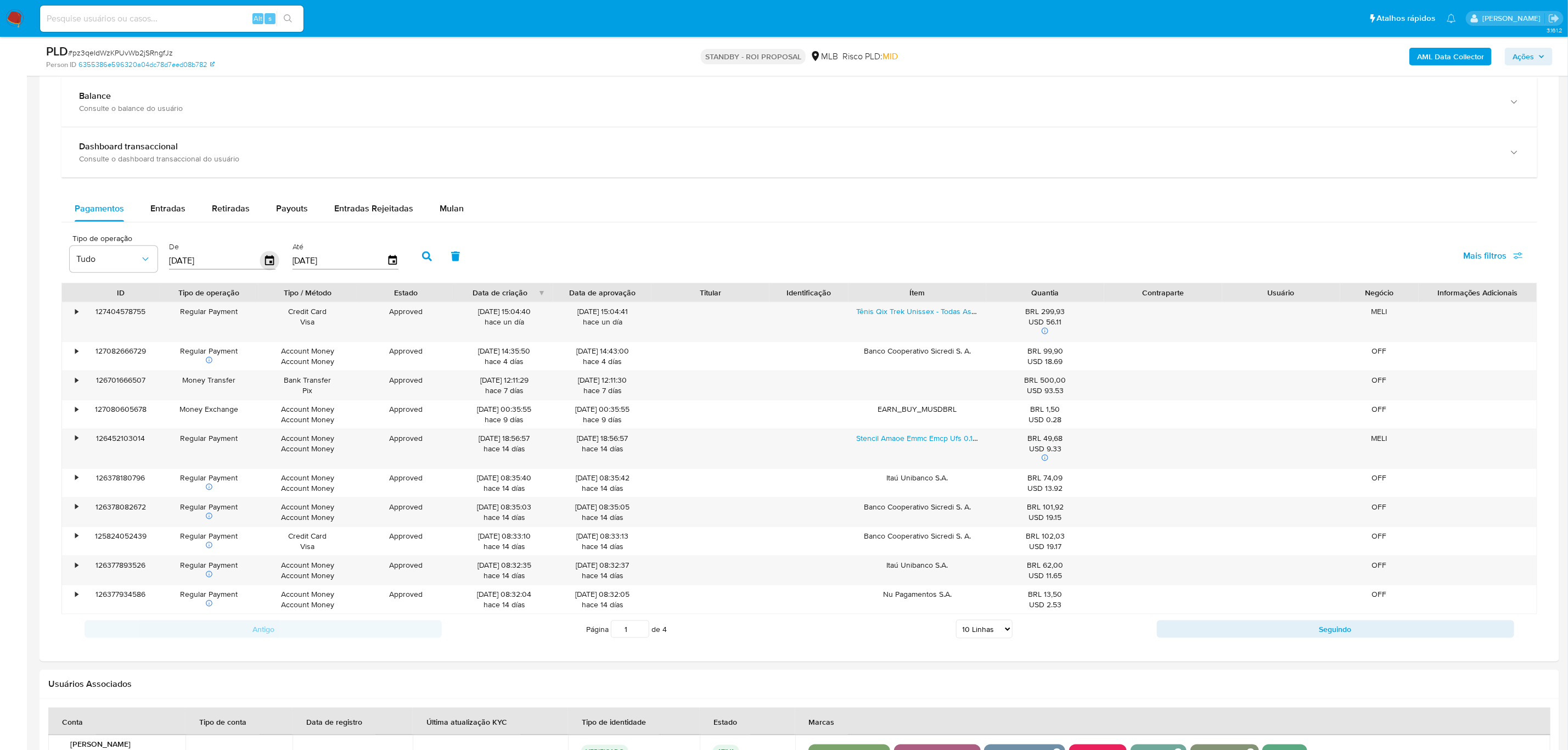
click at [272, 261] on icon "button" at bounding box center [270, 261] width 19 height 19
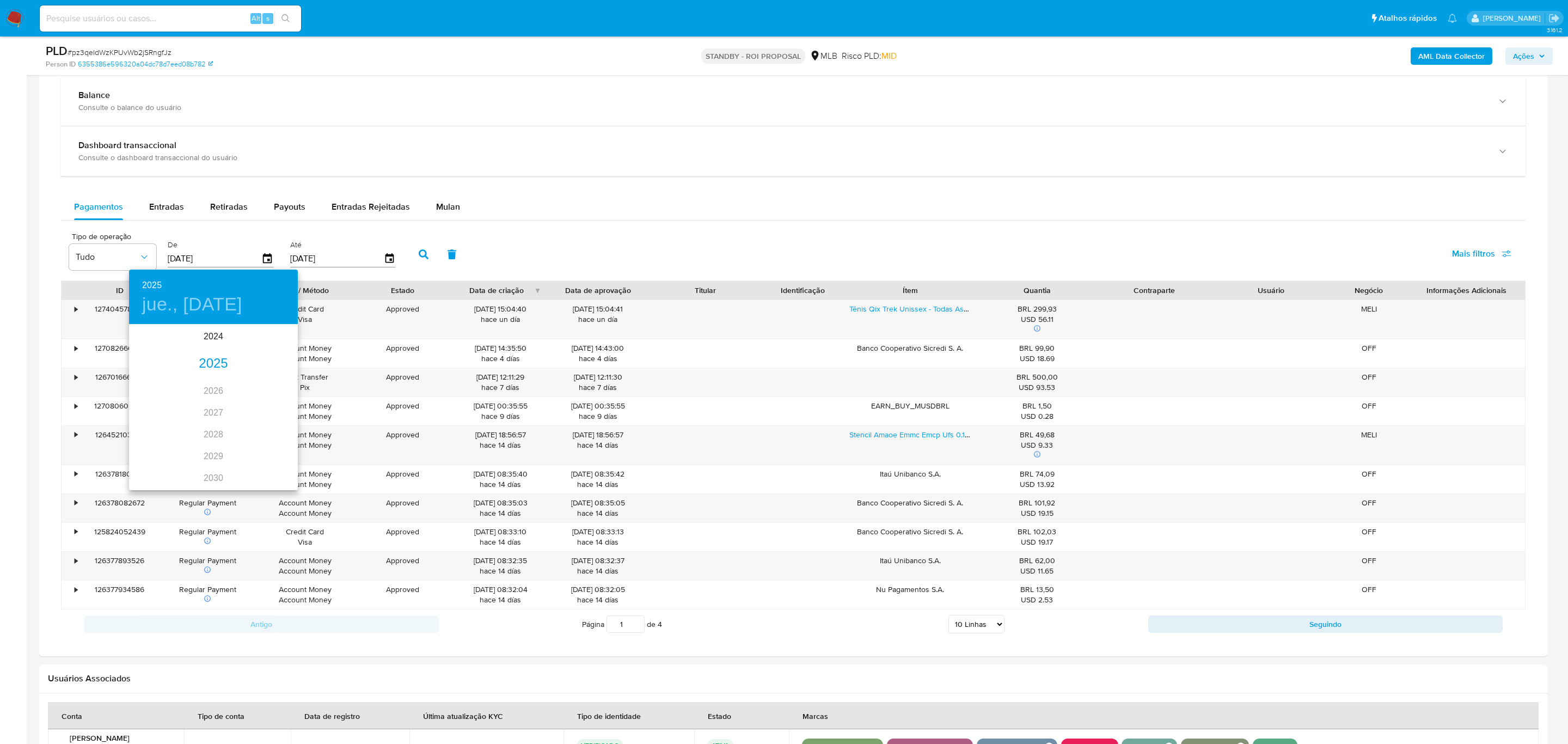
click at [199, 364] on div "2025" at bounding box center [213, 363] width 169 height 22
click at [214, 427] on div "ago." at bounding box center [213, 427] width 56 height 41
click at [234, 460] on p "29" at bounding box center [235, 460] width 9 height 11
type input "[DATE]"
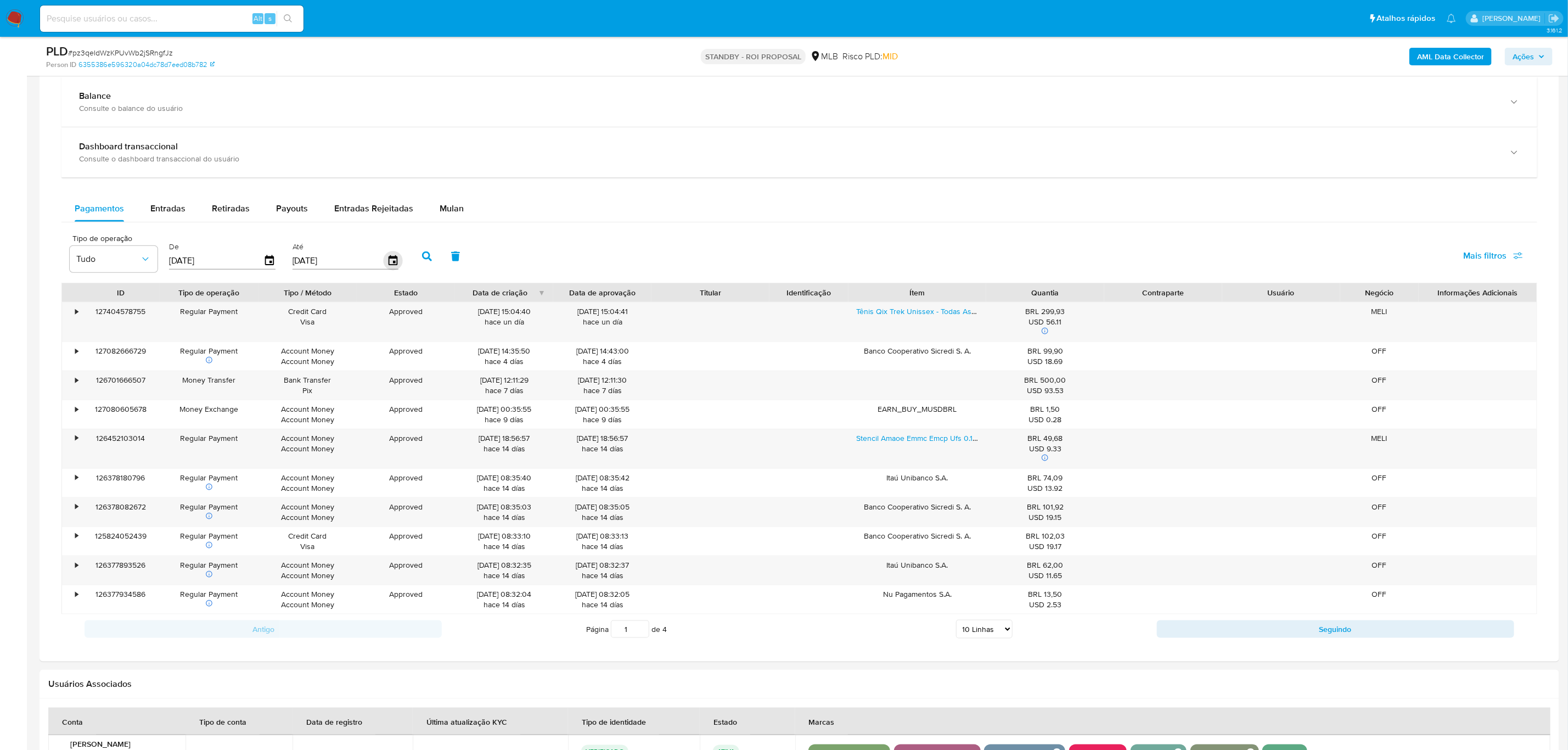
click at [390, 264] on icon "button" at bounding box center [392, 261] width 19 height 19
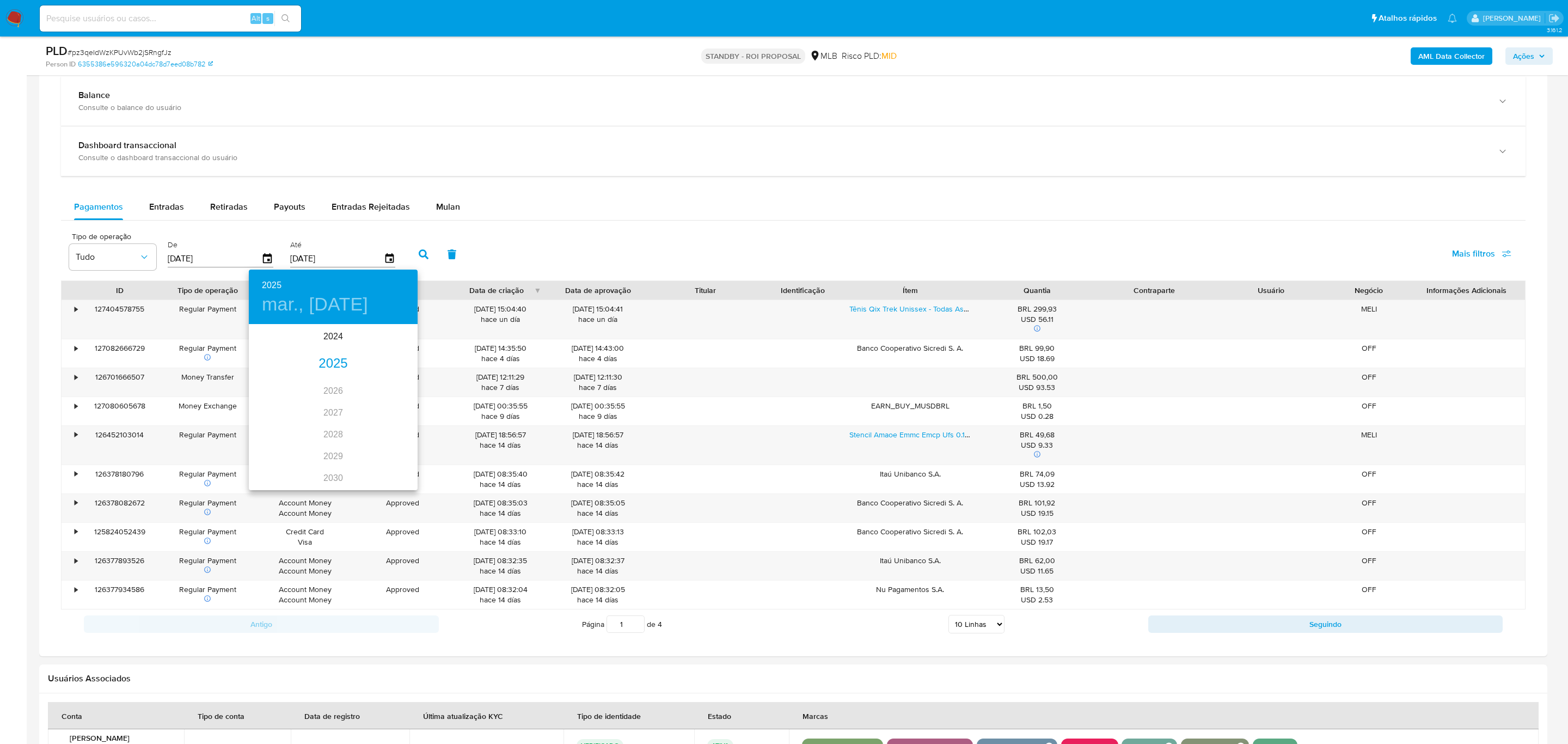
click at [329, 366] on div "2025" at bounding box center [333, 363] width 169 height 22
click at [322, 429] on div "ago." at bounding box center [333, 427] width 56 height 41
click at [358, 463] on p "29" at bounding box center [355, 460] width 9 height 11
type input "[DATE]"
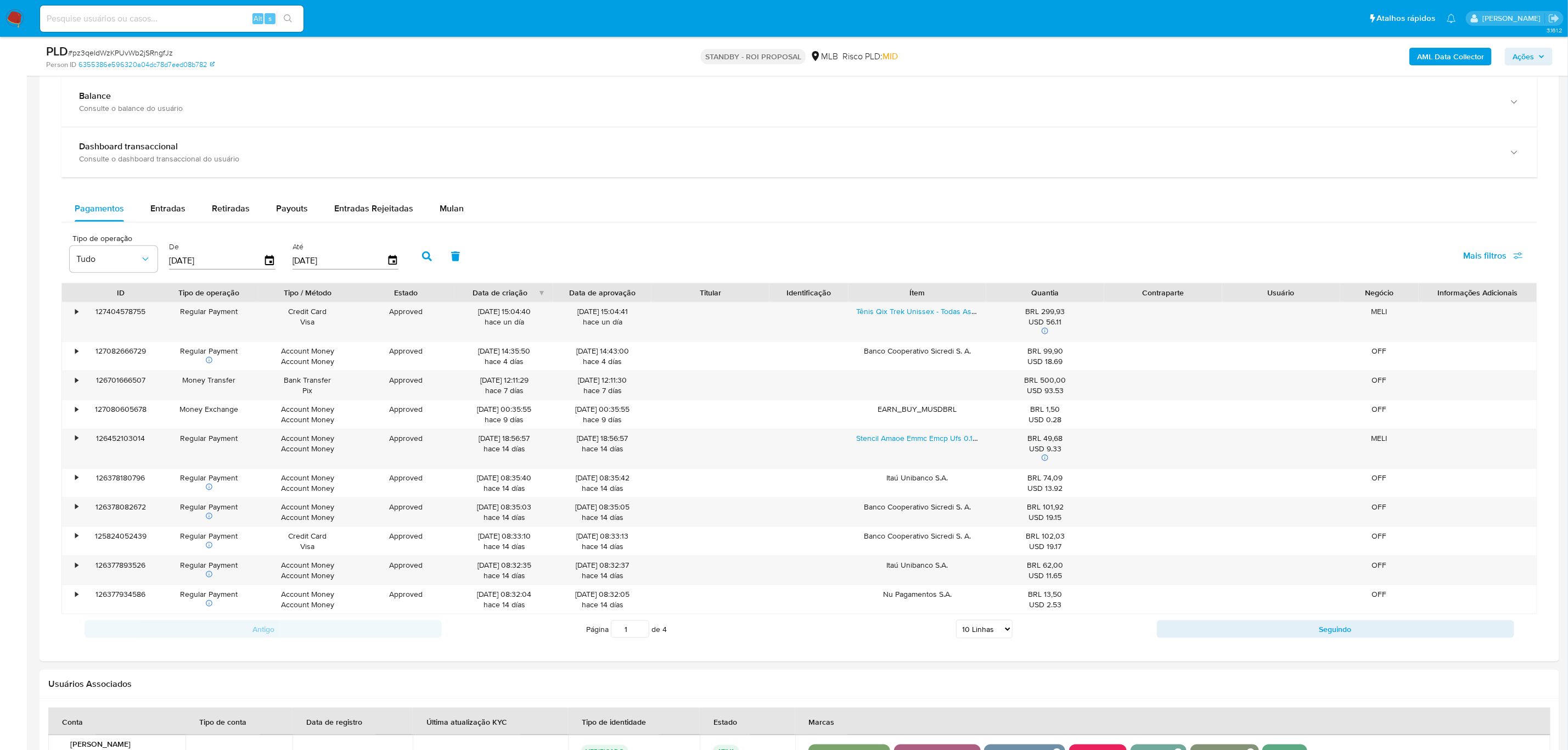
click at [426, 255] on icon "button" at bounding box center [427, 256] width 10 height 10
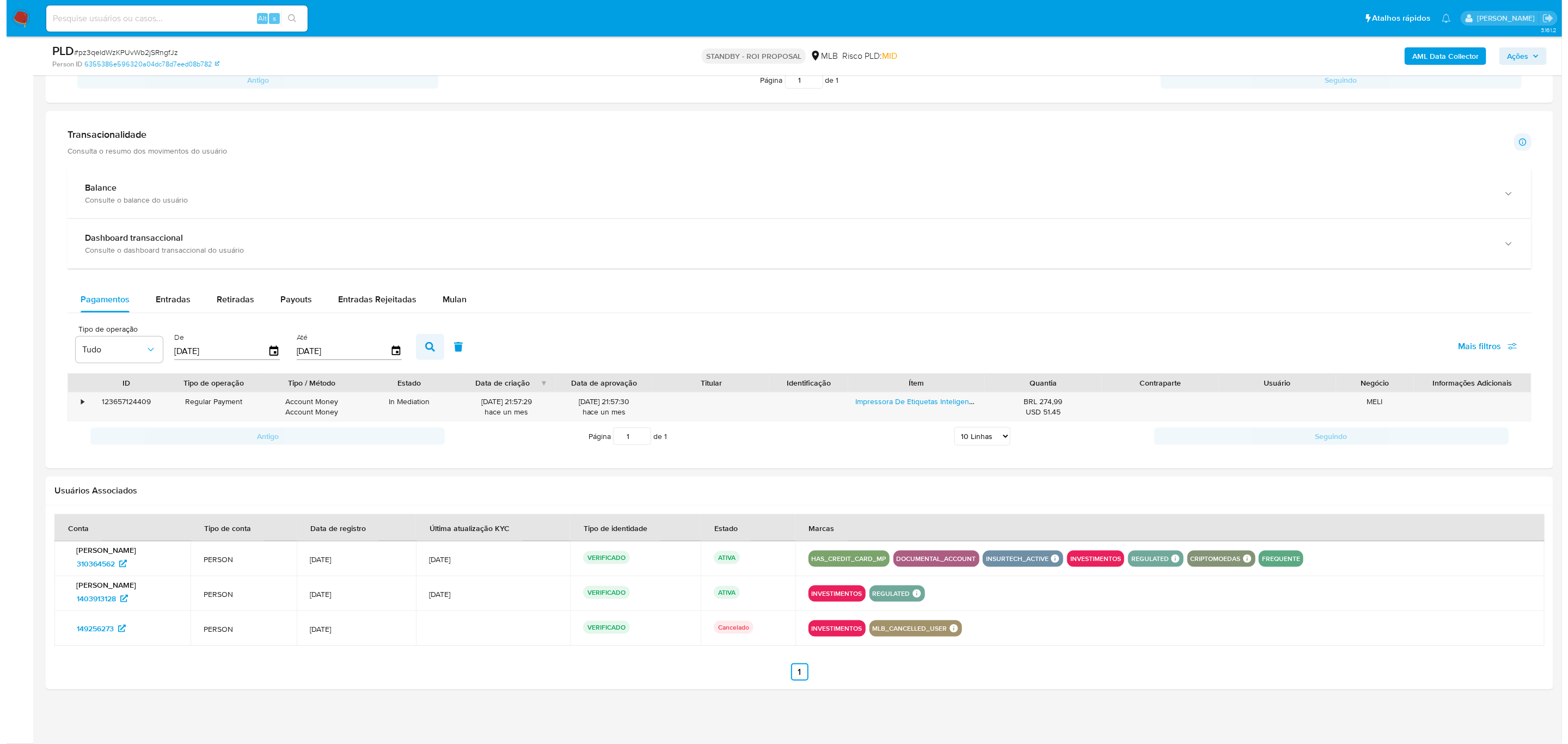
scroll to position [644, 0]
click at [227, 296] on span "Retiradas" at bounding box center [229, 299] width 38 height 13
select select "10"
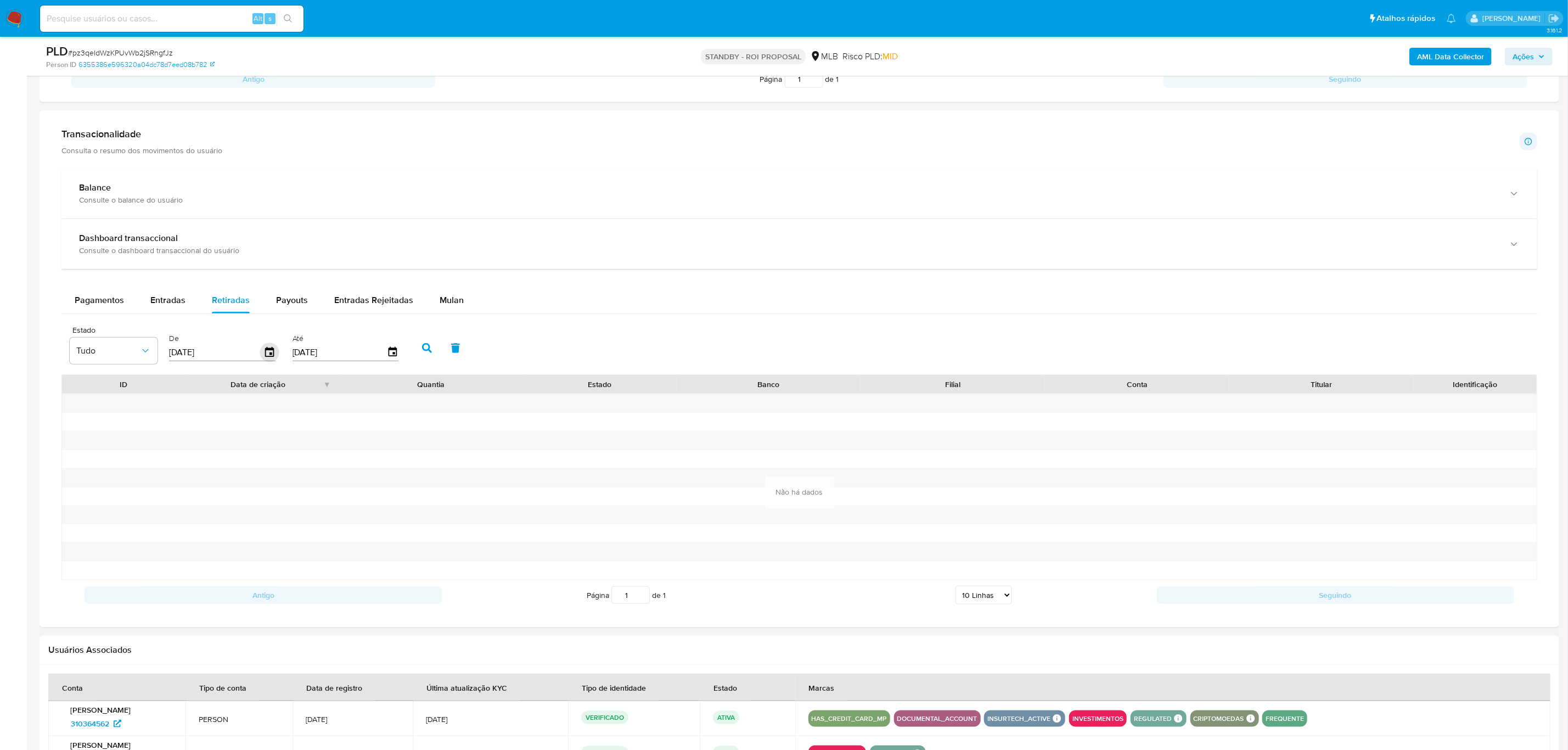
click at [267, 356] on icon "button" at bounding box center [270, 352] width 9 height 10
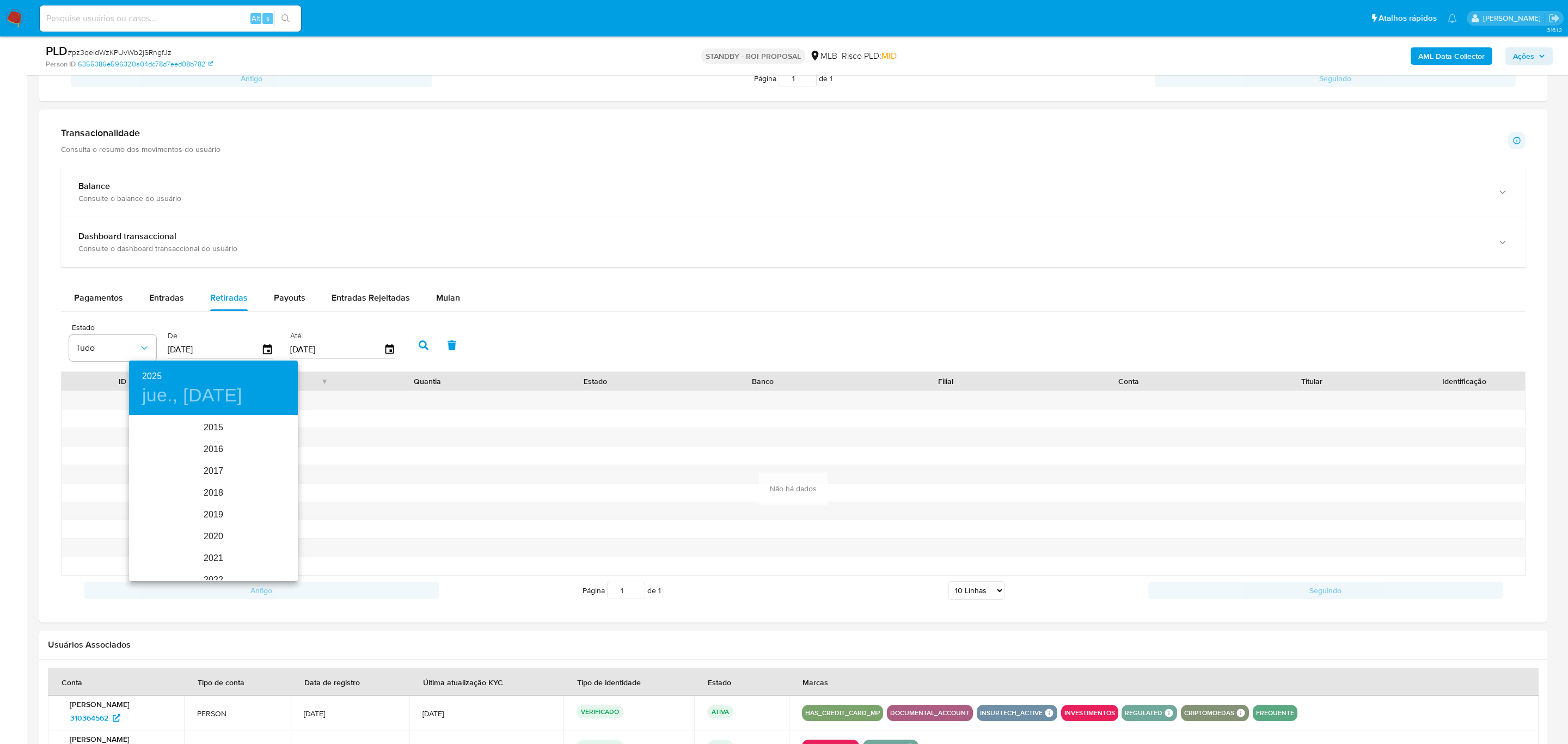
scroll to position [152, 0]
click at [219, 498] on div "2025" at bounding box center [213, 498] width 169 height 22
click at [264, 513] on div "sep." at bounding box center [270, 519] width 56 height 41
click at [148, 551] on p "29" at bounding box center [148, 551] width 9 height 11
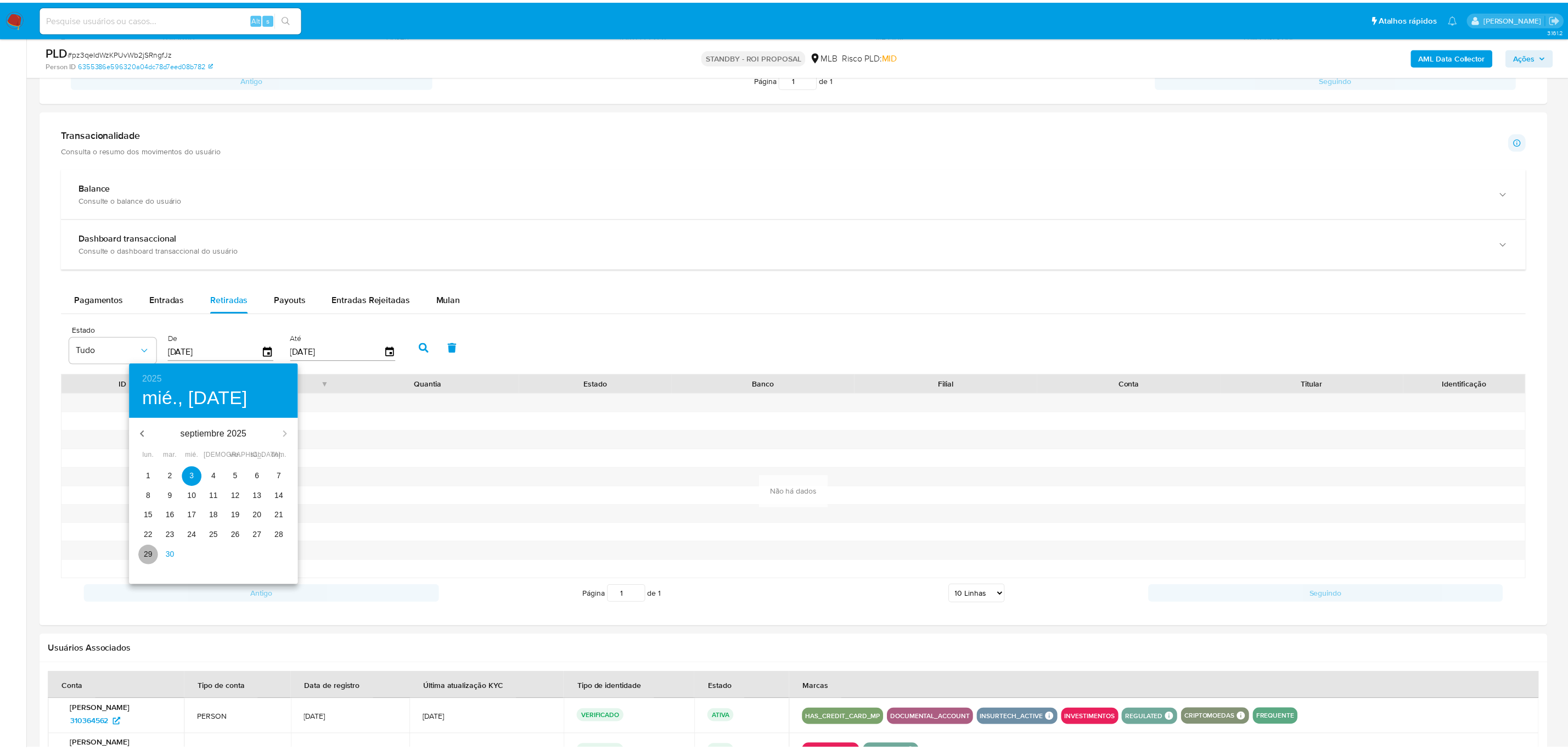
type input "[DATE]"
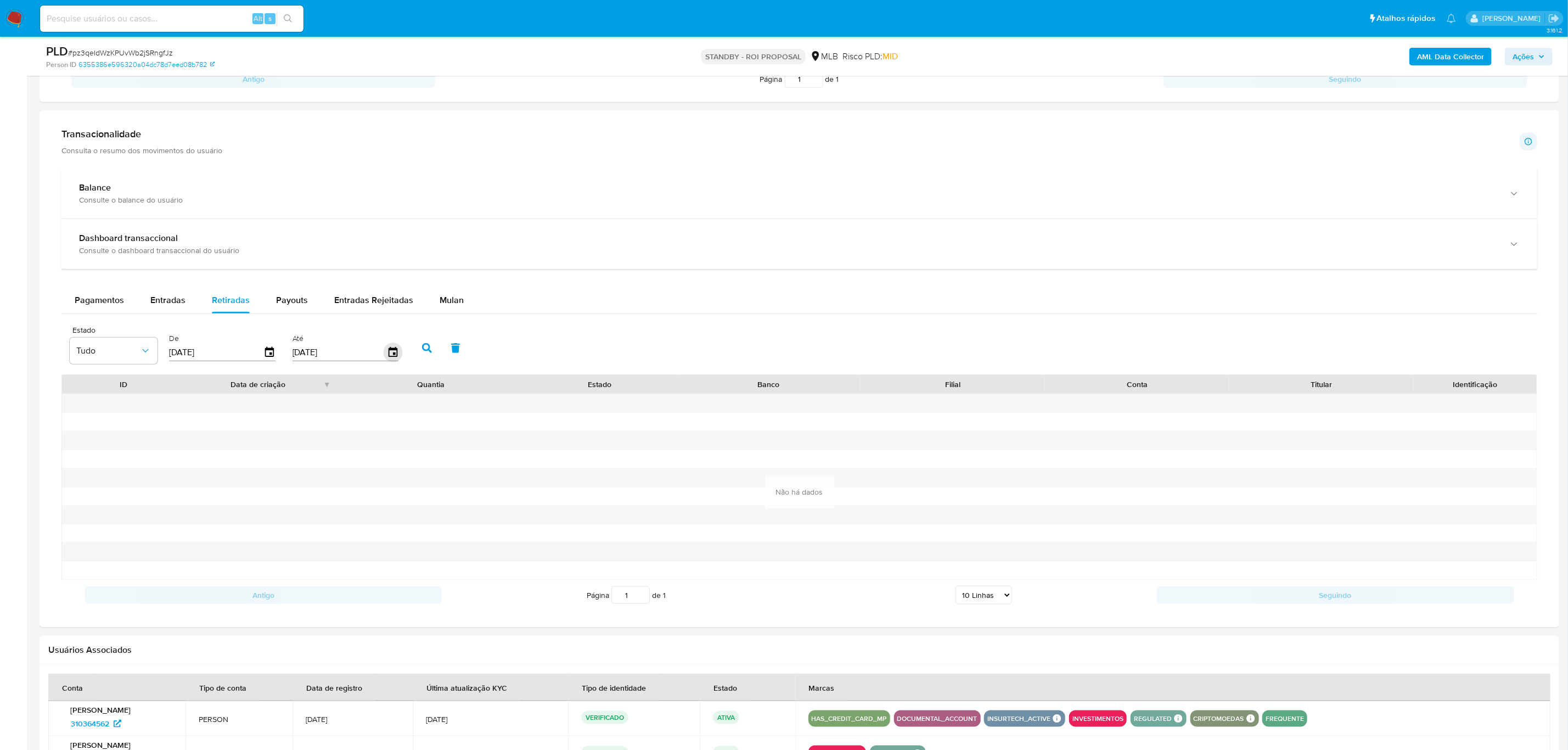
click at [388, 350] on icon "button" at bounding box center [393, 352] width 9 height 10
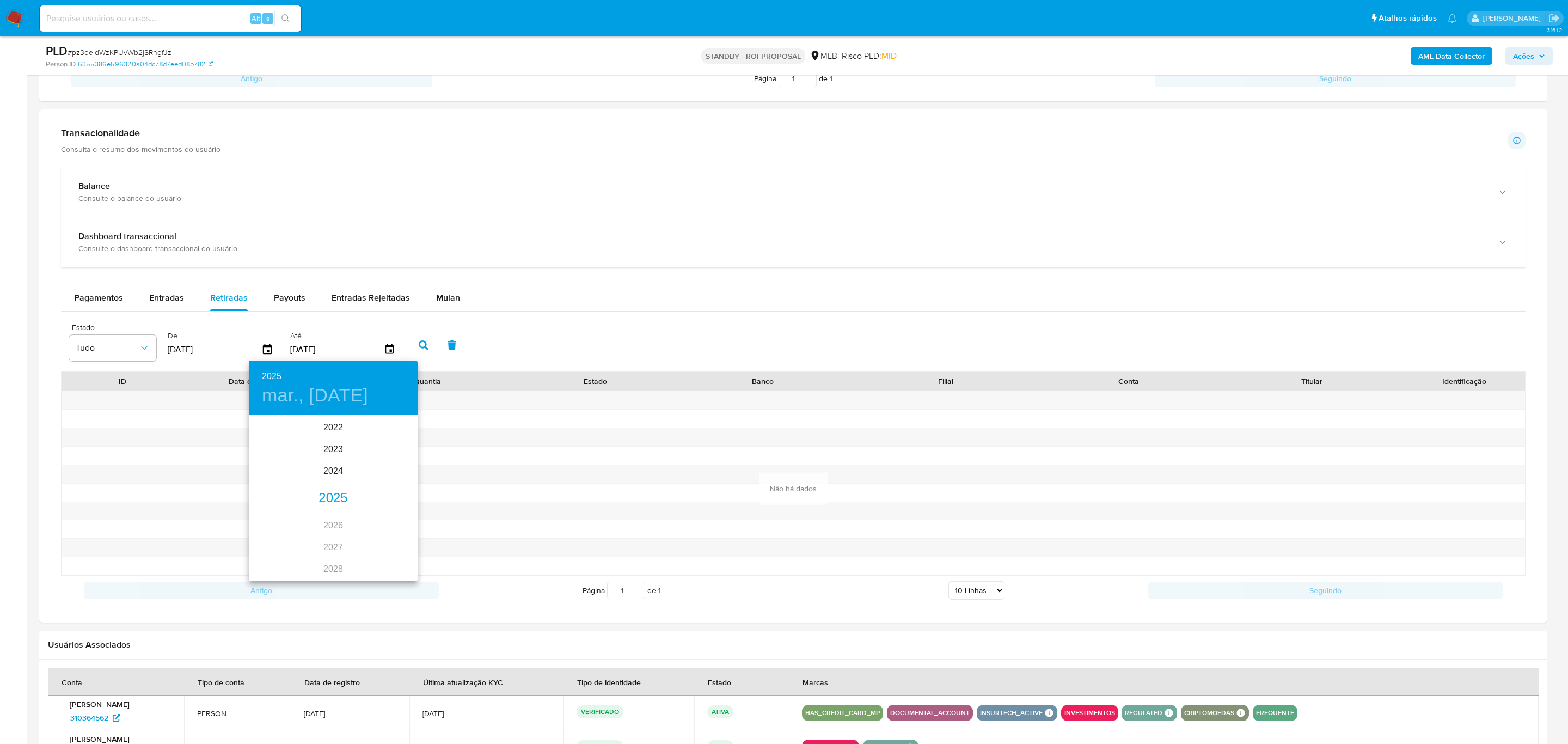
click at [329, 501] on div "2025" at bounding box center [333, 498] width 169 height 22
click at [341, 519] on div "ago." at bounding box center [333, 519] width 56 height 41
click at [358, 548] on p "29" at bounding box center [355, 551] width 9 height 11
type input "[DATE]"
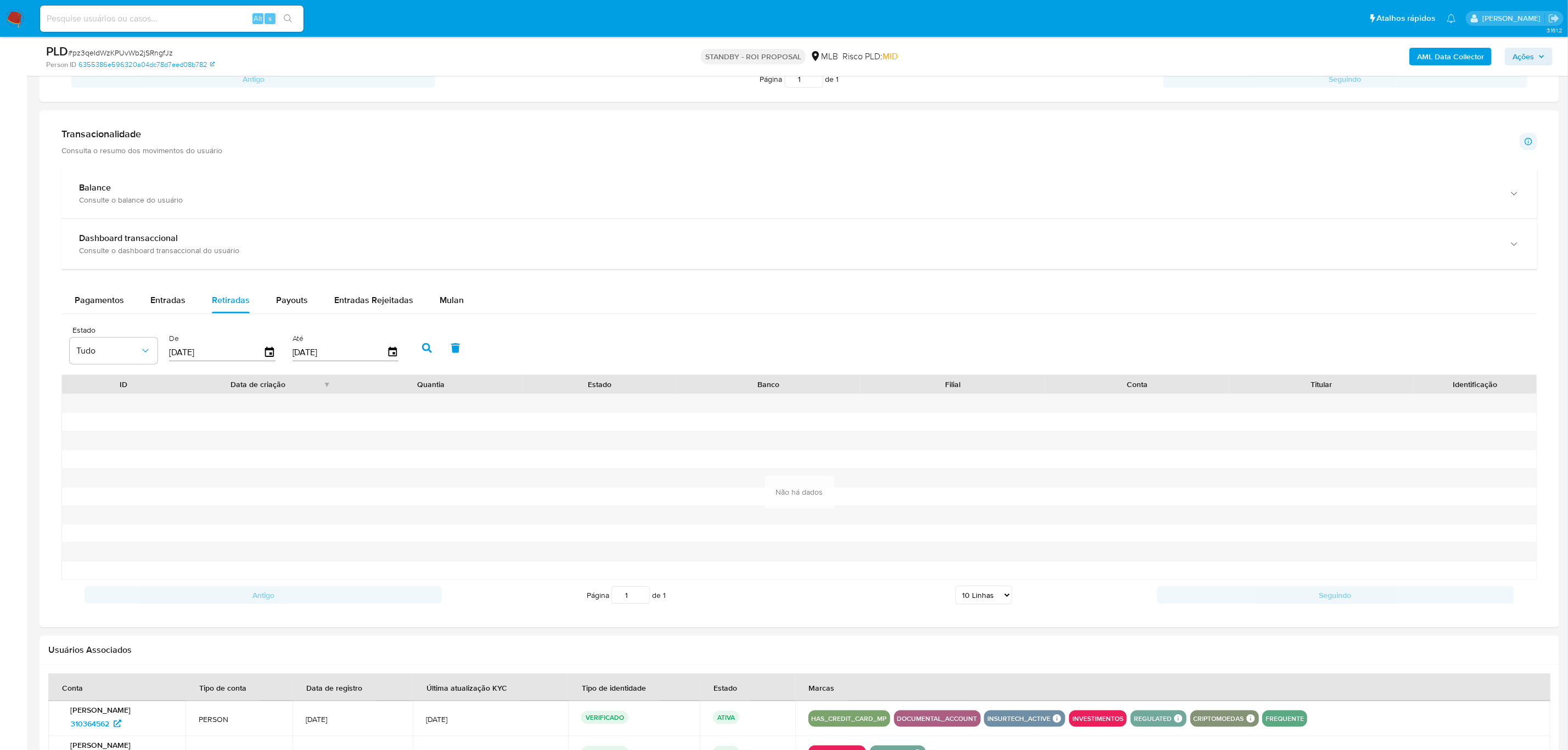
click at [423, 347] on icon "button" at bounding box center [427, 348] width 10 height 10
click at [169, 300] on span "Entradas" at bounding box center [168, 300] width 35 height 13
select select "10"
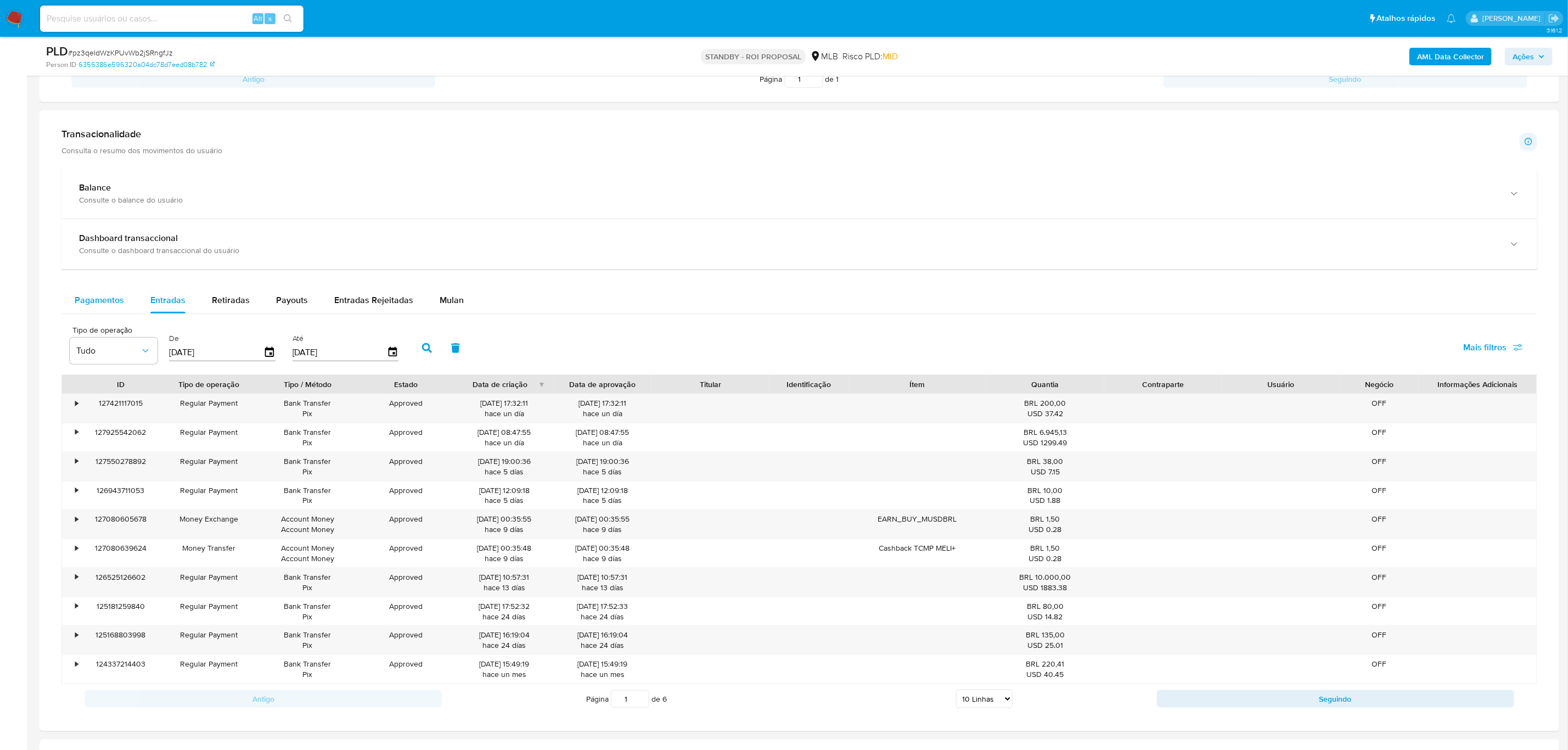
click at [94, 306] on span "Pagamentos" at bounding box center [99, 300] width 49 height 13
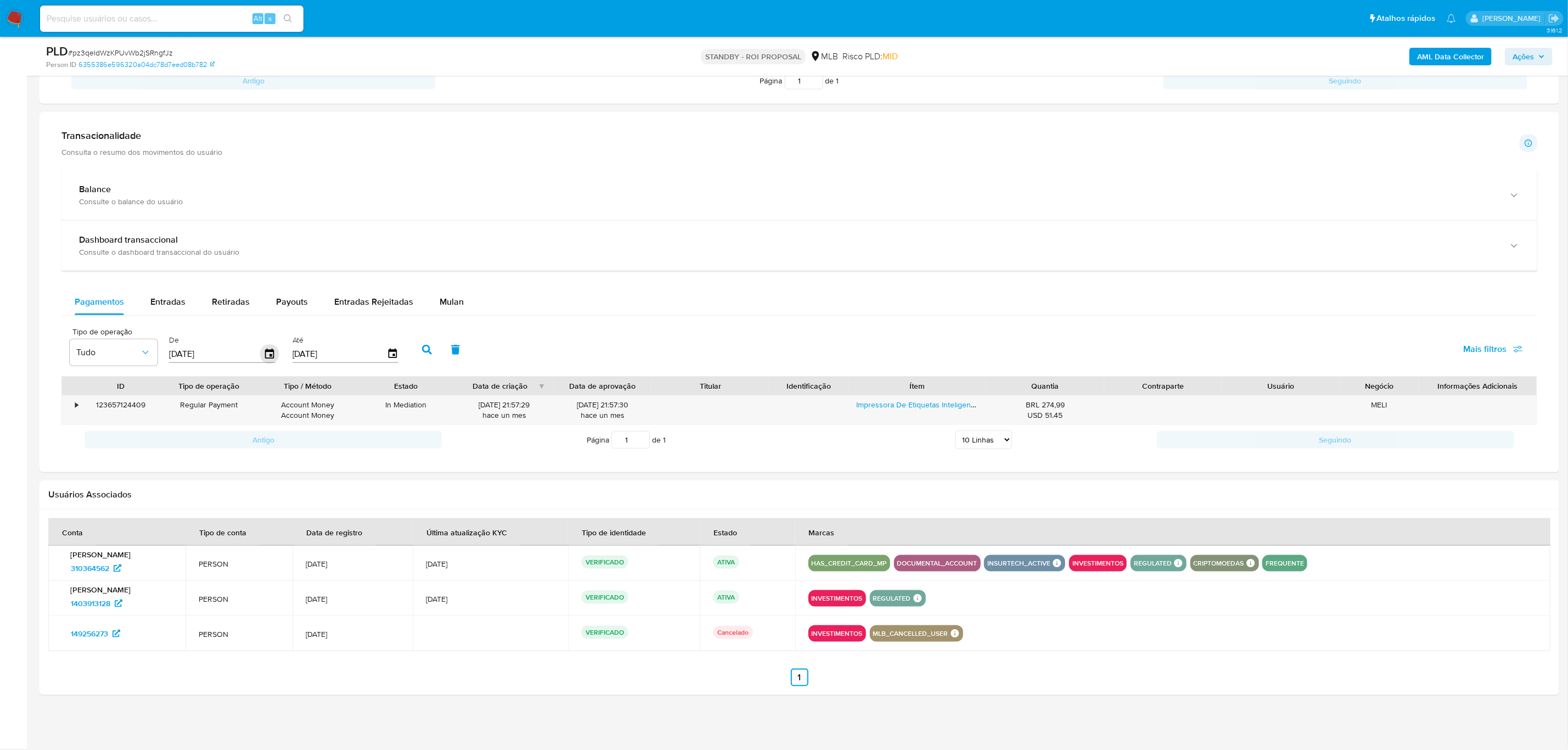
click at [270, 354] on icon "button" at bounding box center [270, 354] width 19 height 19
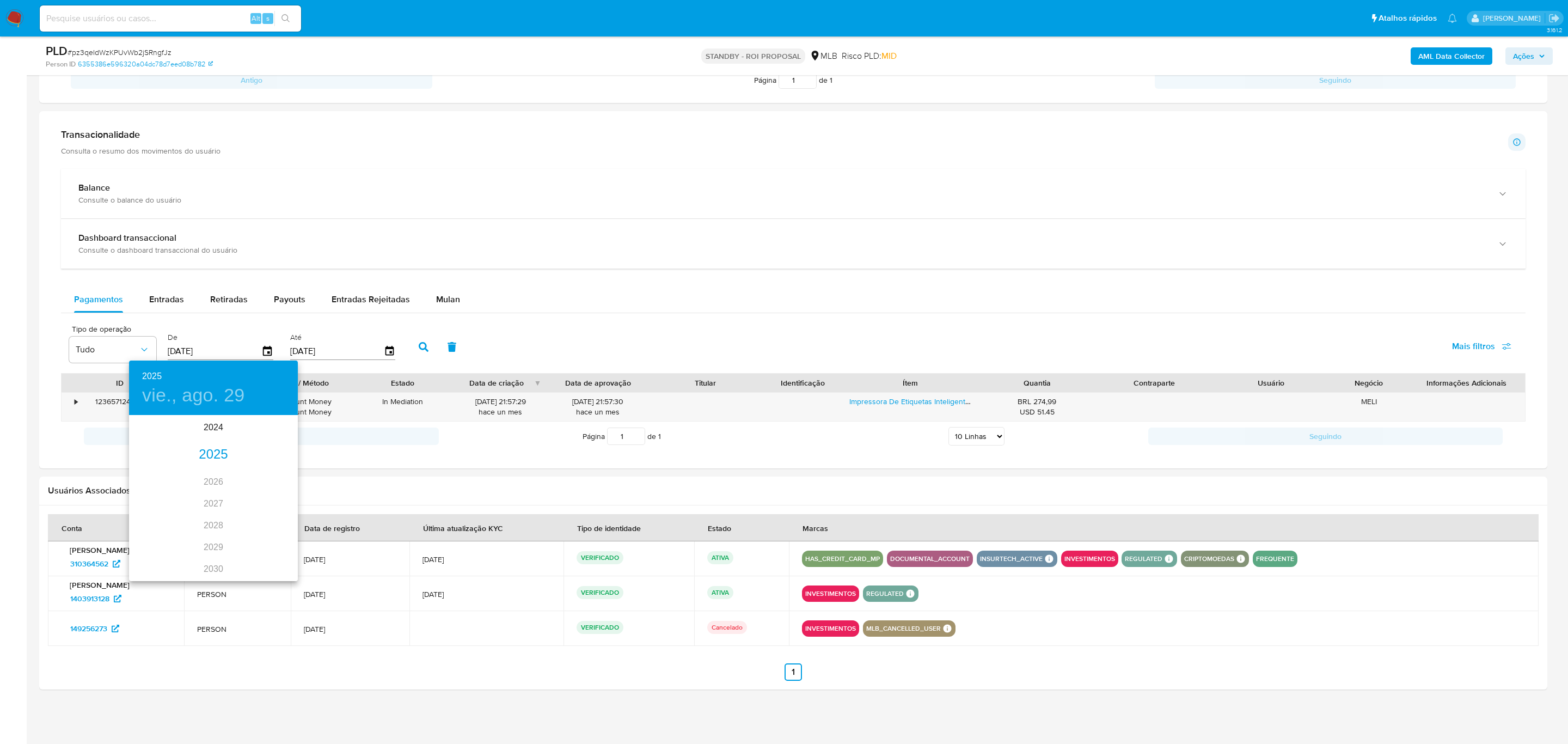
click at [215, 459] on div "2025" at bounding box center [213, 455] width 169 height 22
click at [206, 518] on div "ago." at bounding box center [213, 519] width 56 height 41
click at [188, 547] on p "27" at bounding box center [192, 551] width 9 height 11
type input "[DATE]"
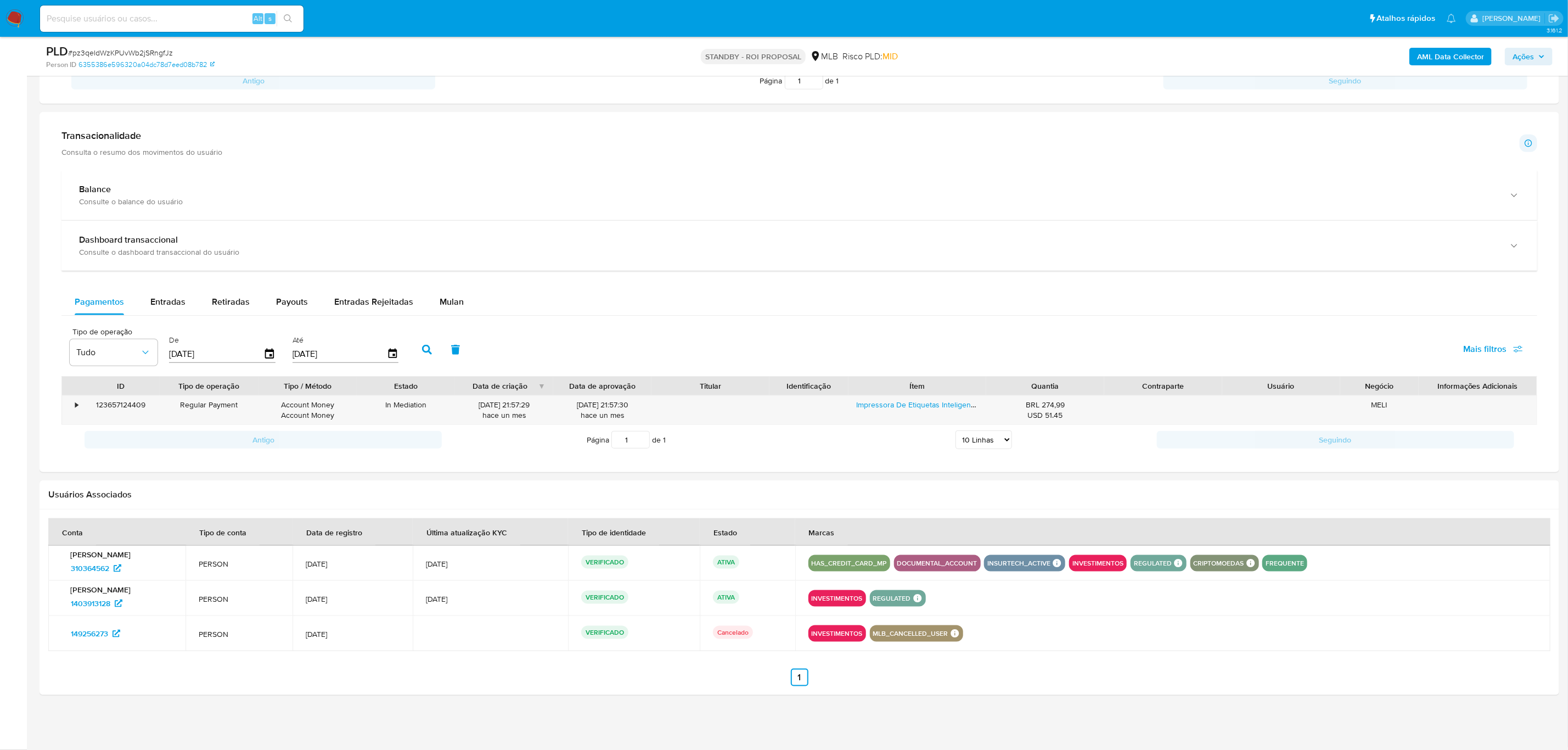
click at [416, 347] on button "button" at bounding box center [427, 350] width 29 height 27
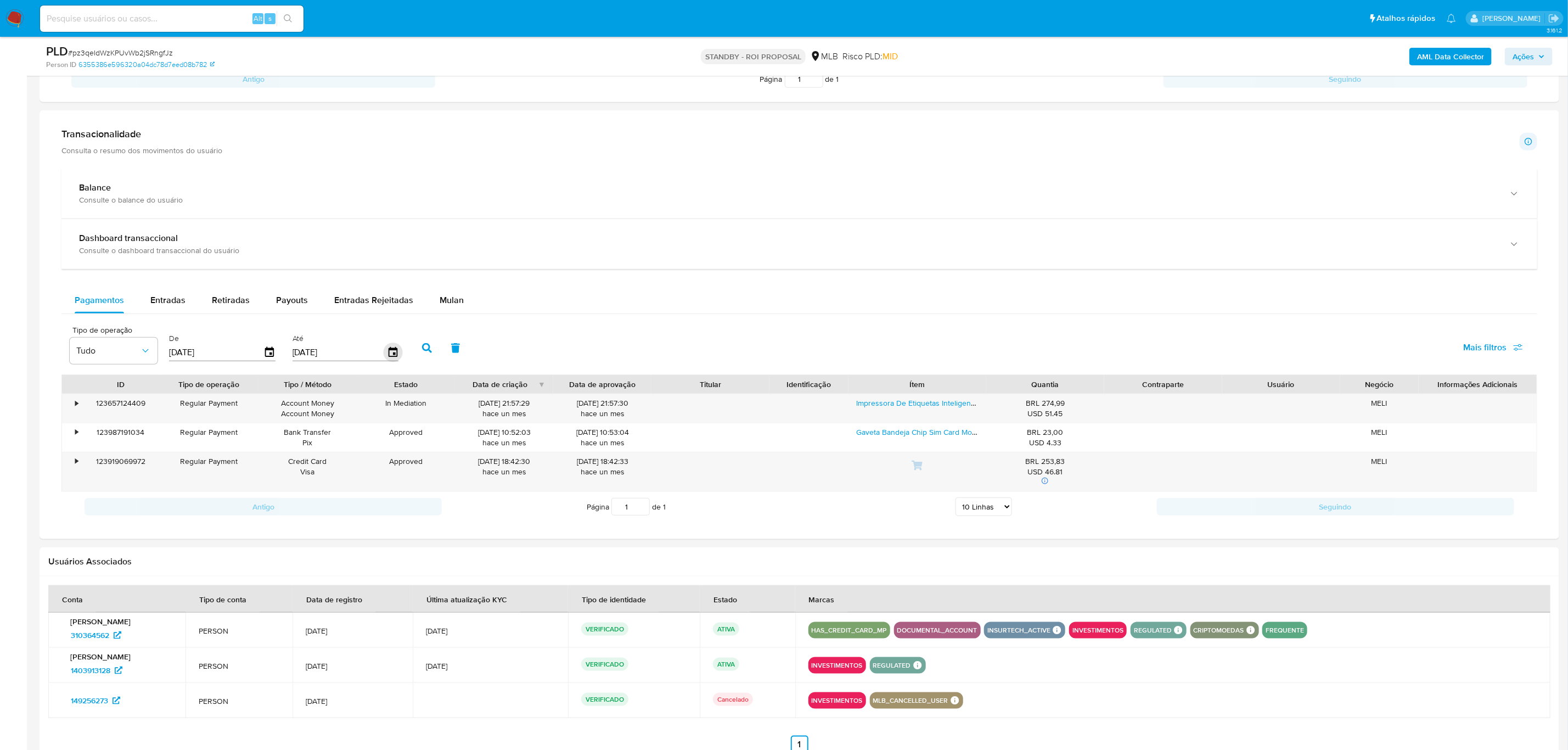
click at [384, 356] on icon "button" at bounding box center [392, 353] width 19 height 19
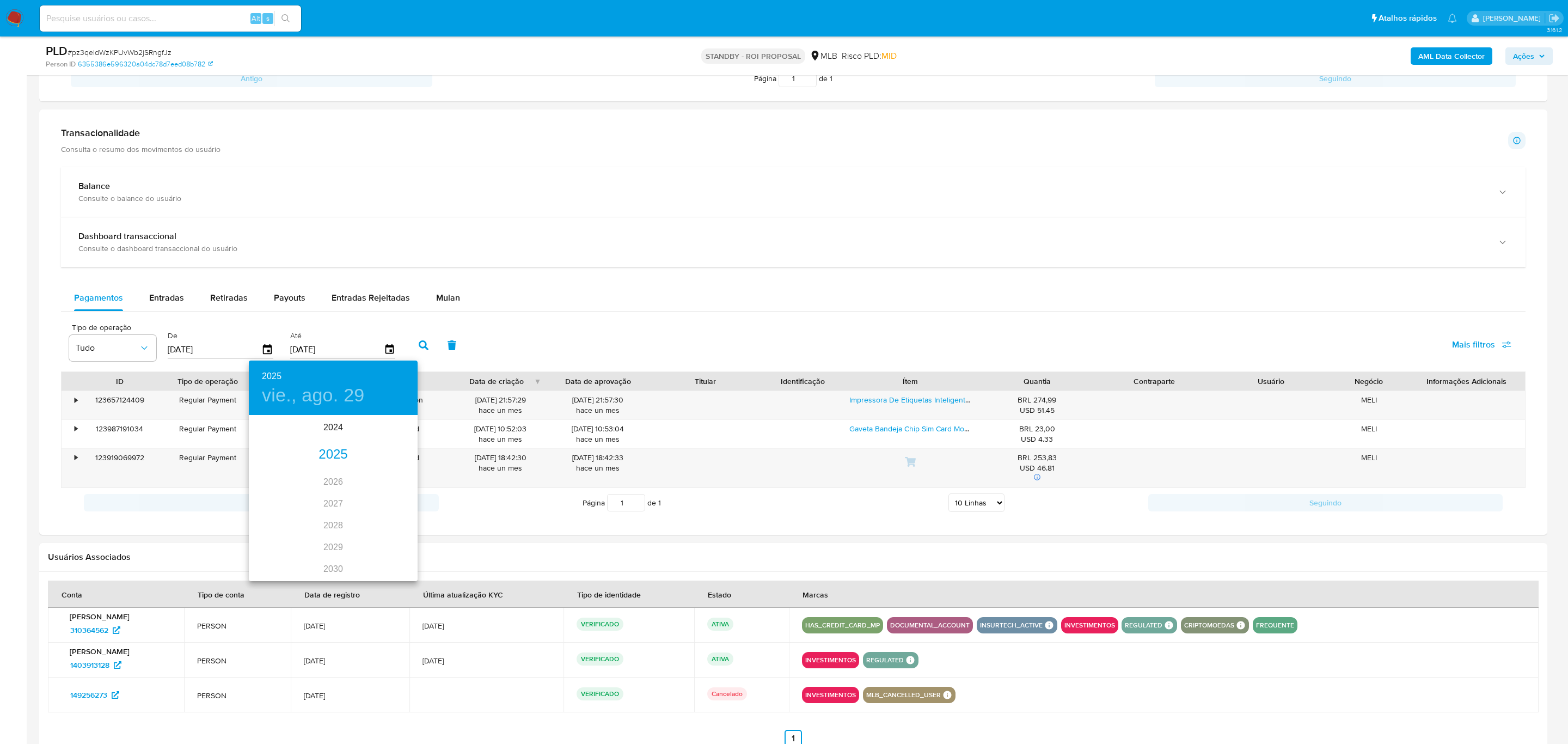
click at [316, 458] on div "2025" at bounding box center [333, 455] width 169 height 22
click at [332, 519] on div "ago." at bounding box center [333, 519] width 56 height 41
click at [381, 545] on button "30" at bounding box center [377, 552] width 20 height 20
type input "[DATE]"
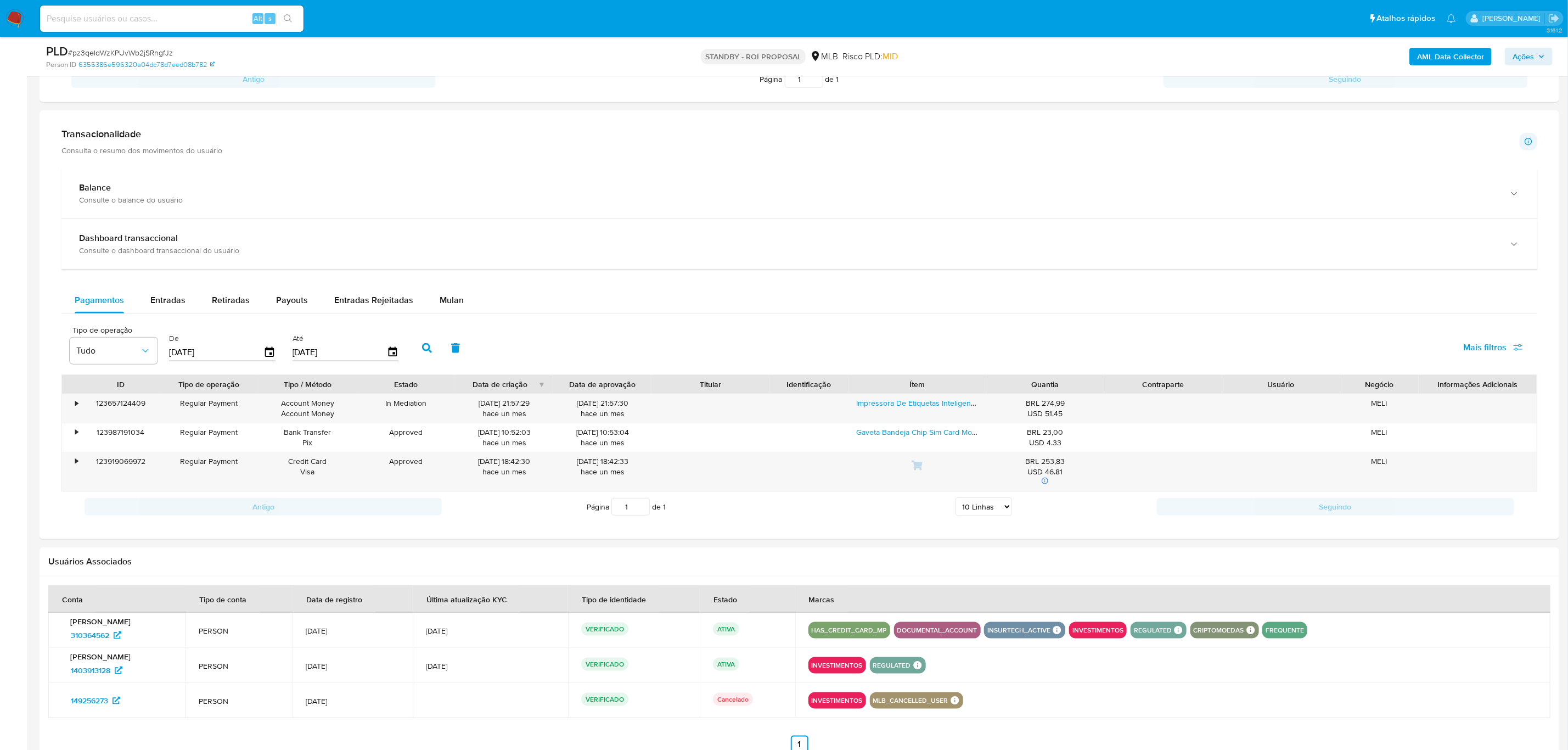
click at [422, 350] on icon "button" at bounding box center [427, 348] width 10 height 10
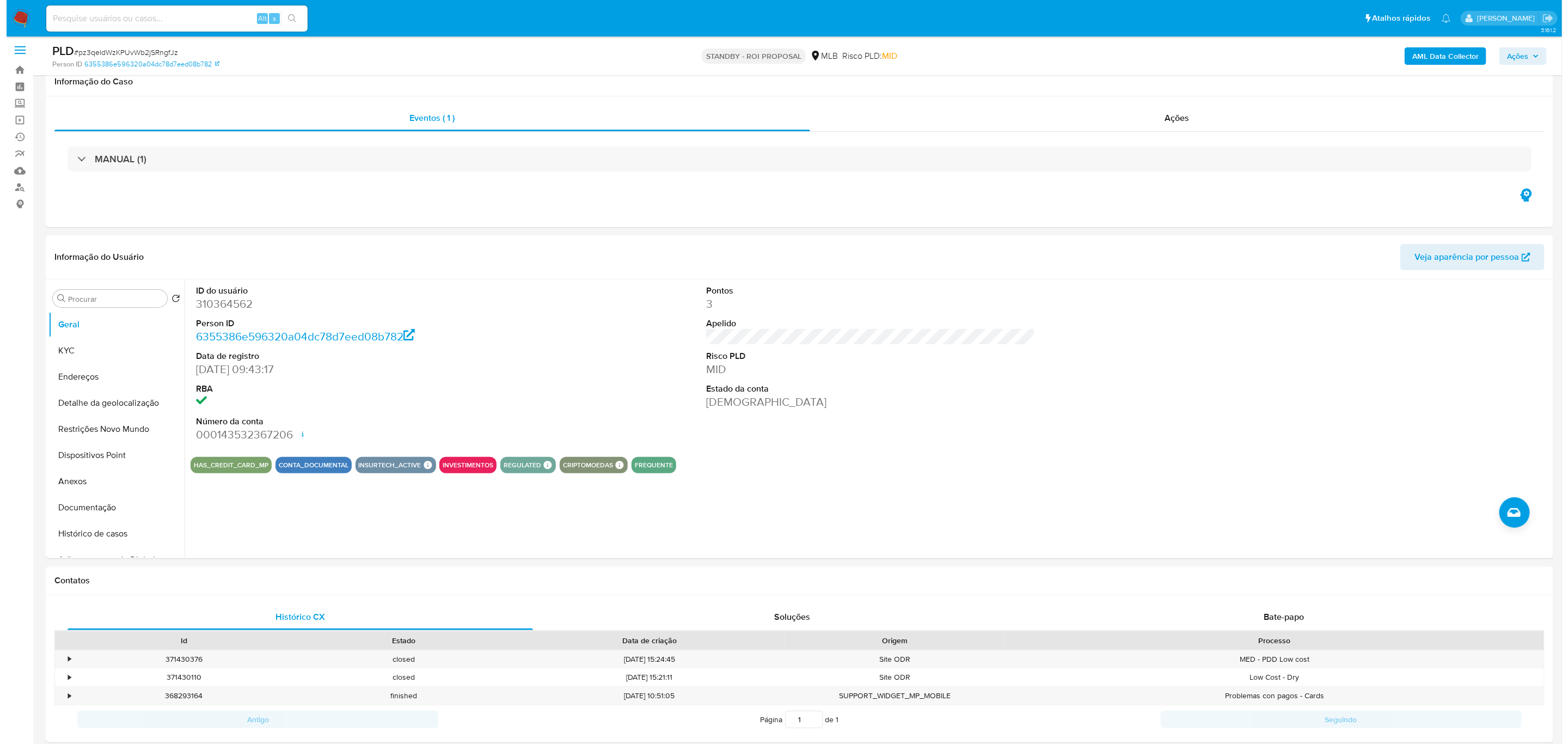
scroll to position [0, 0]
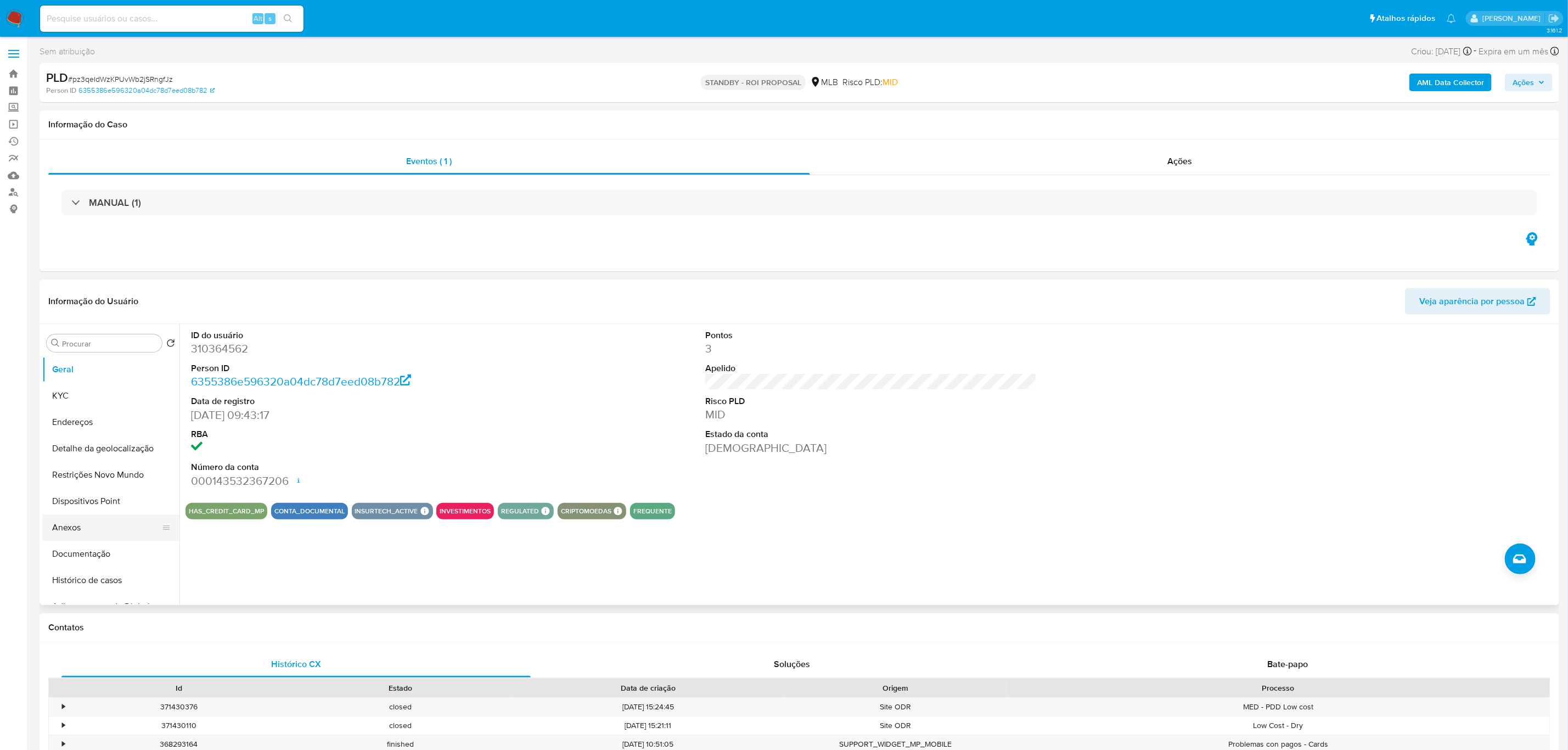
click at [86, 520] on button "Anexos" at bounding box center [106, 527] width 128 height 27
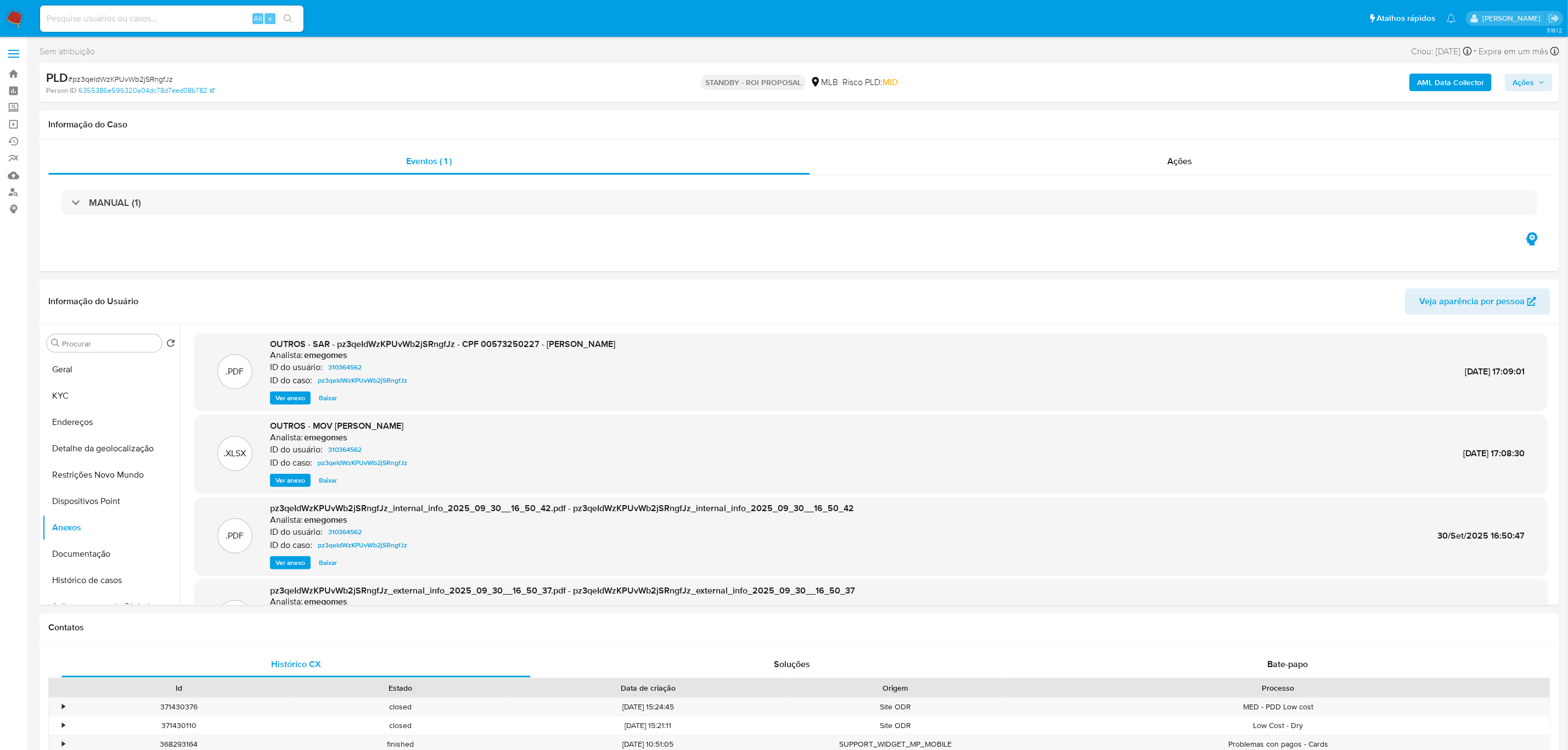
click at [1082, 277] on div "Sem atribuição Asignado el: 12/09/2025 18:20:34 Criou: 12/09/2025 Criou: 12/09/…" at bounding box center [799, 747] width 1520 height 1407
click at [183, 21] on input at bounding box center [172, 18] width 264 height 14
paste input "9z4ujEYTvticaiAJaO0cMtZq"
type input "9z4ujEYTvticaiAJaO0cMtZq"
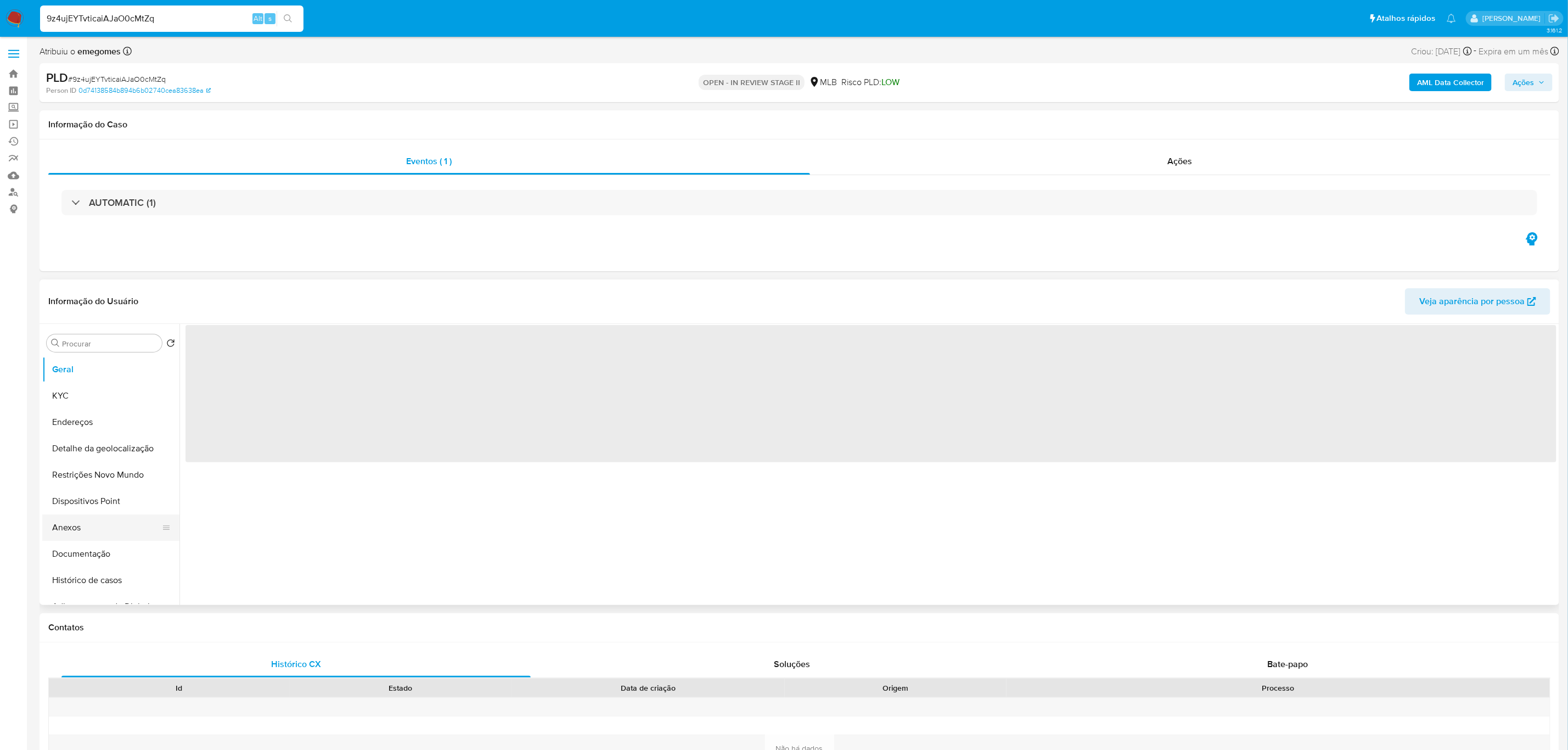
select select "10"
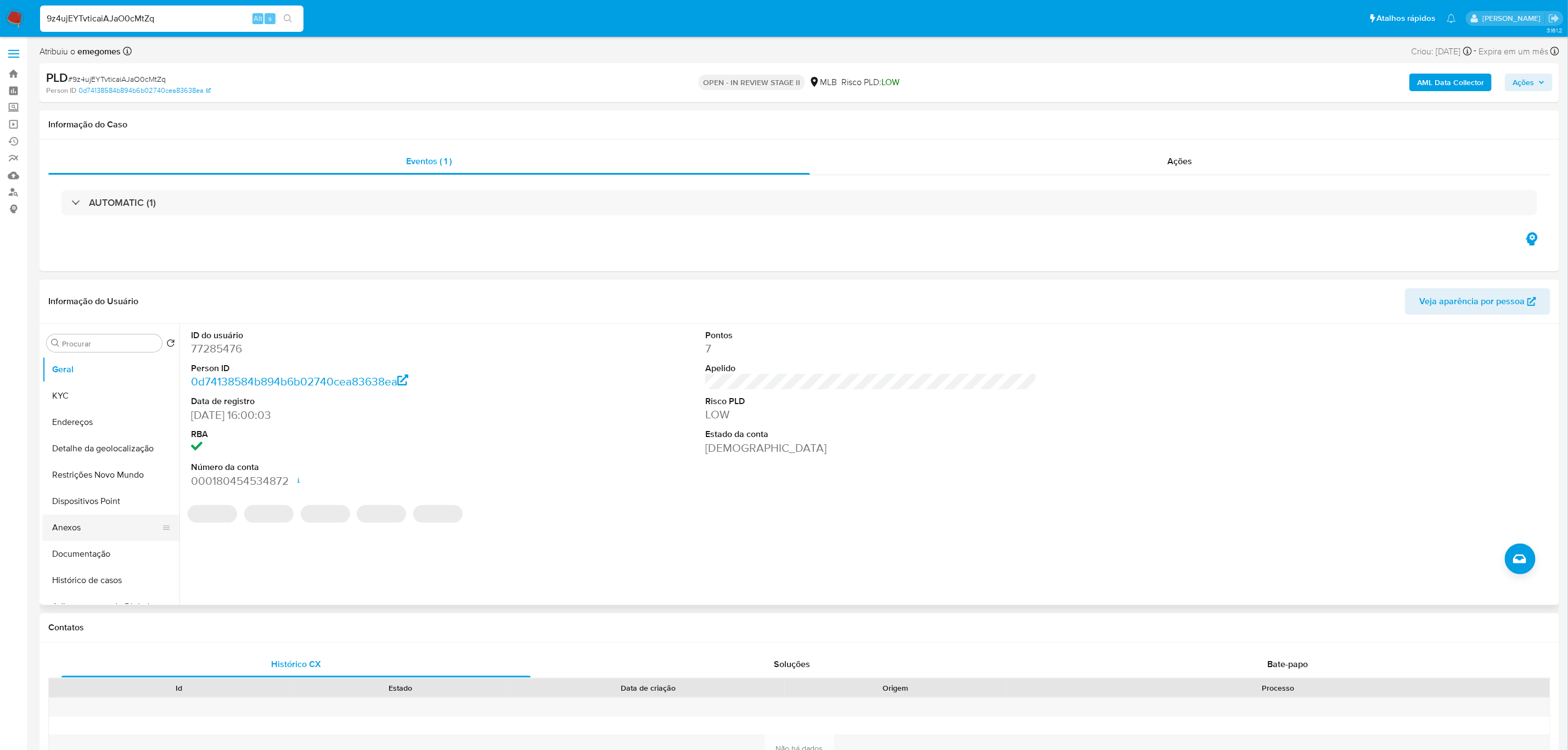
click at [94, 531] on button "Anexos" at bounding box center [106, 527] width 128 height 27
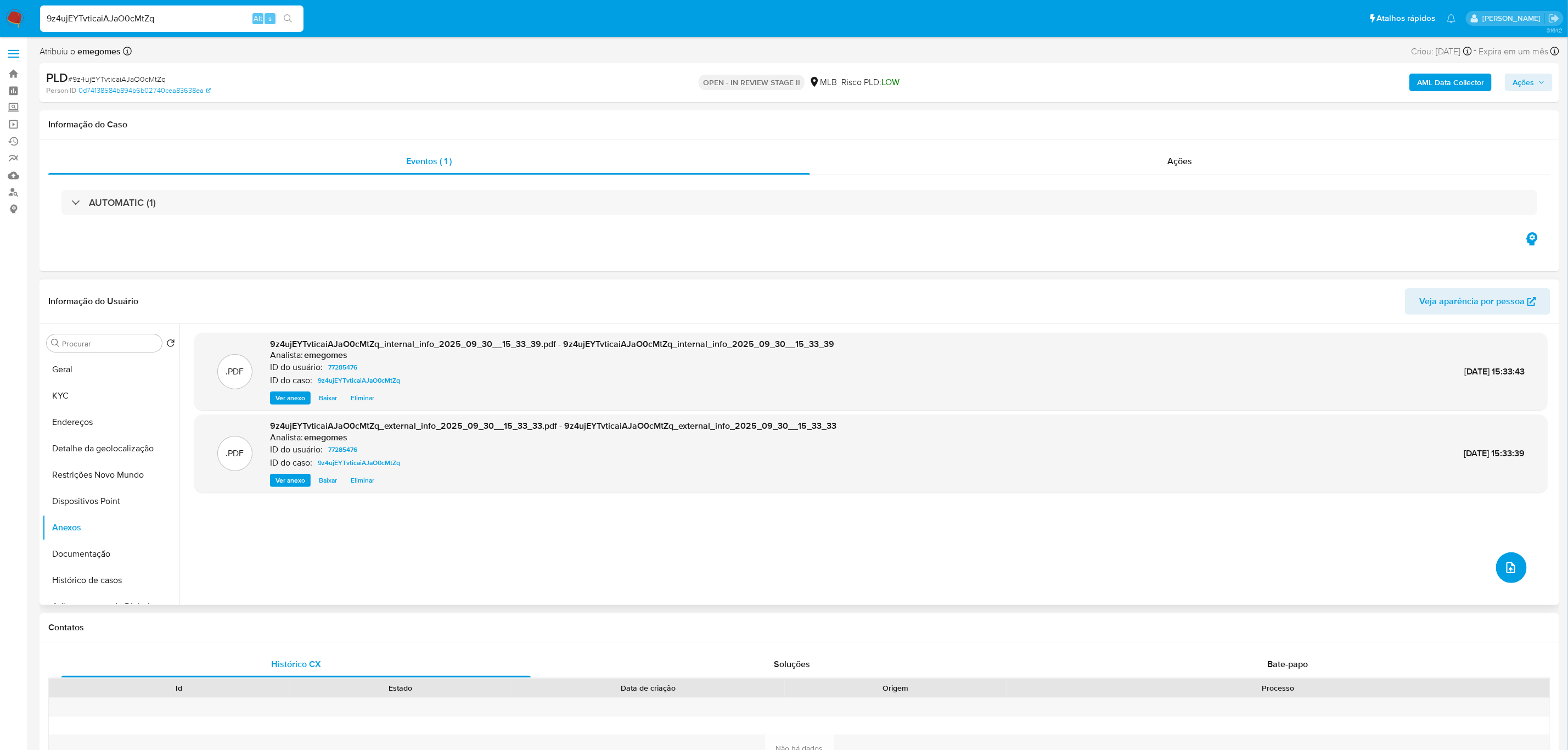
click at [1511, 562] on span "upload-file" at bounding box center [1511, 567] width 13 height 13
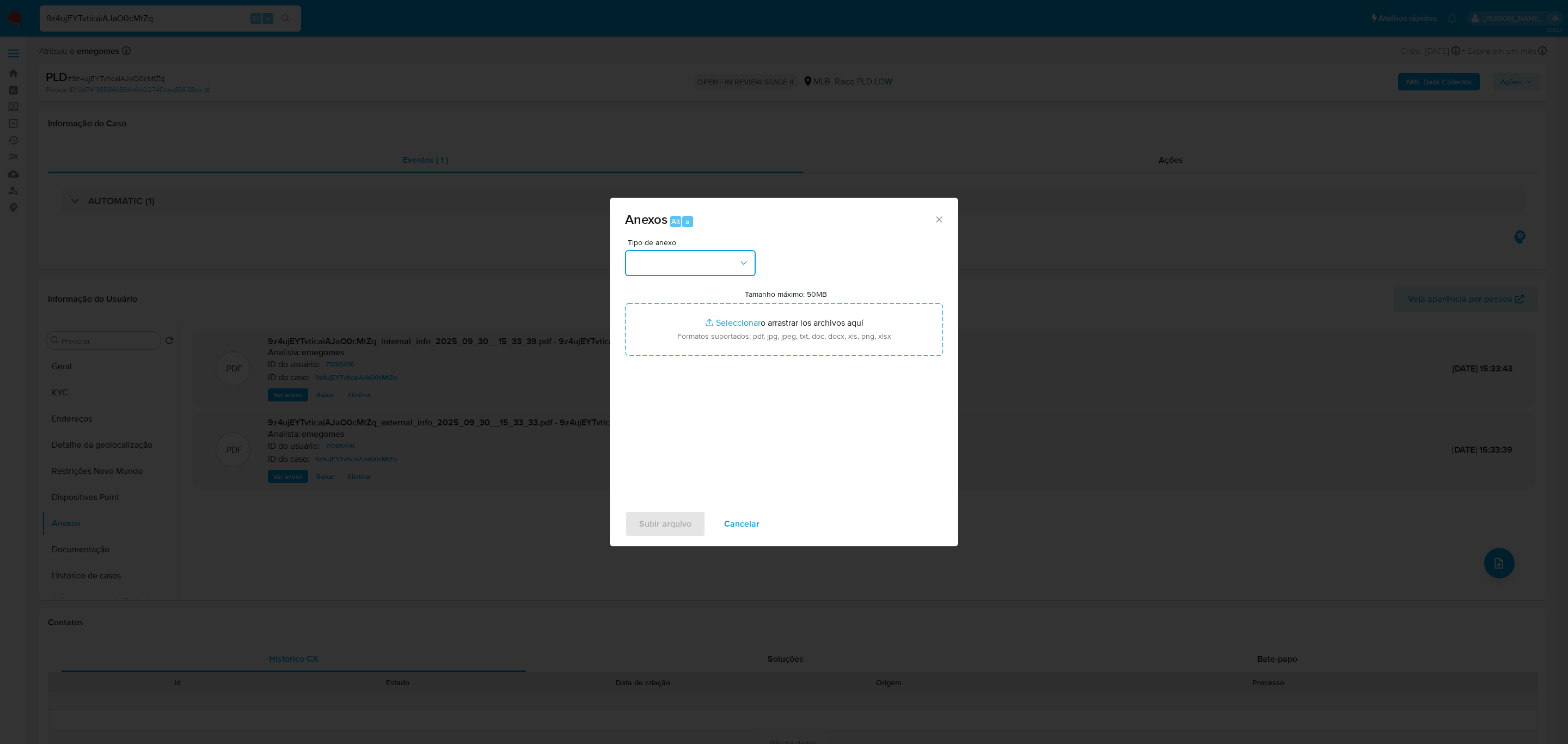
click at [749, 268] on icon "button" at bounding box center [744, 263] width 11 height 11
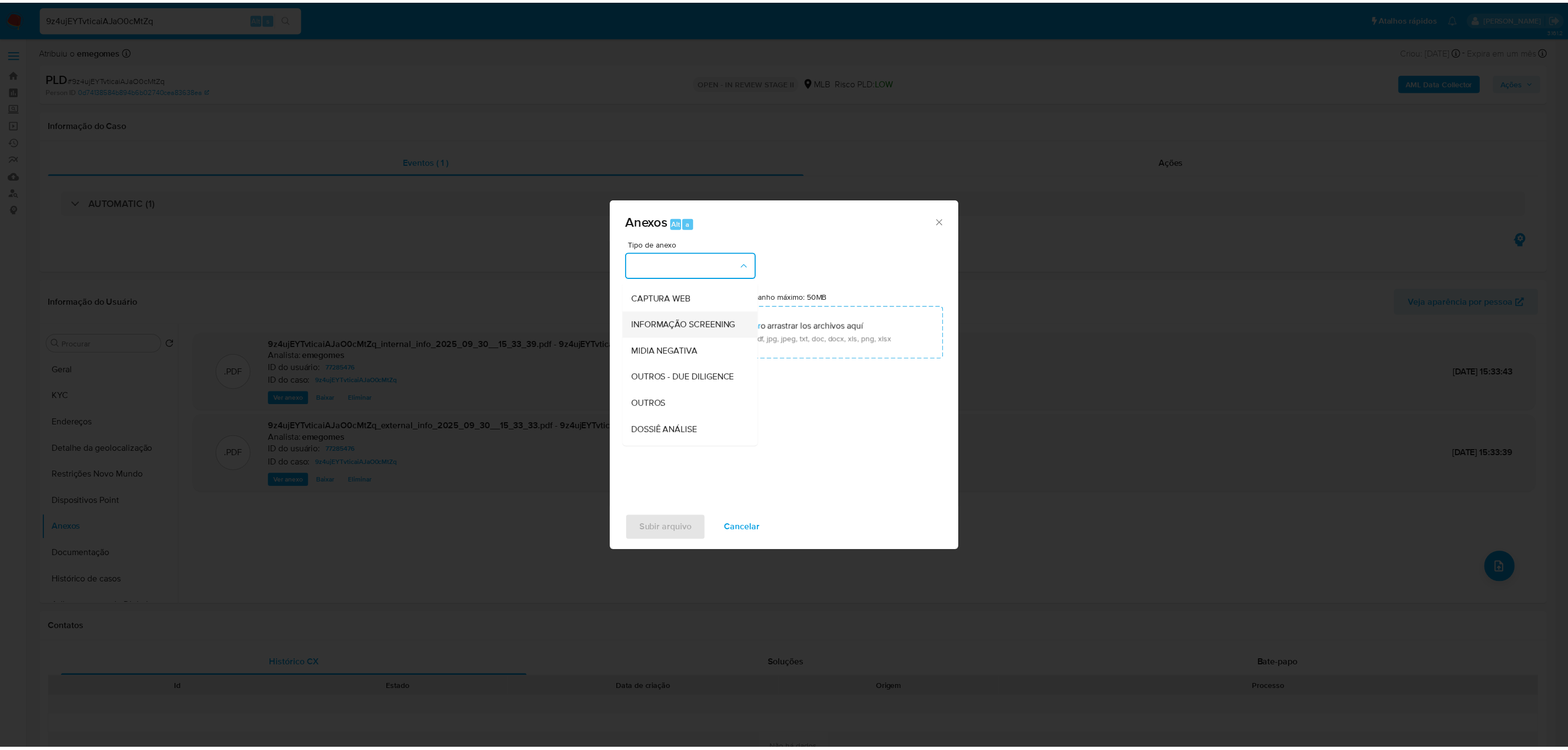
scroll to position [169, 0]
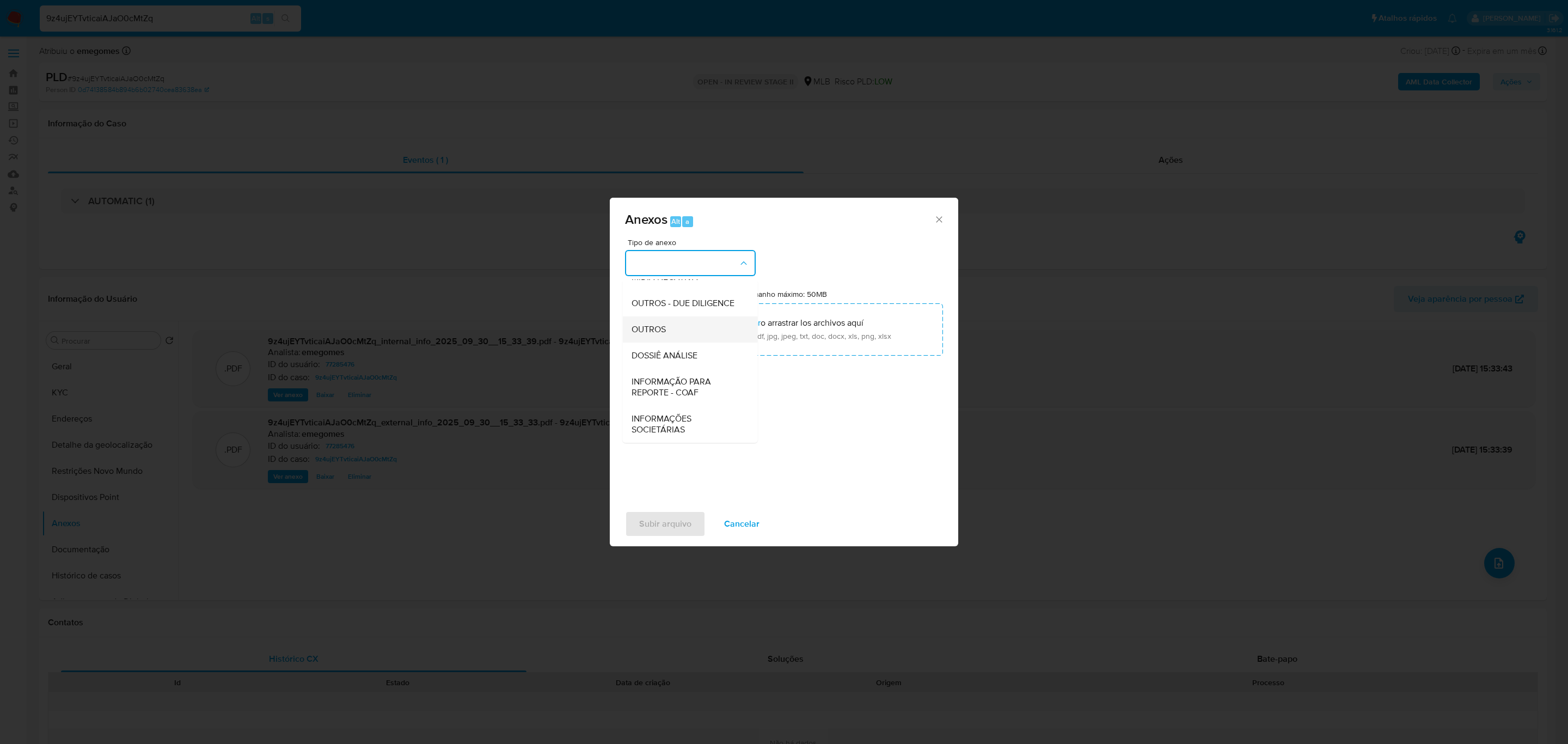
click at [660, 320] on div "OUTROS" at bounding box center [686, 329] width 111 height 26
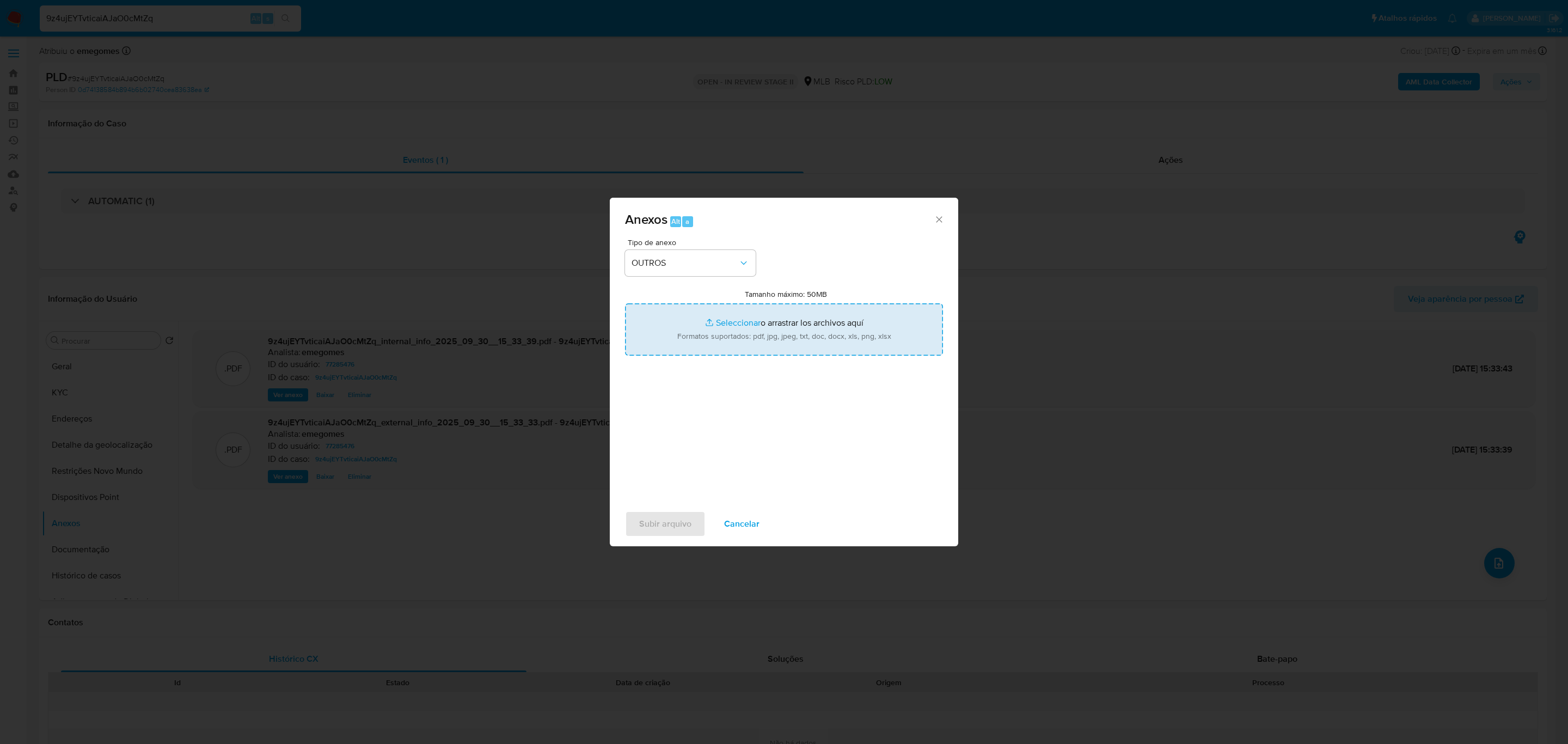
click at [725, 325] on input "Tamanho máximo: 50MB Seleccionar archivos" at bounding box center [784, 329] width 318 height 52
type input "C:\fakepath\MOV - Cezar Junior Cabral (1).xlsx"
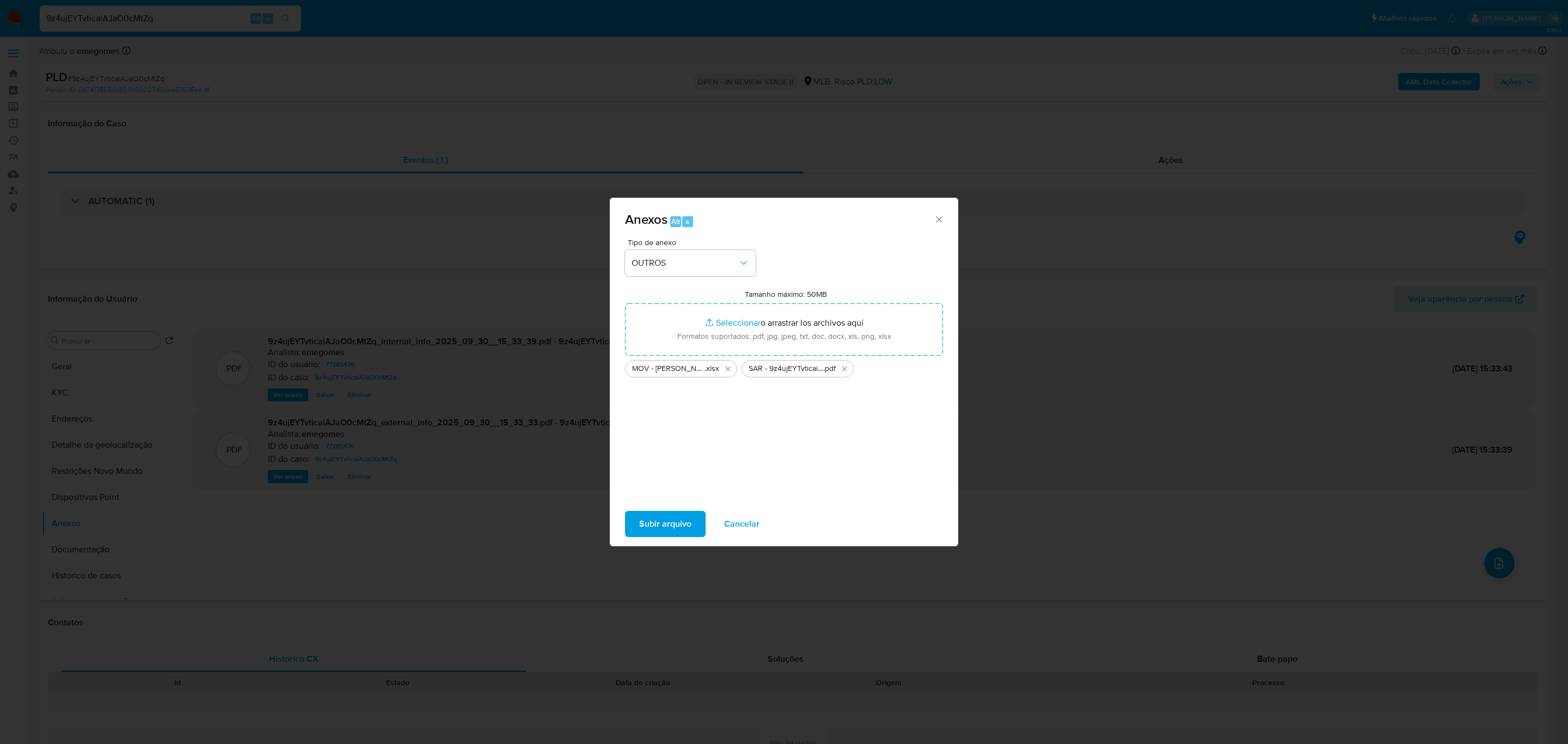
click at [646, 530] on span "Subir arquivo" at bounding box center [665, 524] width 52 height 24
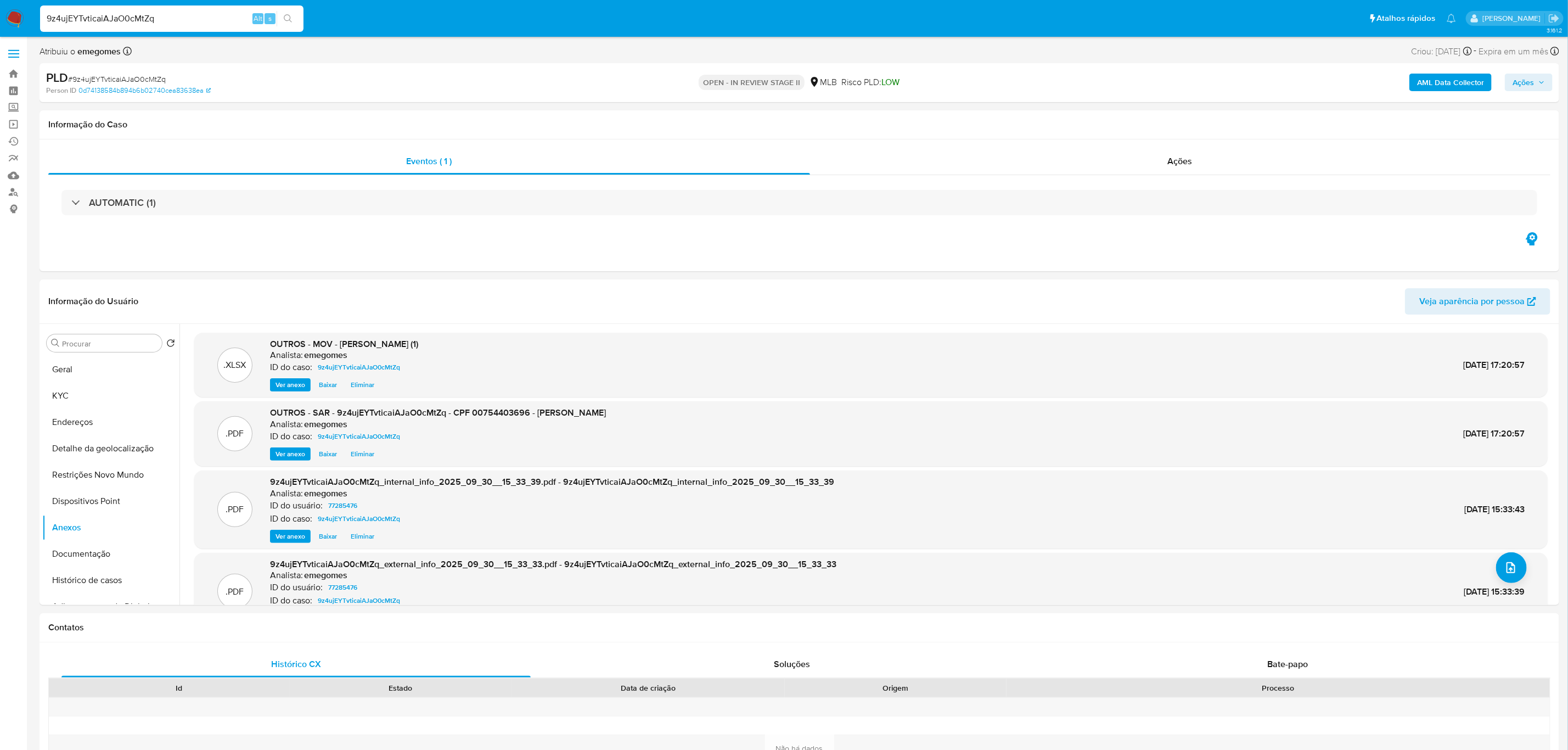
click at [1547, 82] on button "Ações" at bounding box center [1528, 82] width 48 height 17
click at [1212, 117] on span "Resolução do caso" at bounding box center [1210, 117] width 74 height 13
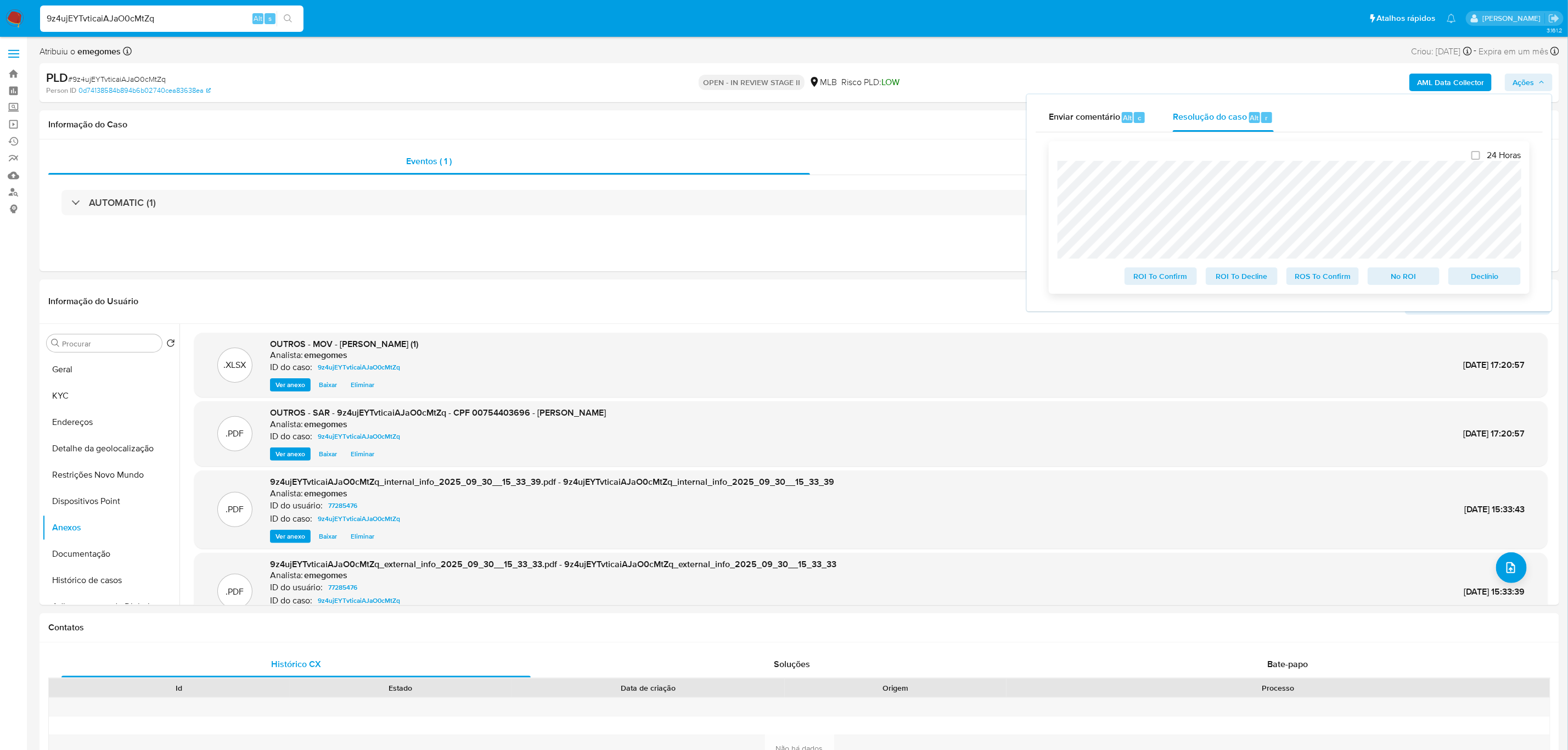
click at [1323, 276] on span "ROS To Confirm" at bounding box center [1323, 276] width 57 height 15
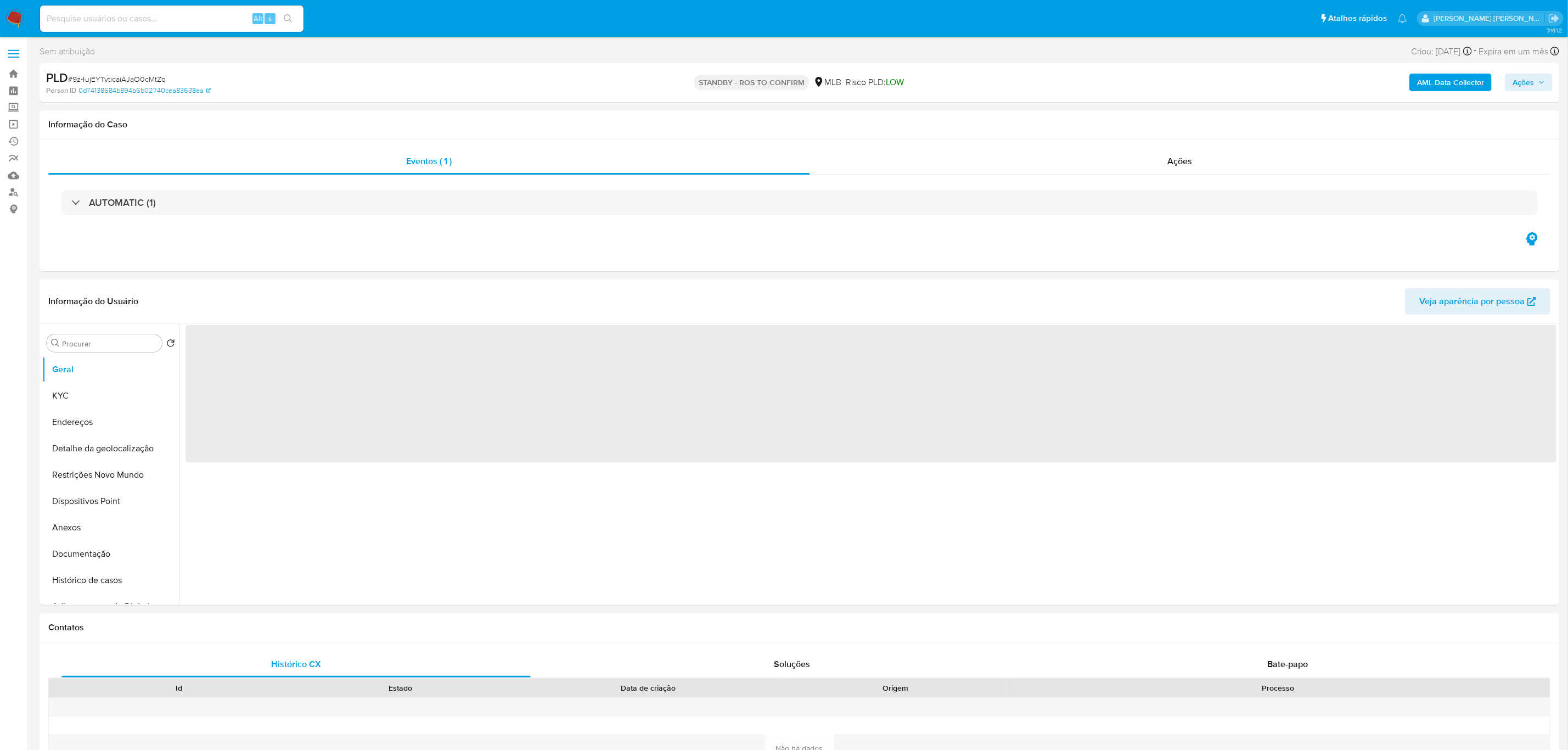
select select "10"
